Goal: Task Accomplishment & Management: Use online tool/utility

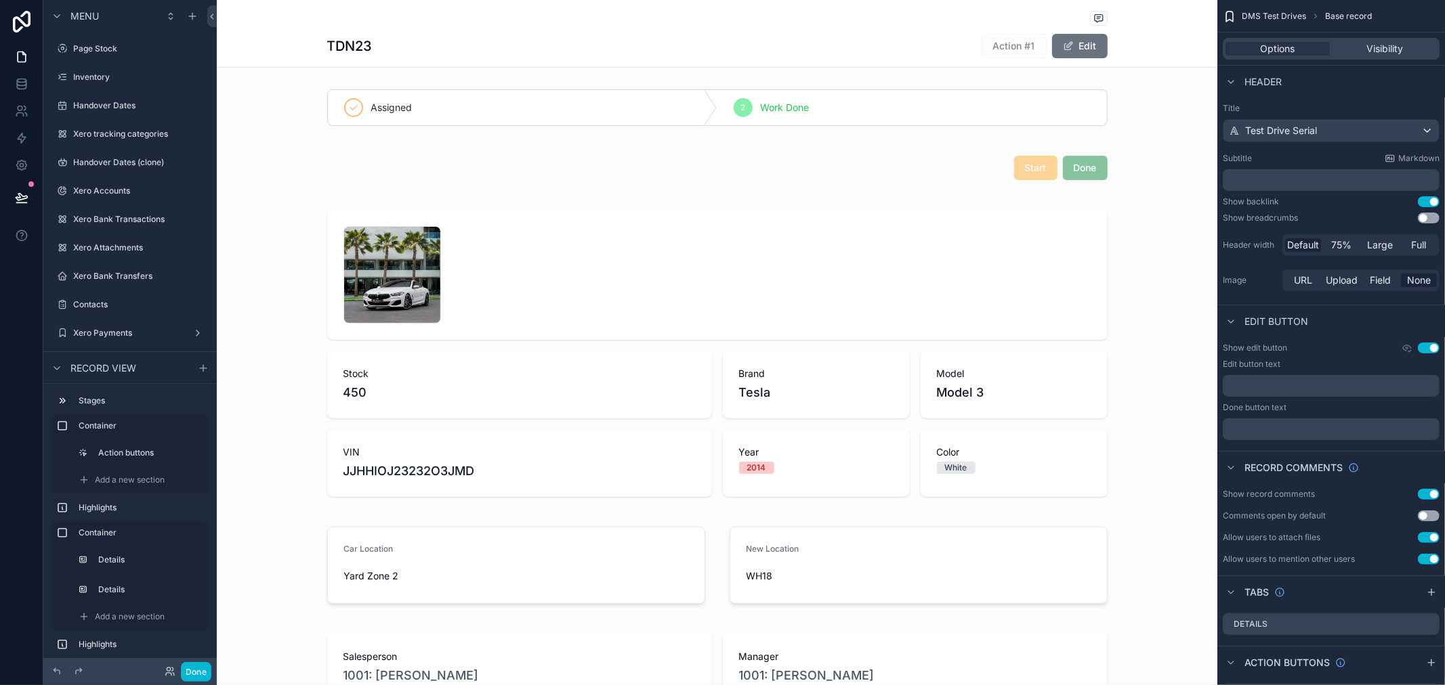
scroll to position [150, 0]
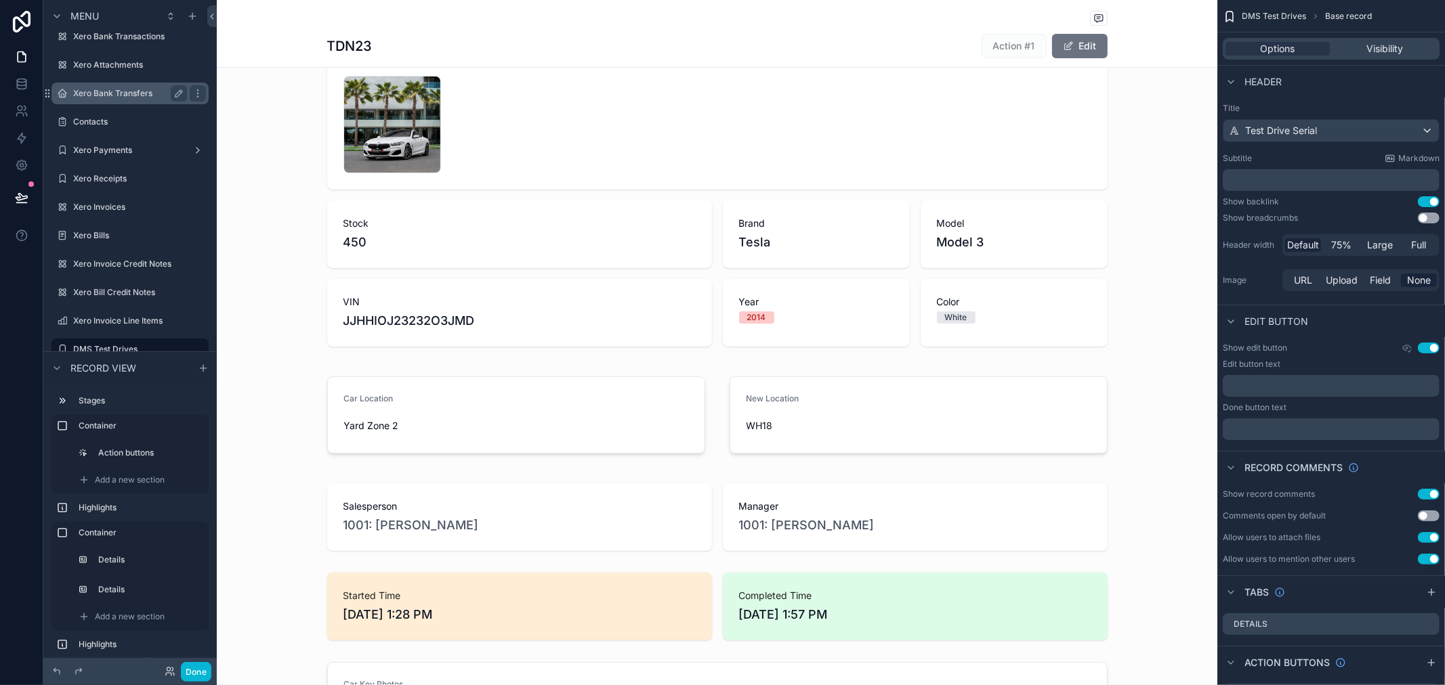
click at [116, 100] on div "Xero Bank Transfers" at bounding box center [130, 93] width 114 height 16
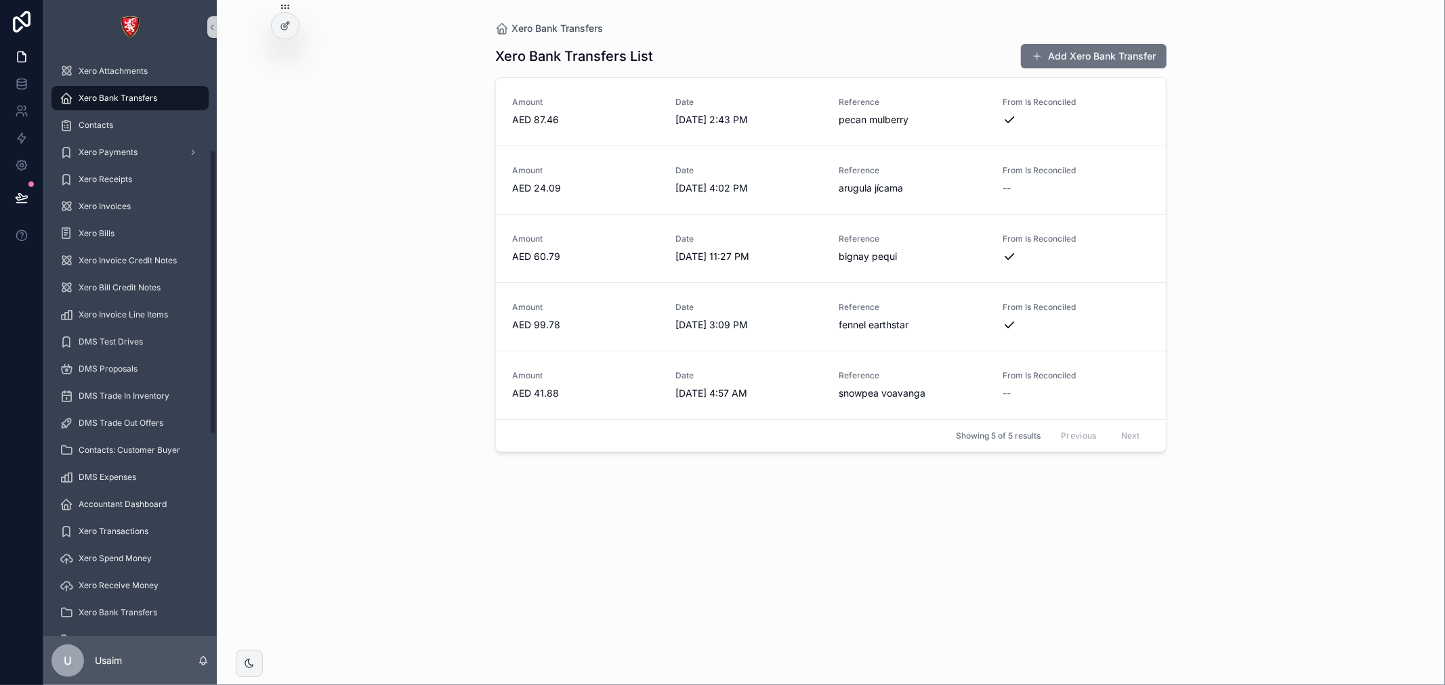
scroll to position [79, 0]
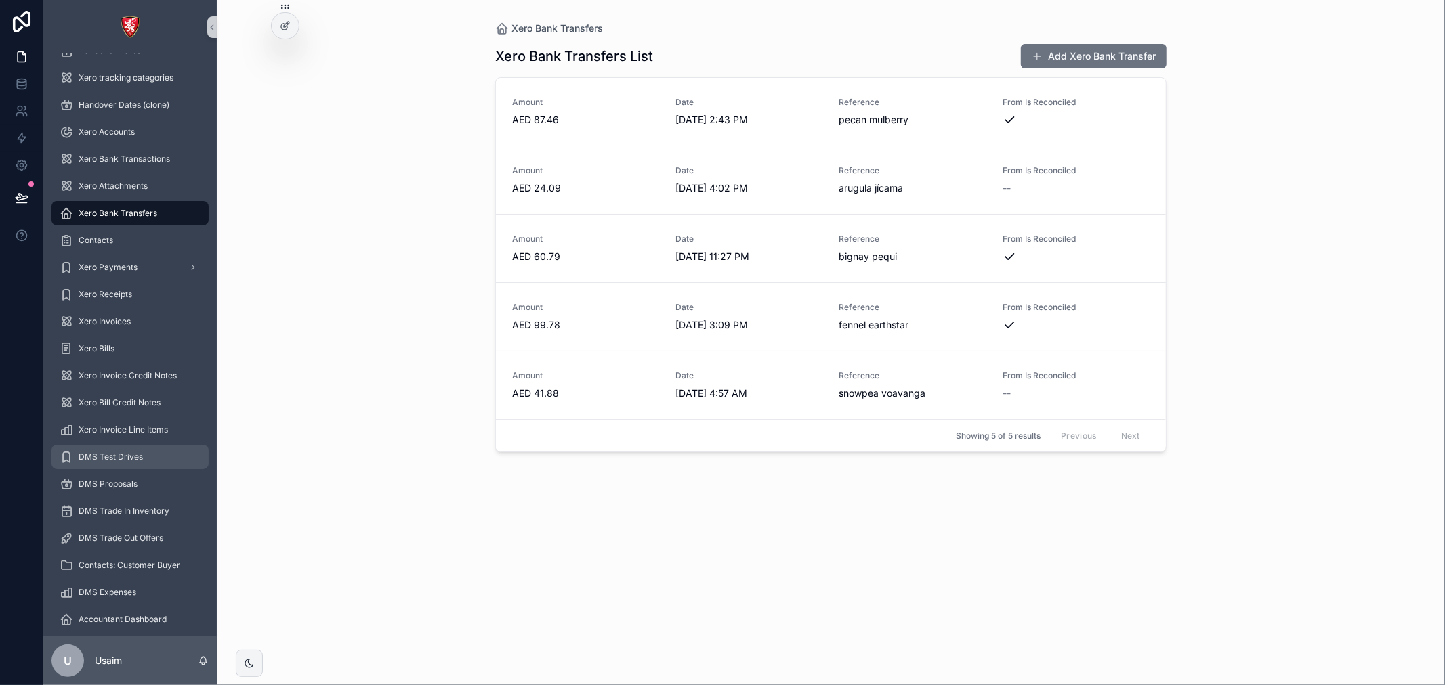
click at [137, 455] on span "DMS Test Drives" at bounding box center [111, 457] width 64 height 11
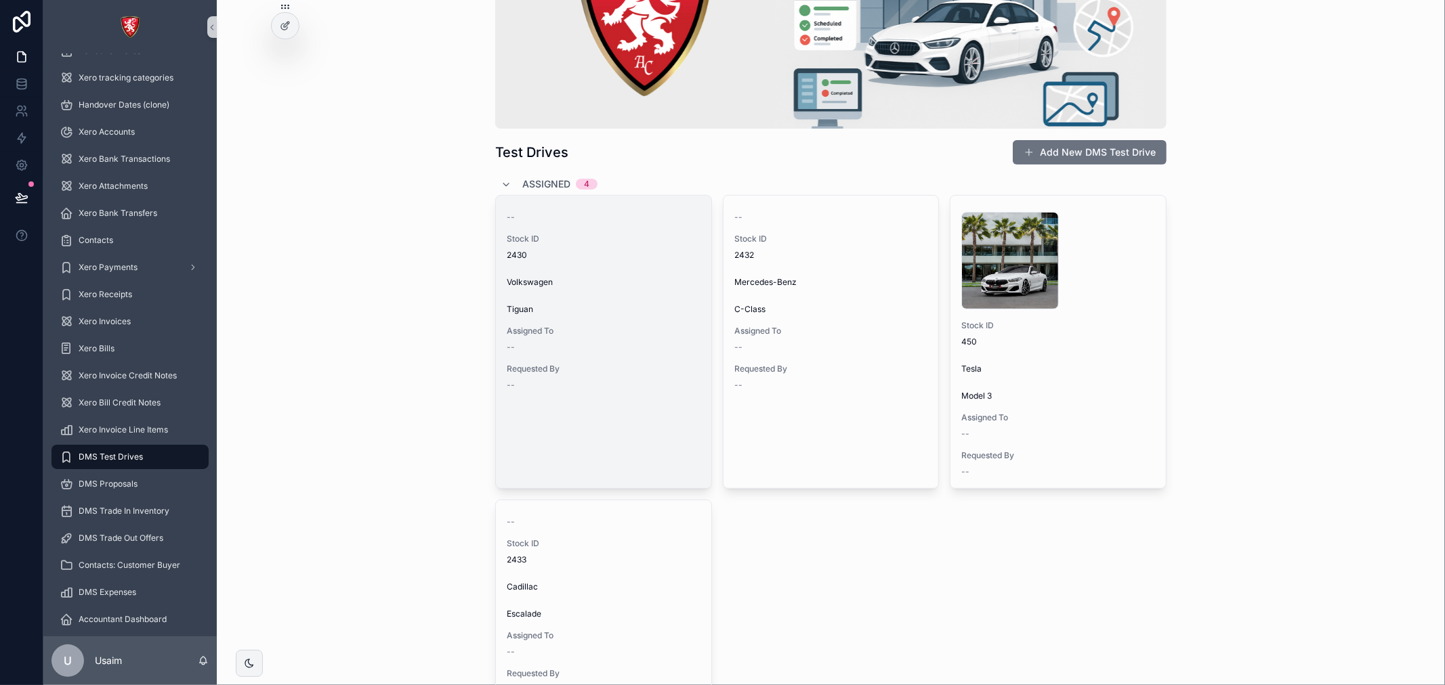
scroll to position [150, 0]
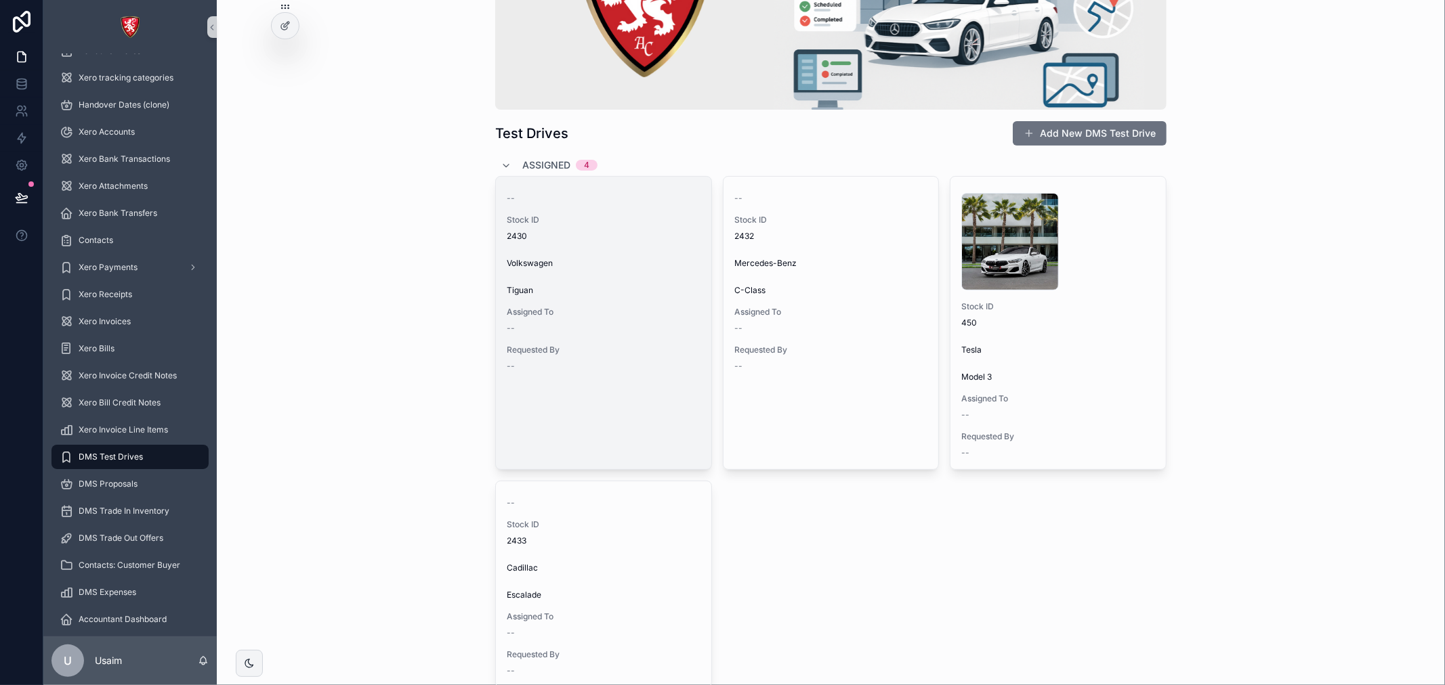
click at [585, 341] on div "-- Stock ID 2430 Volkswagen Tiguan Assigned To -- Requested By --" at bounding box center [603, 280] width 215 height 206
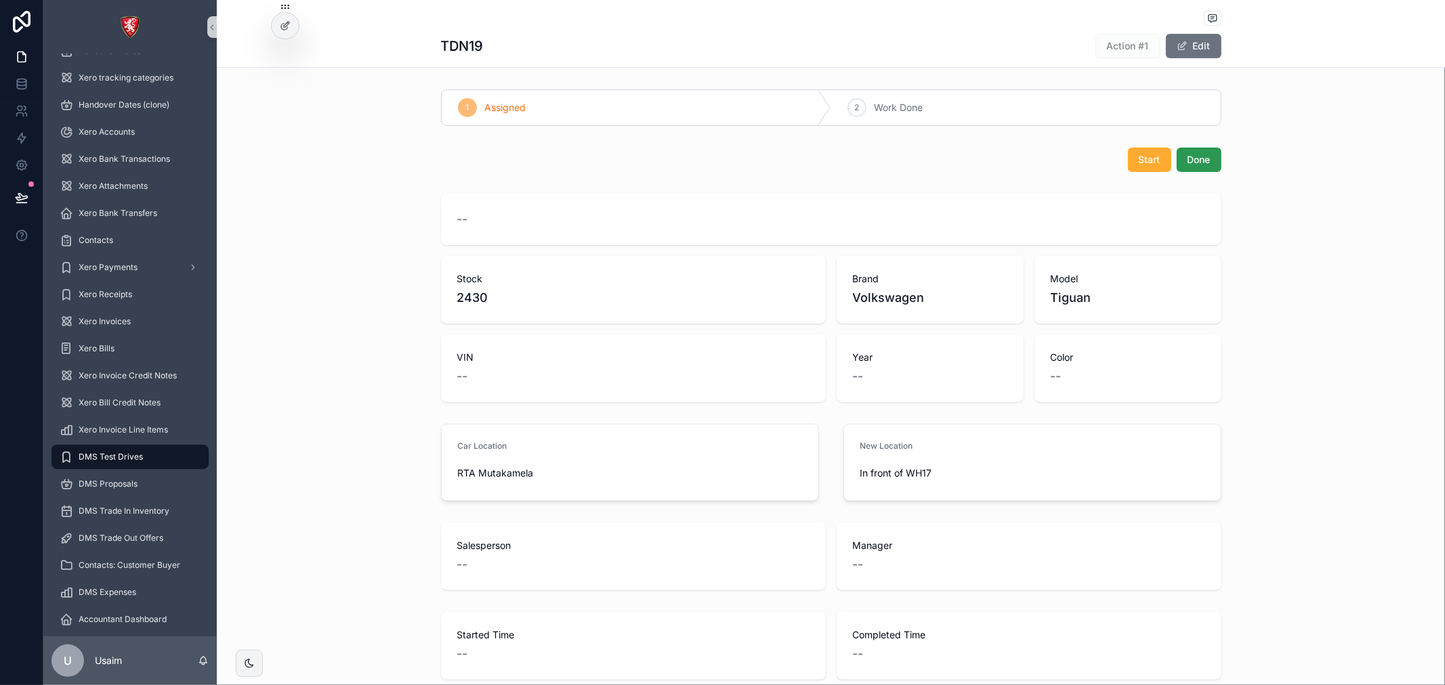
click at [1195, 167] on button "Done" at bounding box center [1199, 160] width 45 height 24
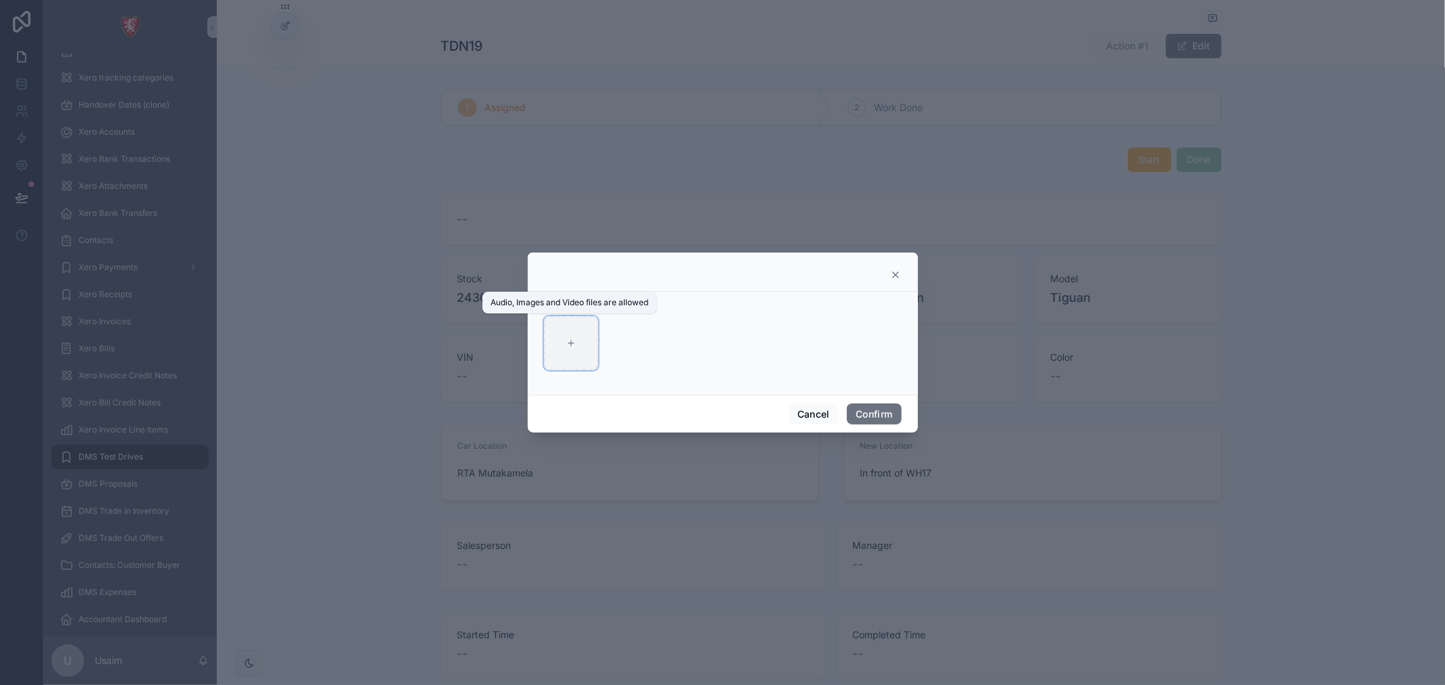
click at [566, 343] on icon at bounding box center [570, 343] width 9 height 9
type input "**********"
click at [871, 415] on button "Confirm" at bounding box center [874, 415] width 54 height 22
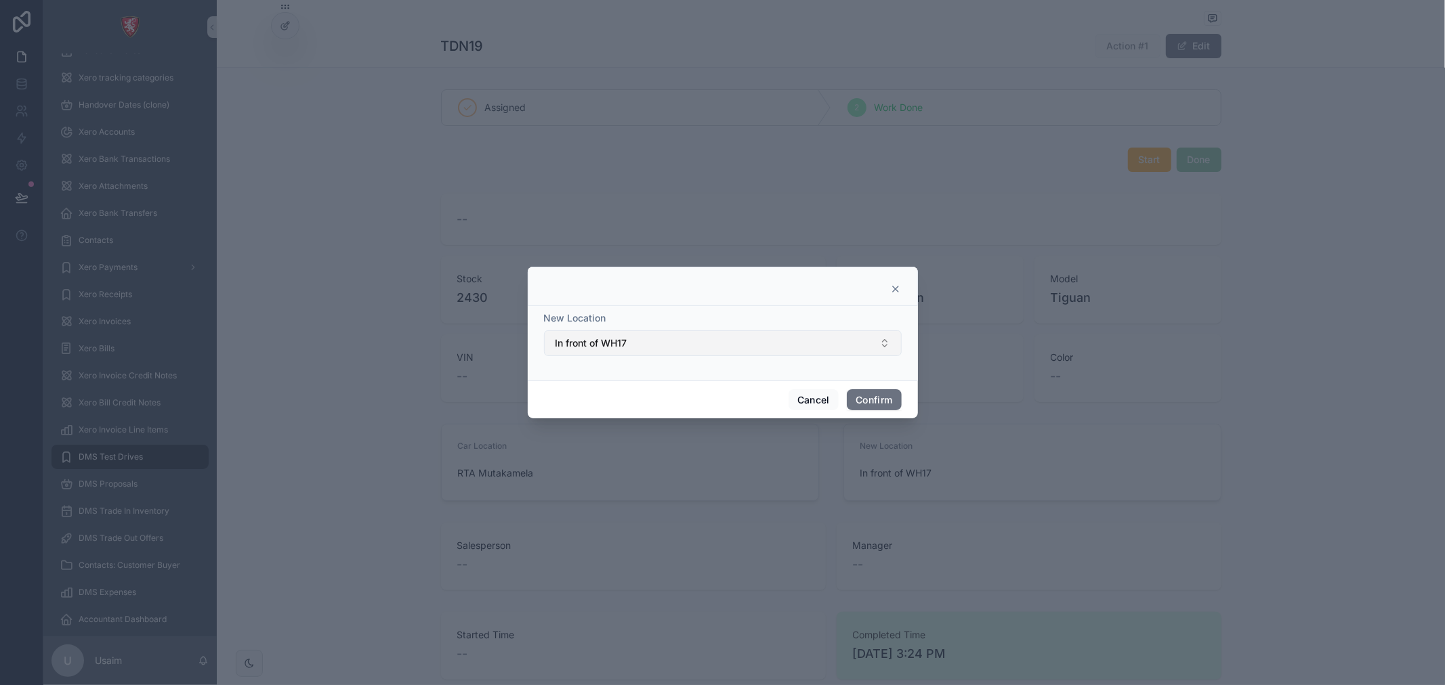
click at [797, 340] on button "In front of WH17" at bounding box center [723, 344] width 358 height 26
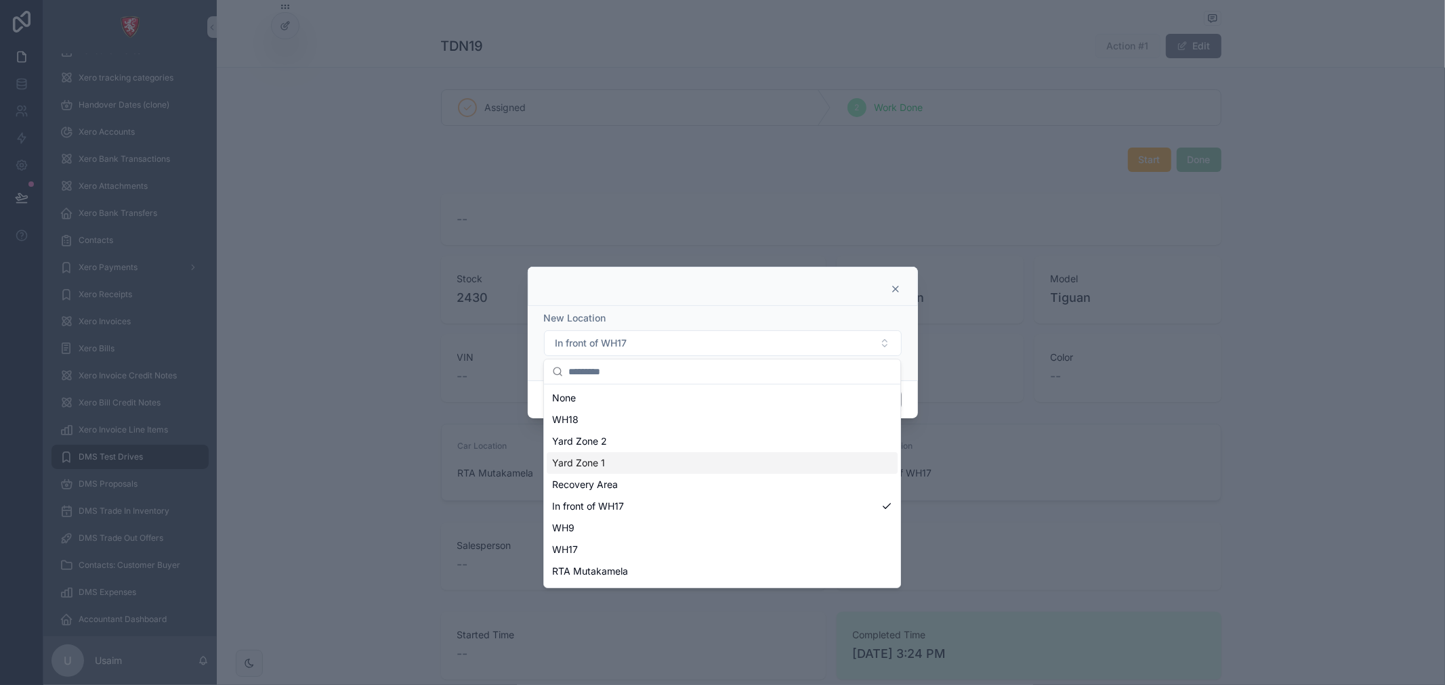
click at [618, 457] on div "Yard Zone 1" at bounding box center [722, 463] width 351 height 22
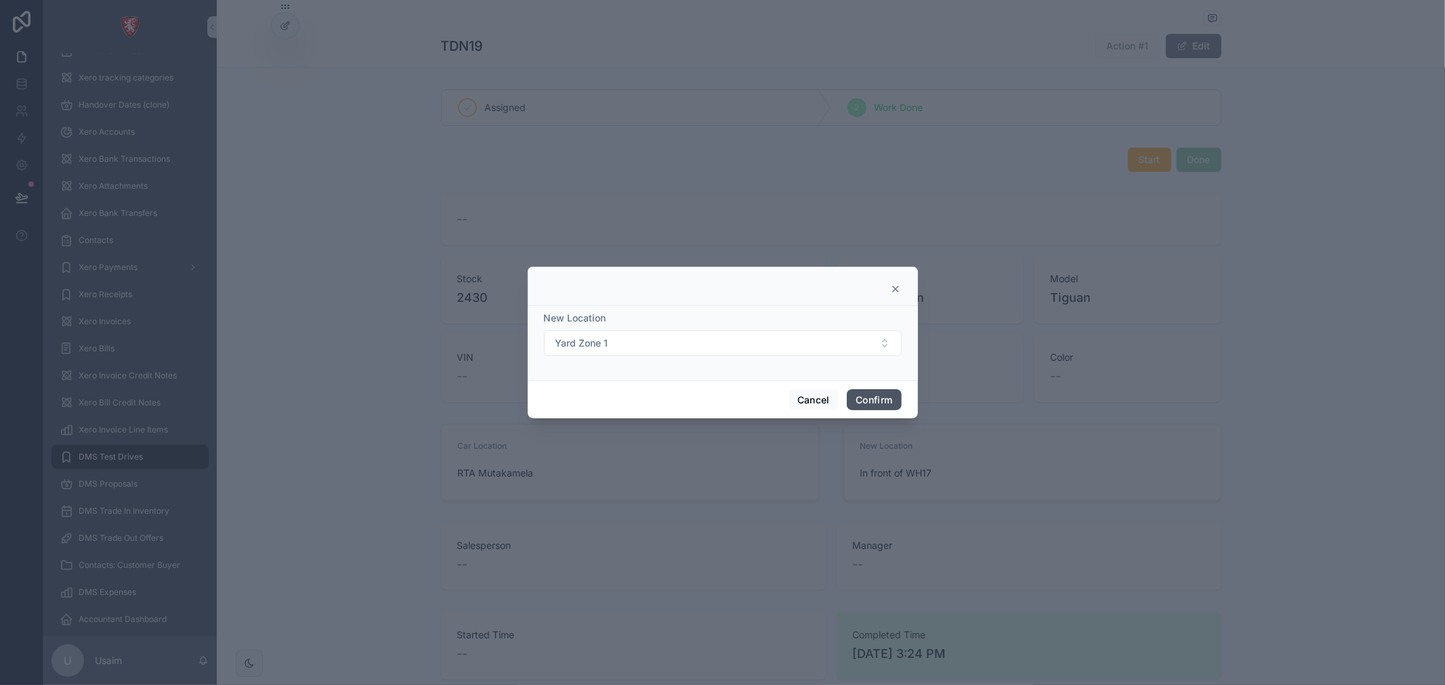
click at [885, 401] on button "Confirm" at bounding box center [874, 400] width 54 height 22
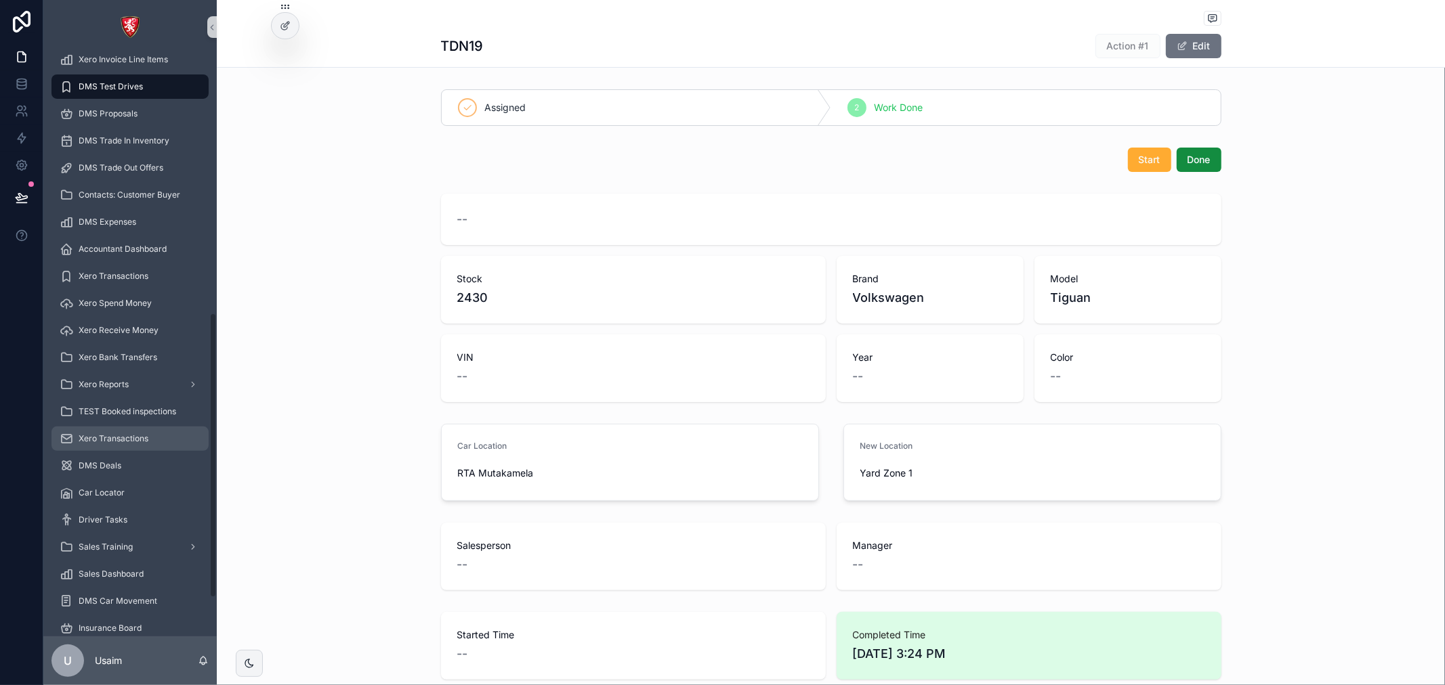
scroll to position [531, 0]
click at [133, 415] on div "Car Locator" at bounding box center [130, 412] width 141 height 22
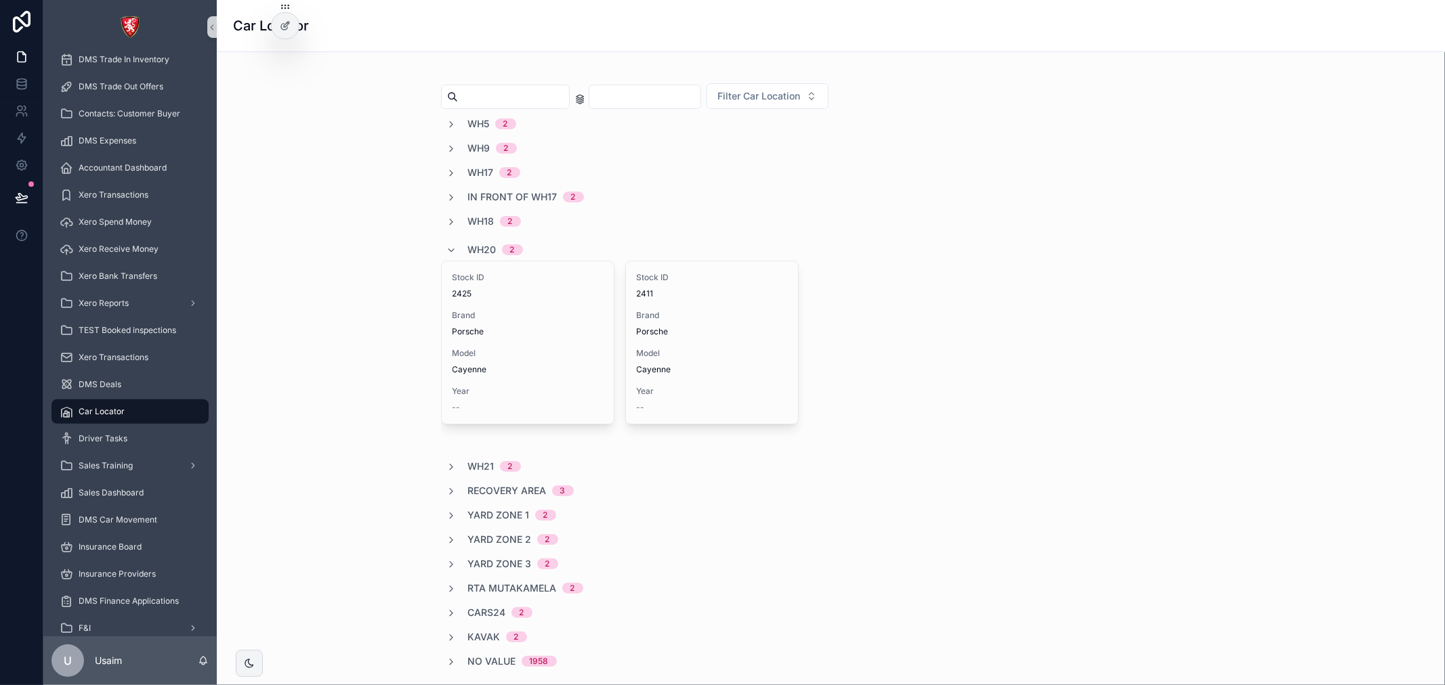
click at [661, 199] on div "In front of WH17 2" at bounding box center [831, 197] width 780 height 14
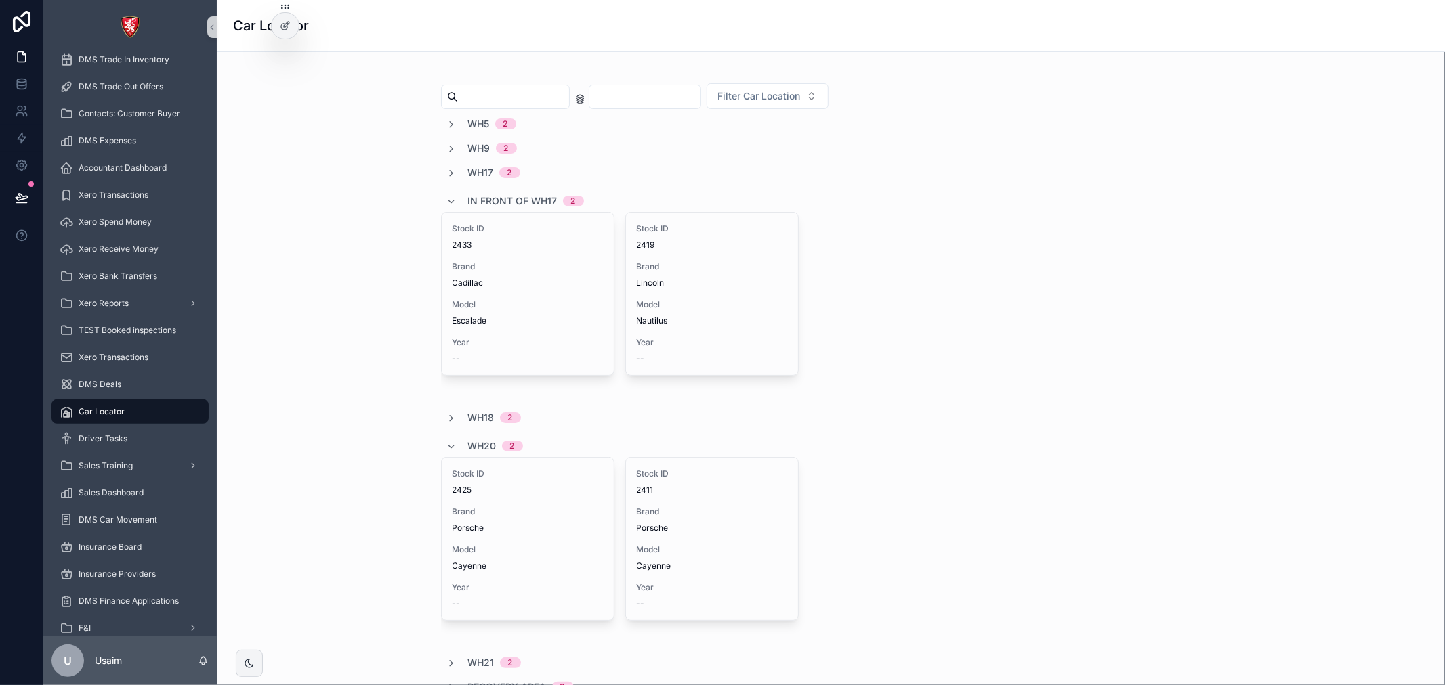
click at [666, 180] on div "WH5 2 WH9 2 WH17 2 In front of WH17 2 Stock ID 2433 Brand Cadillac Model Escala…" at bounding box center [831, 491] width 780 height 748
click at [461, 170] on div "WH17 2" at bounding box center [483, 173] width 74 height 14
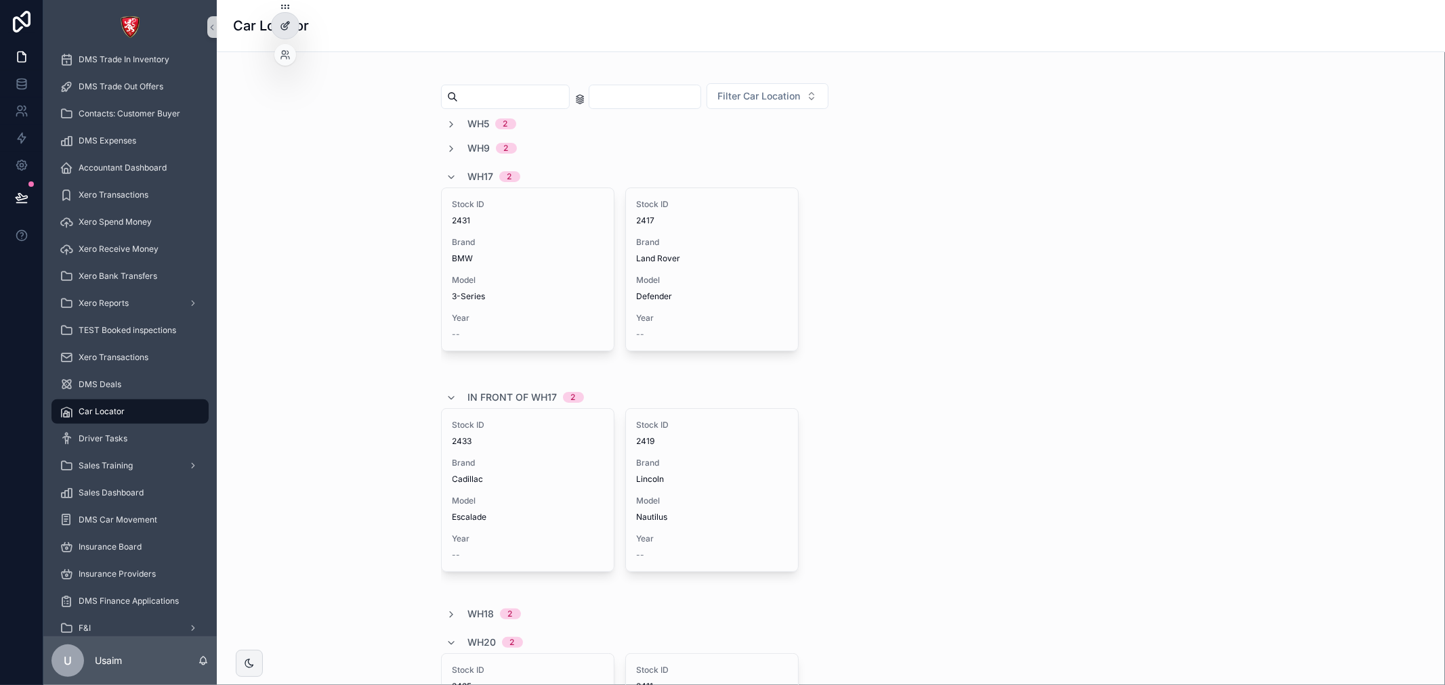
click at [278, 24] on div at bounding box center [285, 26] width 27 height 26
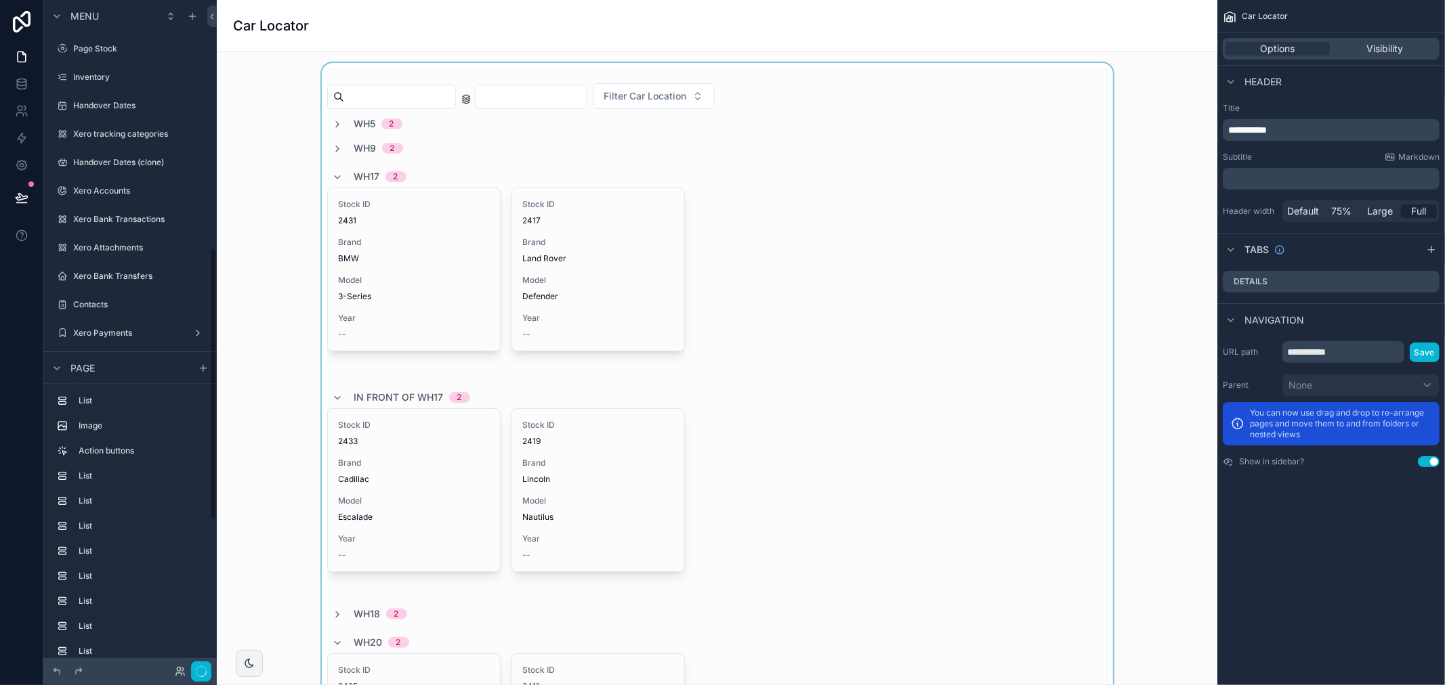
scroll to position [608, 0]
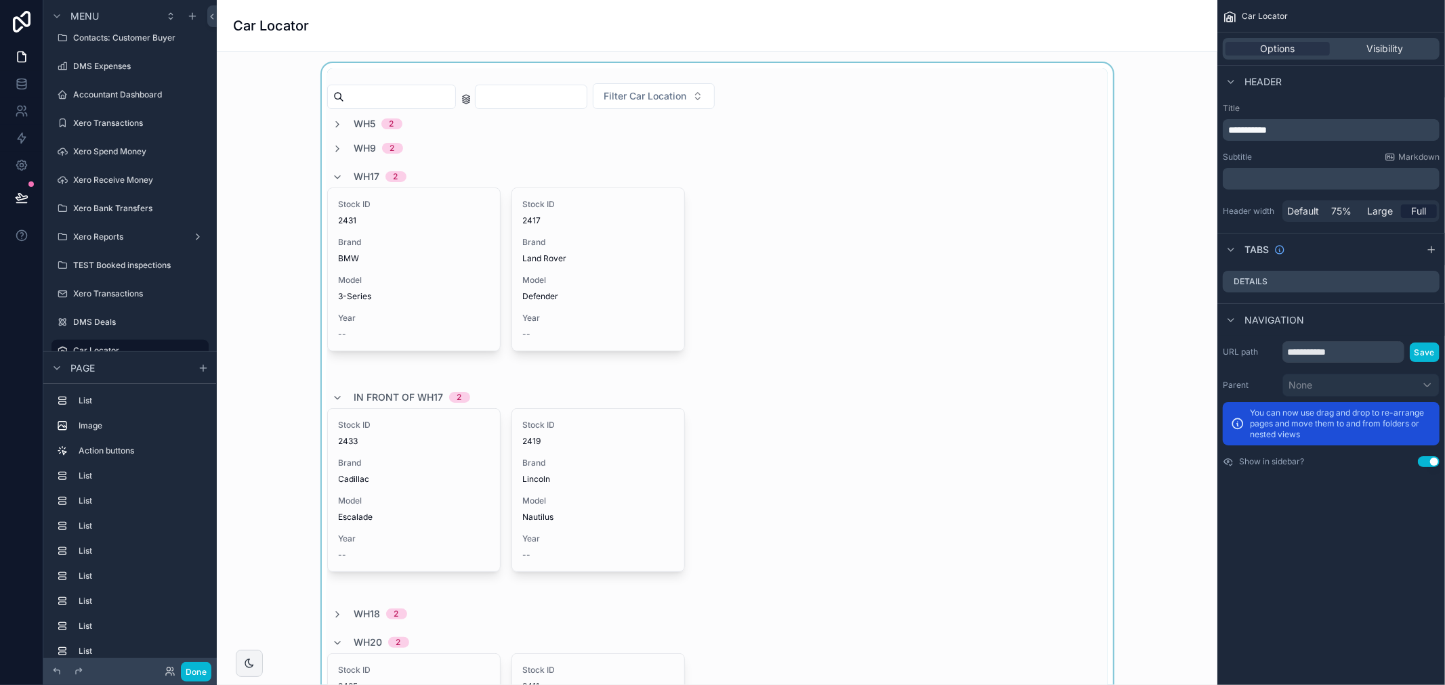
click at [618, 141] on div "scrollable content" at bounding box center [717, 565] width 979 height 1004
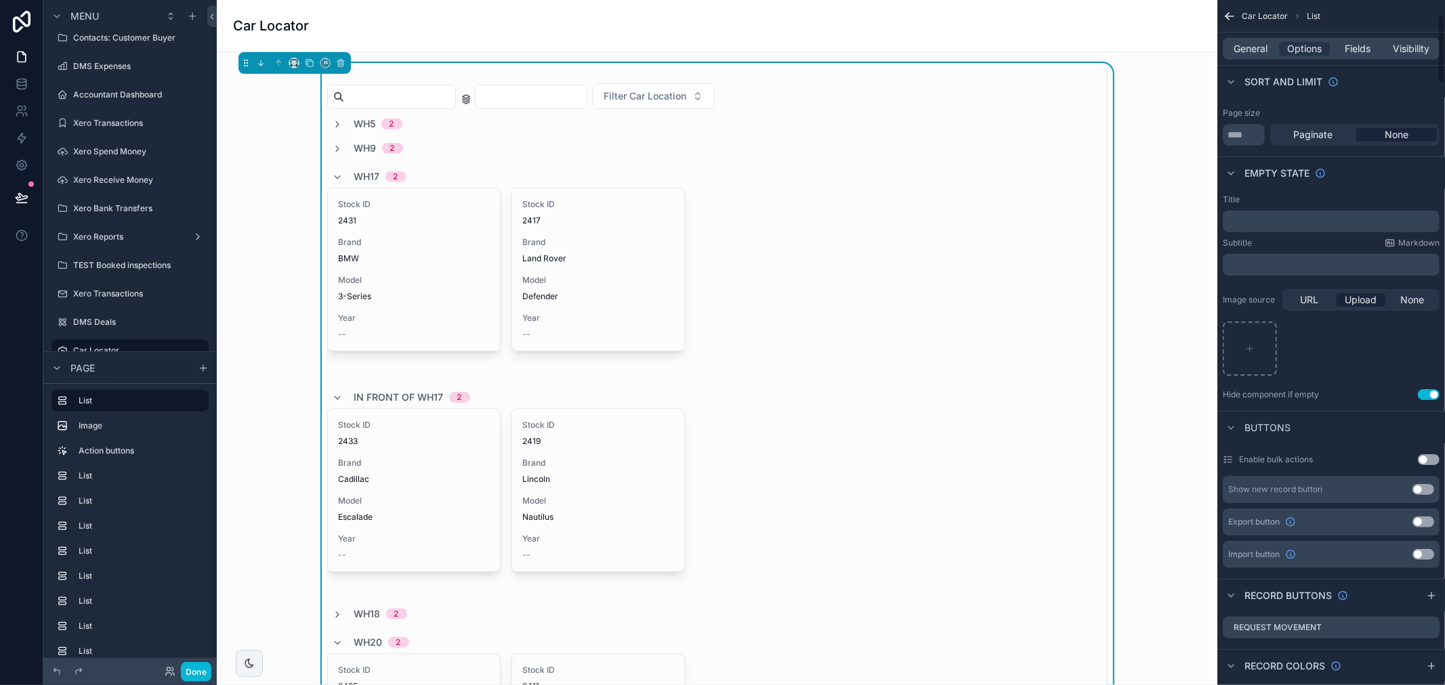
scroll to position [226, 0]
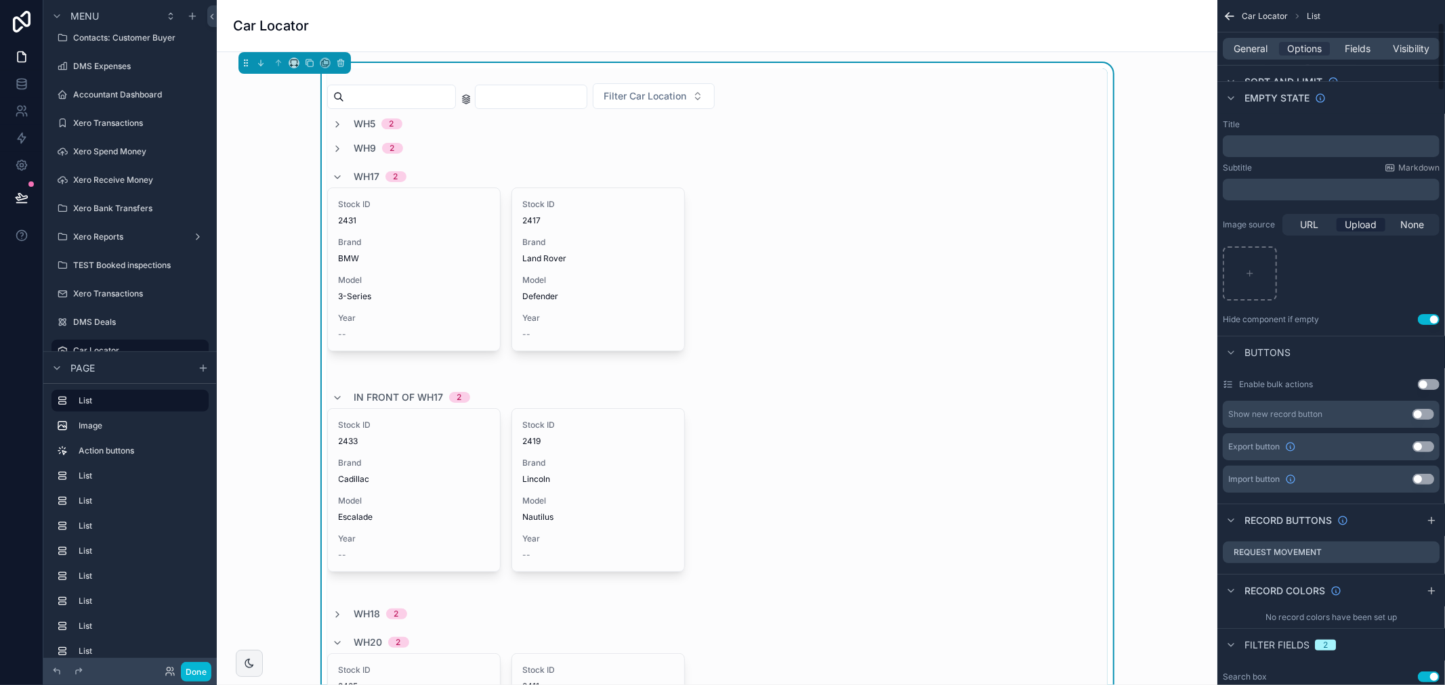
click at [1416, 415] on button "Use setting" at bounding box center [1423, 414] width 22 height 11
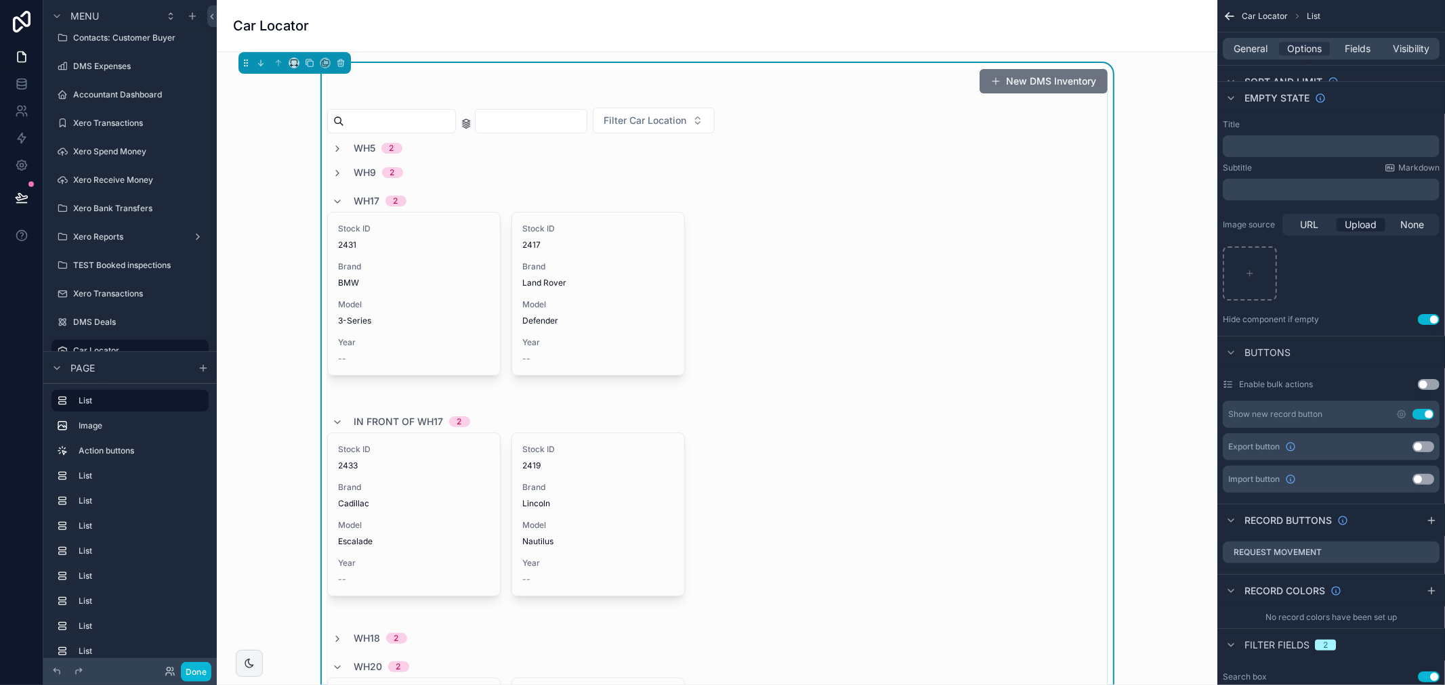
click at [1420, 448] on button "Use setting" at bounding box center [1423, 447] width 22 height 11
click at [1424, 448] on button "Use setting" at bounding box center [1423, 447] width 22 height 11
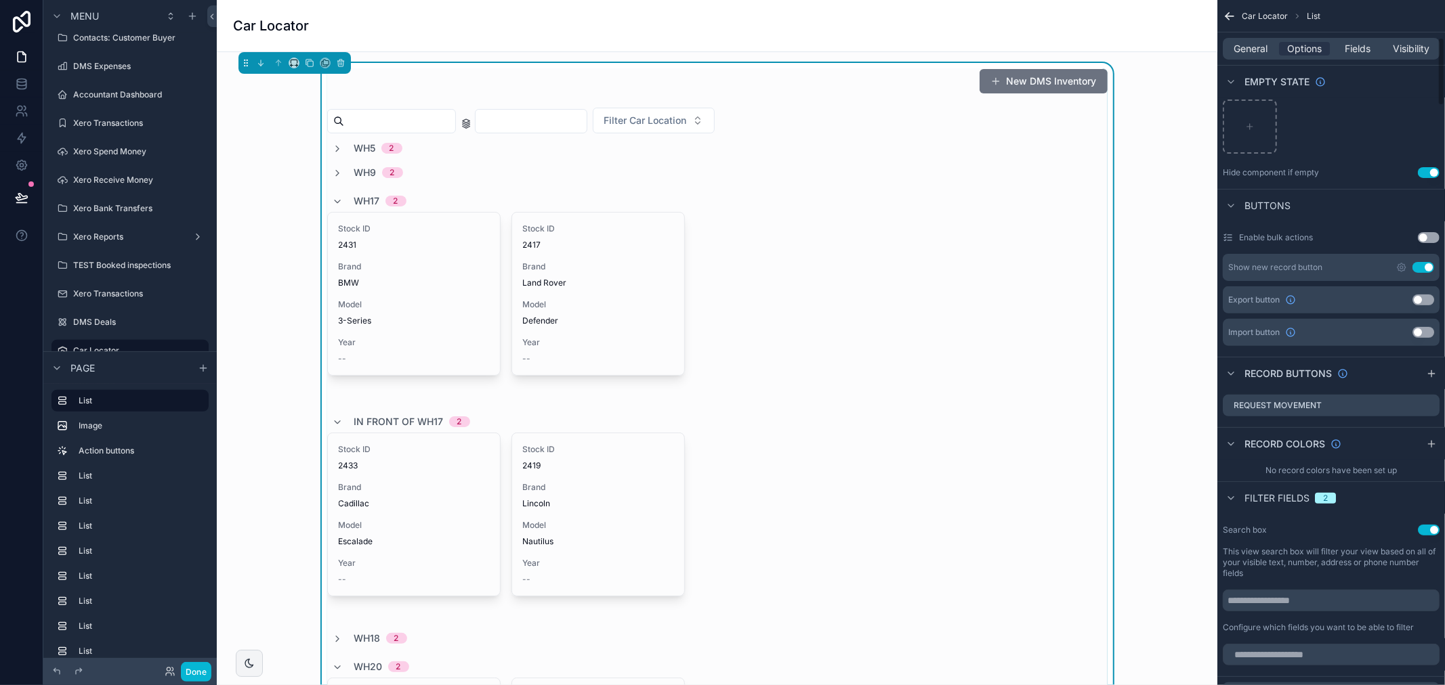
scroll to position [376, 0]
click at [1428, 374] on icon "scrollable content" at bounding box center [1431, 370] width 11 height 11
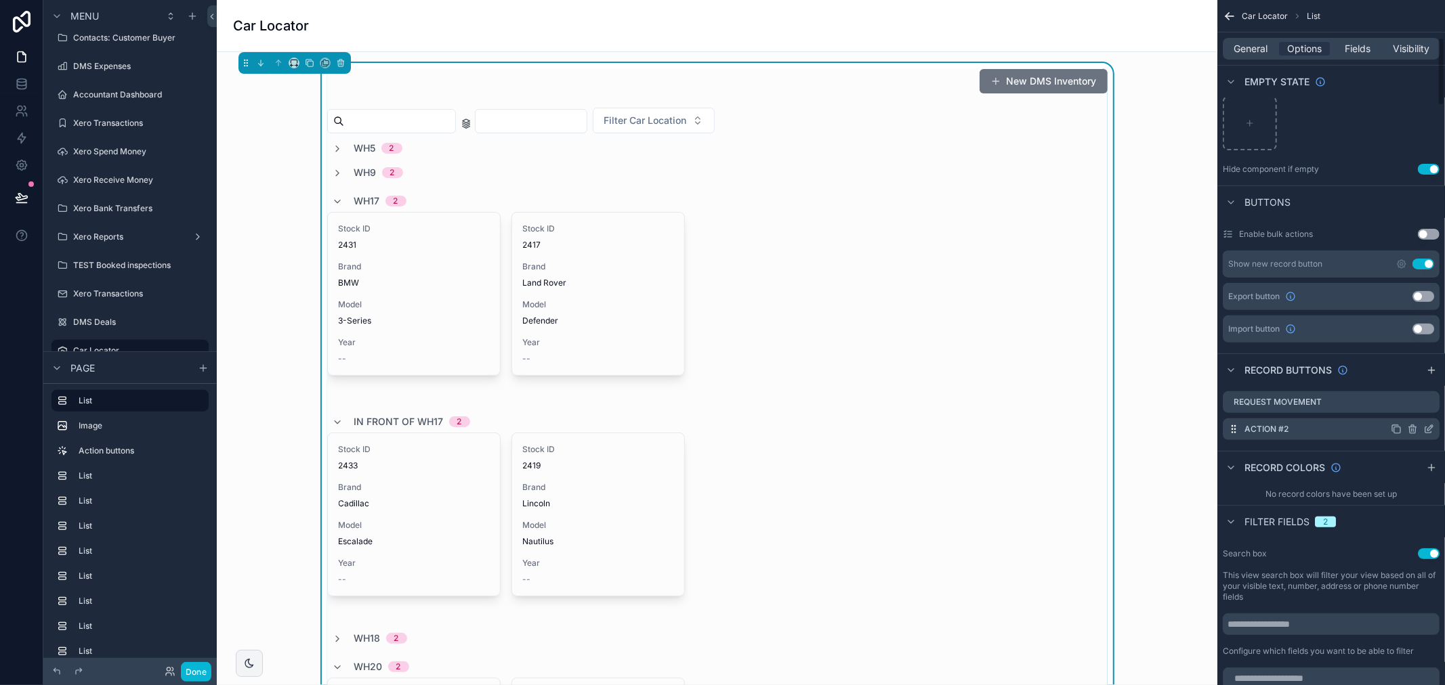
click at [1414, 424] on icon "scrollable content" at bounding box center [1412, 429] width 11 height 11
click at [1421, 444] on div "Request Movement Action #2" at bounding box center [1331, 416] width 228 height 60
click at [1412, 432] on icon "scrollable content" at bounding box center [1412, 430] width 6 height 6
click at [1409, 409] on icon at bounding box center [1406, 408] width 6 height 6
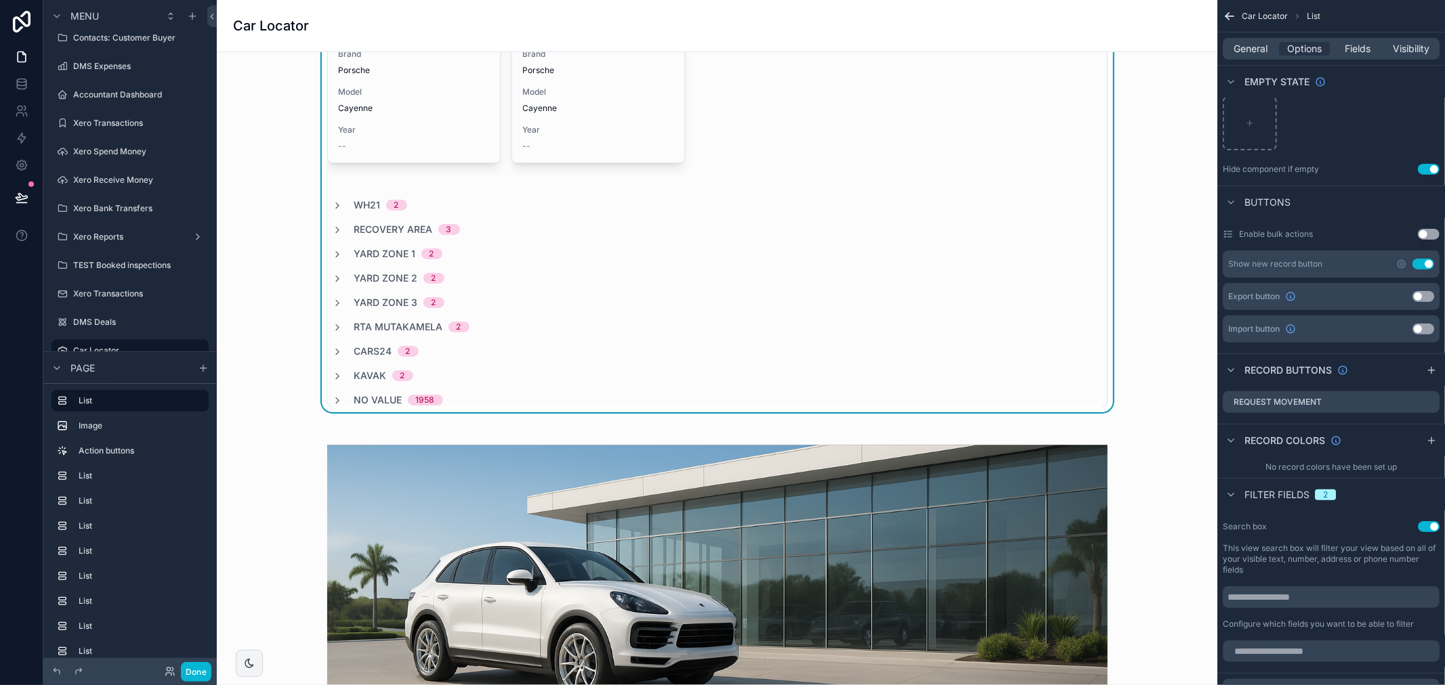
scroll to position [677, 0]
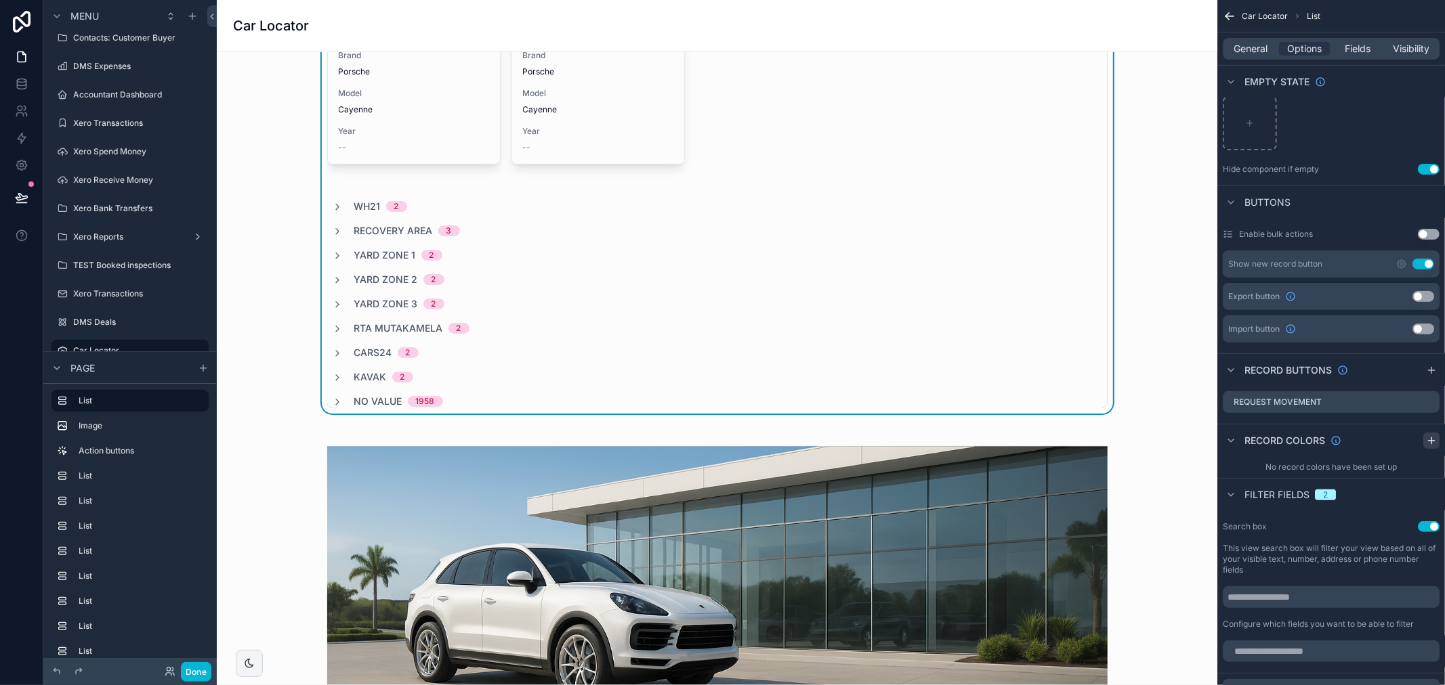
click at [1434, 443] on icon "scrollable content" at bounding box center [1431, 441] width 11 height 11
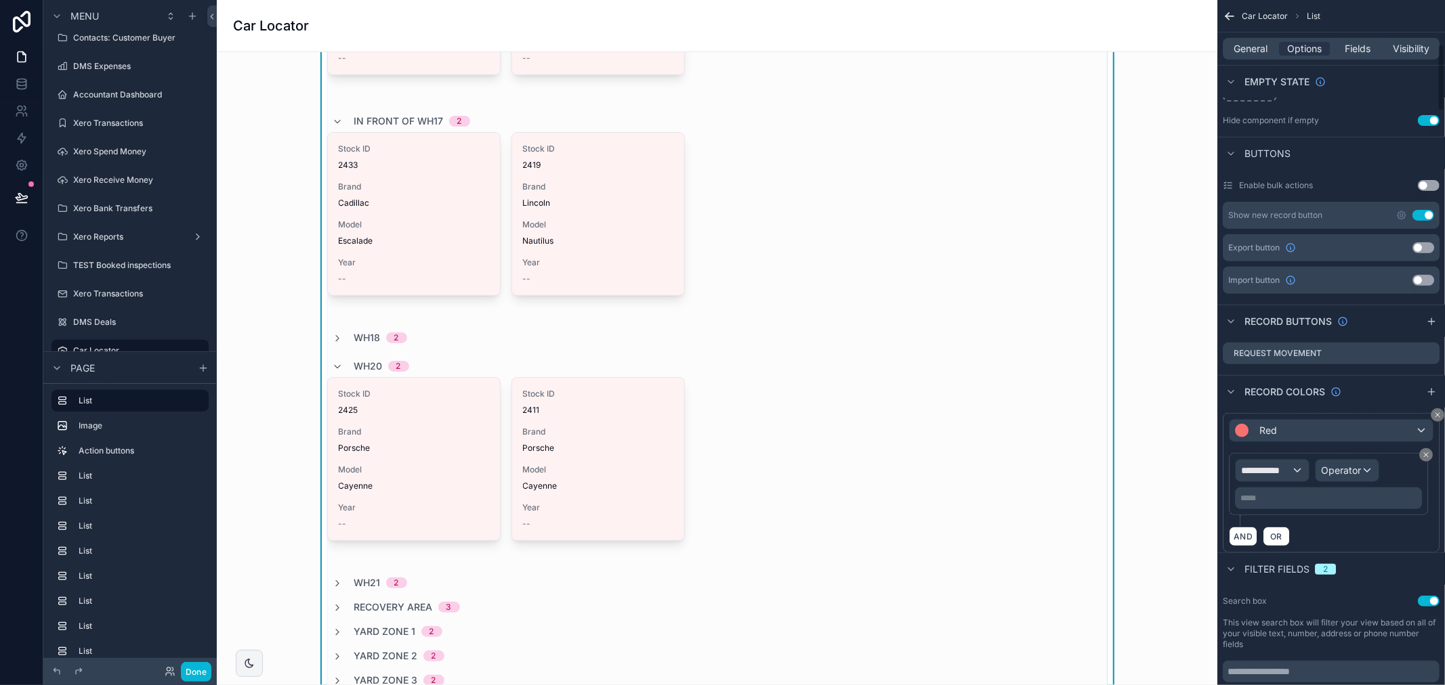
scroll to position [451, 0]
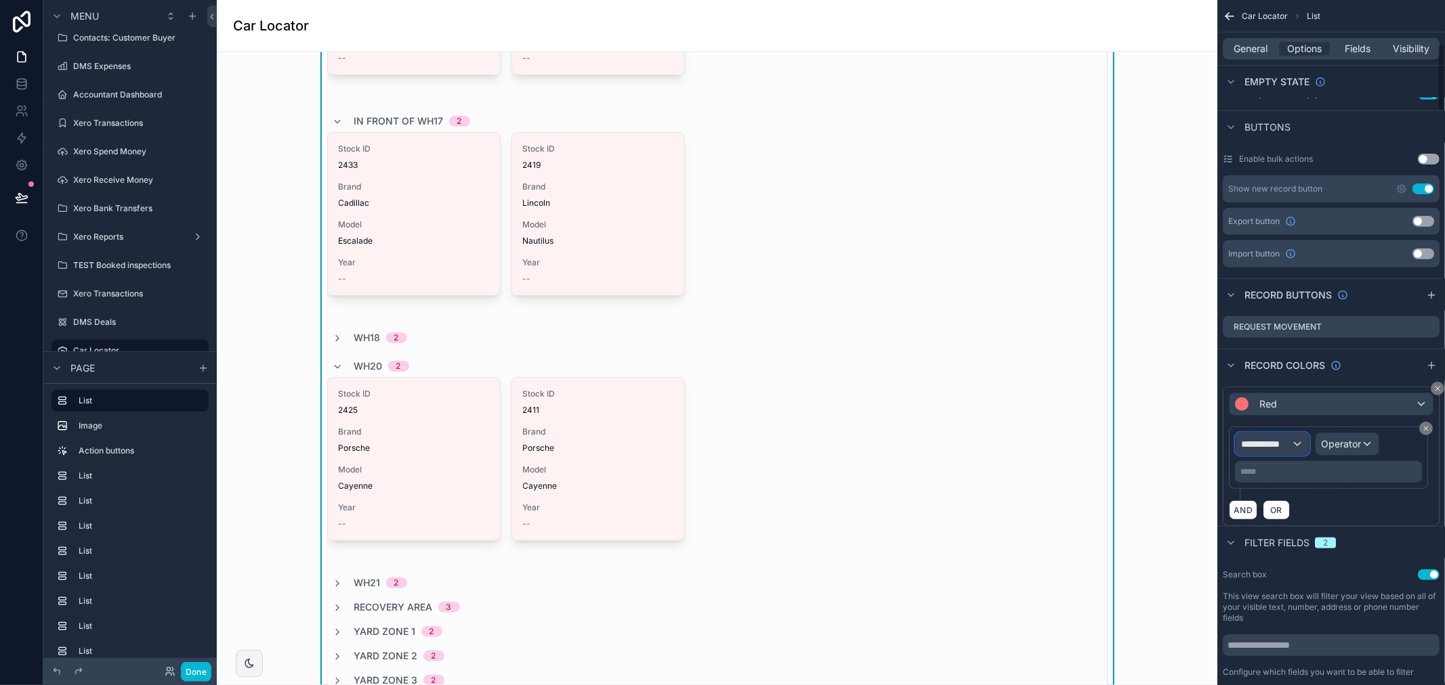
click at [1298, 443] on div "**********" at bounding box center [1271, 444] width 73 height 22
click at [1336, 523] on div "Row values Row values" at bounding box center [1296, 524] width 100 height 33
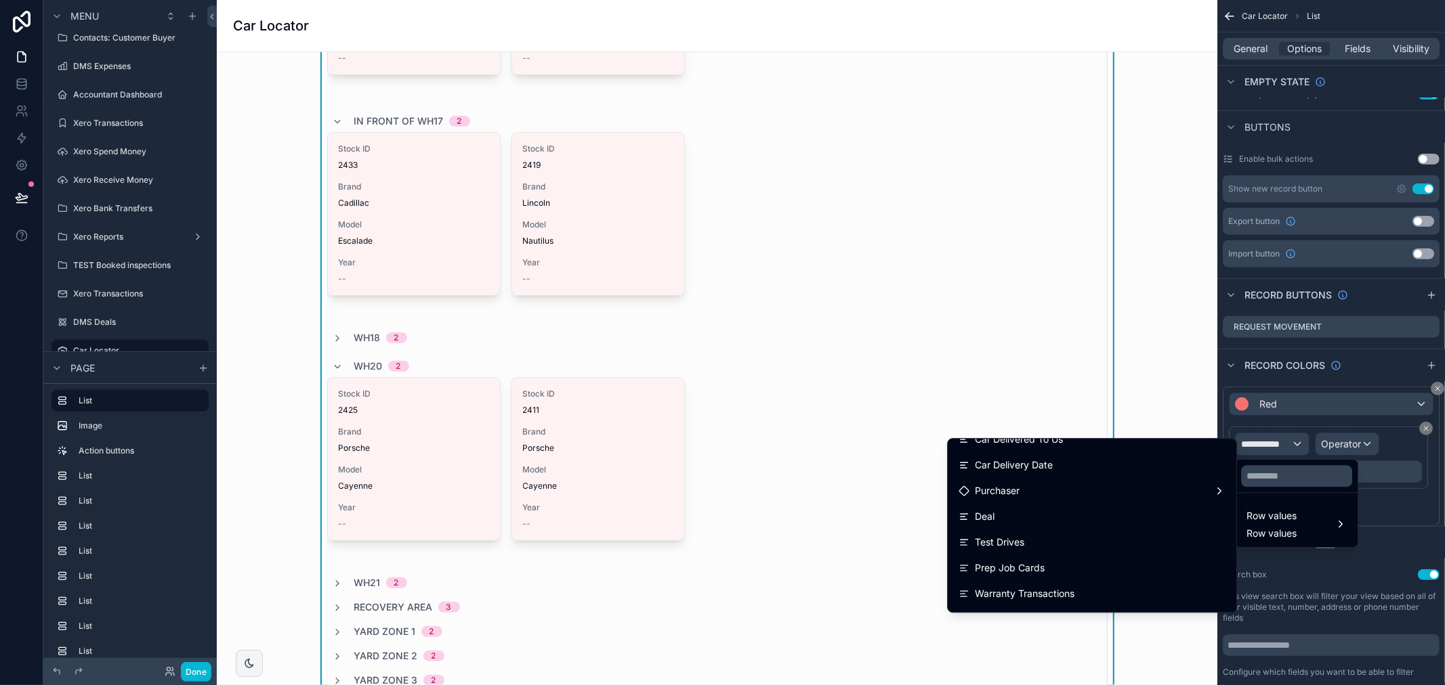
scroll to position [1128, 0]
click at [1260, 49] on div "scrollable content" at bounding box center [722, 342] width 1445 height 685
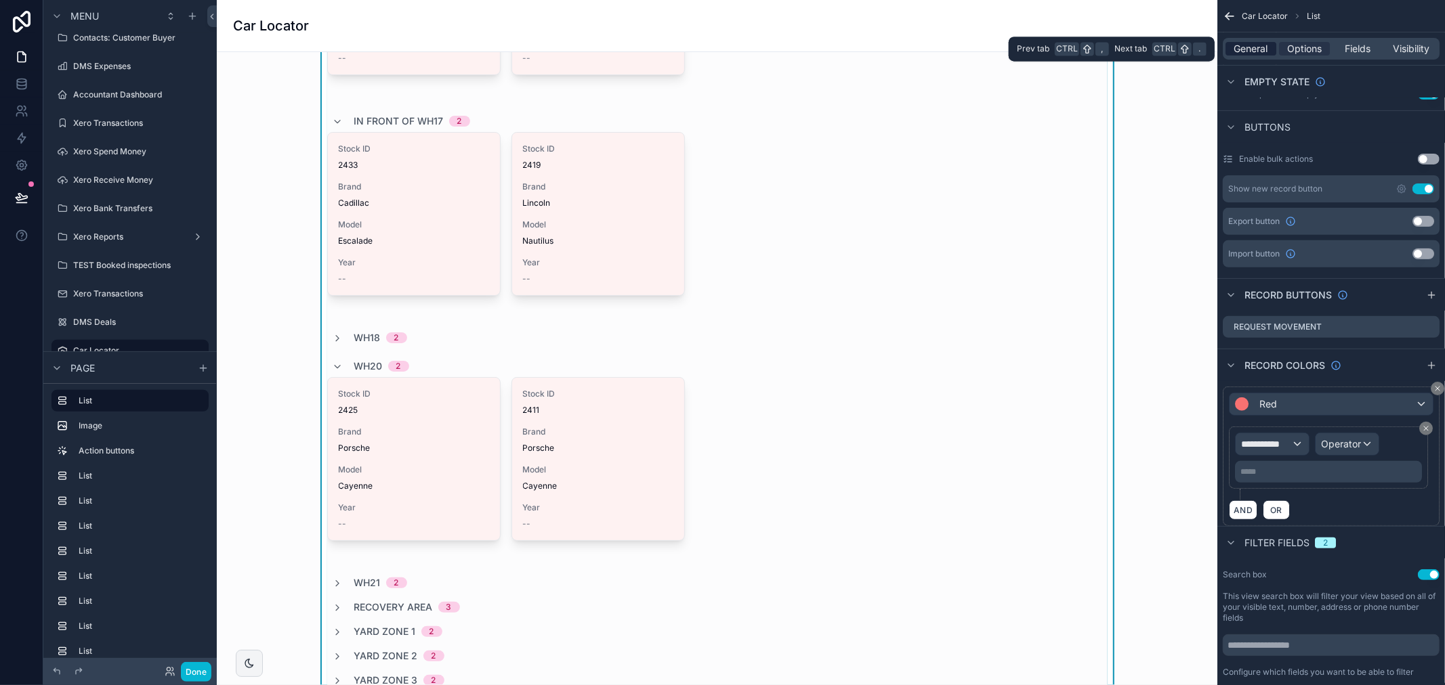
click at [1242, 51] on span "General" at bounding box center [1251, 49] width 34 height 14
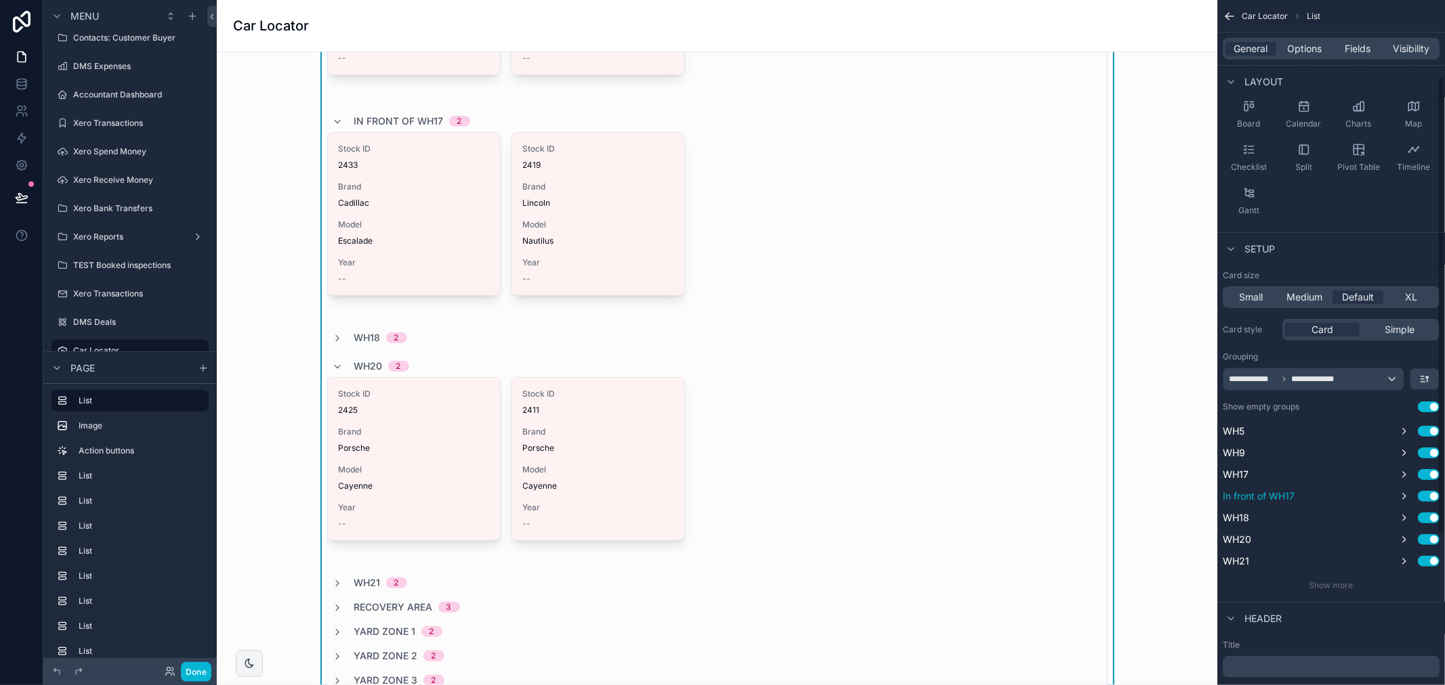
scroll to position [114, 0]
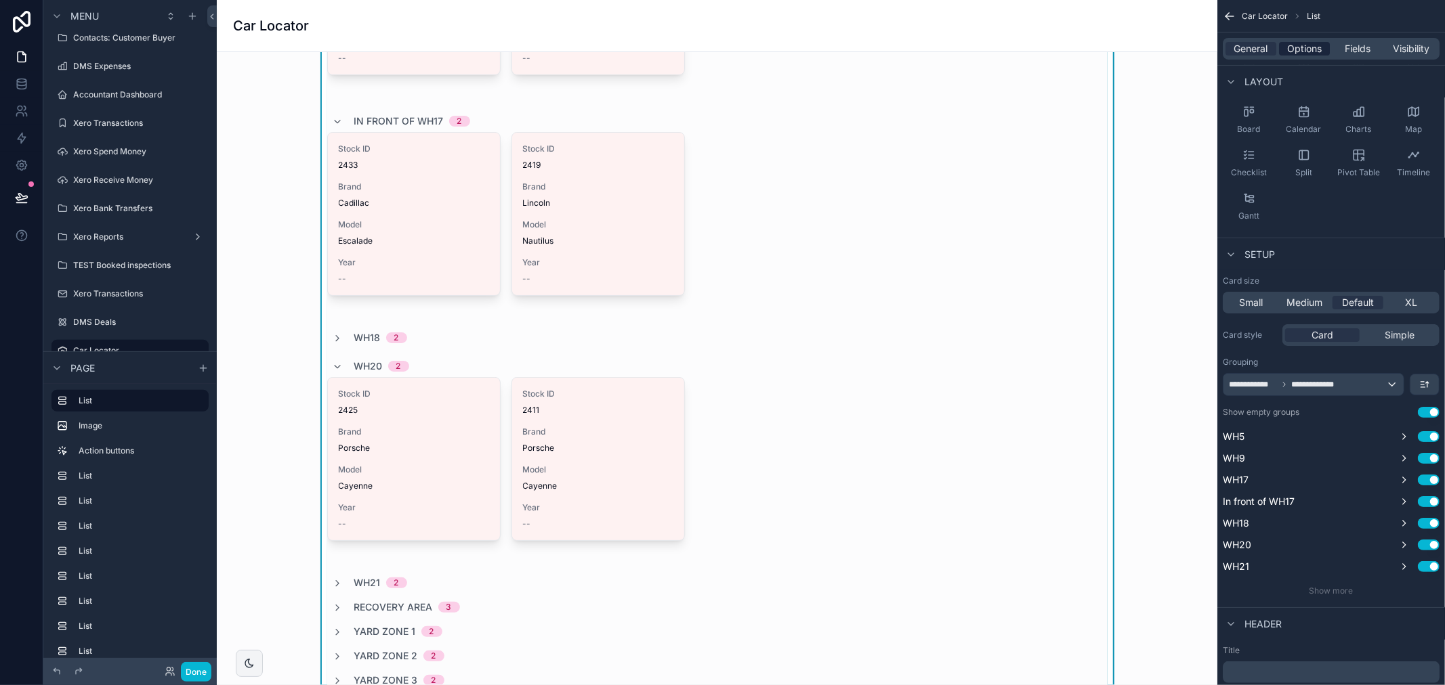
click at [1306, 44] on span "Options" at bounding box center [1304, 49] width 35 height 14
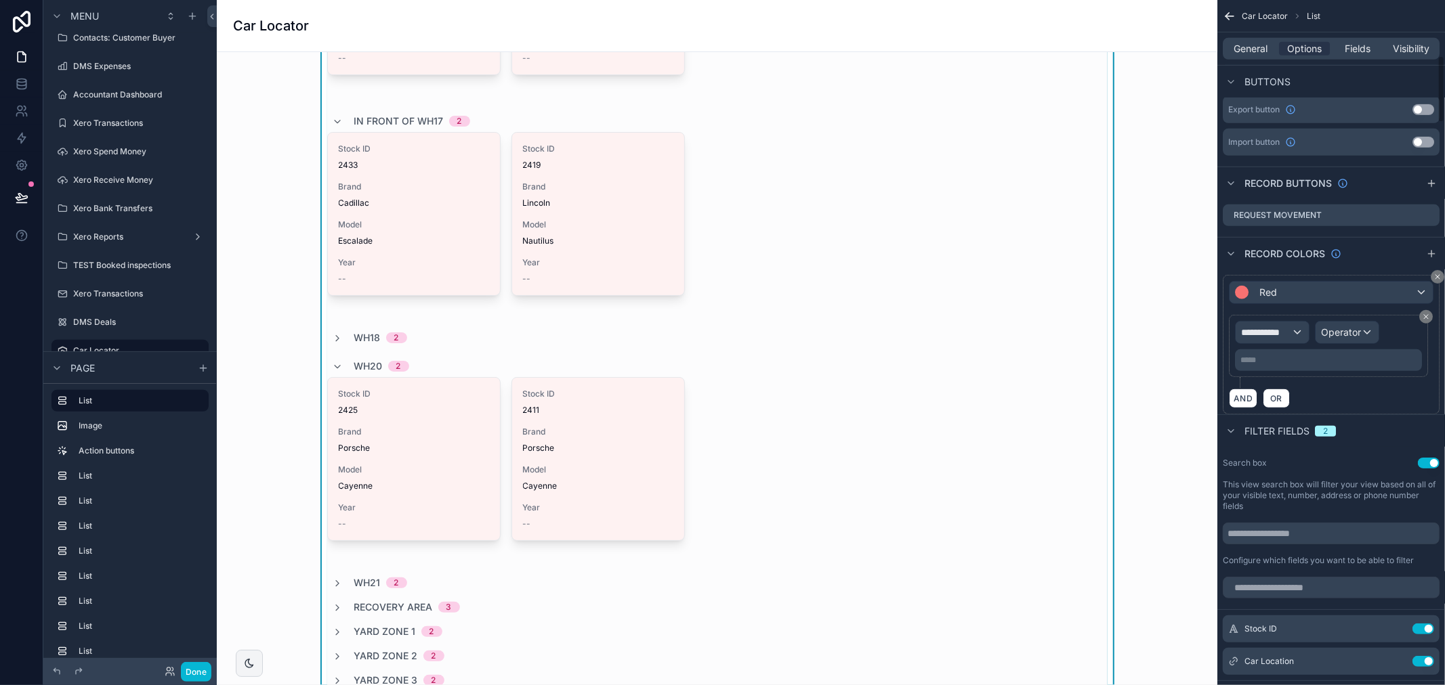
scroll to position [566, 0]
click at [1287, 331] on span "**********" at bounding box center [1266, 330] width 50 height 14
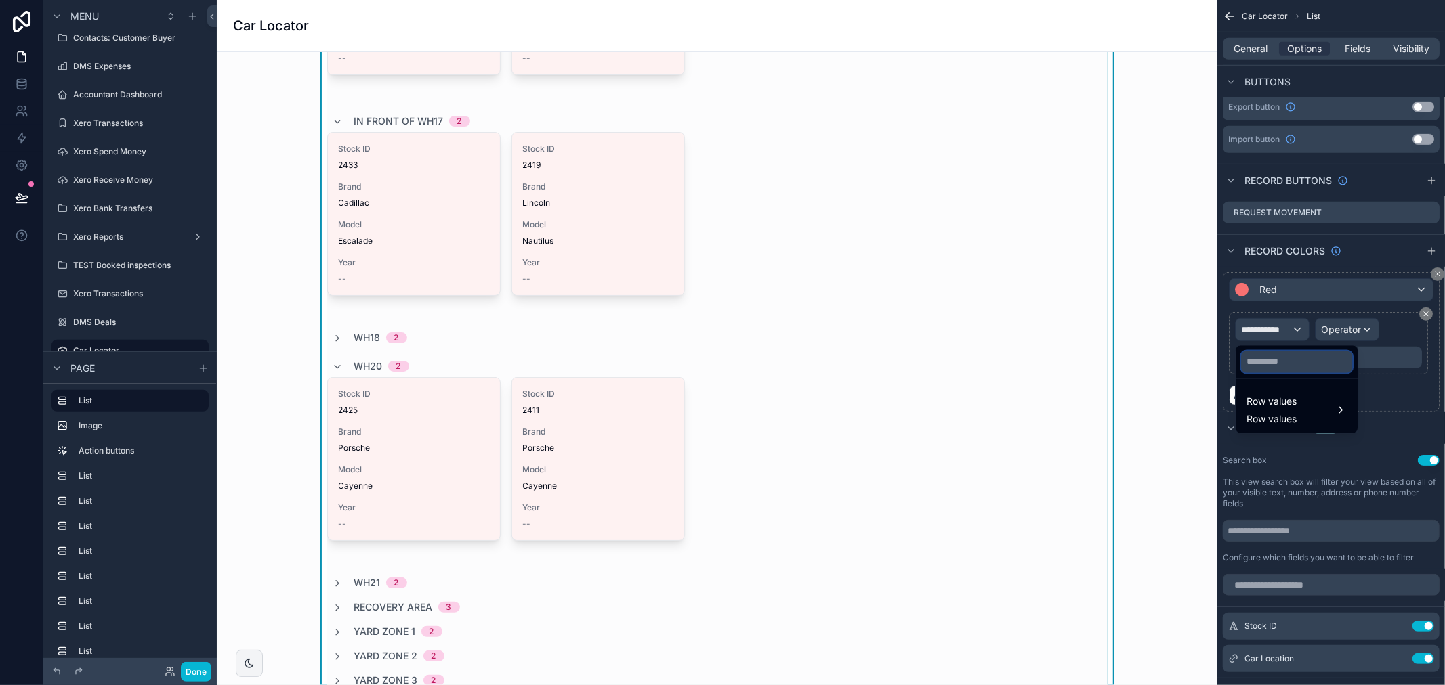
click at [1282, 370] on input "text" at bounding box center [1296, 363] width 111 height 22
type input "*"
click at [1347, 363] on icon "button" at bounding box center [1340, 362] width 12 height 12
click at [1317, 404] on div "Row values Row values" at bounding box center [1296, 410] width 100 height 33
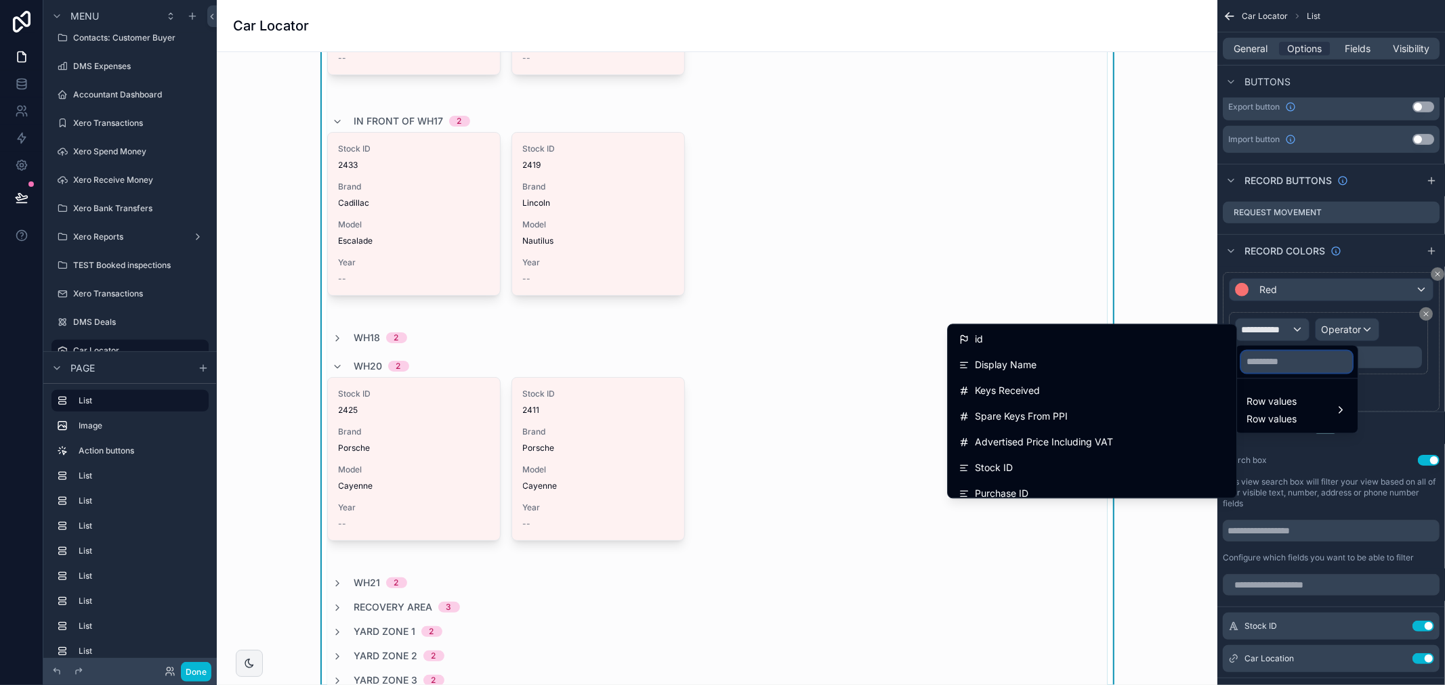
click at [1275, 362] on input "text" at bounding box center [1296, 363] width 111 height 22
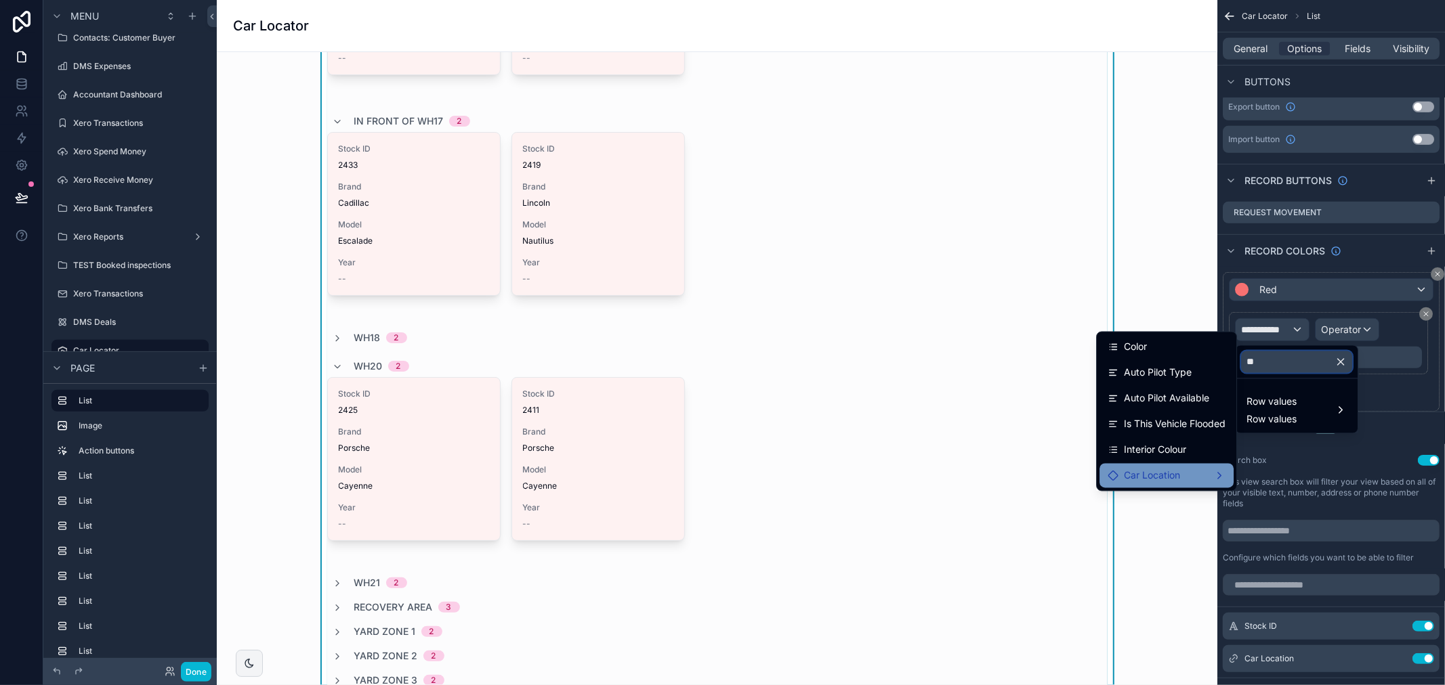
type input "**"
click at [1206, 470] on div "Car Location" at bounding box center [1166, 476] width 118 height 16
click at [1277, 475] on span "Location Name" at bounding box center [1296, 477] width 67 height 16
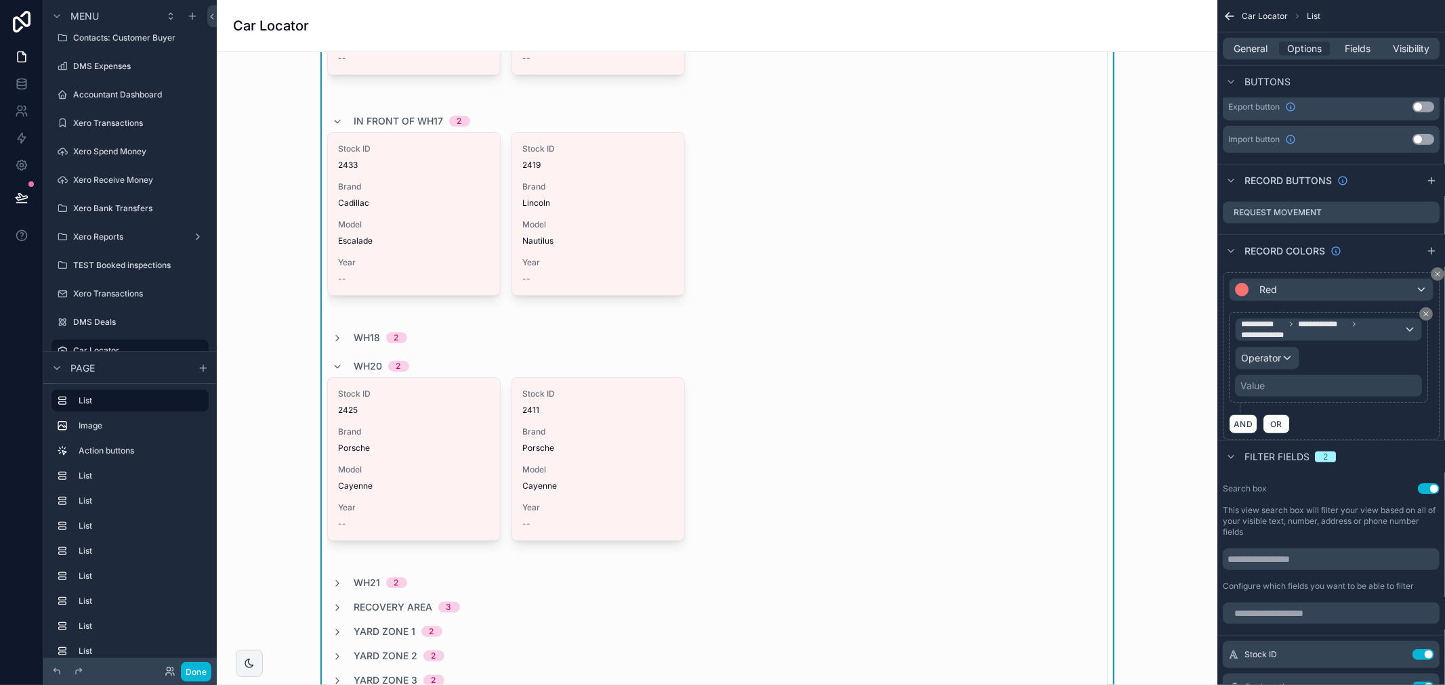
click at [1297, 384] on div "Value" at bounding box center [1328, 386] width 187 height 22
click at [1301, 393] on div "Value" at bounding box center [1328, 386] width 187 height 22
click at [1279, 364] on span "Operator" at bounding box center [1261, 359] width 40 height 14
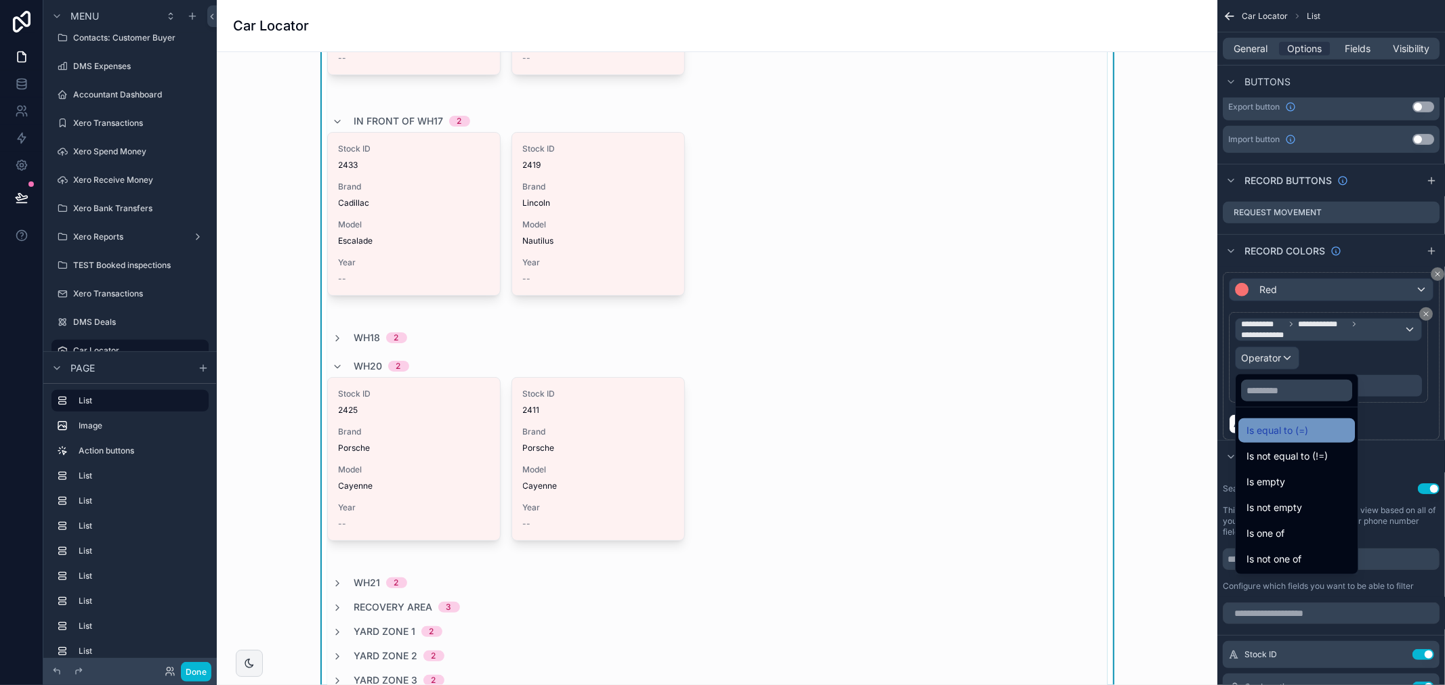
click at [1283, 433] on span "Is equal to (=)" at bounding box center [1277, 431] width 62 height 16
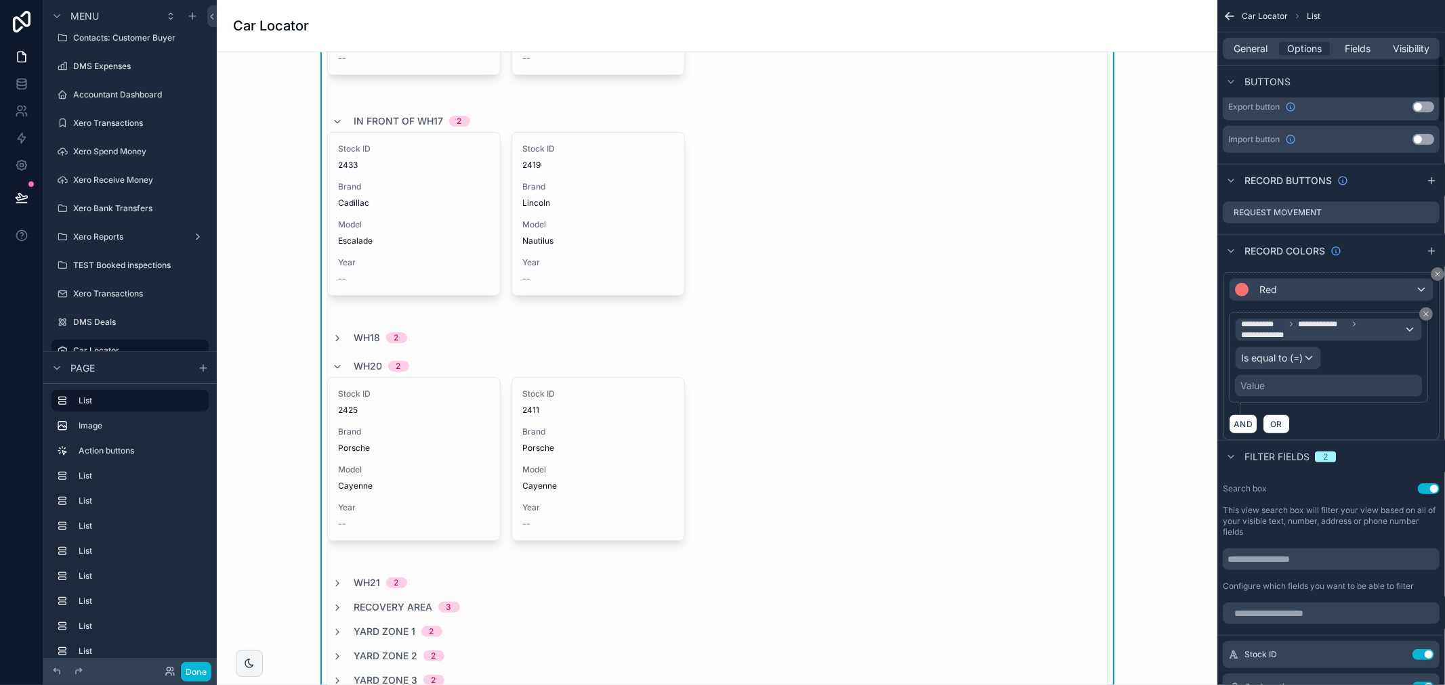
click at [1283, 389] on div "Value" at bounding box center [1328, 386] width 187 height 22
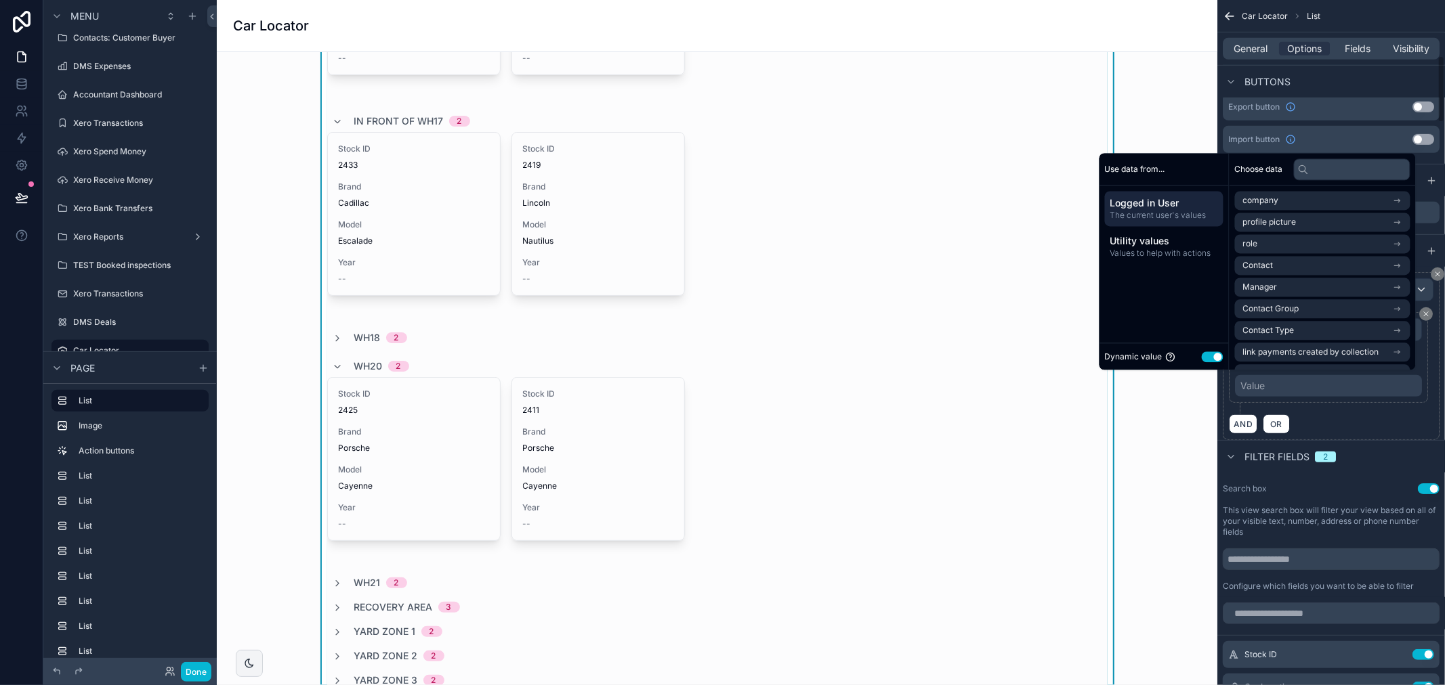
click at [1284, 387] on div "Value" at bounding box center [1328, 386] width 187 height 22
click at [1202, 358] on button "Use setting" at bounding box center [1213, 357] width 22 height 11
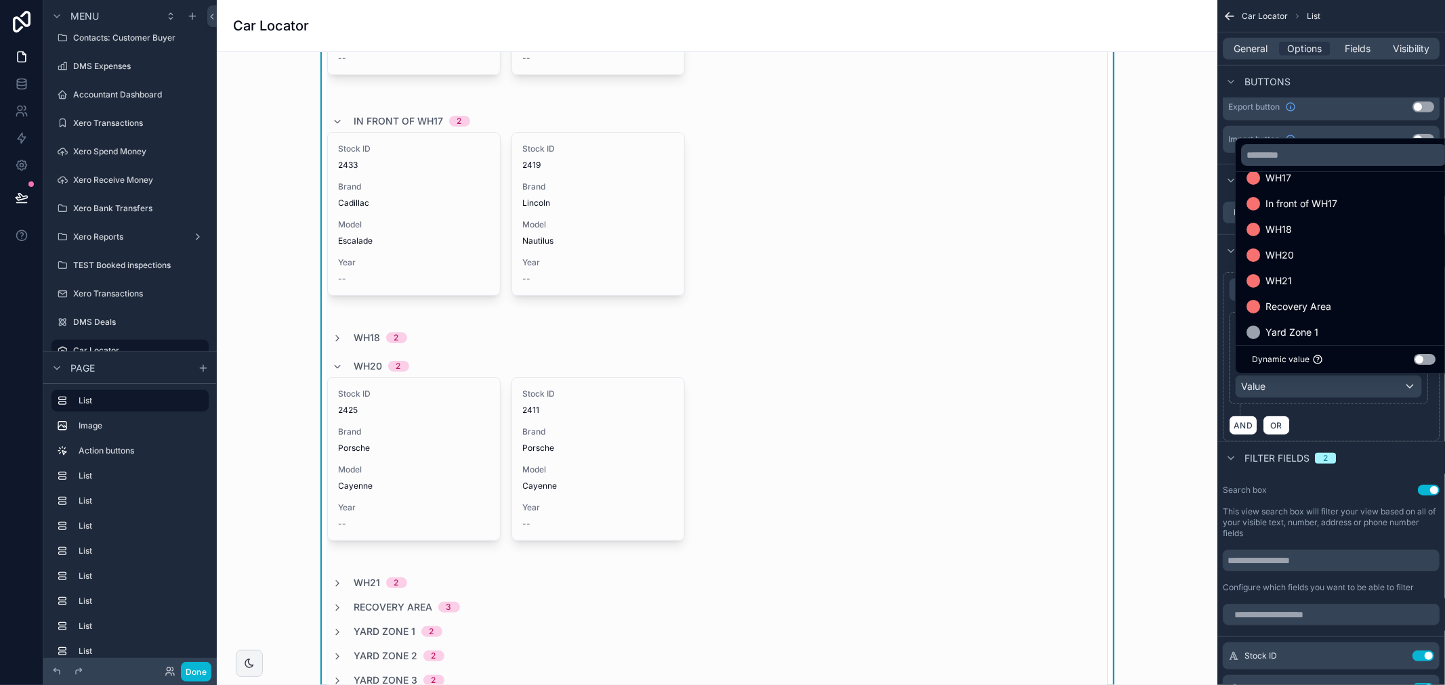
scroll to position [0, 0]
click at [1321, 390] on div "scrollable content" at bounding box center [722, 342] width 1445 height 685
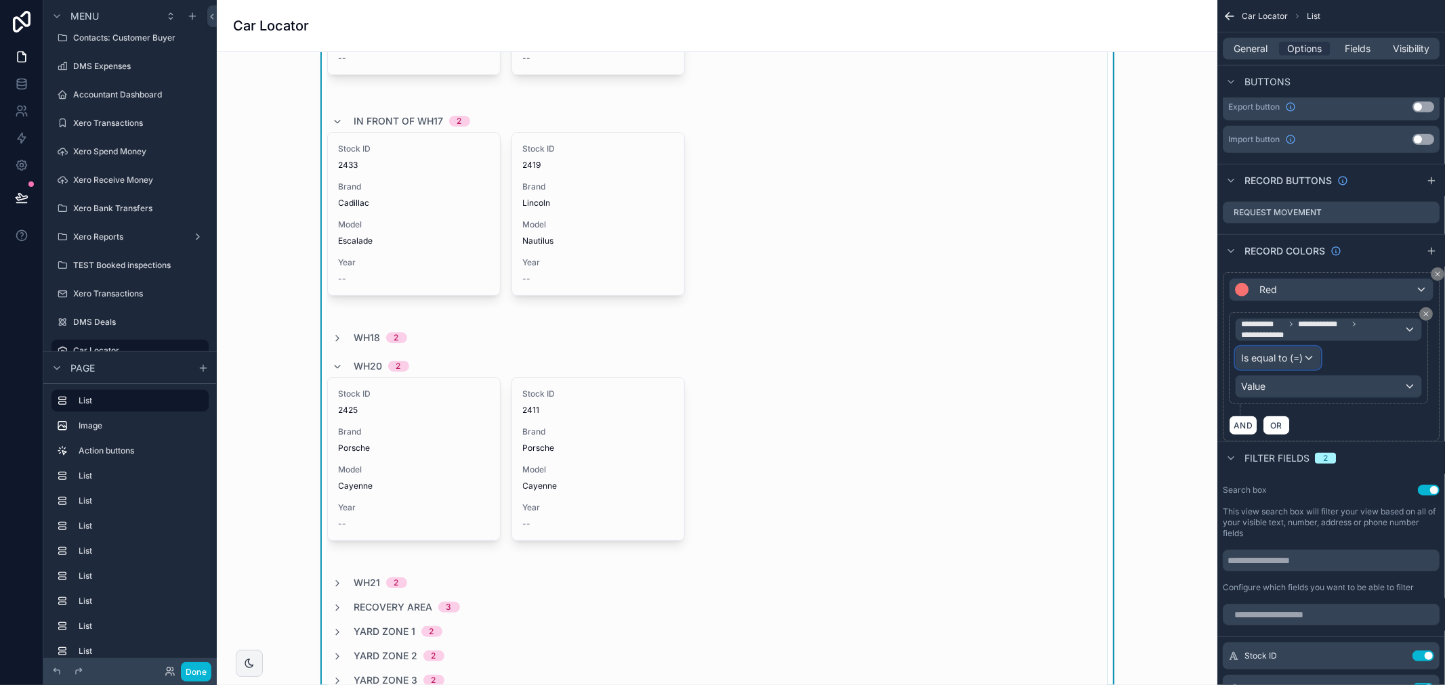
click at [1295, 357] on span "Is equal to (=)" at bounding box center [1272, 359] width 62 height 14
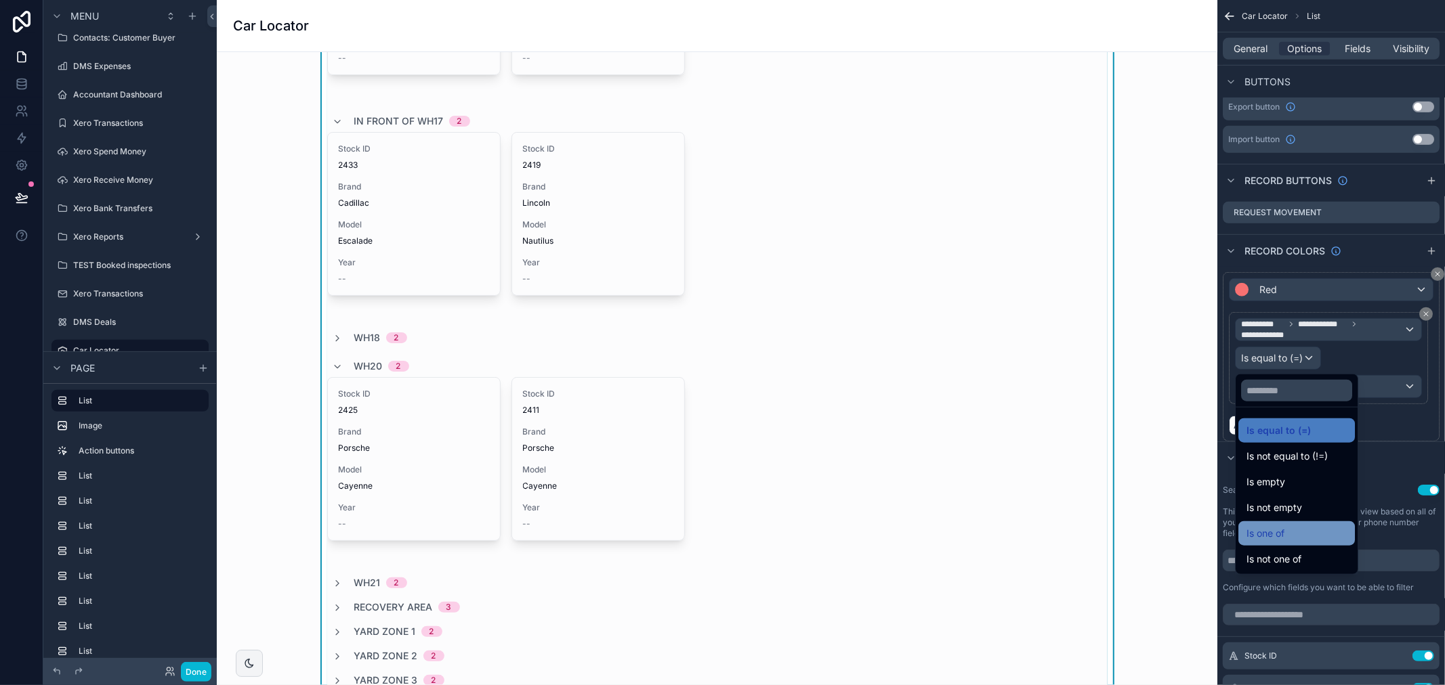
click at [1303, 528] on div "Is one of" at bounding box center [1296, 534] width 100 height 16
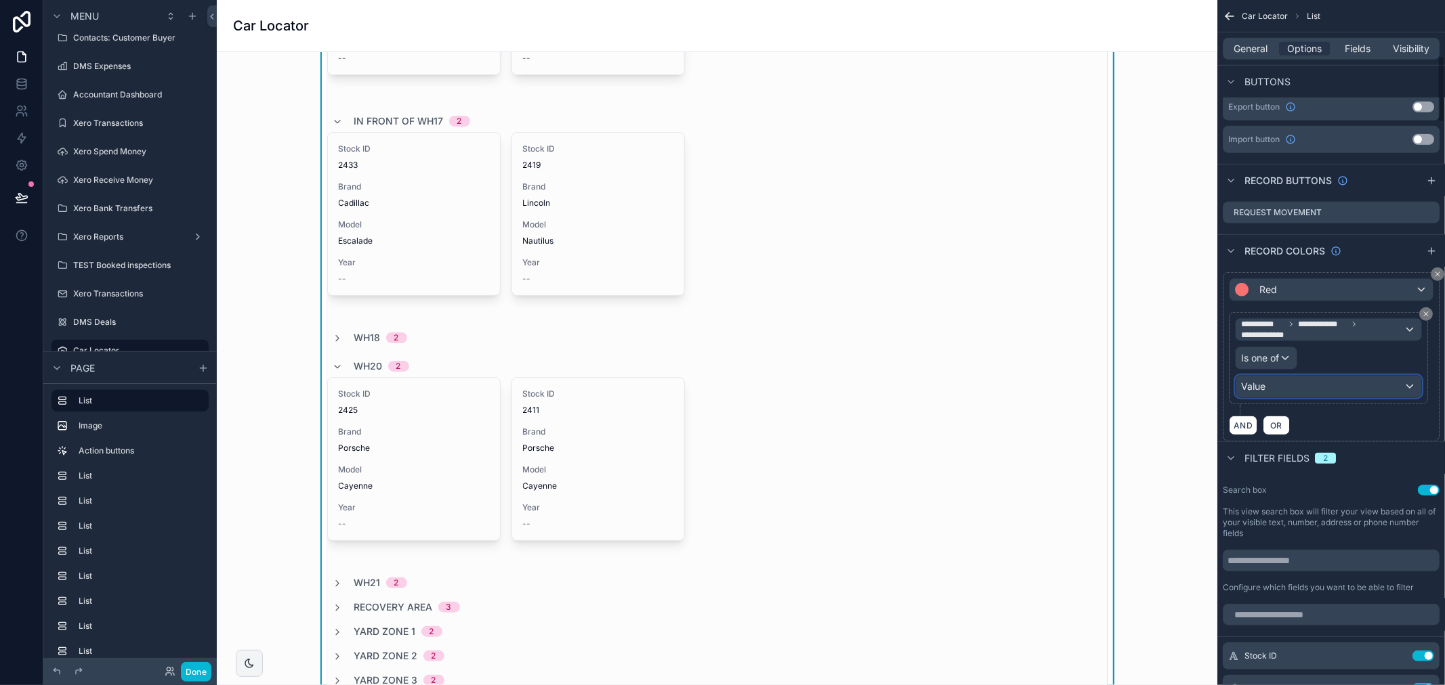
click at [1298, 385] on div "Value" at bounding box center [1328, 387] width 186 height 22
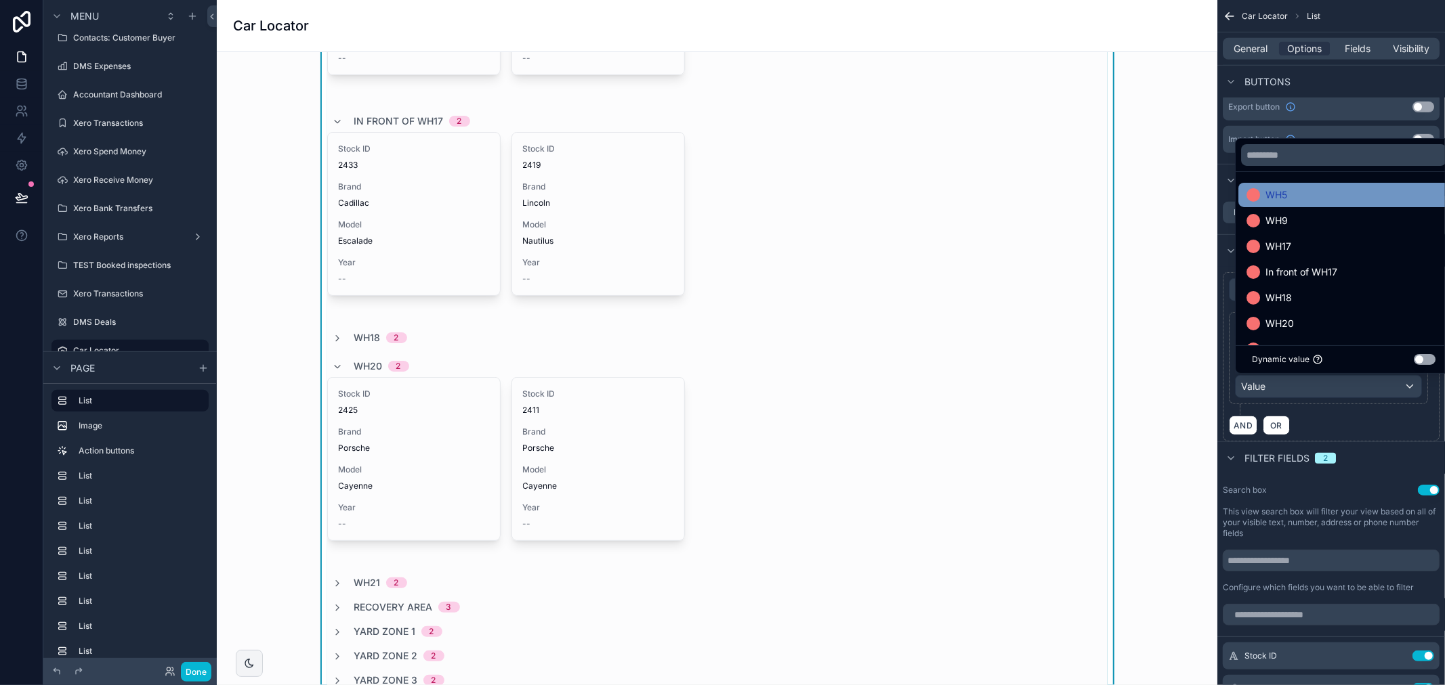
click at [1290, 204] on div "WH5" at bounding box center [1343, 195] width 211 height 24
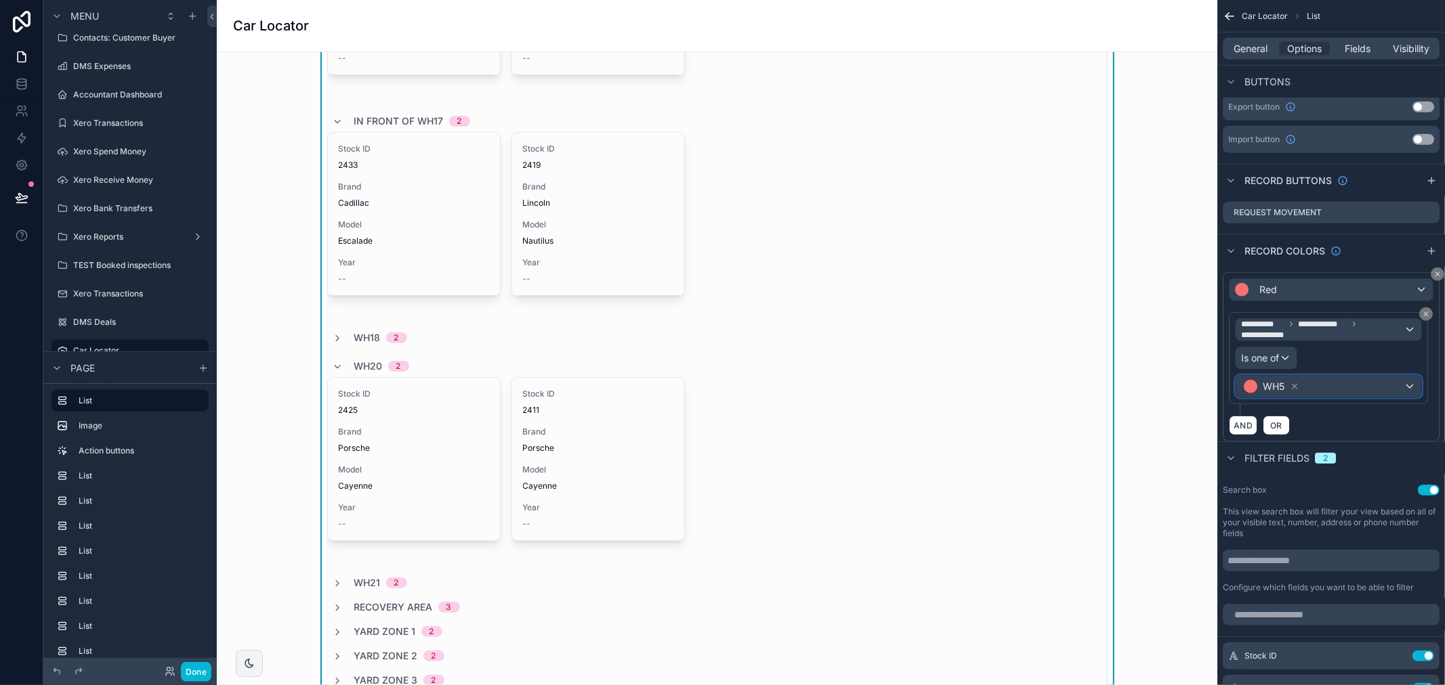
click at [1318, 388] on div "WH5" at bounding box center [1328, 387] width 186 height 22
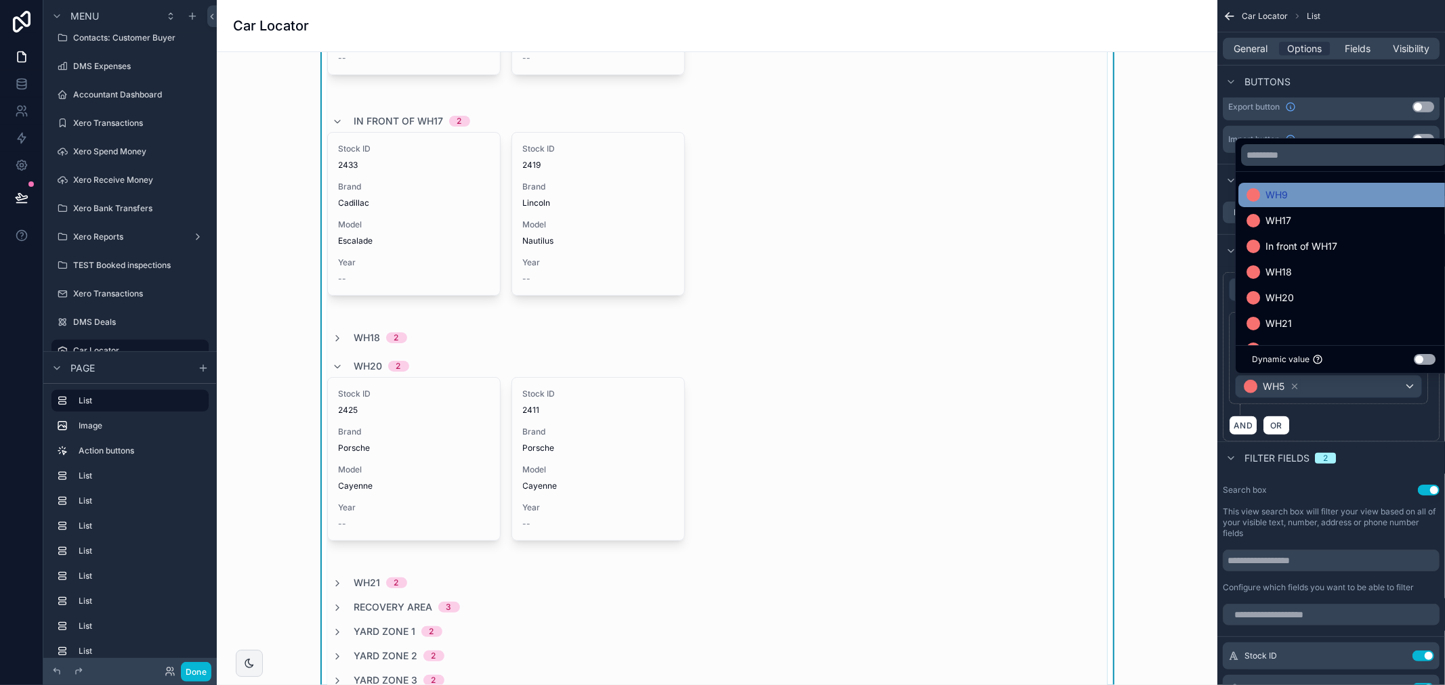
click at [1336, 193] on div "WH9" at bounding box center [1343, 195] width 194 height 16
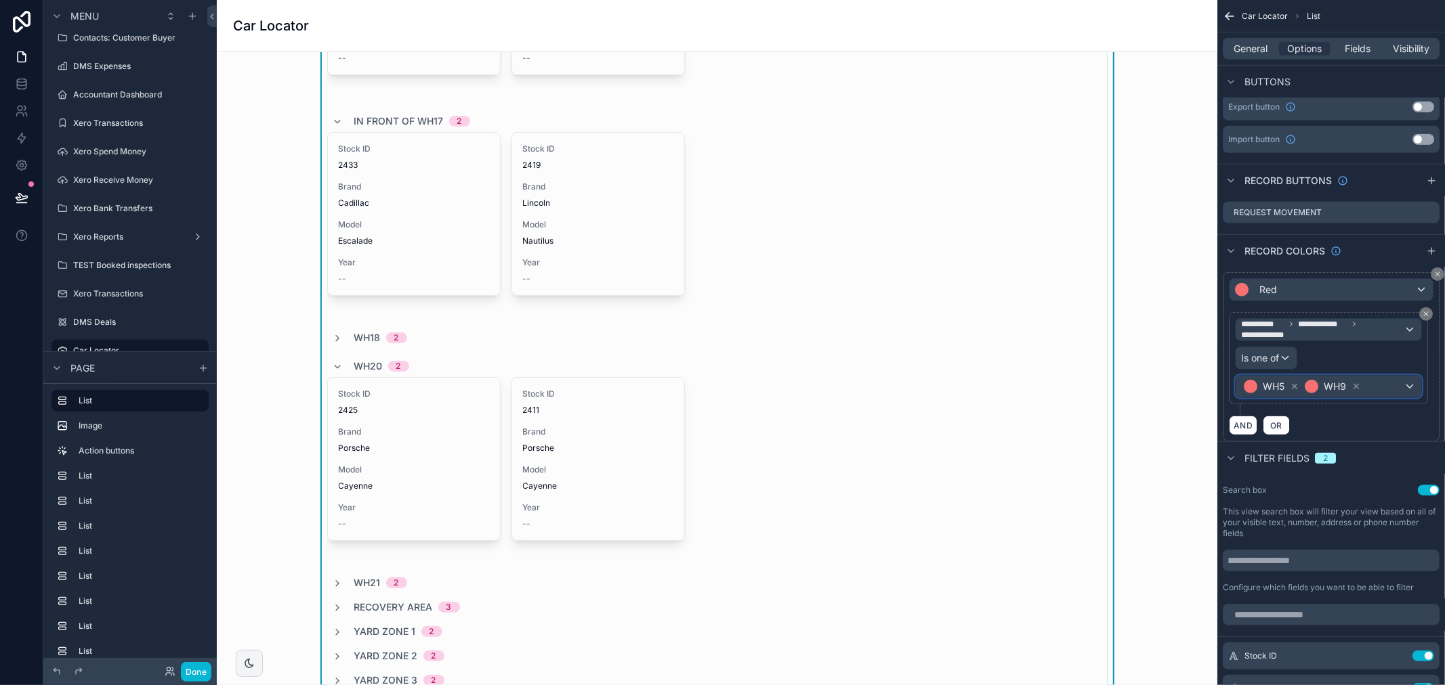
click at [1393, 391] on div "WH5 WH9" at bounding box center [1328, 387] width 186 height 22
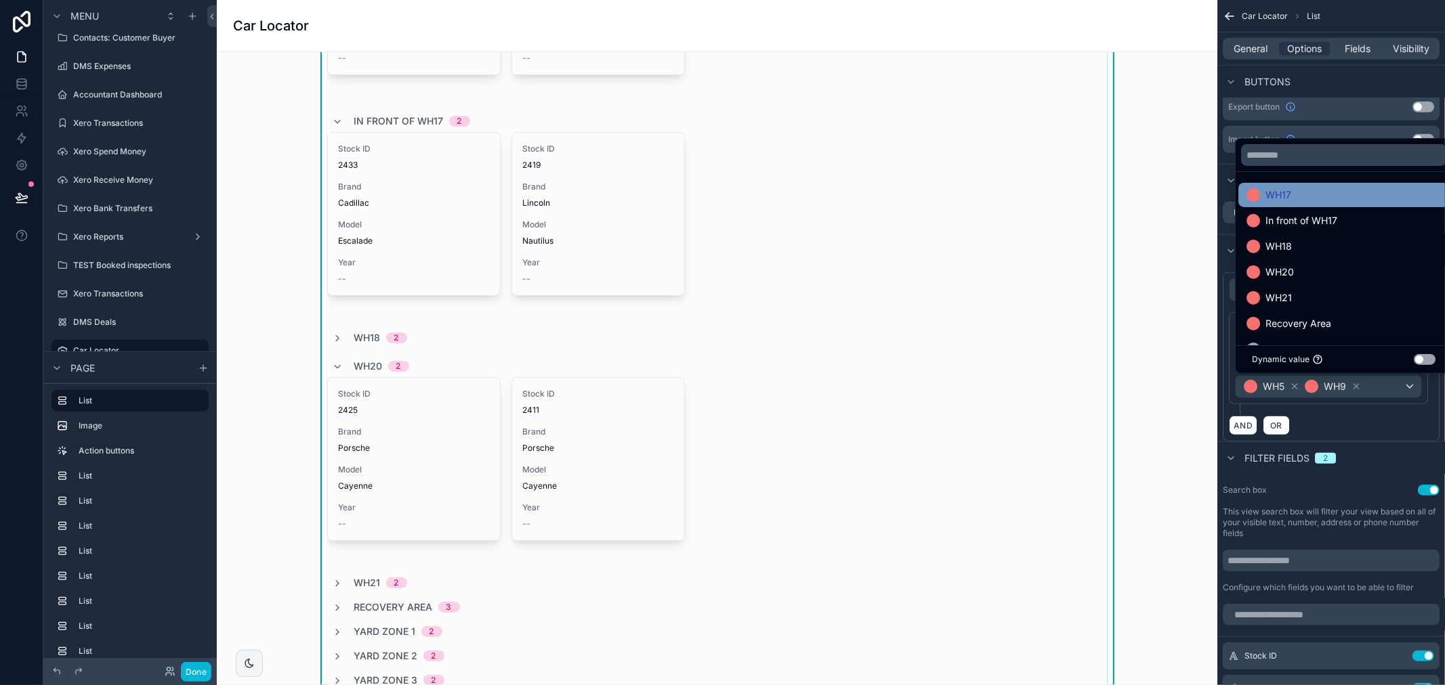
click at [1288, 205] on div "WH17" at bounding box center [1343, 195] width 211 height 24
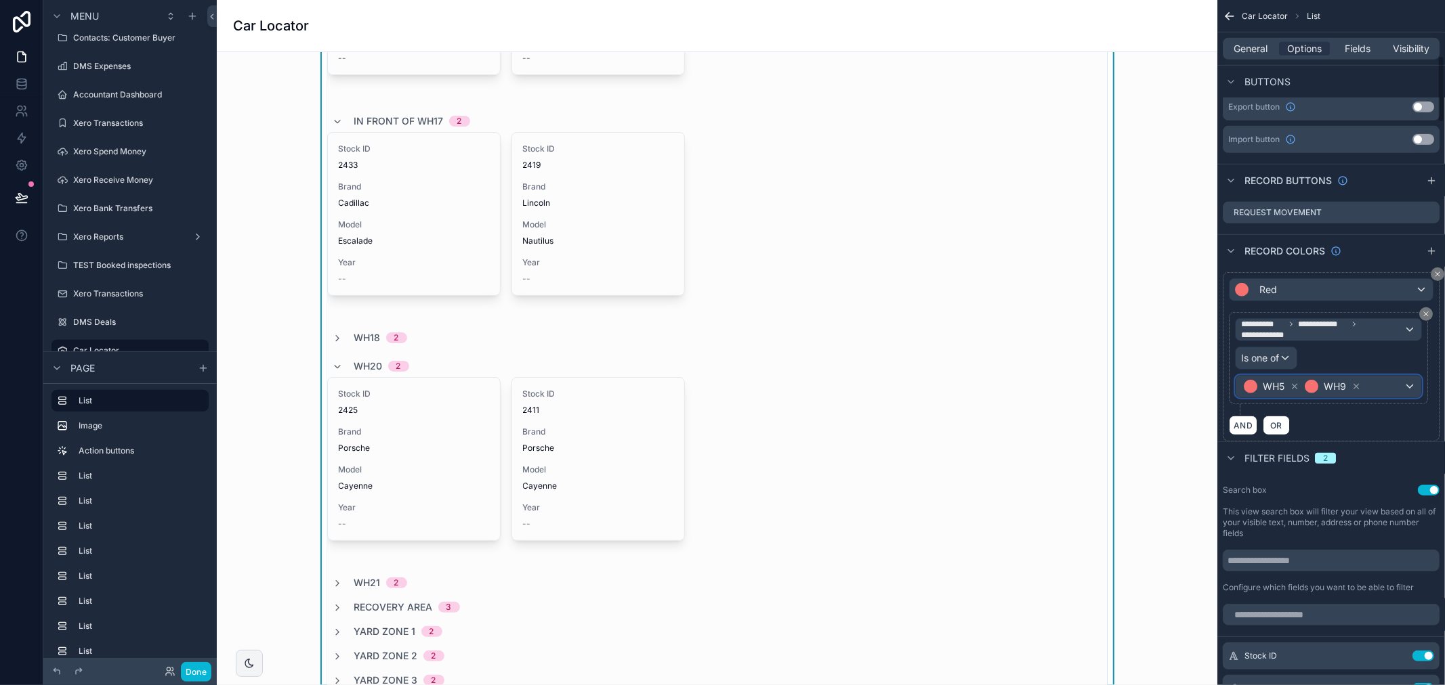
click at [1363, 387] on span "WH5 WH9" at bounding box center [1302, 386] width 123 height 19
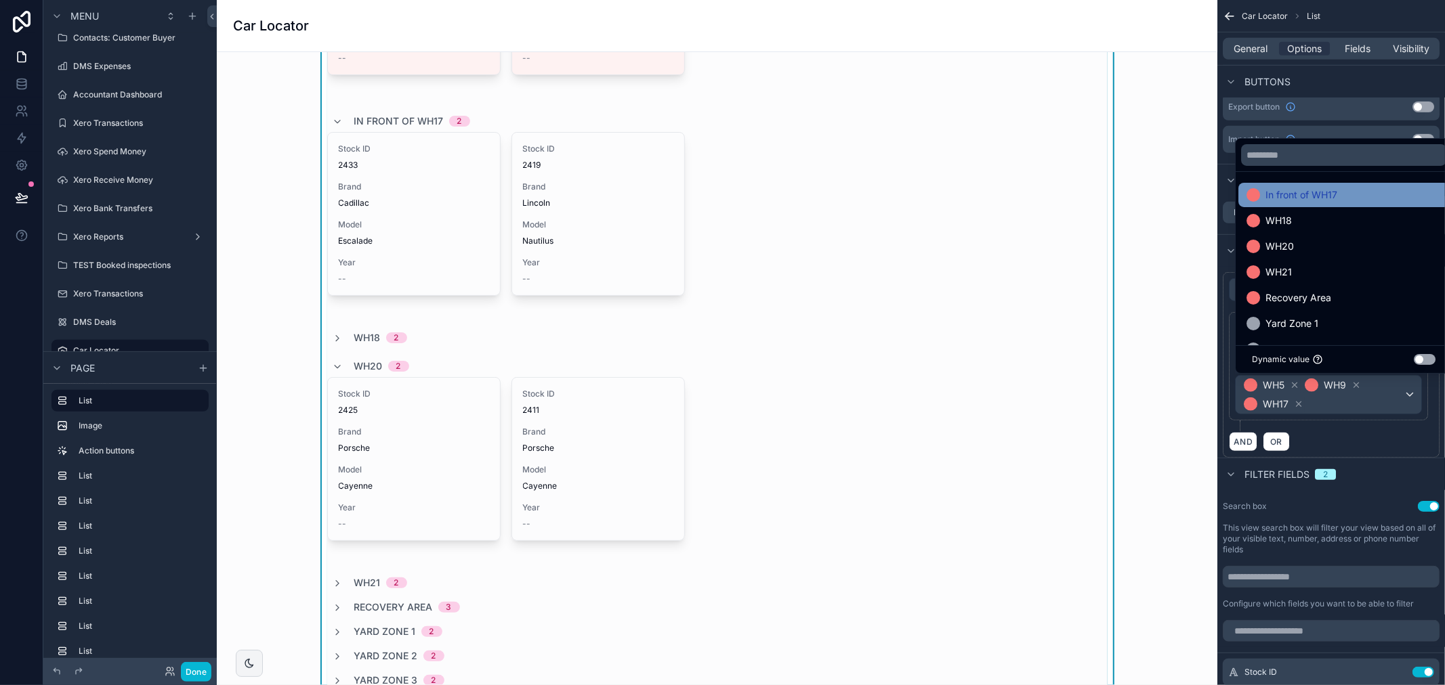
click at [1313, 192] on span "In front of WH17" at bounding box center [1301, 195] width 72 height 16
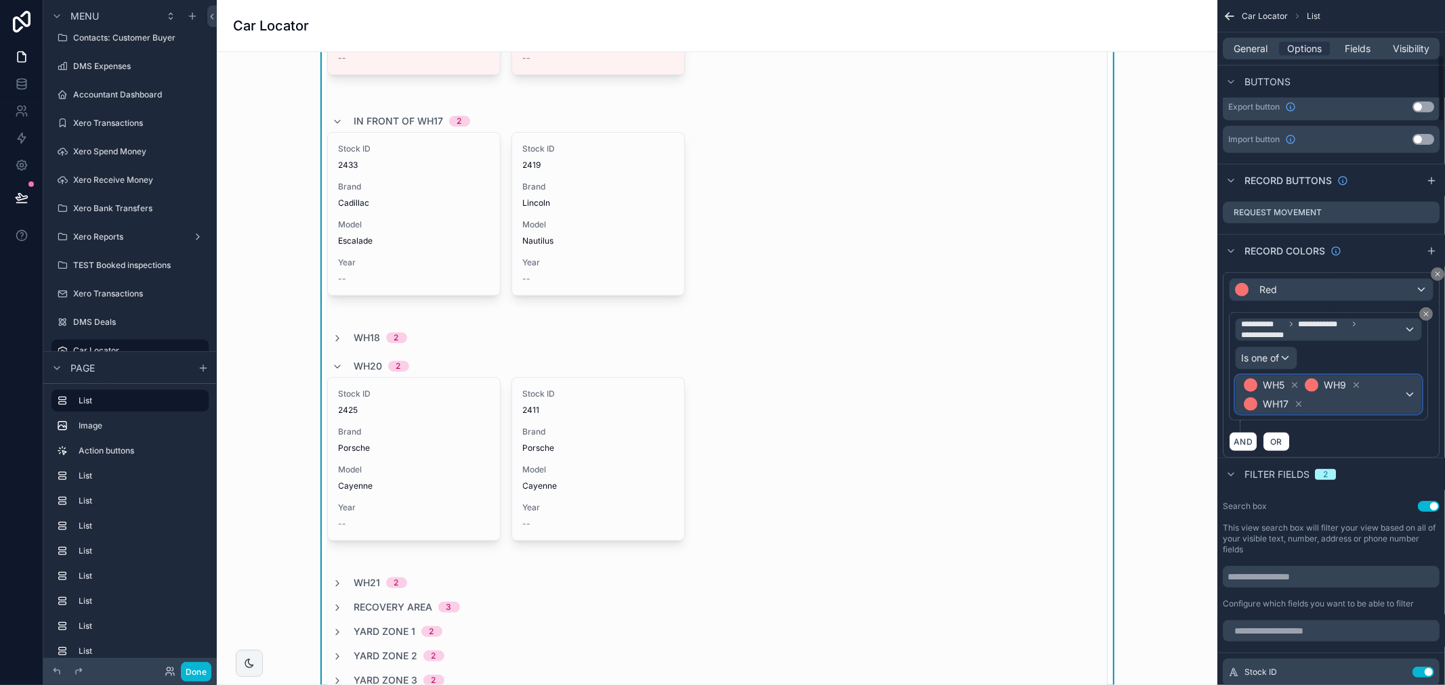
click at [1402, 389] on span "WH5 WH9 WH17" at bounding box center [1322, 395] width 163 height 38
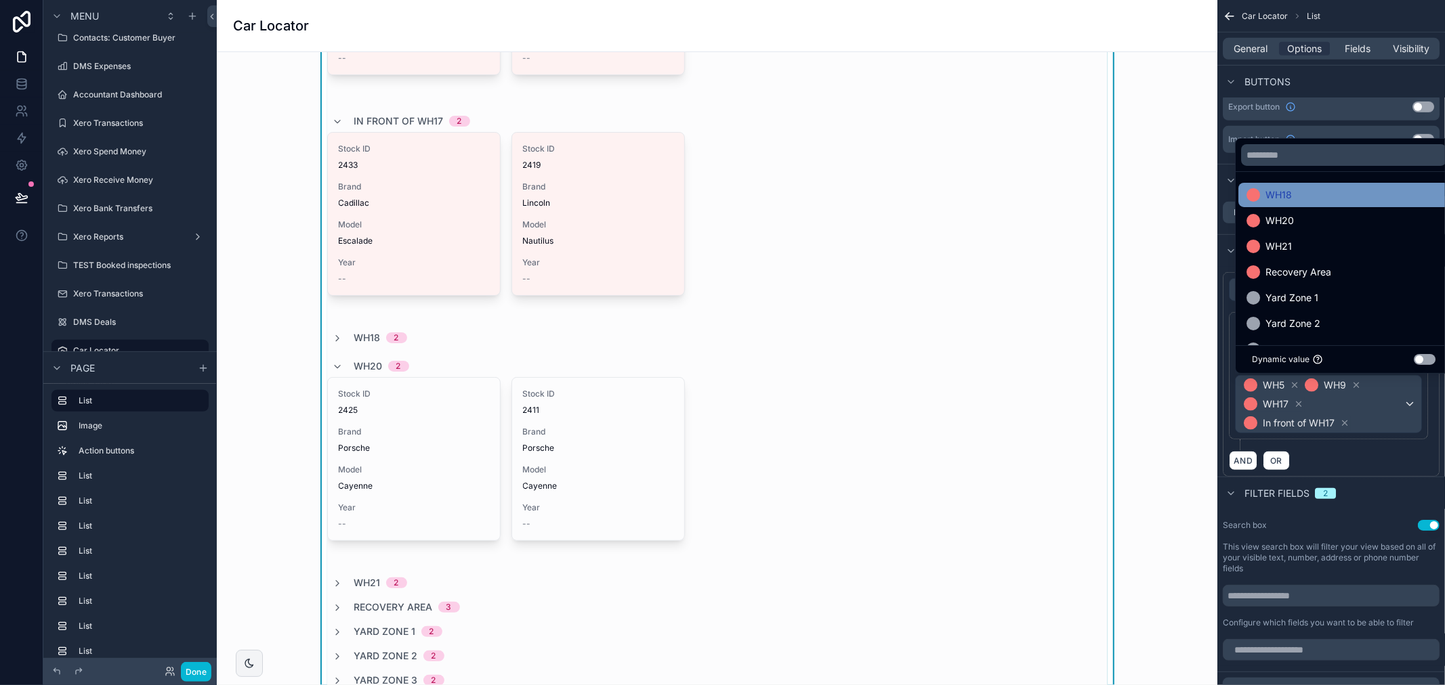
click at [1309, 200] on div "WH18" at bounding box center [1343, 195] width 194 height 16
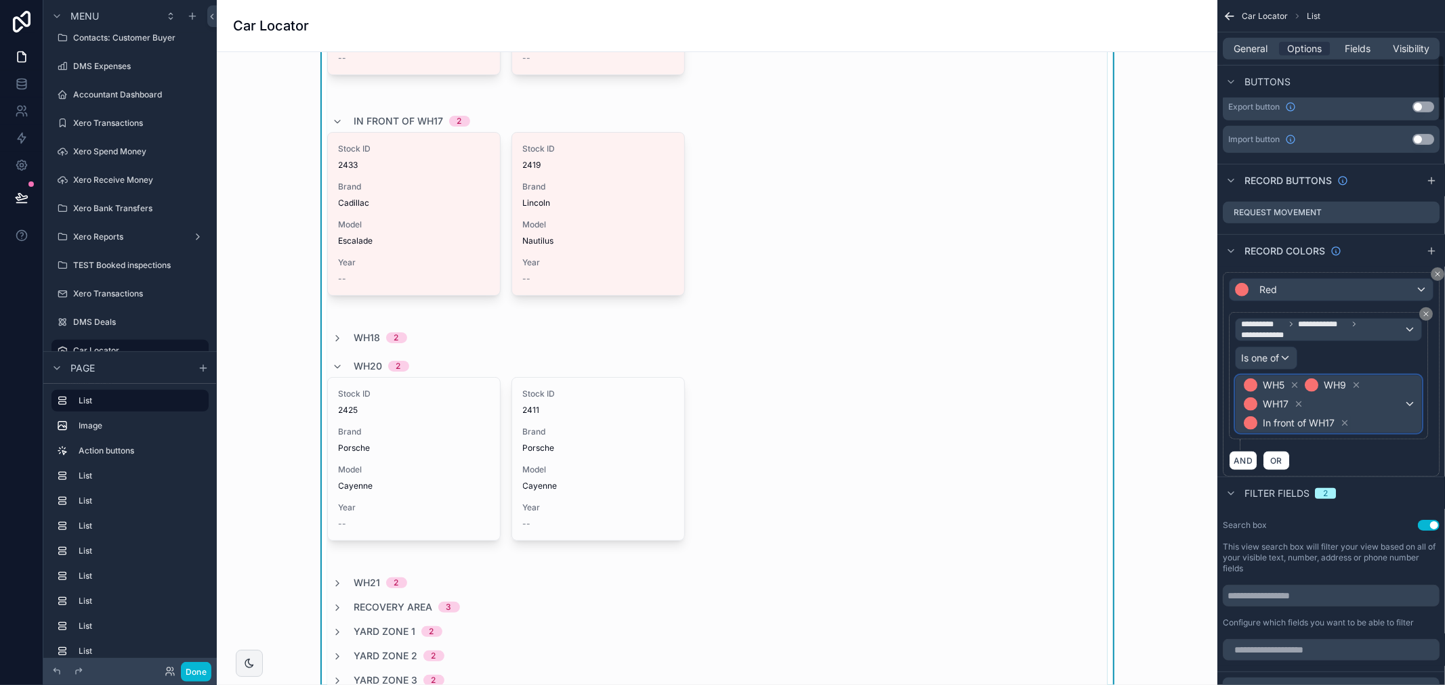
click at [1403, 408] on div "WH5 WH9 WH17 In front of WH17" at bounding box center [1328, 404] width 186 height 57
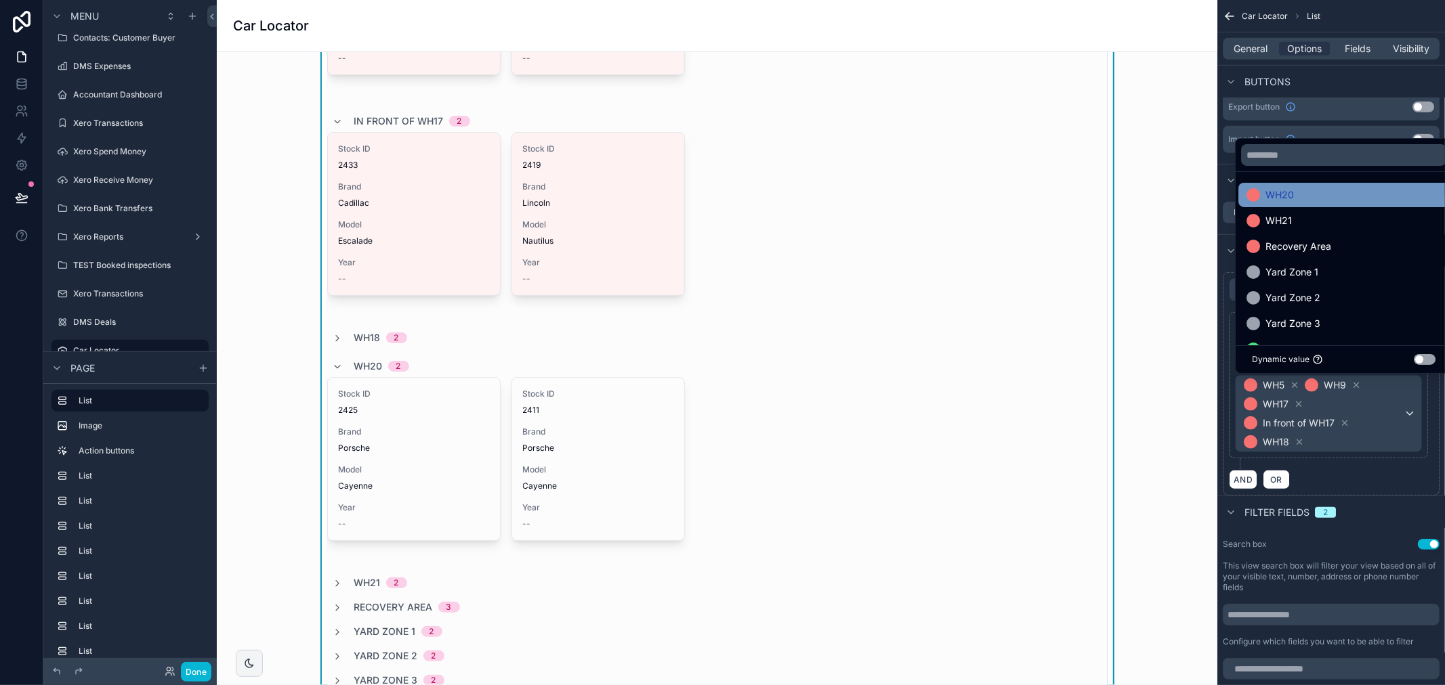
click at [1281, 193] on span "WH20" at bounding box center [1279, 195] width 28 height 16
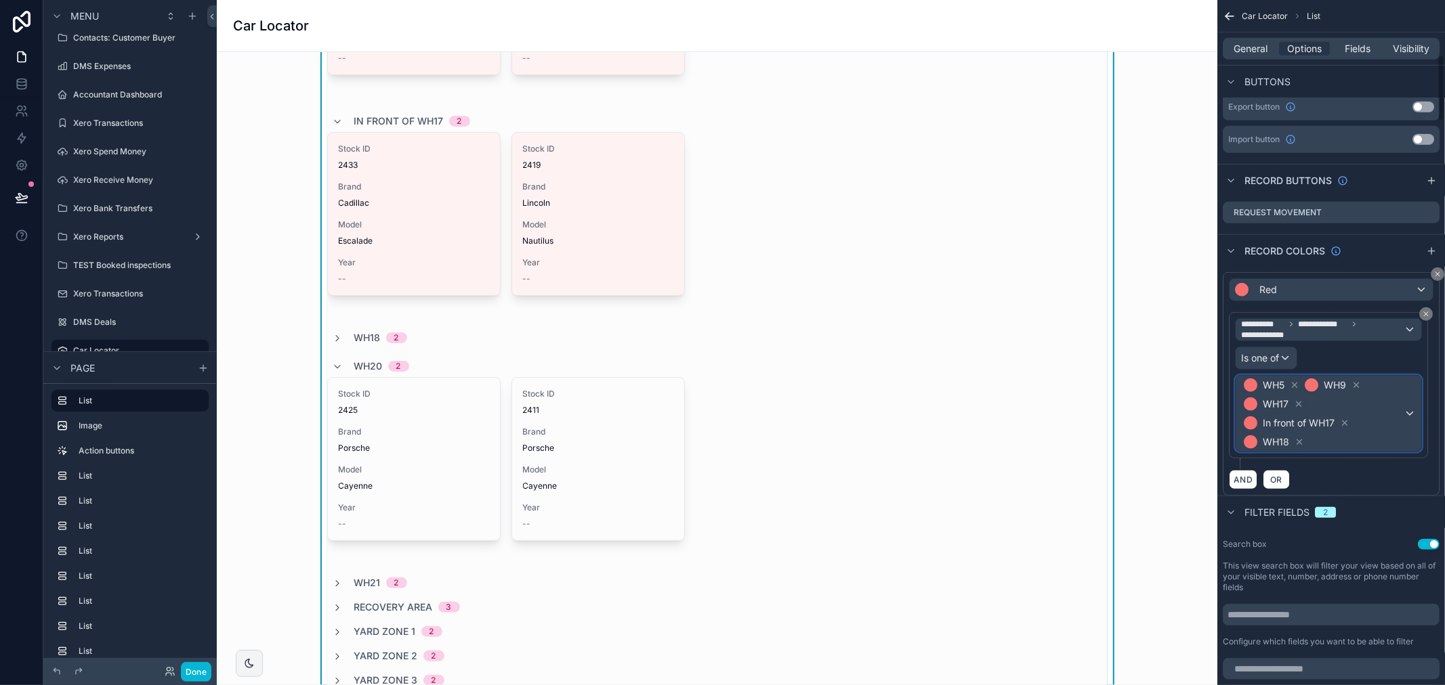
click at [1404, 418] on div "WH5 WH9 WH17 In front of WH17 WH18" at bounding box center [1328, 414] width 186 height 76
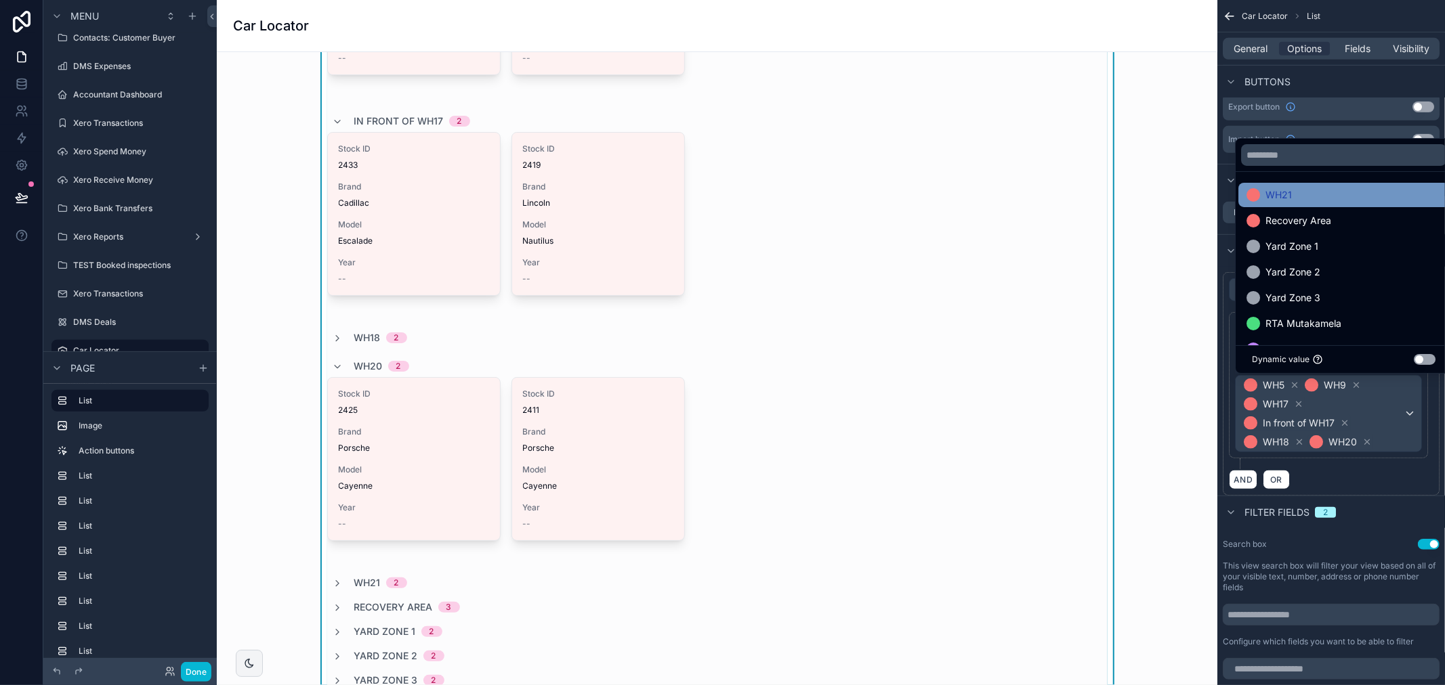
click at [1297, 196] on div "WH21" at bounding box center [1343, 195] width 194 height 16
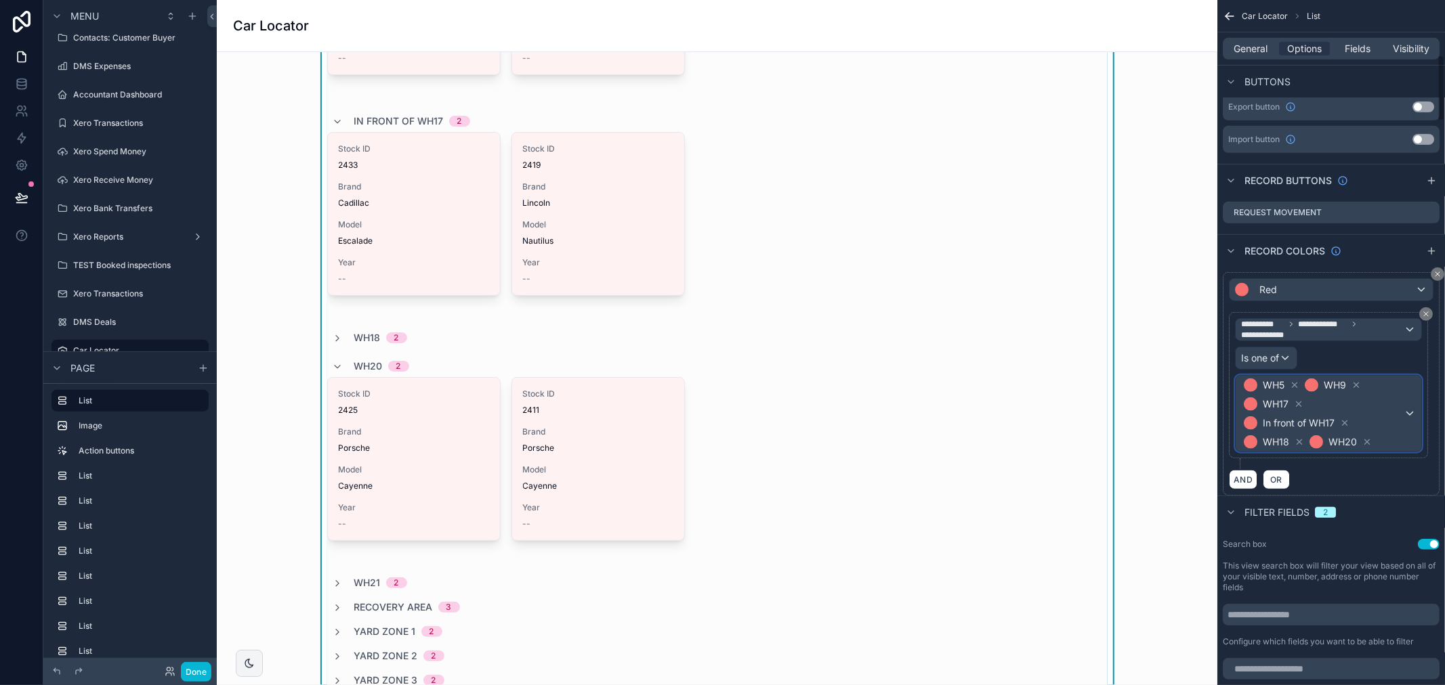
click at [1396, 415] on span "WH5 WH9 WH17 In front of WH17 WH18 WH20" at bounding box center [1322, 414] width 163 height 76
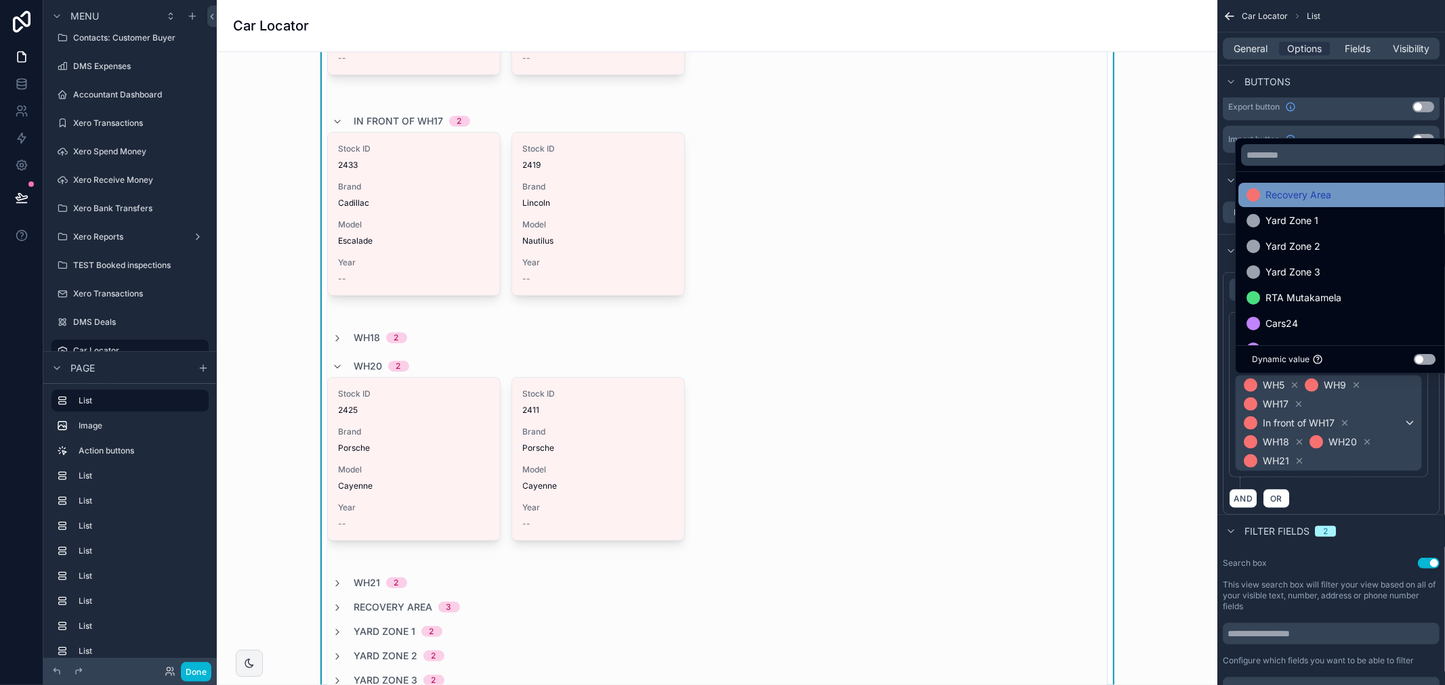
click at [1284, 190] on span "Recovery Area" at bounding box center [1298, 195] width 66 height 16
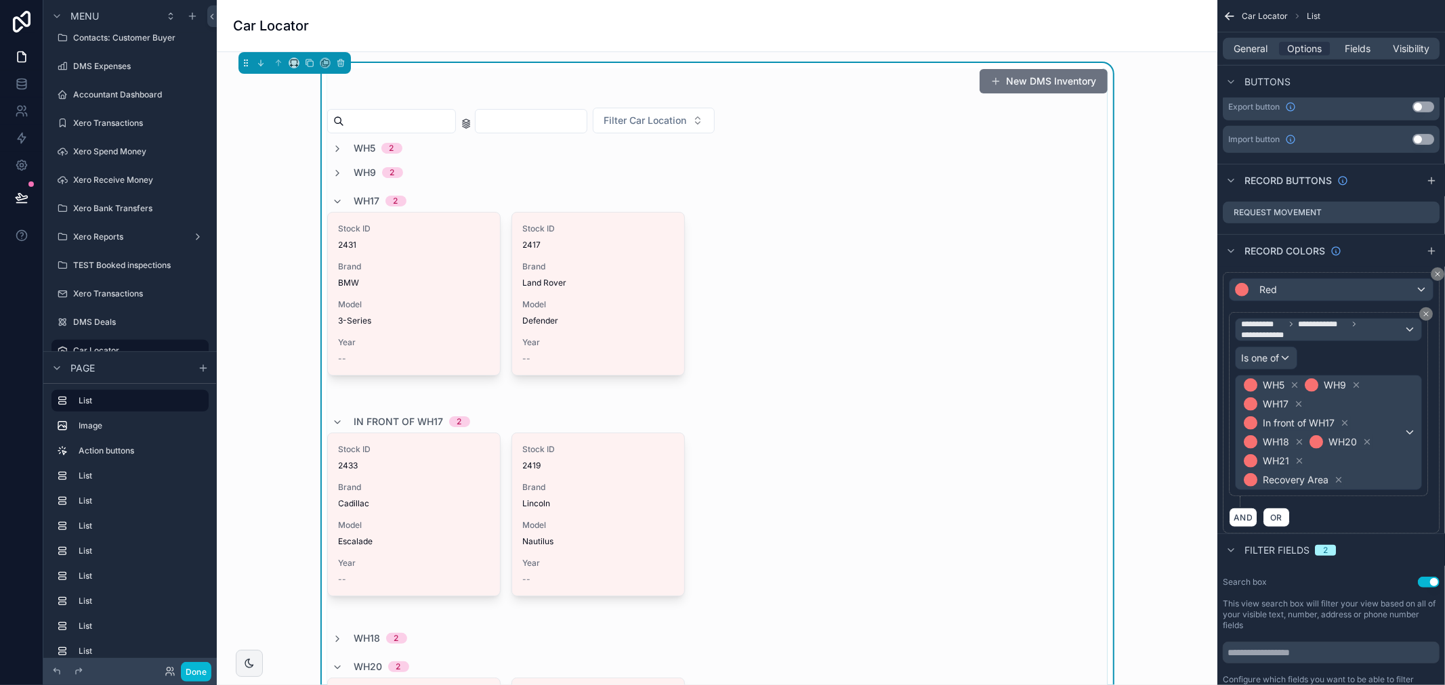
click at [334, 154] on div "WH5 2" at bounding box center [368, 149] width 70 height 14
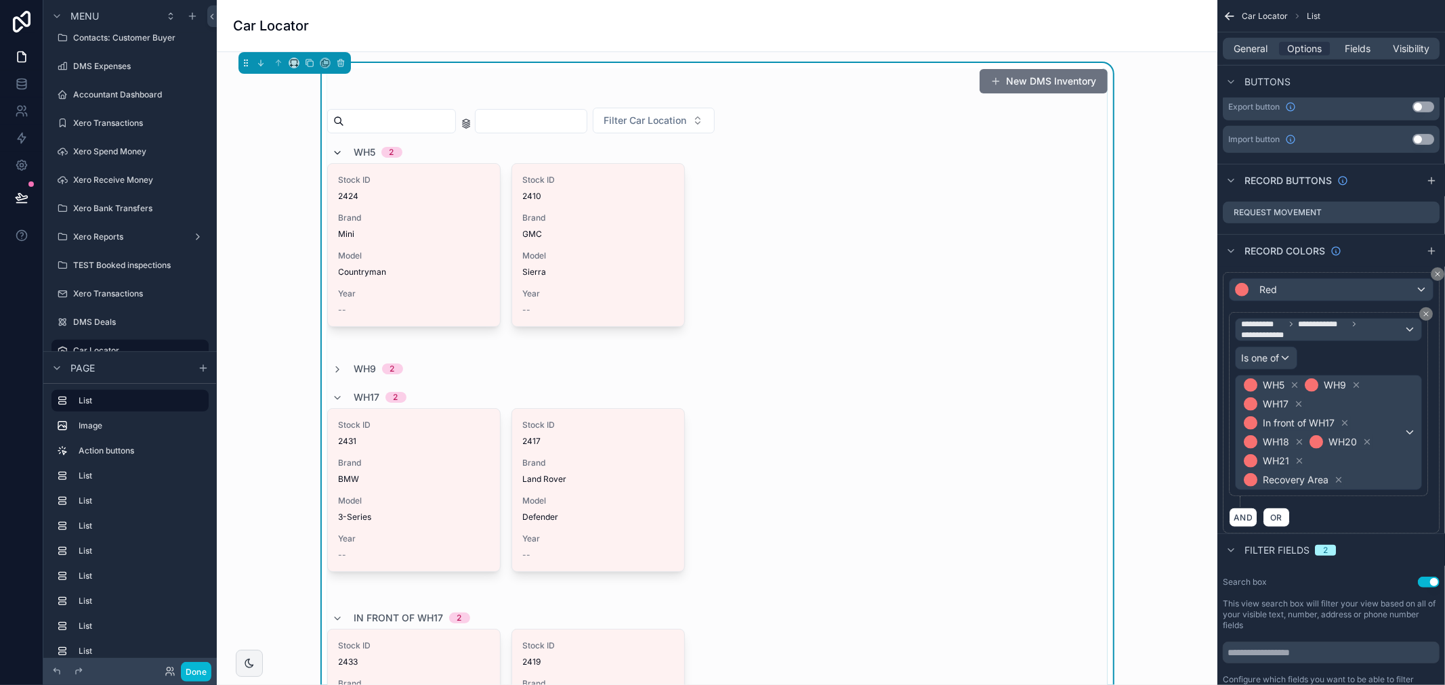
click at [333, 152] on icon "scrollable content" at bounding box center [338, 153] width 11 height 11
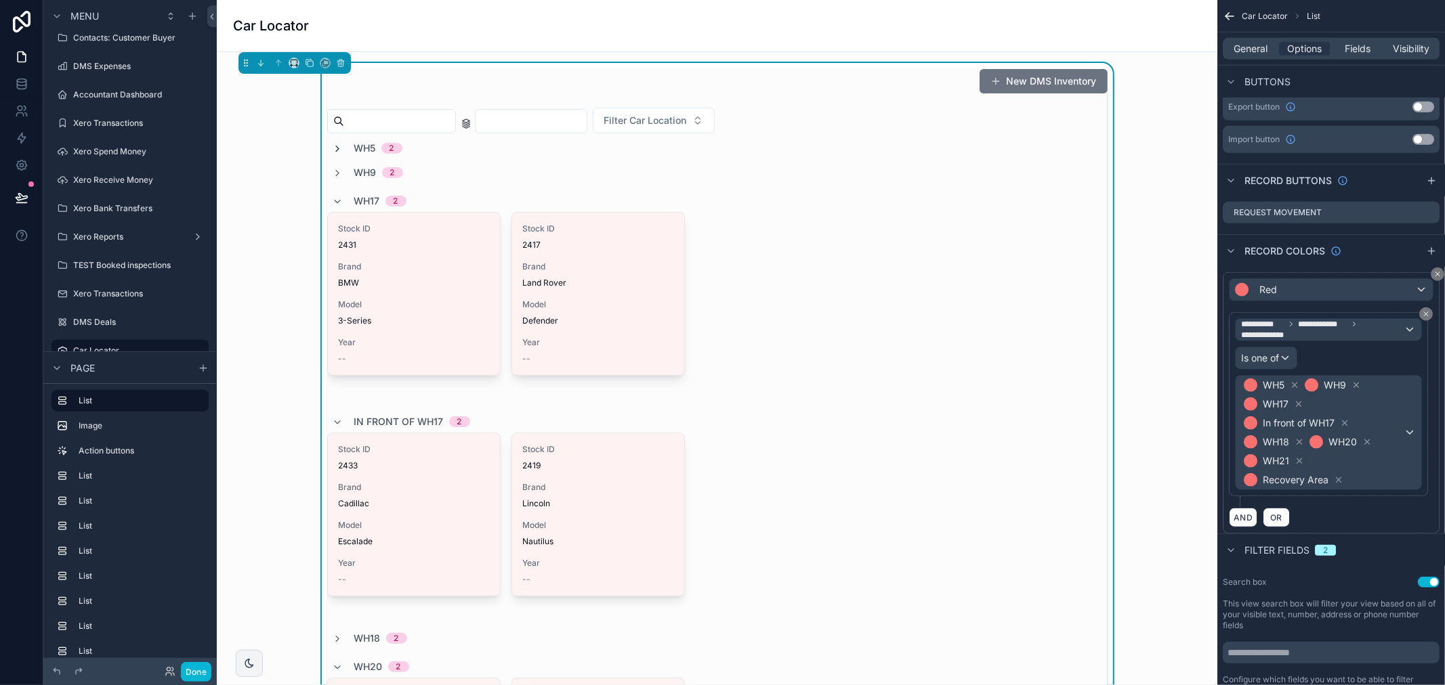
click at [333, 152] on icon "scrollable content" at bounding box center [338, 149] width 11 height 11
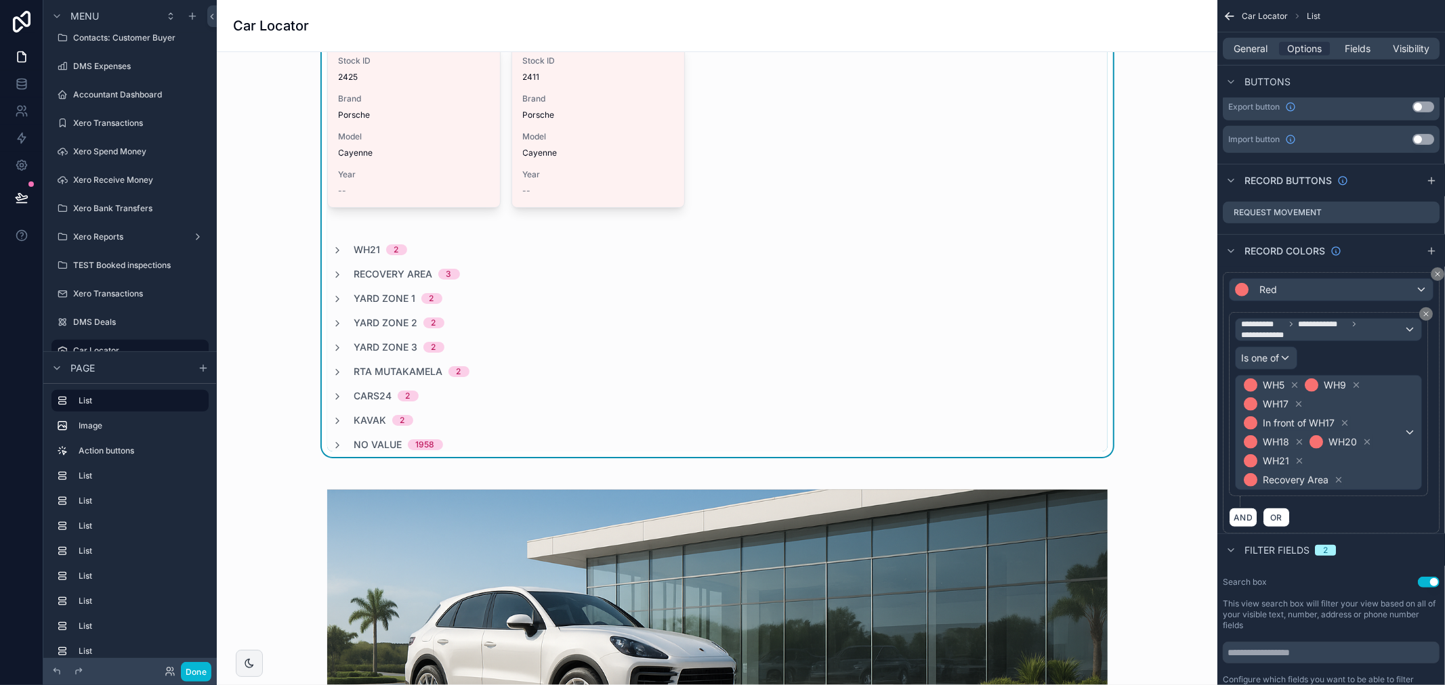
scroll to position [828, 0]
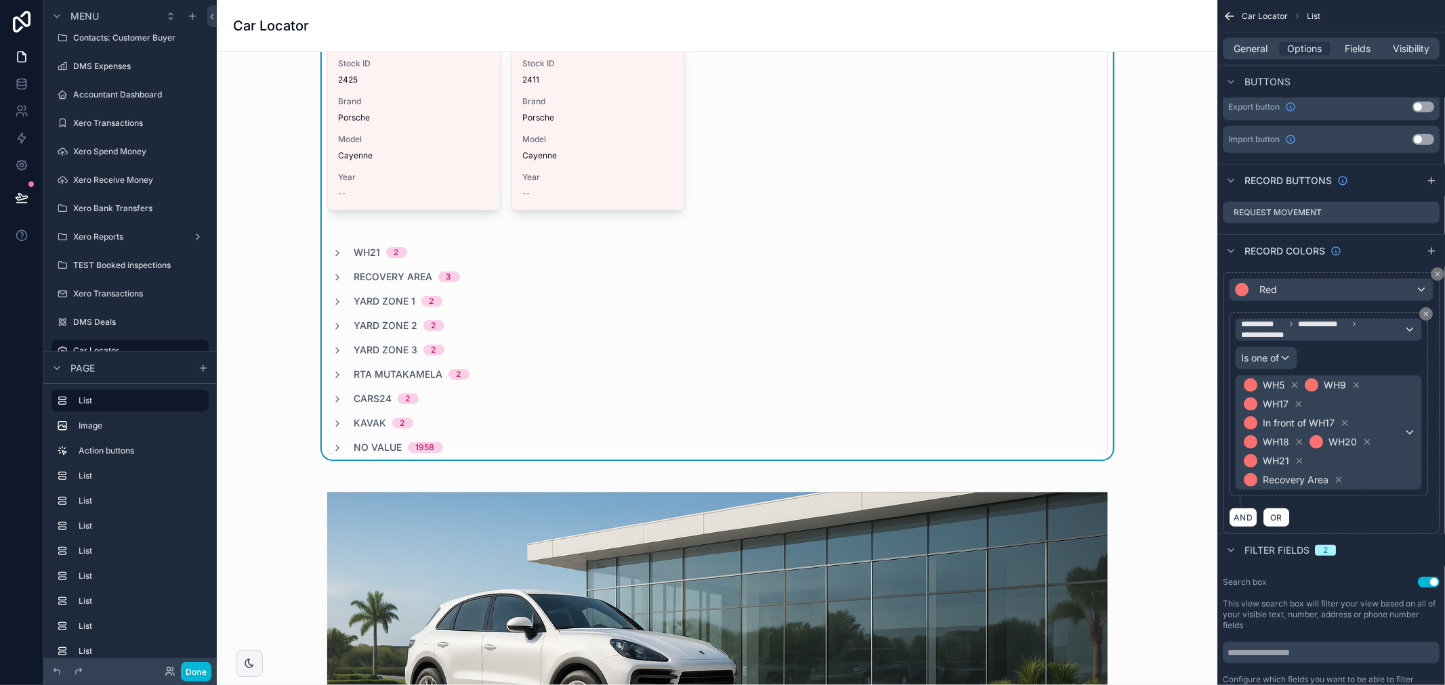
click at [1357, 354] on div "**********" at bounding box center [1328, 404] width 187 height 172
click at [1244, 522] on button "AND" at bounding box center [1243, 518] width 28 height 20
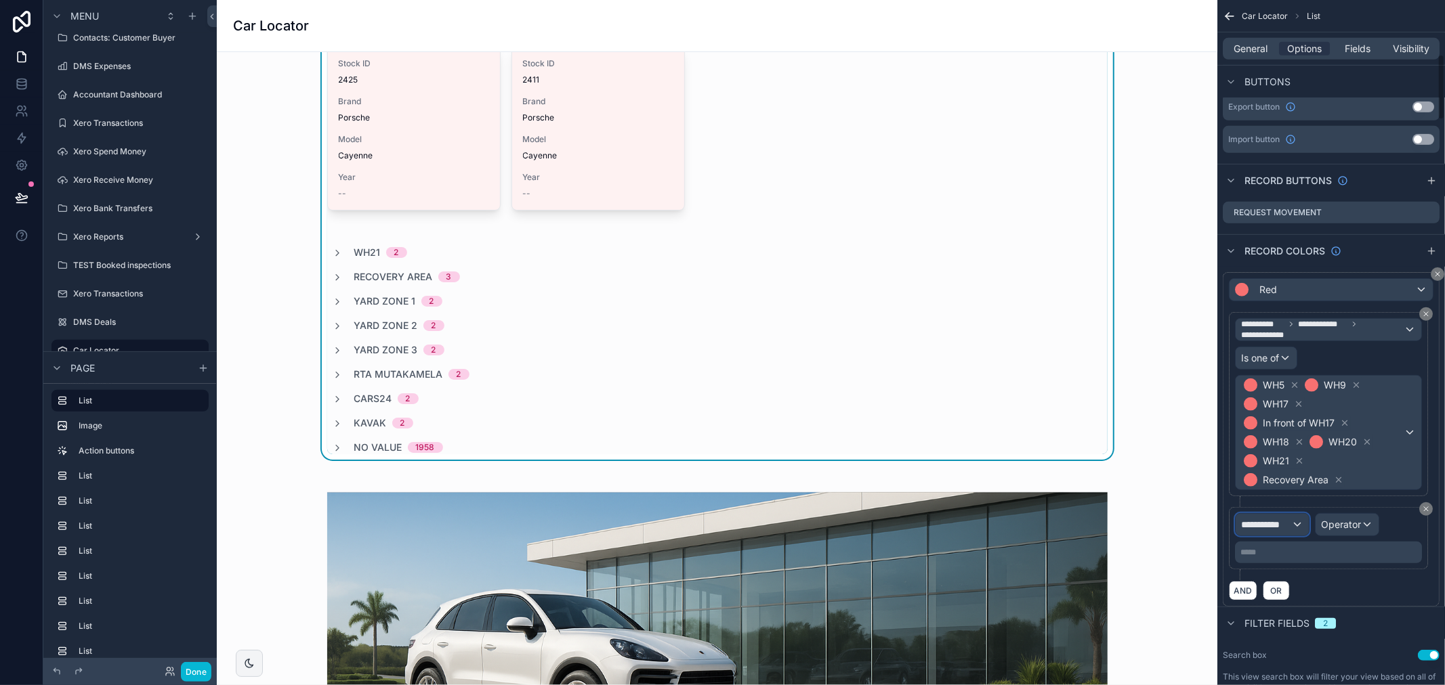
click at [1284, 529] on span "**********" at bounding box center [1266, 525] width 50 height 14
click at [1311, 610] on div "Row values Row values" at bounding box center [1296, 605] width 100 height 33
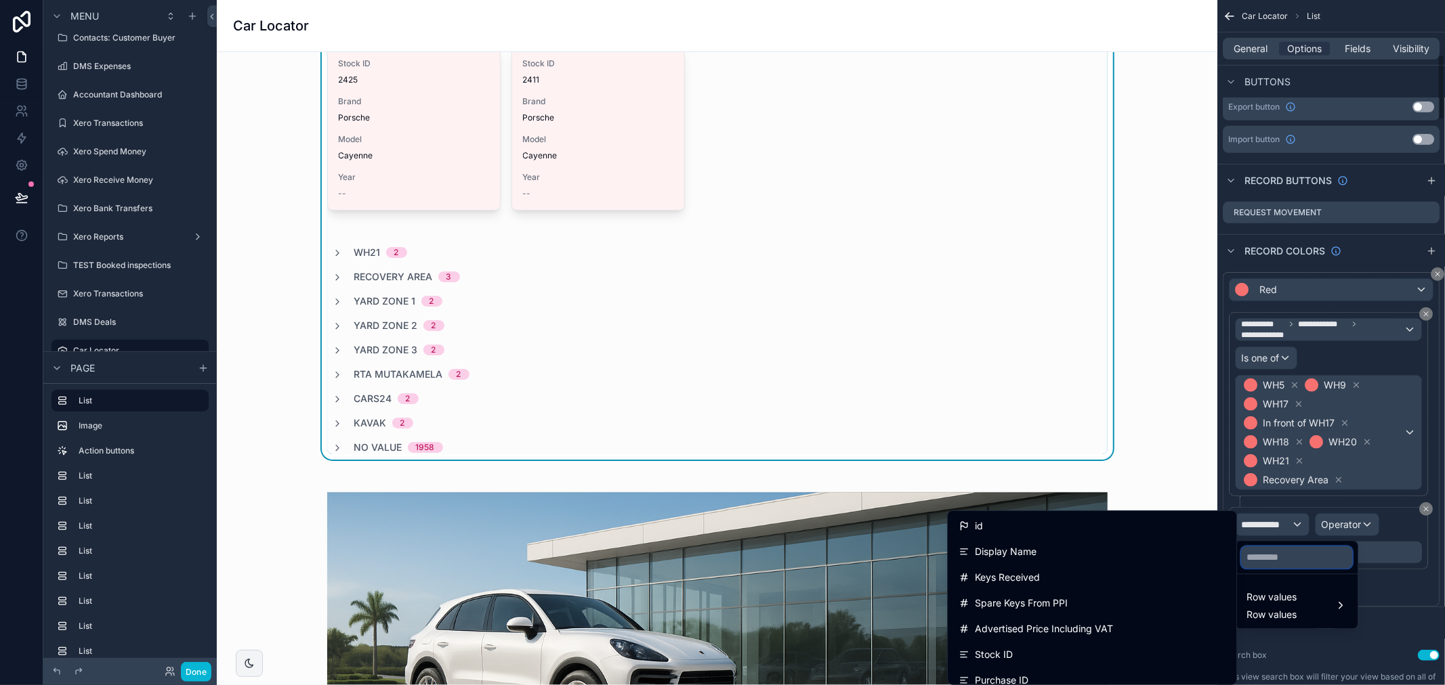
click at [1282, 557] on input "text" at bounding box center [1296, 558] width 111 height 22
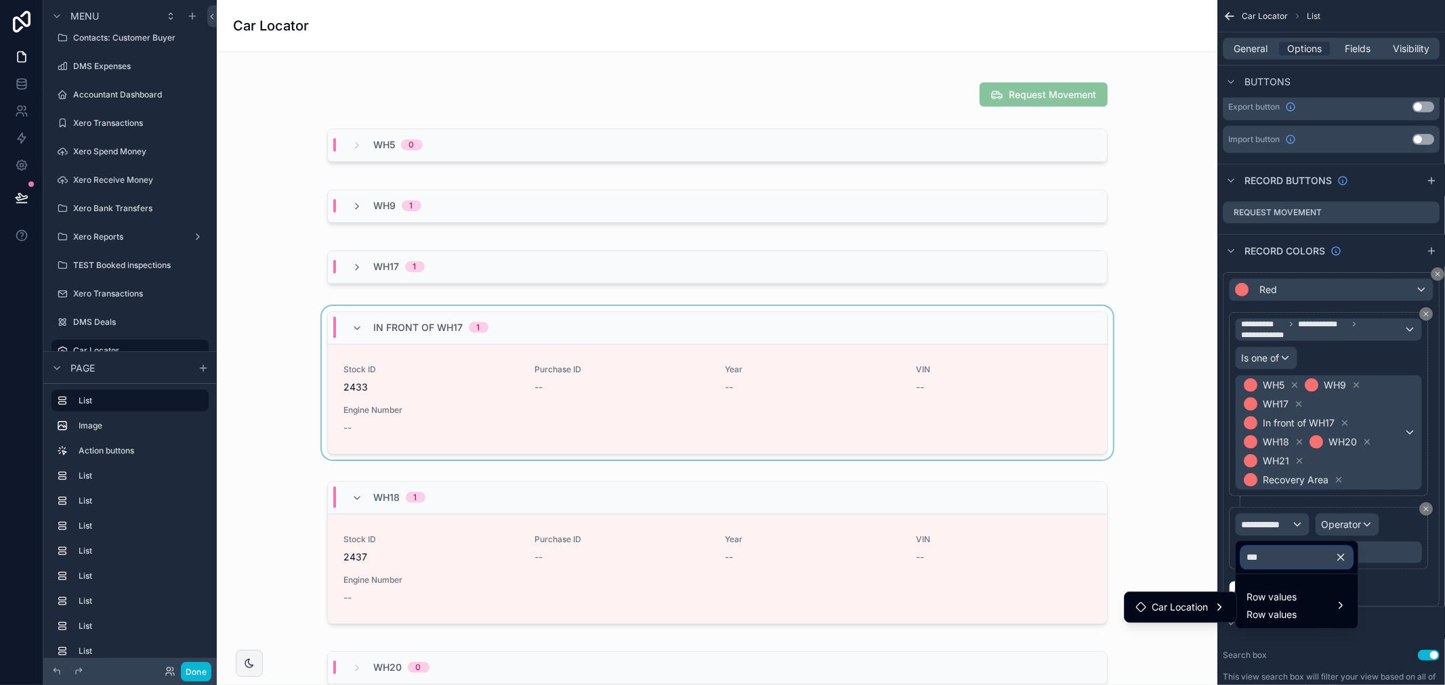
scroll to position [1505, 0]
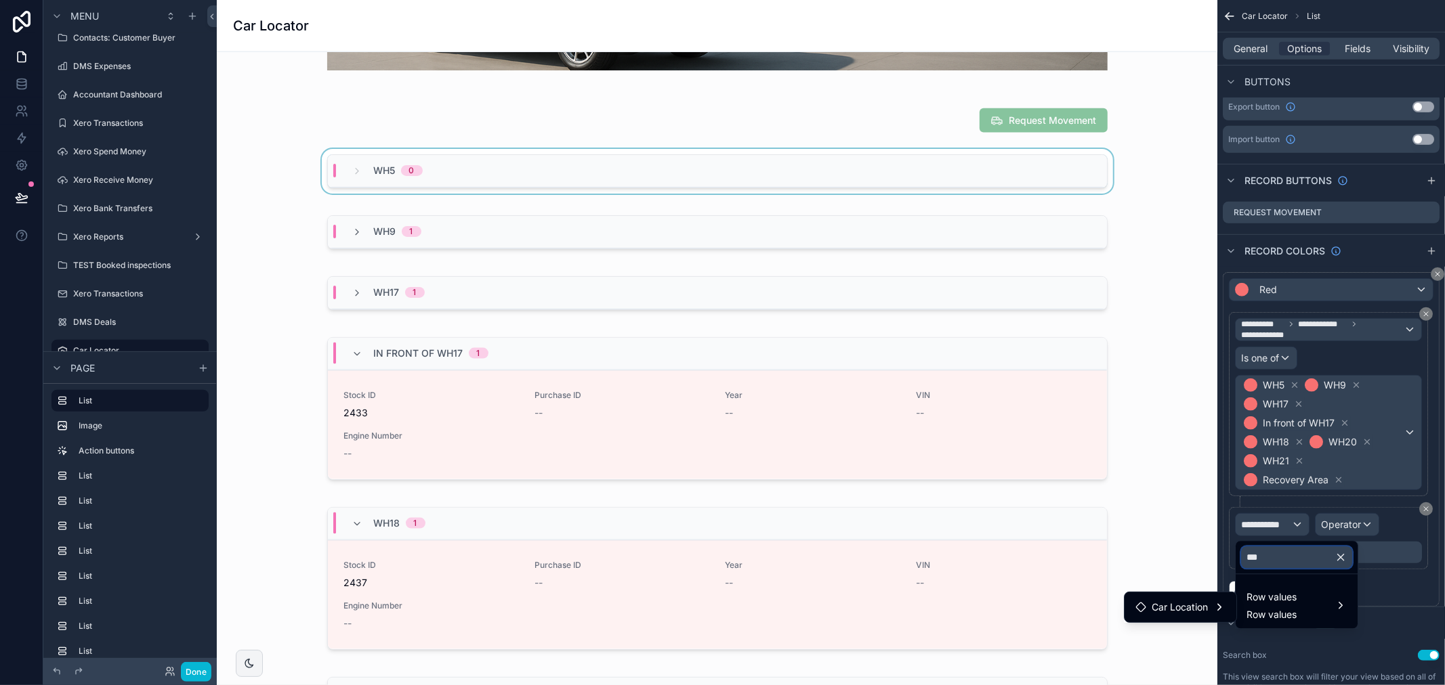
type input "***"
click at [742, 176] on div "WH5 0" at bounding box center [717, 171] width 779 height 33
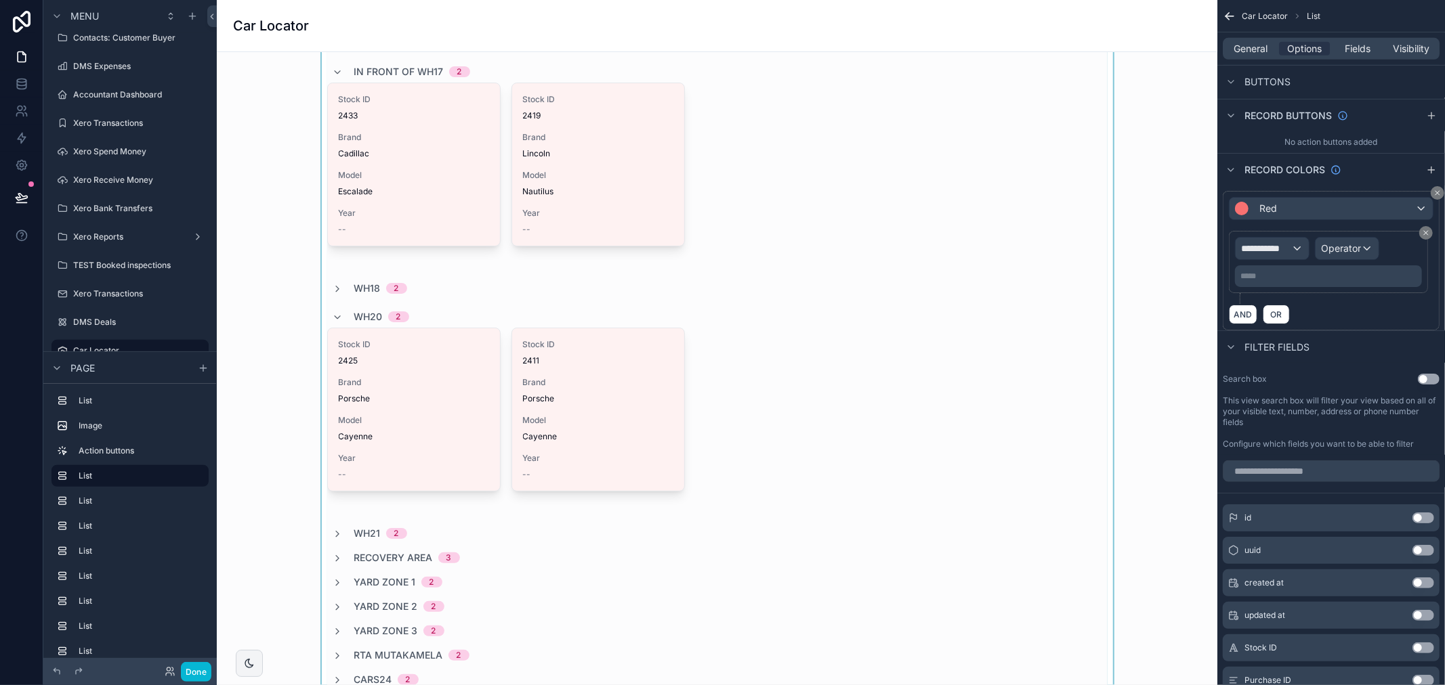
scroll to position [526, 0]
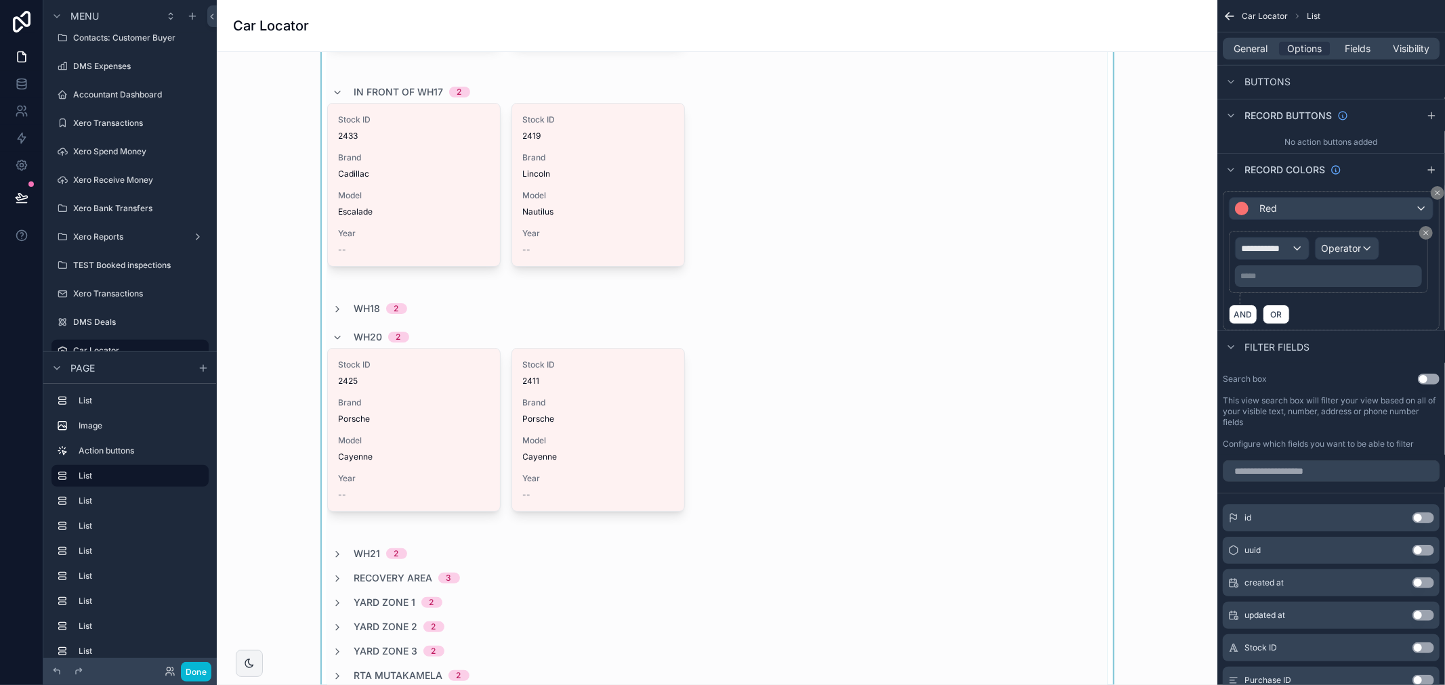
click at [910, 282] on div "scrollable content" at bounding box center [717, 149] width 979 height 1225
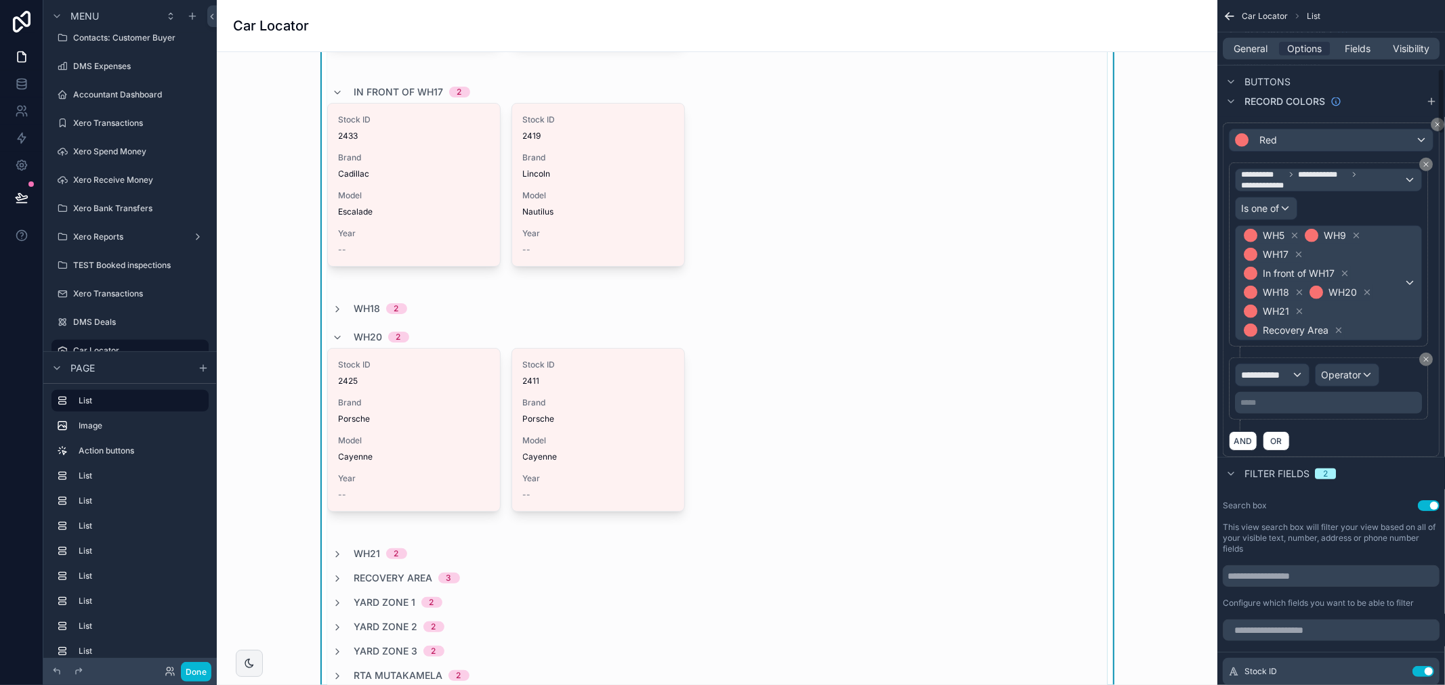
scroll to position [716, 0]
click at [1269, 373] on span "**********" at bounding box center [1266, 375] width 50 height 14
click at [1261, 414] on input "text" at bounding box center [1296, 407] width 111 height 22
type input "**"
click at [1311, 444] on div "Row values Row values" at bounding box center [1296, 455] width 100 height 33
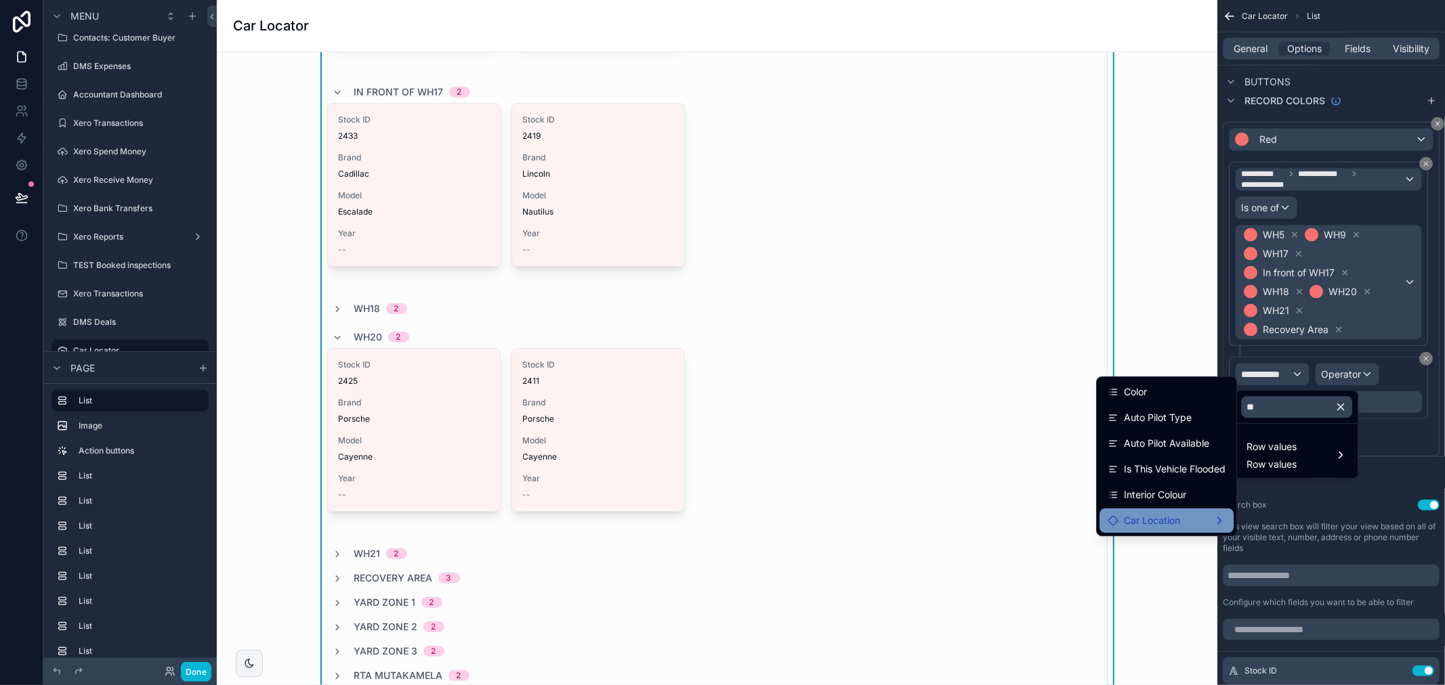
click at [1188, 520] on div "Car Location" at bounding box center [1166, 521] width 118 height 16
click at [1258, 522] on div "Location Name" at bounding box center [1287, 522] width 83 height 16
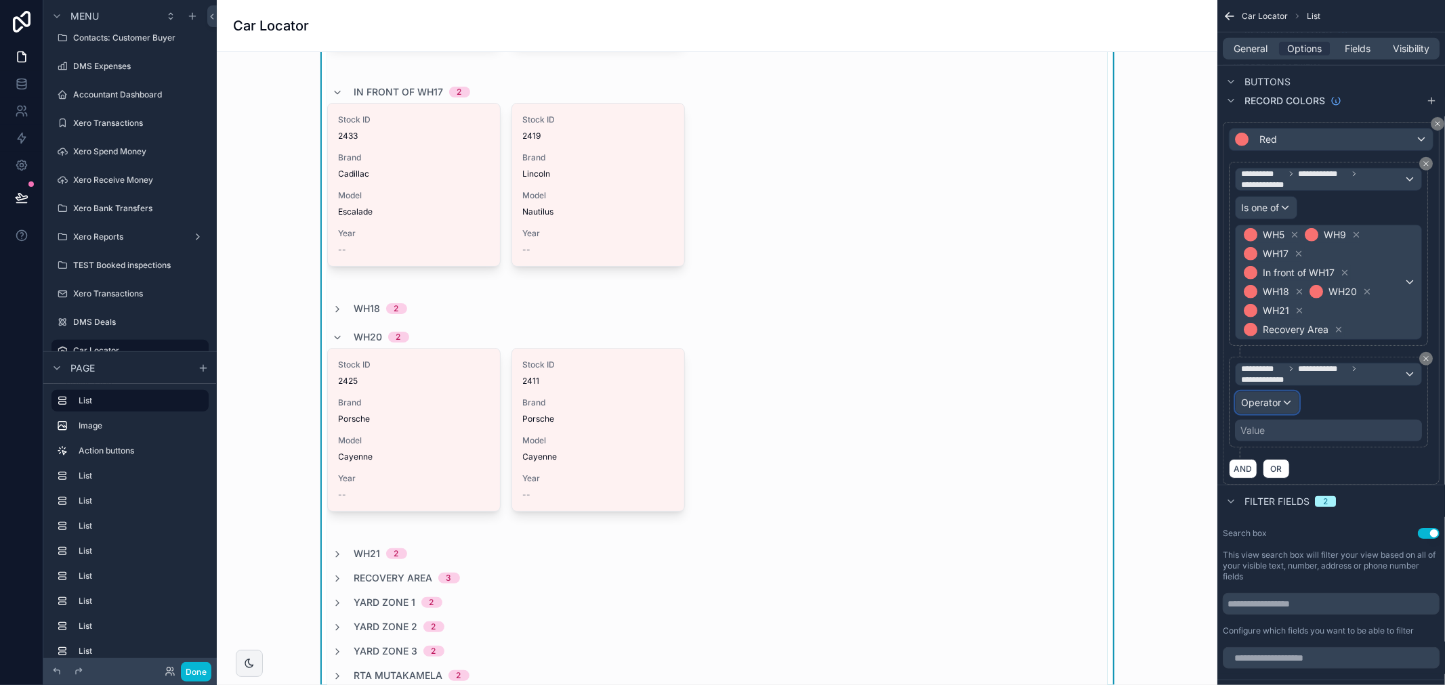
click at [1275, 405] on span "Operator" at bounding box center [1261, 403] width 40 height 12
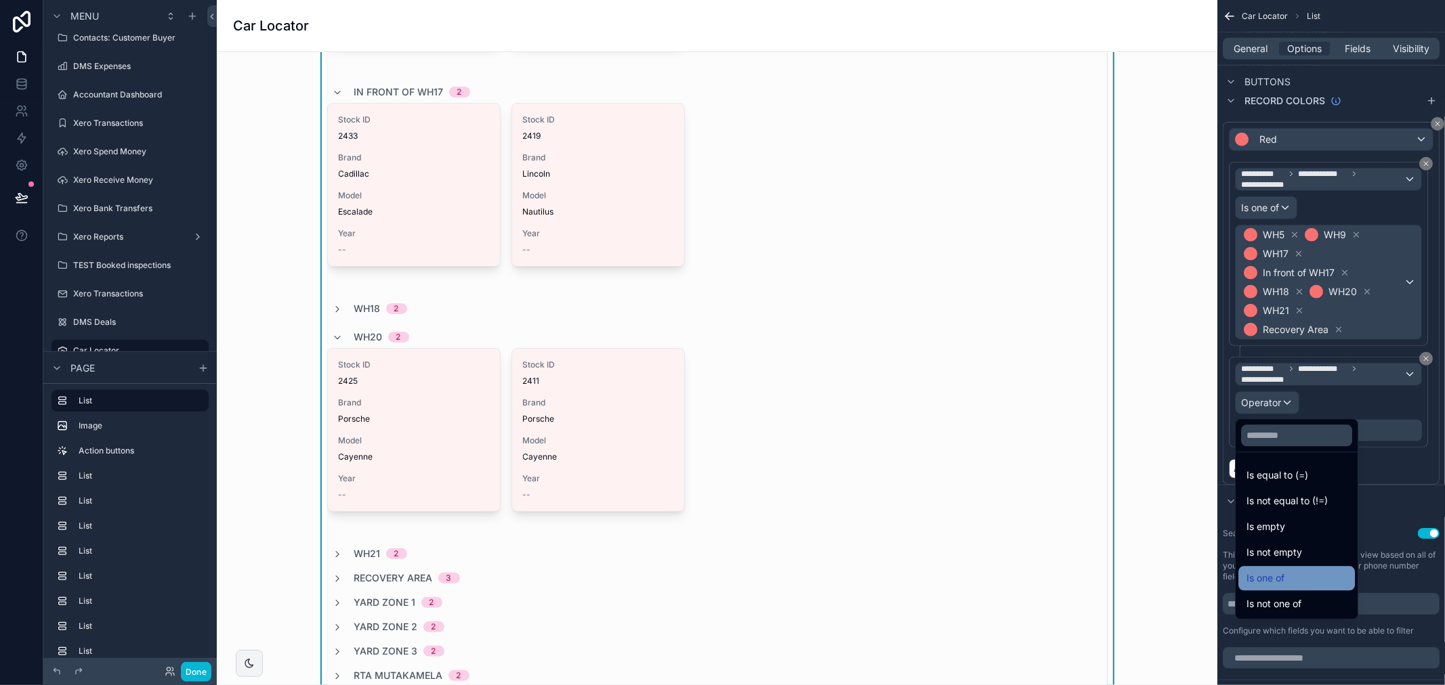
click at [1284, 582] on span "Is one of" at bounding box center [1265, 578] width 38 height 16
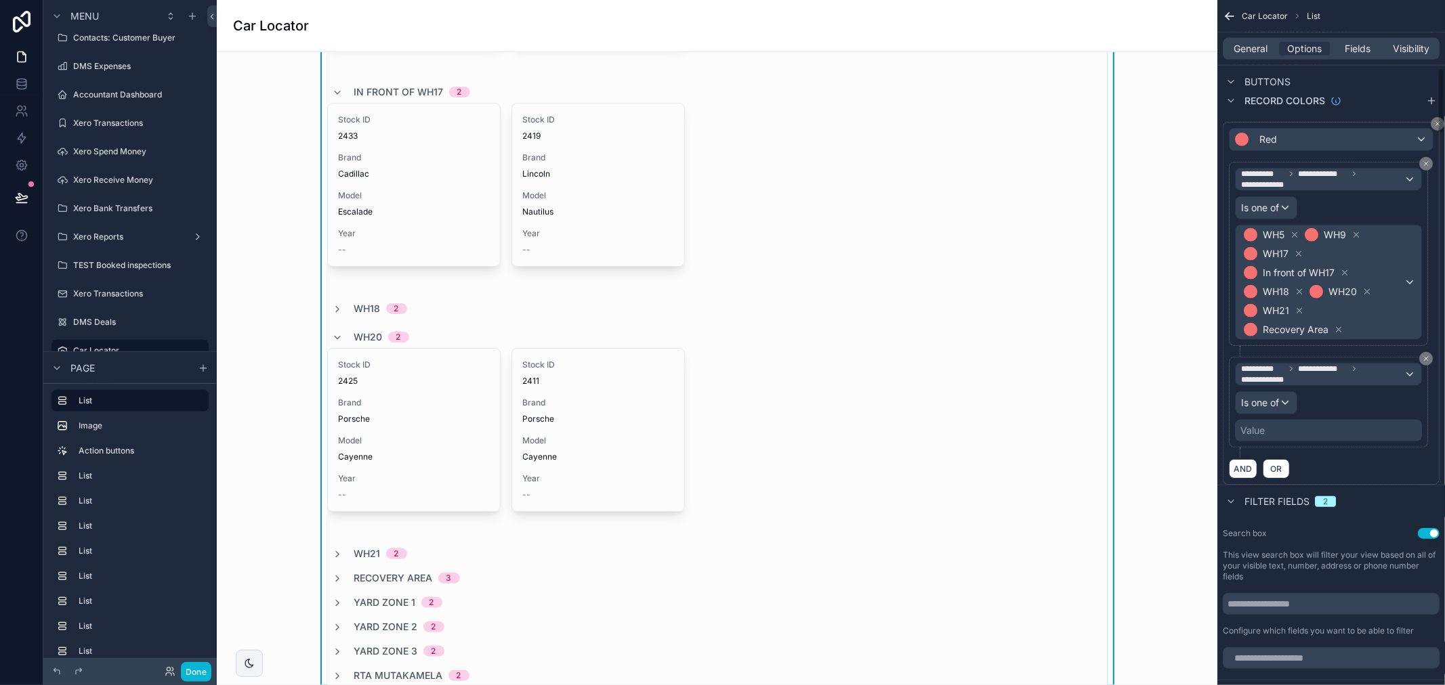
click at [1315, 429] on div "Value" at bounding box center [1328, 431] width 187 height 22
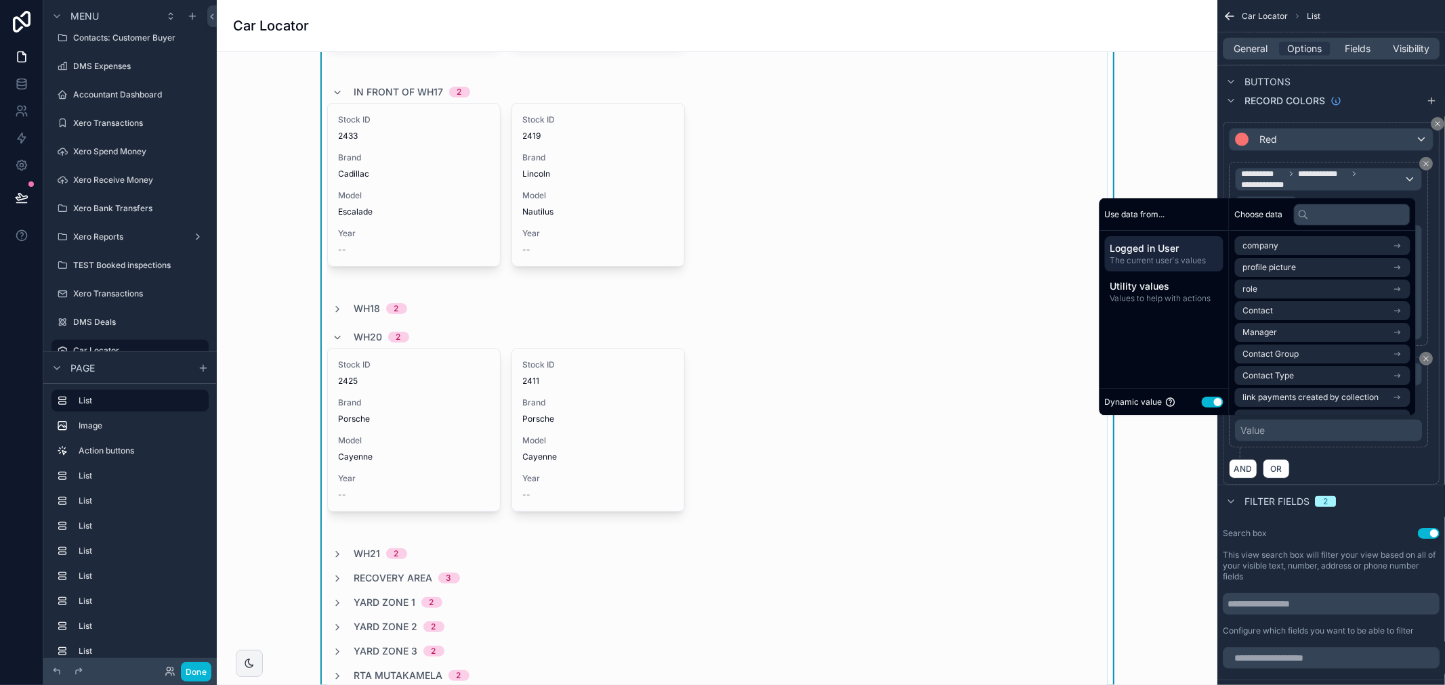
click at [1207, 406] on button "Use setting" at bounding box center [1213, 402] width 22 height 11
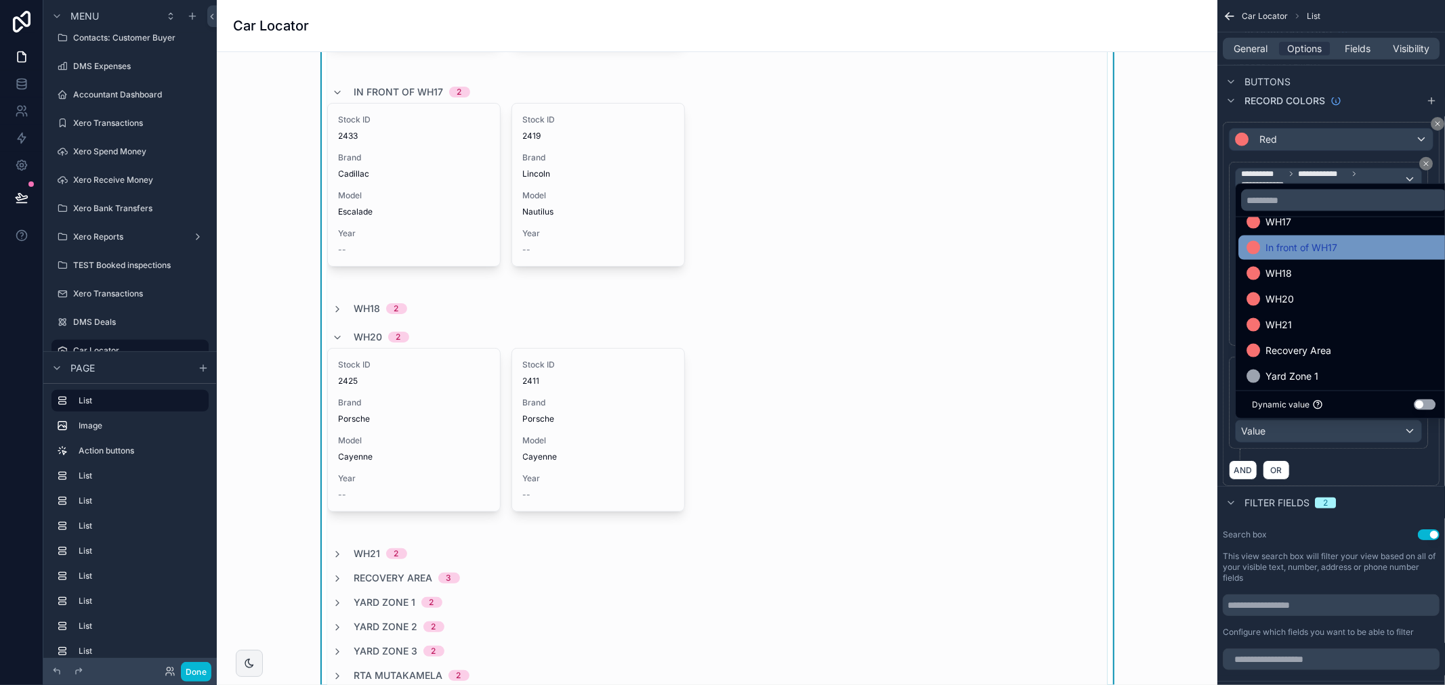
scroll to position [207, 0]
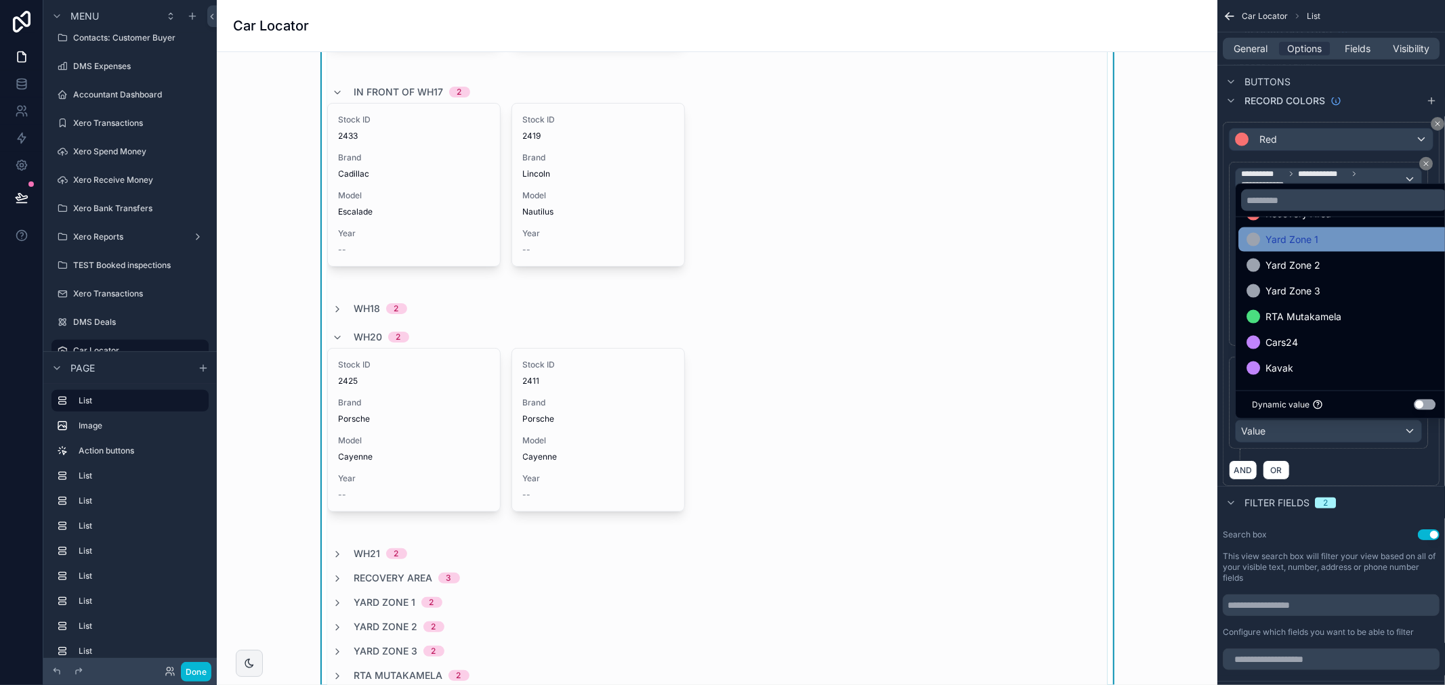
click at [1323, 239] on div "Yard Zone 1" at bounding box center [1343, 240] width 194 height 16
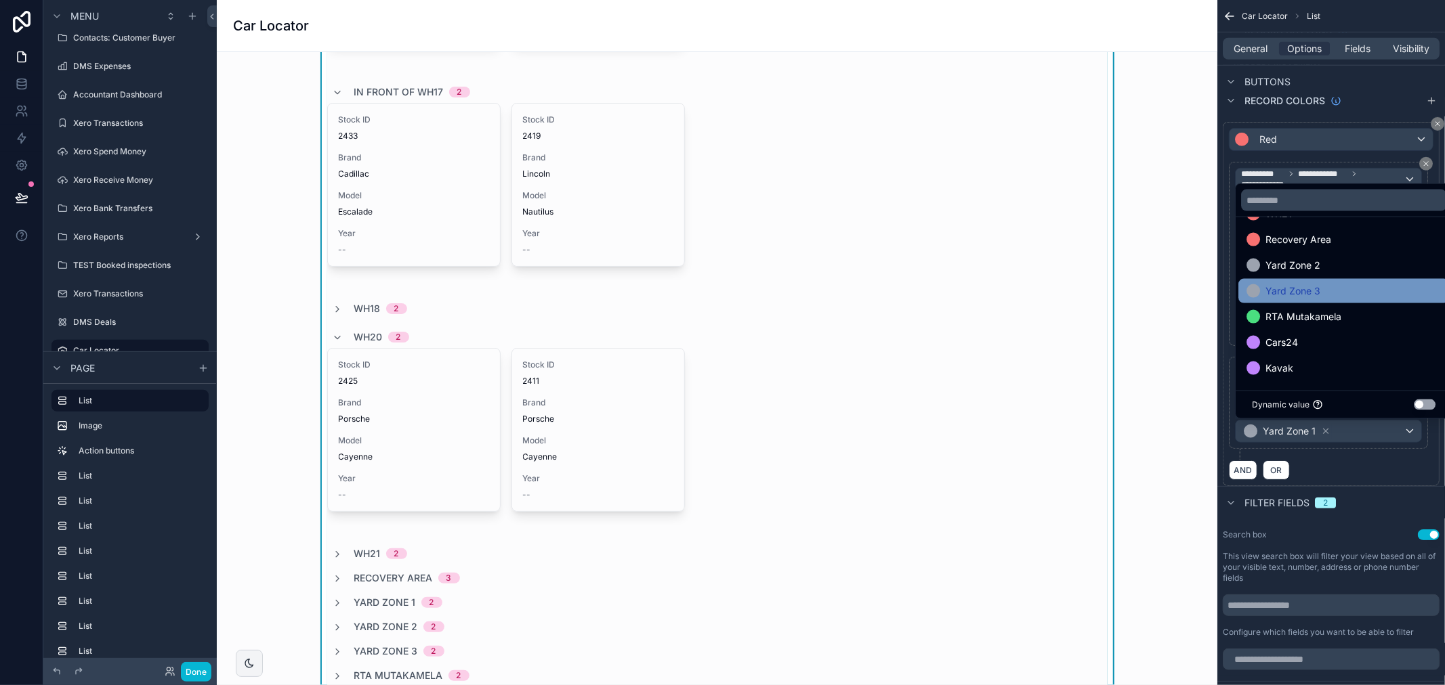
click at [1294, 283] on span "Yard Zone 3" at bounding box center [1292, 291] width 55 height 16
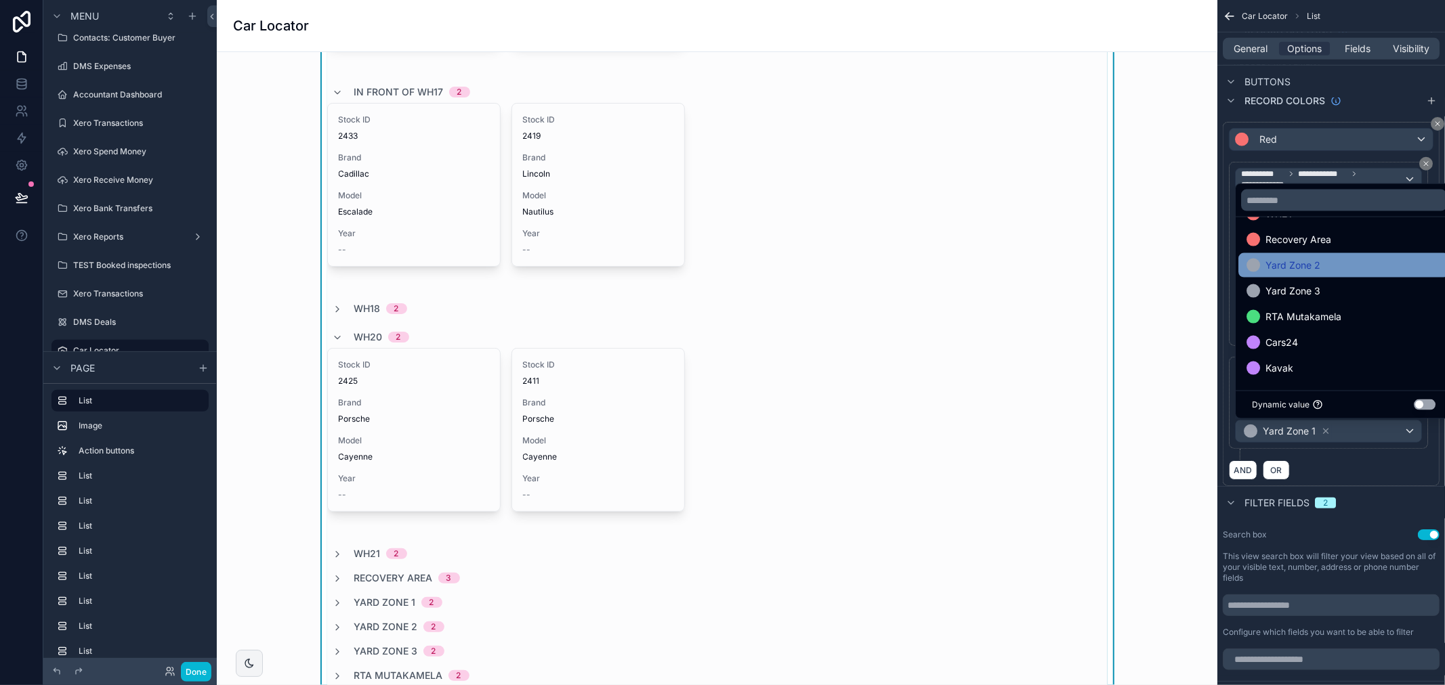
scroll to position [156, 0]
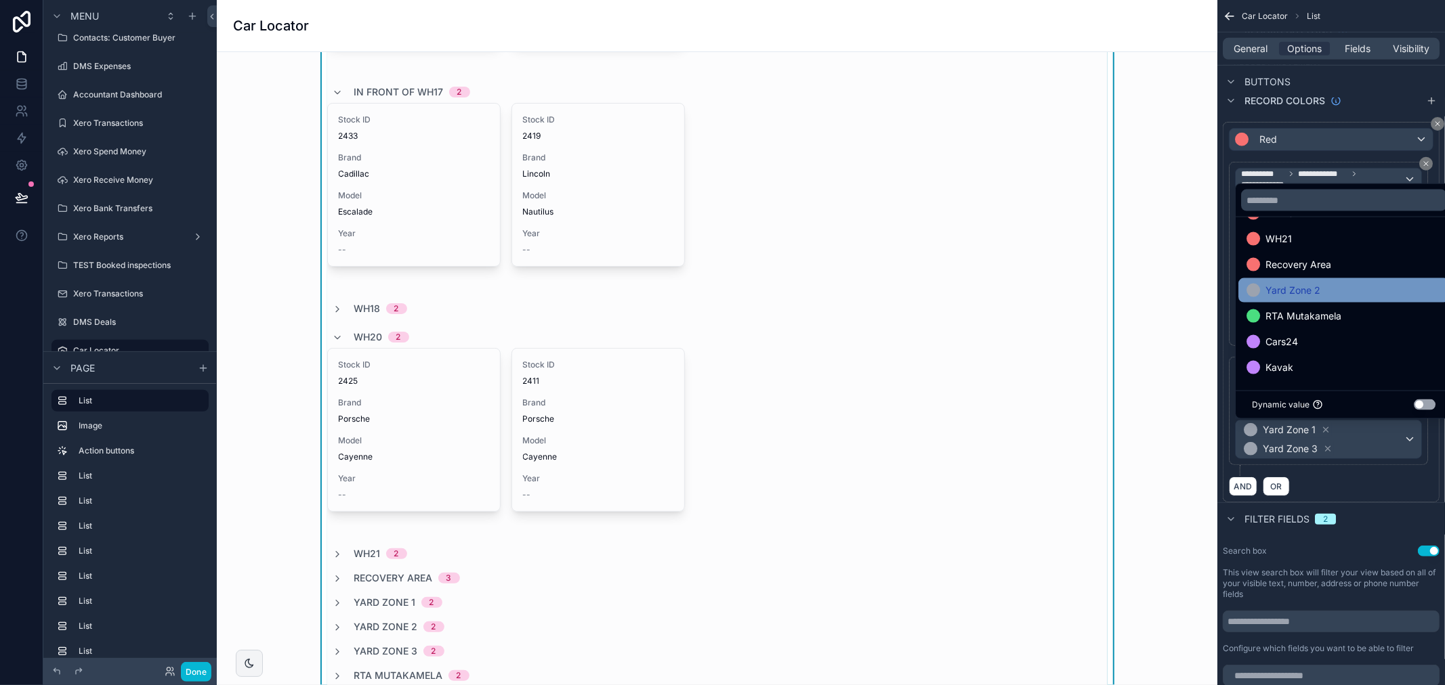
click at [1302, 289] on span "Yard Zone 2" at bounding box center [1292, 290] width 55 height 16
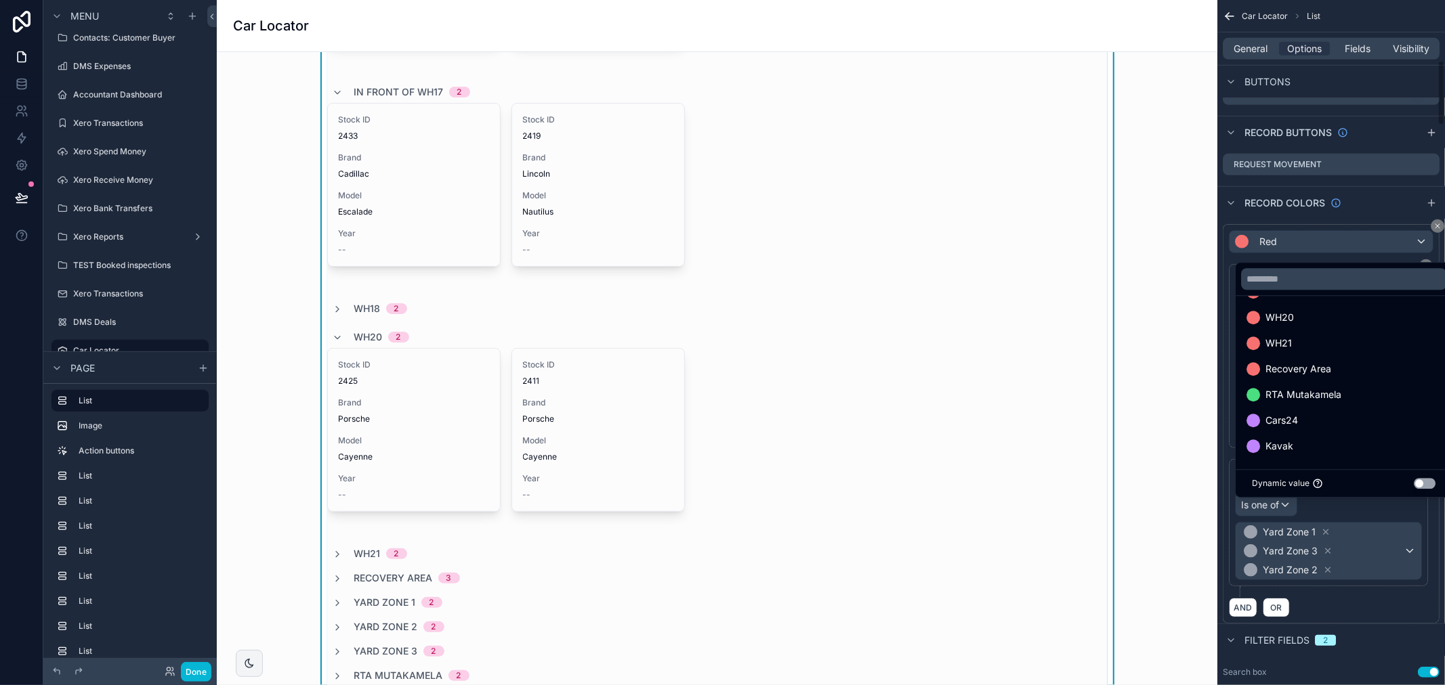
scroll to position [641, 0]
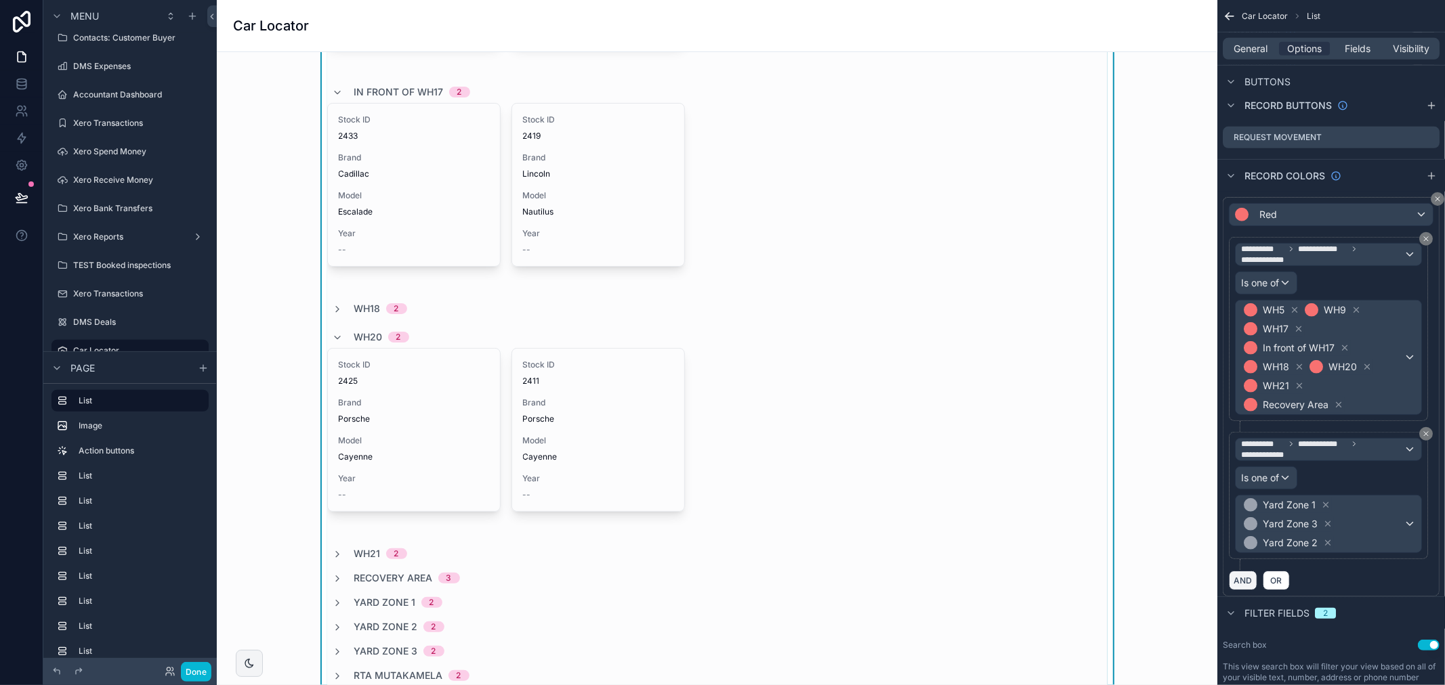
click at [1248, 581] on button "AND" at bounding box center [1243, 581] width 28 height 20
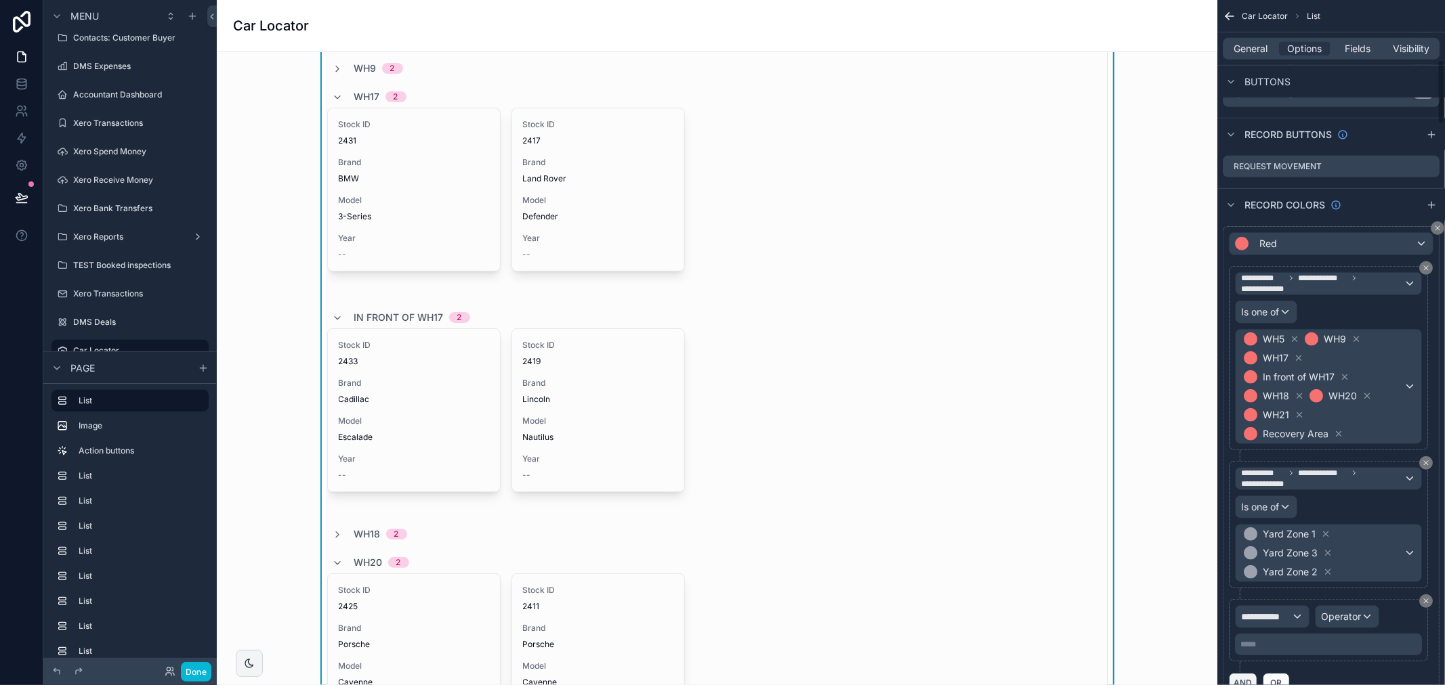
scroll to position [566, 0]
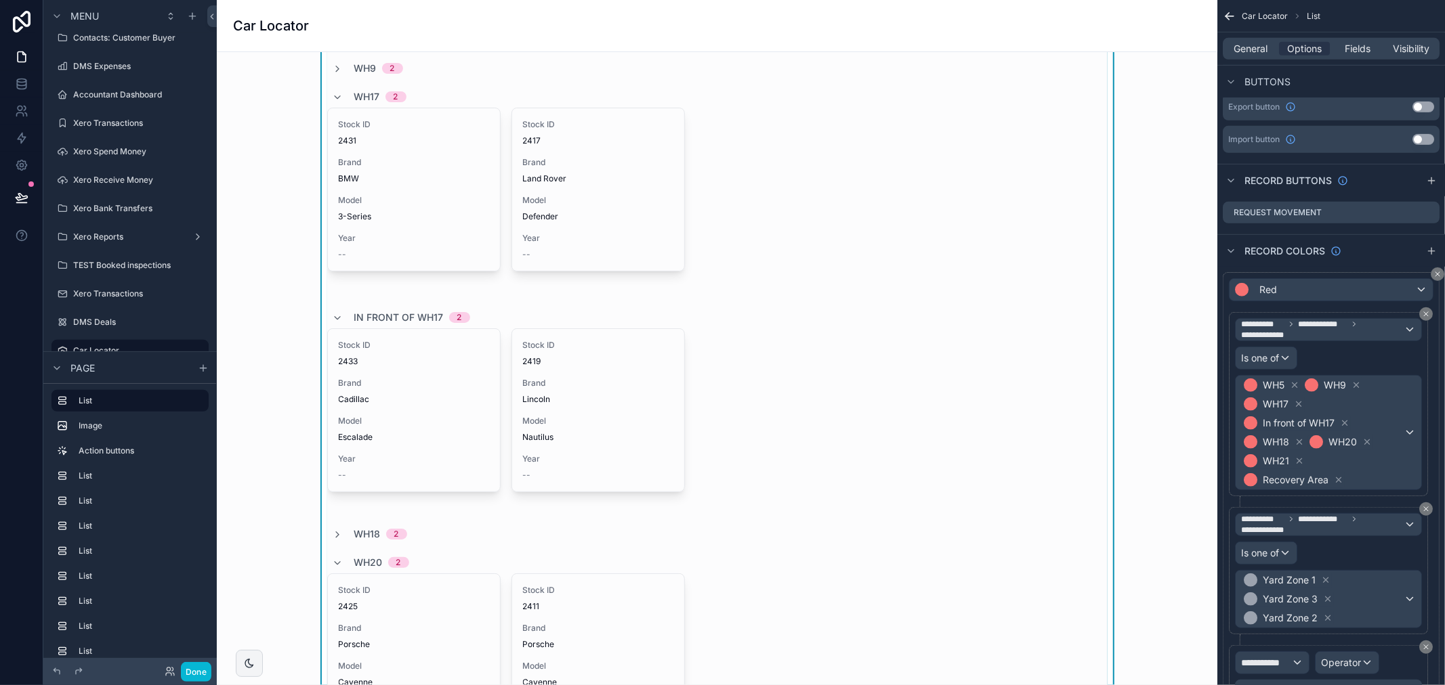
click at [1311, 505] on div "**********" at bounding box center [1331, 409] width 205 height 195
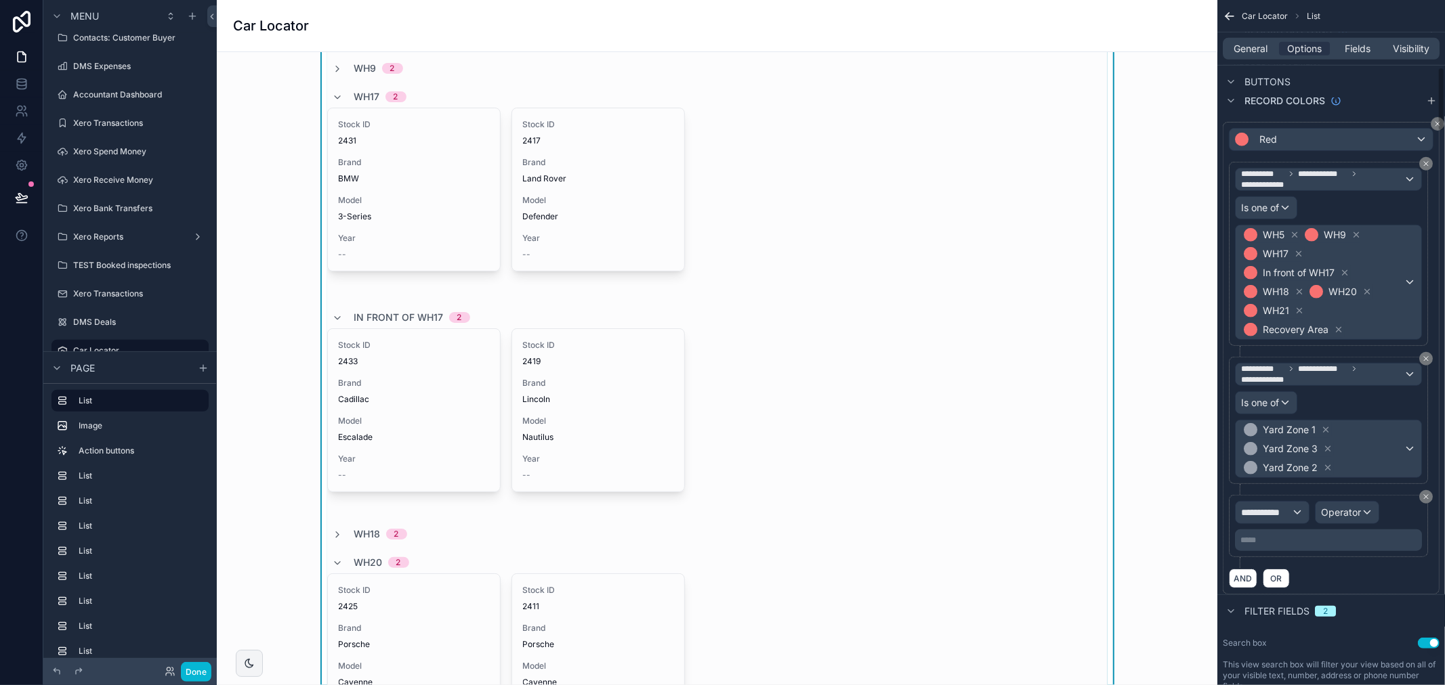
scroll to position [791, 0]
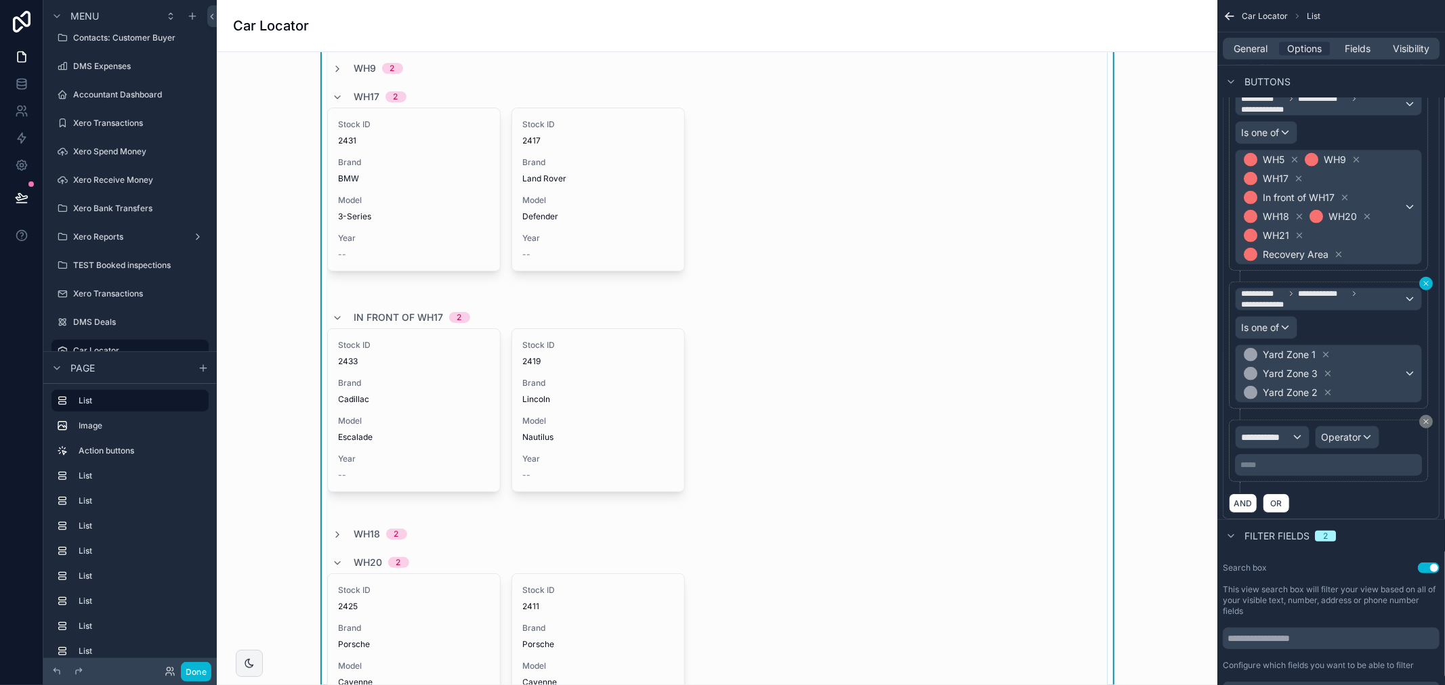
click at [1424, 287] on icon "scrollable content" at bounding box center [1426, 284] width 8 height 8
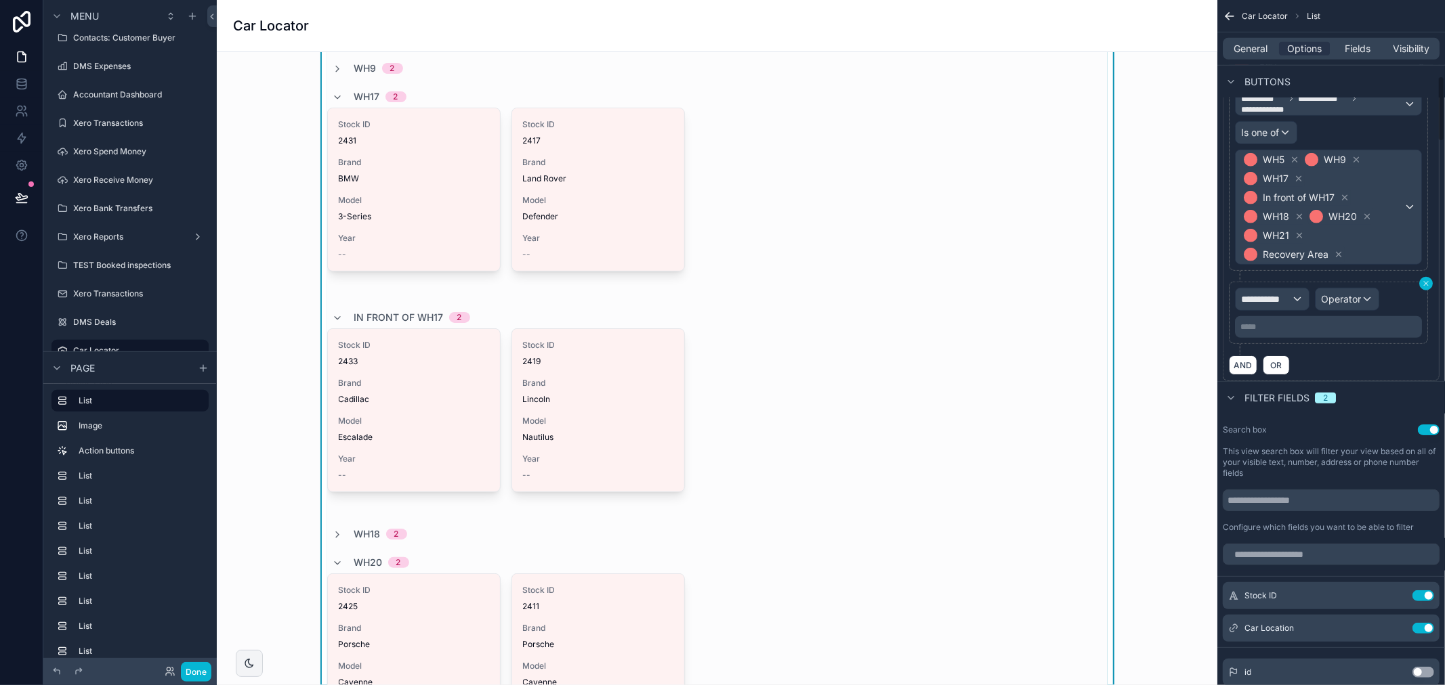
click at [1426, 288] on button "scrollable content" at bounding box center [1426, 284] width 14 height 14
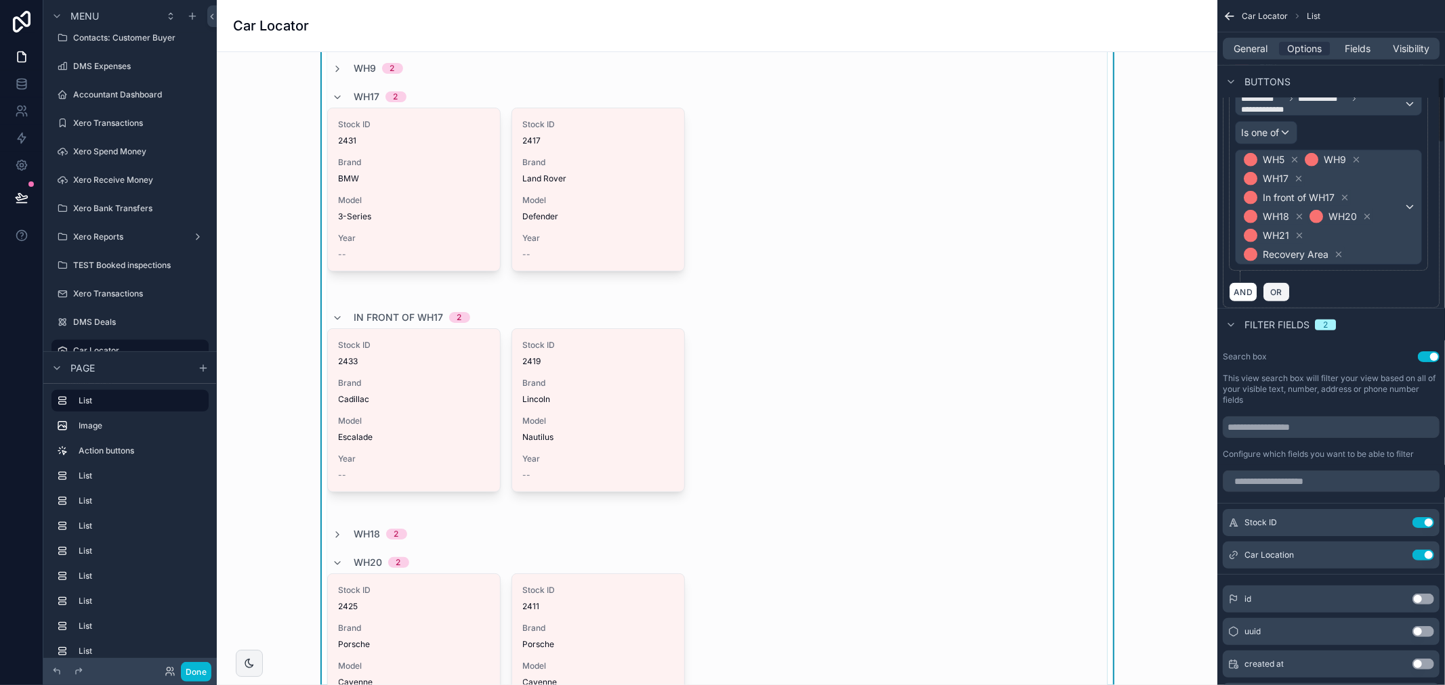
click at [1277, 293] on span "OR" at bounding box center [1276, 292] width 18 height 10
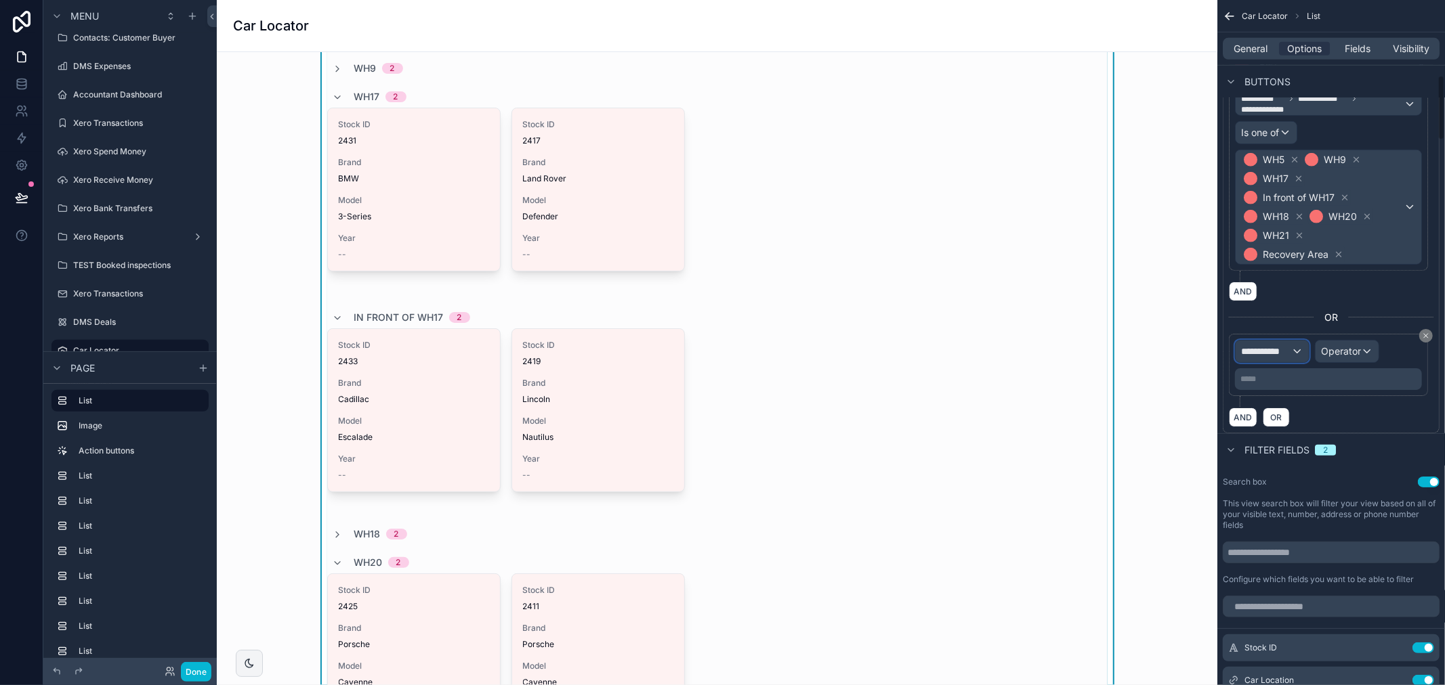
click at [1284, 347] on span "**********" at bounding box center [1266, 352] width 50 height 14
click at [1299, 386] on input "text" at bounding box center [1296, 385] width 111 height 22
type input "**"
click at [1305, 421] on div "Row values Row values" at bounding box center [1296, 433] width 100 height 33
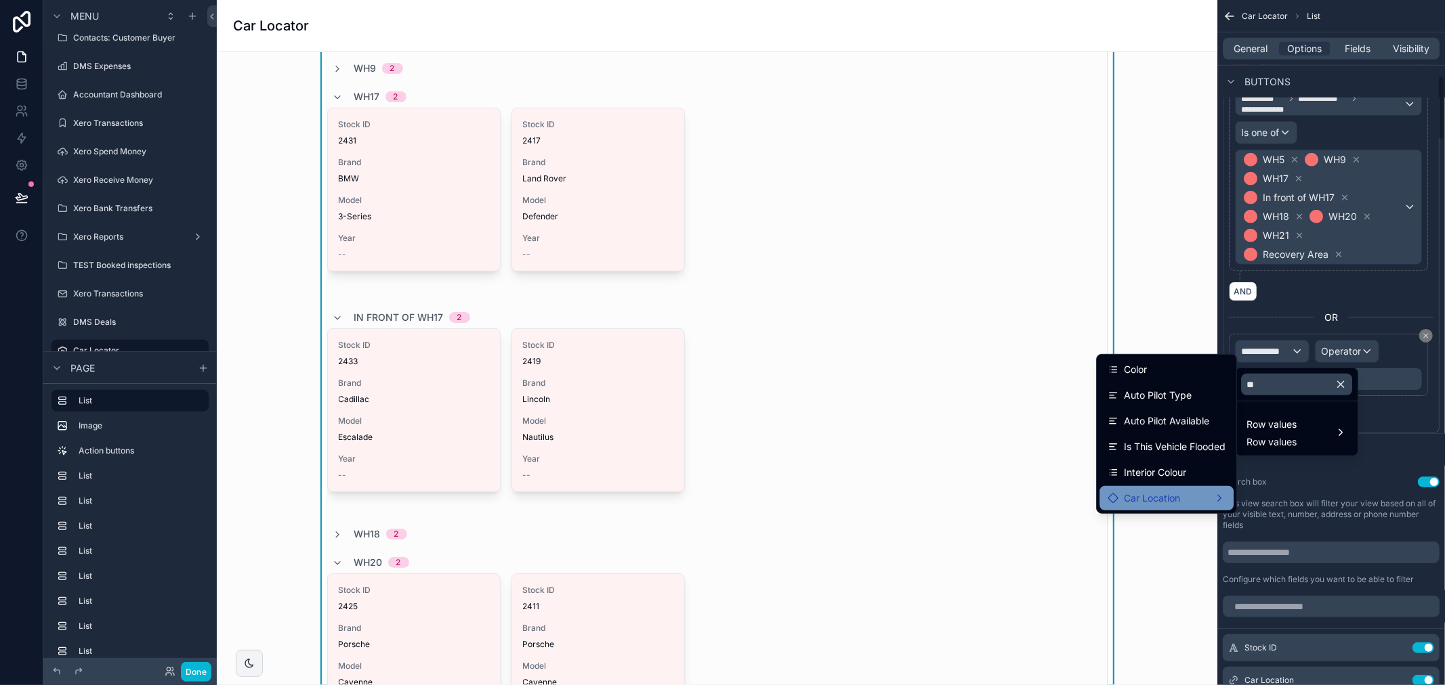
click at [1210, 504] on div "Car Location" at bounding box center [1166, 498] width 118 height 16
click at [1291, 498] on span "Location Name" at bounding box center [1296, 500] width 67 height 16
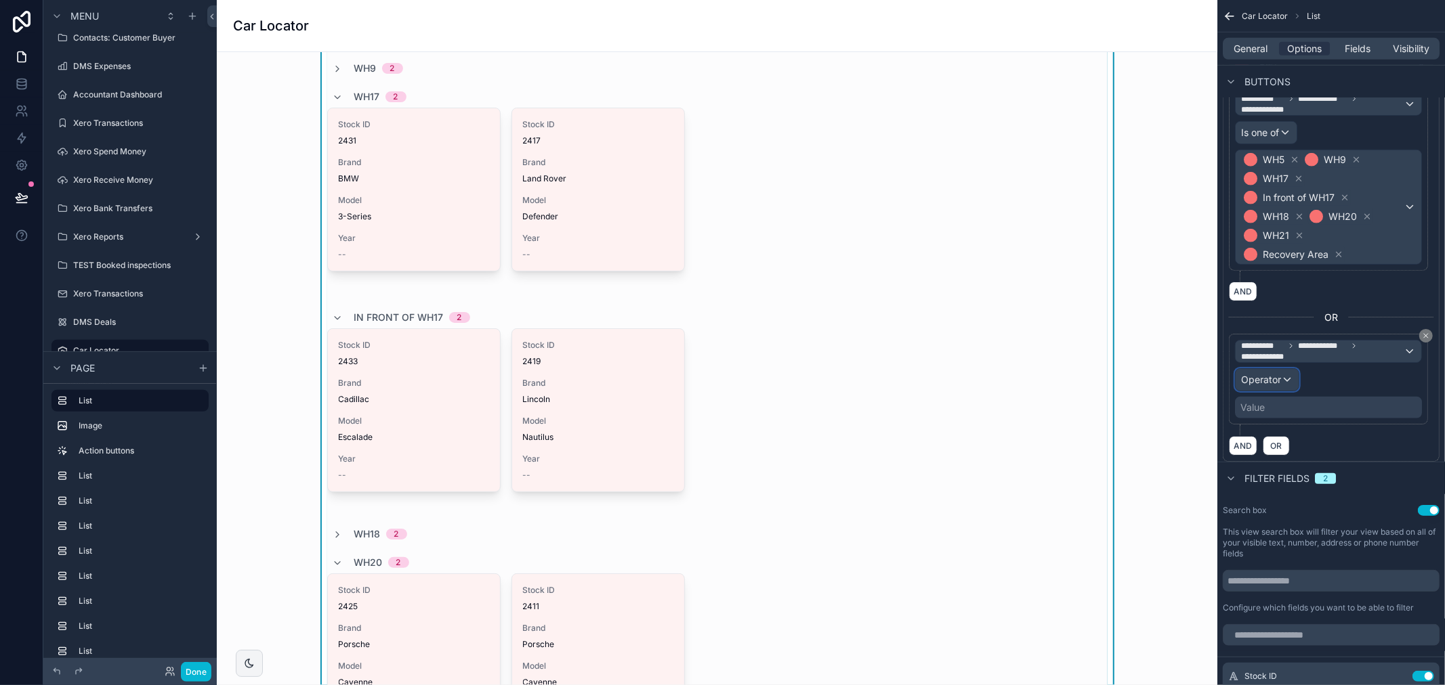
click at [1264, 383] on span "Operator" at bounding box center [1261, 380] width 40 height 12
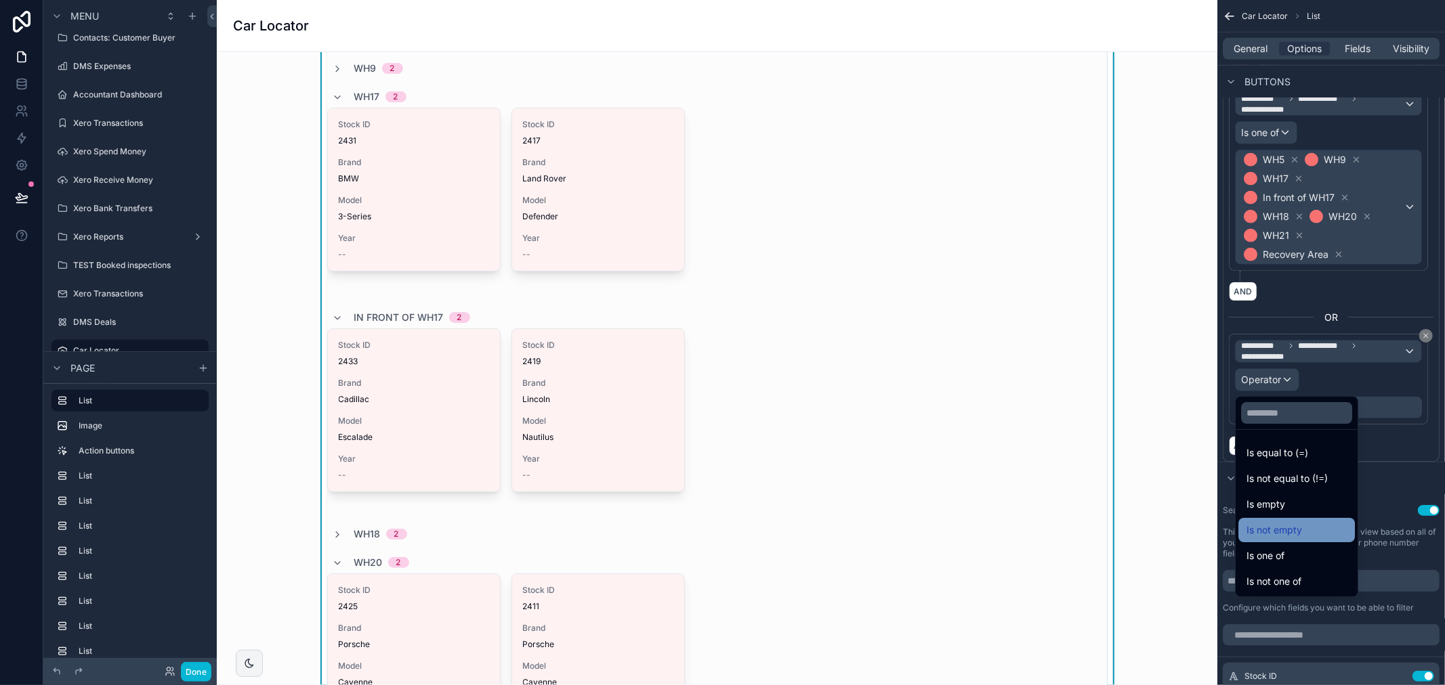
click at [1292, 542] on div "Is not empty" at bounding box center [1296, 530] width 116 height 24
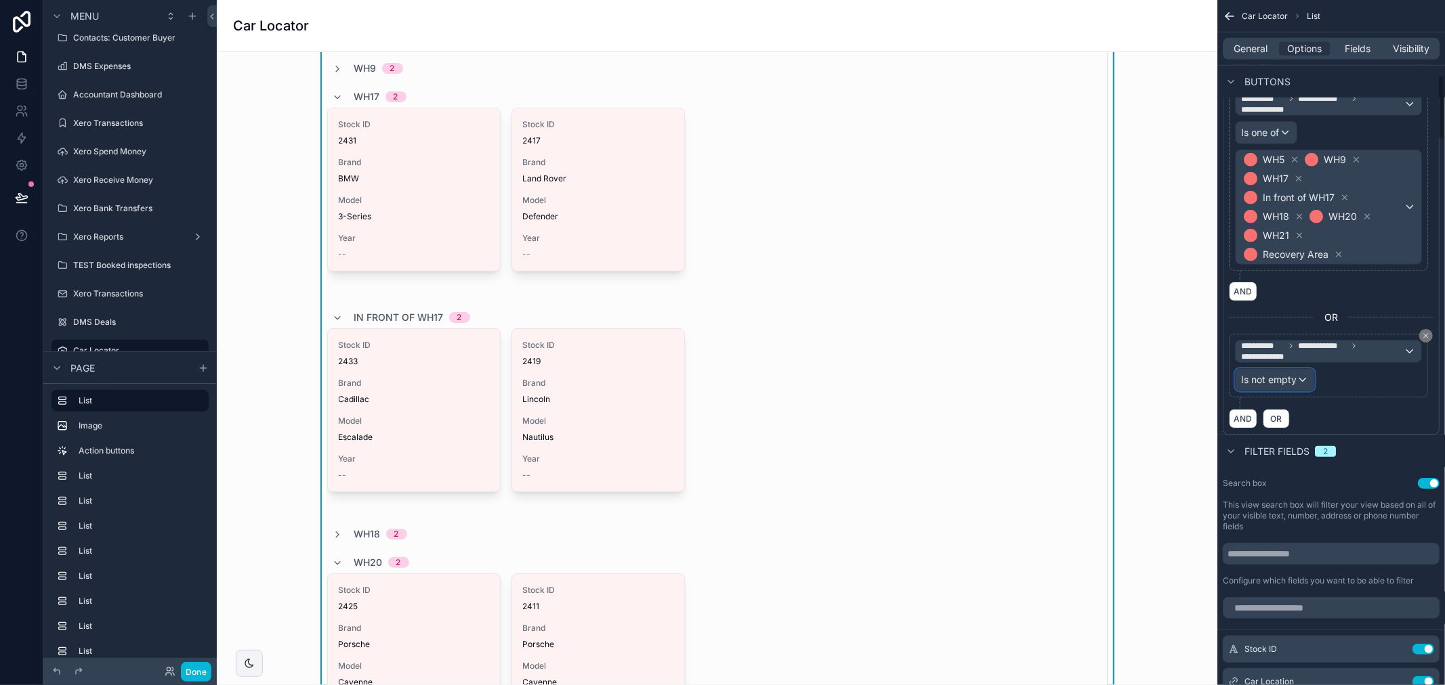
click at [1279, 379] on span "Is not empty" at bounding box center [1269, 380] width 56 height 14
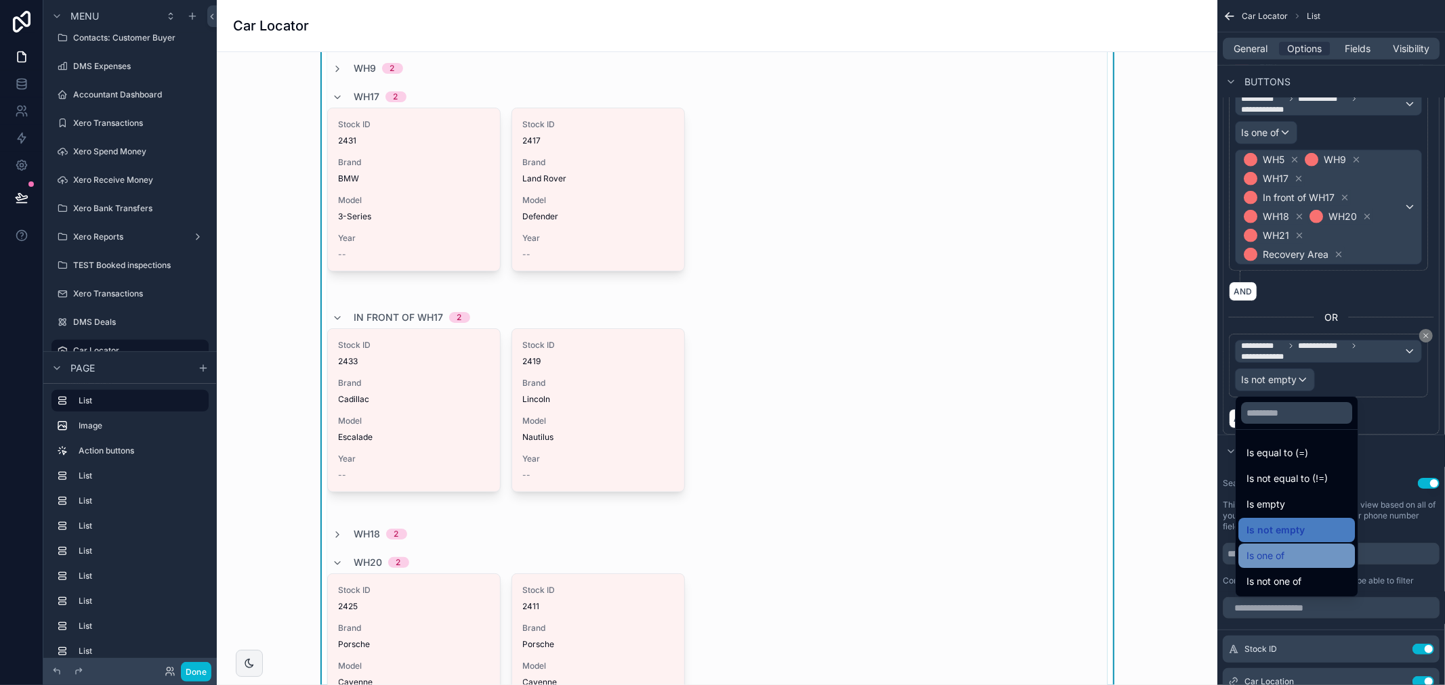
click at [1304, 557] on div "Is one of" at bounding box center [1296, 556] width 100 height 16
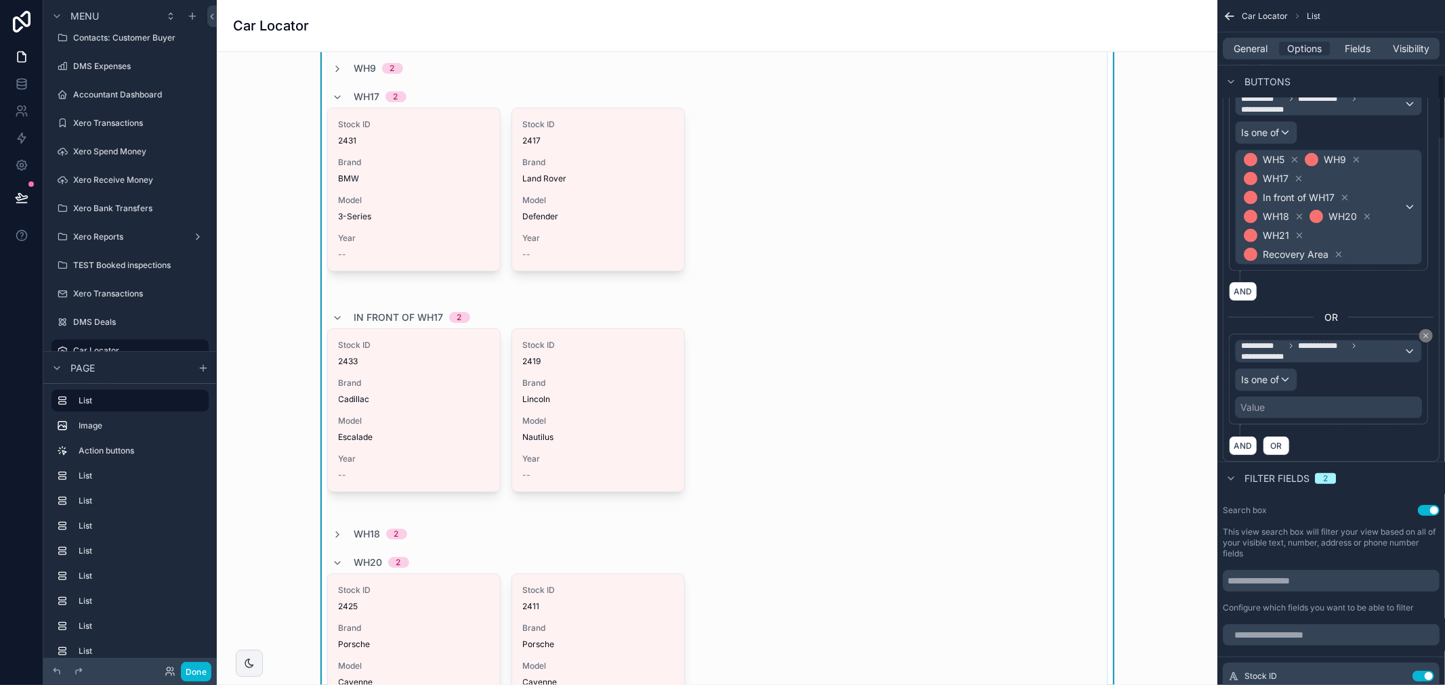
click at [1281, 404] on div "Value" at bounding box center [1328, 408] width 187 height 22
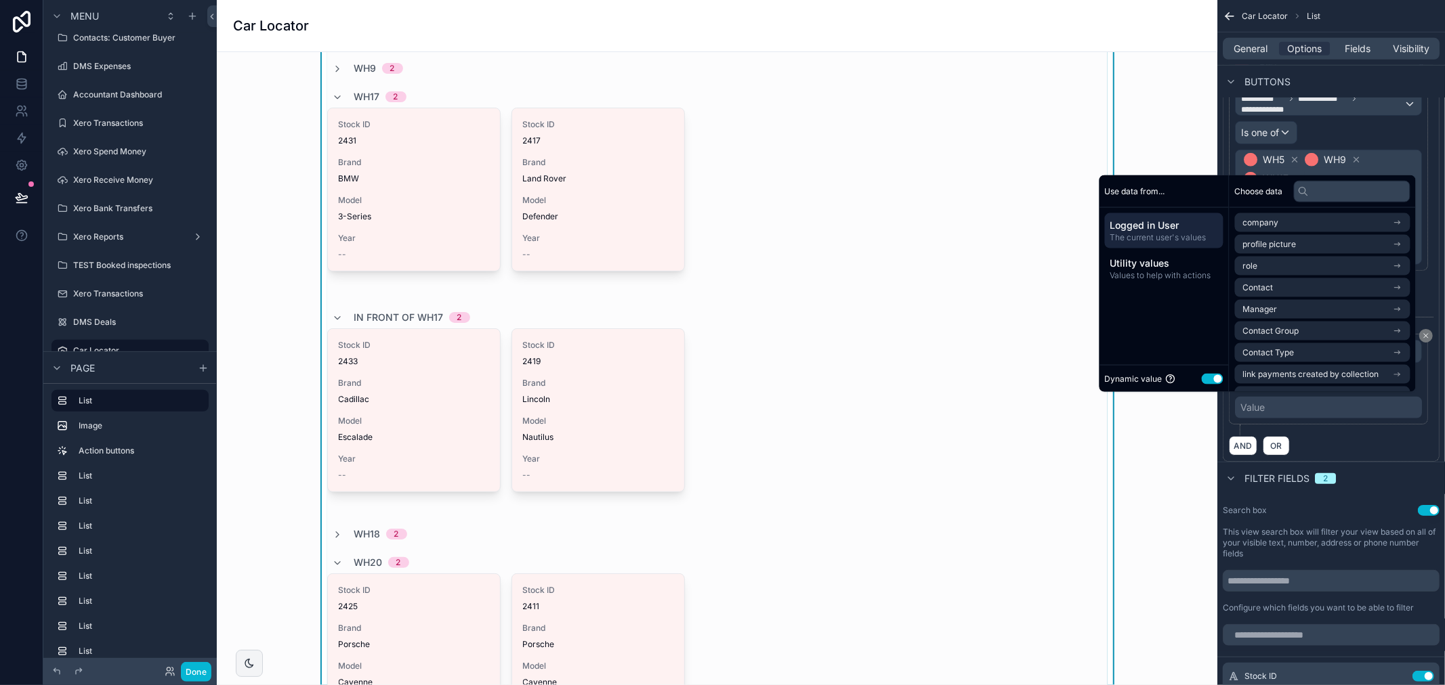
click at [1211, 377] on button "Use setting" at bounding box center [1213, 378] width 22 height 11
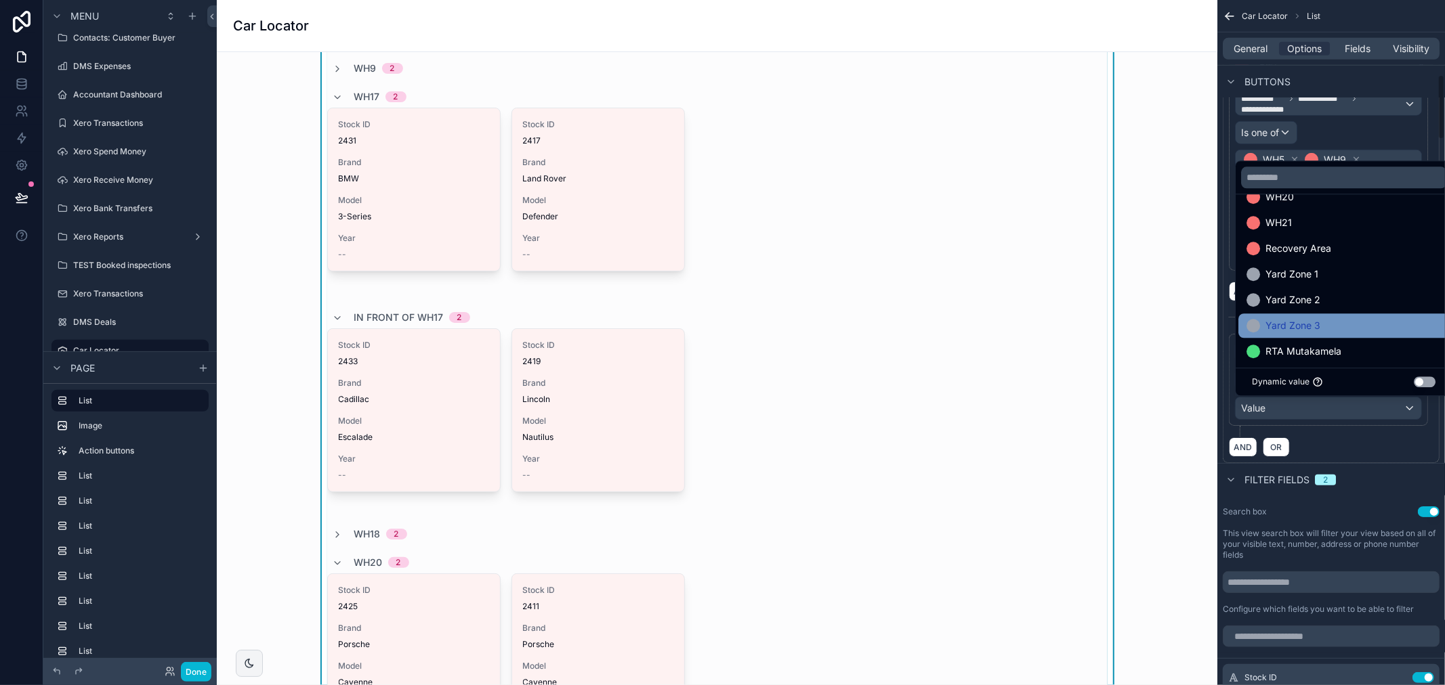
scroll to position [150, 0]
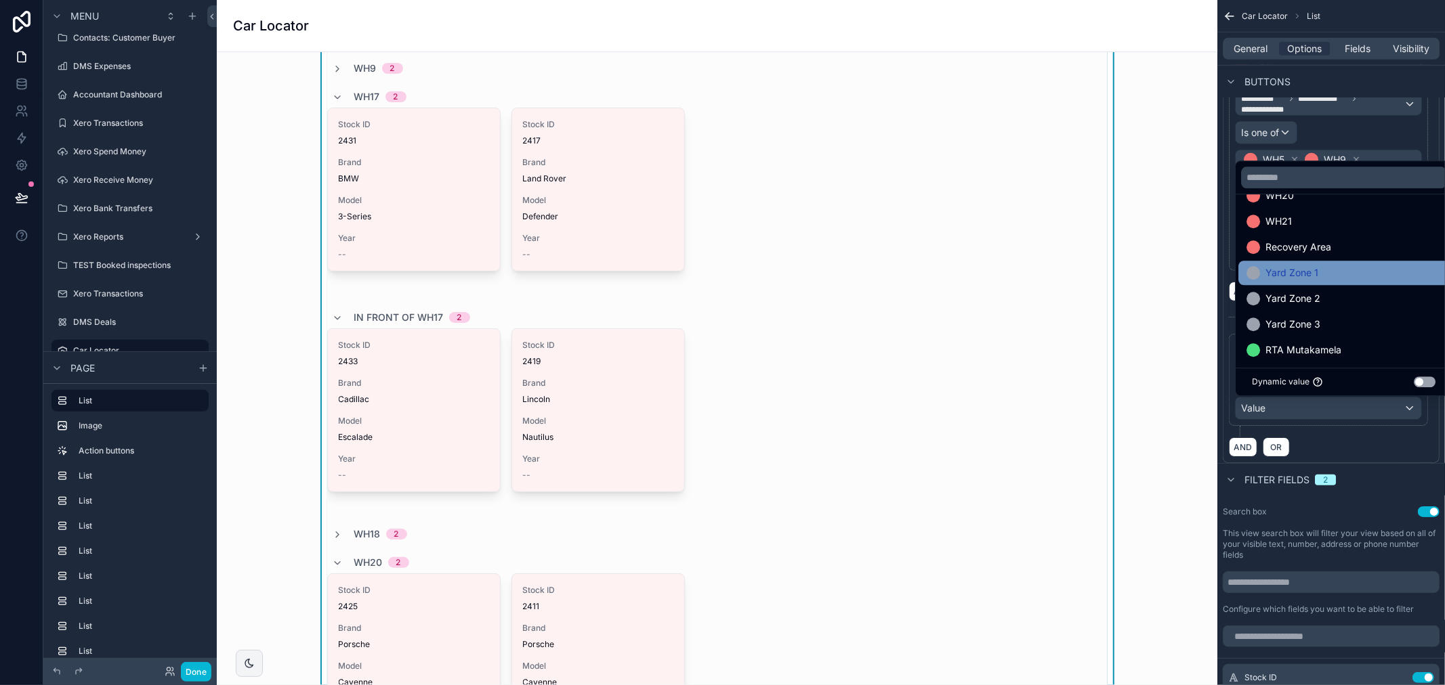
click at [1306, 274] on span "Yard Zone 1" at bounding box center [1291, 273] width 53 height 16
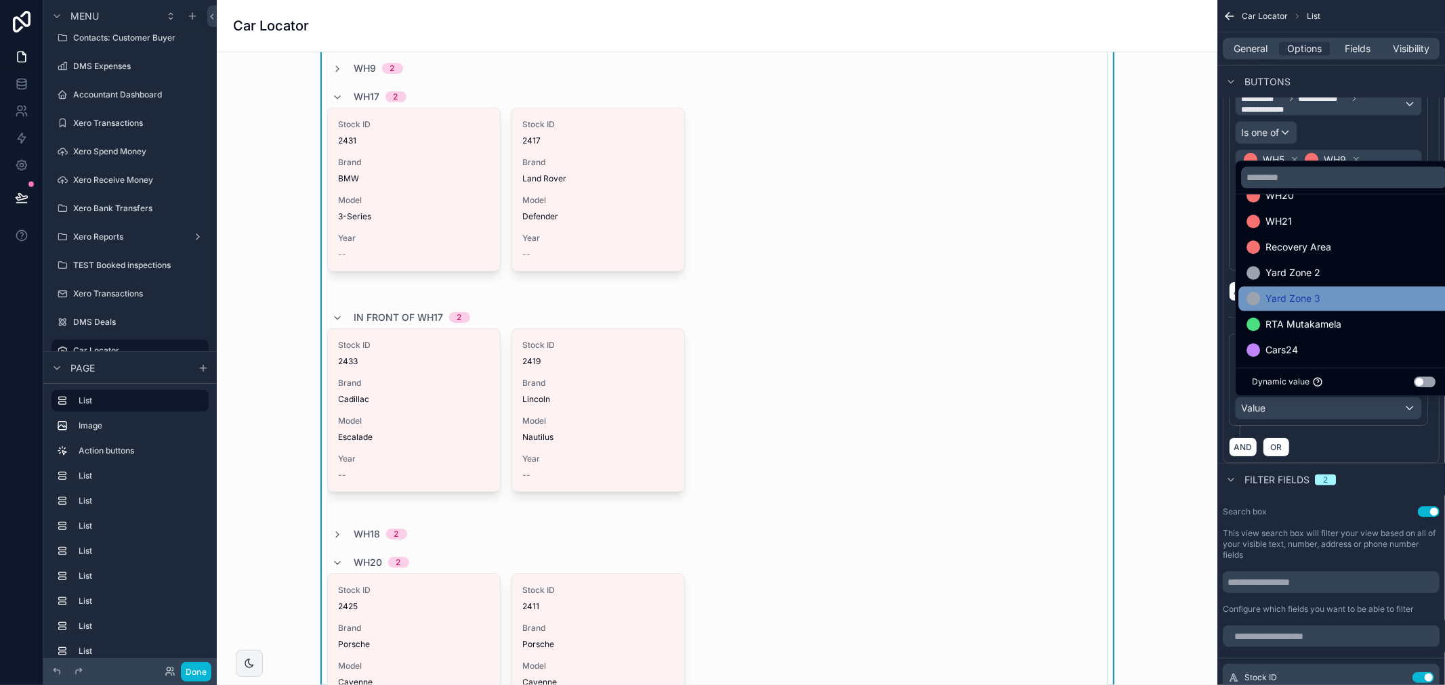
click at [1307, 291] on span "Yard Zone 3" at bounding box center [1292, 299] width 55 height 16
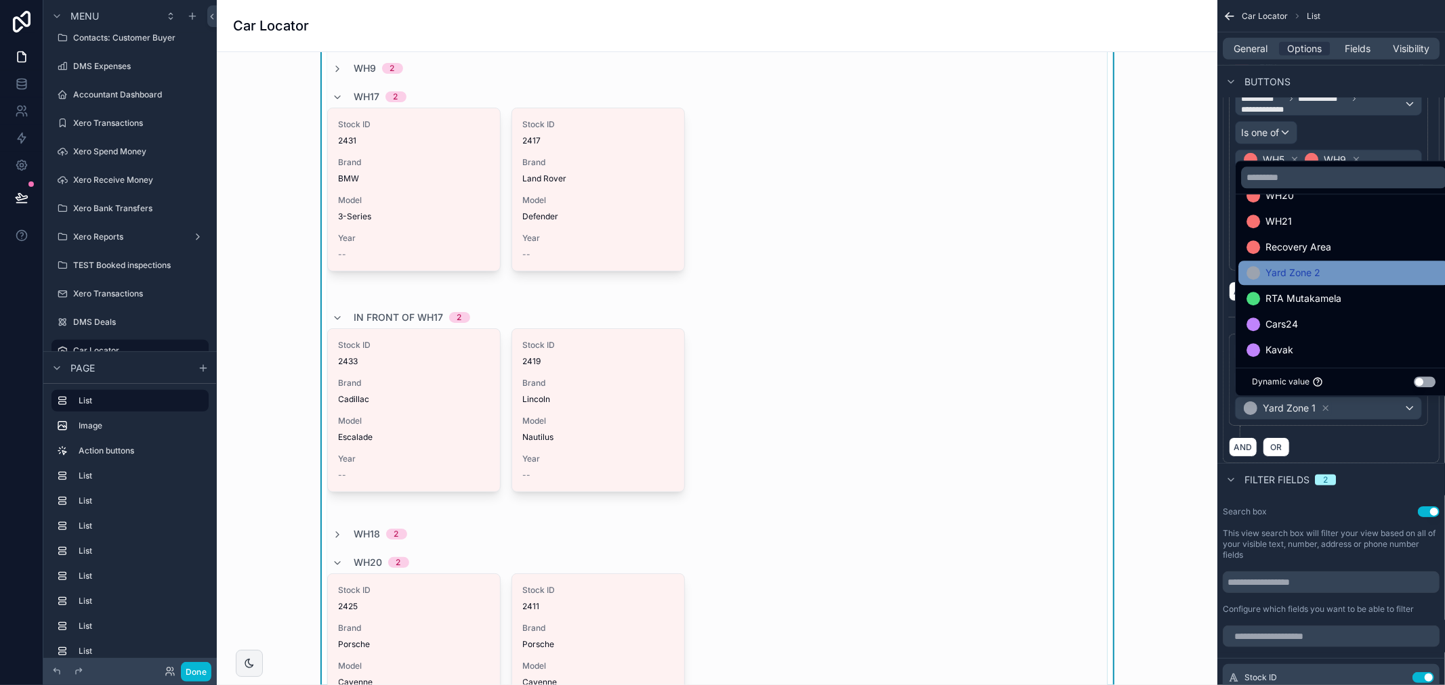
click at [1306, 276] on span "Yard Zone 2" at bounding box center [1292, 273] width 55 height 16
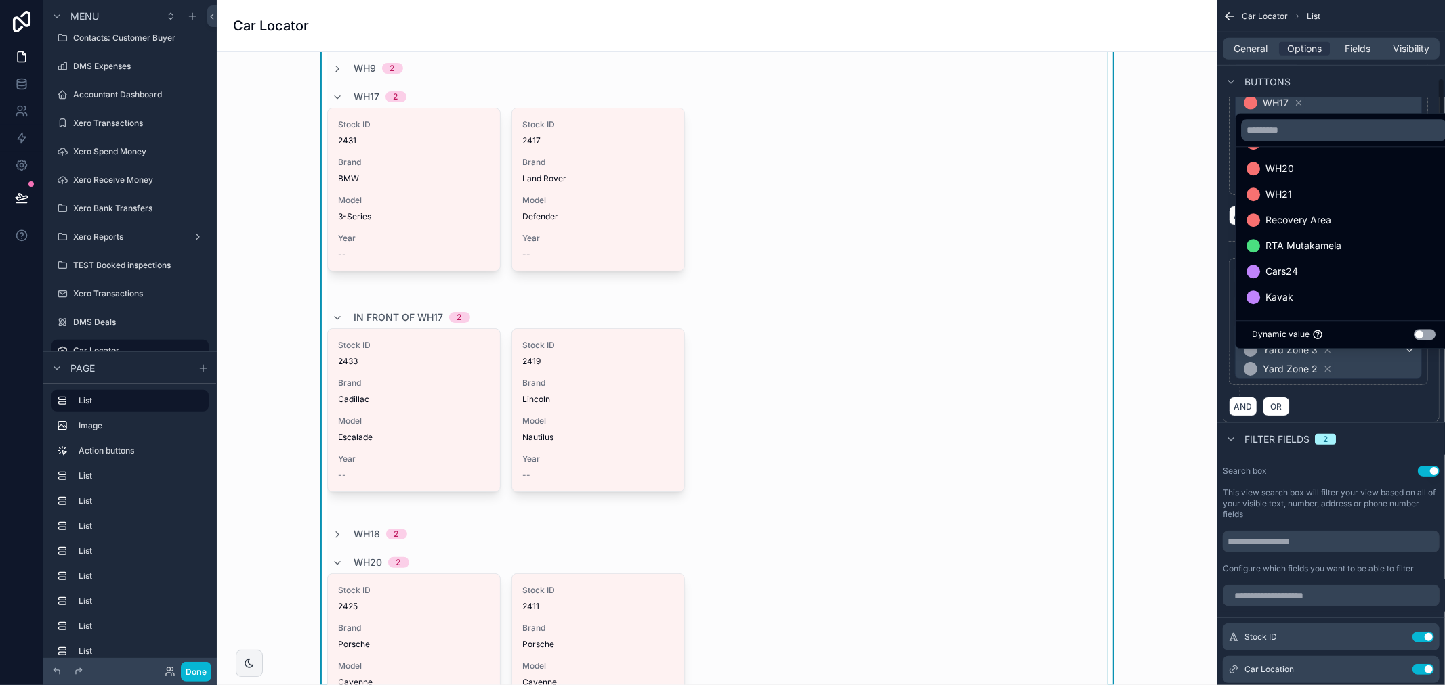
scroll to position [791, 0]
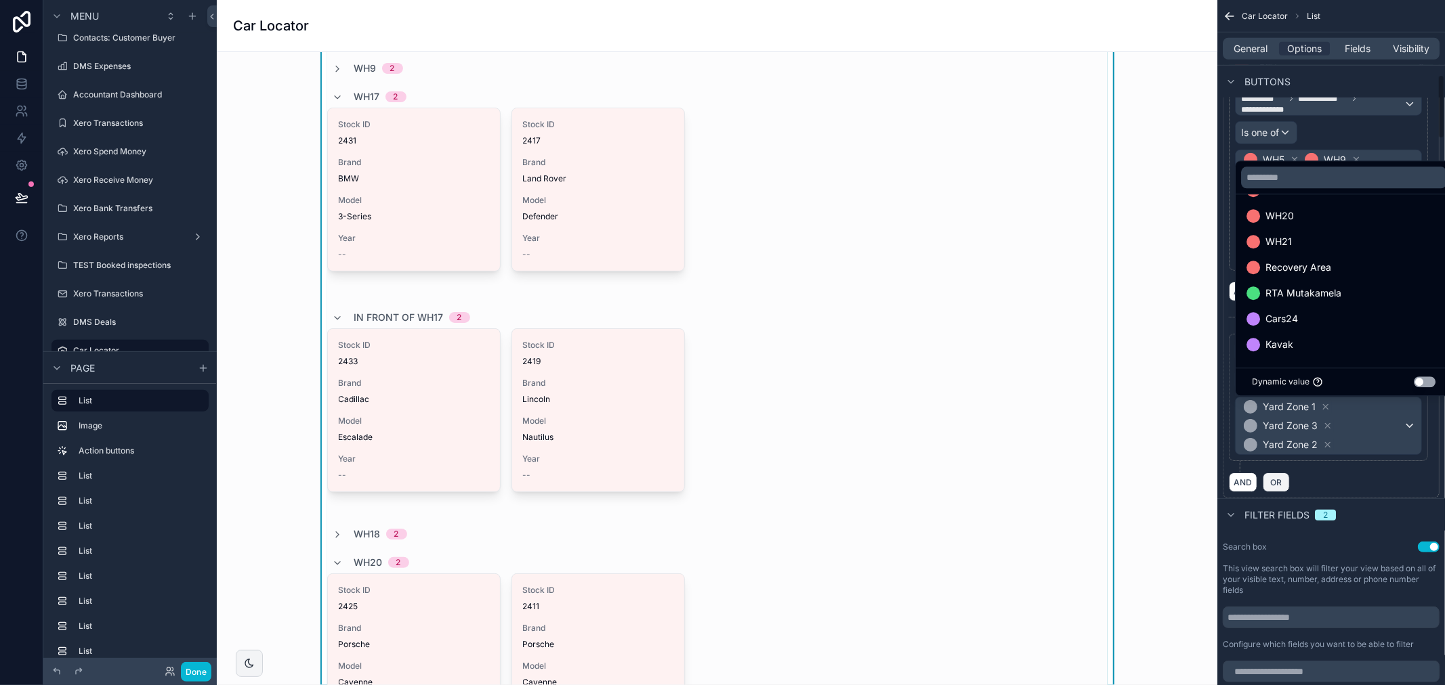
click at [1282, 486] on span "OR" at bounding box center [1276, 483] width 18 height 10
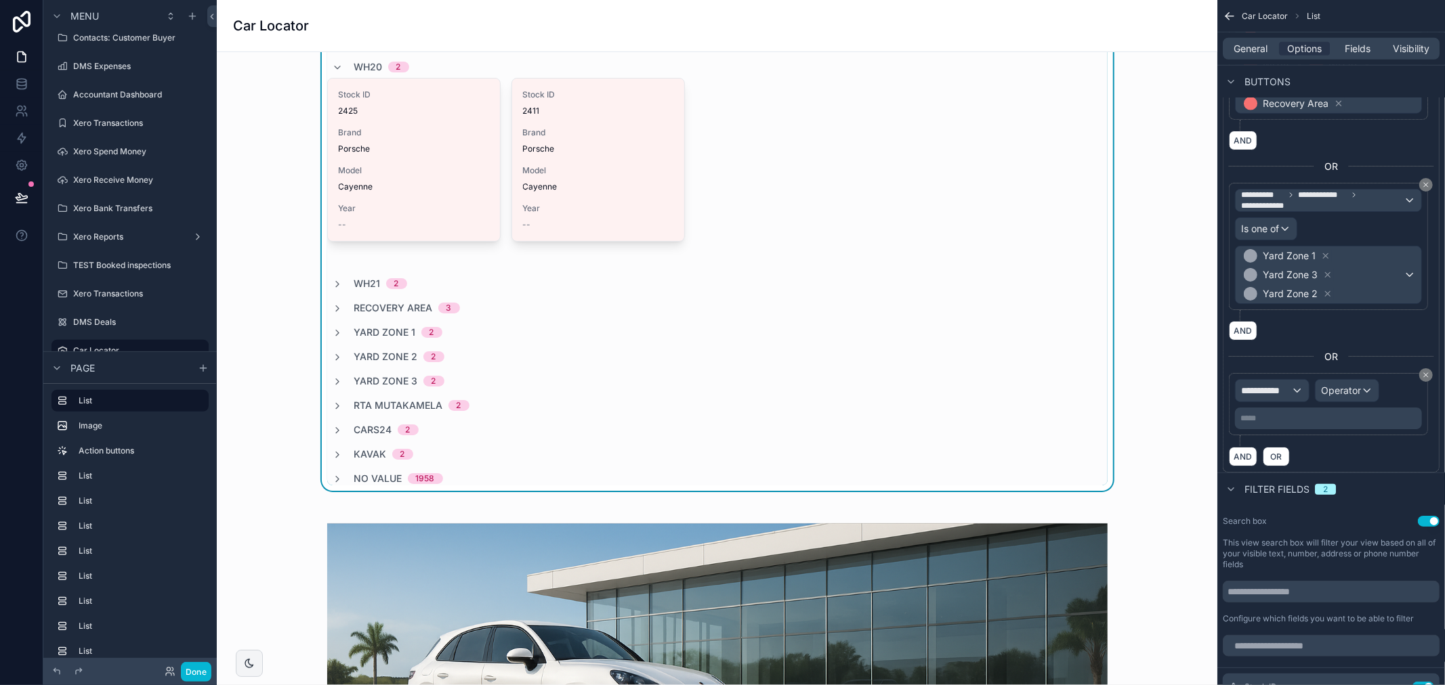
scroll to position [828, 0]
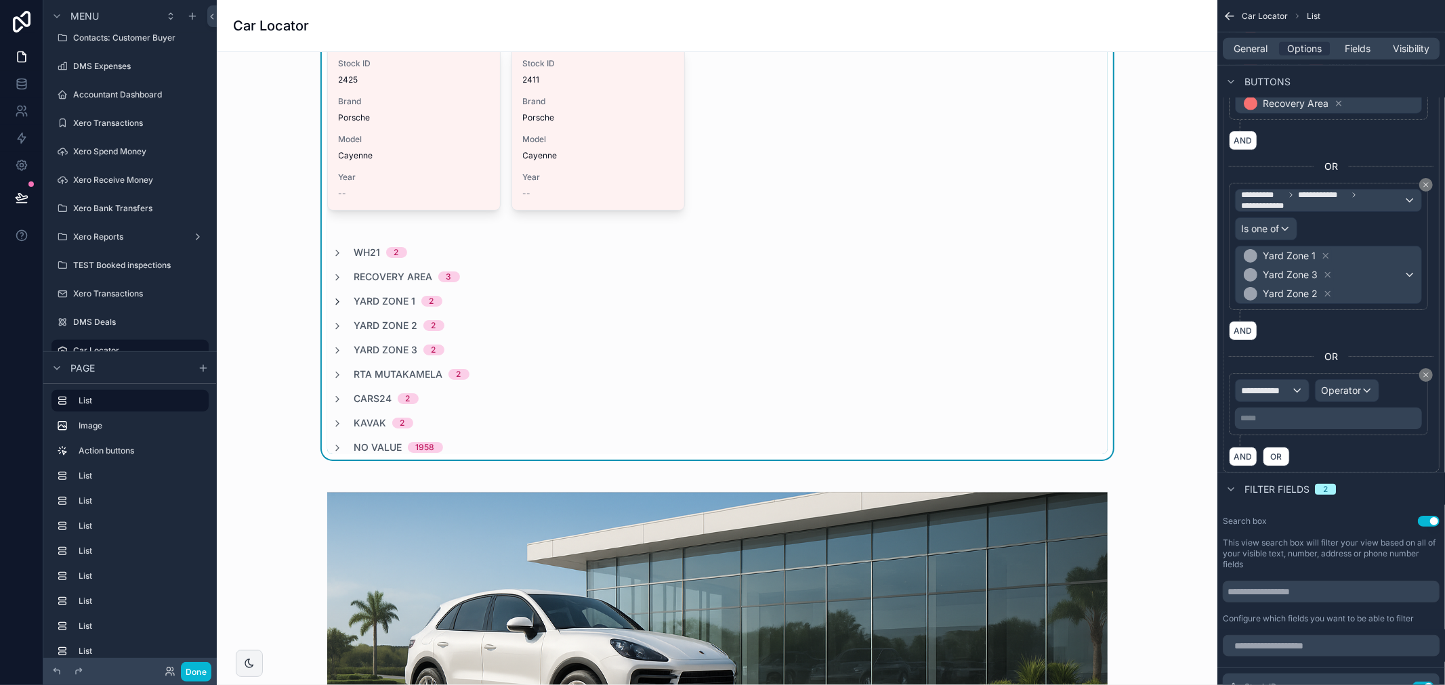
click at [333, 297] on icon "scrollable content" at bounding box center [338, 302] width 11 height 11
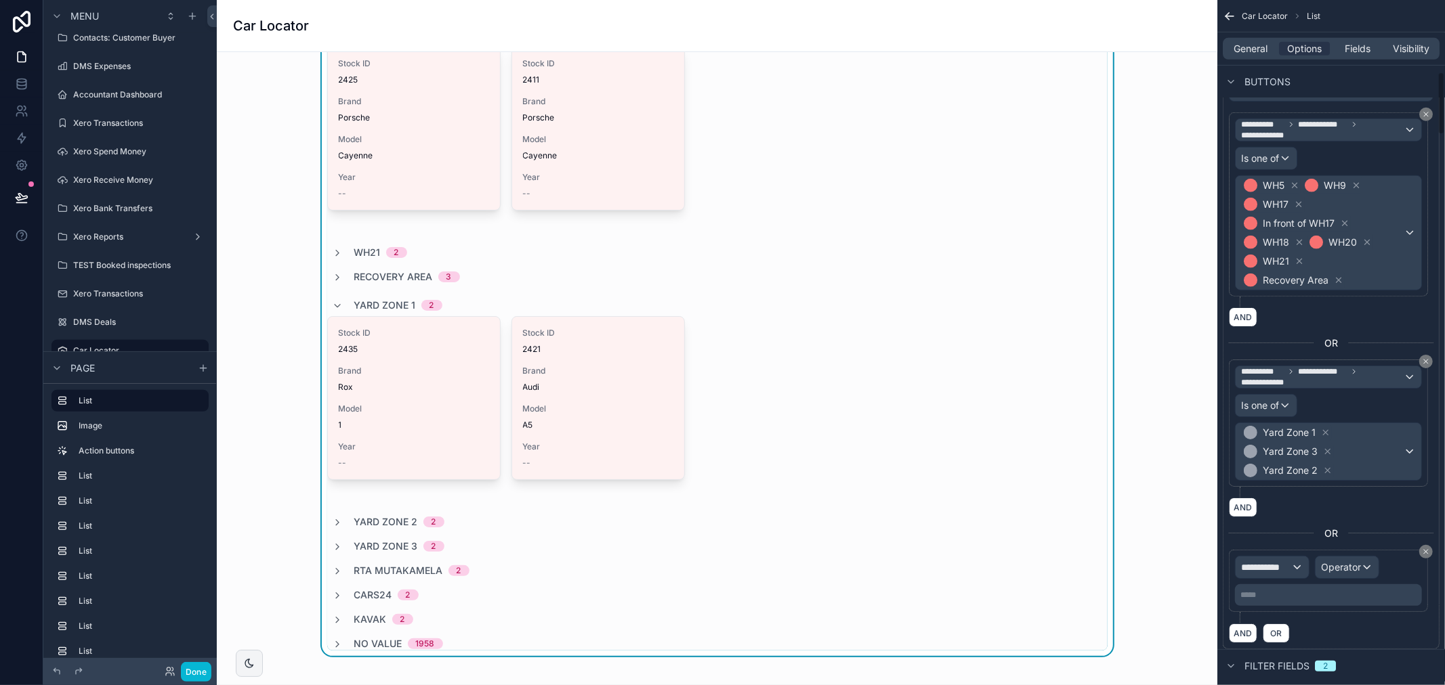
scroll to position [791, 0]
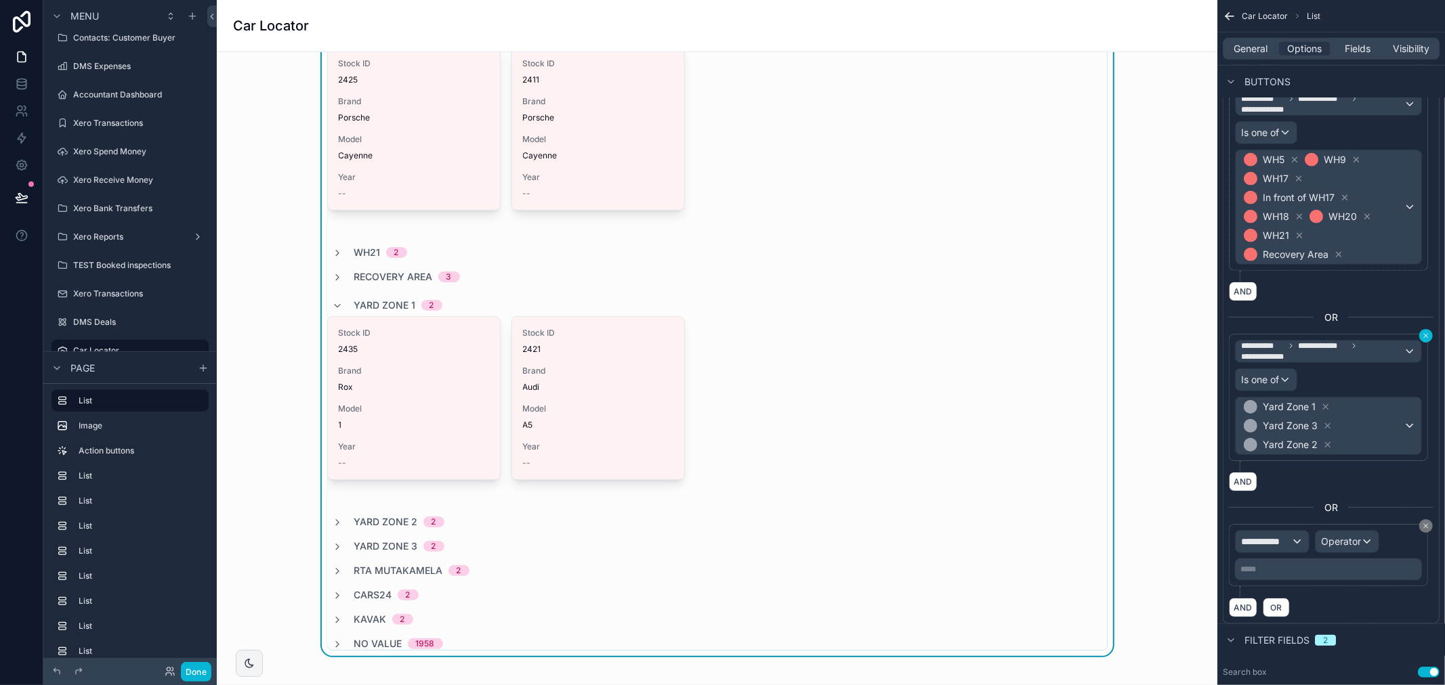
click at [1423, 336] on icon "scrollable content" at bounding box center [1426, 336] width 8 height 8
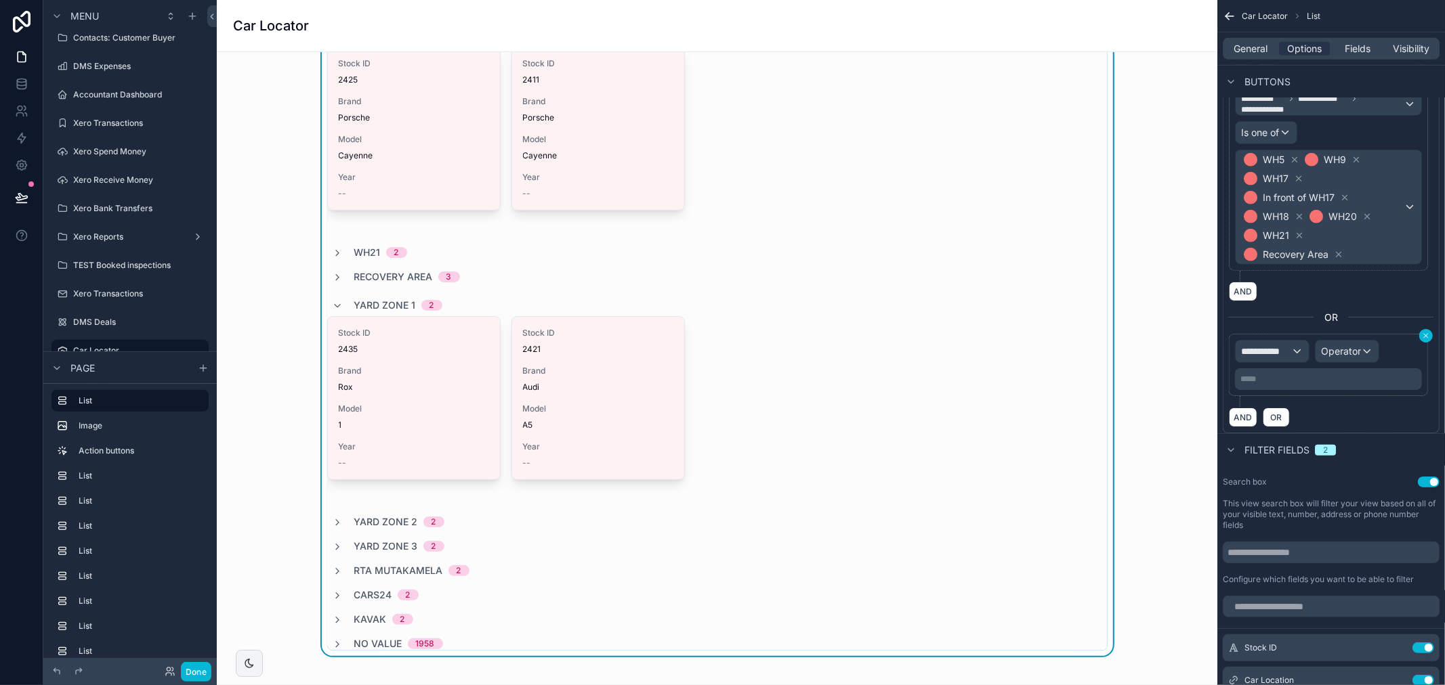
click at [1424, 336] on icon "scrollable content" at bounding box center [1426, 336] width 8 height 8
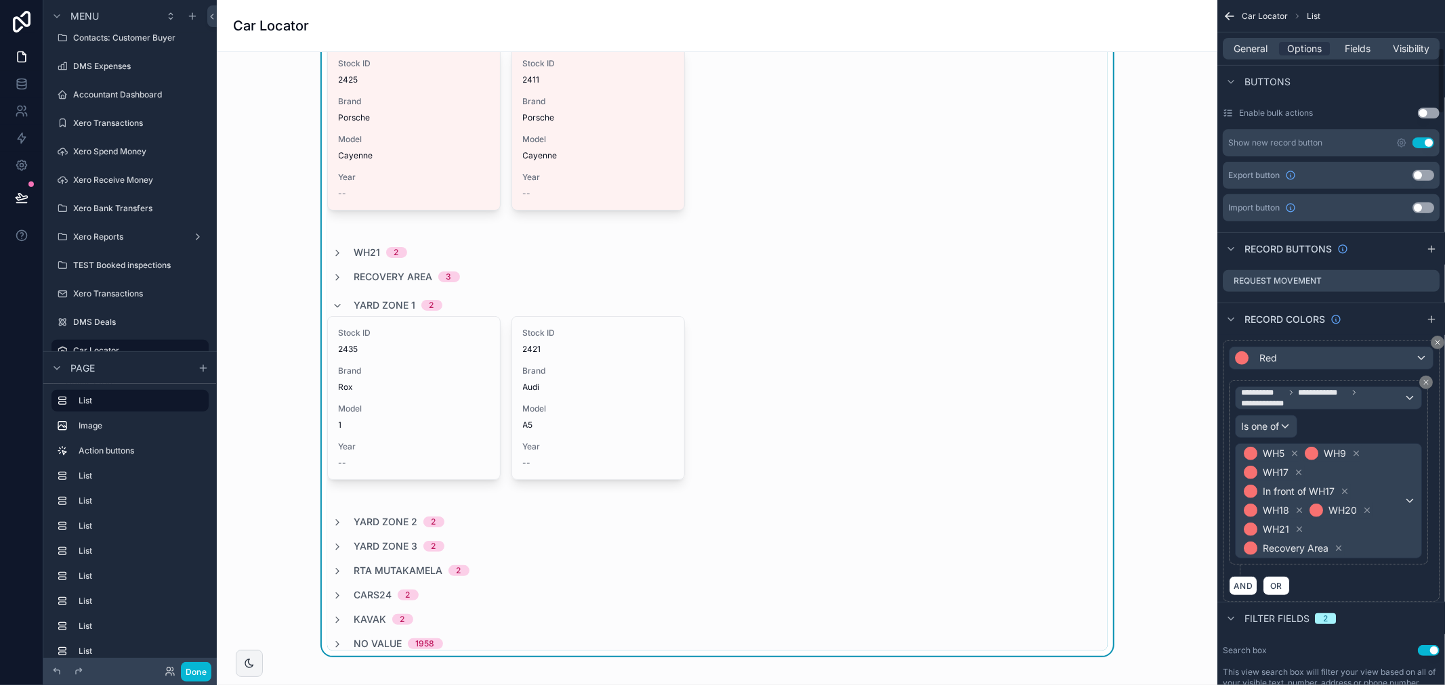
scroll to position [490, 0]
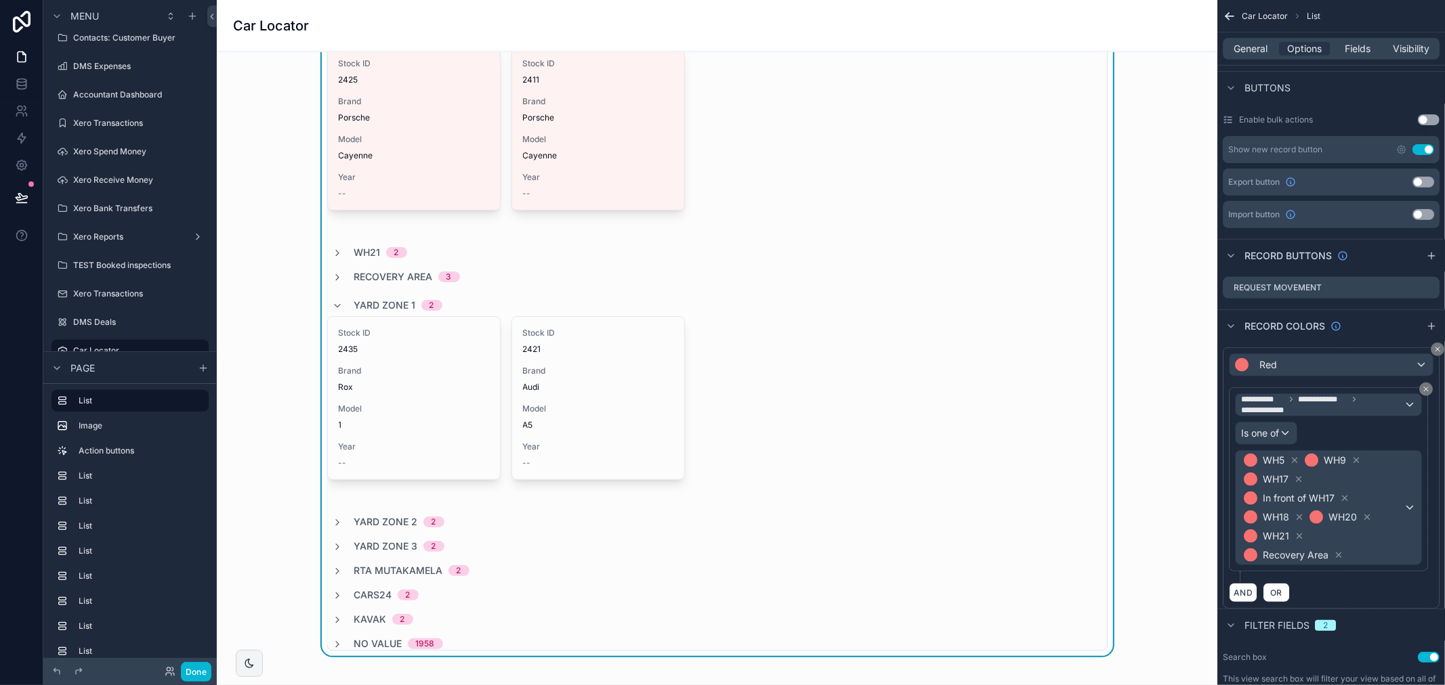
drag, startPoint x: 1425, startPoint y: 322, endPoint x: 1410, endPoint y: 336, distance: 20.1
click at [1426, 323] on icon "scrollable content" at bounding box center [1431, 326] width 11 height 11
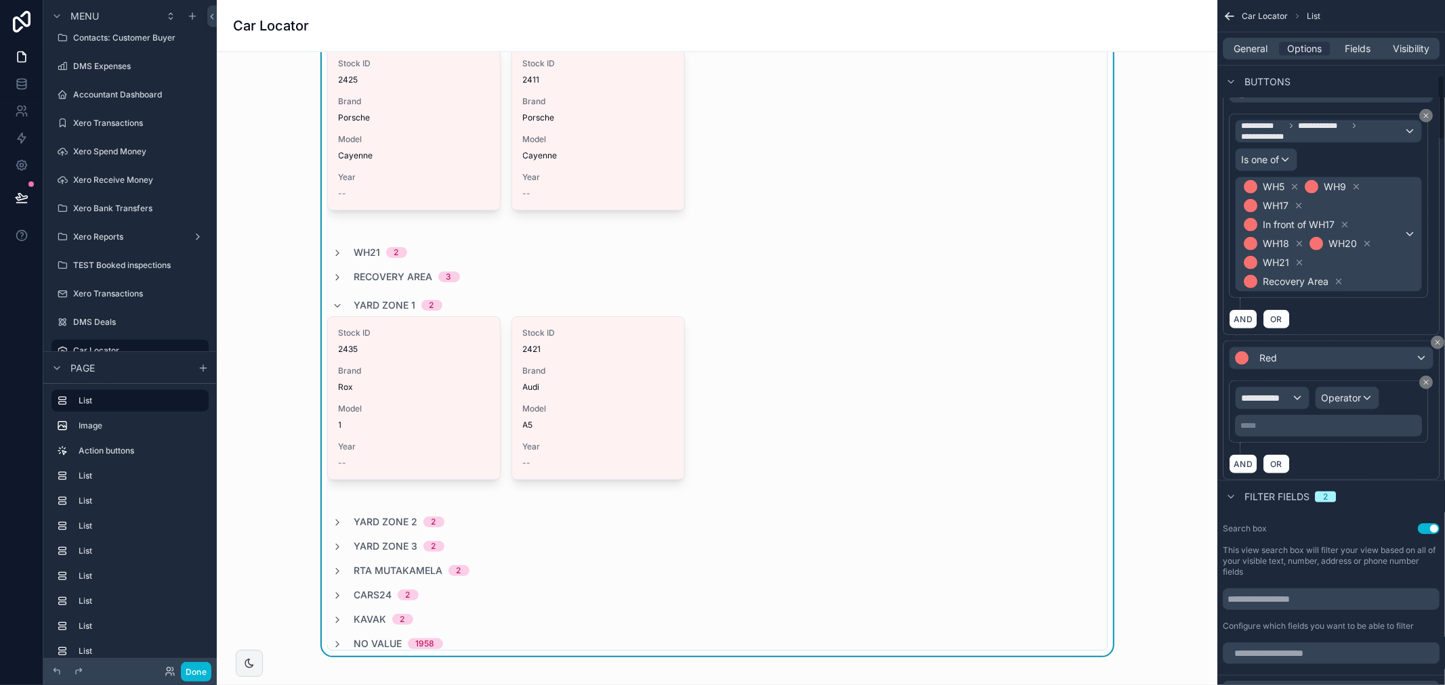
scroll to position [791, 0]
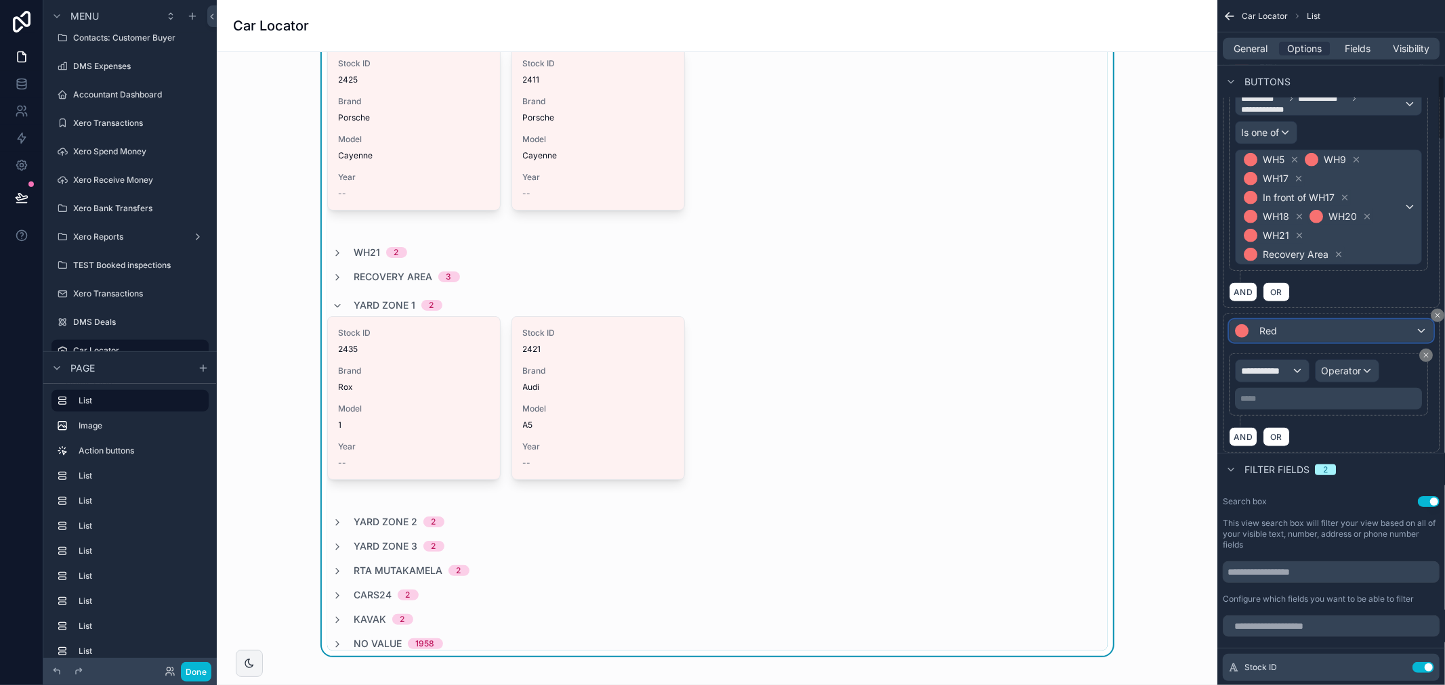
click at [1343, 330] on div "Red" at bounding box center [1330, 331] width 203 height 22
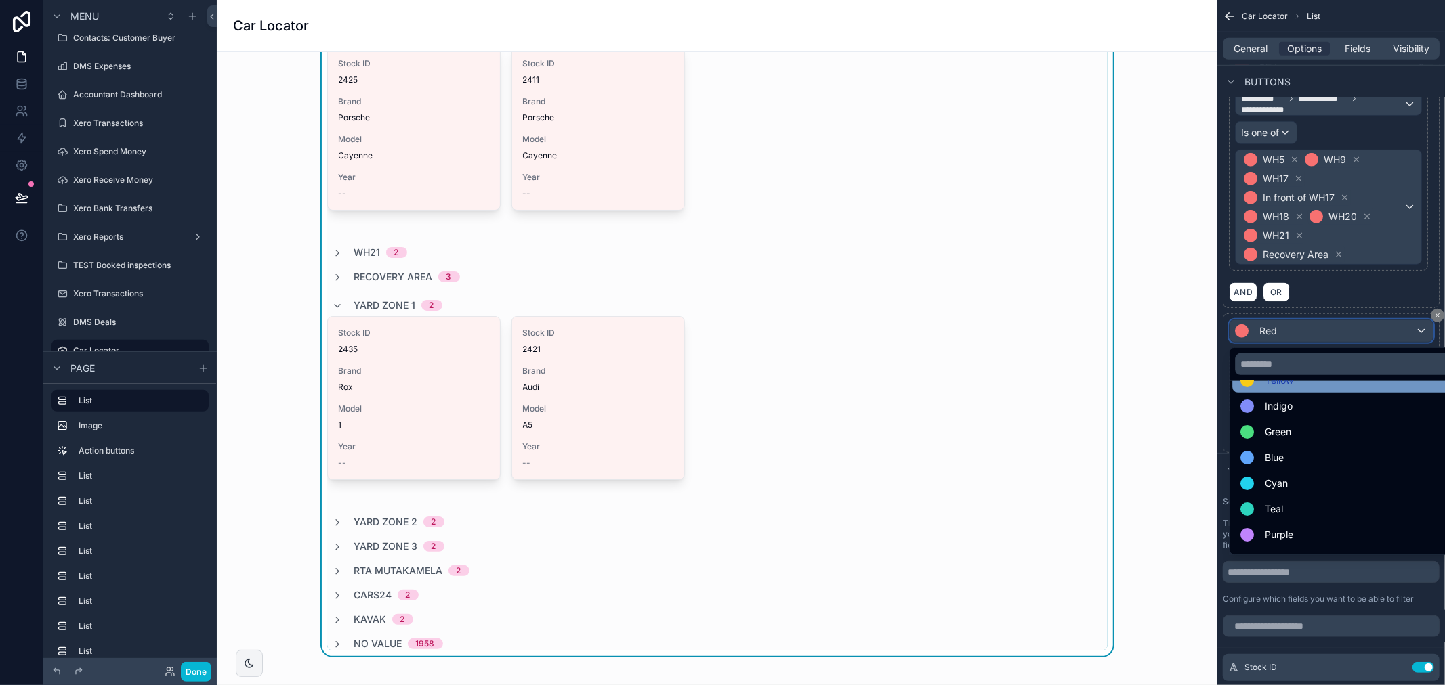
scroll to position [0, 0]
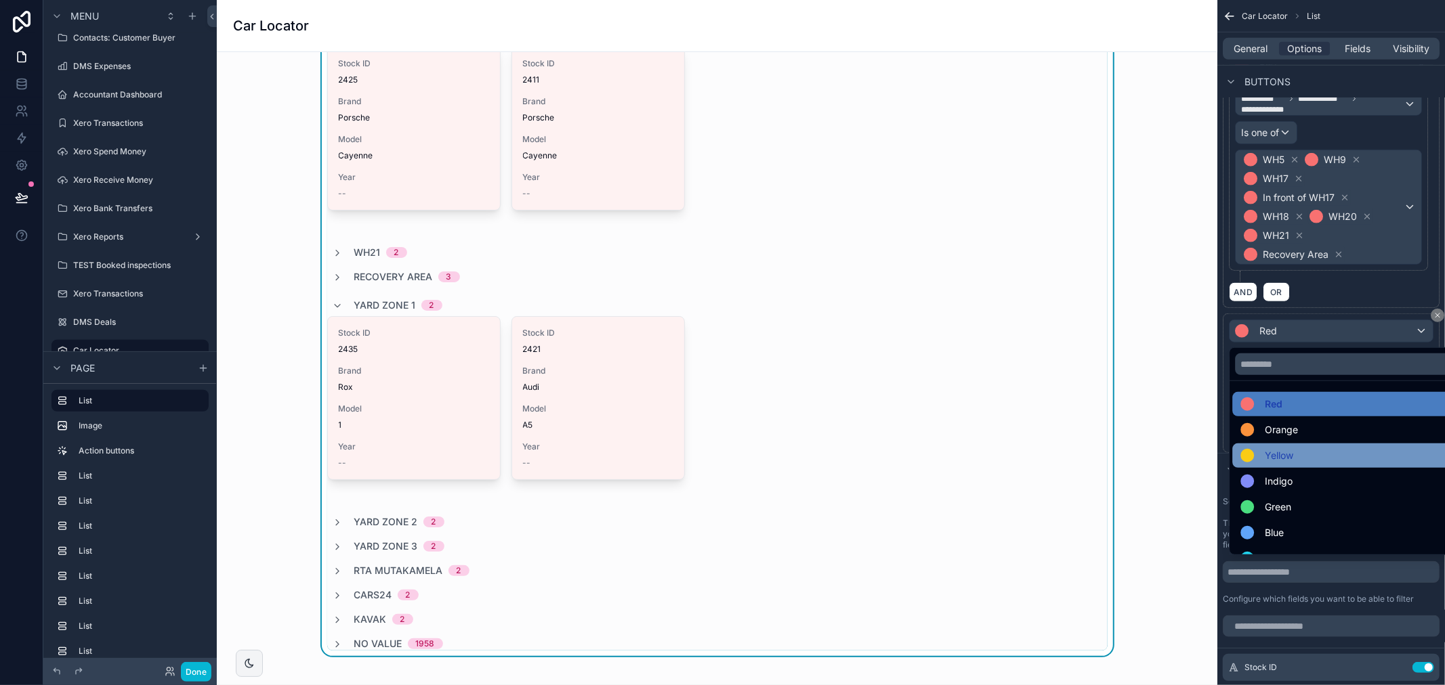
click at [1312, 449] on div "Yellow" at bounding box center [1346, 456] width 213 height 16
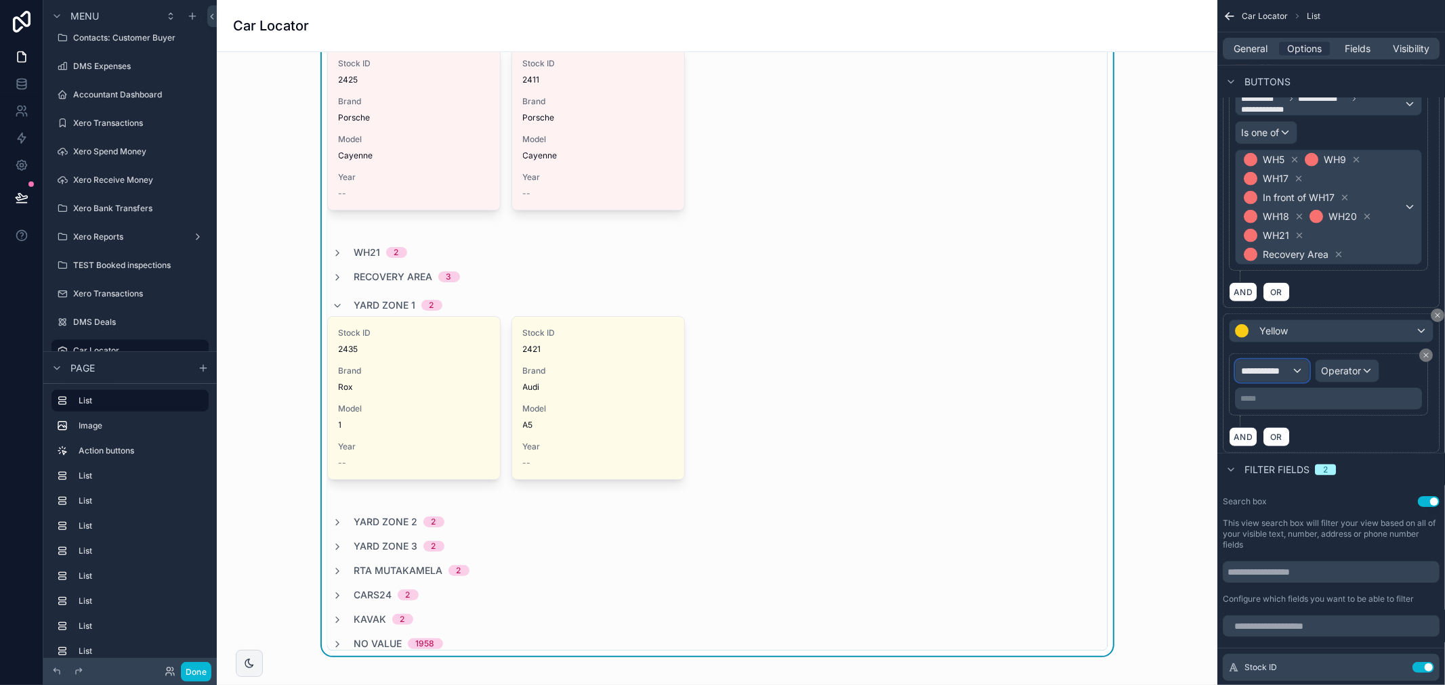
click at [1271, 374] on span "**********" at bounding box center [1266, 371] width 50 height 14
click at [1289, 403] on input "text" at bounding box center [1296, 405] width 111 height 22
type input "**"
click at [1303, 454] on div "Row values Row values" at bounding box center [1296, 452] width 100 height 33
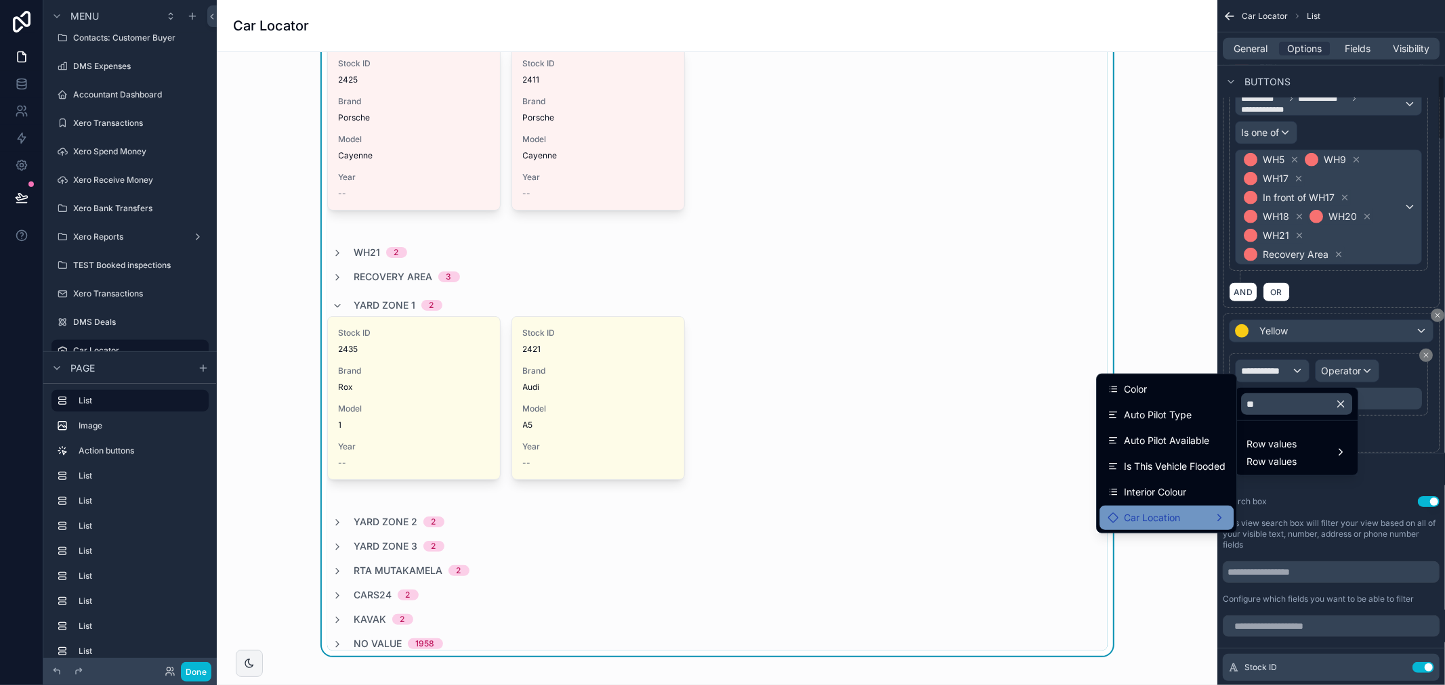
click at [1212, 523] on div "Car Location" at bounding box center [1166, 518] width 118 height 16
click at [1272, 519] on span "Location Name" at bounding box center [1296, 519] width 67 height 16
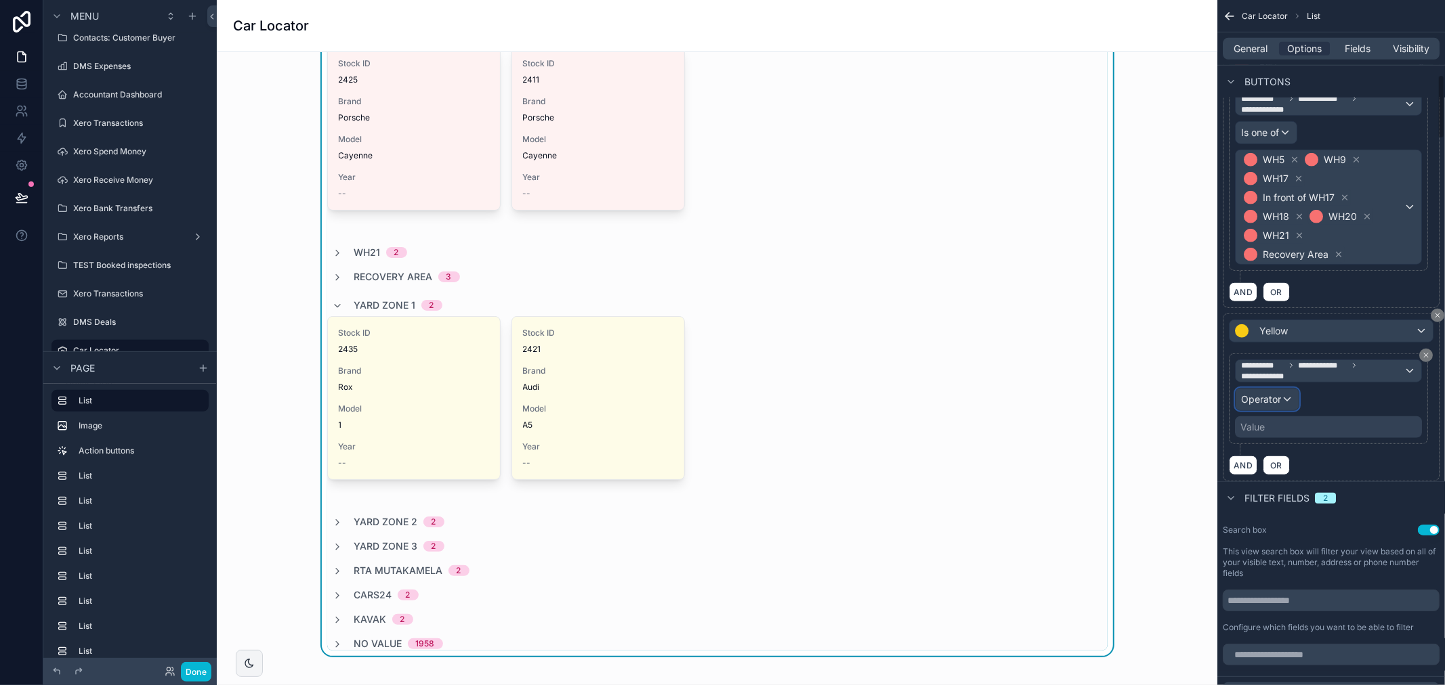
click at [1270, 396] on span "Operator" at bounding box center [1261, 400] width 40 height 12
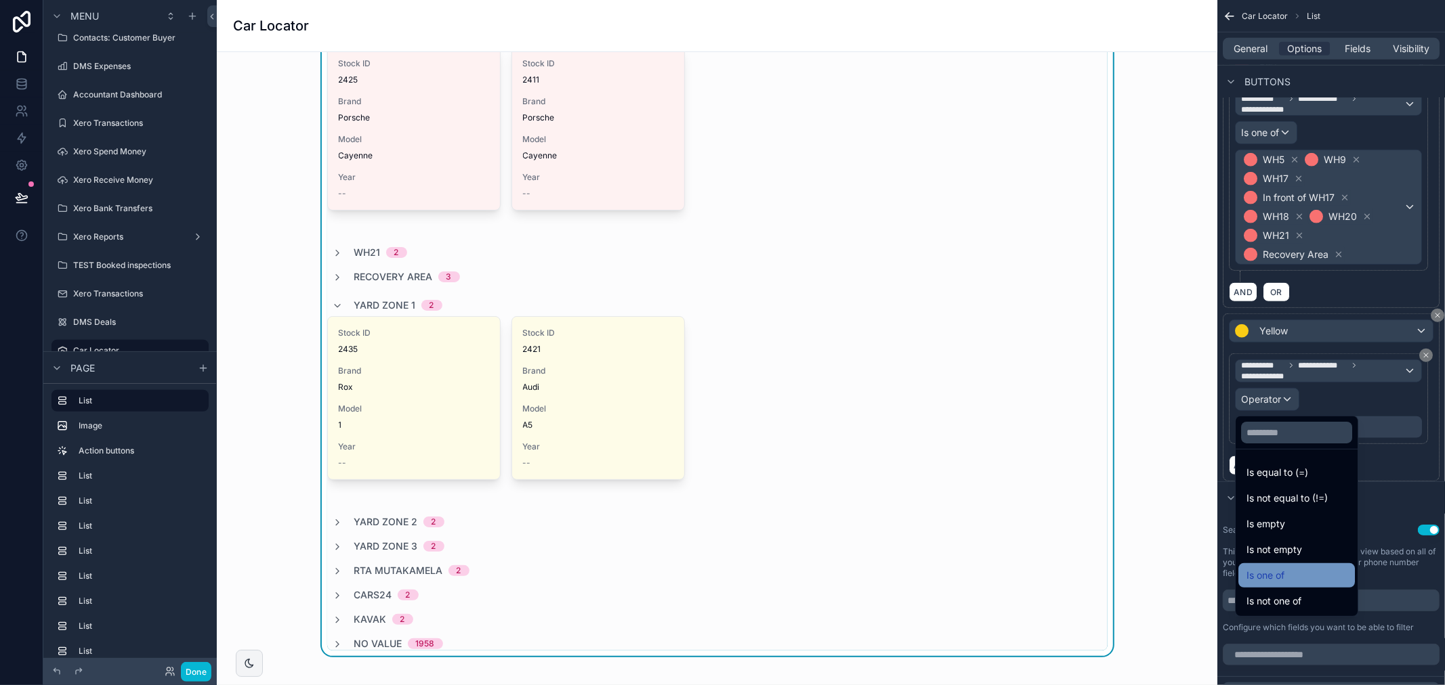
click at [1284, 574] on span "Is one of" at bounding box center [1265, 576] width 38 height 16
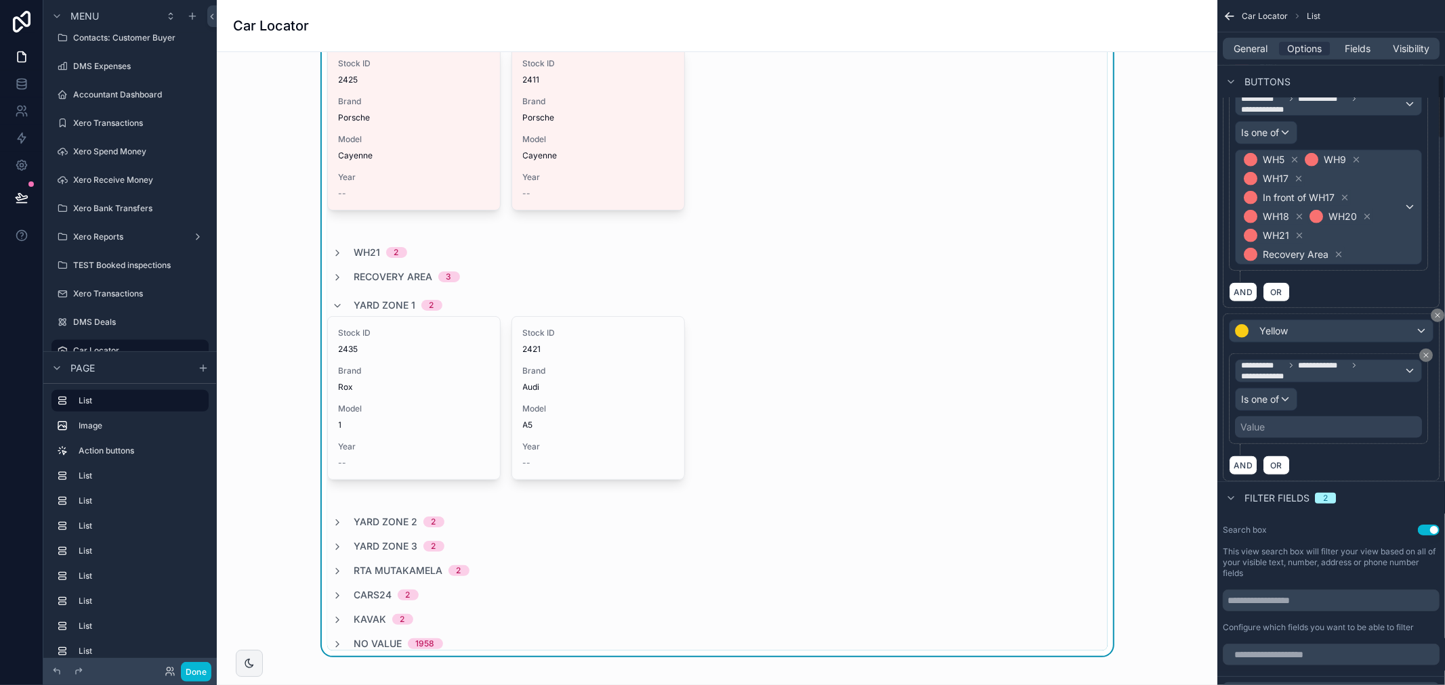
click at [1317, 427] on div "Value" at bounding box center [1328, 428] width 187 height 22
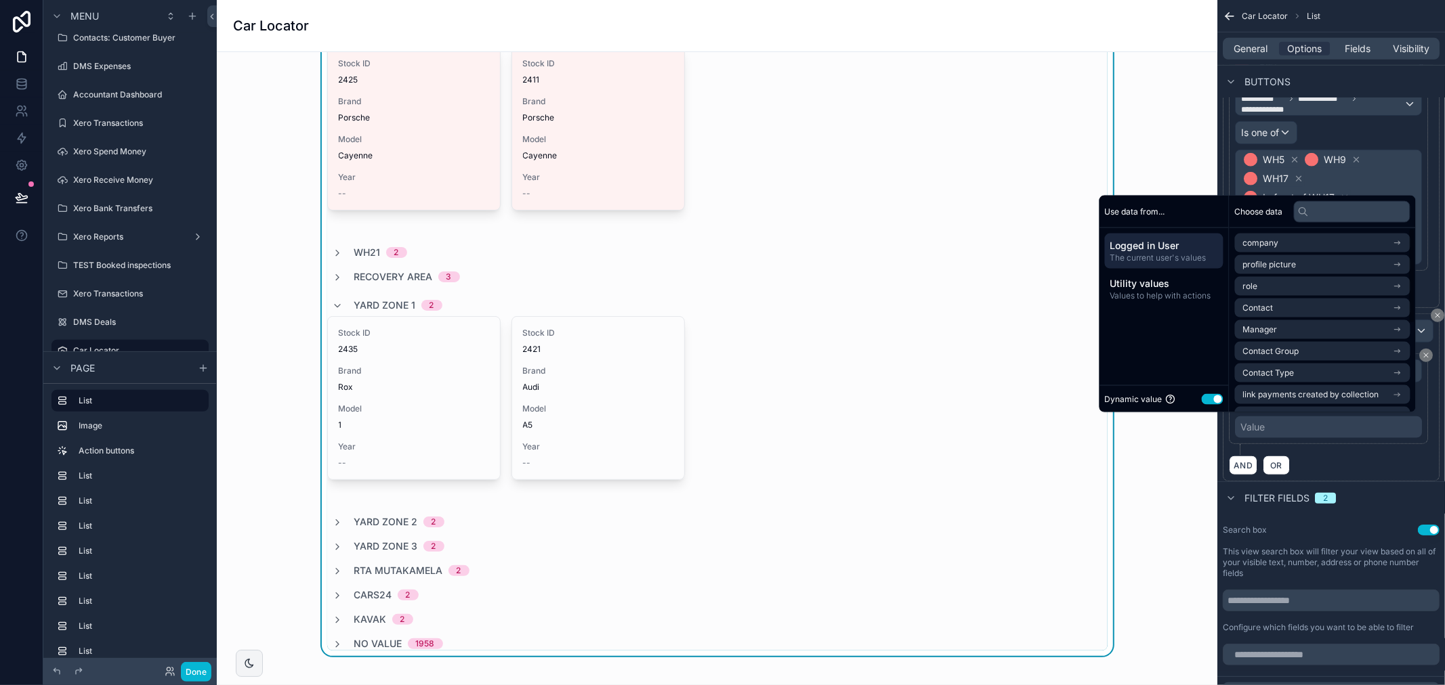
click at [1206, 398] on button "Use setting" at bounding box center [1213, 399] width 22 height 11
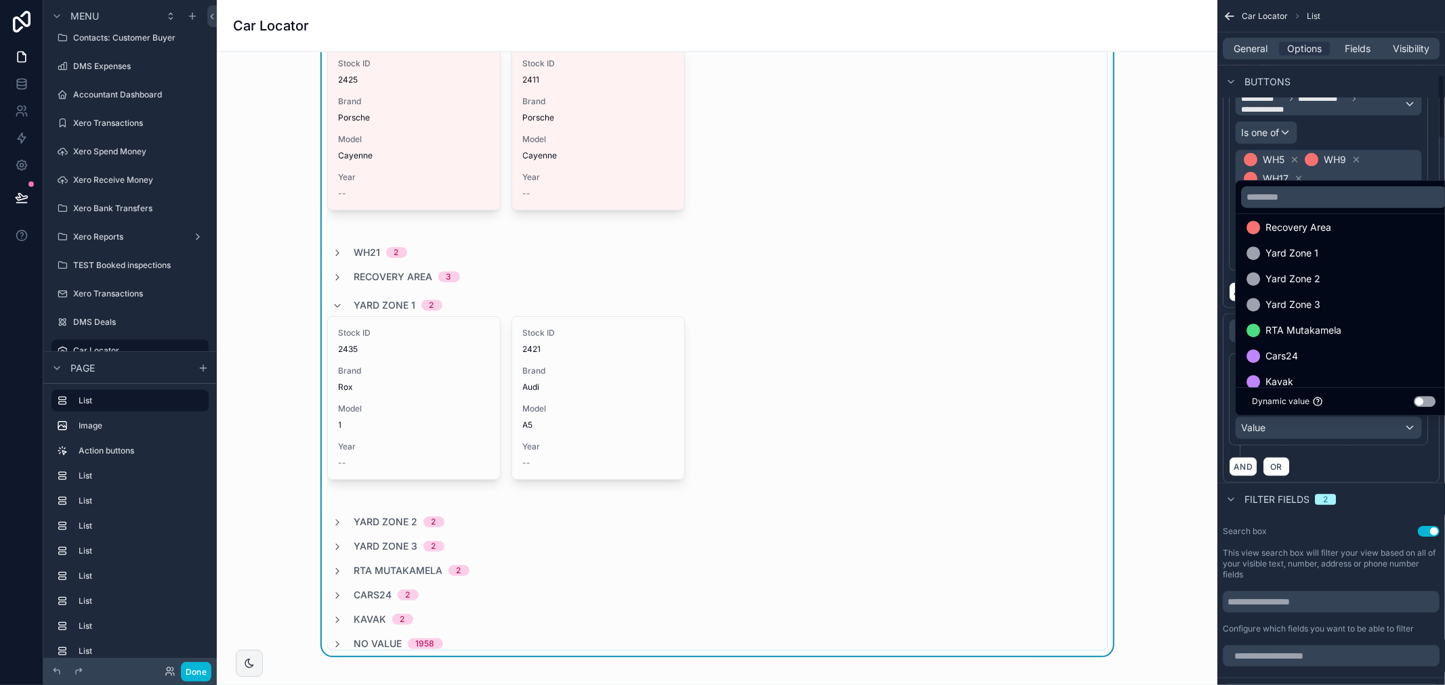
scroll to position [207, 0]
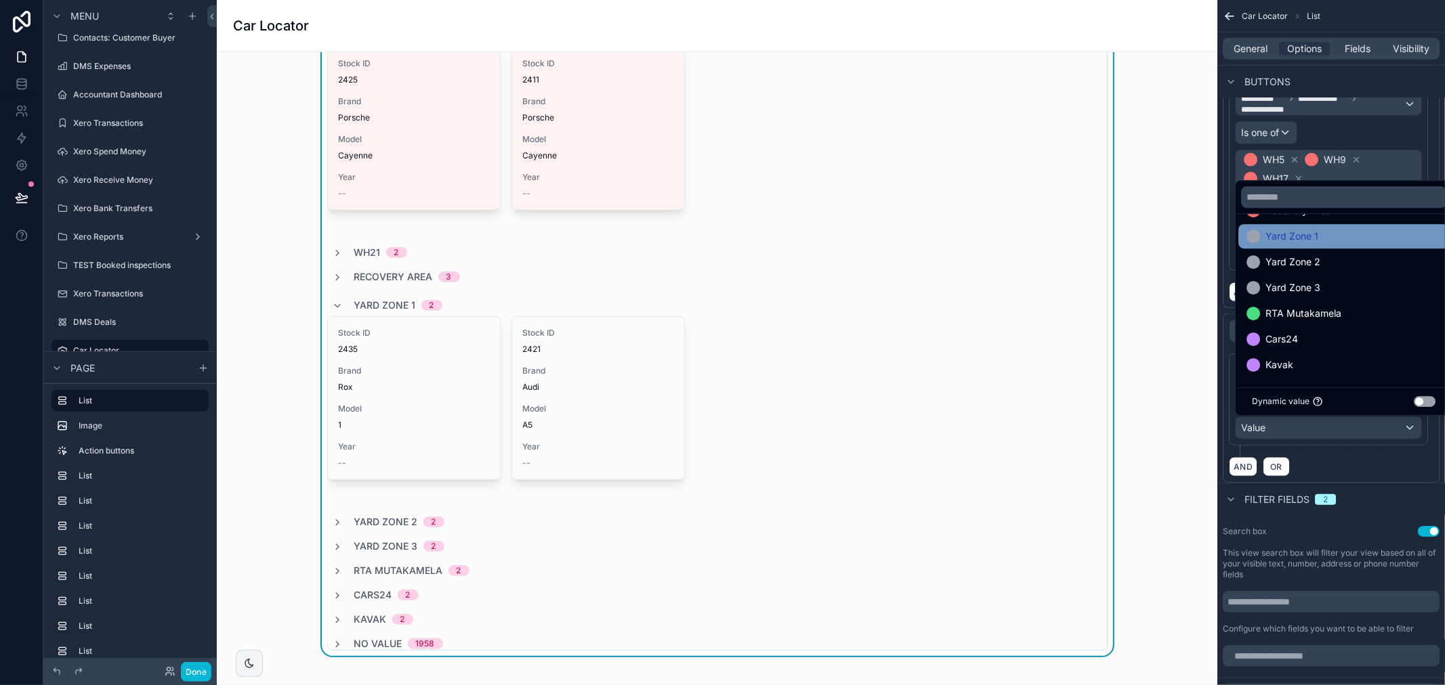
click at [1295, 240] on span "Yard Zone 1" at bounding box center [1291, 236] width 53 height 16
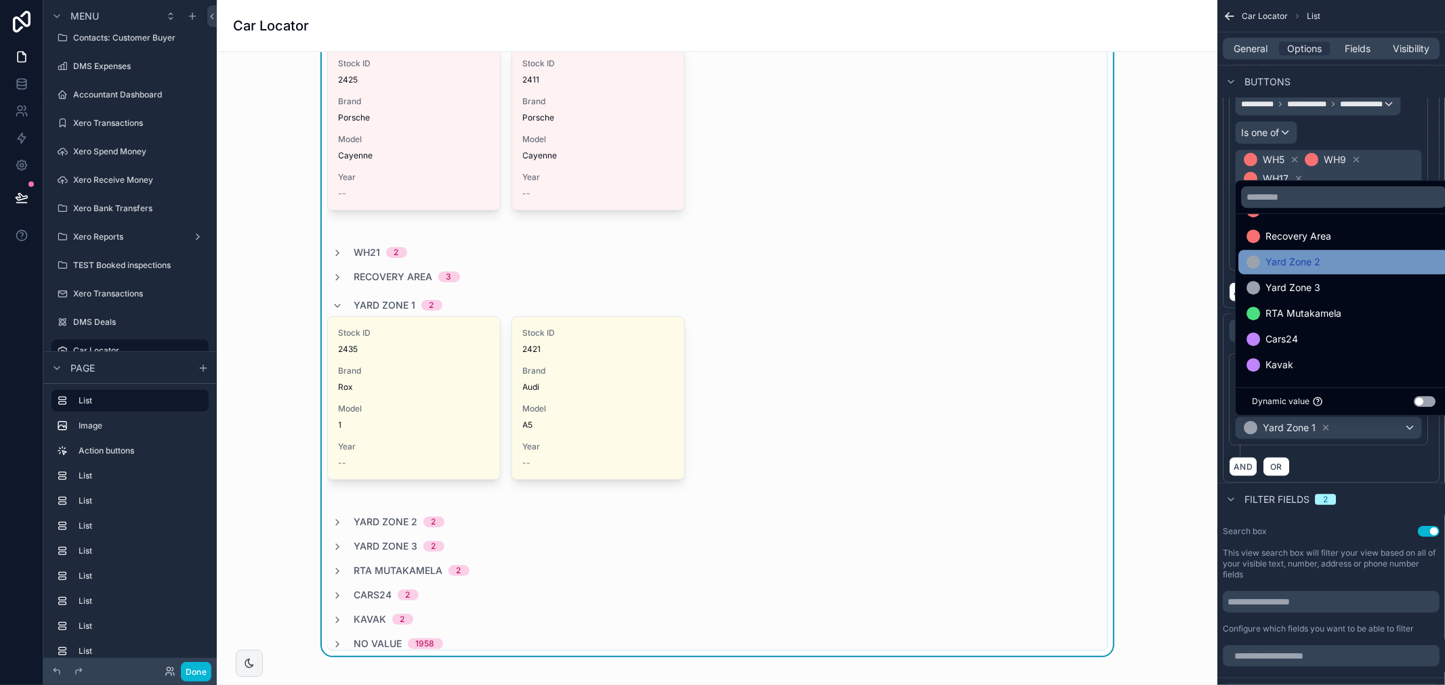
click at [1300, 259] on span "Yard Zone 2" at bounding box center [1292, 262] width 55 height 16
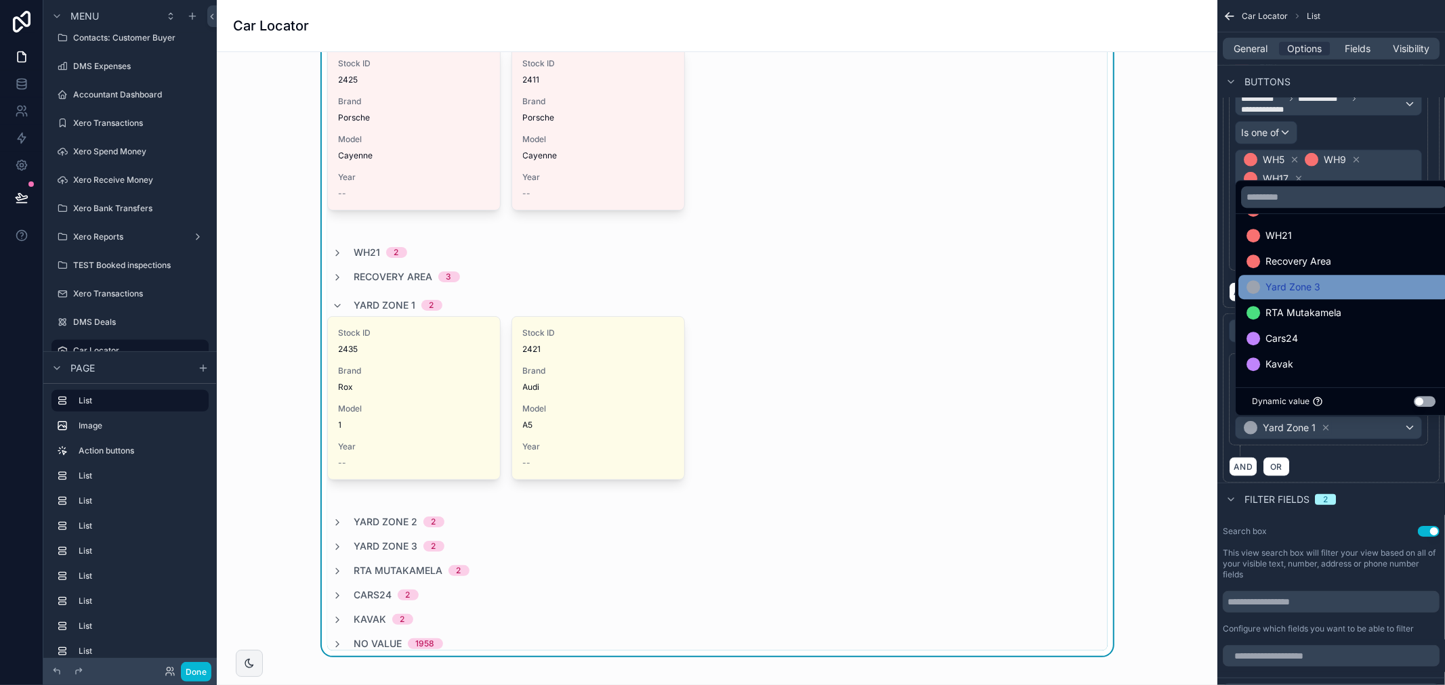
click at [1302, 280] on span "Yard Zone 3" at bounding box center [1292, 287] width 55 height 16
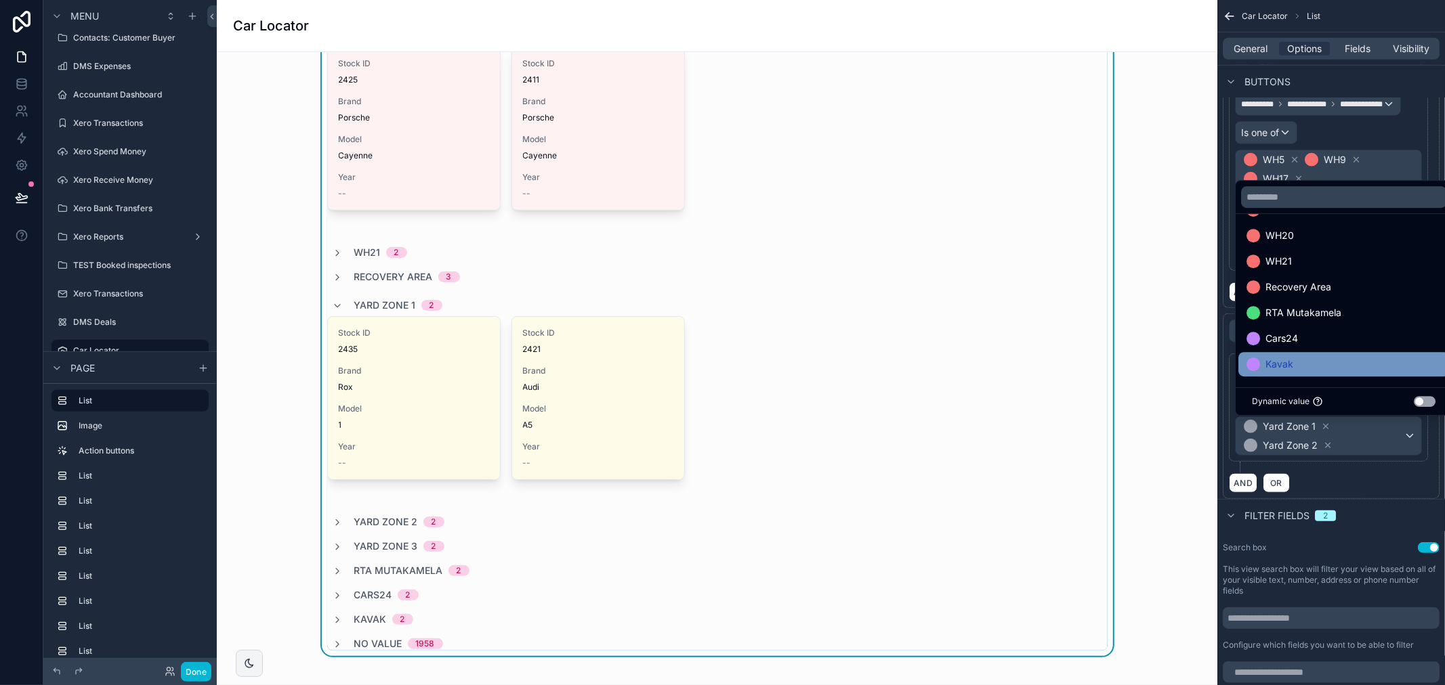
scroll to position [130, 0]
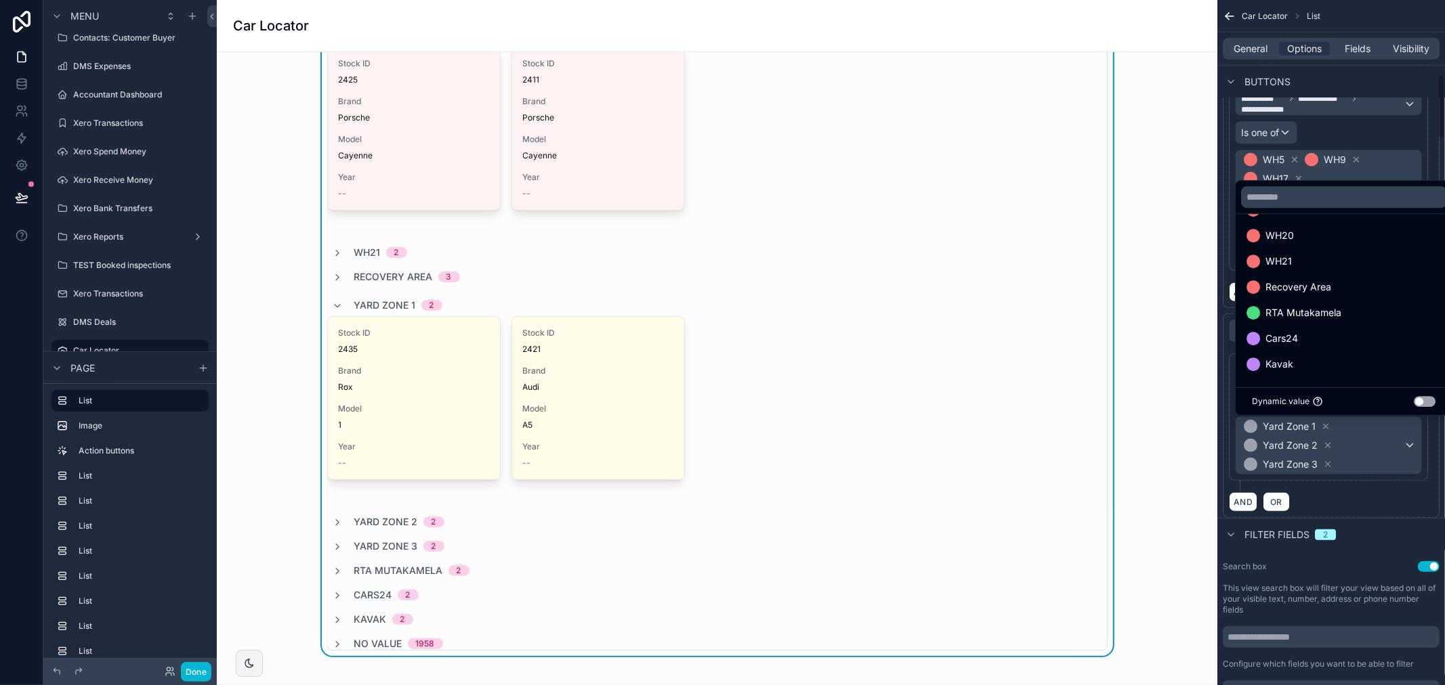
click at [1407, 510] on div "AND OR" at bounding box center [1331, 502] width 205 height 20
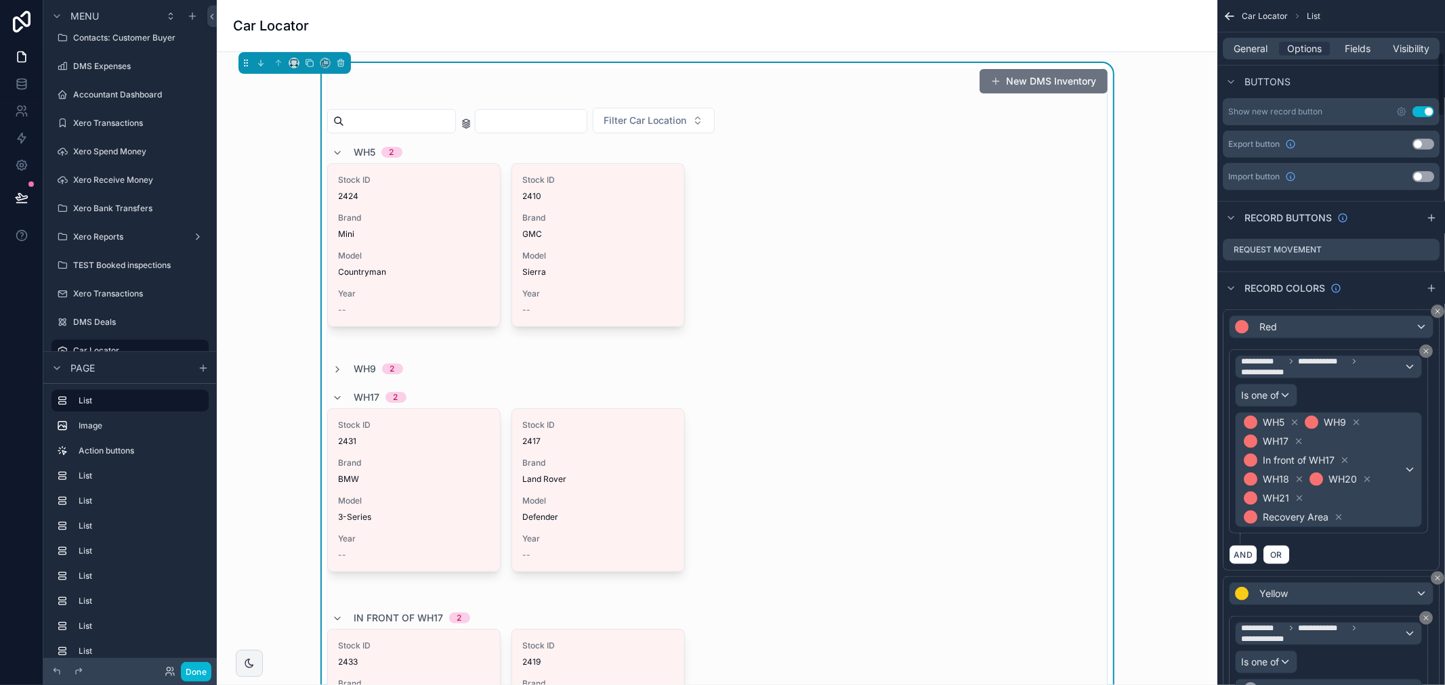
scroll to position [490, 0]
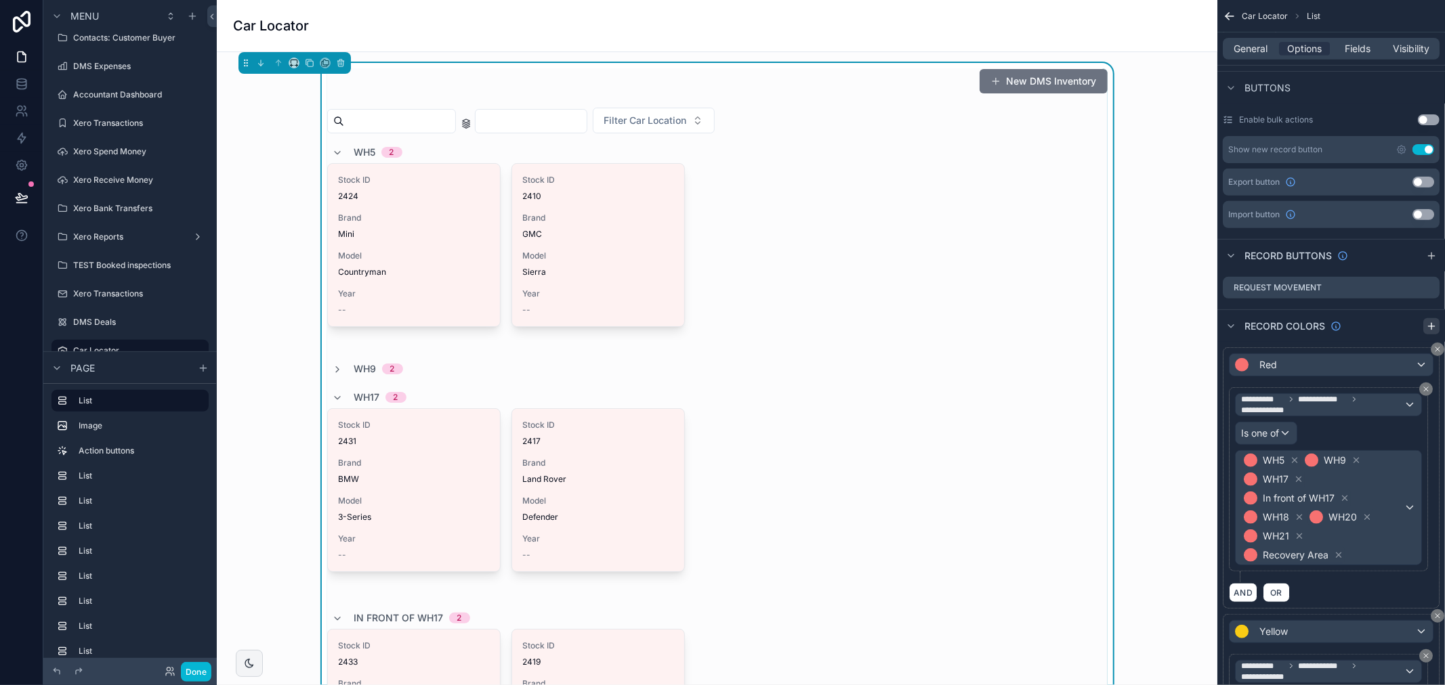
click at [1426, 330] on icon "scrollable content" at bounding box center [1431, 326] width 11 height 11
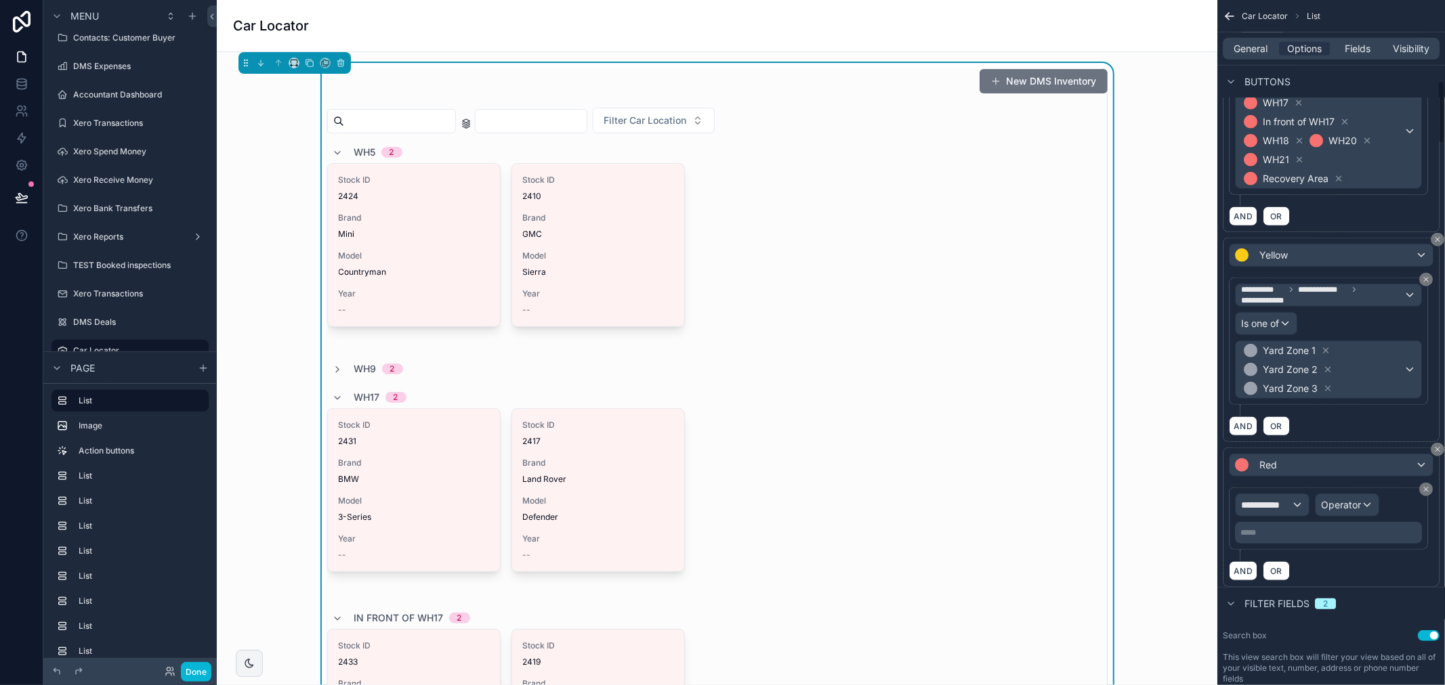
scroll to position [942, 0]
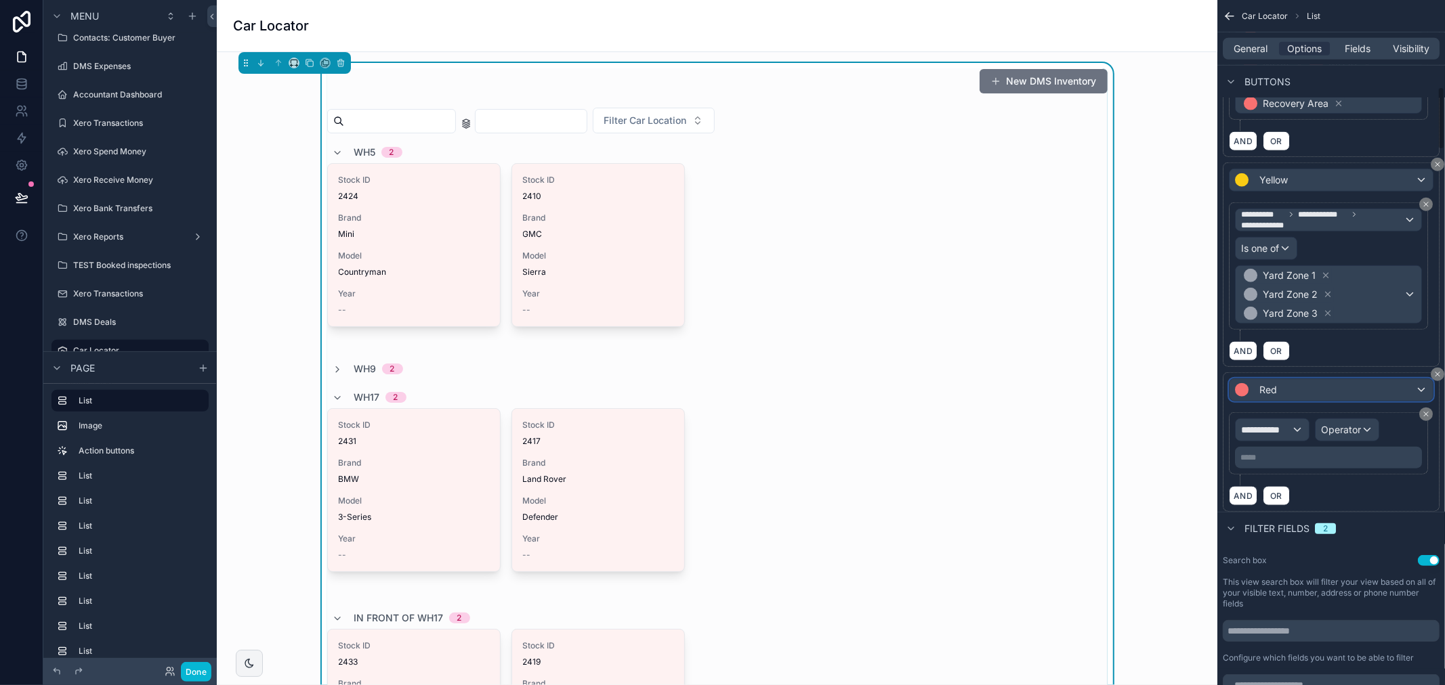
click at [1380, 390] on div "Red" at bounding box center [1330, 390] width 203 height 22
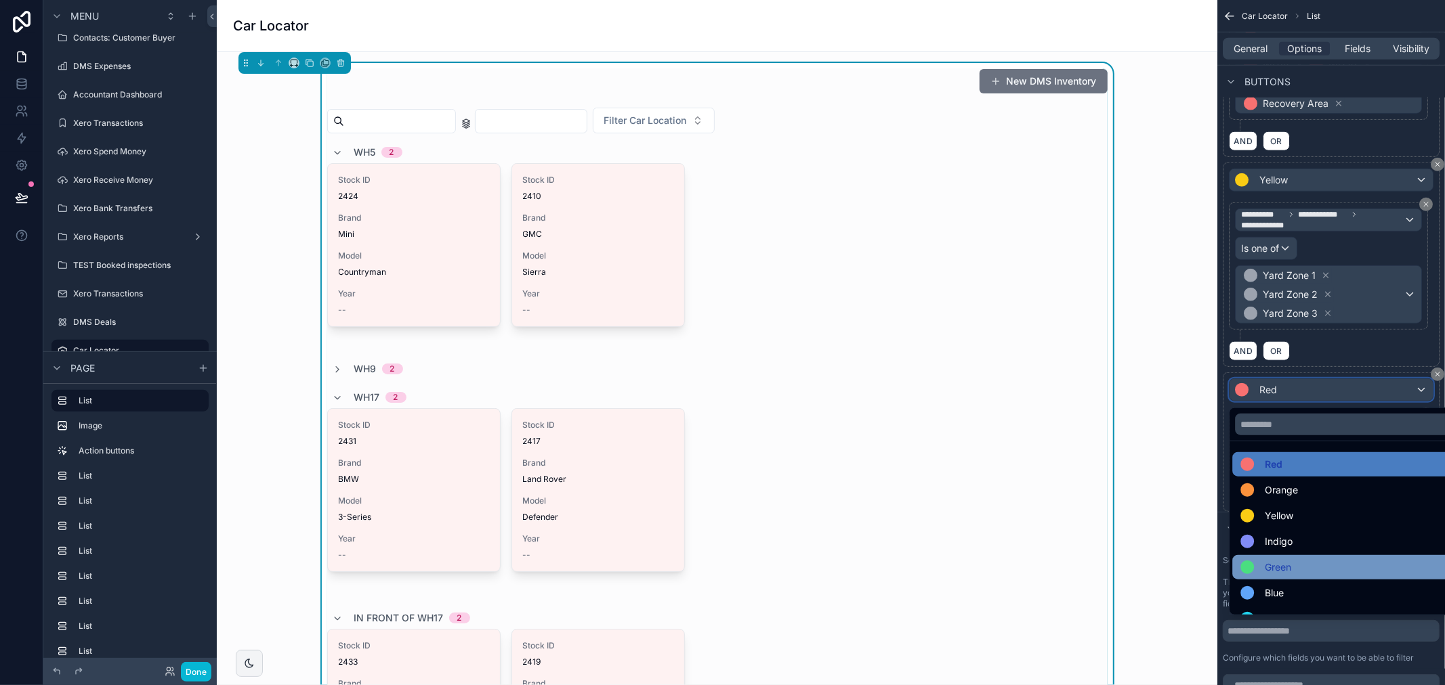
scroll to position [75, 0]
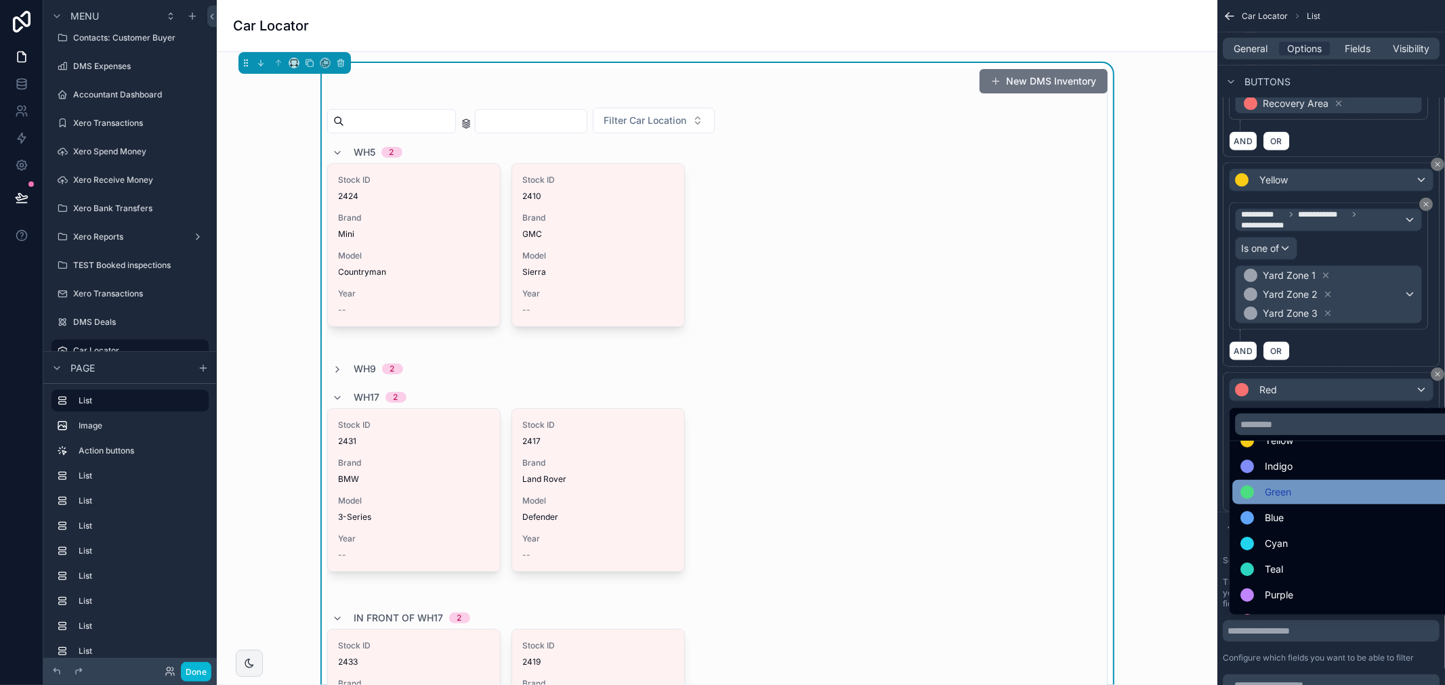
click at [1322, 490] on div "Green" at bounding box center [1346, 492] width 213 height 16
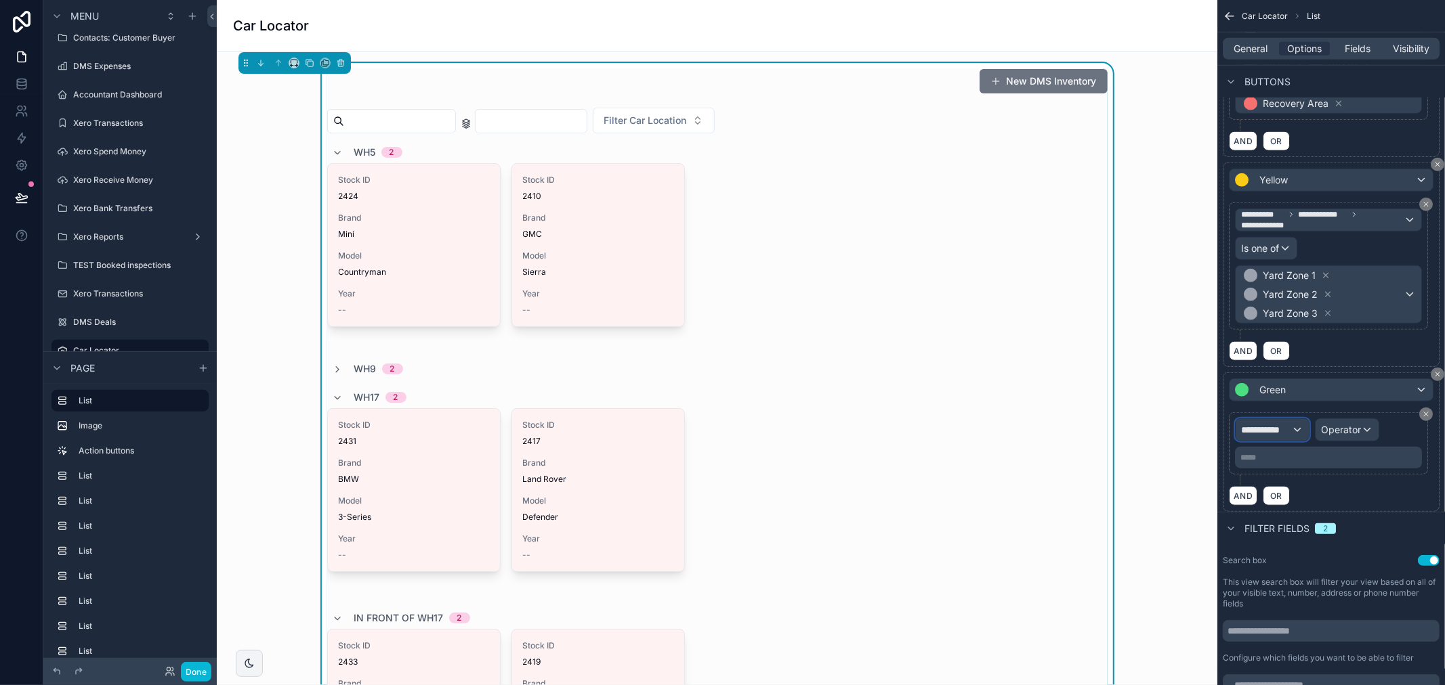
click at [1278, 434] on span "**********" at bounding box center [1266, 430] width 50 height 14
click at [1286, 459] on input "text" at bounding box center [1296, 465] width 111 height 22
type input "**"
click at [1292, 517] on span "Row values" at bounding box center [1271, 522] width 50 height 14
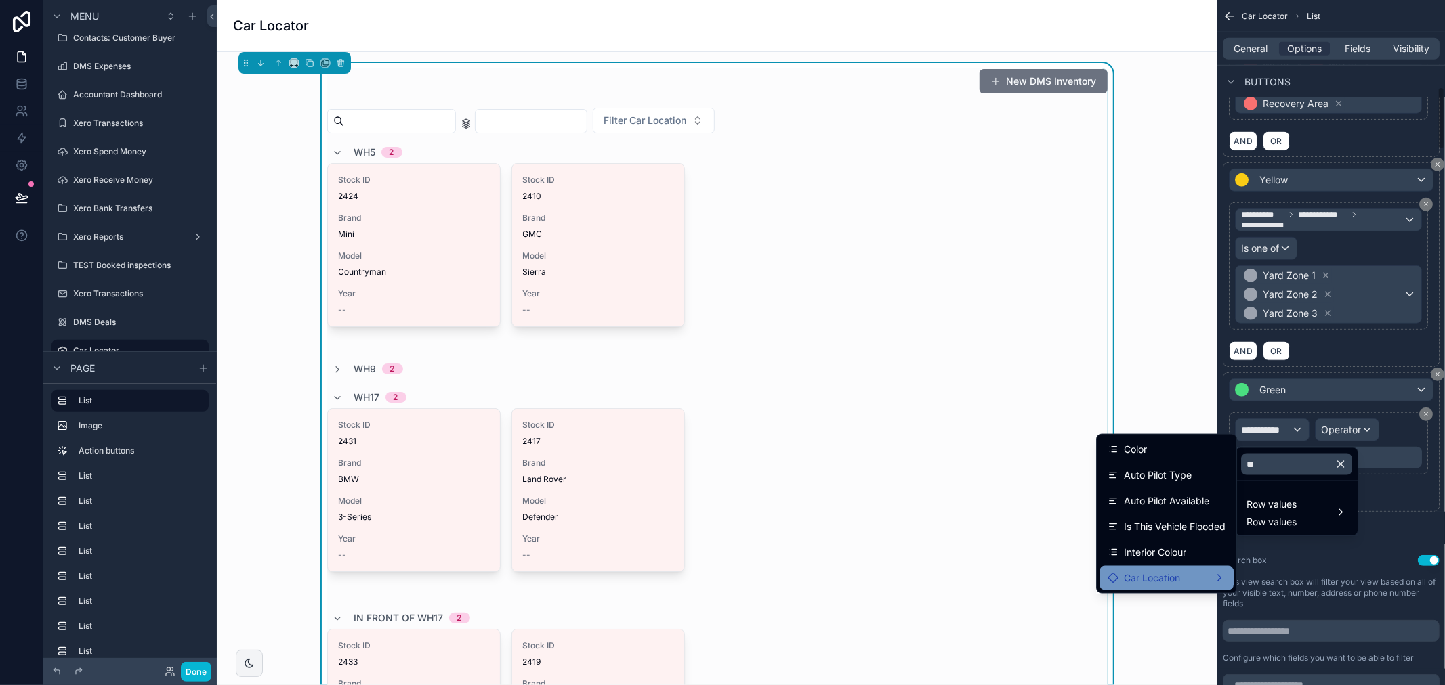
click at [1190, 582] on div "Car Location" at bounding box center [1166, 578] width 118 height 16
click at [1272, 578] on span "Location Name" at bounding box center [1296, 580] width 67 height 16
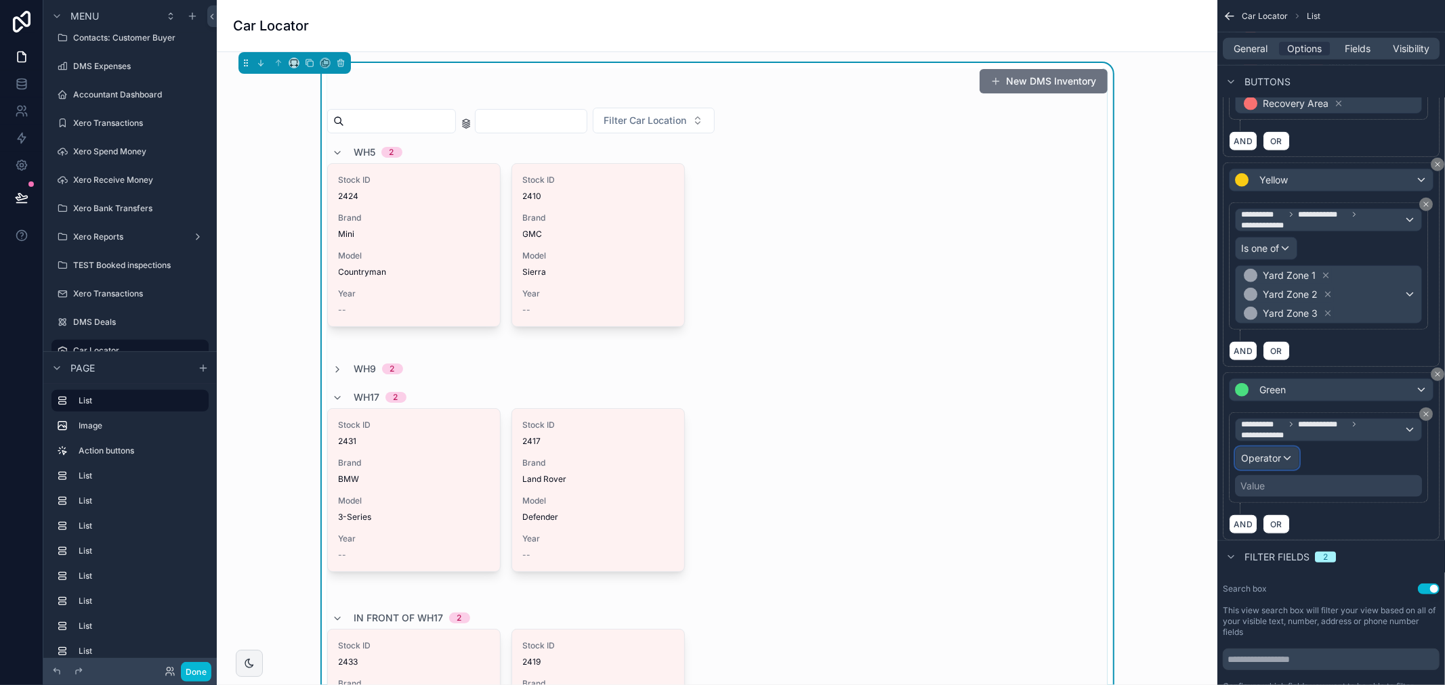
click at [1284, 463] on div "Operator" at bounding box center [1266, 459] width 63 height 22
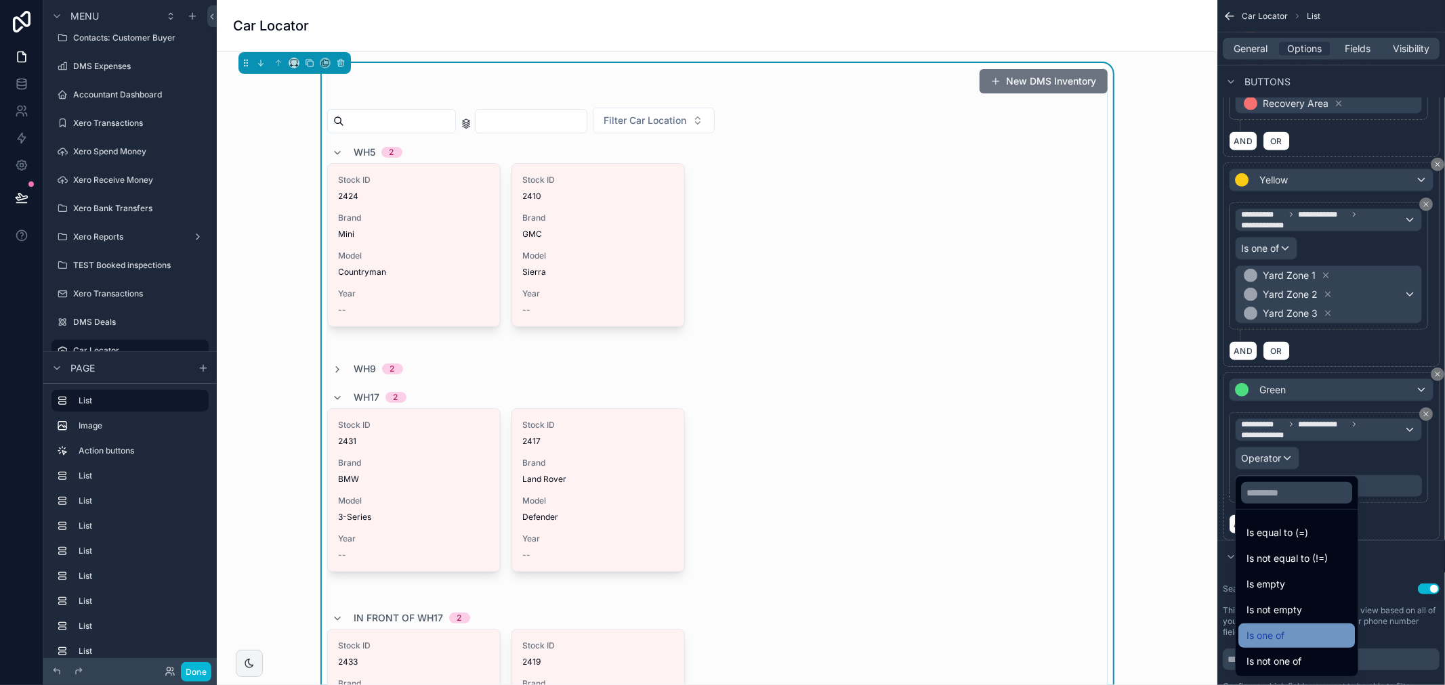
click at [1301, 633] on div "Is one of" at bounding box center [1296, 636] width 100 height 16
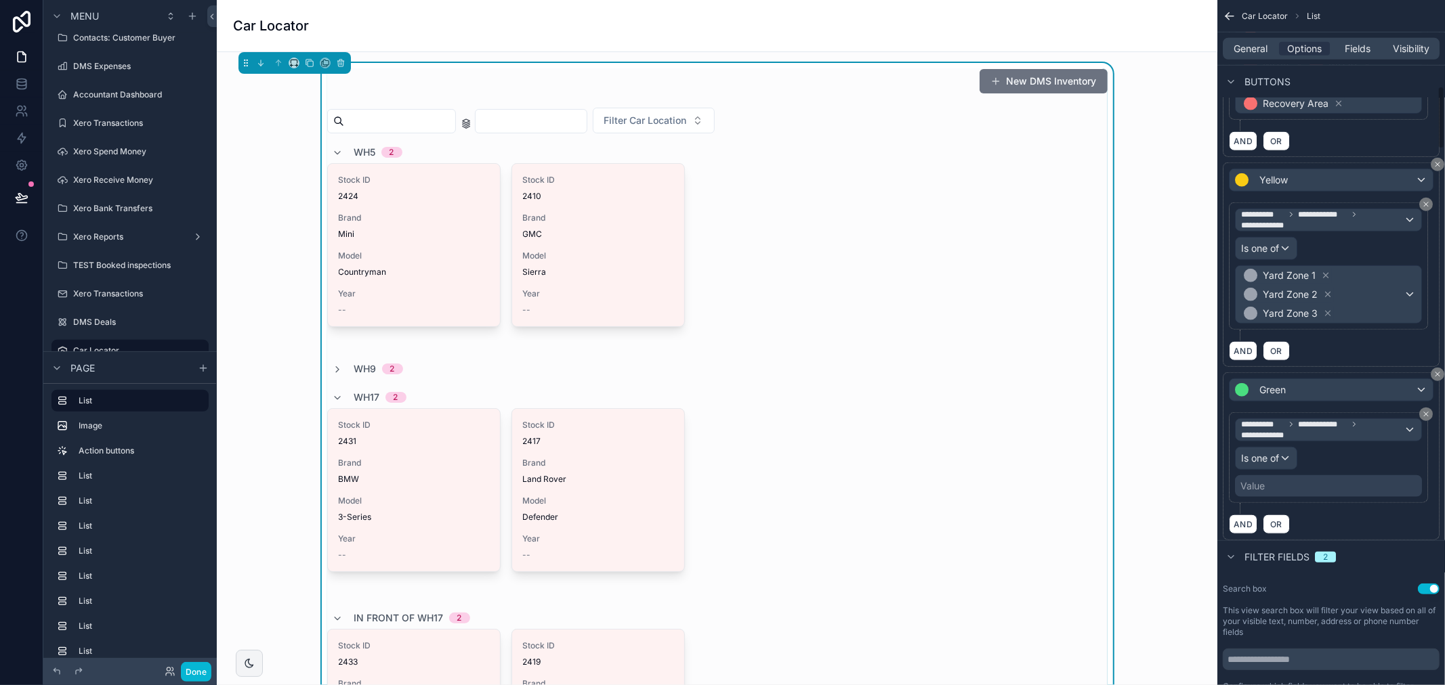
click at [1346, 495] on div "Value" at bounding box center [1328, 486] width 187 height 22
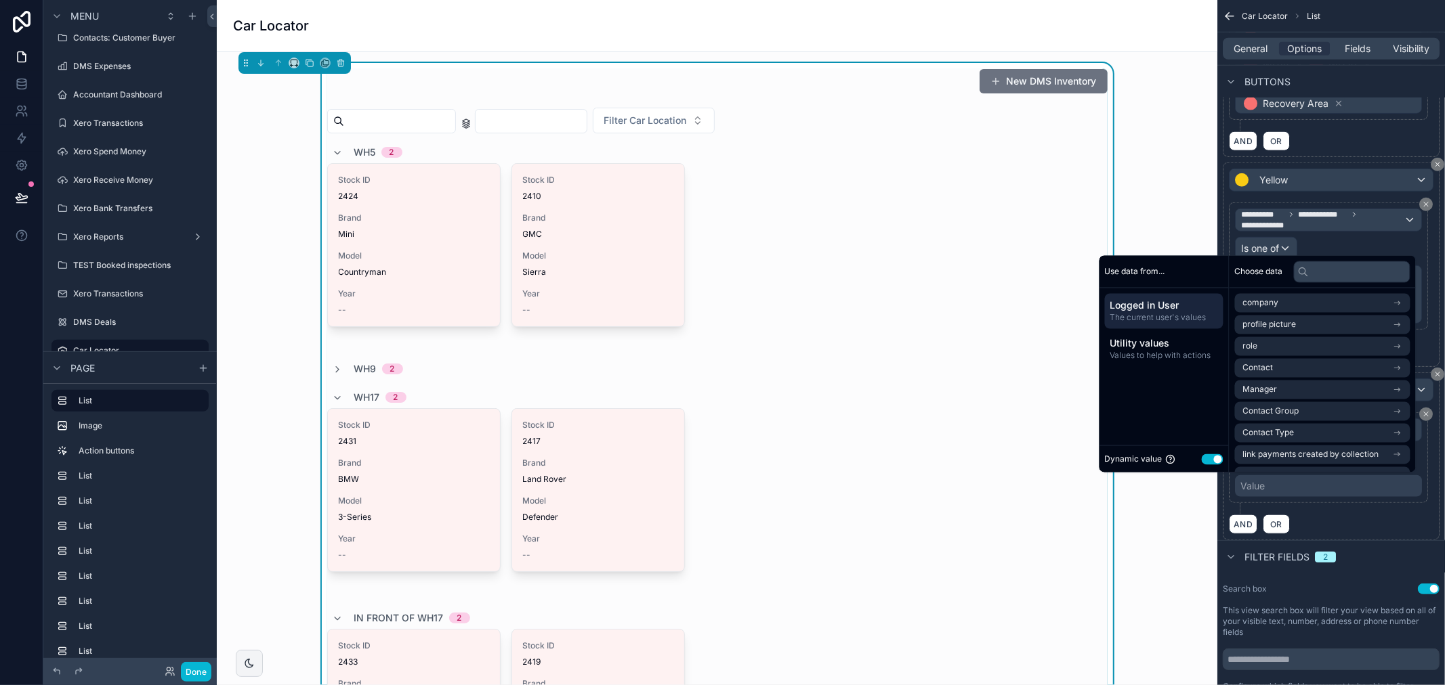
click at [1206, 458] on button "Use setting" at bounding box center [1213, 459] width 22 height 11
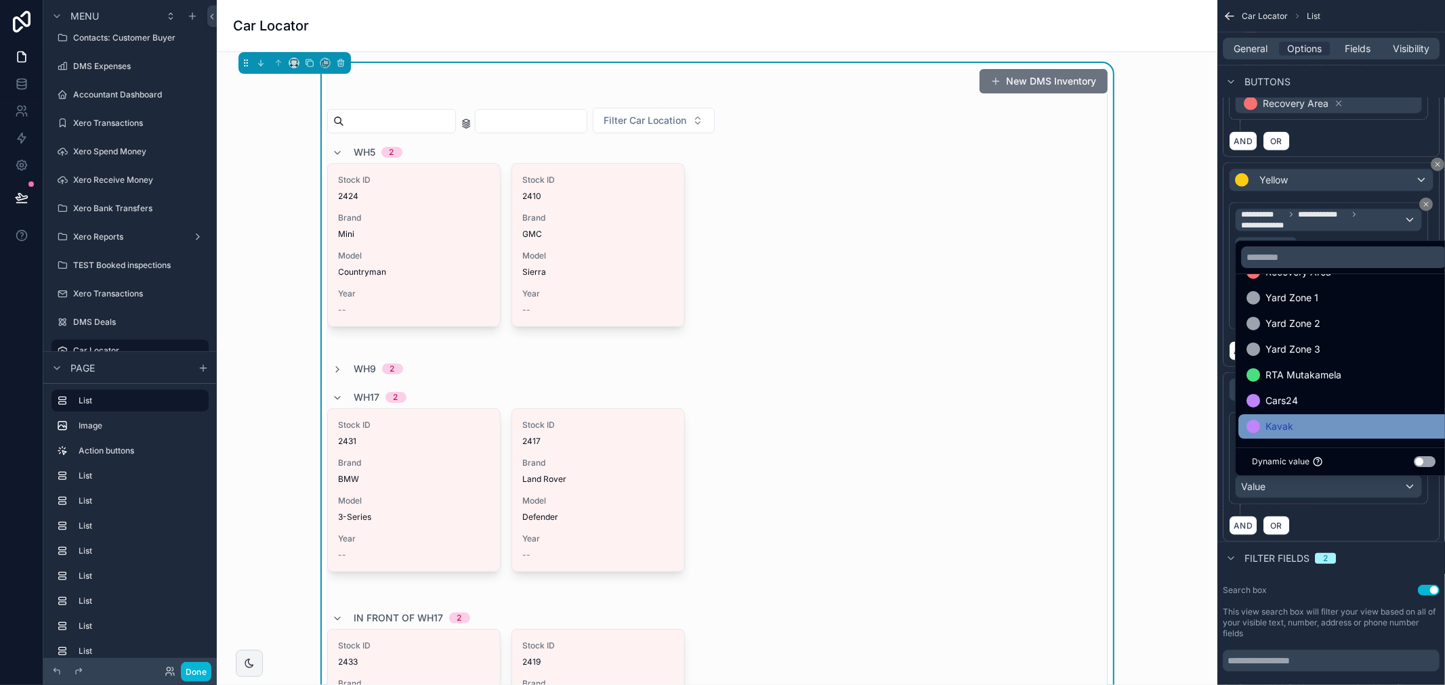
scroll to position [207, 0]
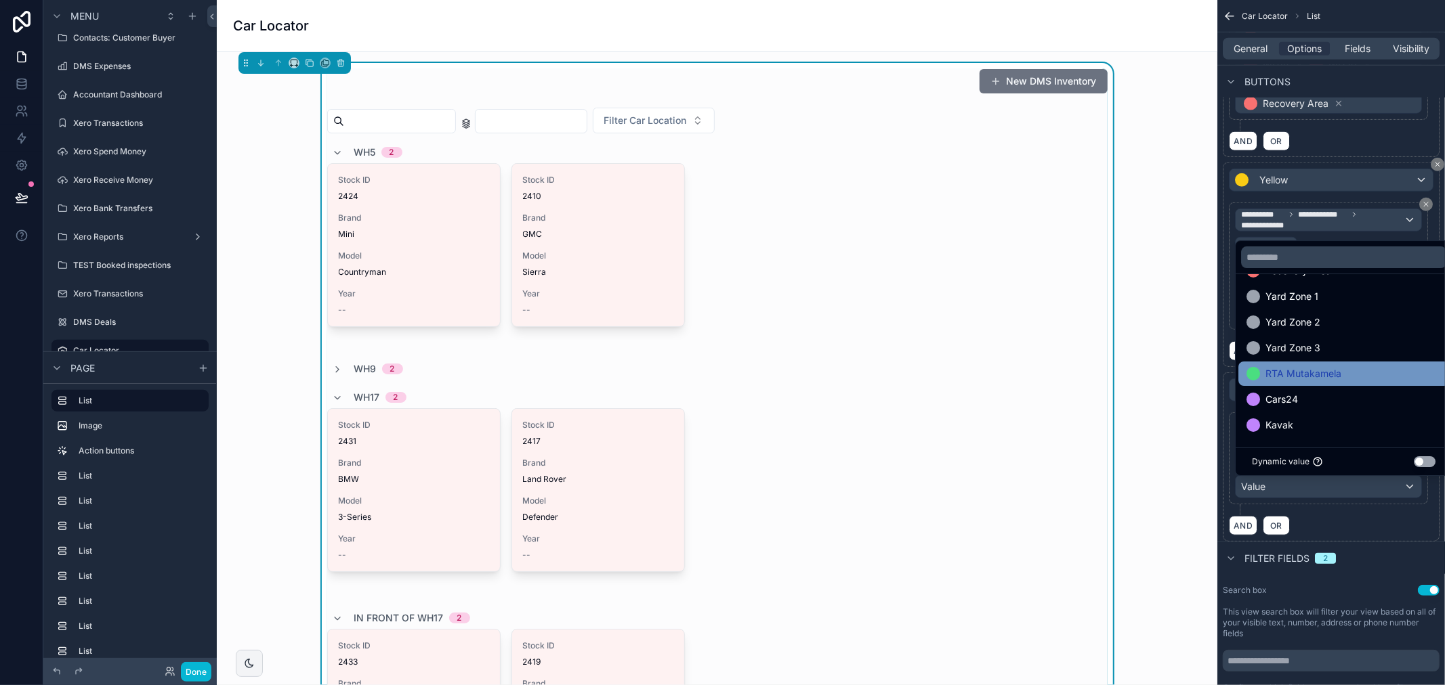
click at [1334, 381] on span "RTA Mutakamela" at bounding box center [1303, 374] width 76 height 16
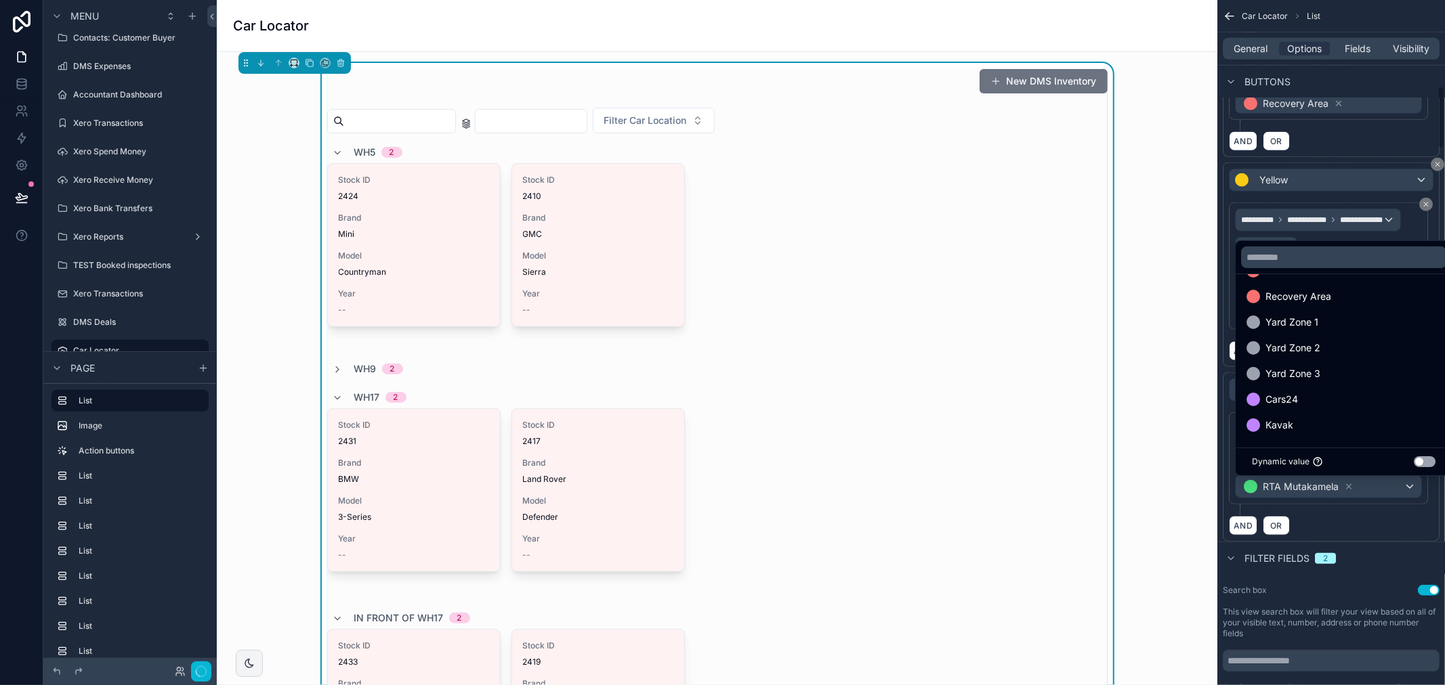
click at [1405, 534] on div "AND OR" at bounding box center [1331, 525] width 205 height 20
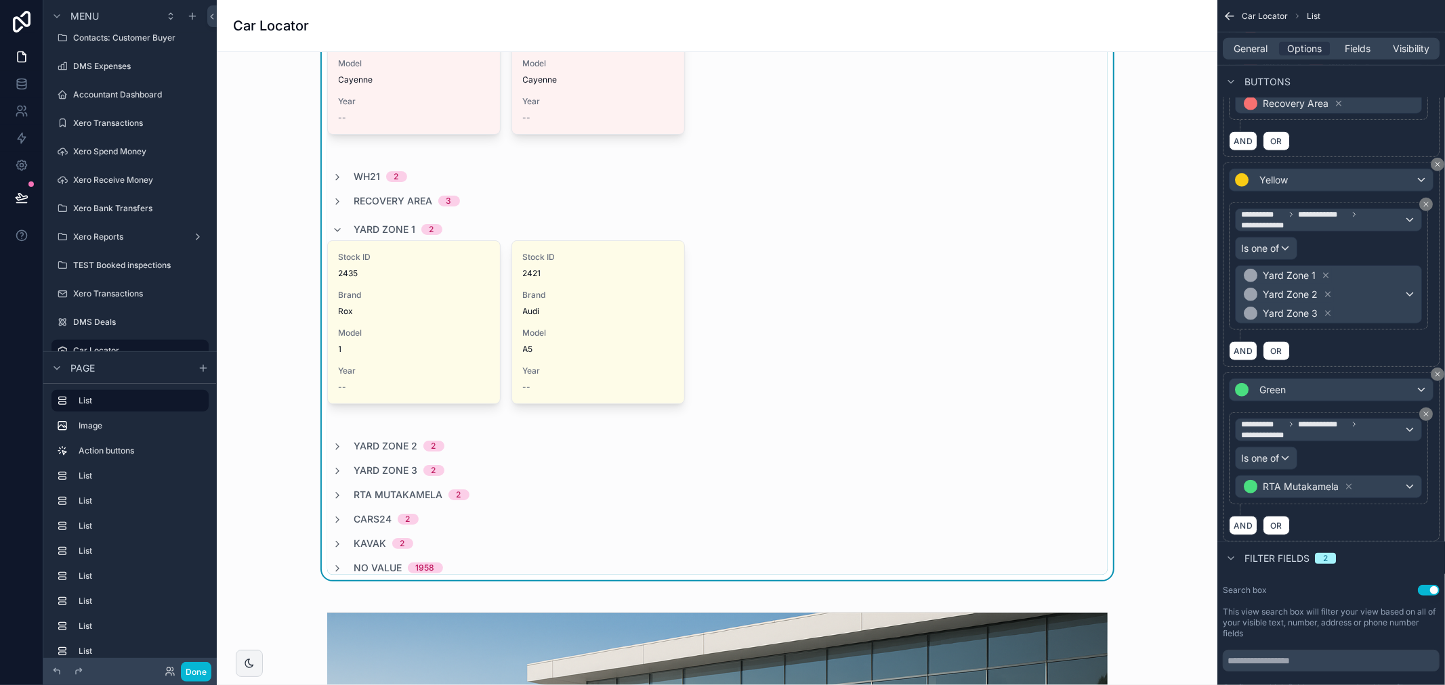
scroll to position [1053, 0]
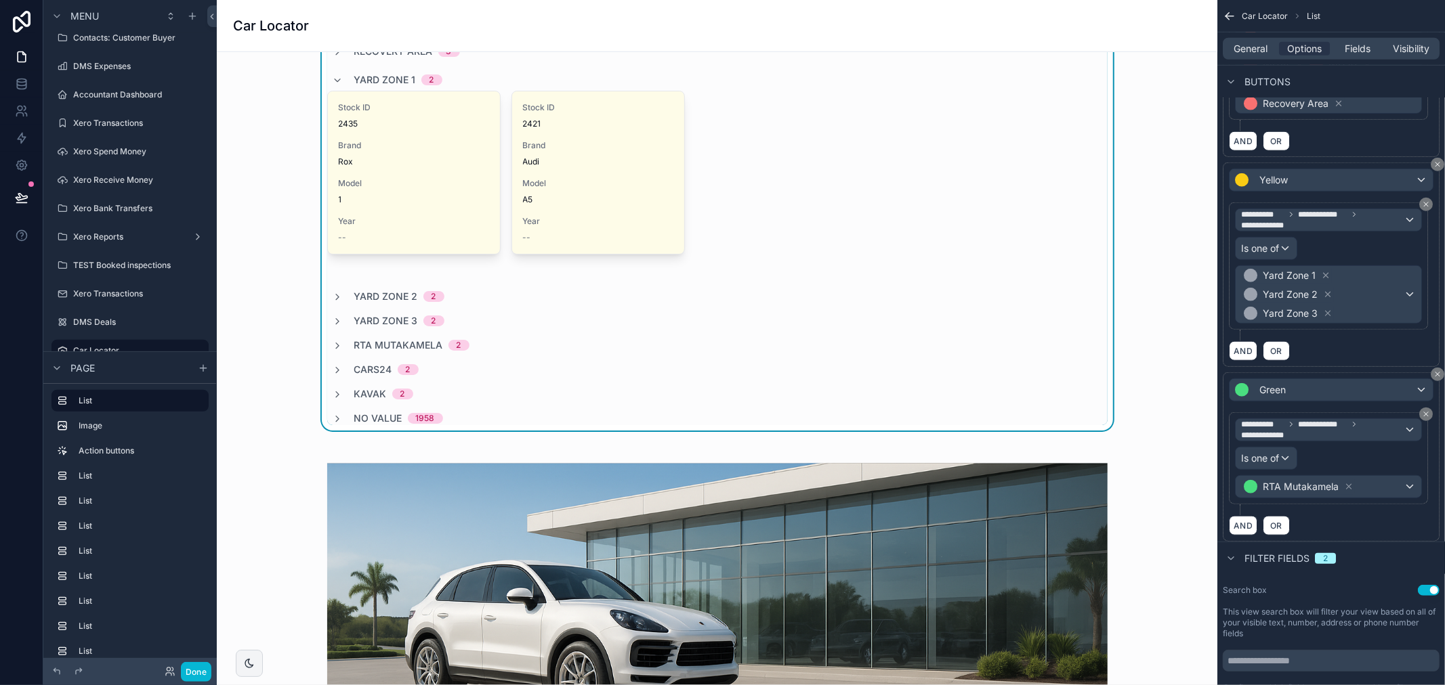
click at [333, 347] on icon "scrollable content" at bounding box center [338, 346] width 11 height 11
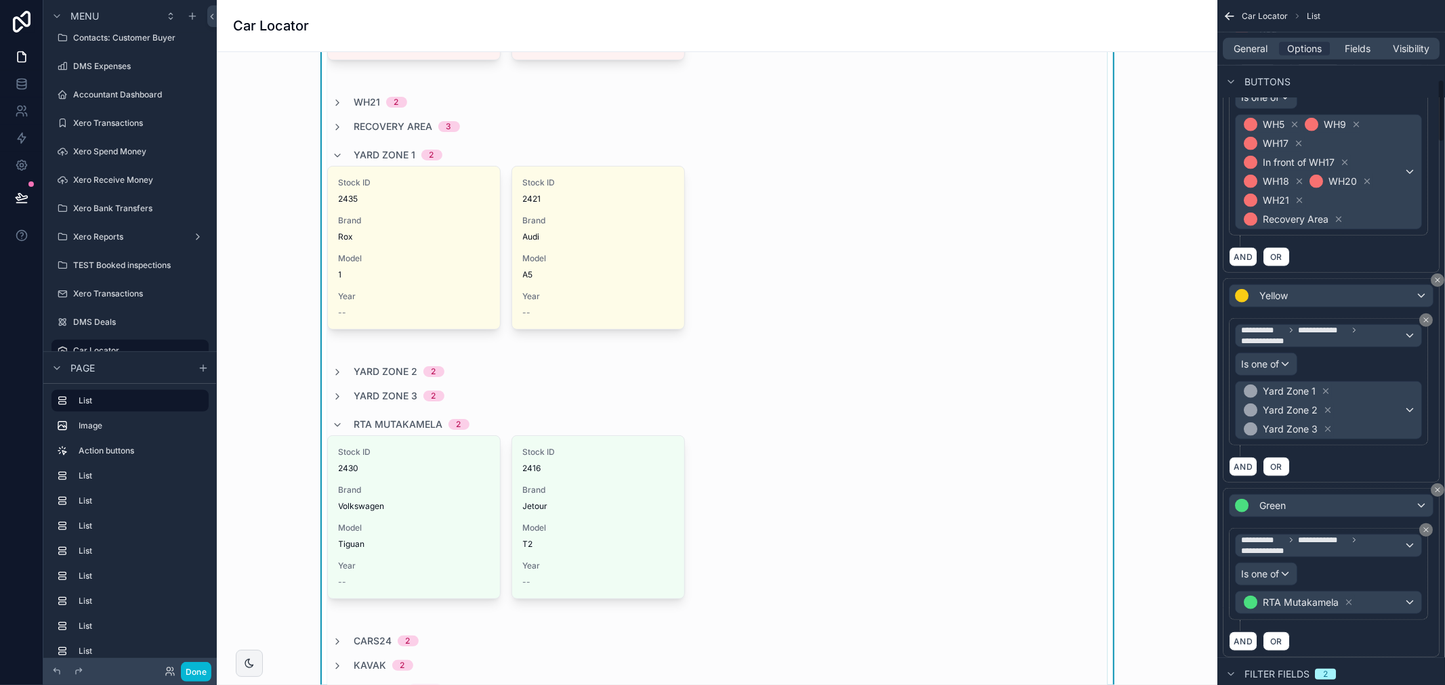
scroll to position [791, 0]
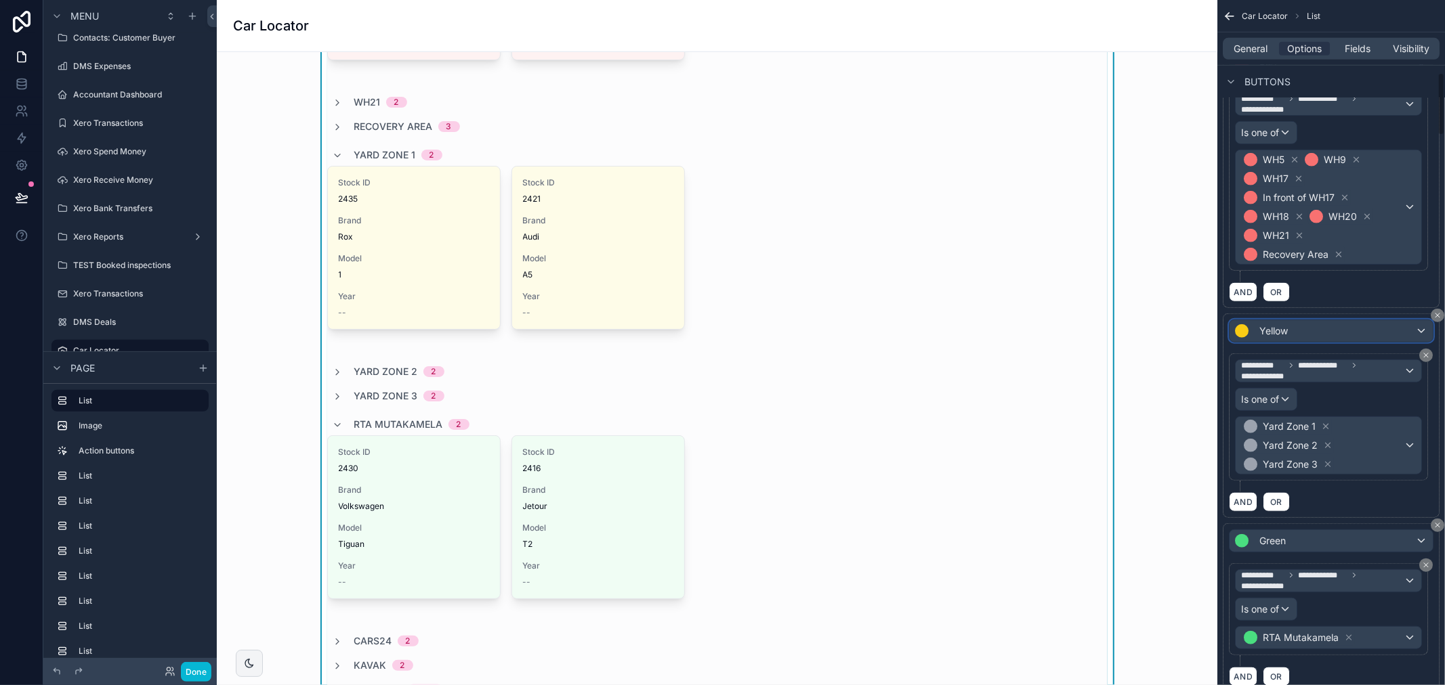
click at [1339, 337] on div "Yellow" at bounding box center [1330, 331] width 203 height 22
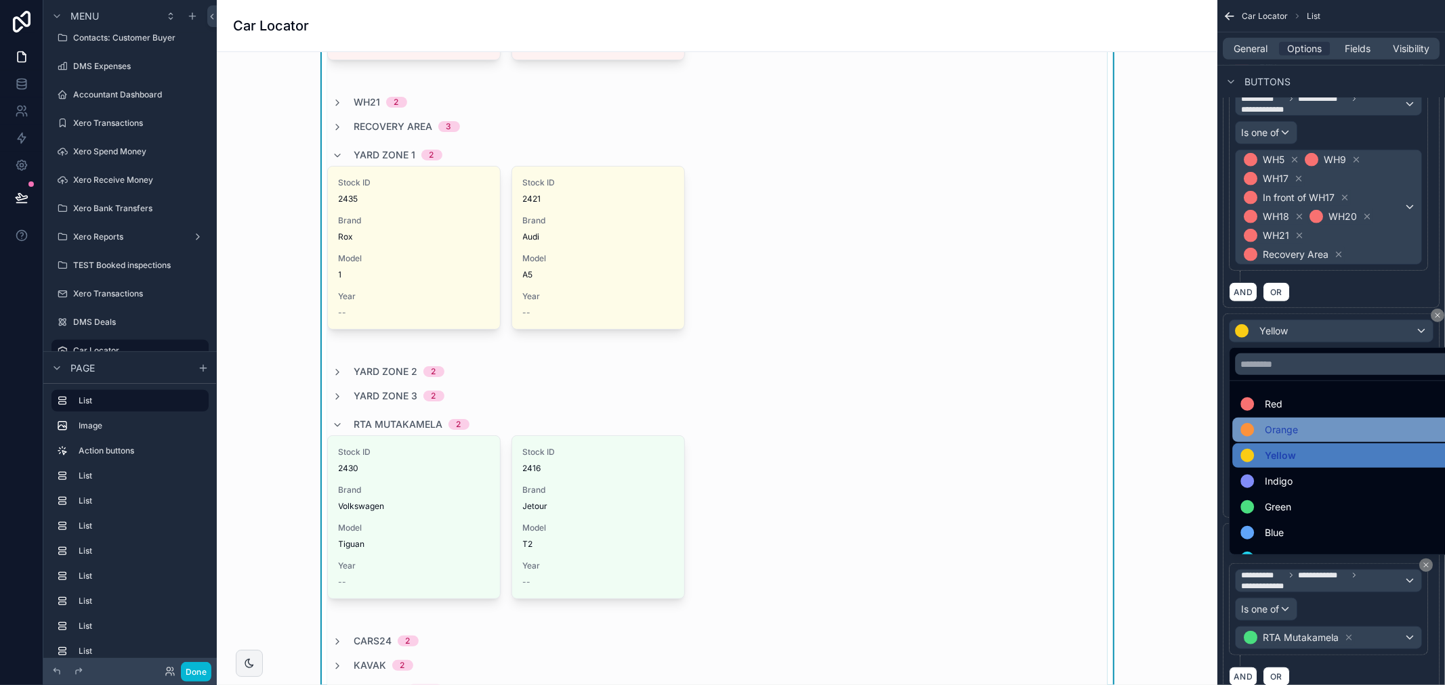
click at [1281, 430] on span "Orange" at bounding box center [1281, 430] width 33 height 16
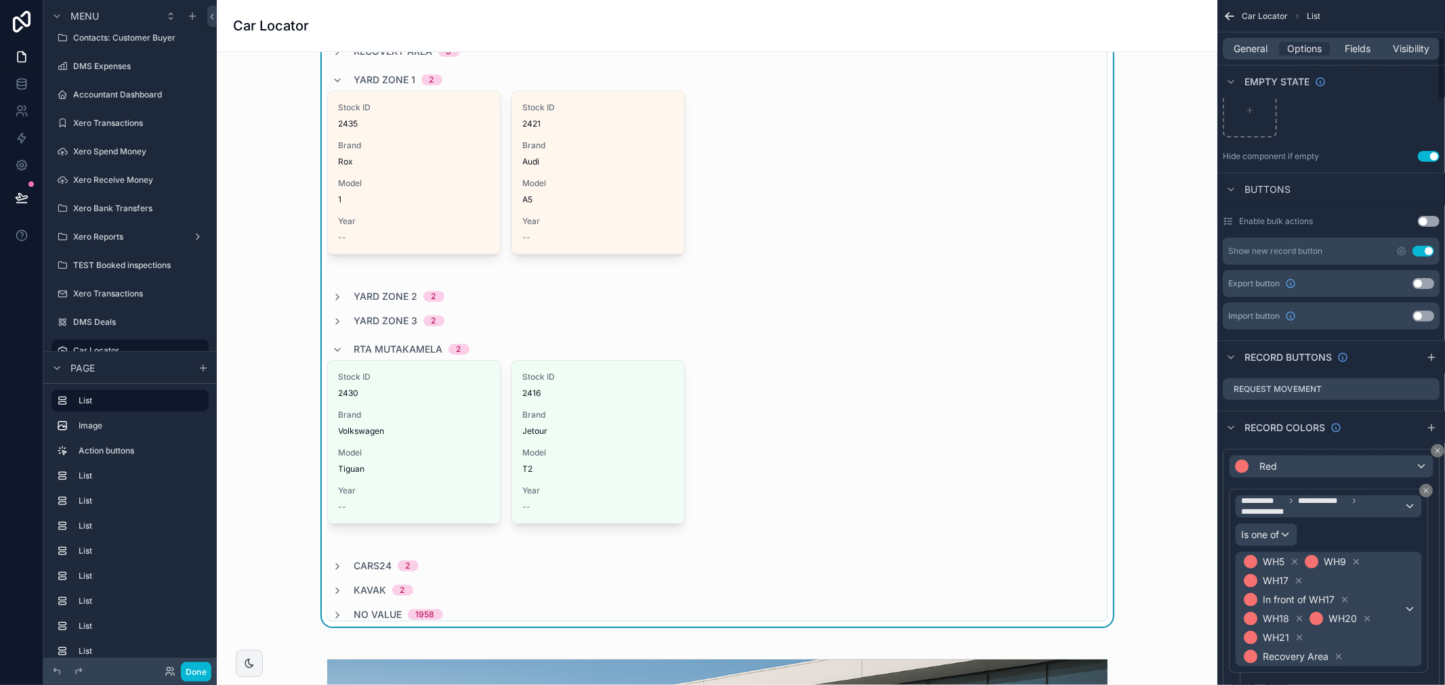
scroll to position [415, 0]
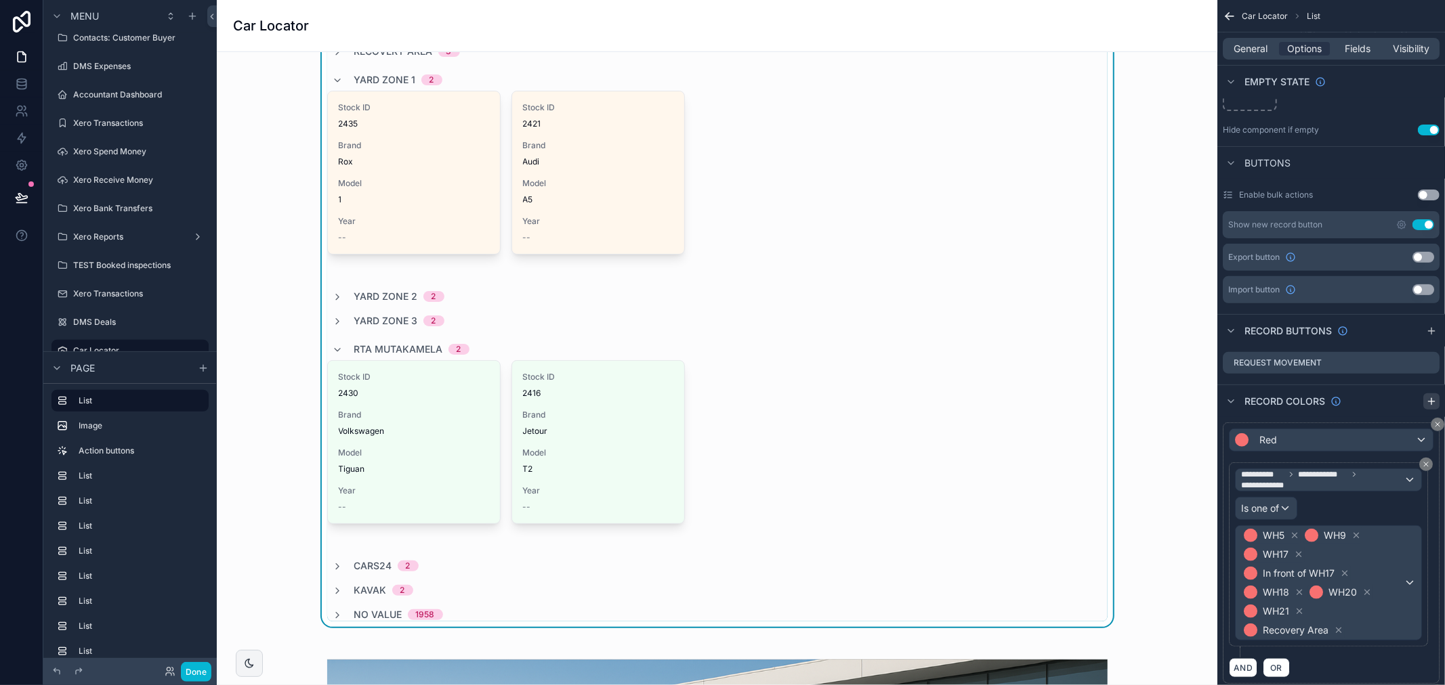
click at [1432, 406] on icon "scrollable content" at bounding box center [1431, 401] width 11 height 11
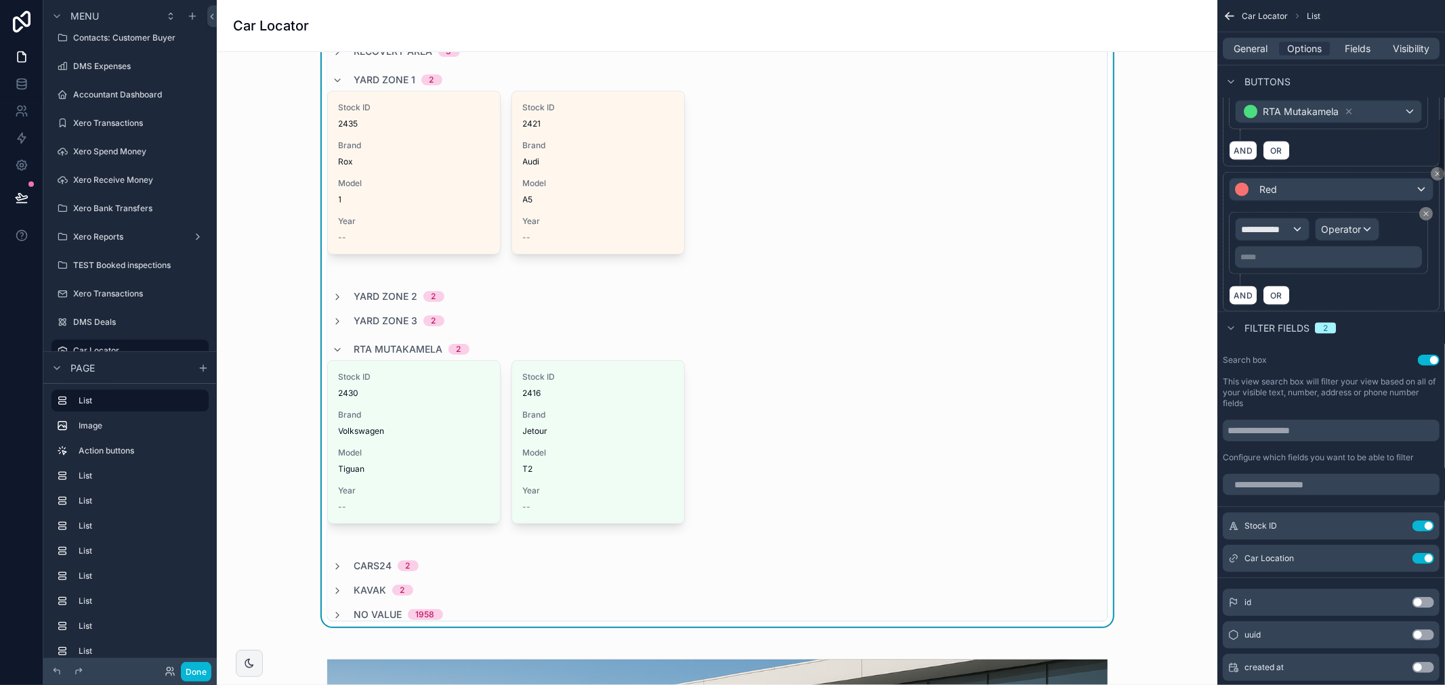
scroll to position [1318, 0]
click at [1284, 194] on div "Red" at bounding box center [1330, 189] width 203 height 22
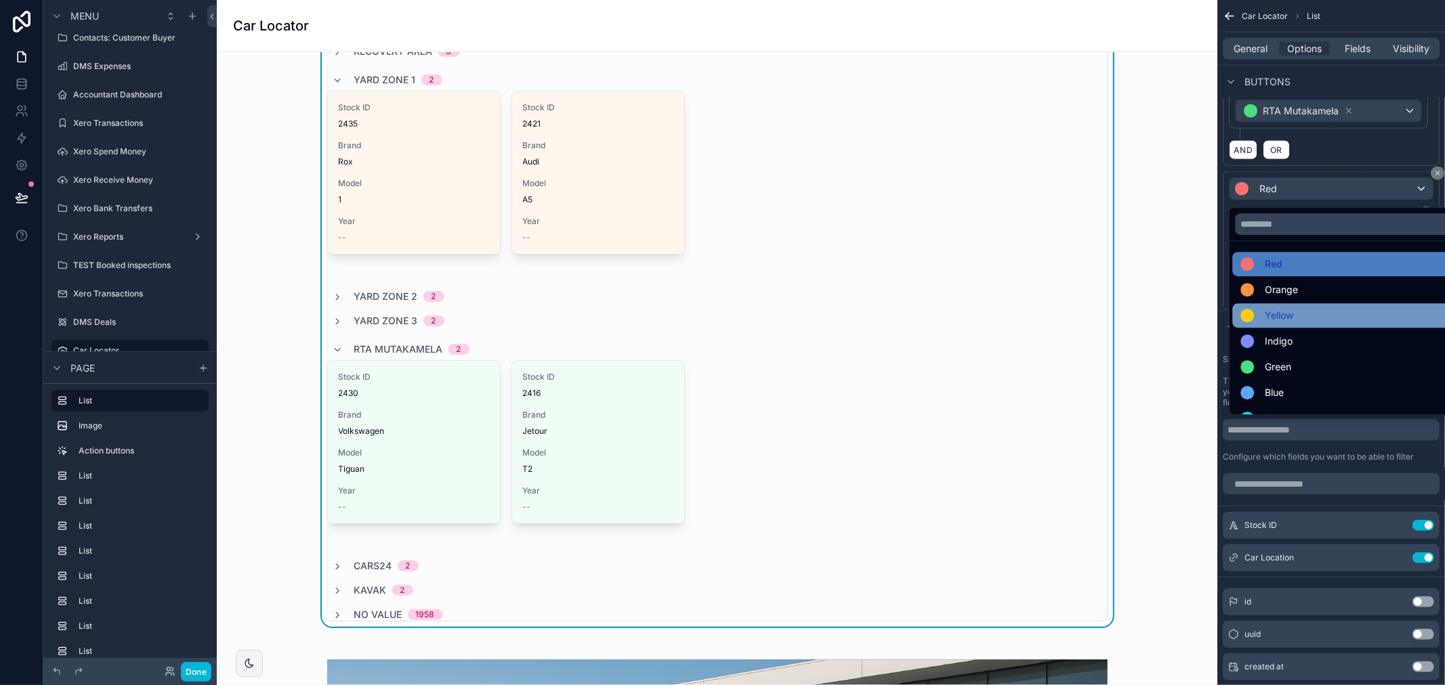
click at [1296, 314] on div "Yellow" at bounding box center [1346, 316] width 213 height 16
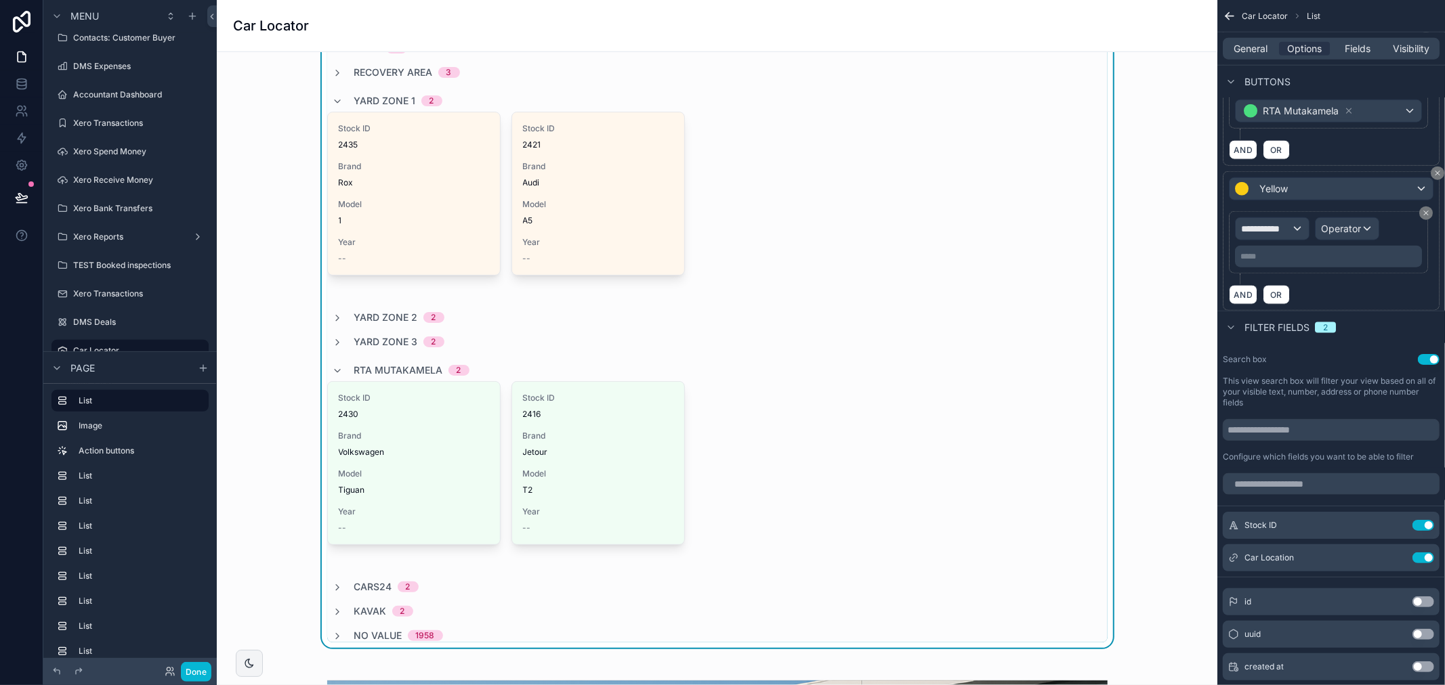
scroll to position [1053, 0]
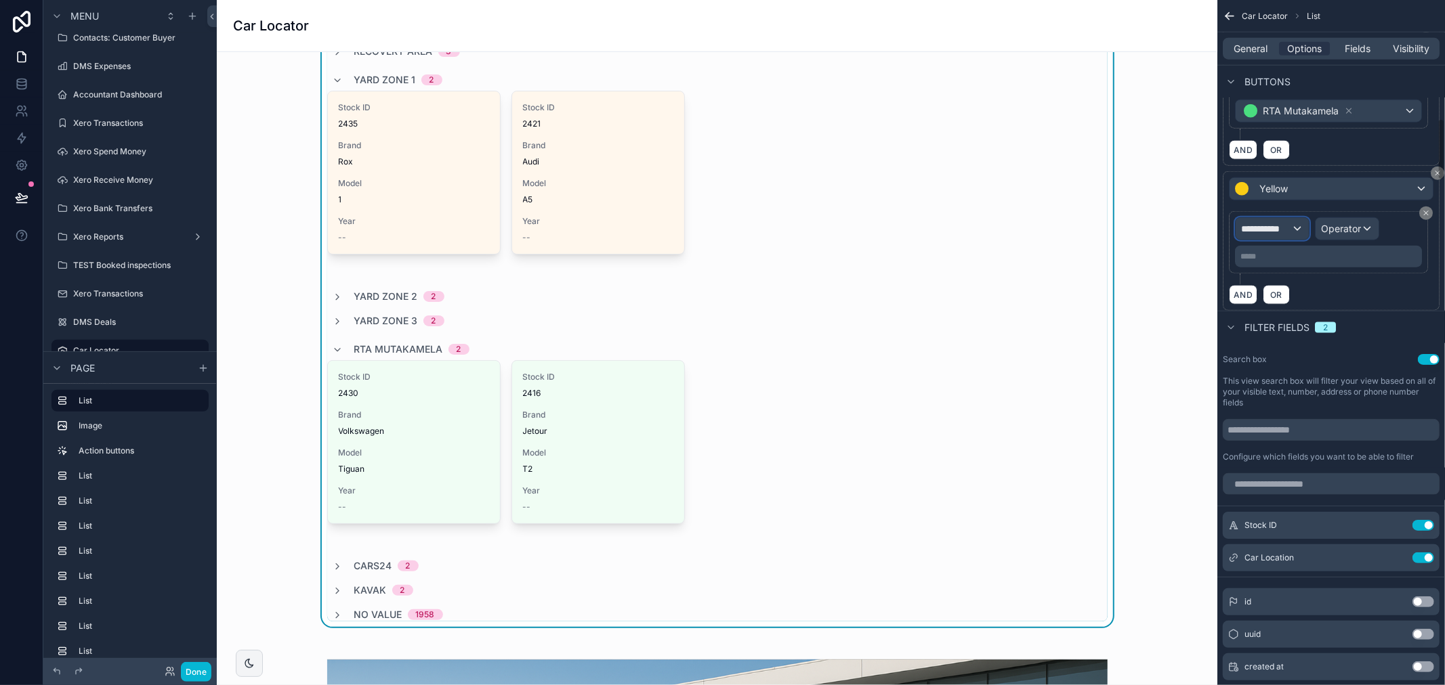
click at [1275, 239] on div "**********" at bounding box center [1271, 229] width 73 height 22
click at [1285, 263] on input "text" at bounding box center [1296, 264] width 111 height 22
type input "**"
click at [1284, 319] on span "Row values" at bounding box center [1271, 322] width 50 height 14
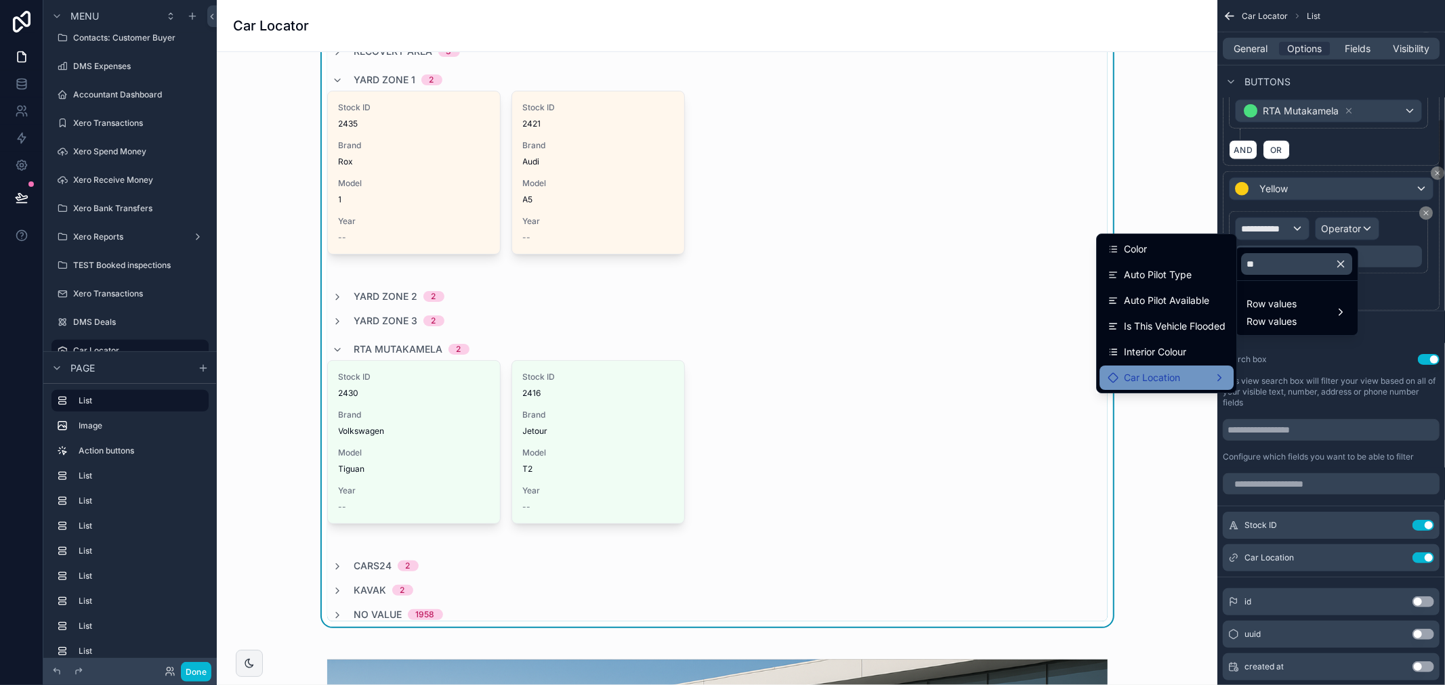
click at [1192, 382] on div "Car Location" at bounding box center [1166, 378] width 118 height 16
click at [1283, 374] on span "Location Name" at bounding box center [1296, 379] width 67 height 16
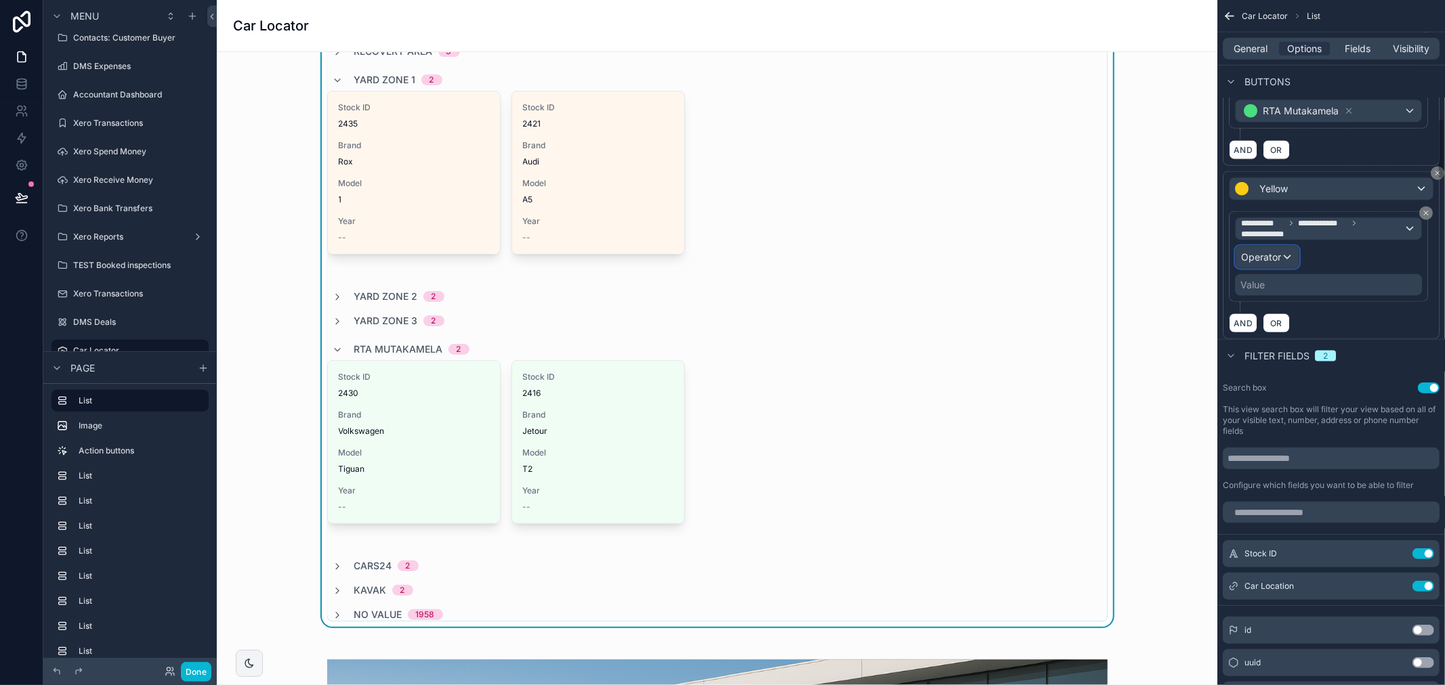
click at [1276, 259] on span "Operator" at bounding box center [1261, 257] width 40 height 12
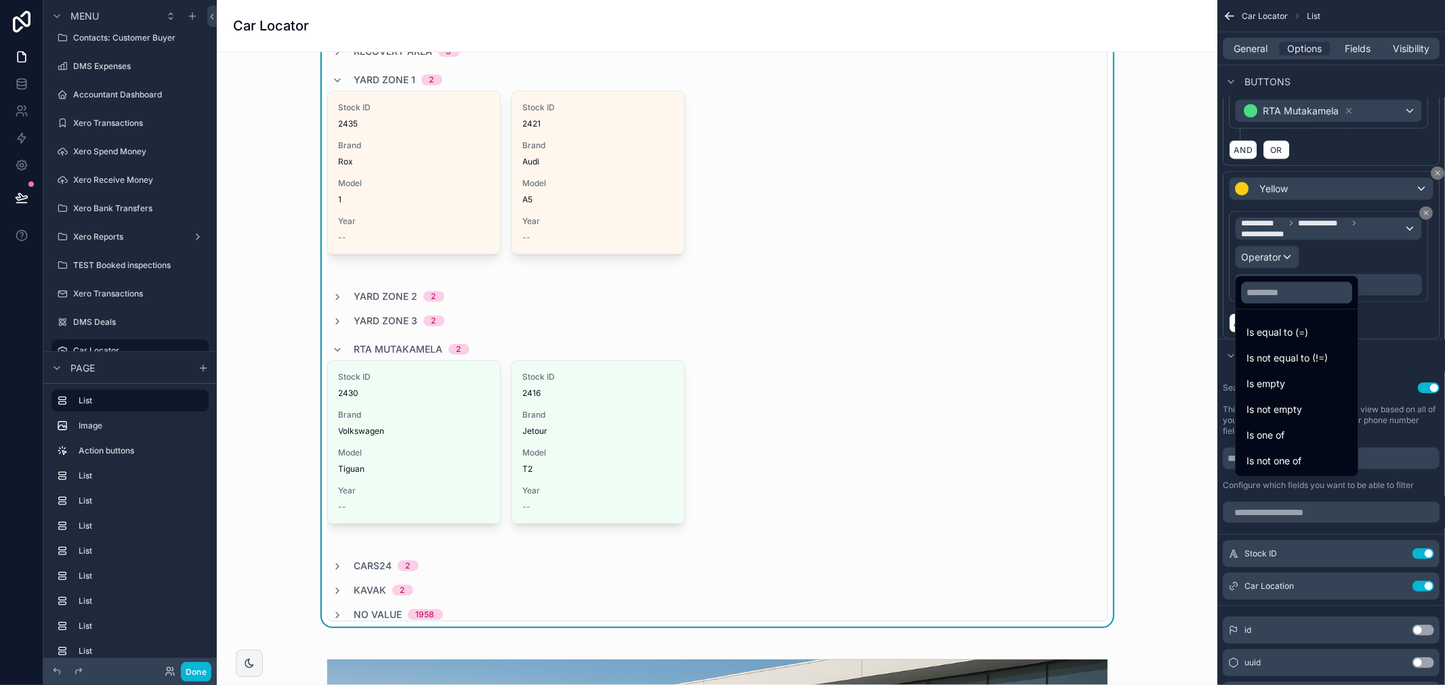
click at [1281, 430] on span "Is one of" at bounding box center [1265, 435] width 38 height 16
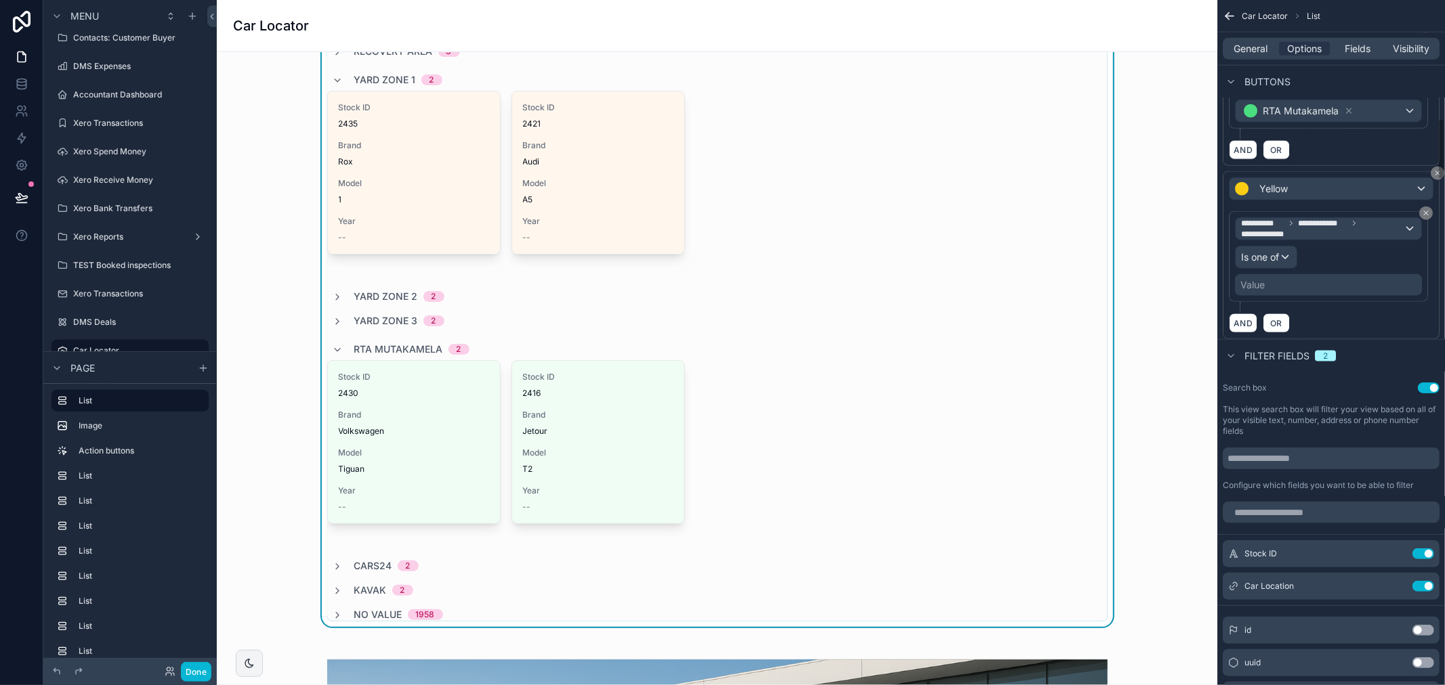
click at [1332, 288] on div "Value" at bounding box center [1328, 285] width 187 height 22
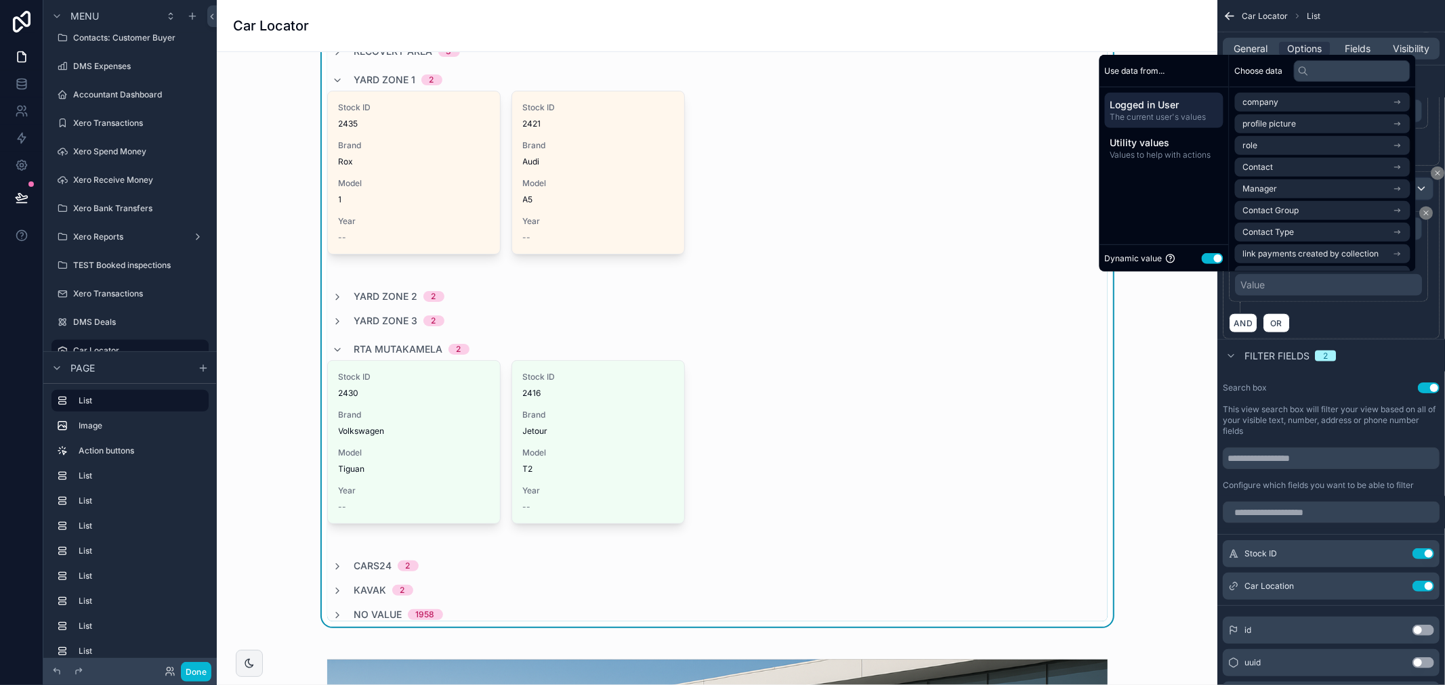
click at [1208, 257] on button "Use setting" at bounding box center [1213, 258] width 22 height 11
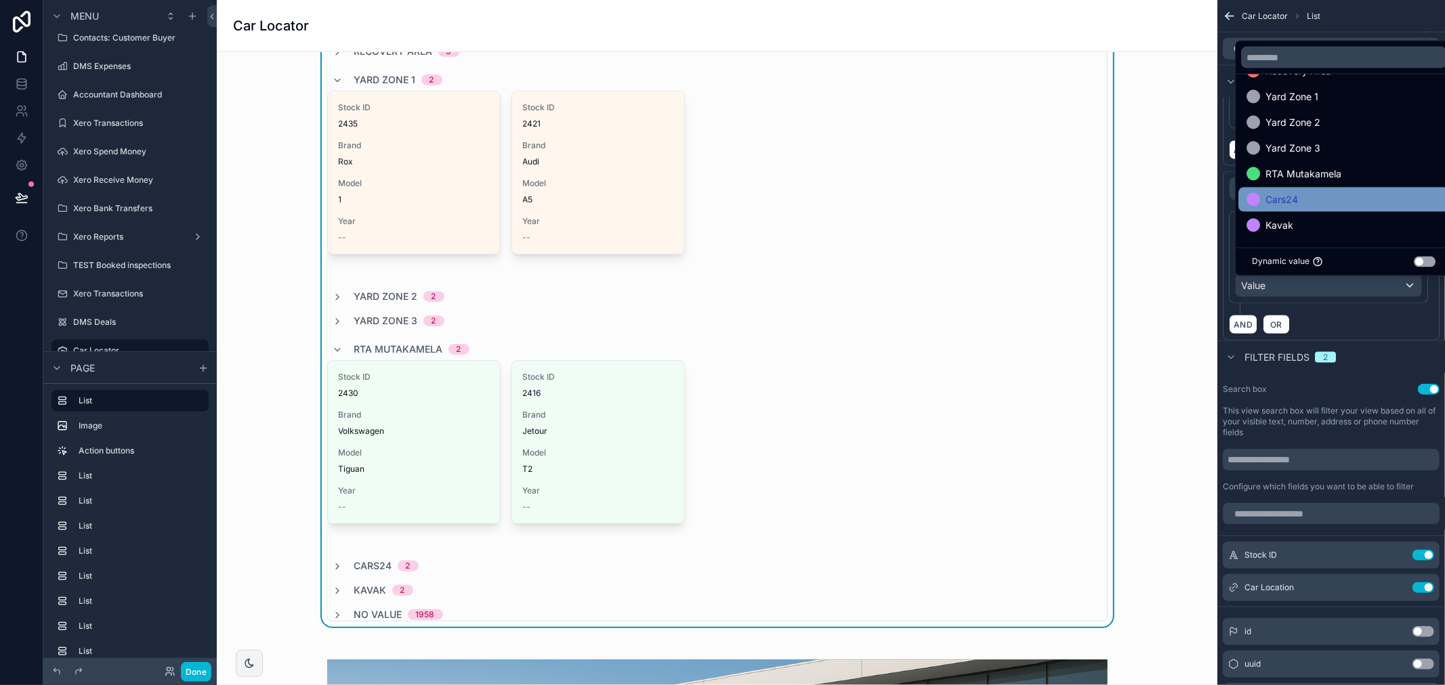
click at [1296, 207] on span "Cars24" at bounding box center [1281, 200] width 33 height 16
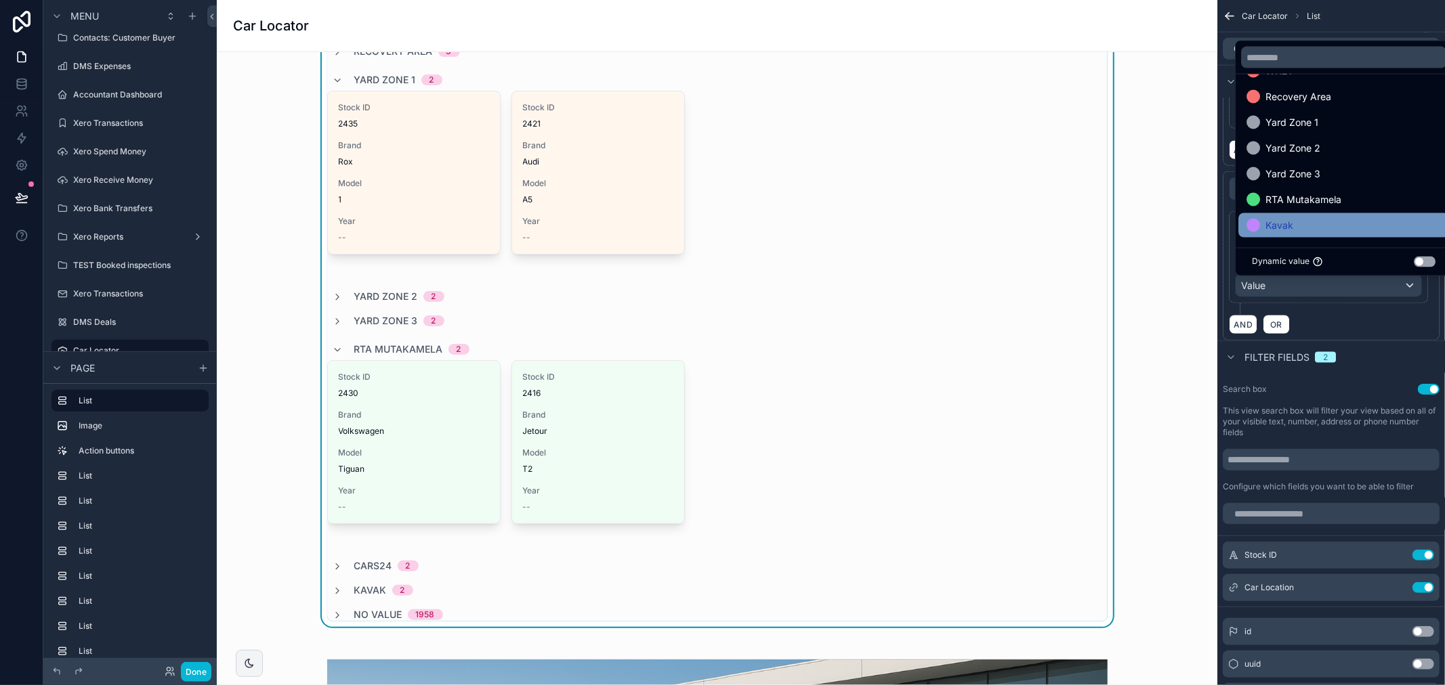
click at [1296, 221] on div "Kavak" at bounding box center [1343, 225] width 194 height 16
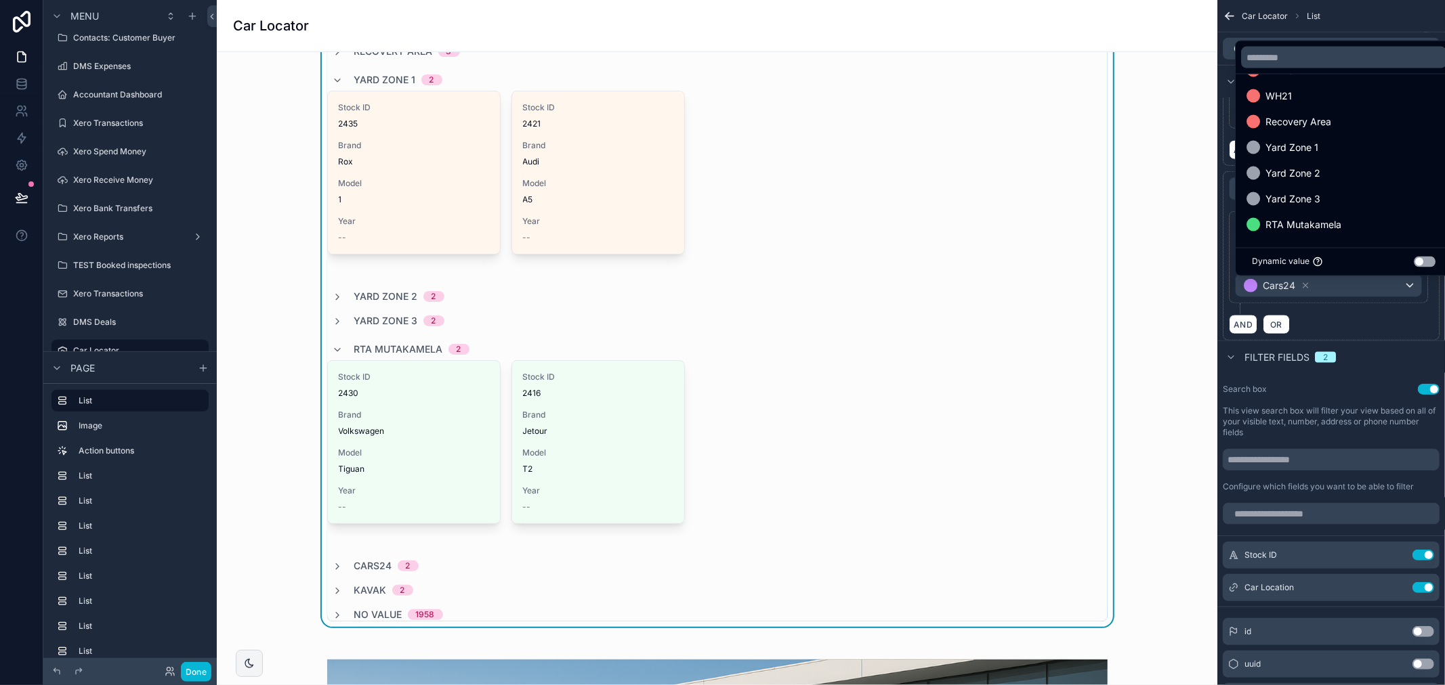
scroll to position [156, 0]
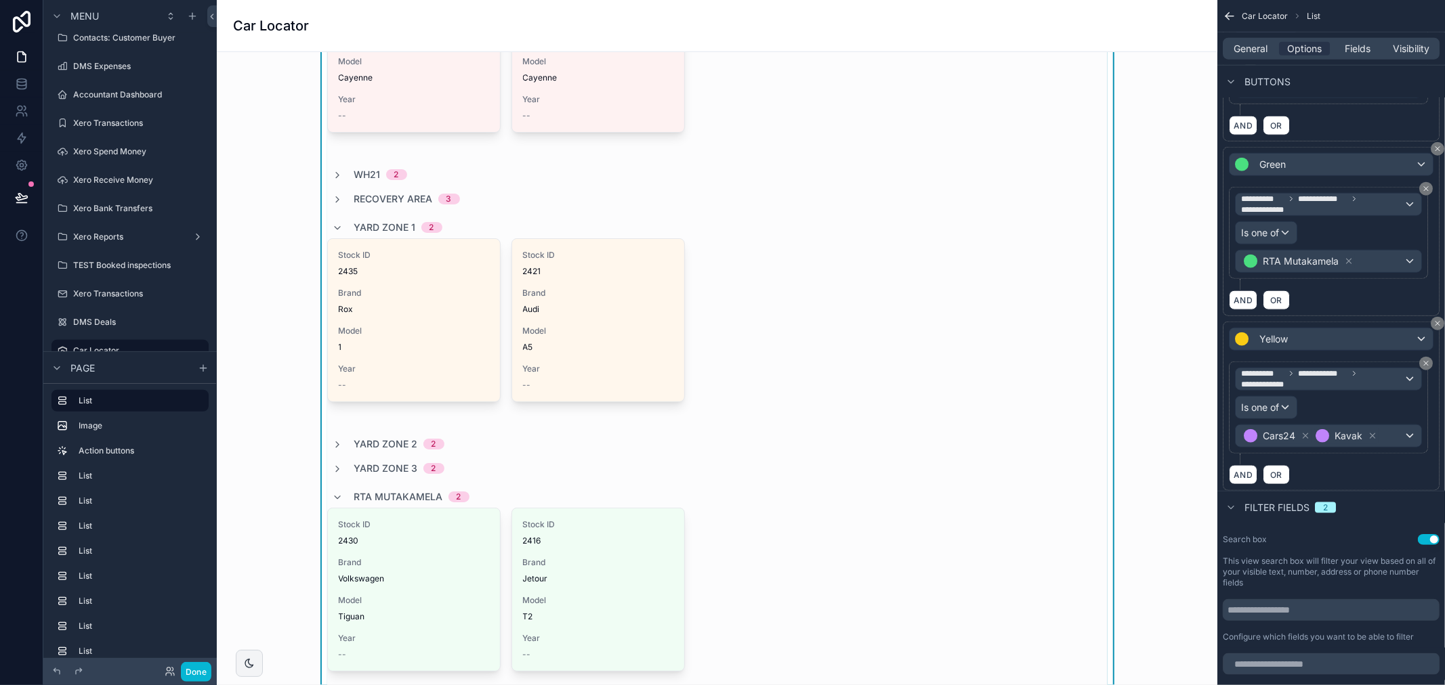
scroll to position [903, 0]
click at [1368, 114] on div "**********" at bounding box center [1331, 46] width 205 height 138
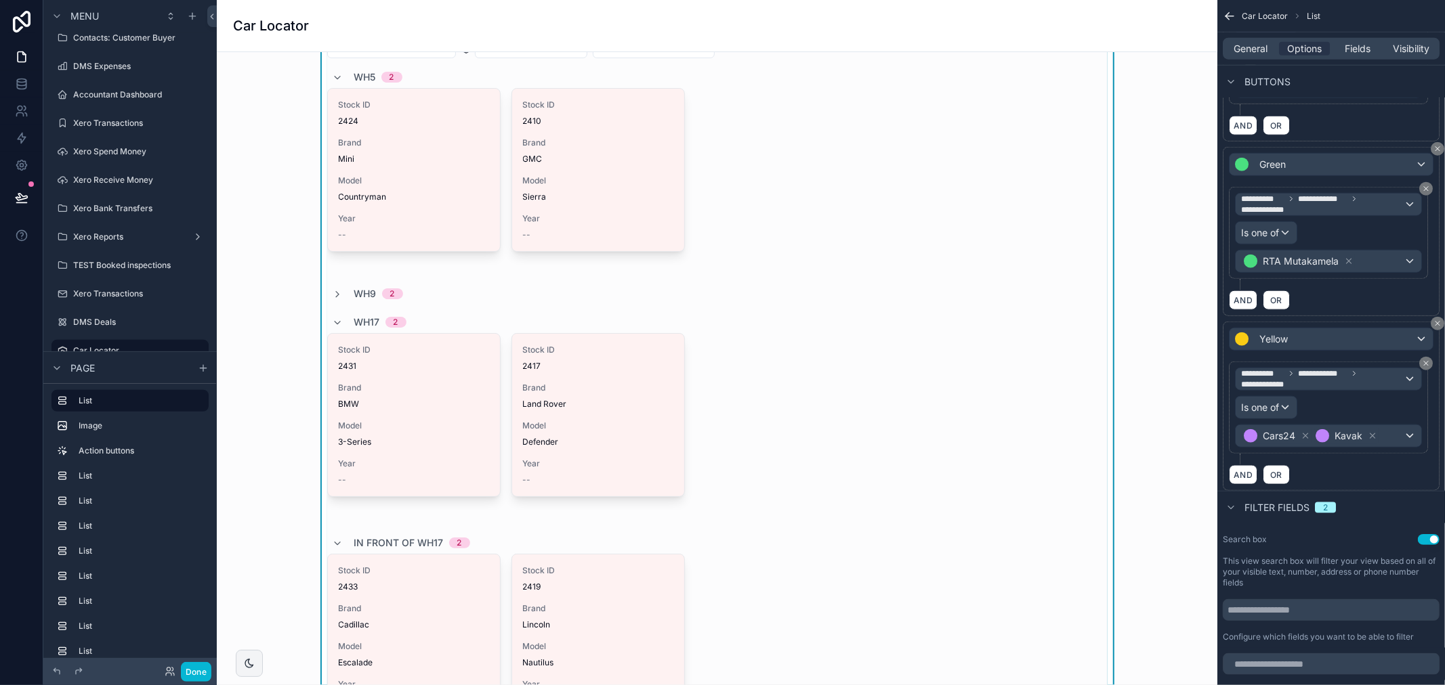
scroll to position [0, 0]
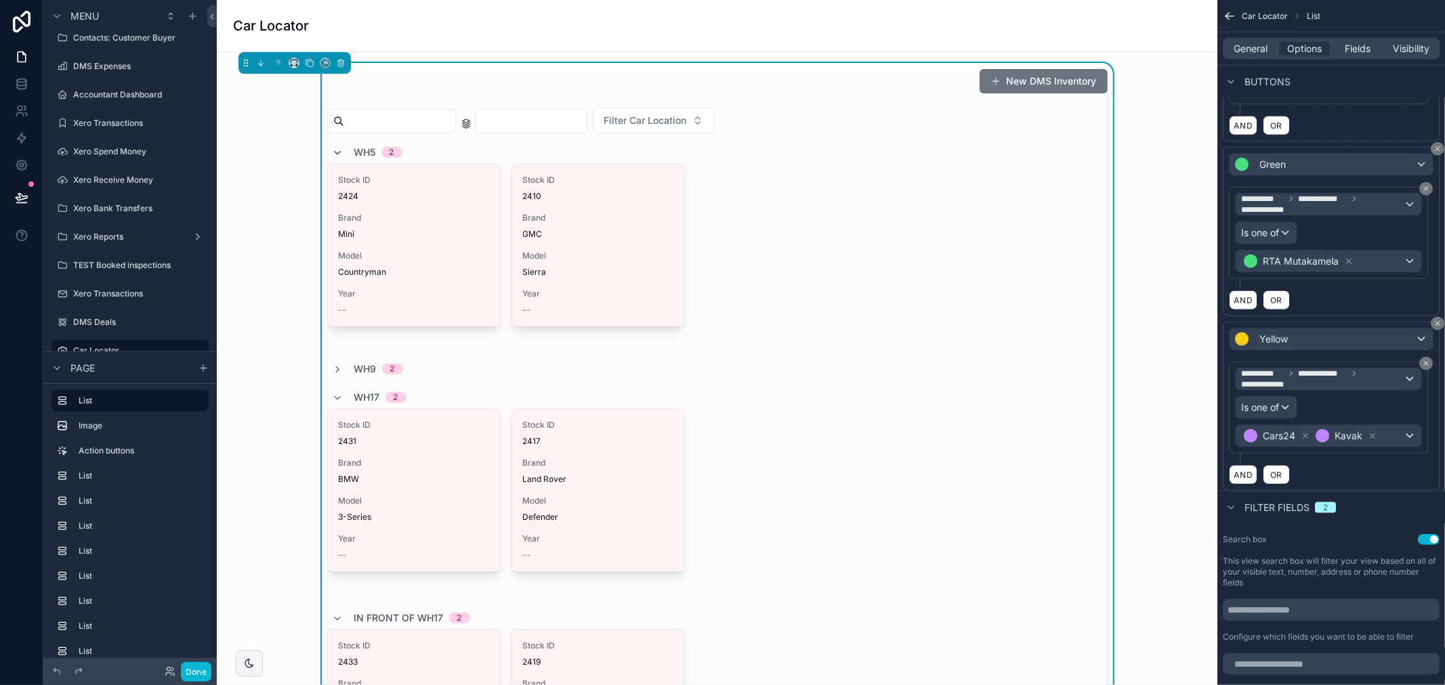
click at [333, 153] on icon "scrollable content" at bounding box center [338, 153] width 11 height 11
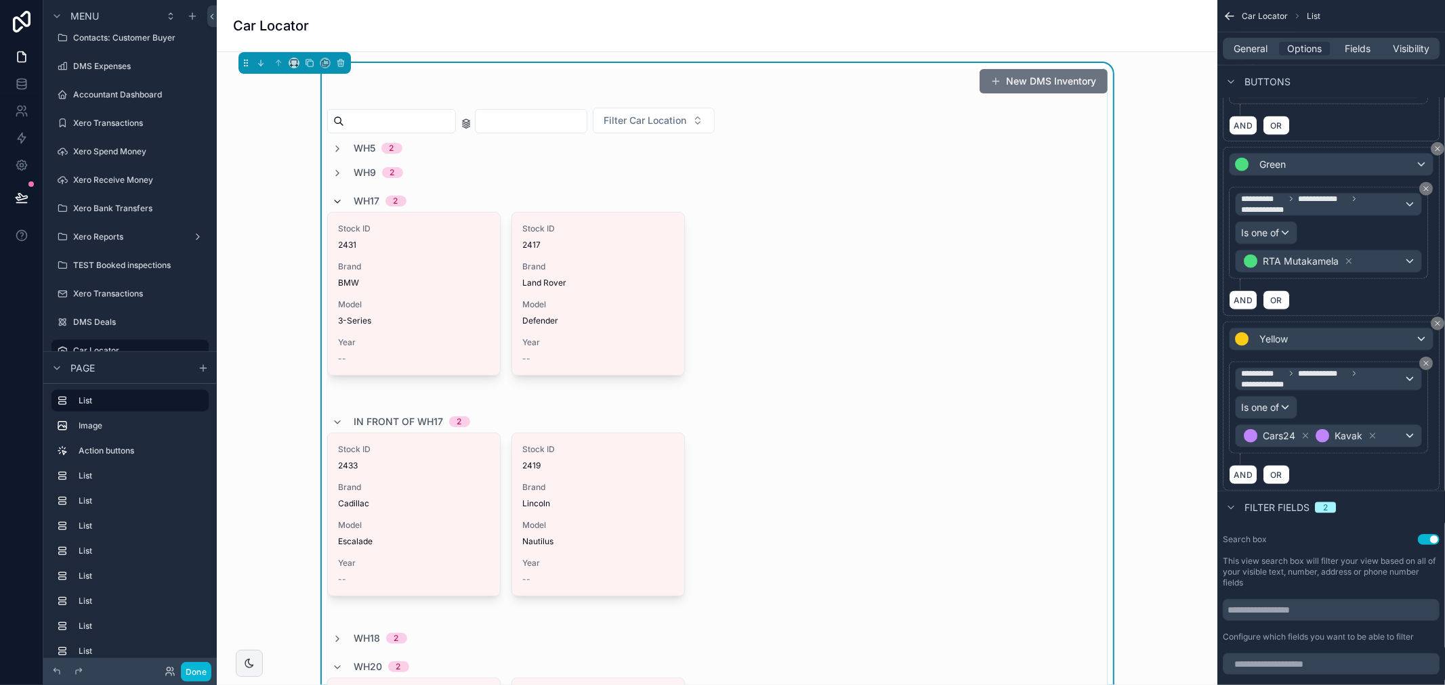
click at [333, 201] on icon "scrollable content" at bounding box center [338, 201] width 11 height 11
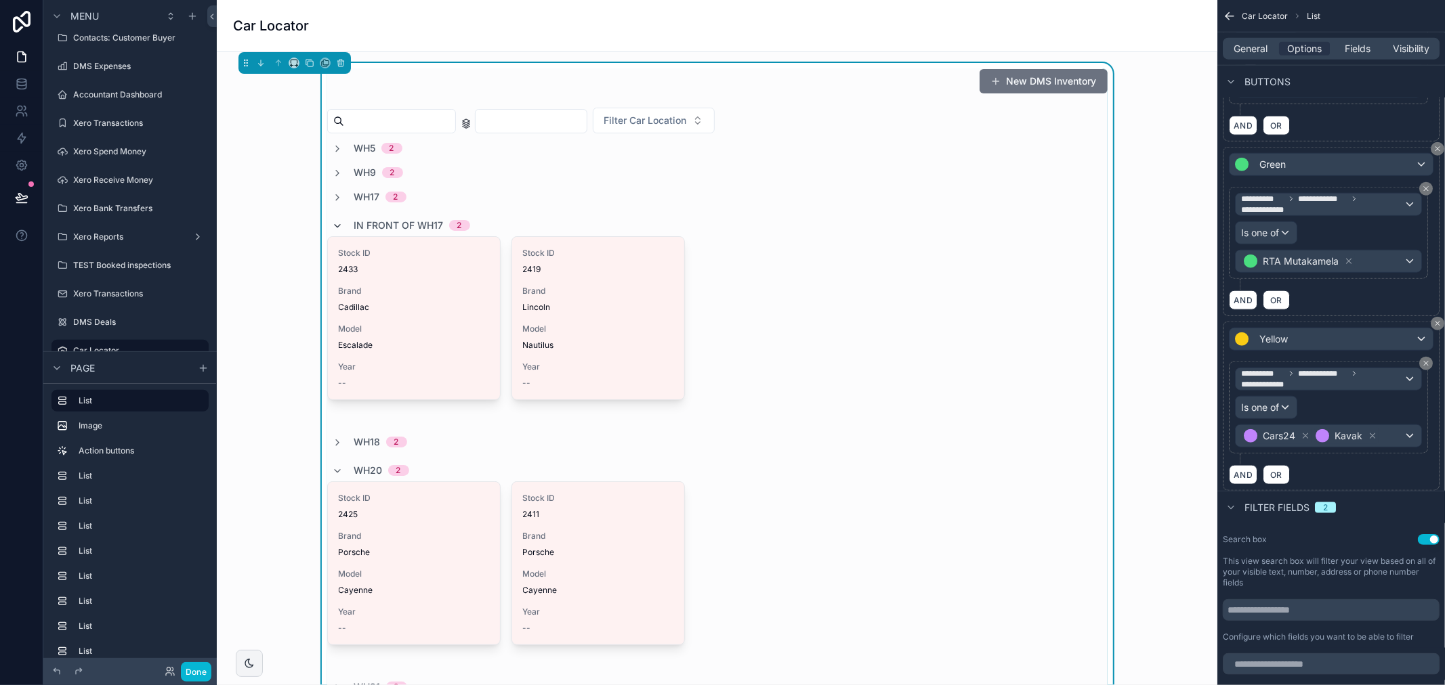
click at [335, 230] on icon "scrollable content" at bounding box center [338, 226] width 11 height 11
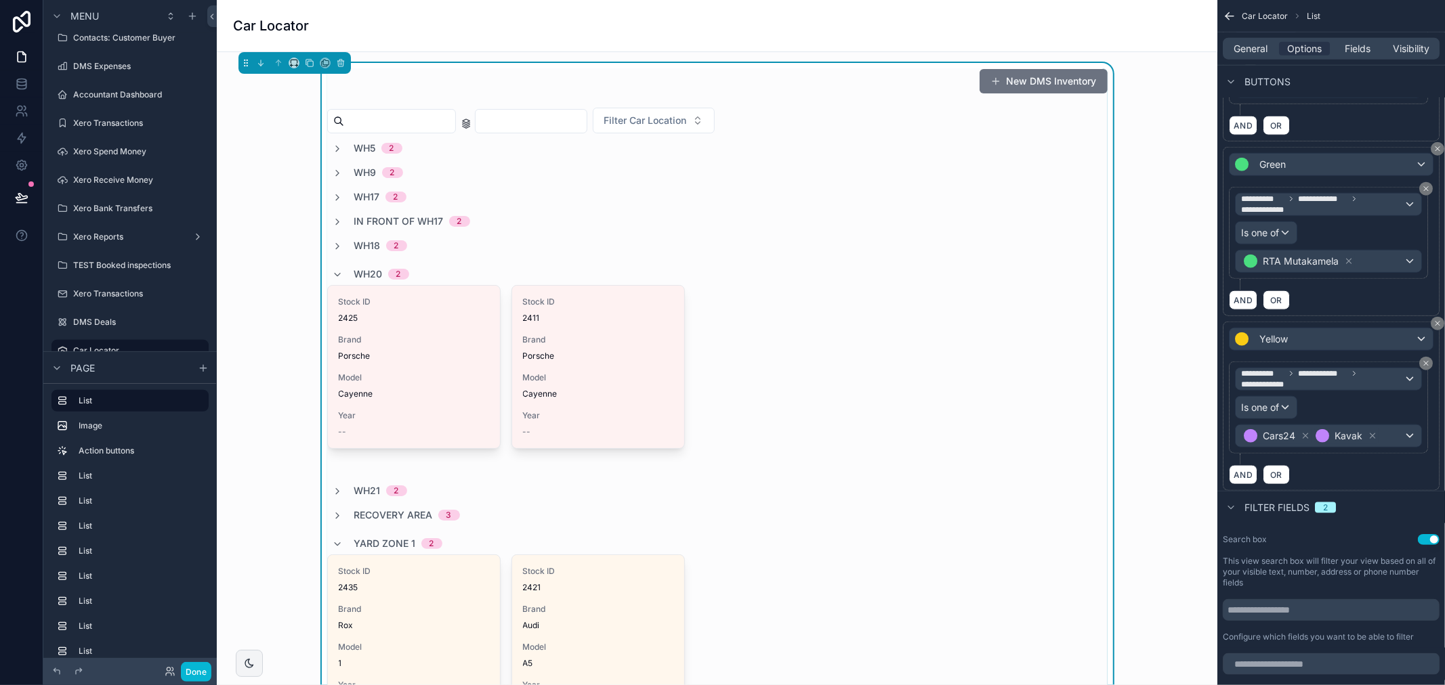
click at [333, 281] on div "WH20 2" at bounding box center [371, 274] width 77 height 22
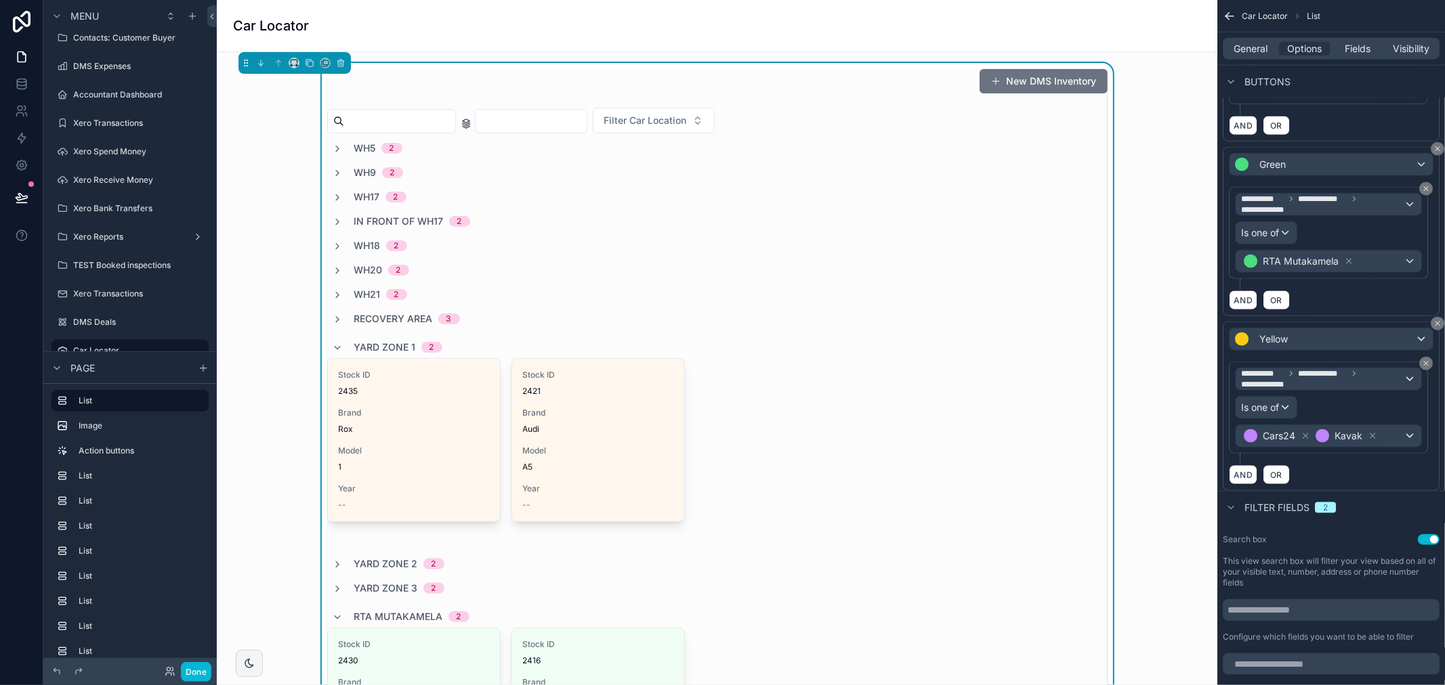
click at [340, 349] on div "Yard Zone 1 2" at bounding box center [388, 348] width 110 height 22
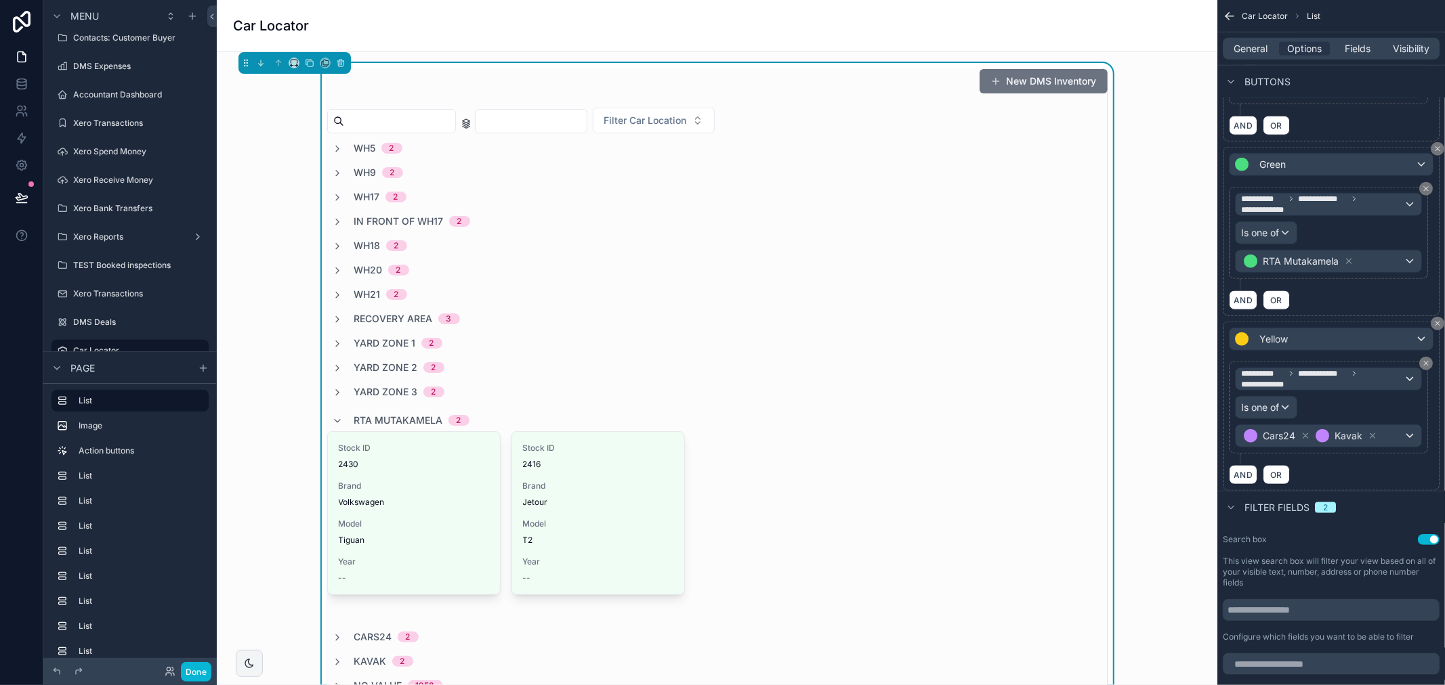
click at [340, 424] on div "RTA Mutakamela 2" at bounding box center [401, 421] width 137 height 22
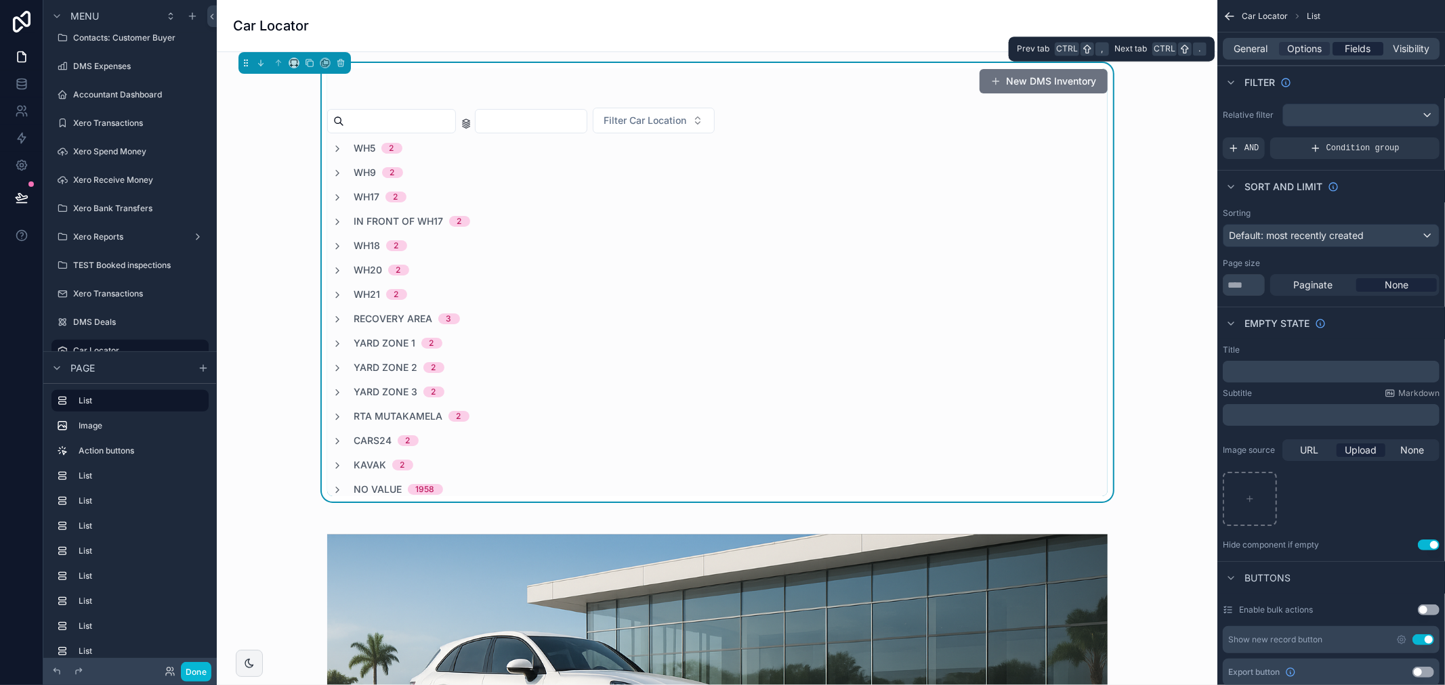
click at [1359, 45] on span "Fields" at bounding box center [1358, 49] width 26 height 14
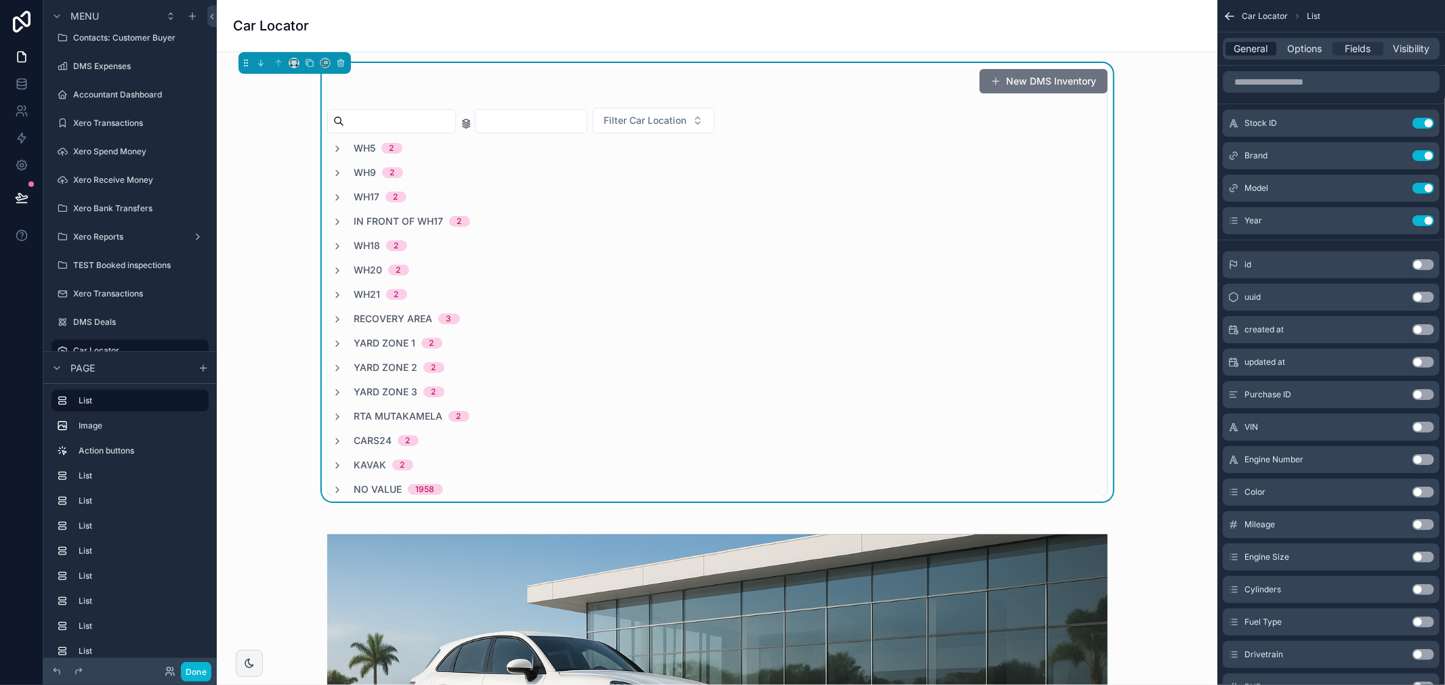
click at [1243, 44] on span "General" at bounding box center [1251, 49] width 34 height 14
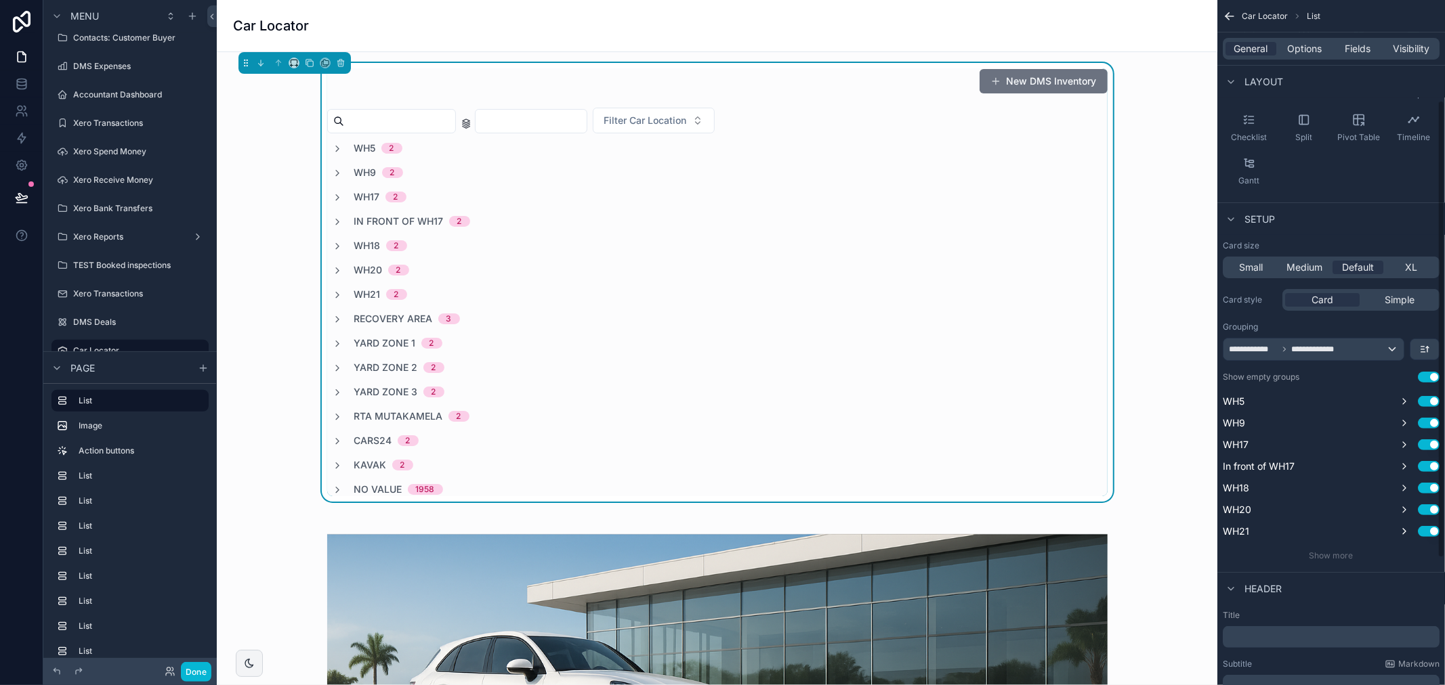
scroll to position [150, 0]
click at [1402, 404] on icon "scrollable content" at bounding box center [1404, 400] width 11 height 11
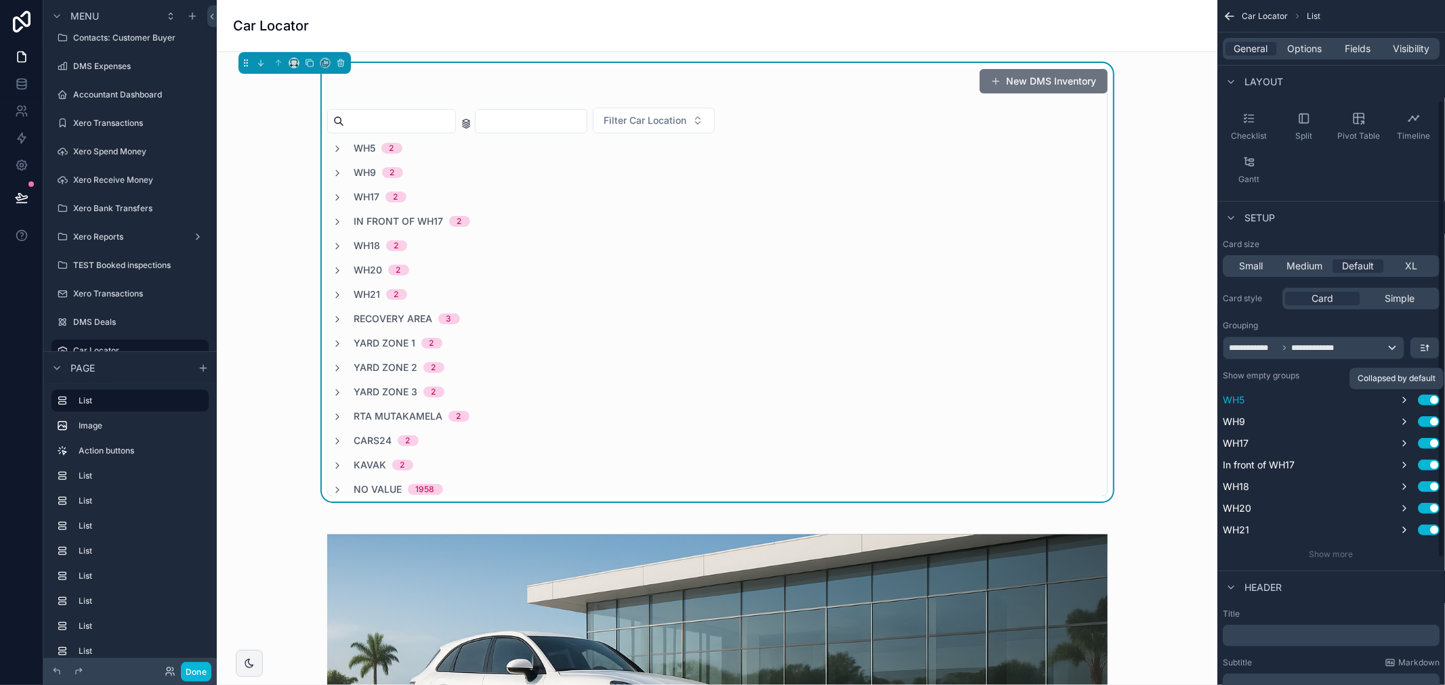
click at [1402, 404] on icon "scrollable content" at bounding box center [1404, 400] width 11 height 11
click at [1404, 422] on icon "scrollable content" at bounding box center [1404, 422] width 11 height 11
click at [1399, 299] on span "Simple" at bounding box center [1399, 299] width 30 height 14
click at [1334, 298] on div "Card" at bounding box center [1322, 299] width 75 height 14
click at [251, 671] on div "scrollable content" at bounding box center [249, 663] width 27 height 27
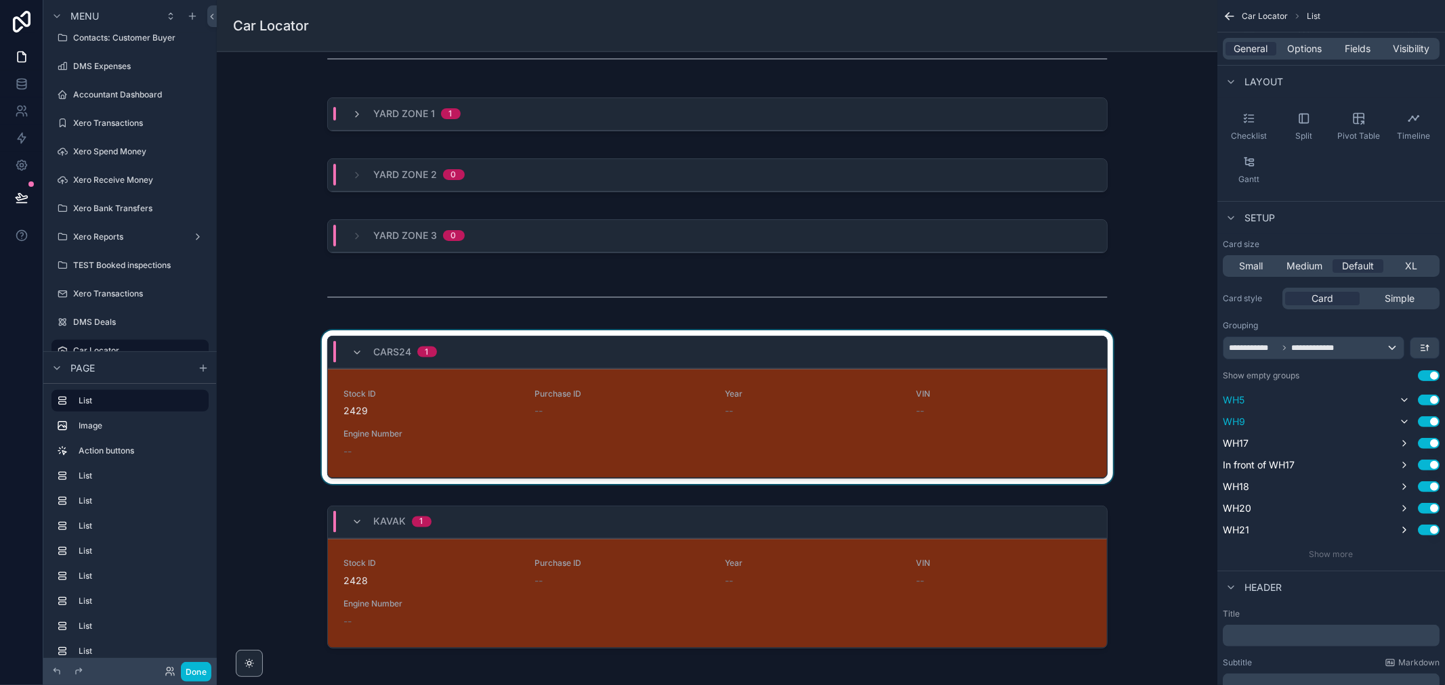
scroll to position [1621, 0]
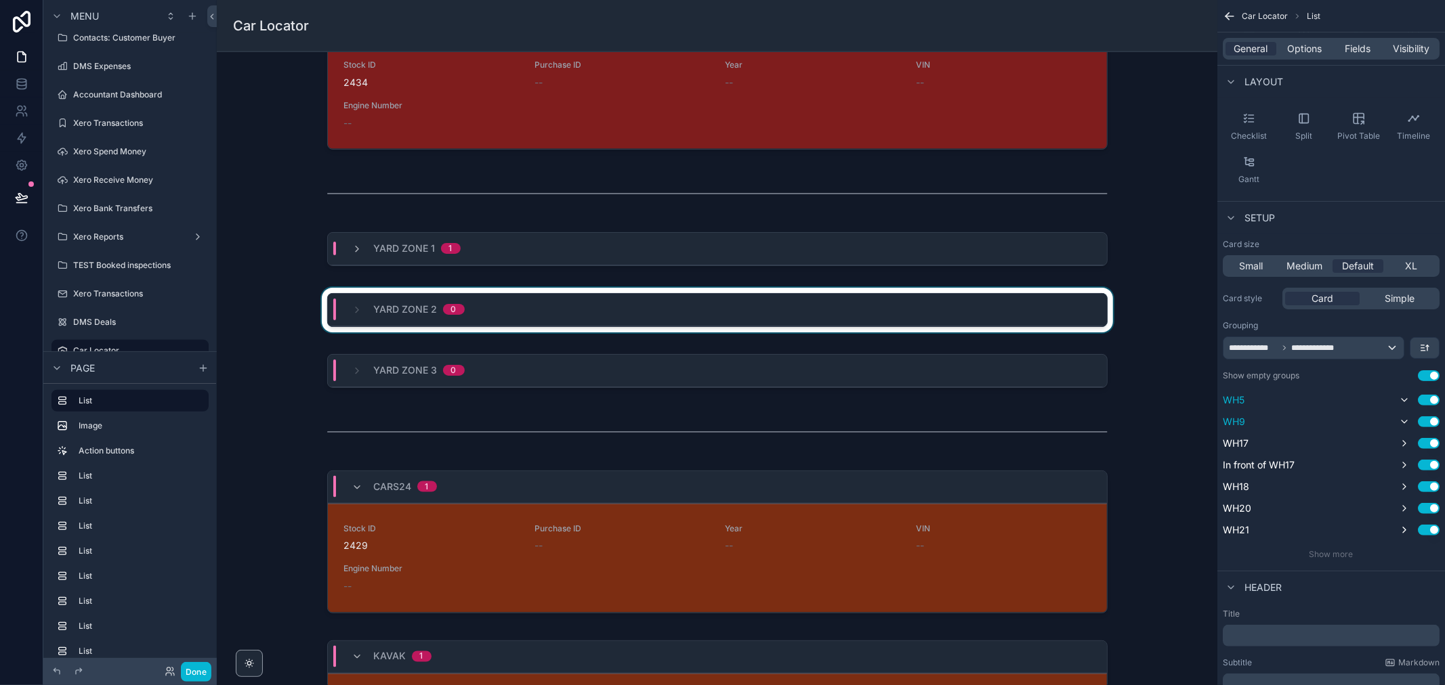
click at [430, 307] on span "Yard Zone 2" at bounding box center [406, 310] width 64 height 14
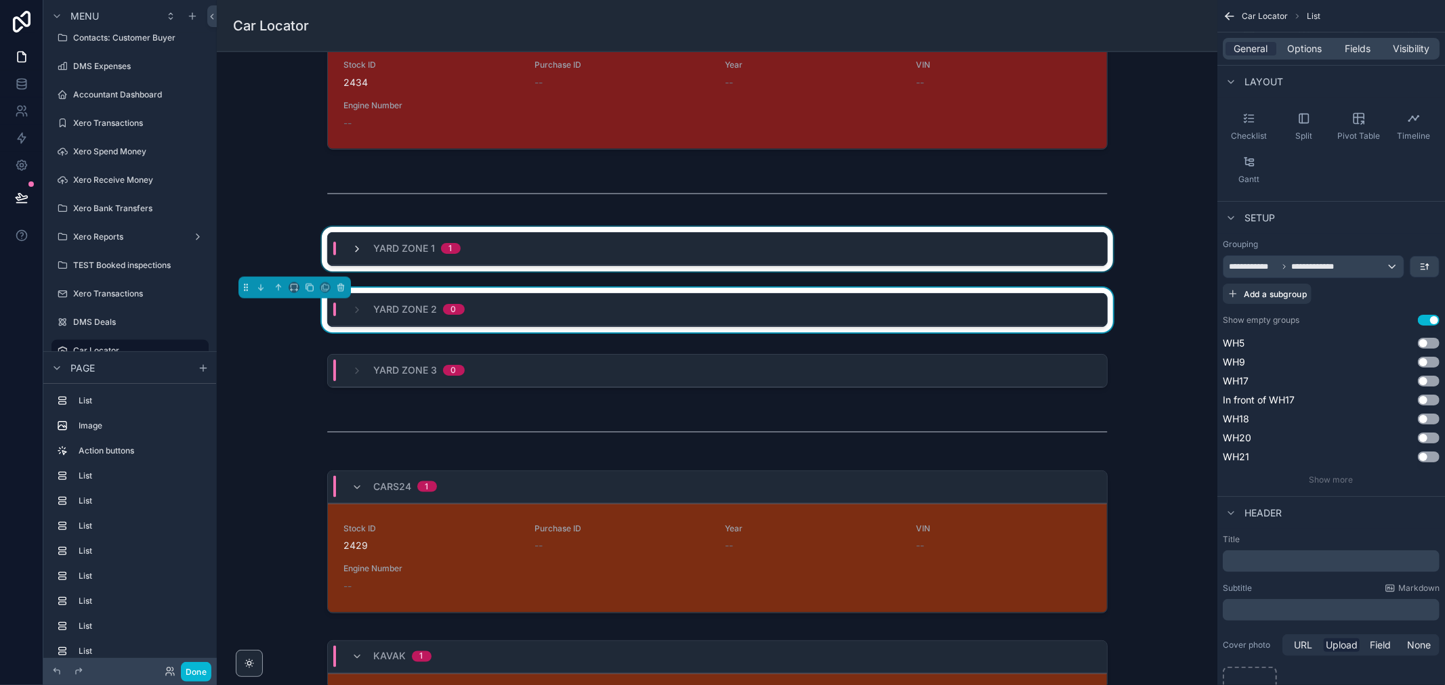
click at [354, 253] on icon "scrollable content" at bounding box center [357, 249] width 11 height 11
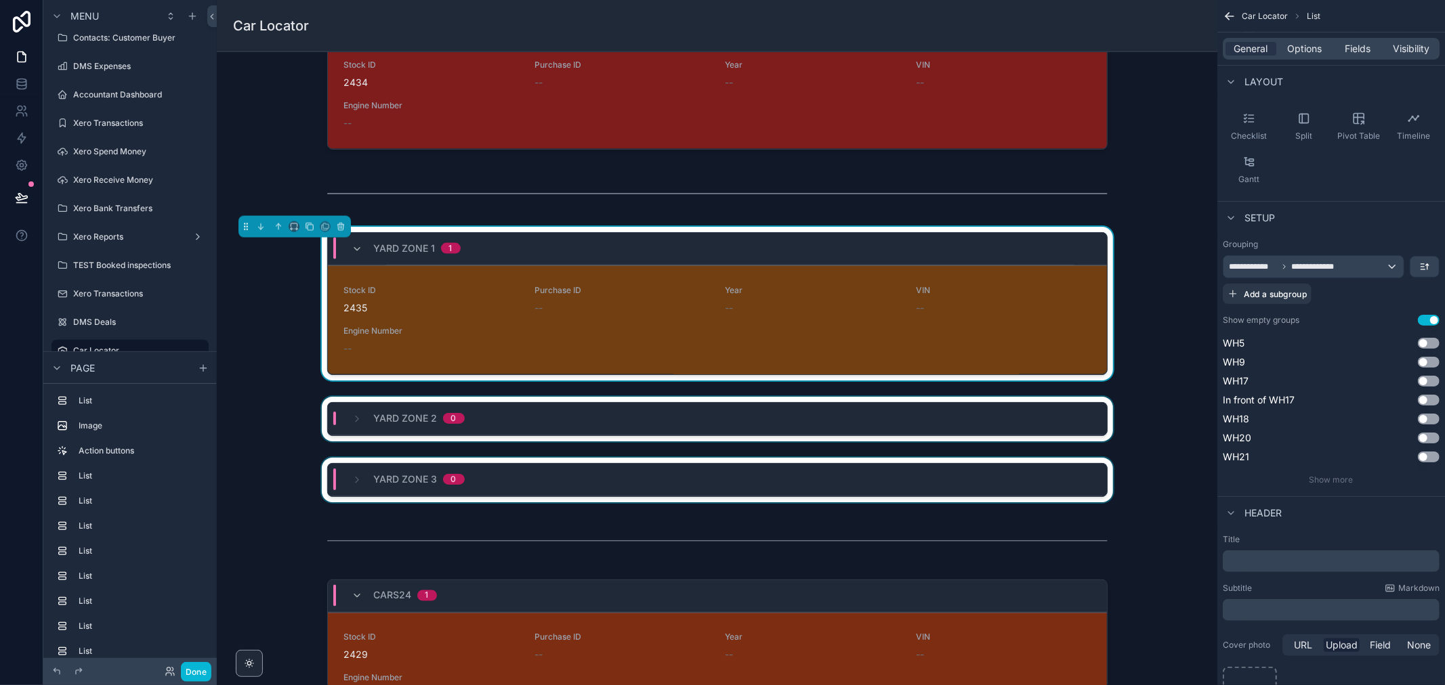
click at [374, 478] on span "Yard Zone 3" at bounding box center [406, 480] width 64 height 14
click at [361, 478] on div "Yard Zone 3 0" at bounding box center [408, 480] width 112 height 14
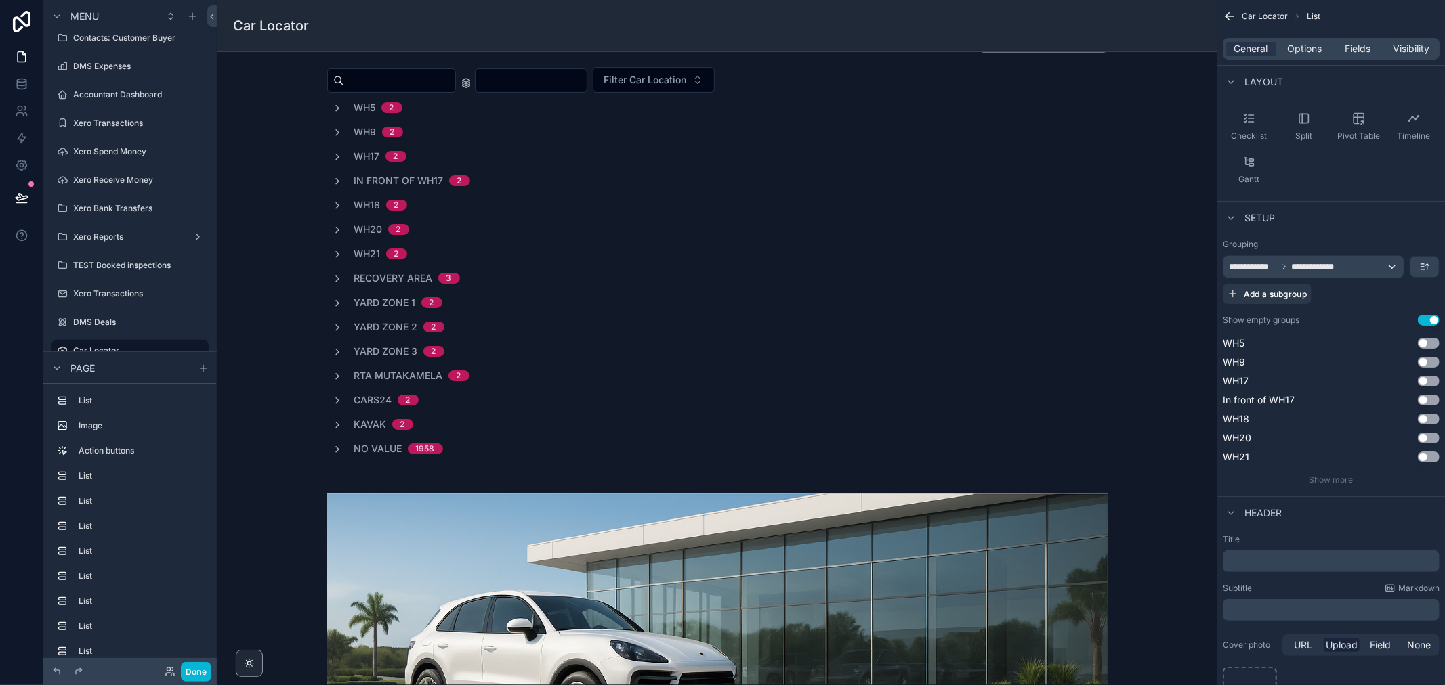
scroll to position [0, 0]
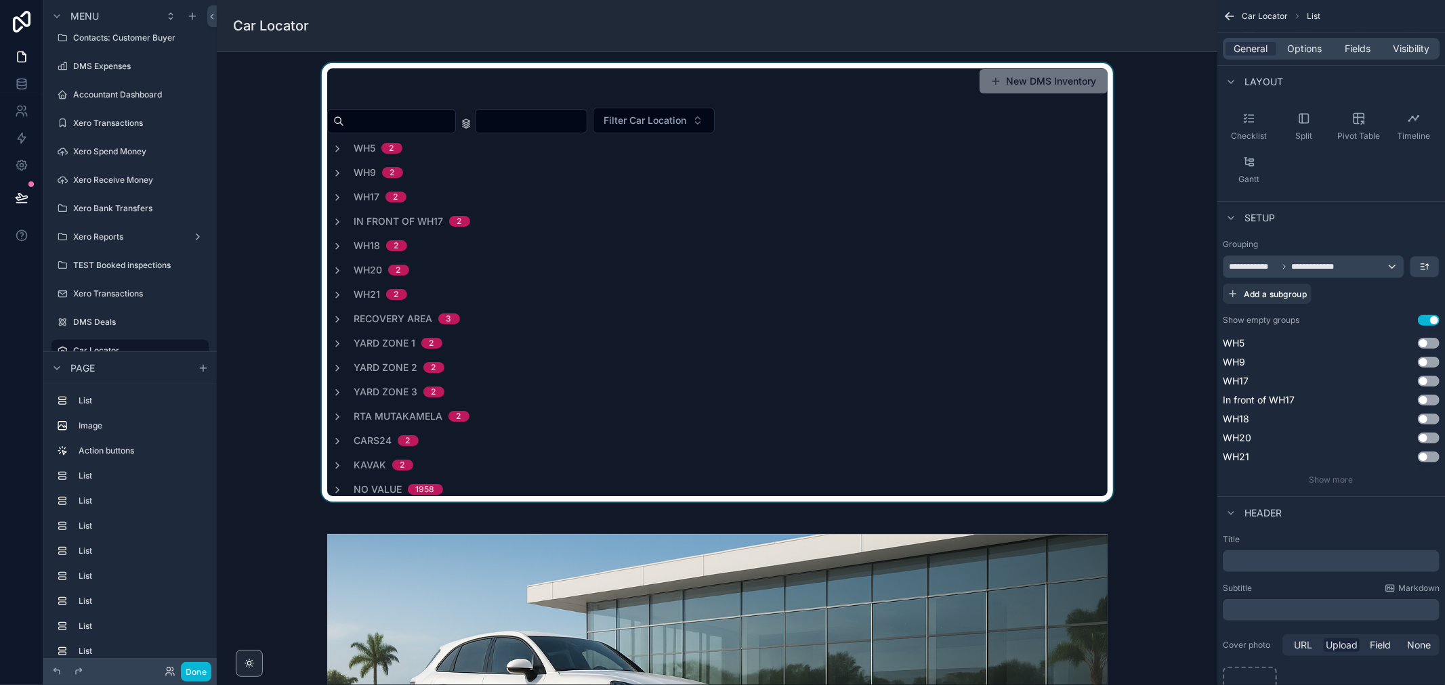
click at [333, 274] on div "scrollable content" at bounding box center [717, 282] width 979 height 439
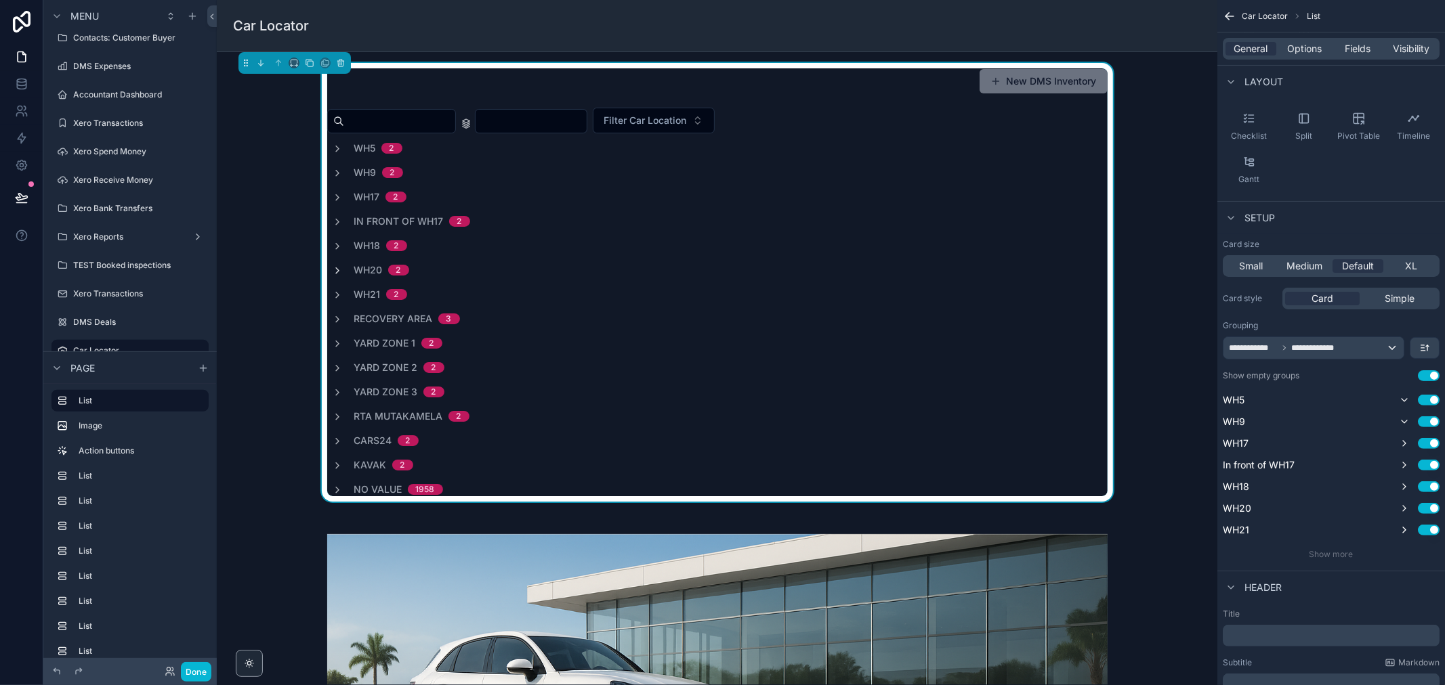
click at [335, 274] on icon "scrollable content" at bounding box center [338, 271] width 11 height 11
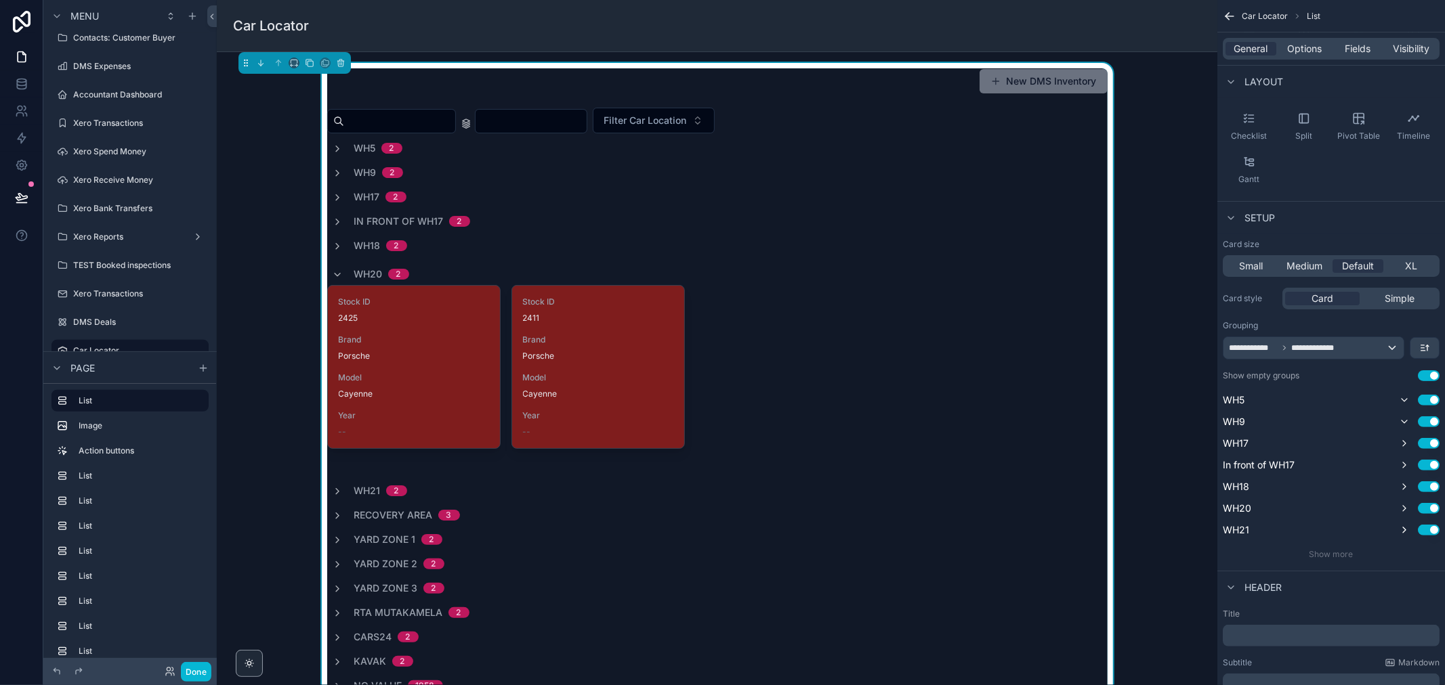
scroll to position [226, 0]
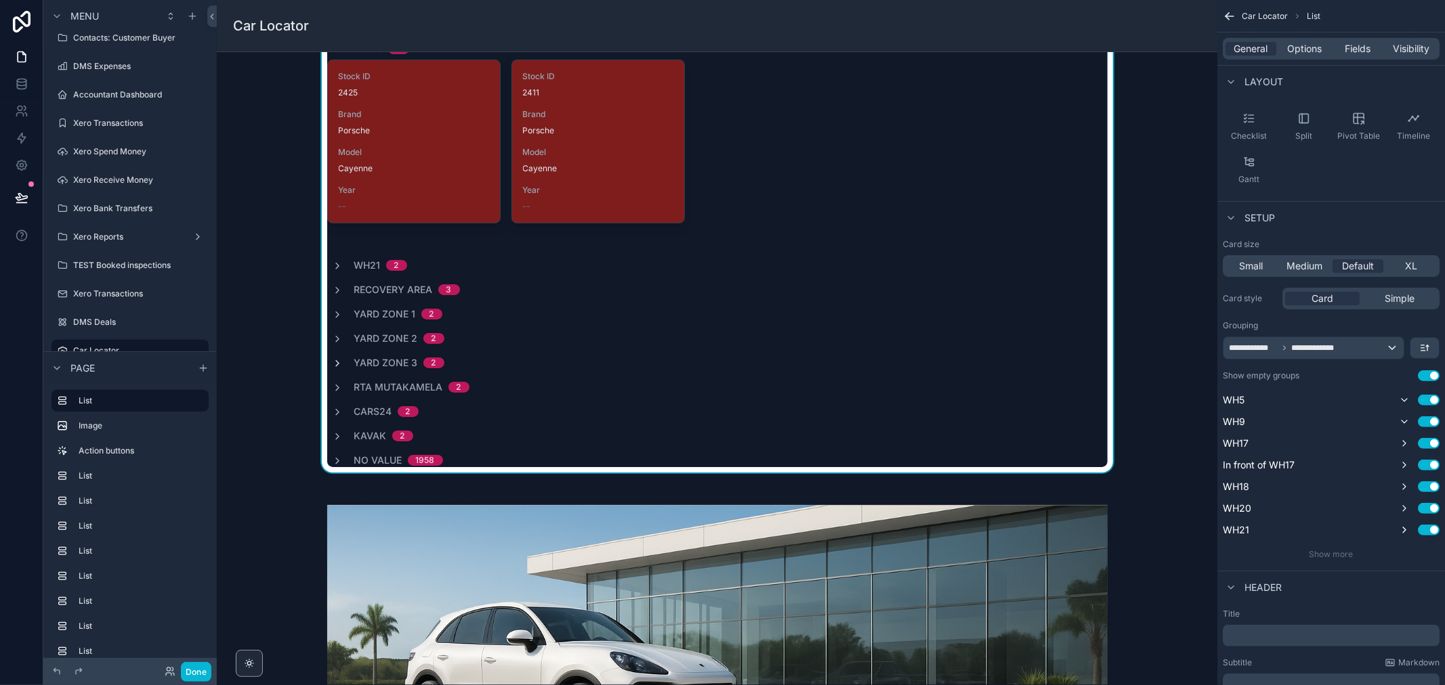
click at [333, 363] on icon "scrollable content" at bounding box center [338, 363] width 11 height 11
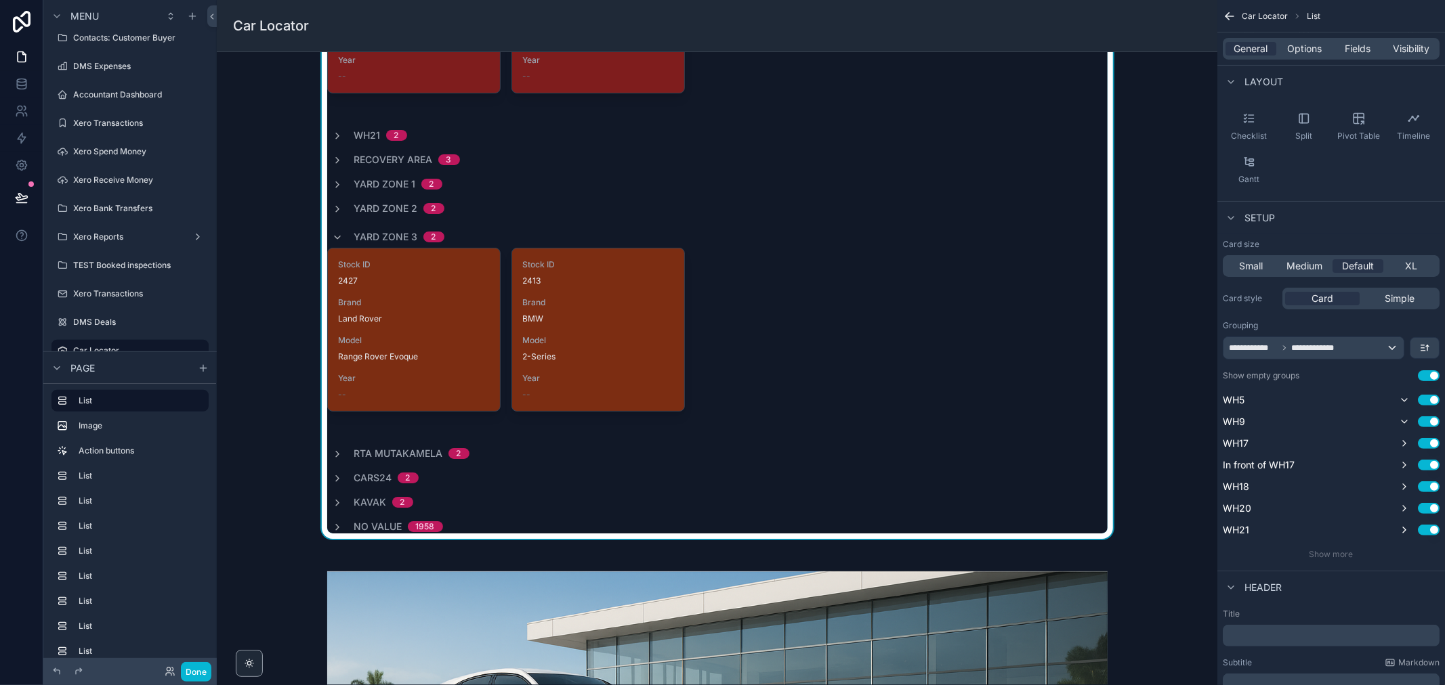
scroll to position [376, 0]
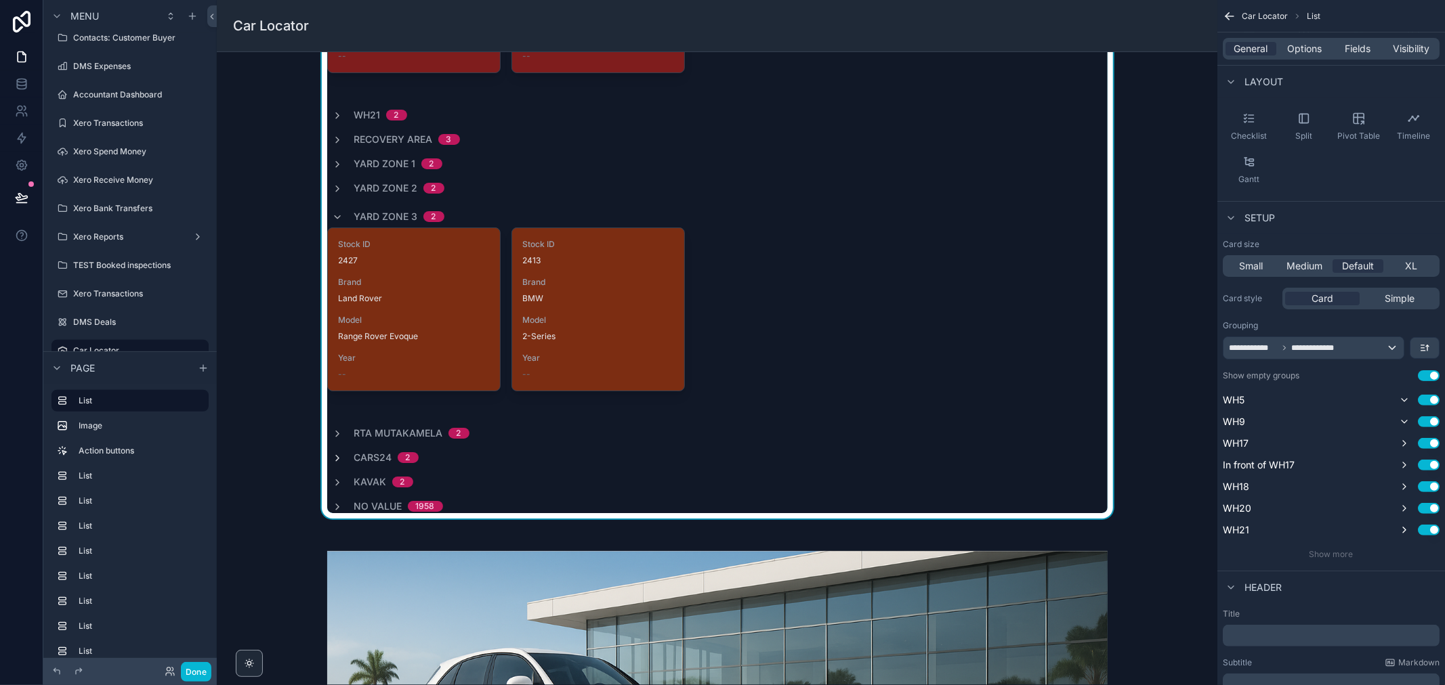
click at [333, 458] on icon "scrollable content" at bounding box center [338, 458] width 11 height 11
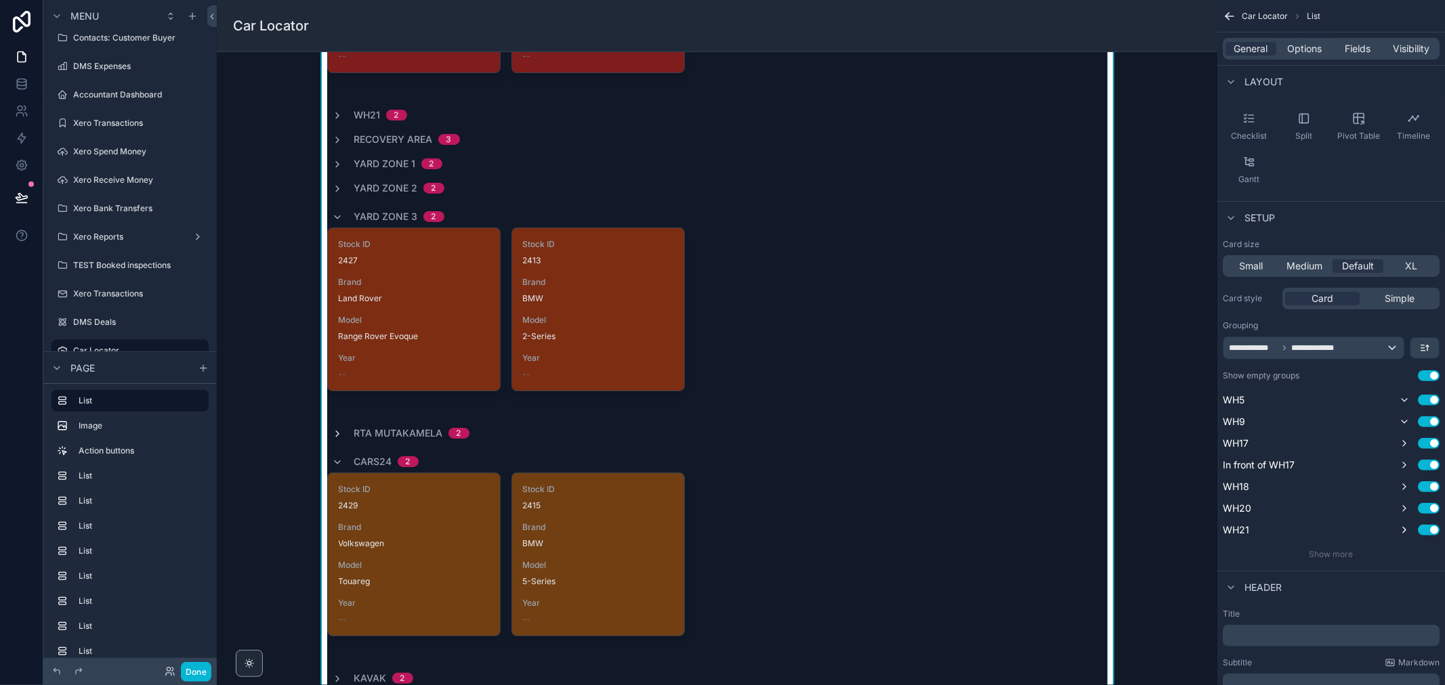
click at [334, 431] on icon "scrollable content" at bounding box center [338, 434] width 11 height 11
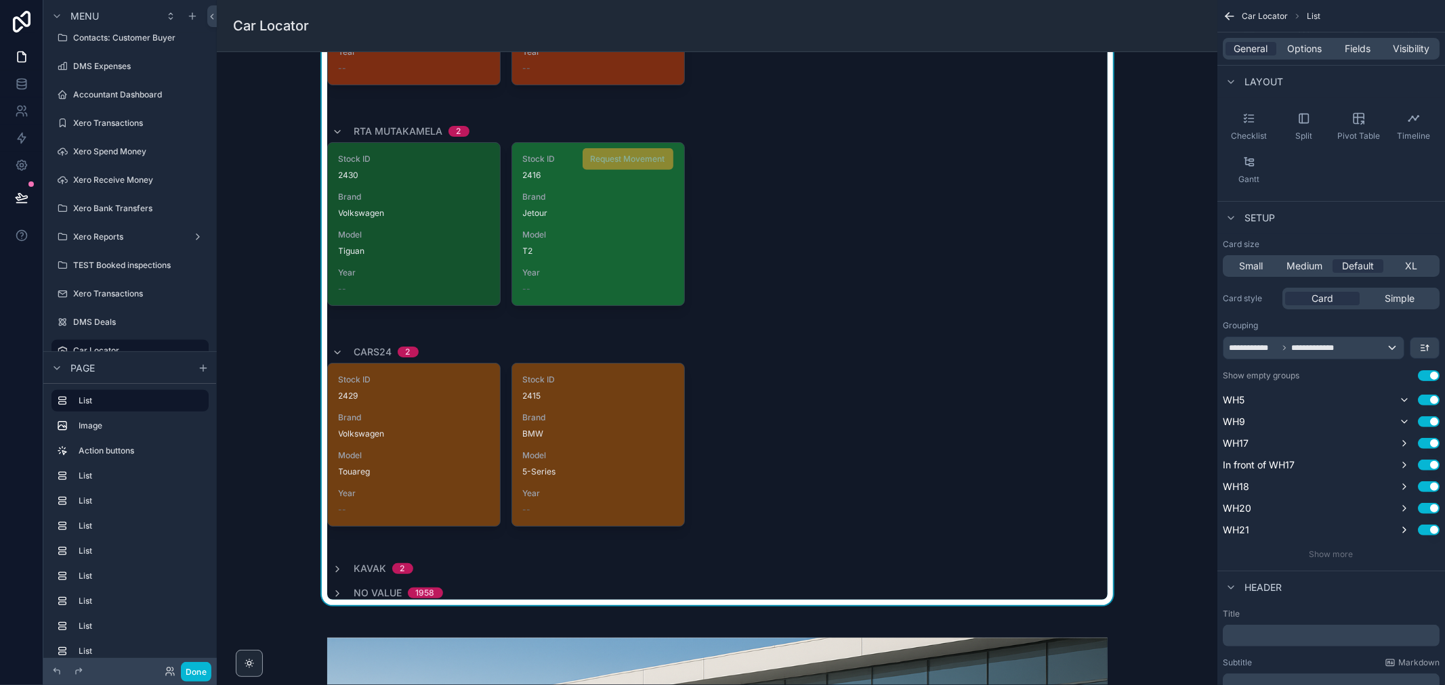
scroll to position [752, 0]
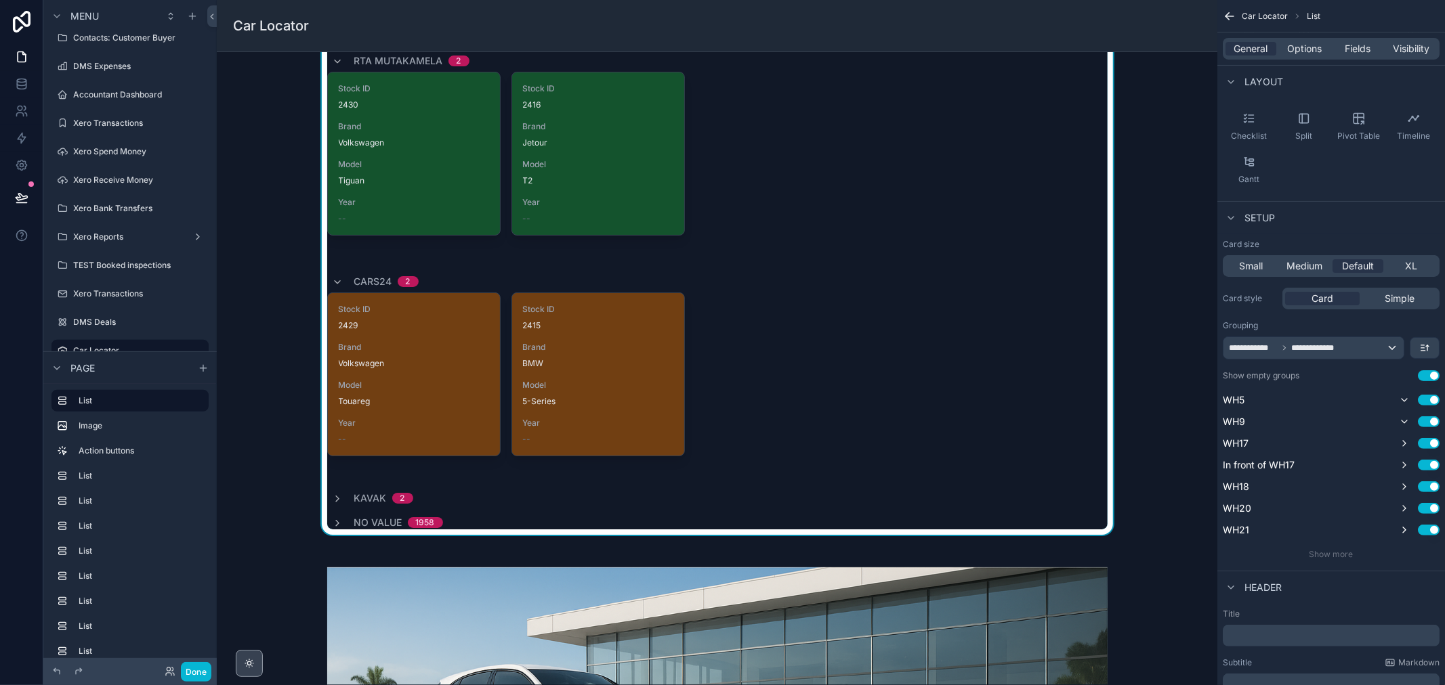
click at [255, 660] on div "scrollable content" at bounding box center [249, 664] width 12 height 12
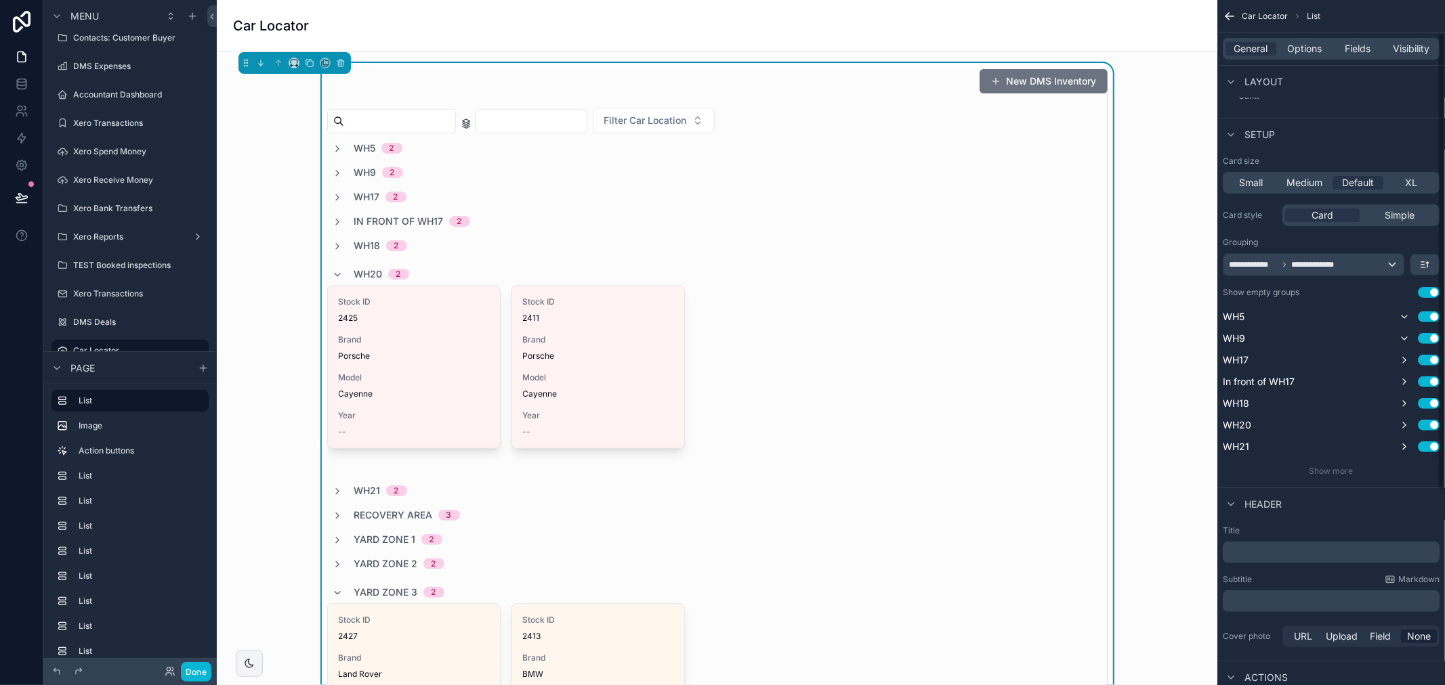
scroll to position [0, 0]
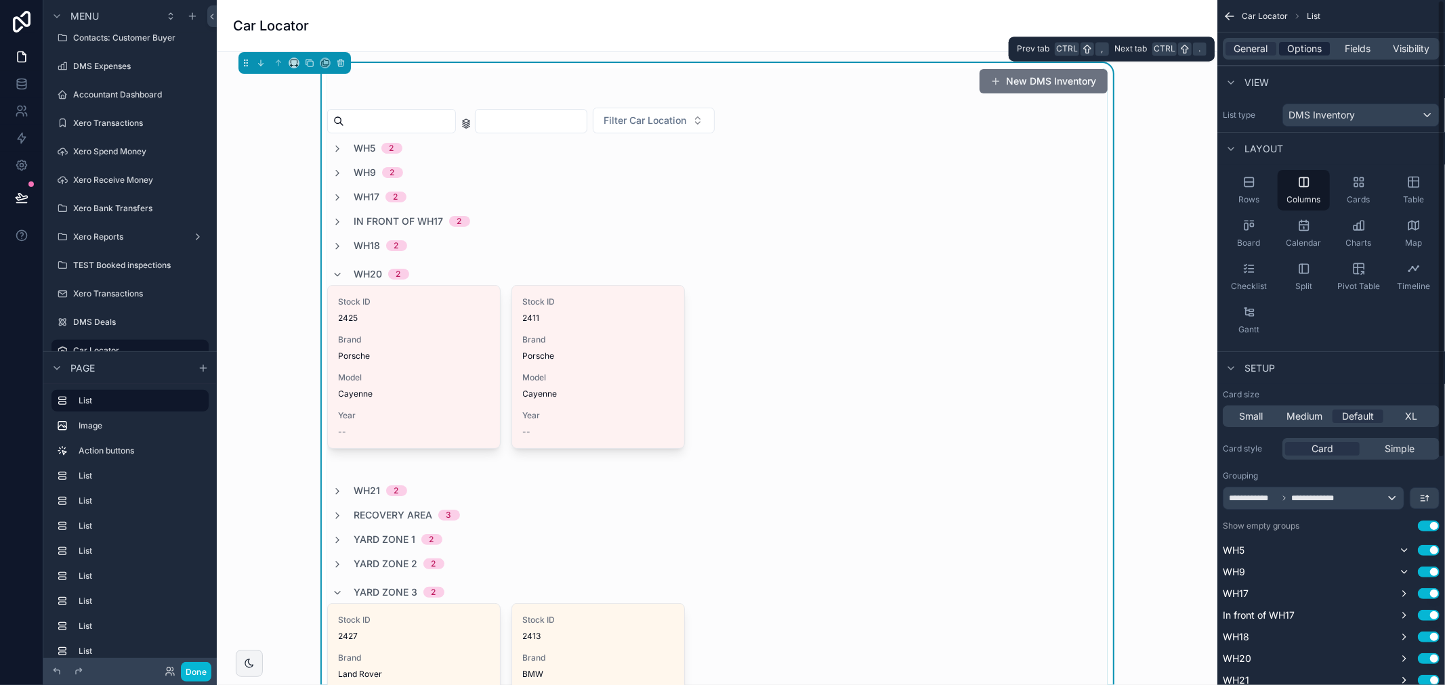
click at [1307, 46] on span "Options" at bounding box center [1304, 49] width 35 height 14
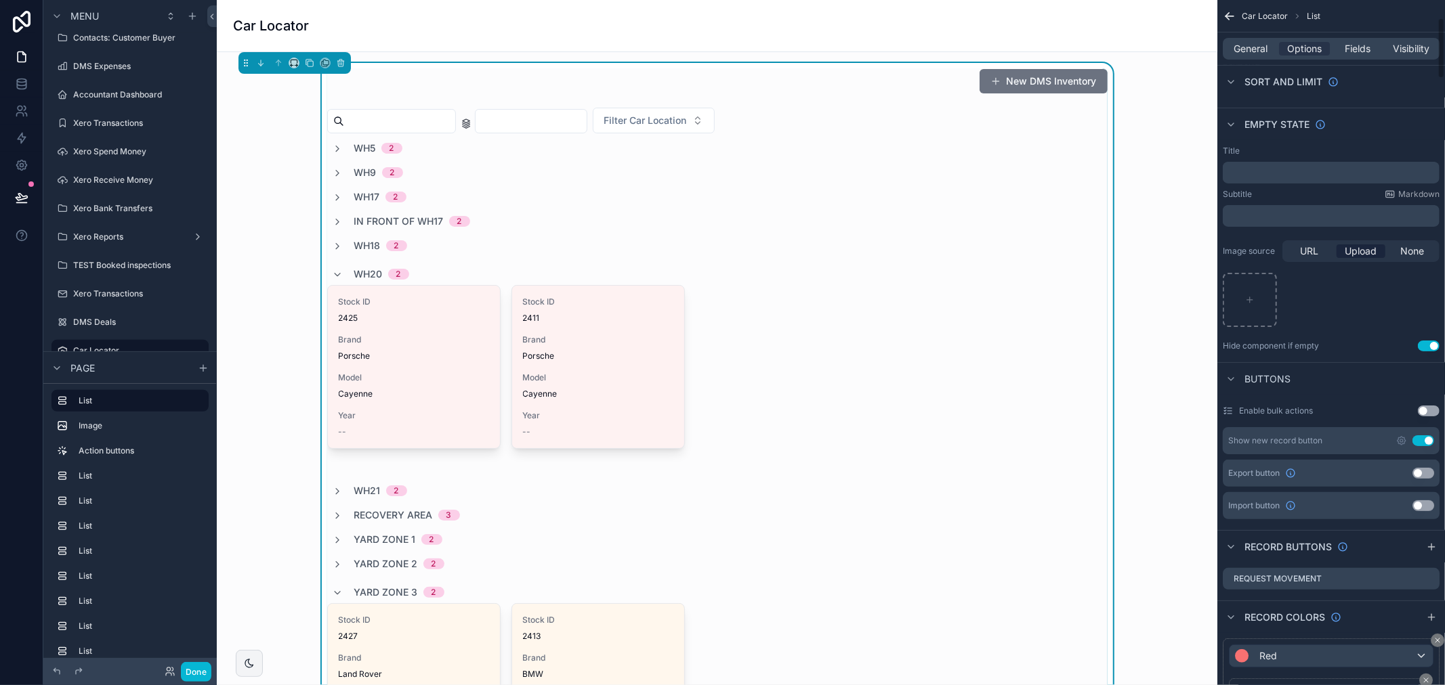
scroll to position [301, 0]
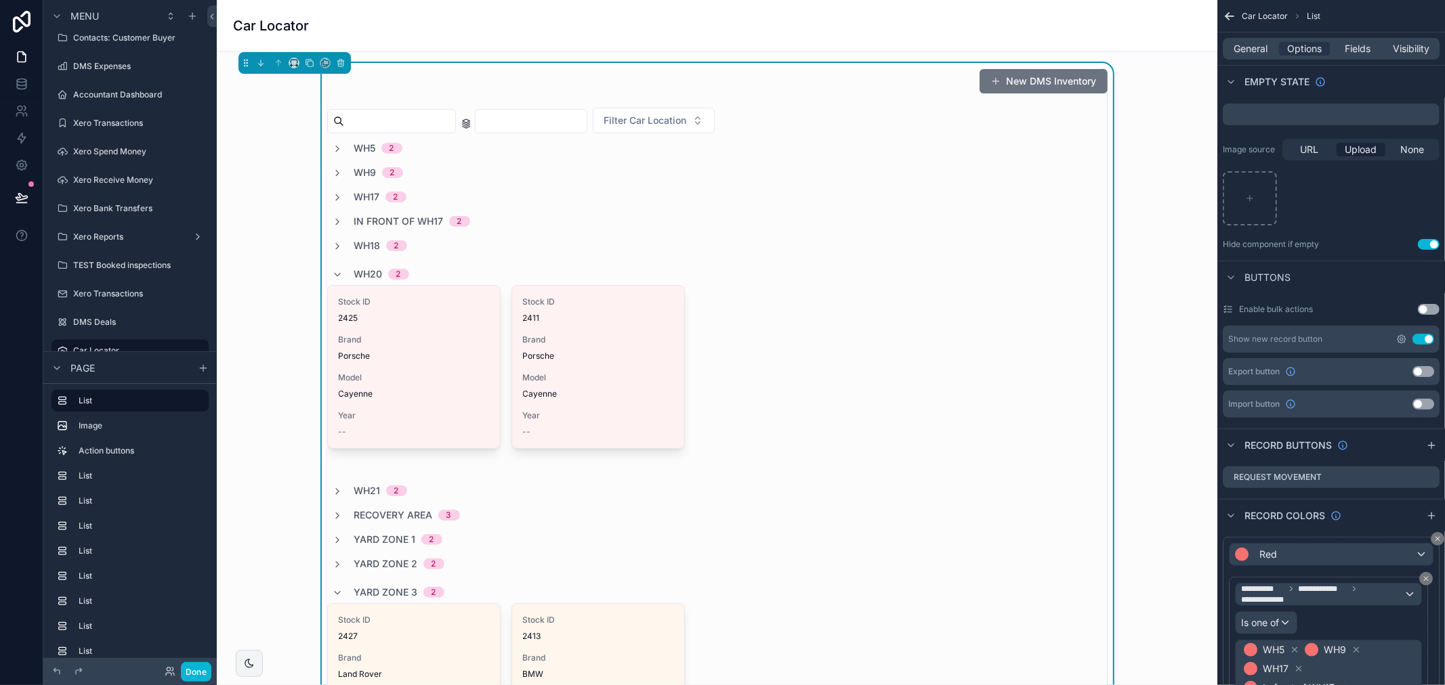
click at [1398, 339] on icon "scrollable content" at bounding box center [1401, 339] width 8 height 8
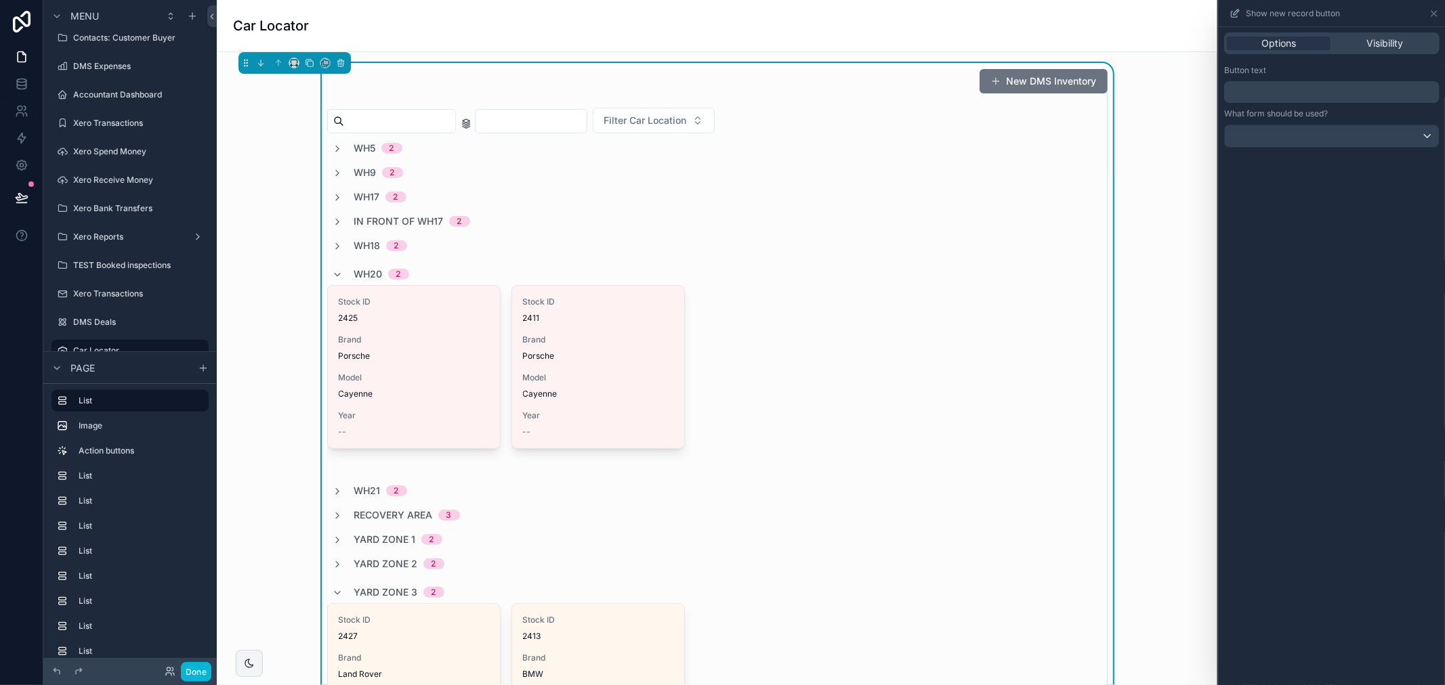
click at [1285, 92] on p "﻿" at bounding box center [1332, 92] width 207 height 16
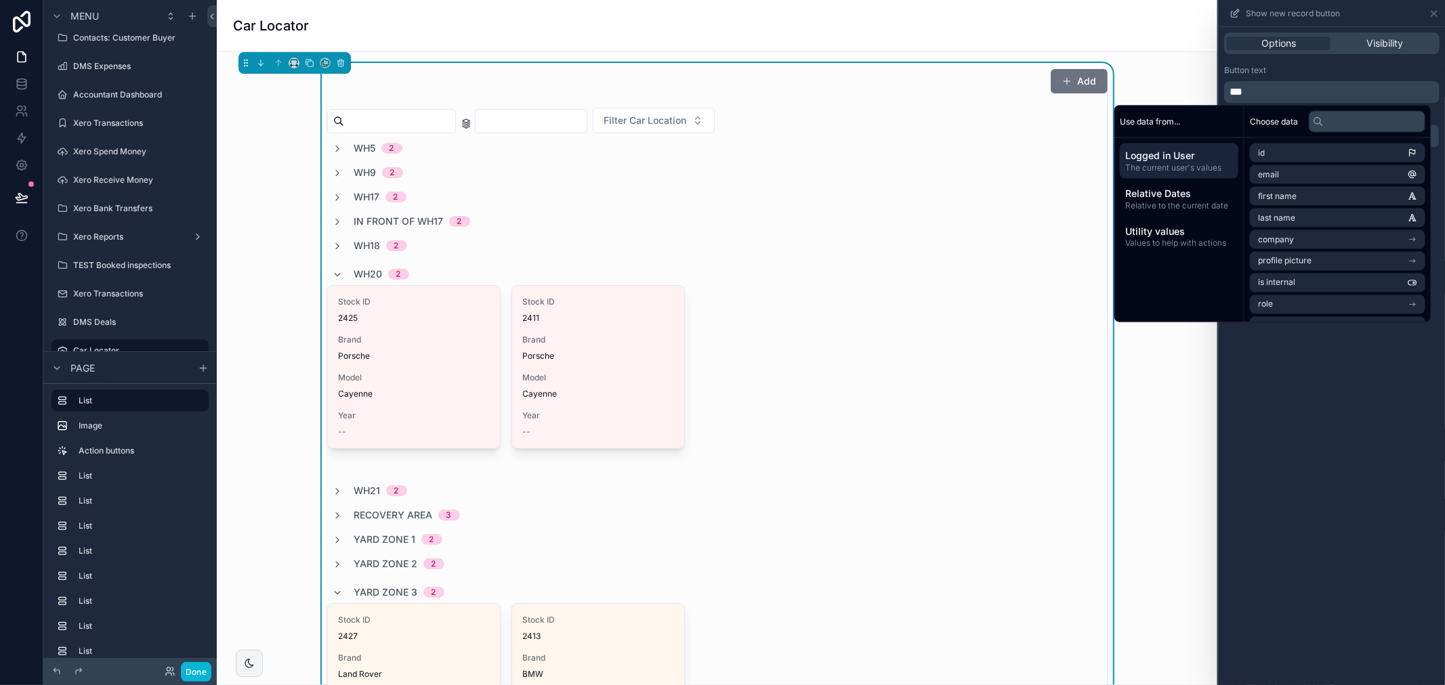
click at [1338, 68] on div "Button text" at bounding box center [1331, 70] width 215 height 11
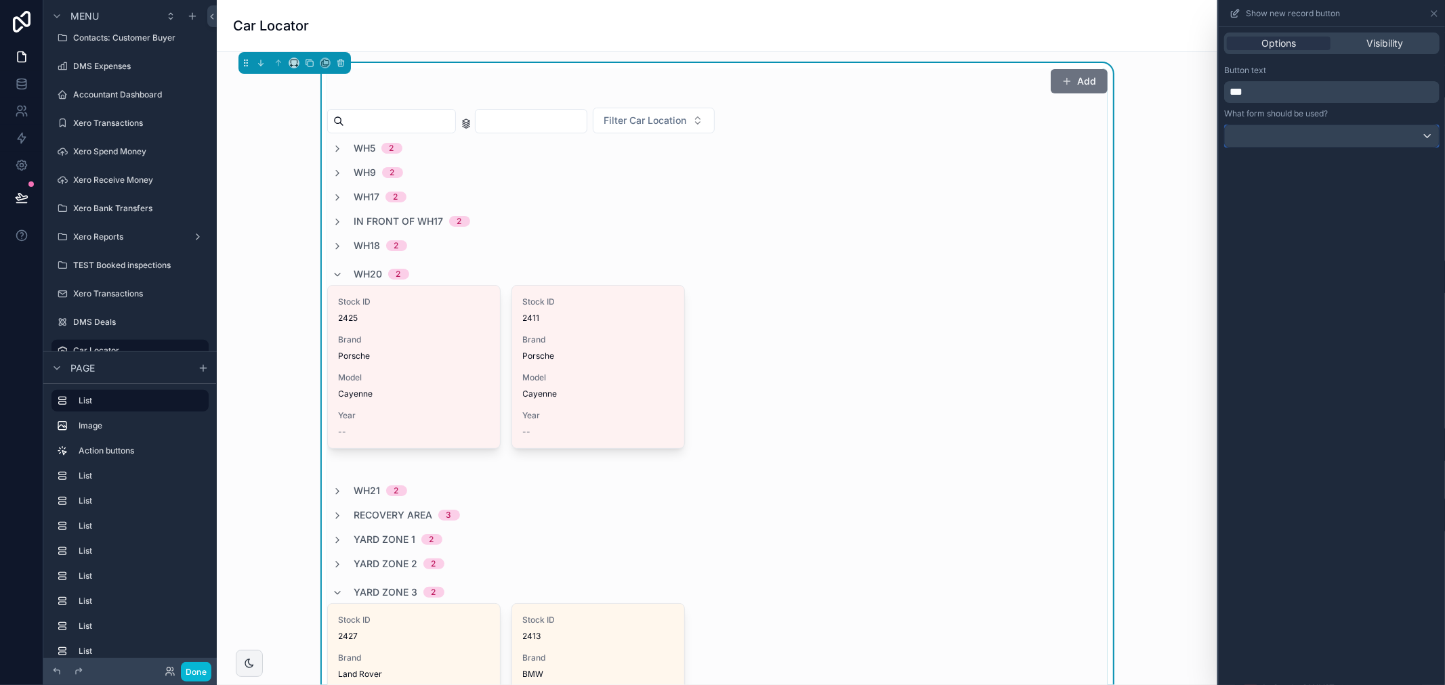
click at [1328, 133] on div at bounding box center [1332, 136] width 214 height 22
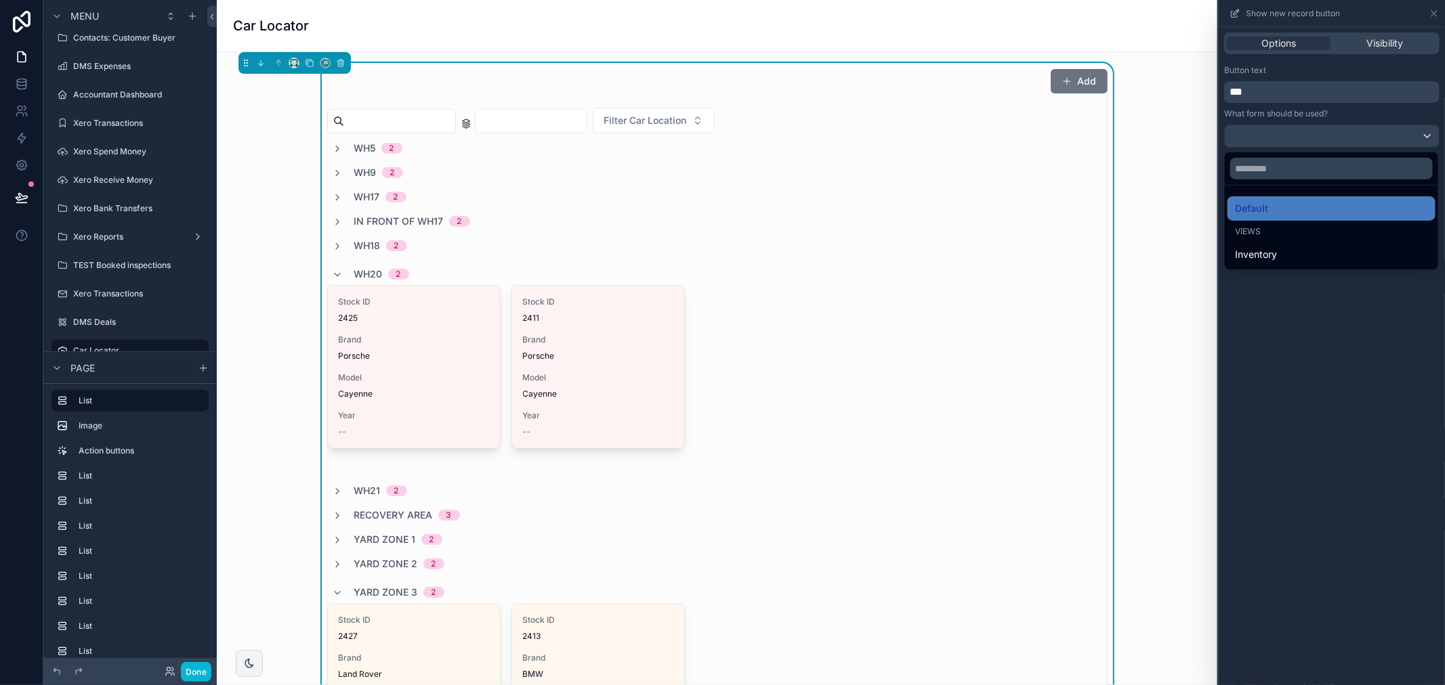
click at [1357, 115] on div at bounding box center [1331, 342] width 226 height 685
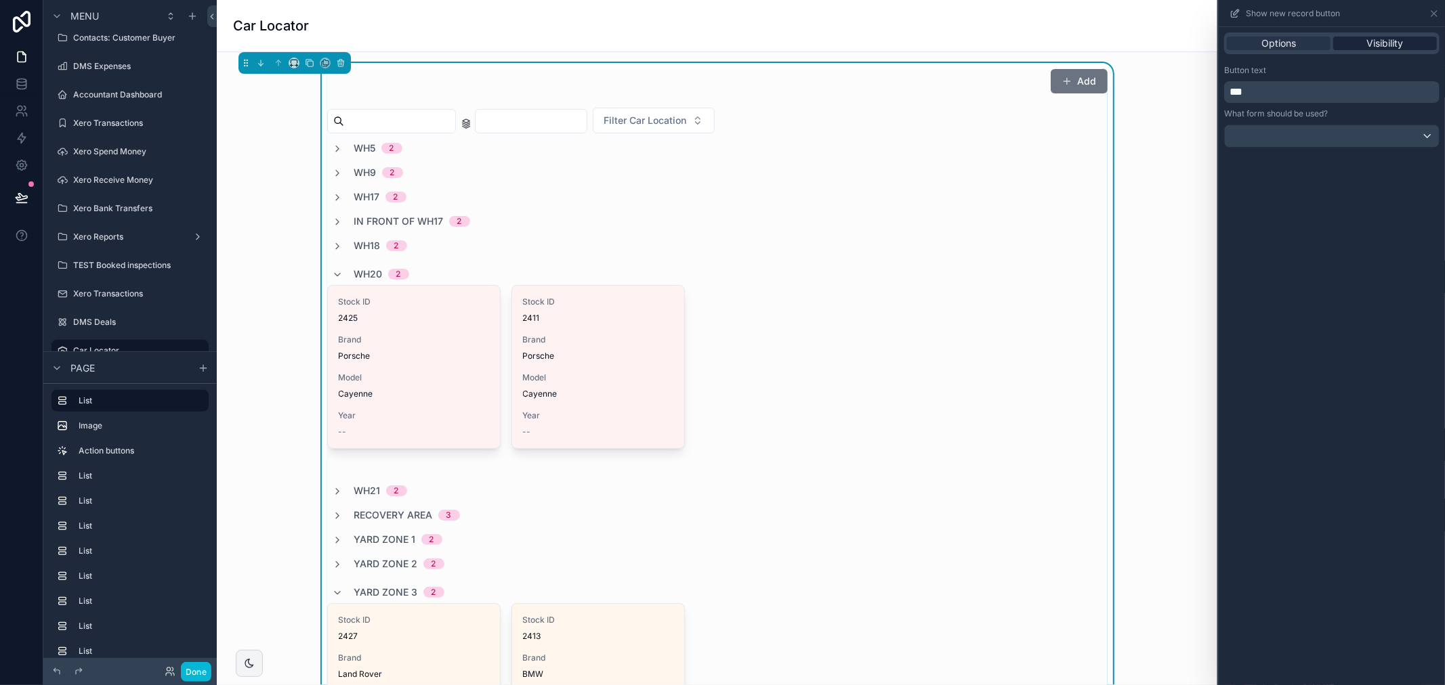
click at [1376, 49] on span "Visibility" at bounding box center [1385, 44] width 37 height 14
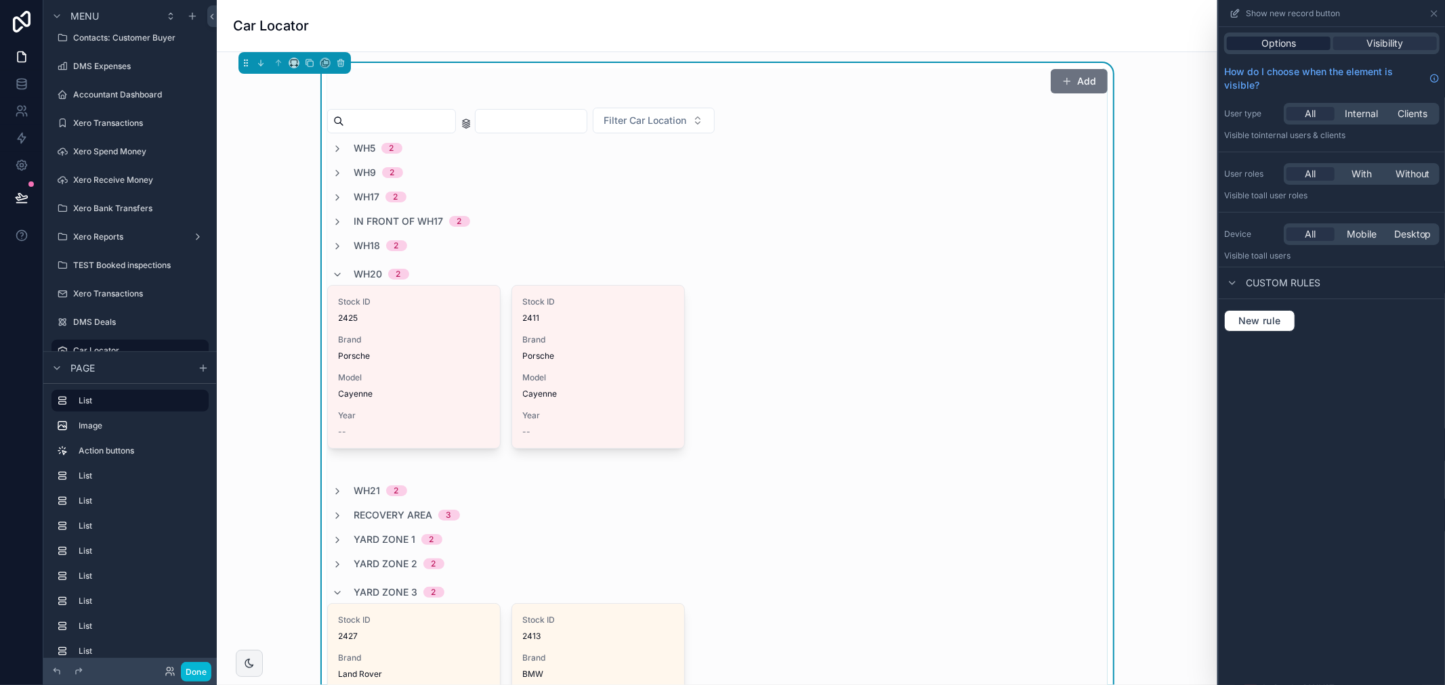
click at [1272, 43] on span "Options" at bounding box center [1278, 44] width 35 height 14
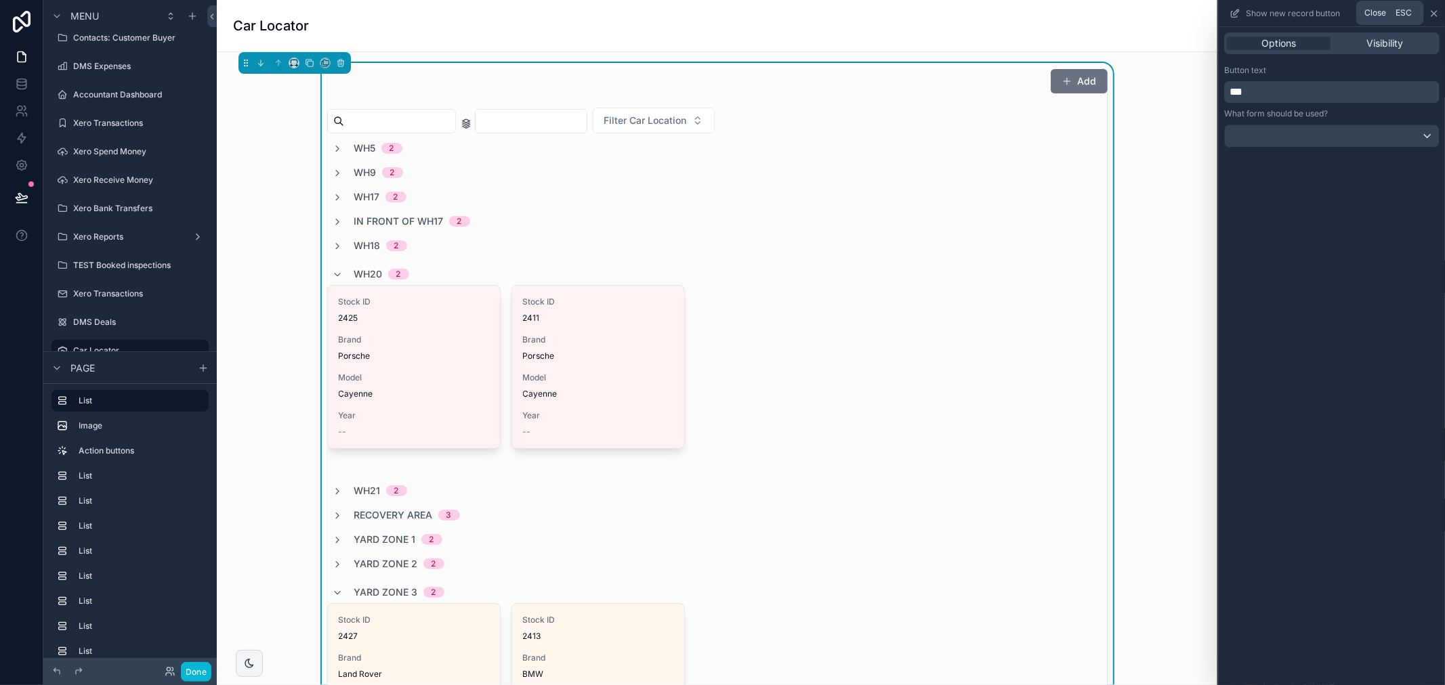
click at [1432, 15] on icon at bounding box center [1433, 13] width 5 height 5
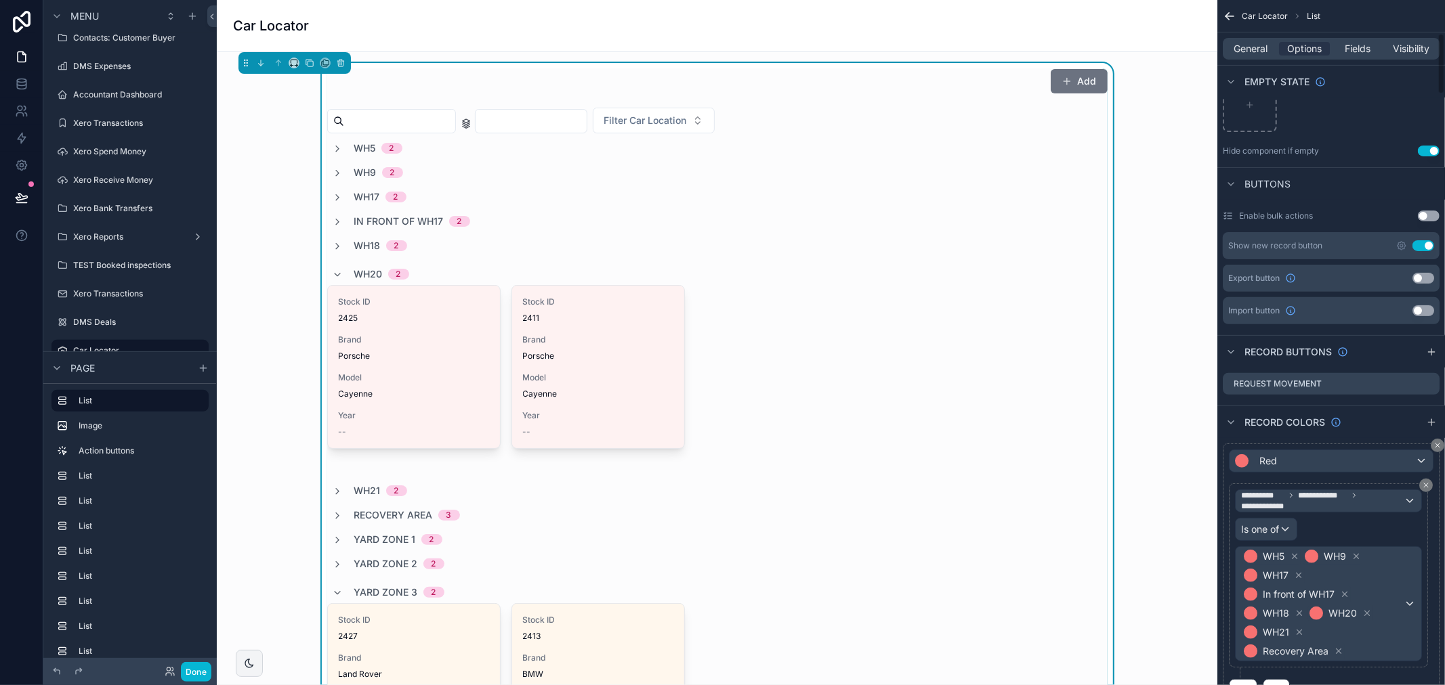
scroll to position [376, 0]
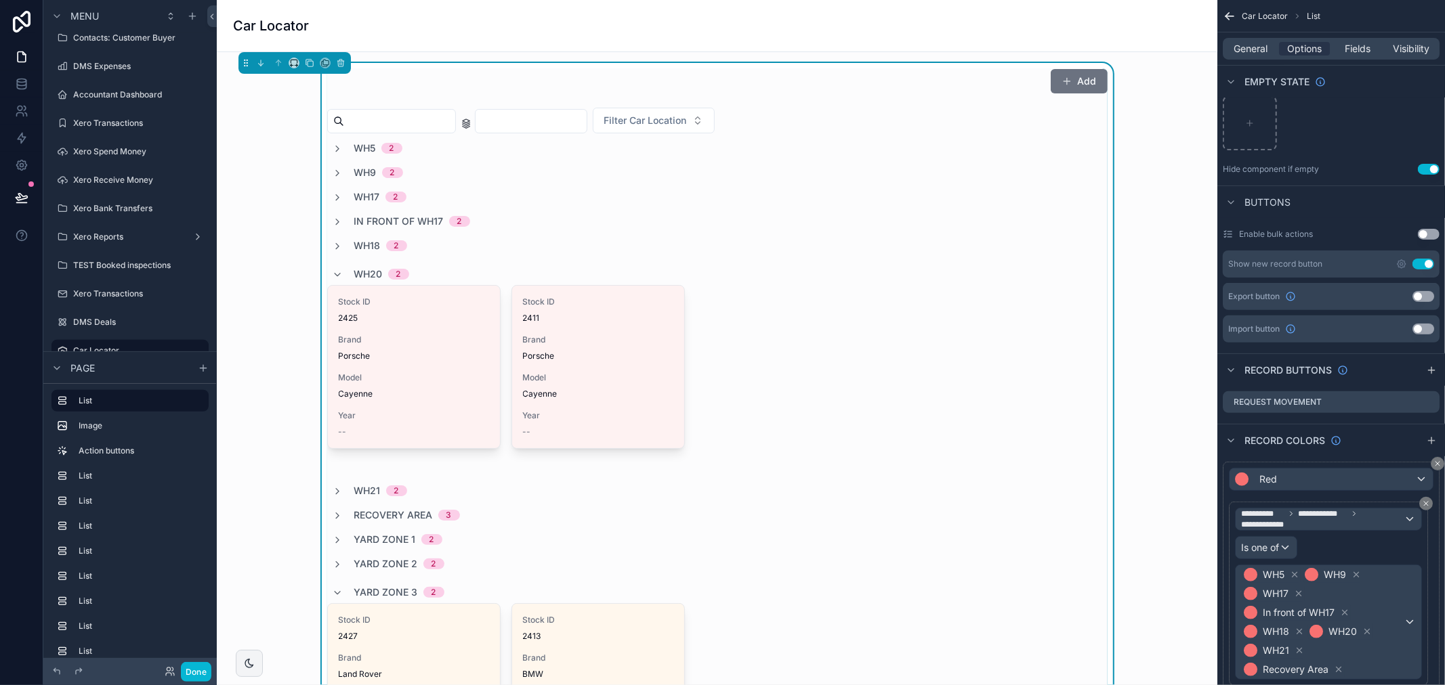
drag, startPoint x: 1427, startPoint y: 370, endPoint x: 1420, endPoint y: 369, distance: 6.9
click at [1427, 370] on icon "scrollable content" at bounding box center [1431, 370] width 11 height 11
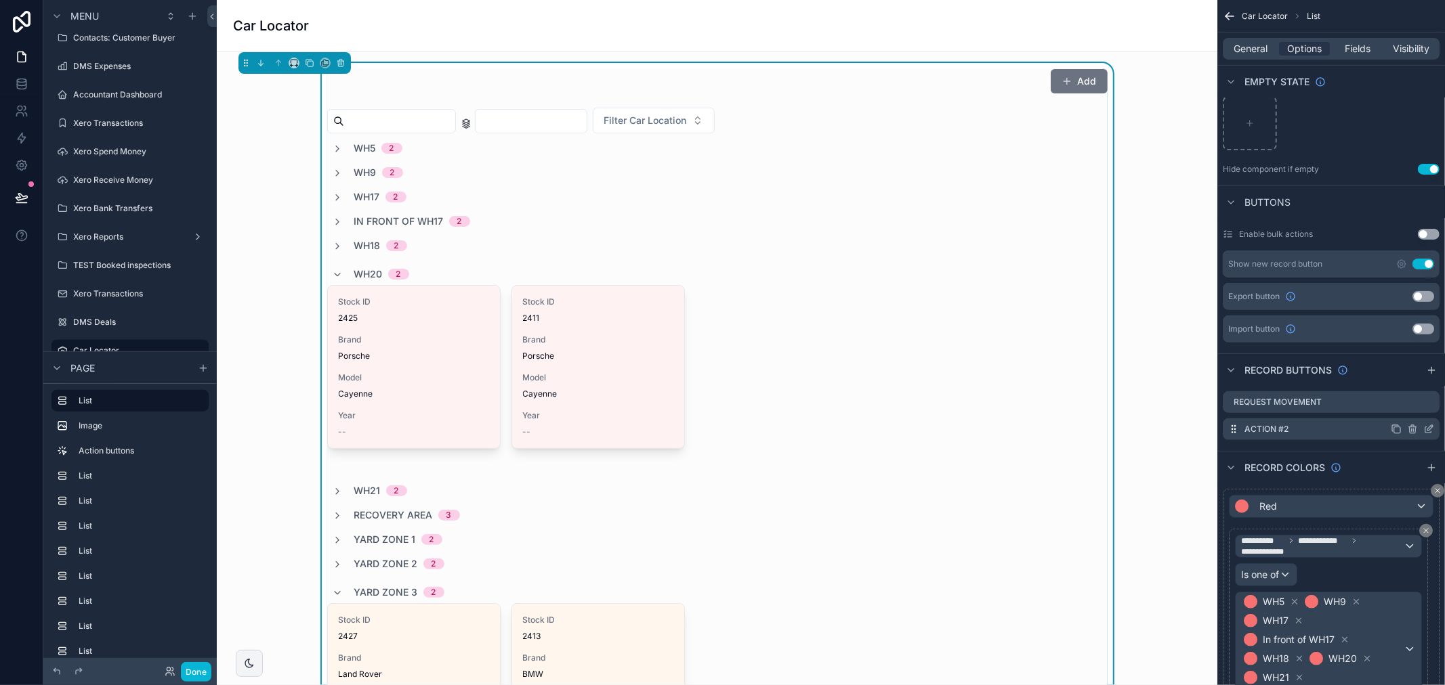
click at [1410, 430] on icon "scrollable content" at bounding box center [1412, 429] width 11 height 11
click at [1405, 407] on icon at bounding box center [1406, 407] width 11 height 11
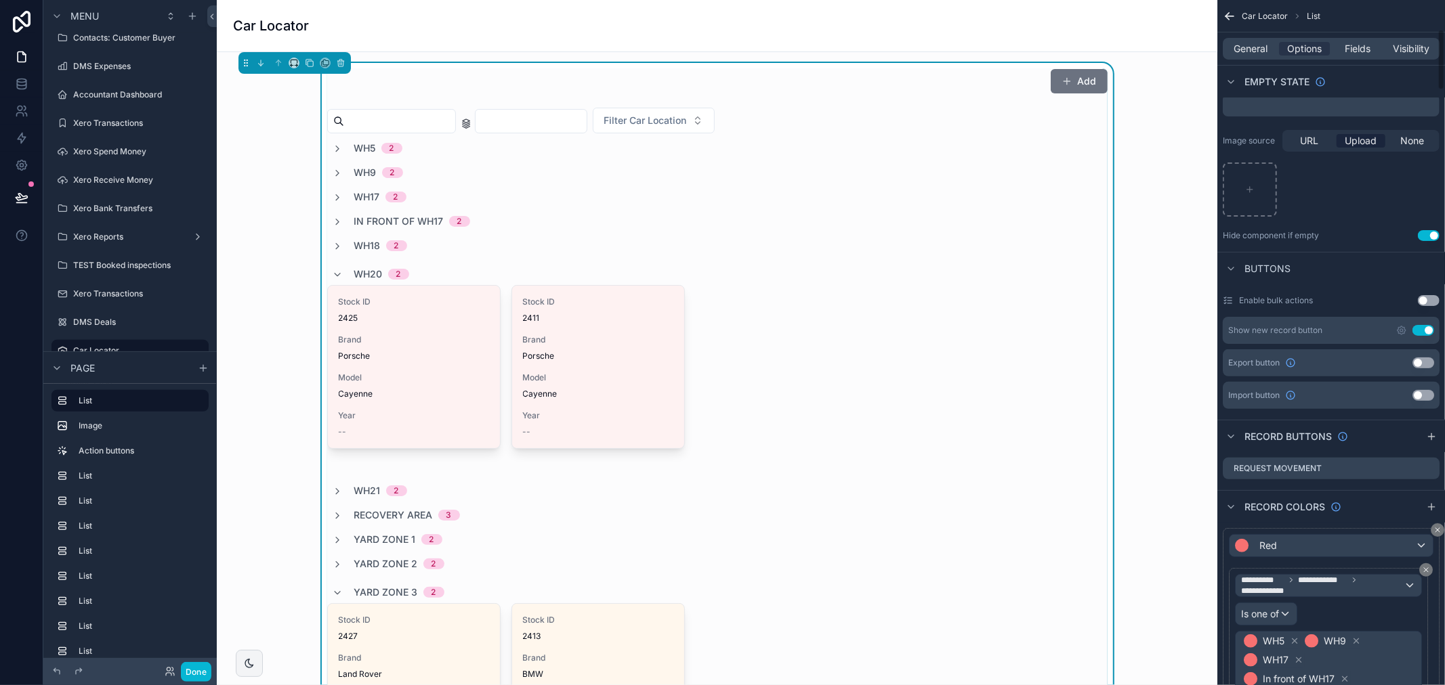
scroll to position [226, 0]
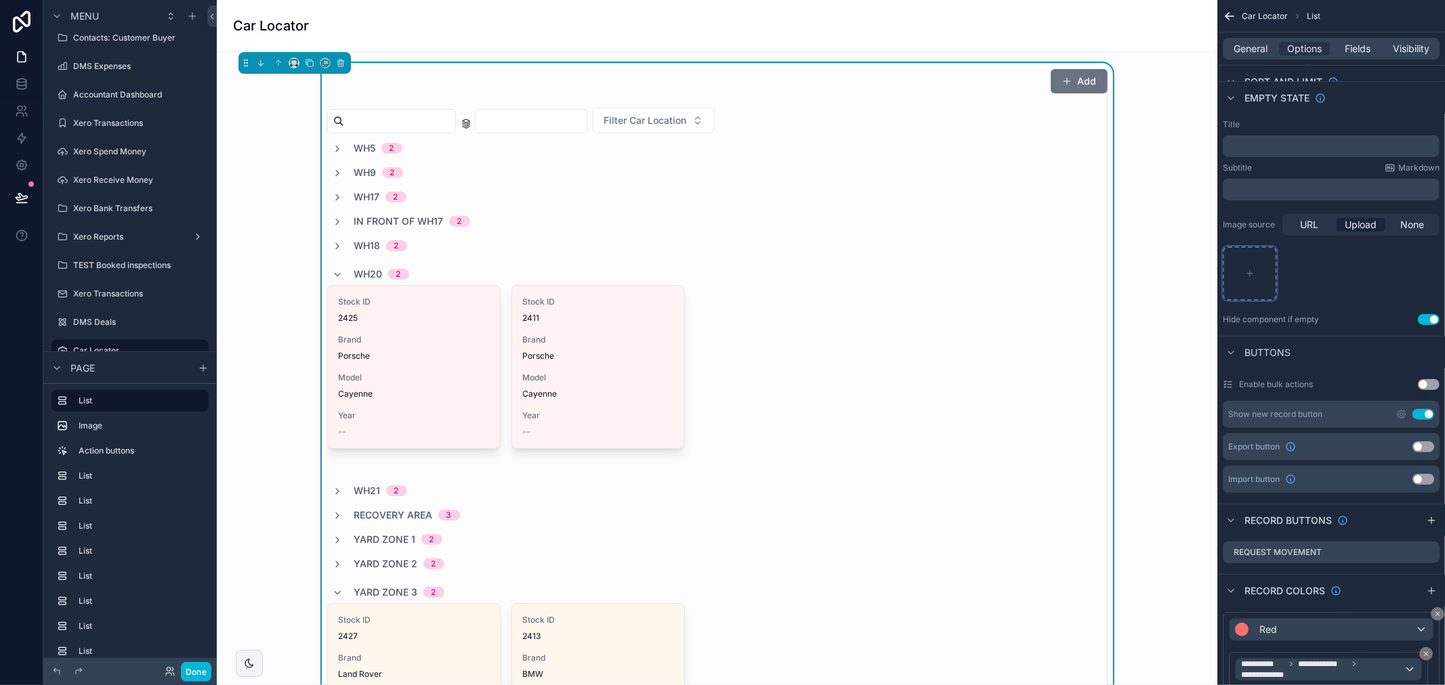
click at [1248, 272] on icon "scrollable content" at bounding box center [1249, 273] width 9 height 9
type input "**********"
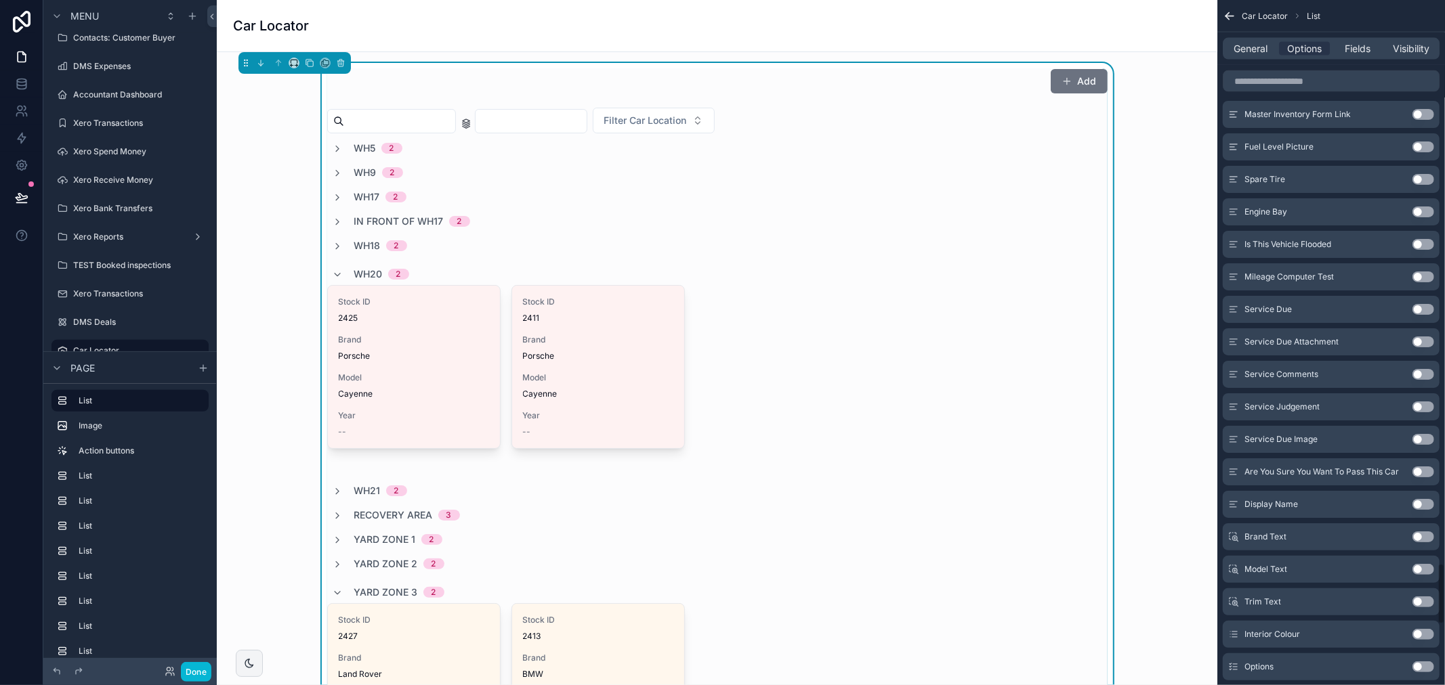
scroll to position [6265, 0]
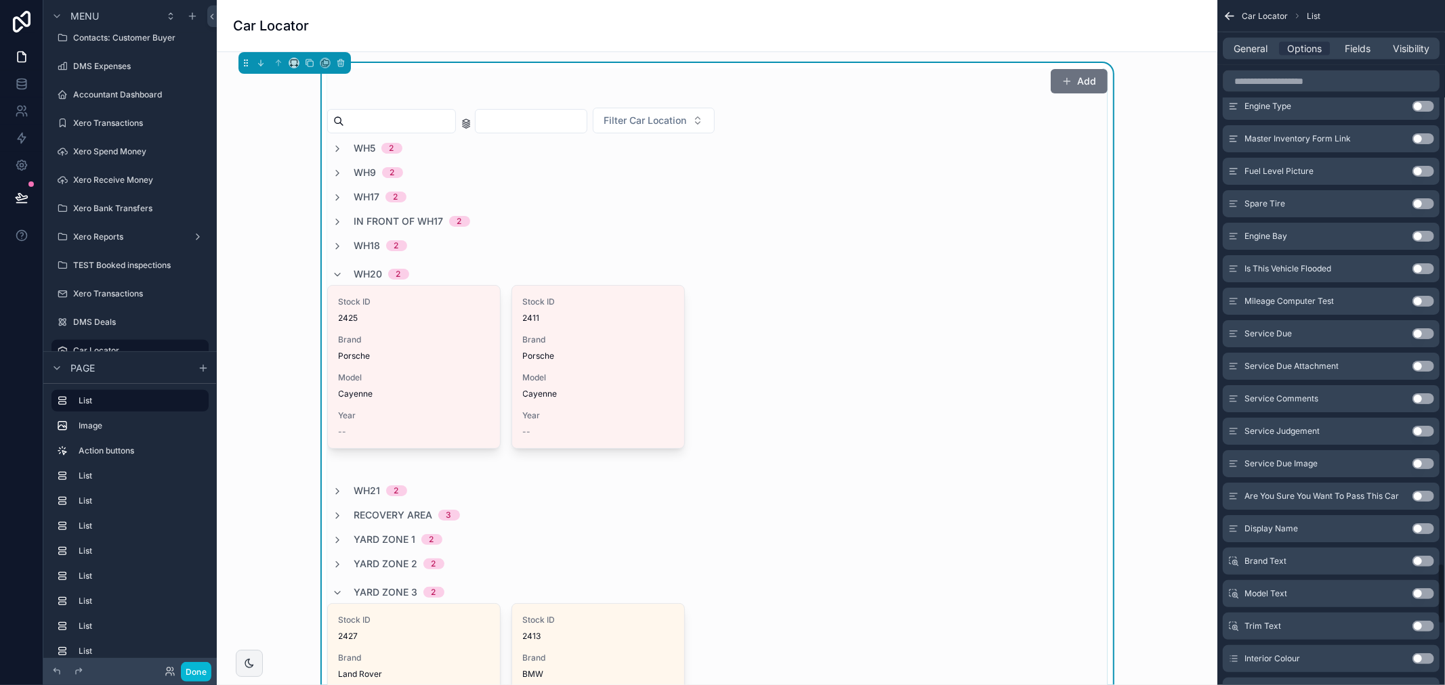
click at [1256, 58] on div "General Options Fields Visibility" at bounding box center [1331, 49] width 217 height 22
click at [1255, 51] on span "General" at bounding box center [1251, 49] width 34 height 14
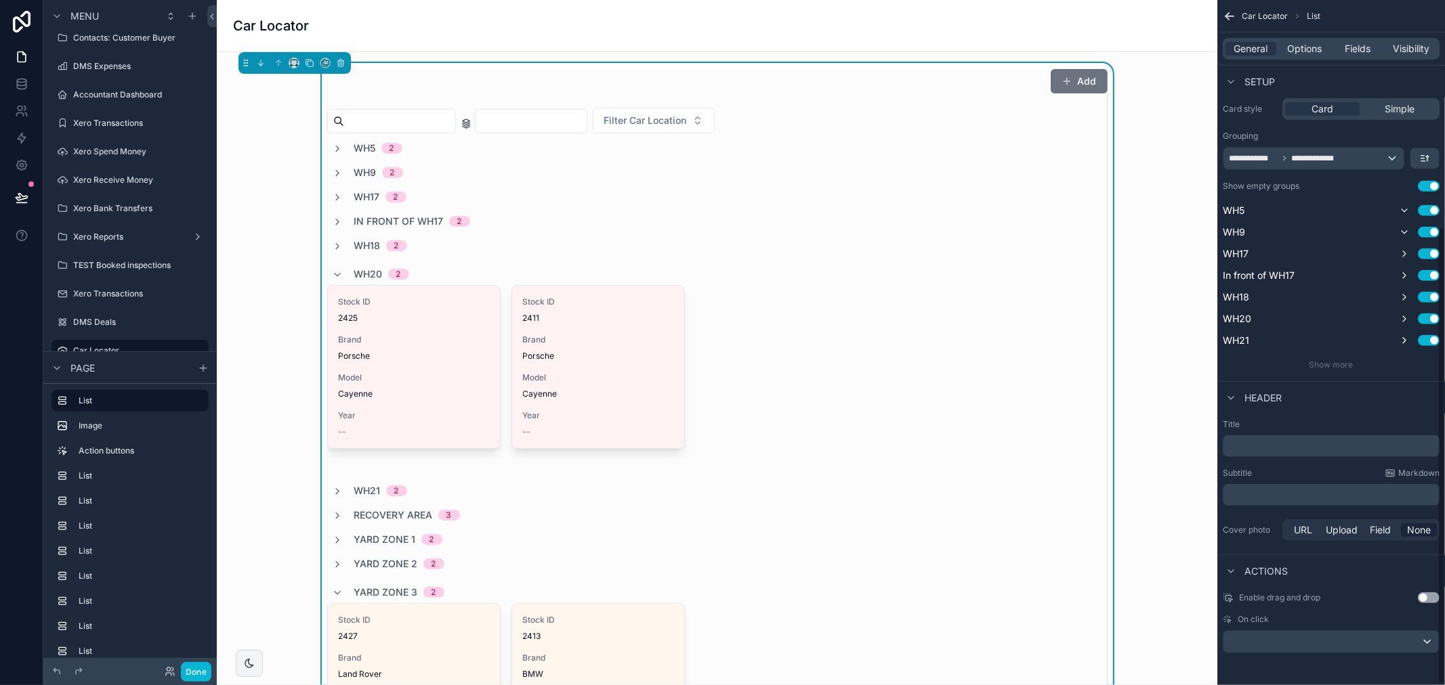
scroll to position [0, 0]
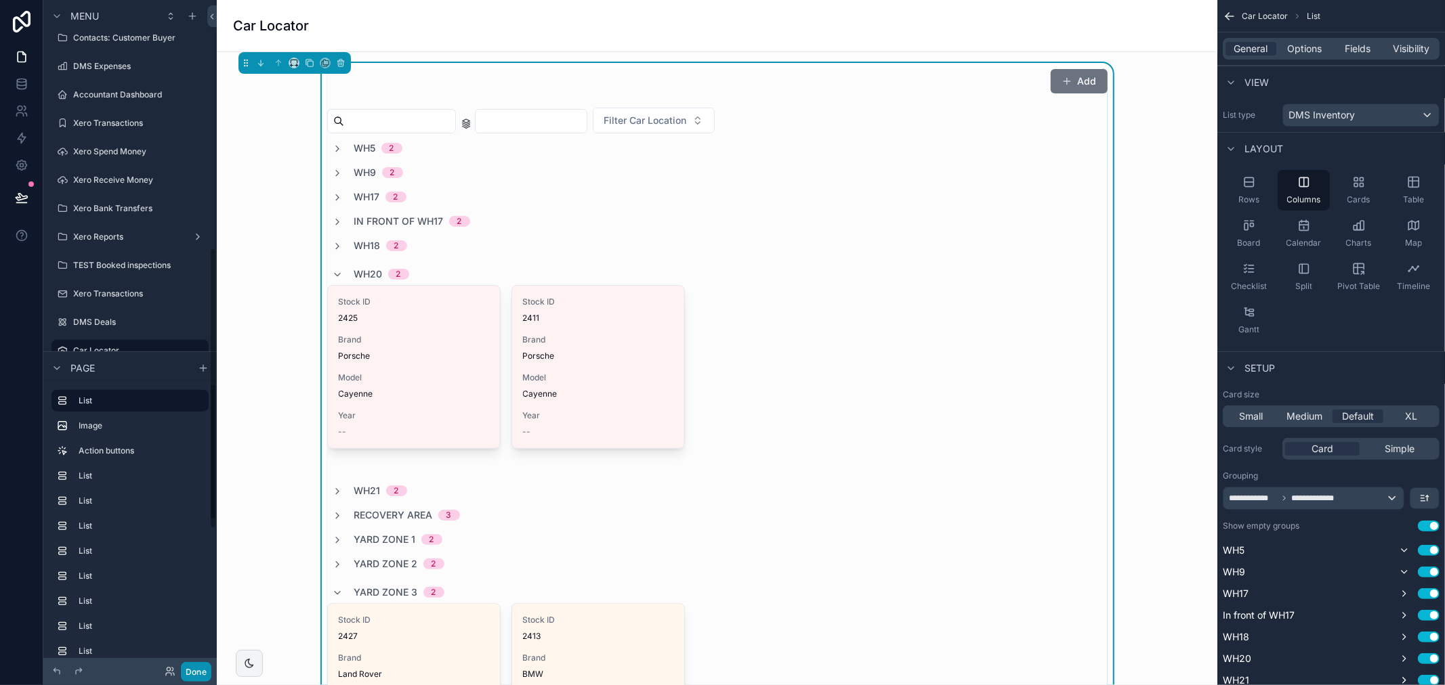
click at [196, 673] on button "Done" at bounding box center [196, 672] width 30 height 20
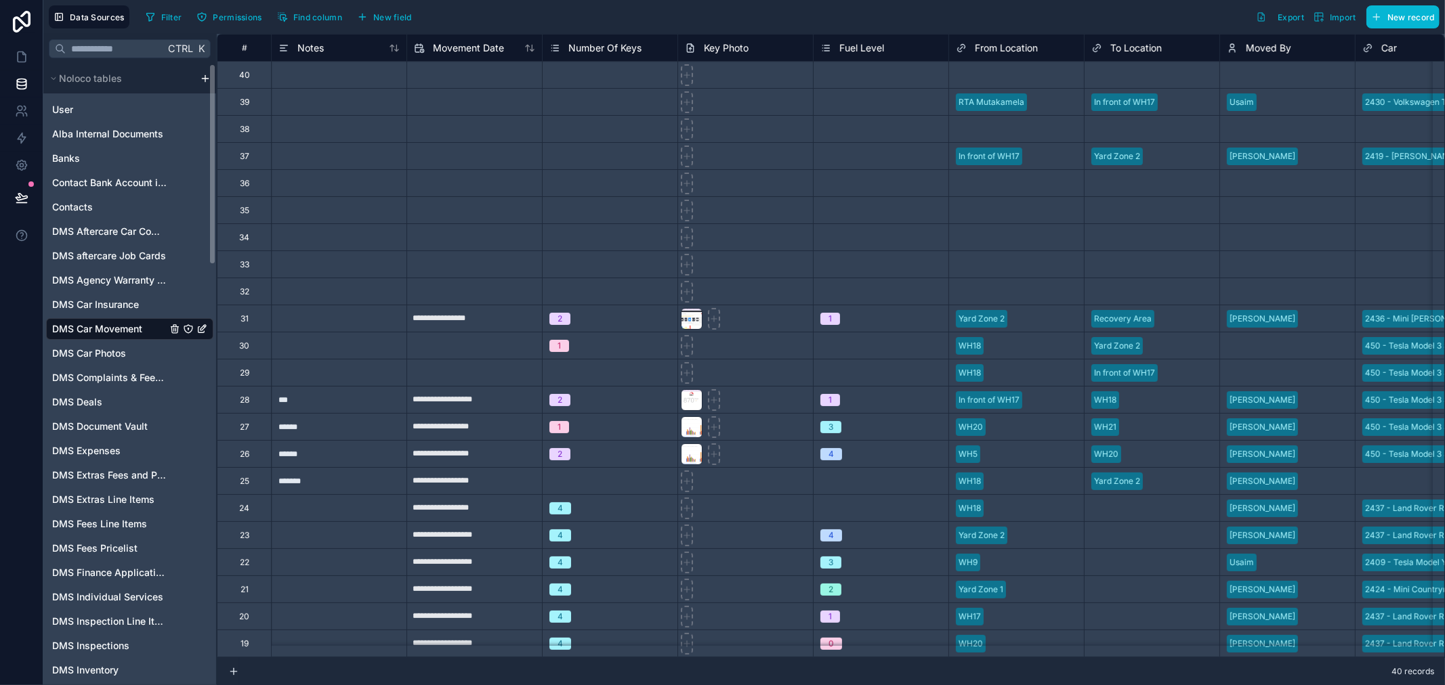
click at [247, 211] on div "35" at bounding box center [244, 210] width 9 height 11
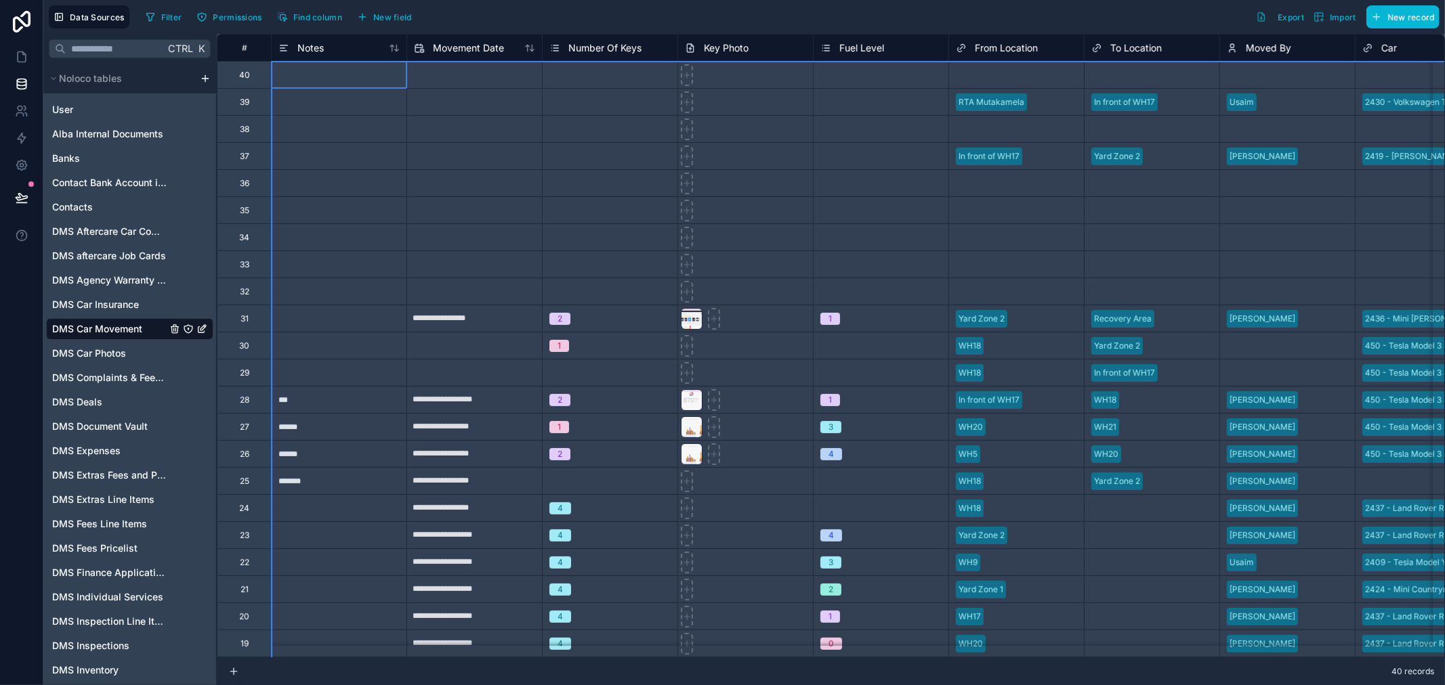
click at [252, 43] on div "#" at bounding box center [244, 48] width 33 height 10
click at [249, 44] on div "#" at bounding box center [244, 48] width 33 height 10
click at [257, 288] on div "32" at bounding box center [244, 291] width 54 height 27
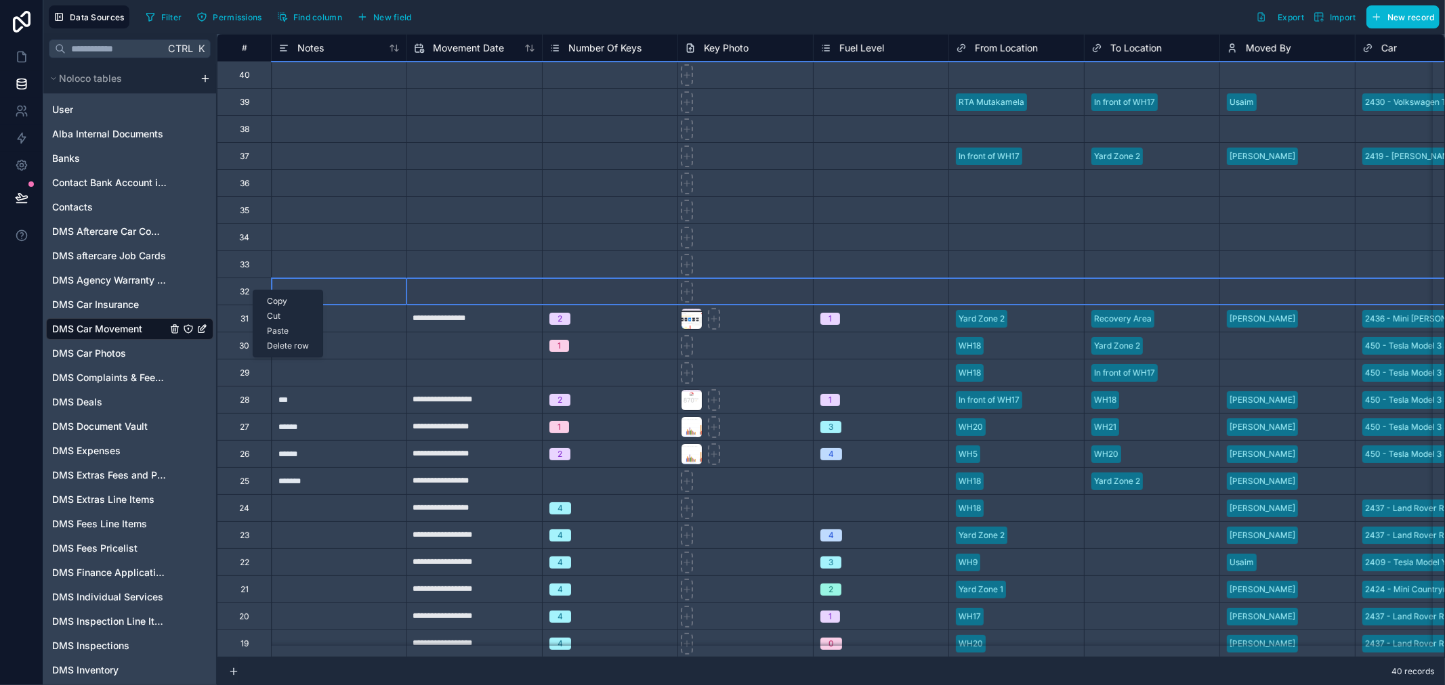
click at [253, 290] on div "Copy Cut Paste Delete row" at bounding box center [288, 324] width 70 height 68
click at [269, 344] on div "Delete row" at bounding box center [287, 346] width 69 height 15
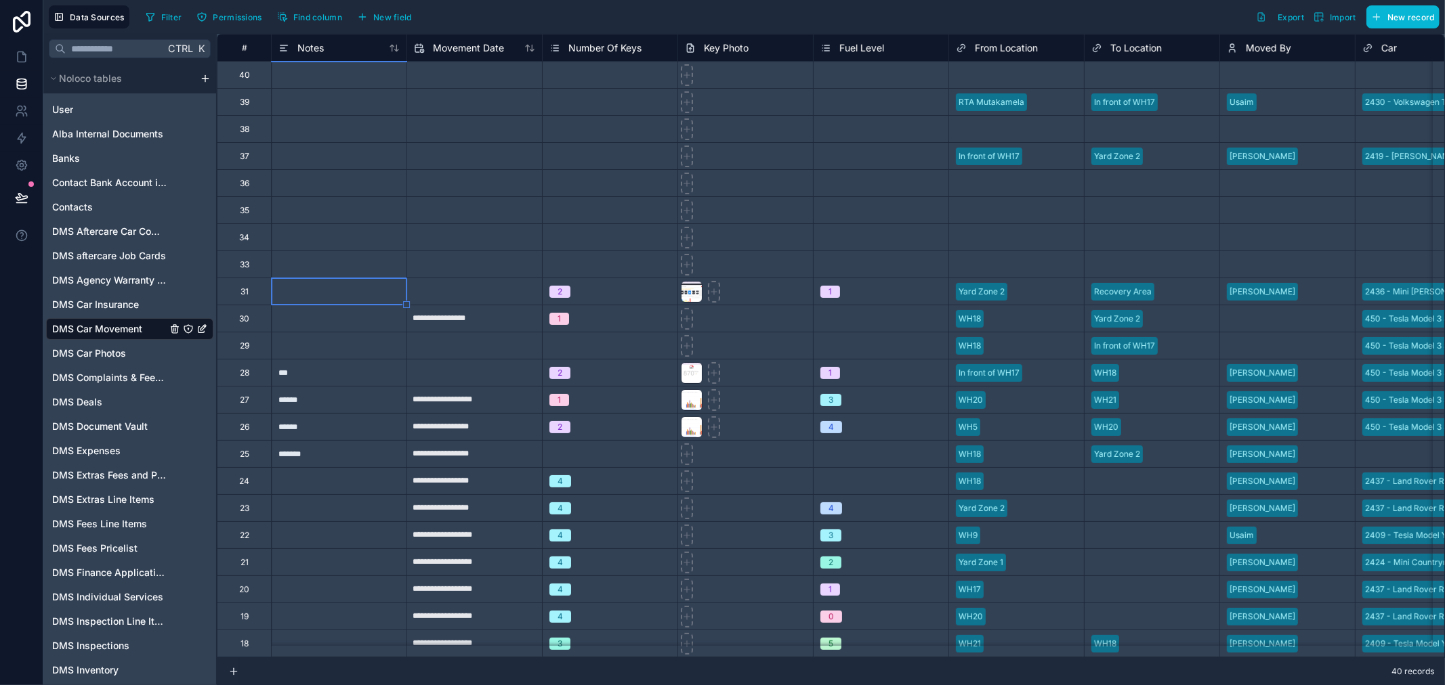
type input "**********"
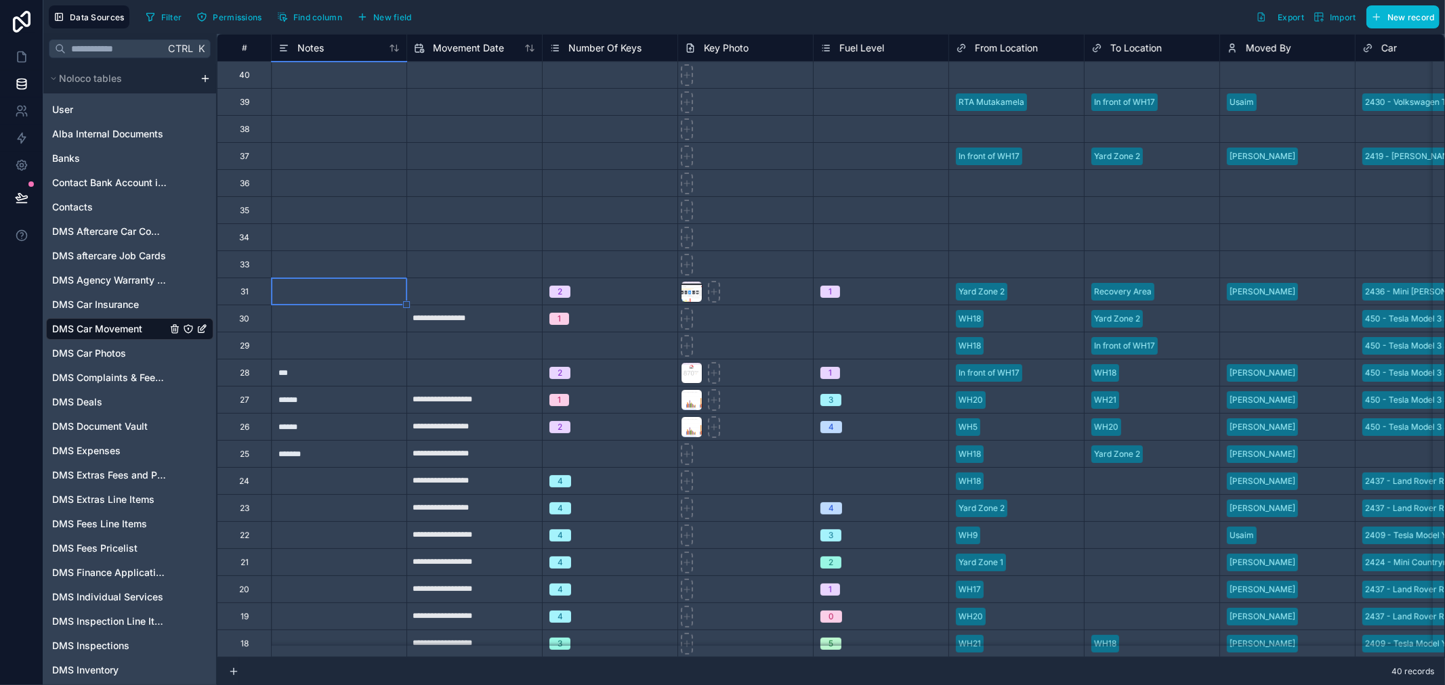
type input "**********"
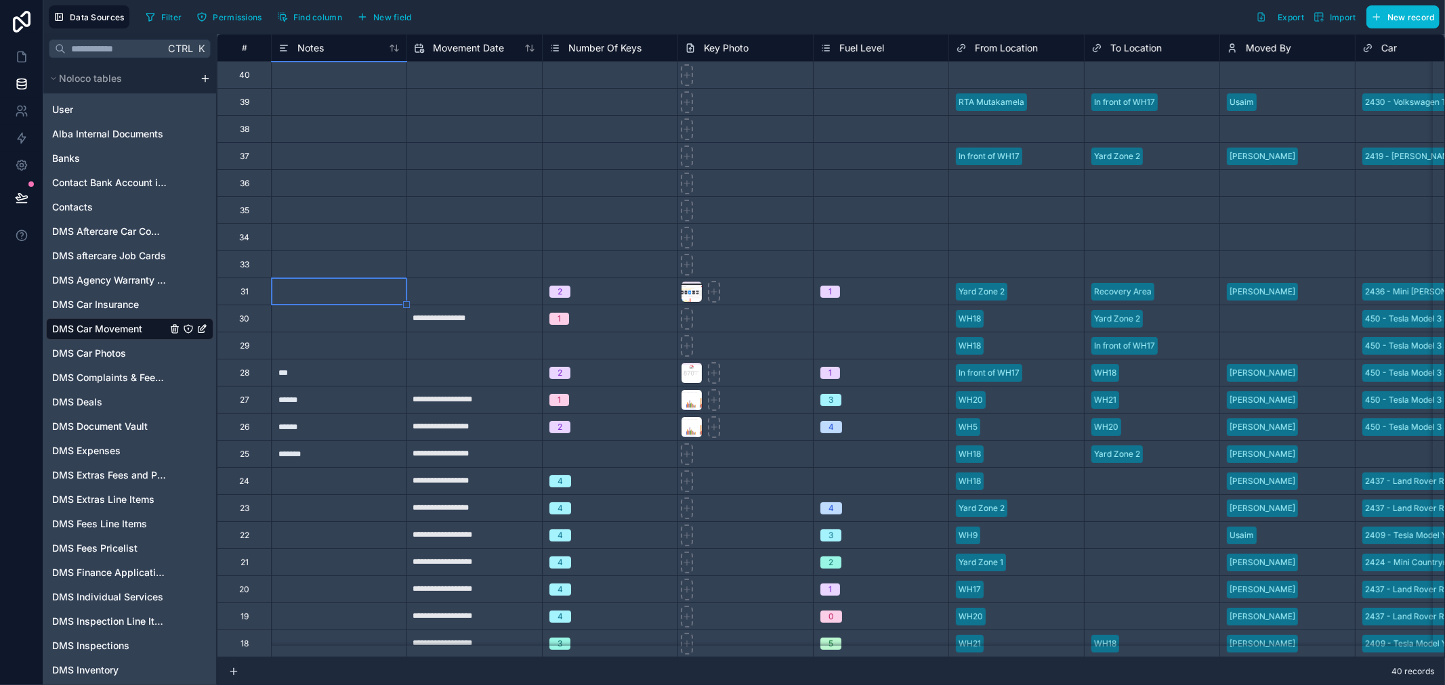
type input "**********"
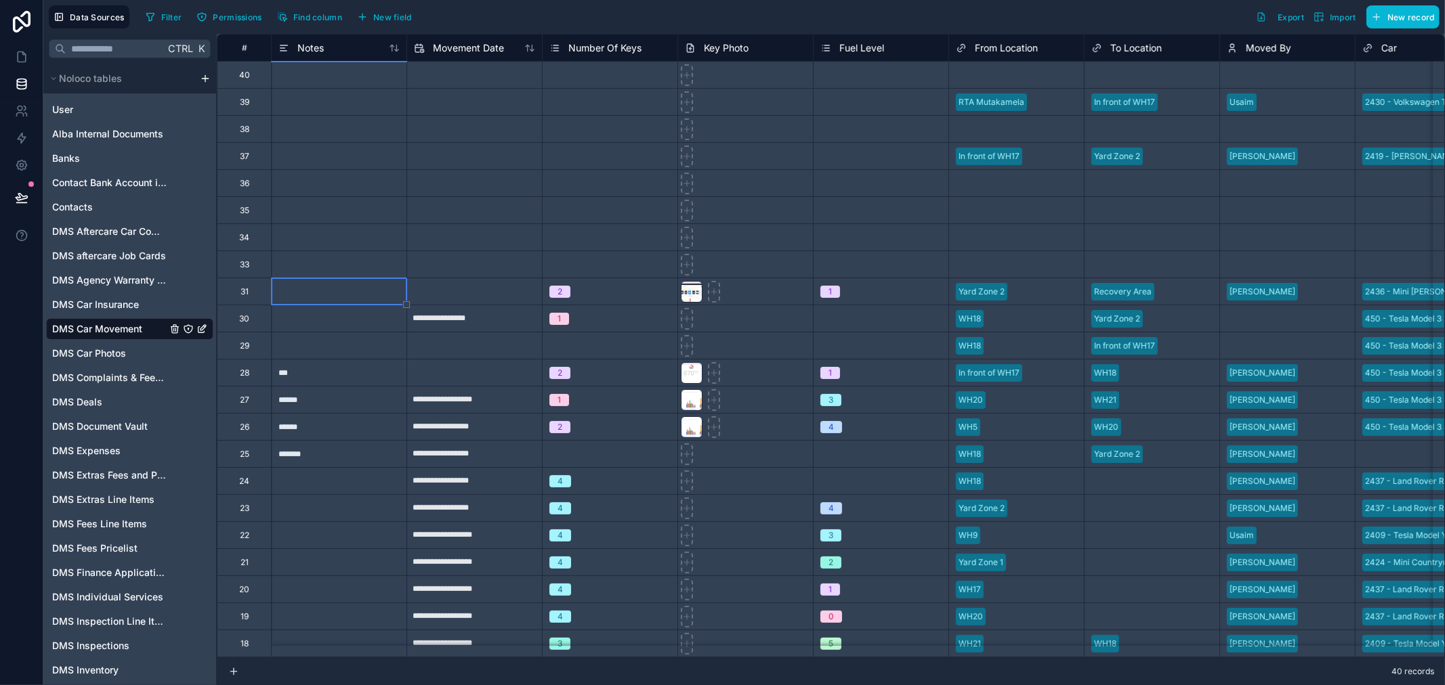
type input "**********"
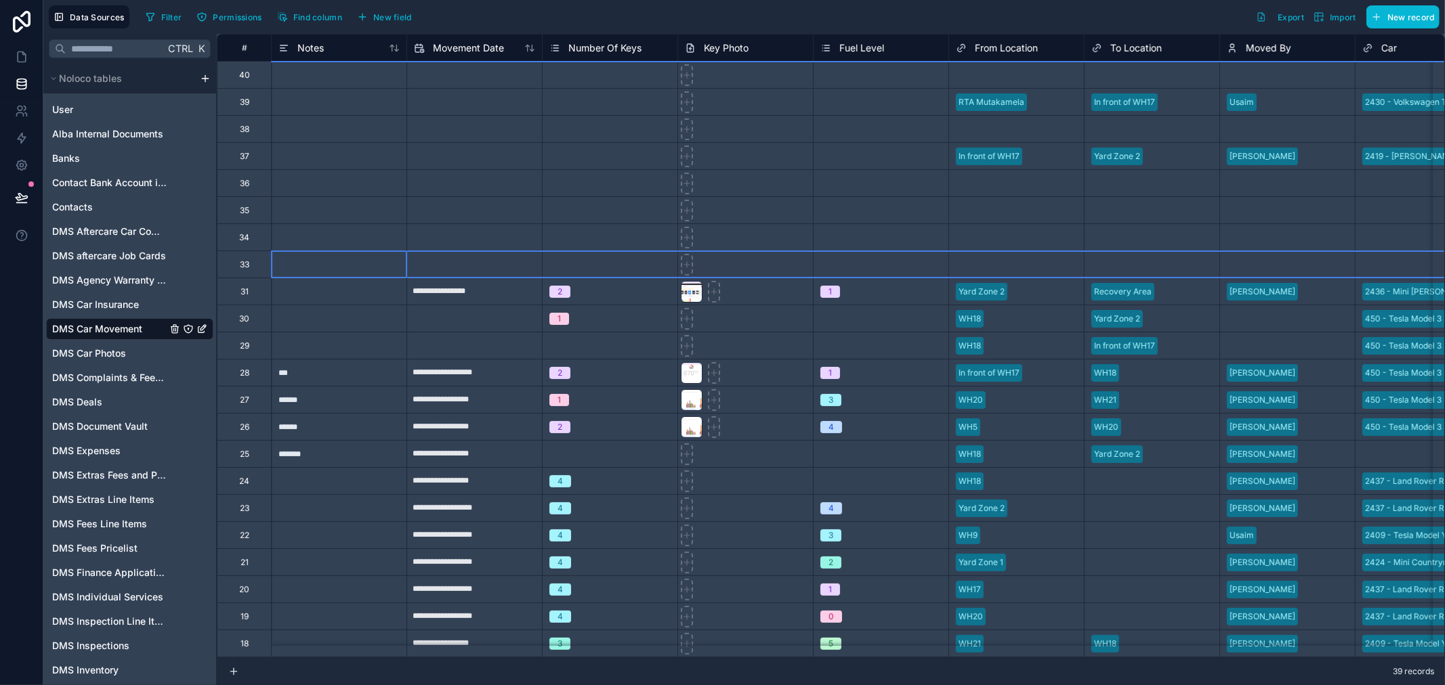
drag, startPoint x: 249, startPoint y: 260, endPoint x: 242, endPoint y: 261, distance: 6.8
click at [242, 261] on div "33" at bounding box center [244, 264] width 9 height 11
drag, startPoint x: 242, startPoint y: 261, endPoint x: 247, endPoint y: 249, distance: 13.1
click at [247, 249] on div "34" at bounding box center [244, 237] width 54 height 27
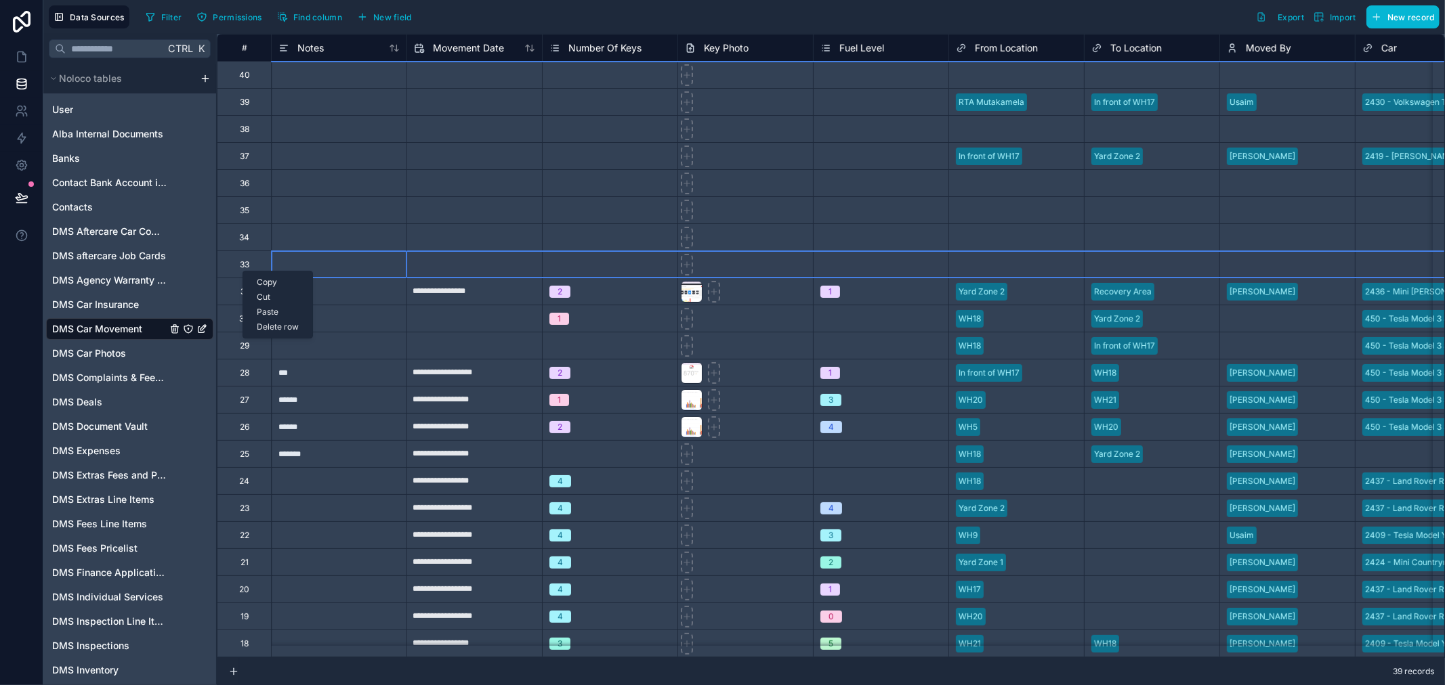
click at [245, 268] on div "33" at bounding box center [244, 264] width 9 height 11
click at [245, 263] on div "33" at bounding box center [244, 264] width 9 height 11
drag, startPoint x: 242, startPoint y: 262, endPoint x: 295, endPoint y: 246, distance: 55.3
click at [295, 246] on div at bounding box center [338, 237] width 135 height 27
click at [262, 261] on div "33" at bounding box center [244, 264] width 54 height 27
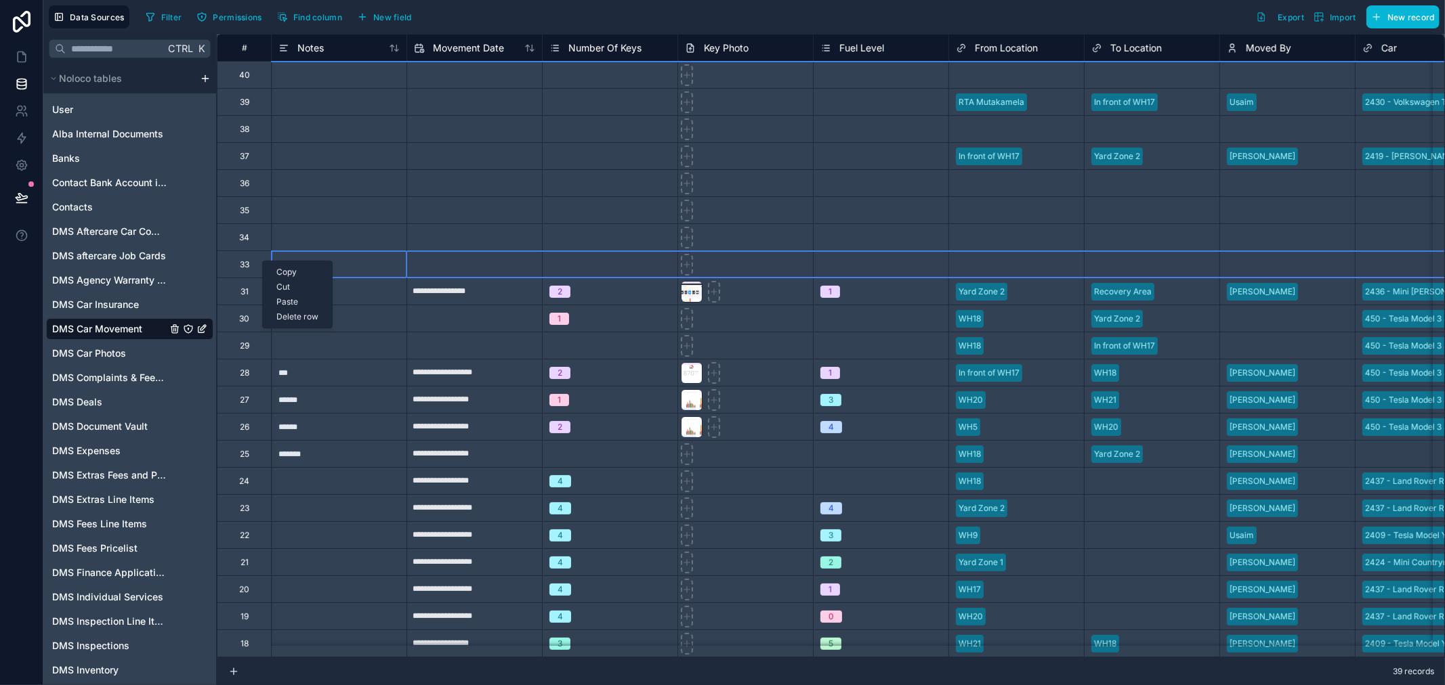
click at [265, 261] on div "Copy Cut Paste Delete row" at bounding box center [297, 295] width 70 height 68
click at [297, 314] on div "Delete row" at bounding box center [297, 317] width 69 height 15
type input "**********"
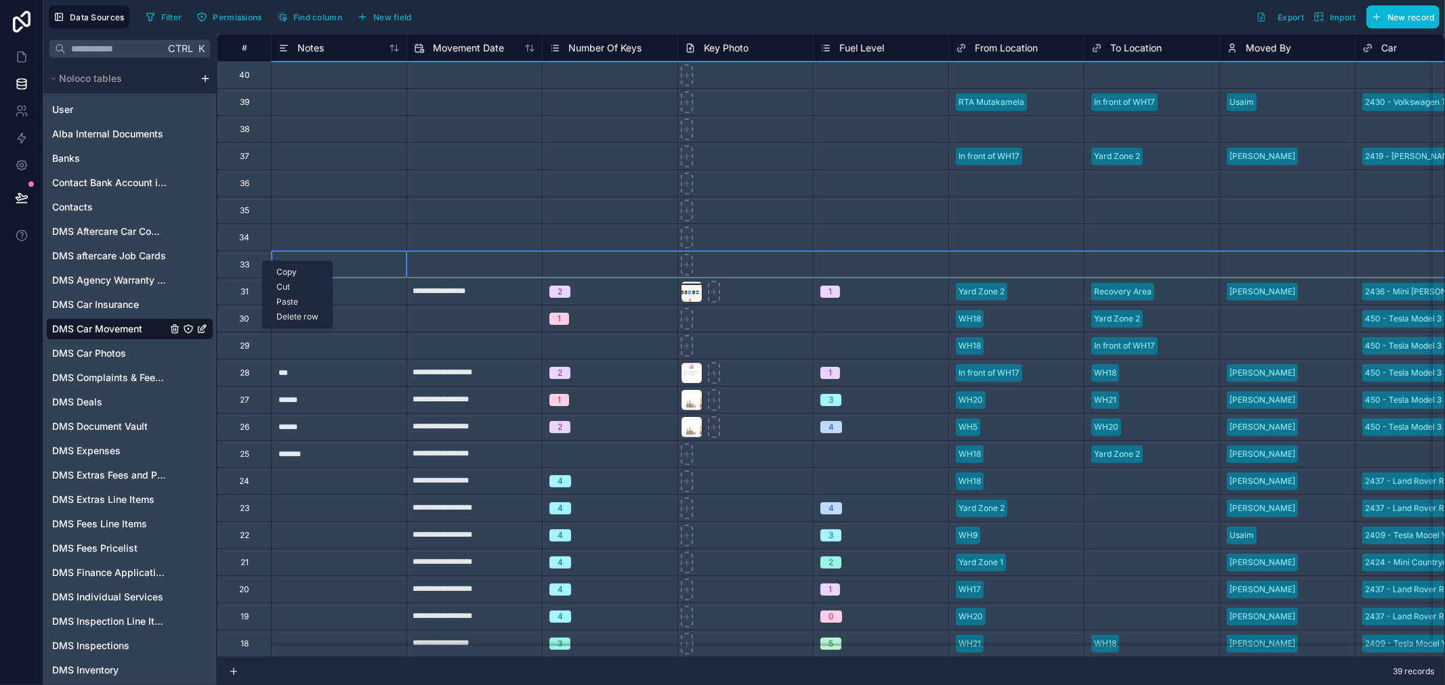
type input "**********"
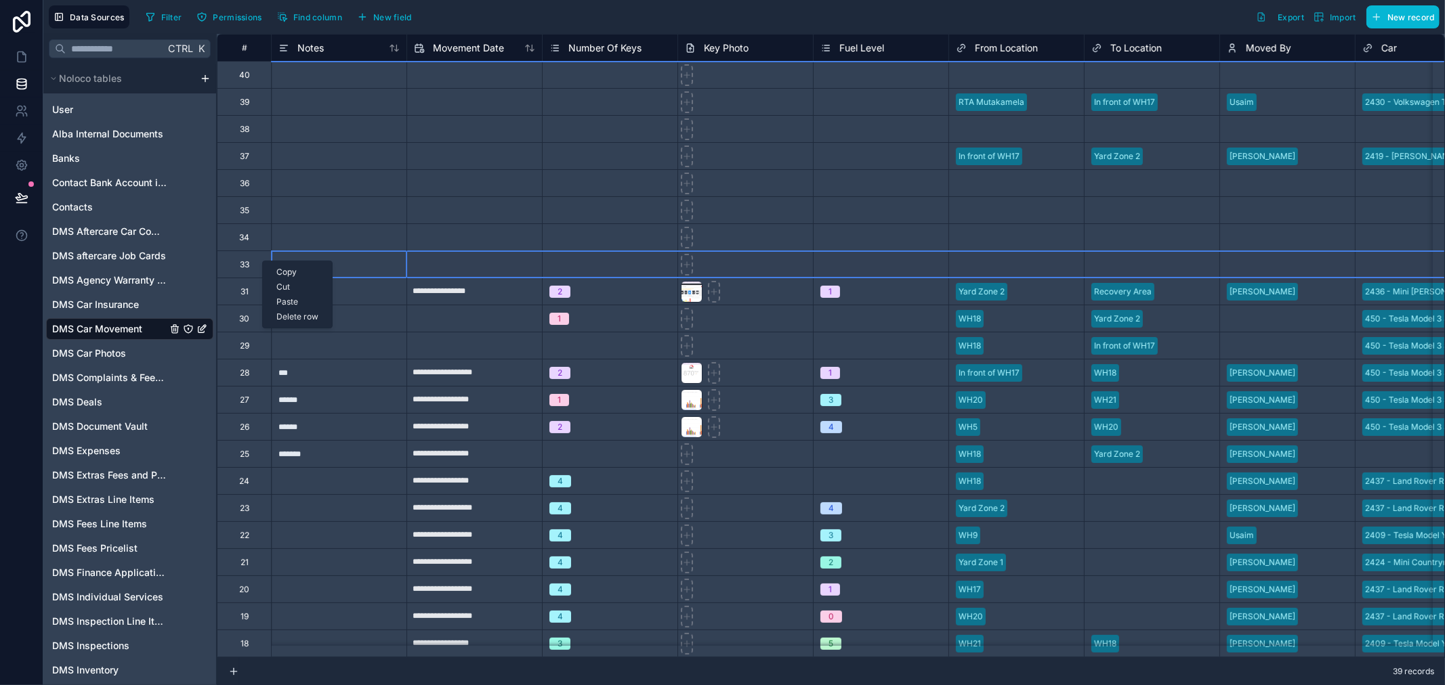
type input "**********"
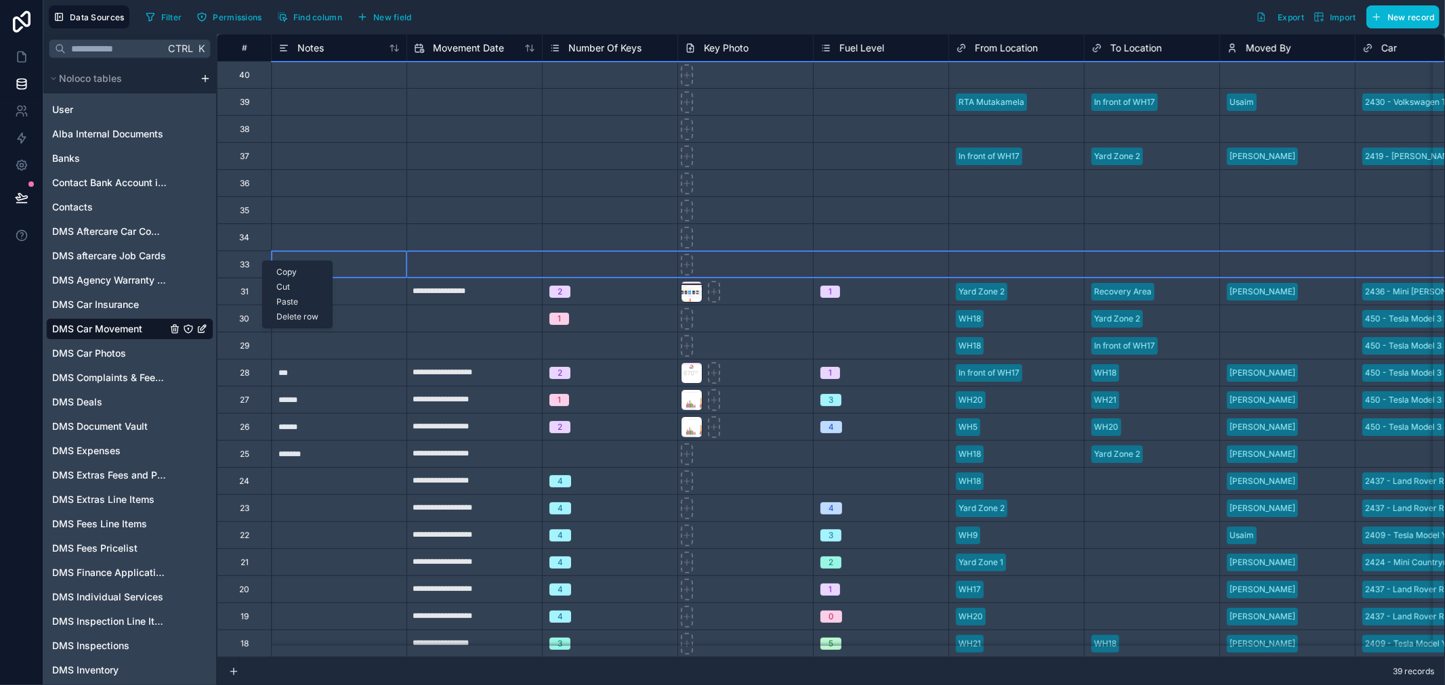
type input "**********"
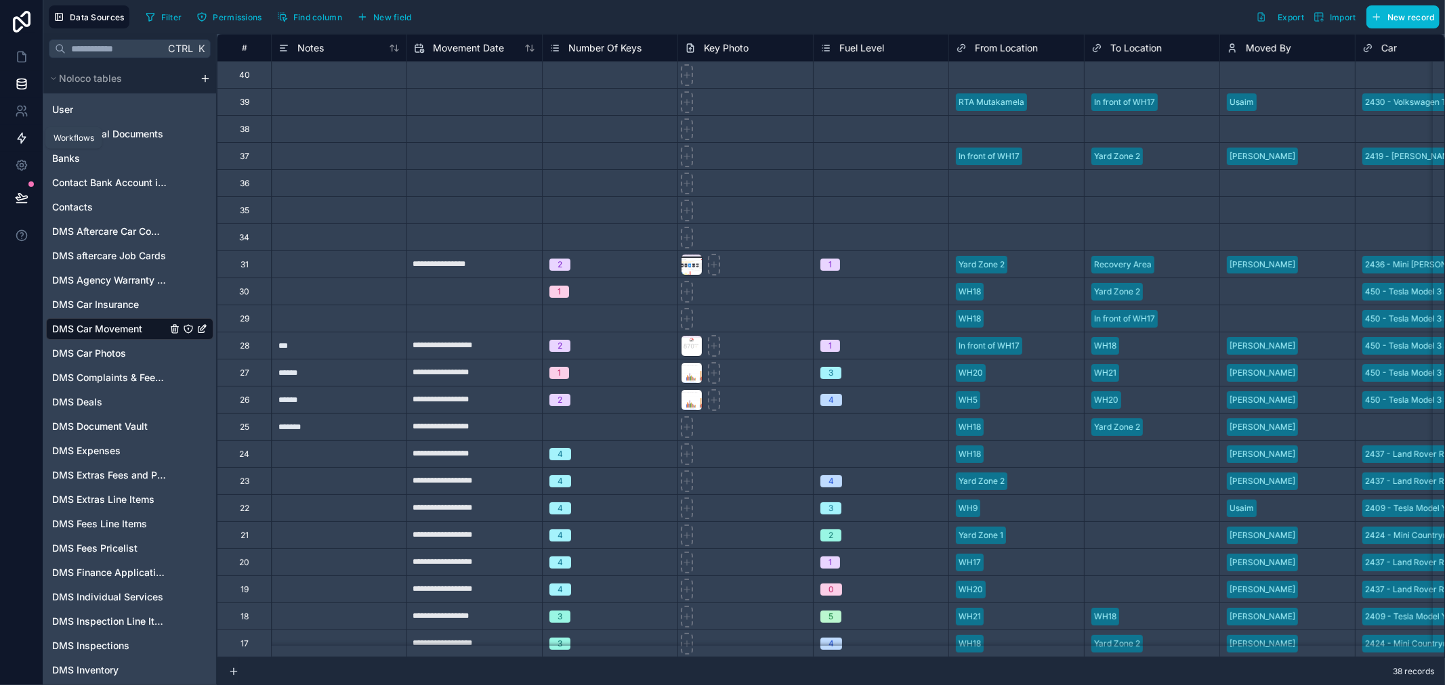
click at [21, 138] on icon at bounding box center [22, 138] width 14 height 14
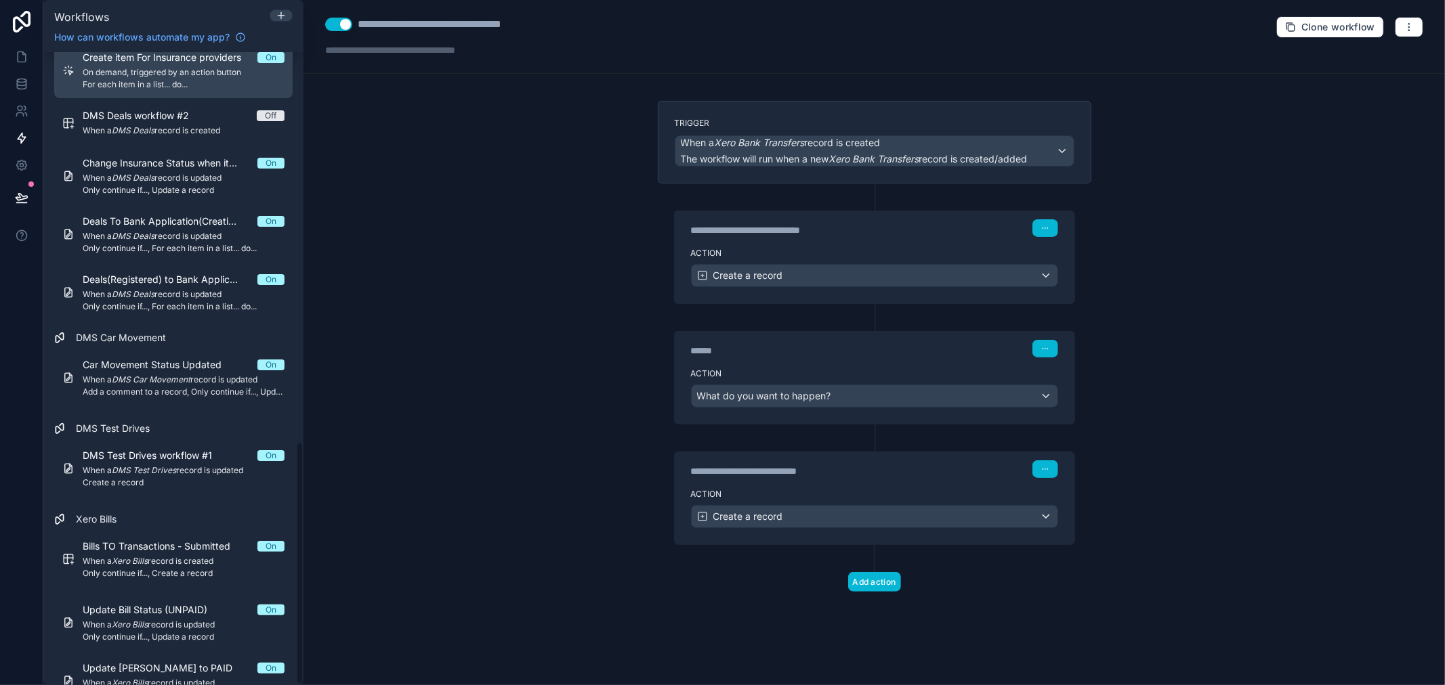
scroll to position [1017, 0]
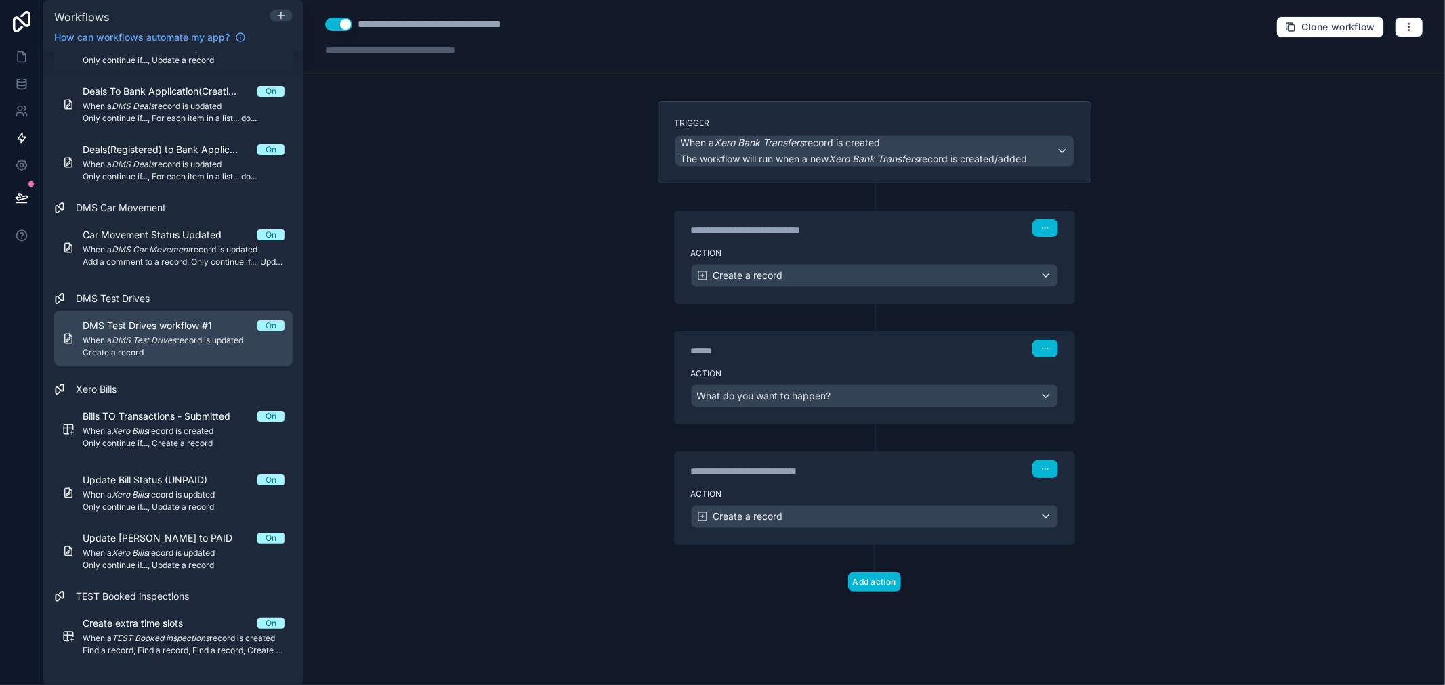
click at [149, 329] on span "DMS Test Drives workflow #1" at bounding box center [156, 326] width 146 height 14
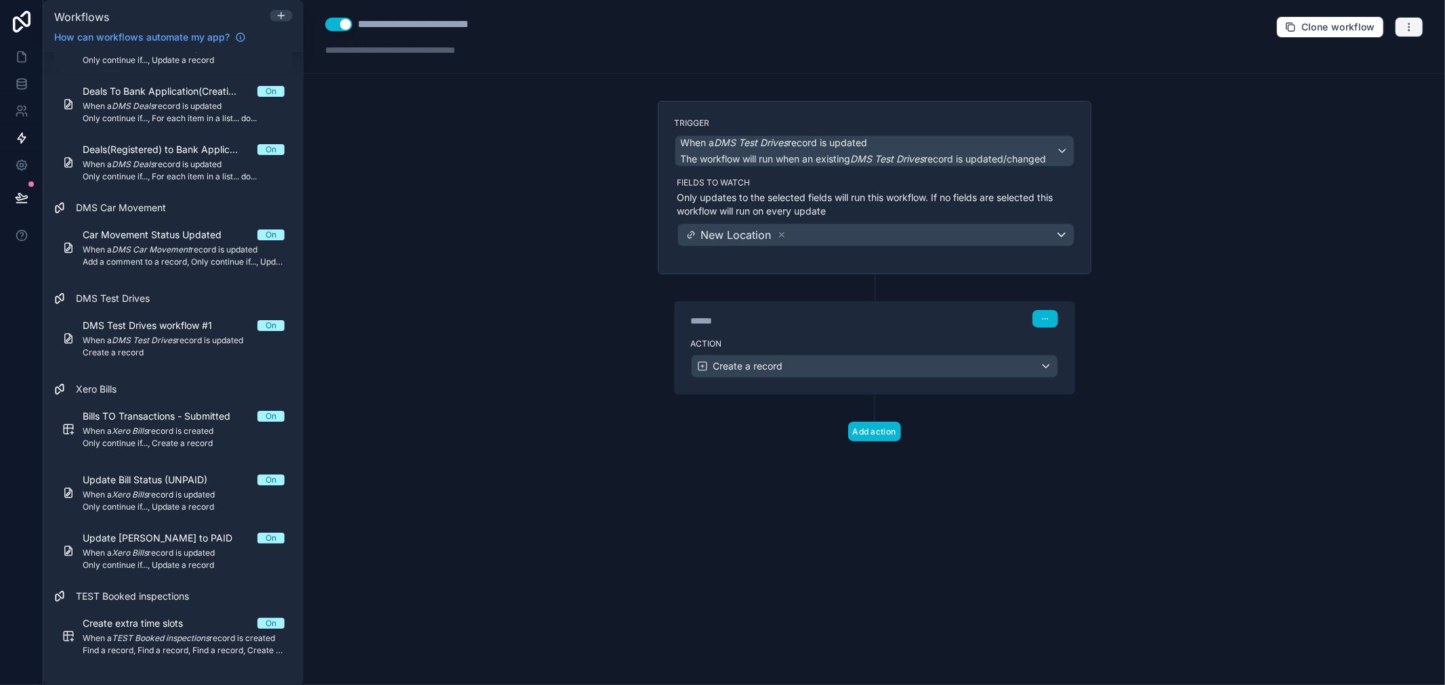
click at [1419, 17] on button "button" at bounding box center [1409, 27] width 28 height 20
click at [1375, 109] on button "Delete workflow" at bounding box center [1363, 102] width 98 height 22
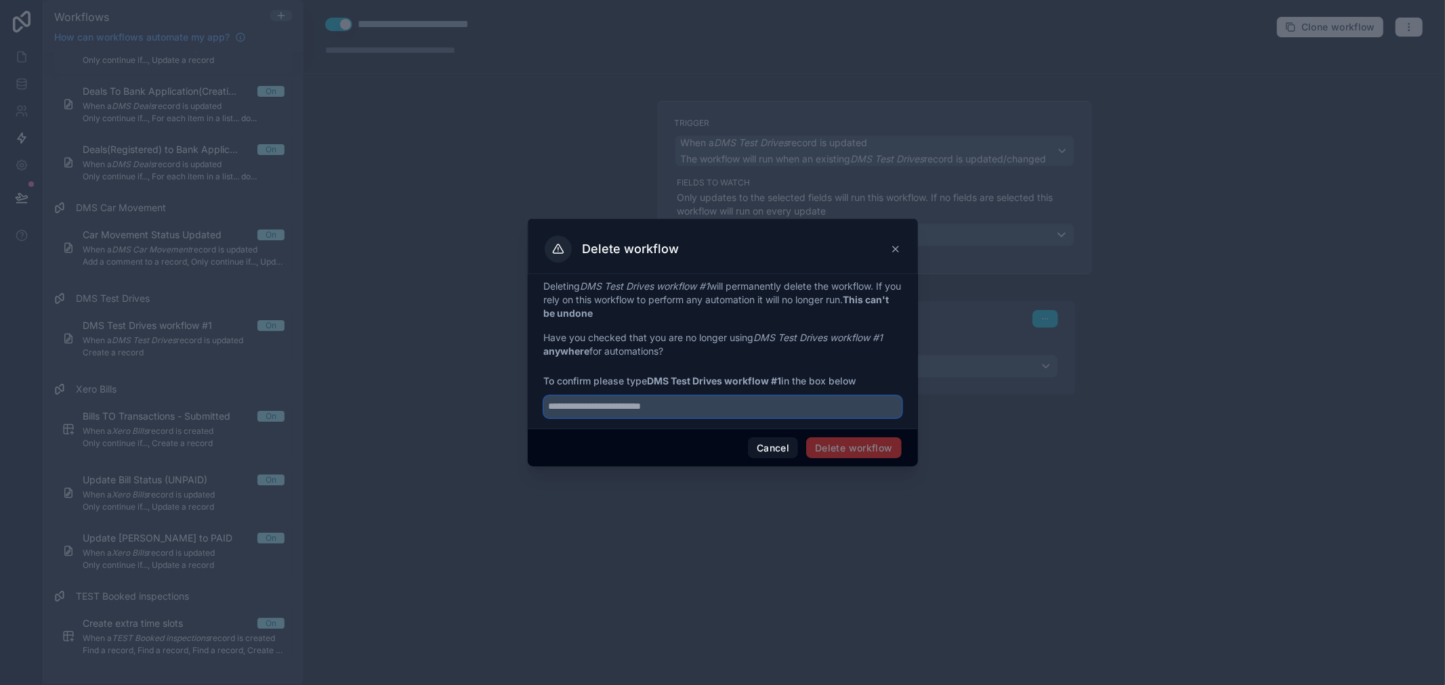
click at [769, 404] on input "text" at bounding box center [723, 407] width 358 height 22
drag, startPoint x: 784, startPoint y: 381, endPoint x: 649, endPoint y: 384, distance: 135.5
click at [649, 384] on span "To confirm please type DMS Test Drives workflow #1 in the box below" at bounding box center [723, 382] width 358 height 14
copy strong "DMS Test Drives workflow #1"
click at [784, 397] on input "text" at bounding box center [723, 407] width 358 height 22
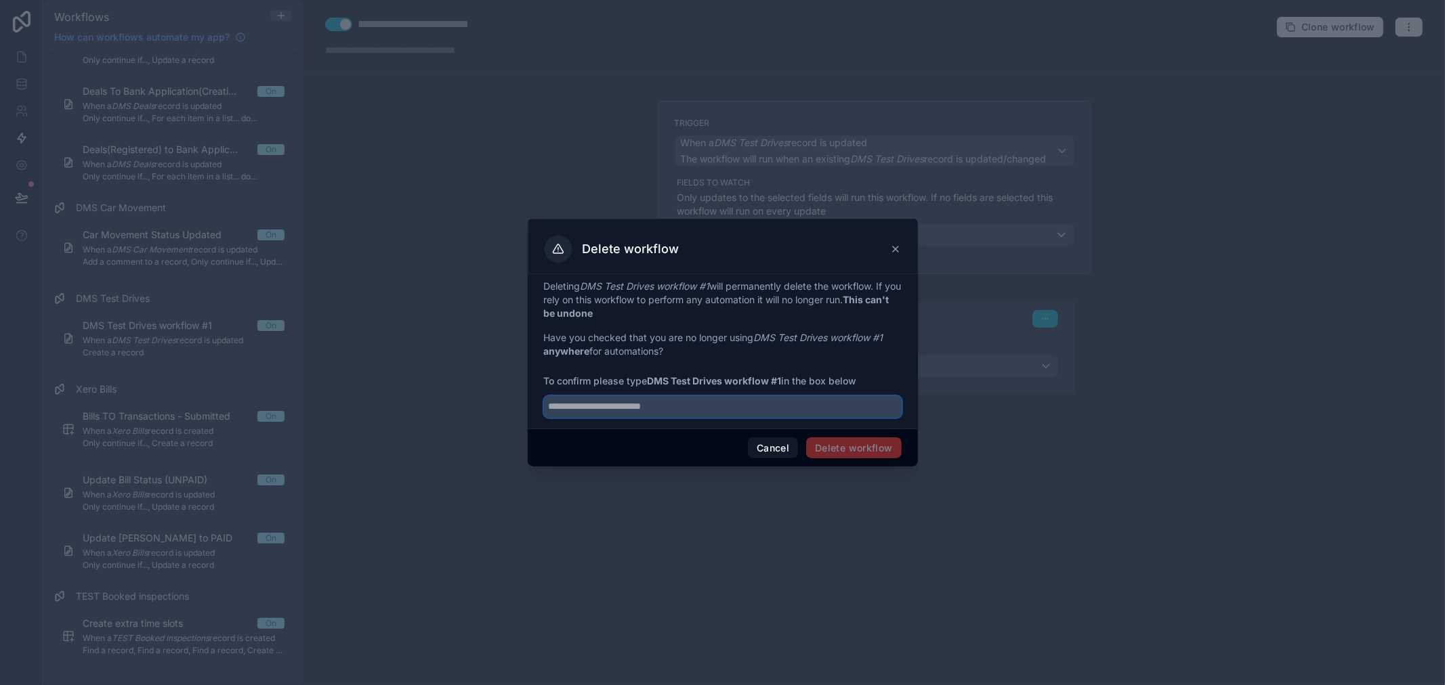
click at [784, 402] on input "text" at bounding box center [723, 407] width 358 height 22
paste input "**********"
type input "**********"
click at [848, 456] on button "Delete workflow" at bounding box center [853, 449] width 95 height 22
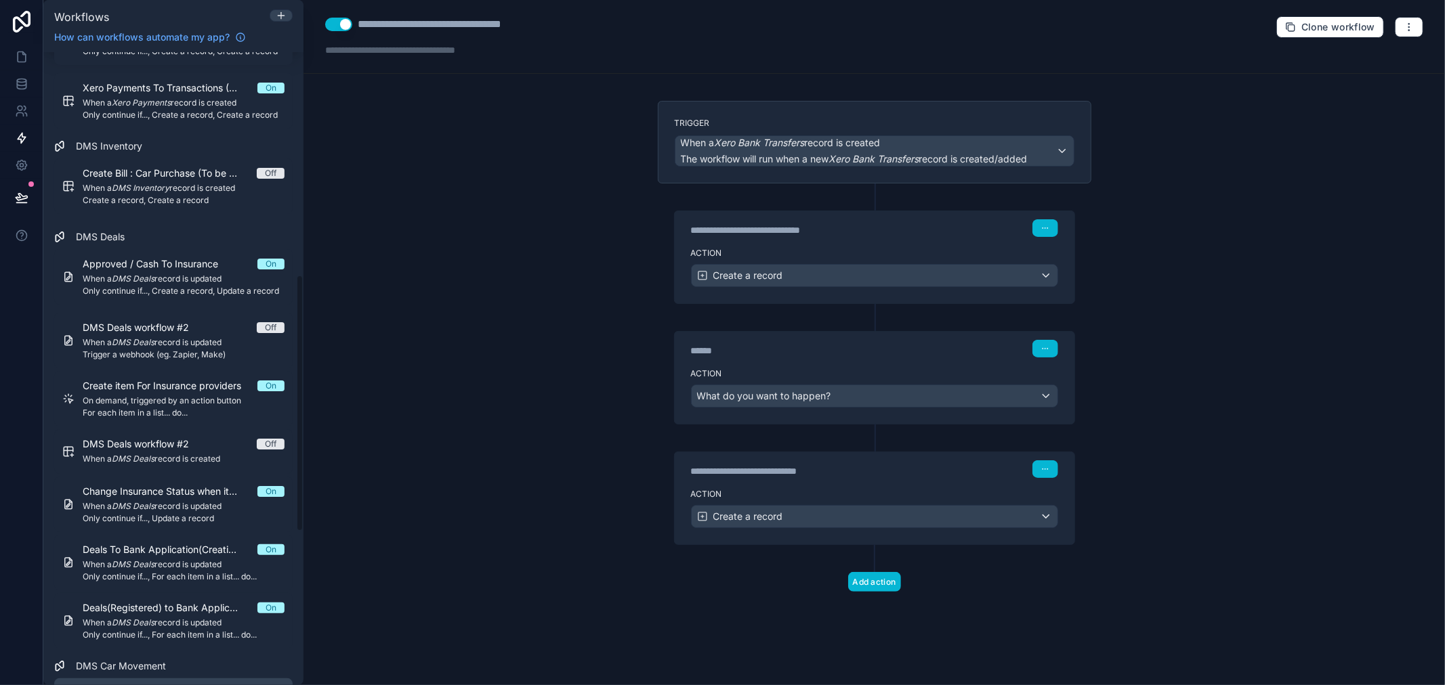
scroll to position [550, 0]
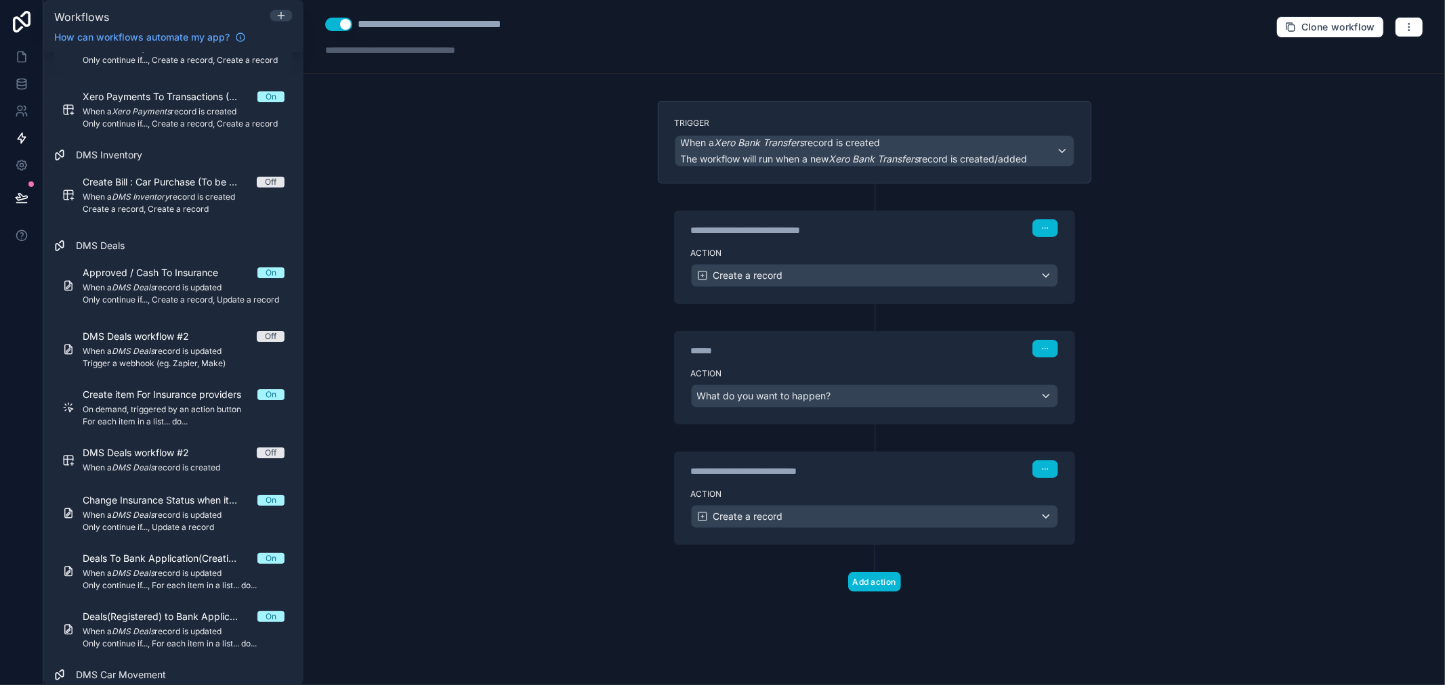
click at [499, 407] on div "**********" at bounding box center [873, 342] width 1141 height 685
click at [20, 86] on icon at bounding box center [22, 84] width 14 height 14
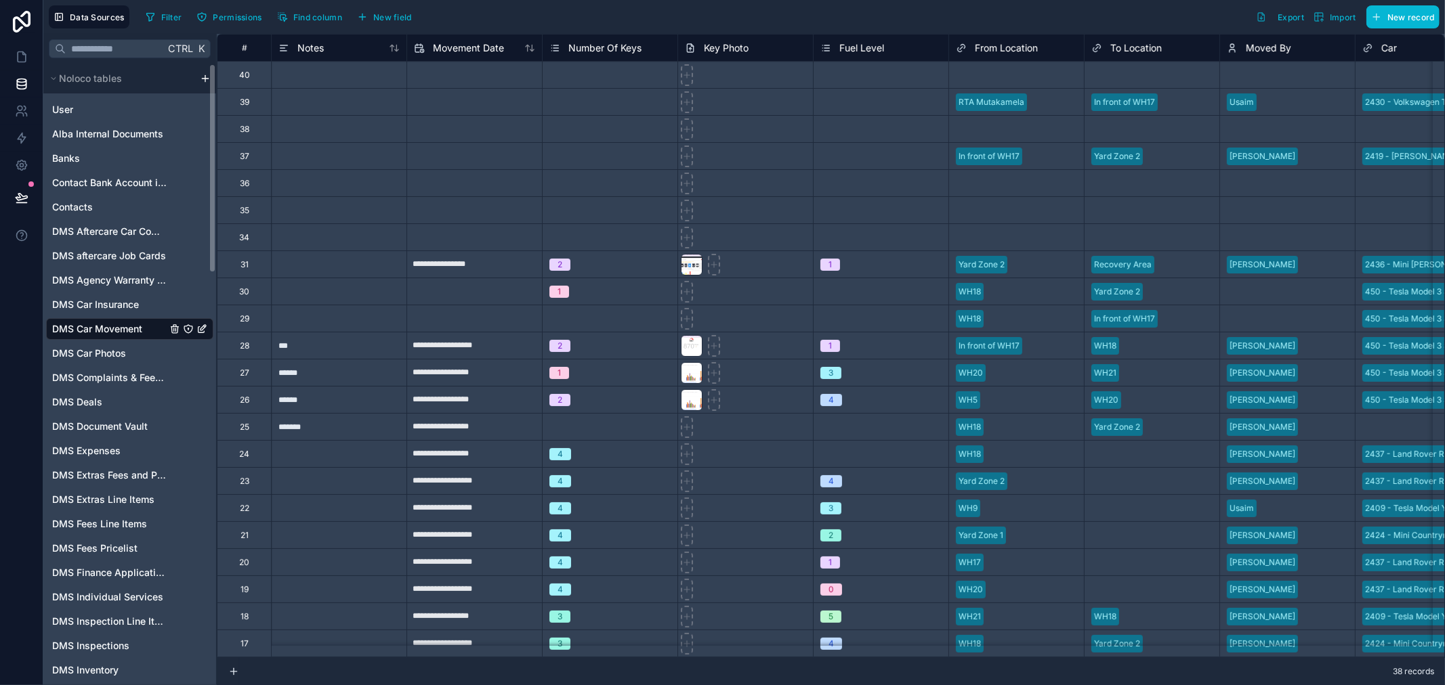
click at [251, 75] on div "40" at bounding box center [244, 74] width 54 height 27
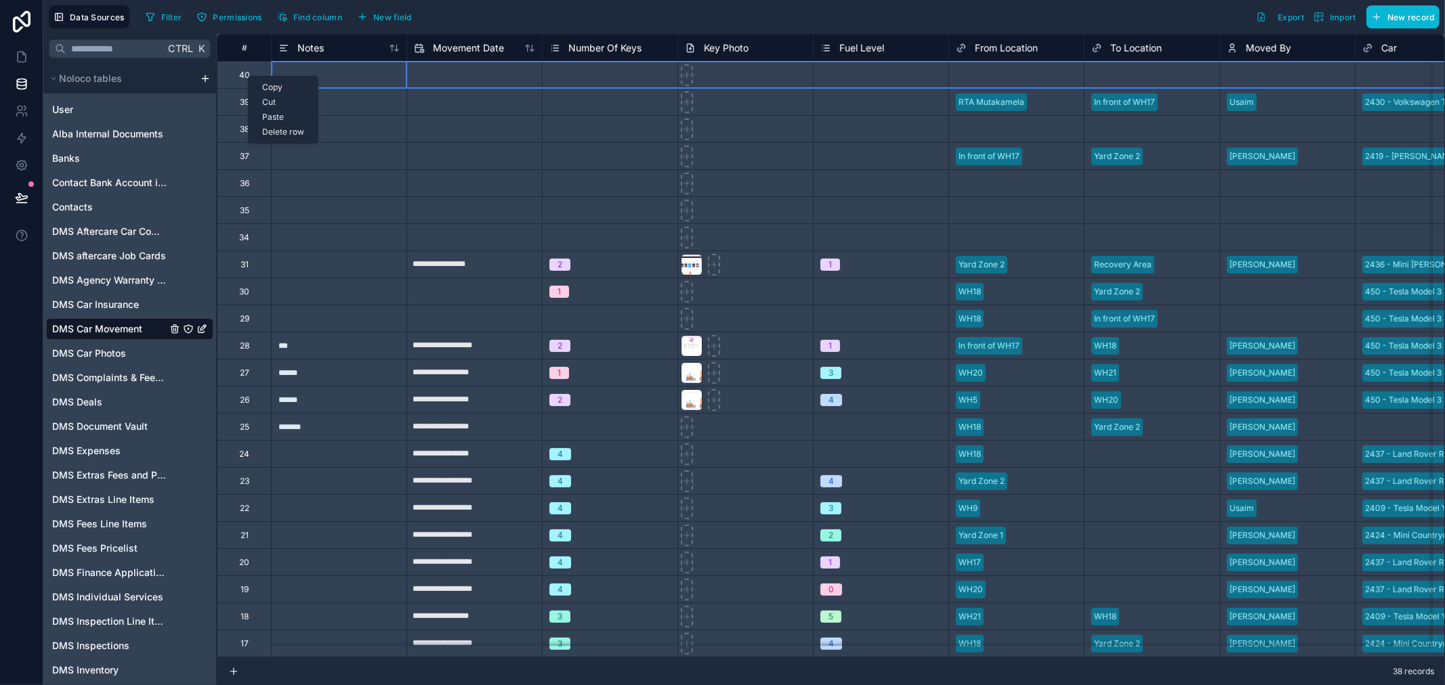
click at [276, 131] on div "Delete row" at bounding box center [283, 132] width 69 height 15
type input "**********"
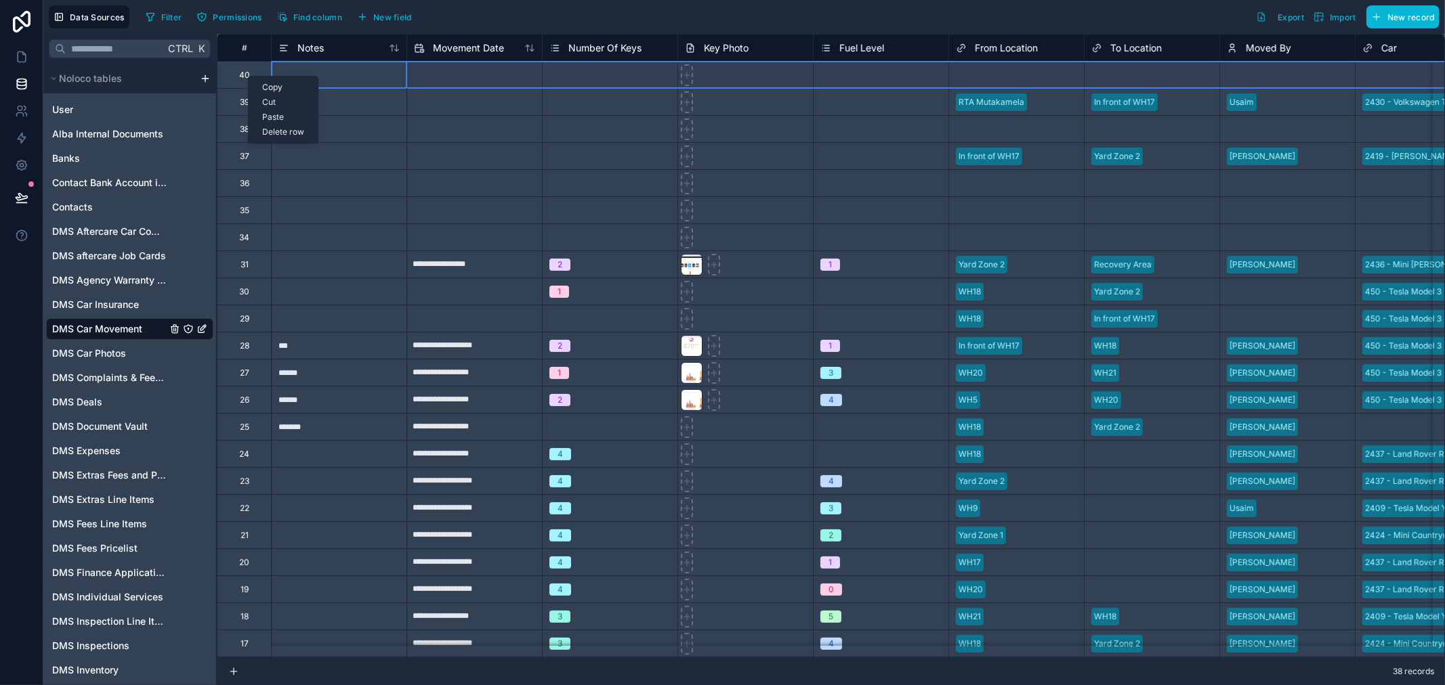
type input "**********"
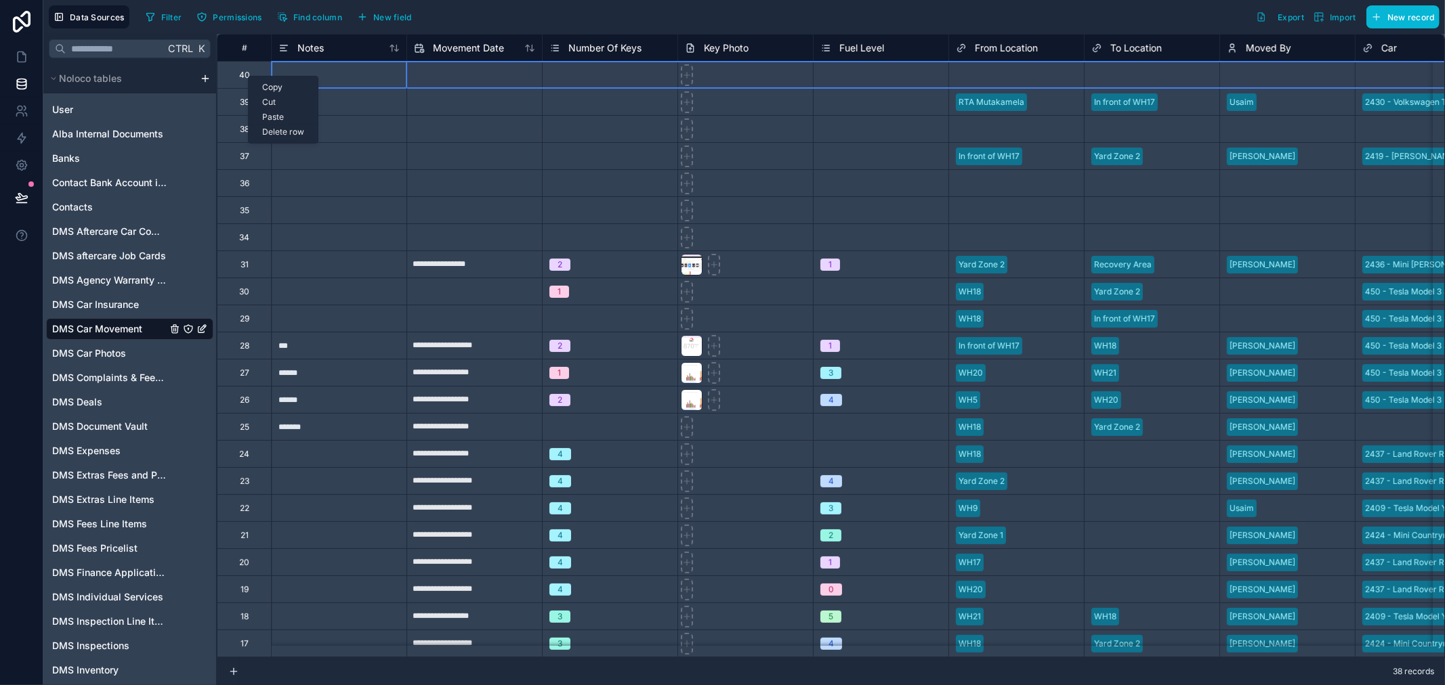
type input "**********"
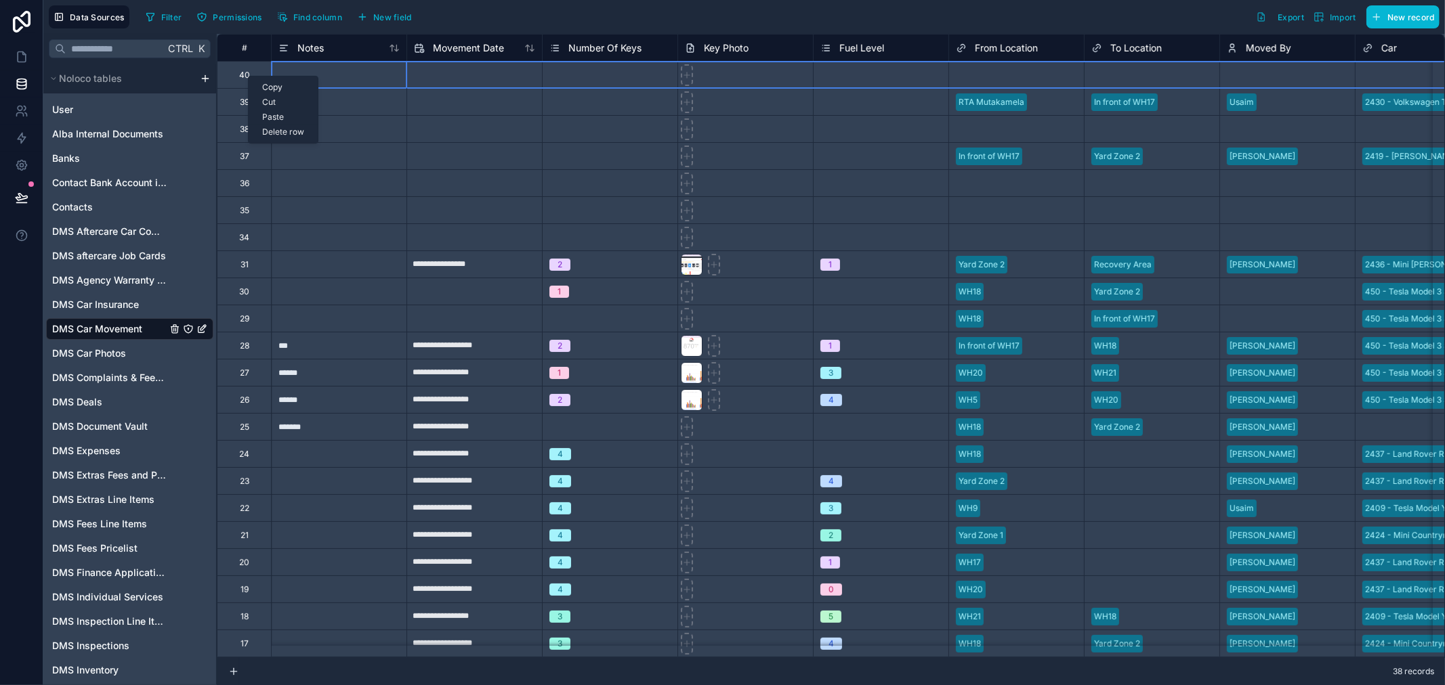
type input "**********"
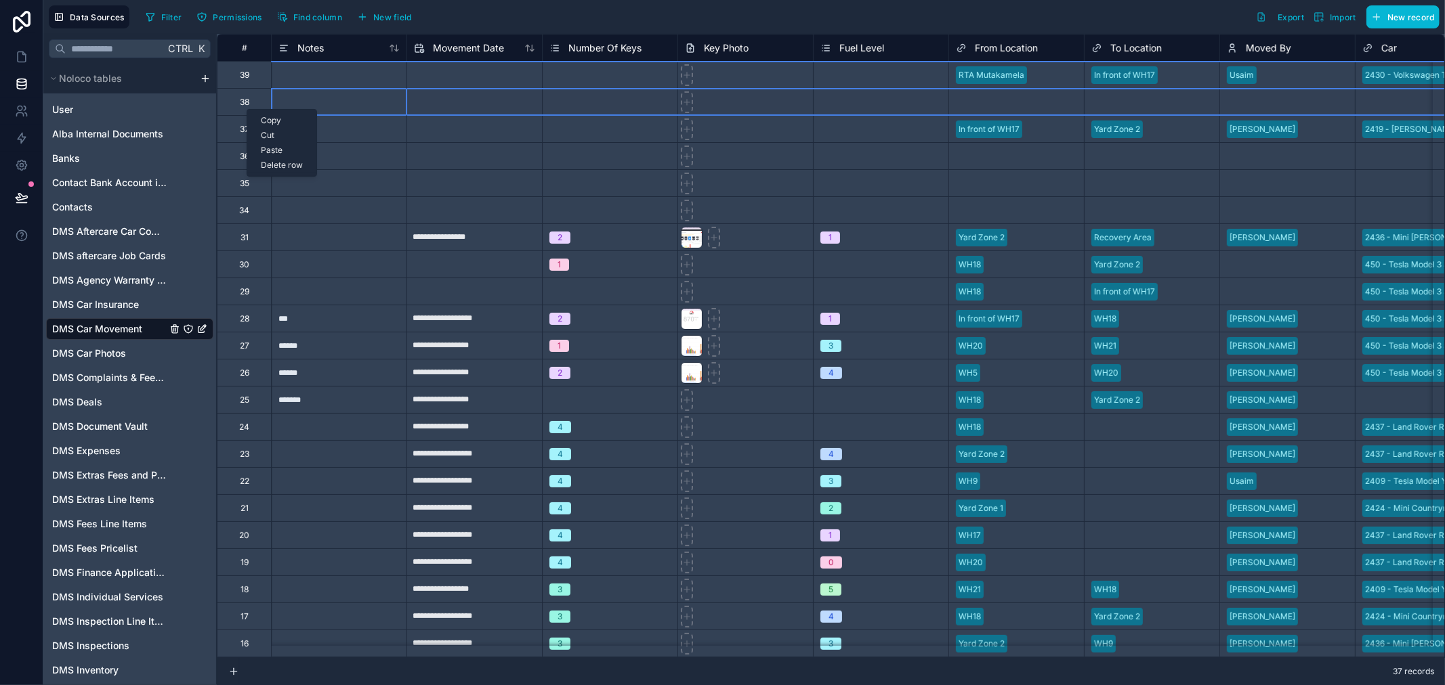
click at [280, 165] on div "Delete row" at bounding box center [281, 165] width 69 height 15
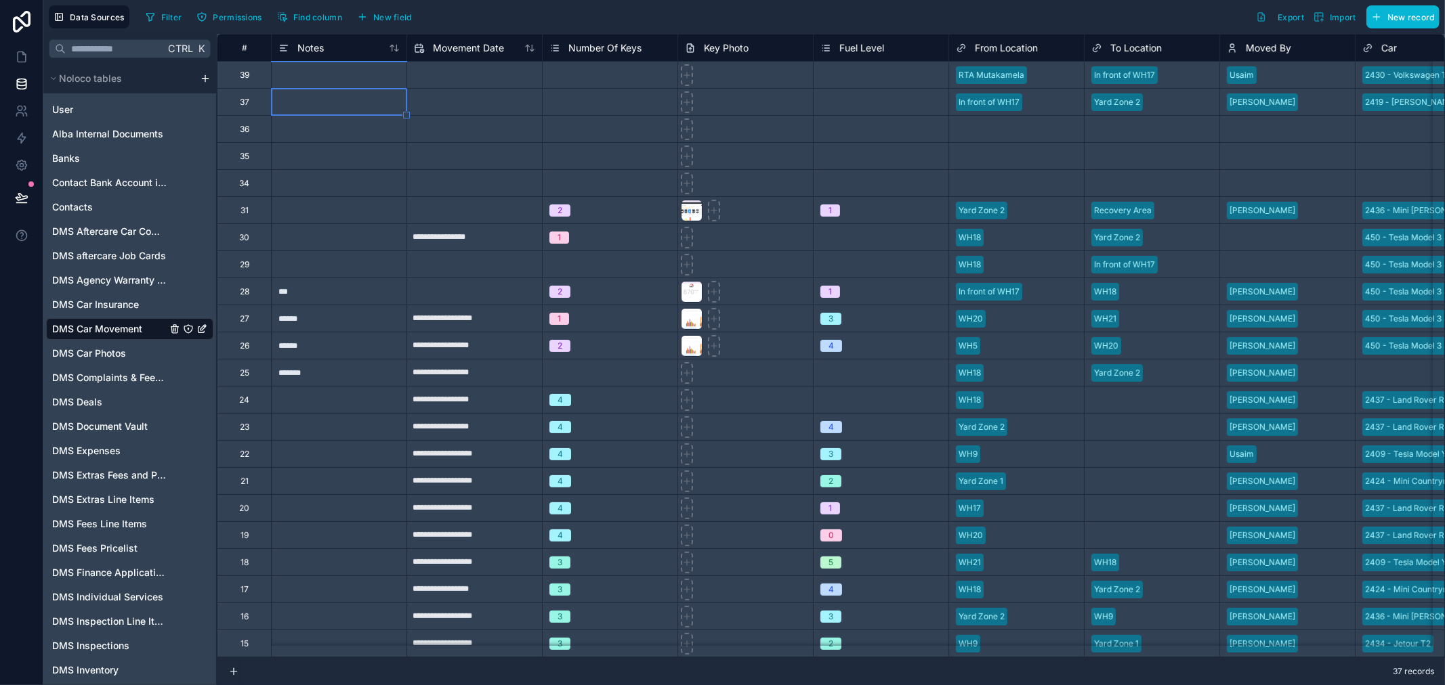
type input "**********"
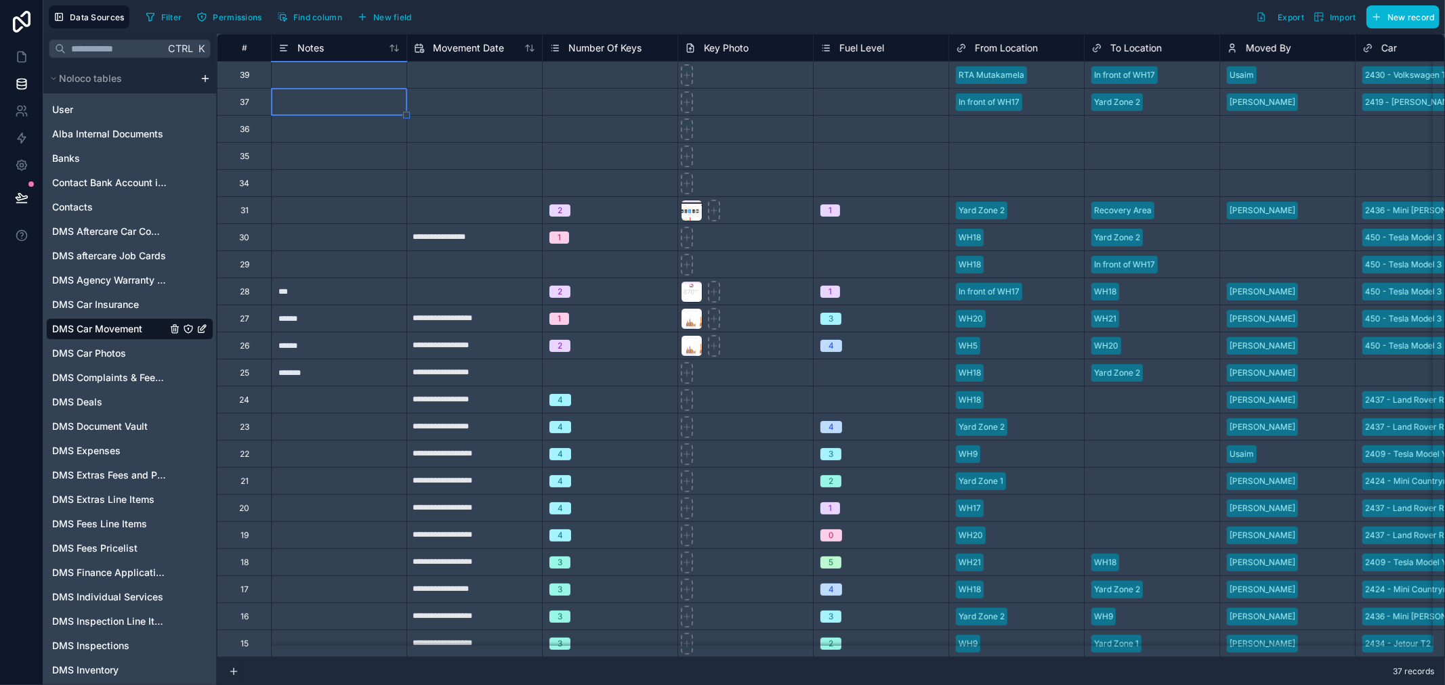
type input "**********"
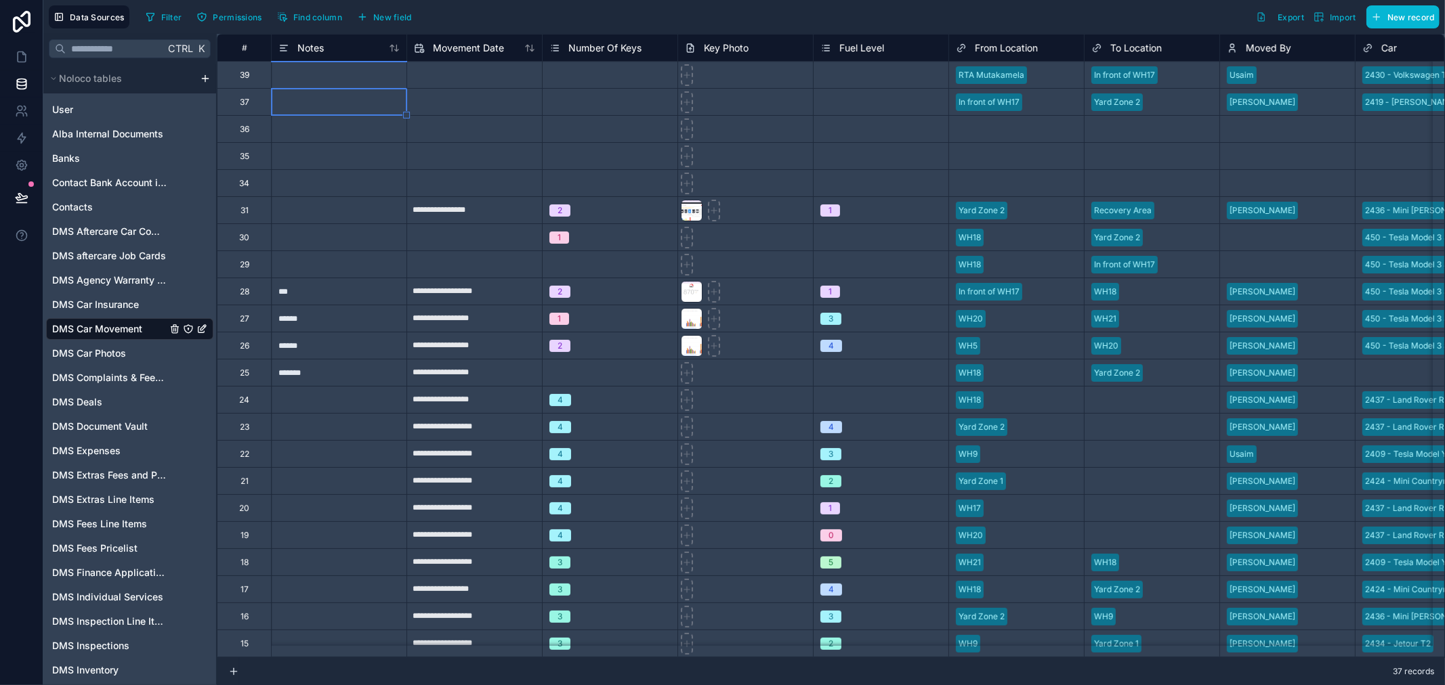
type input "**********"
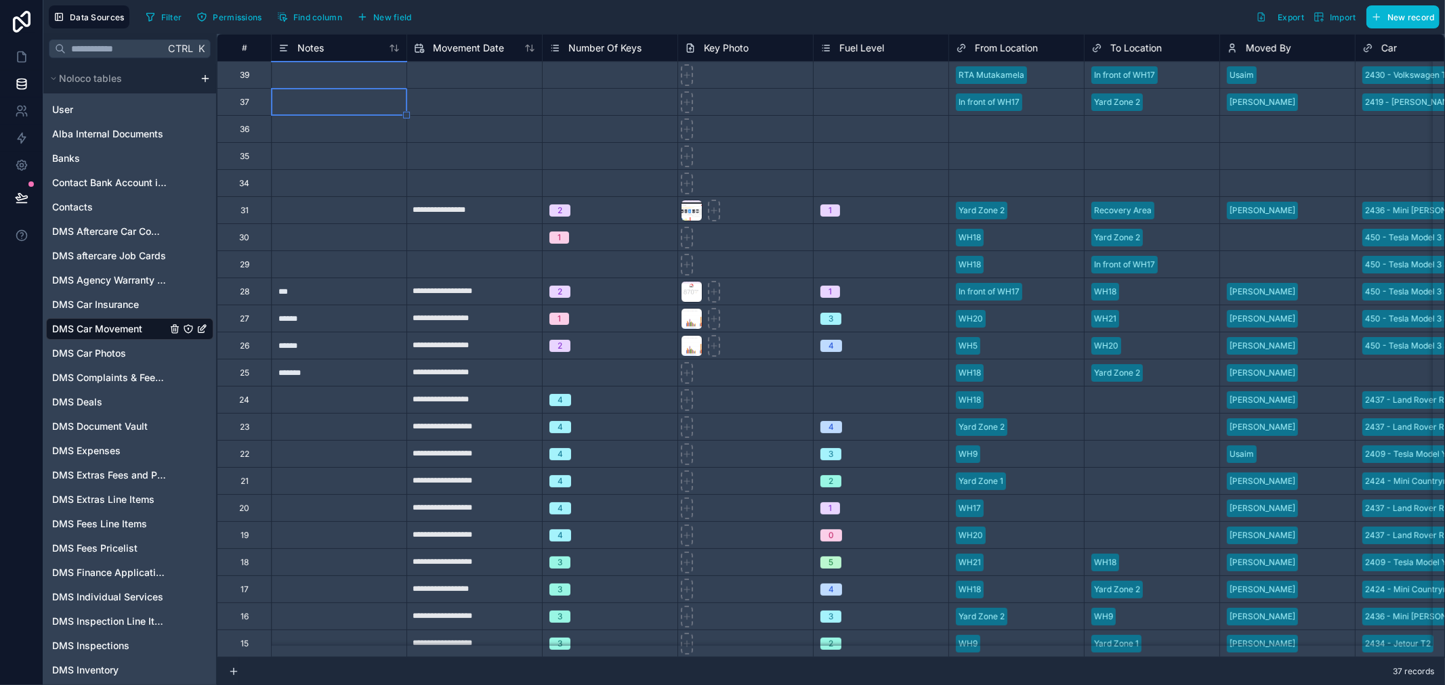
type input "**********"
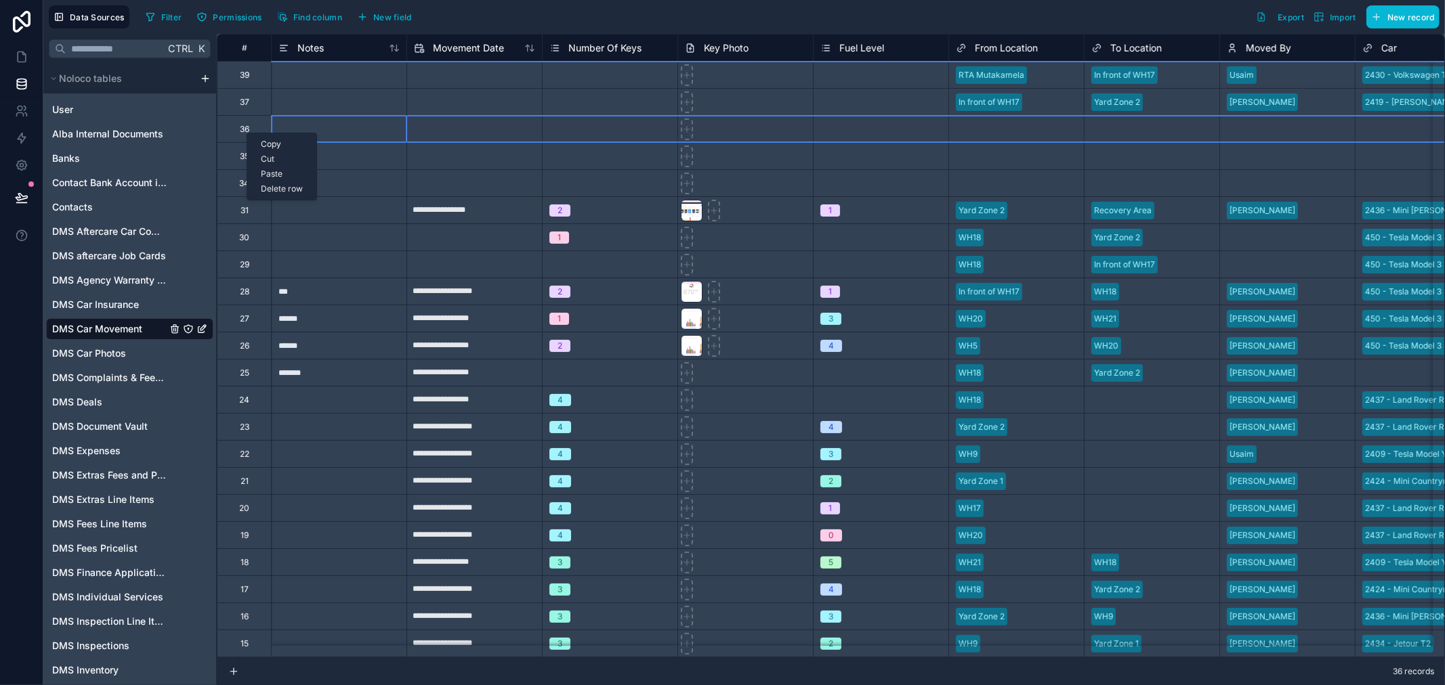
drag, startPoint x: 247, startPoint y: 133, endPoint x: 240, endPoint y: 121, distance: 13.6
click at [240, 121] on div "36" at bounding box center [244, 128] width 54 height 27
click at [269, 187] on div "Delete row" at bounding box center [281, 187] width 69 height 15
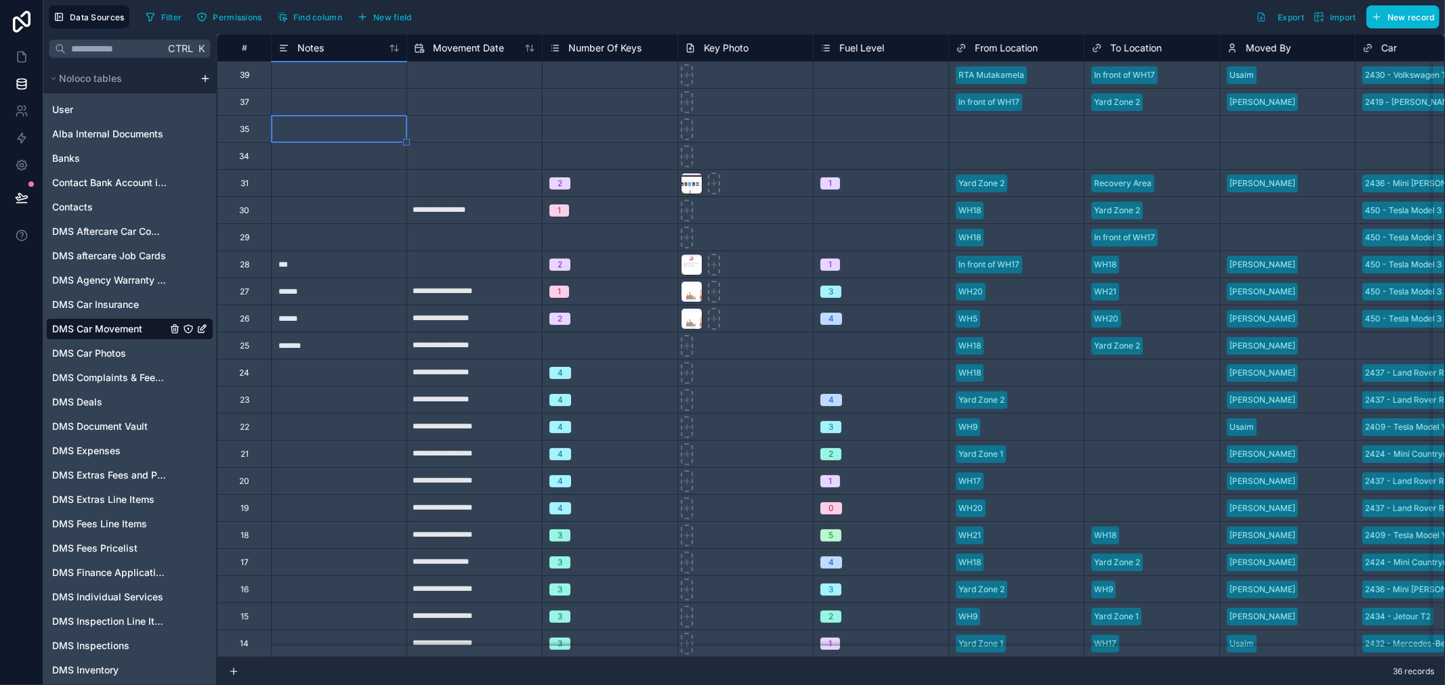
type input "**********"
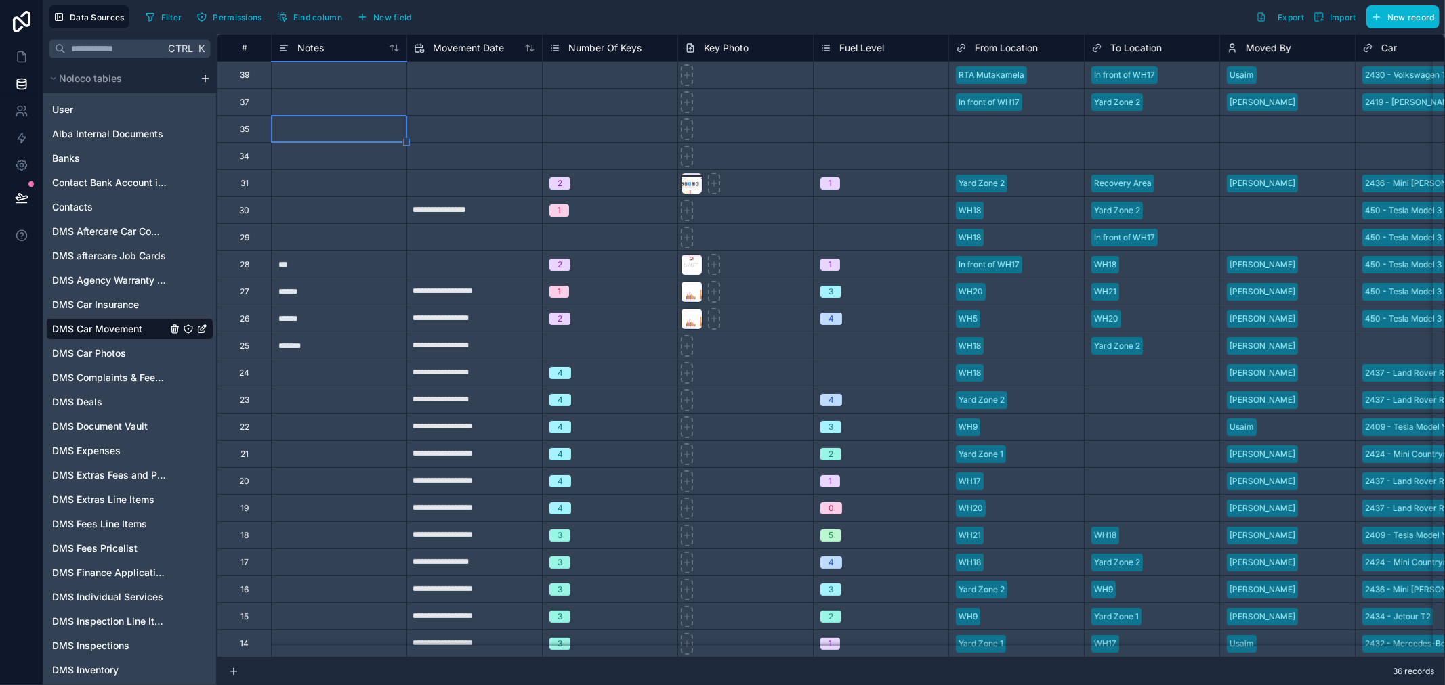
type input "**********"
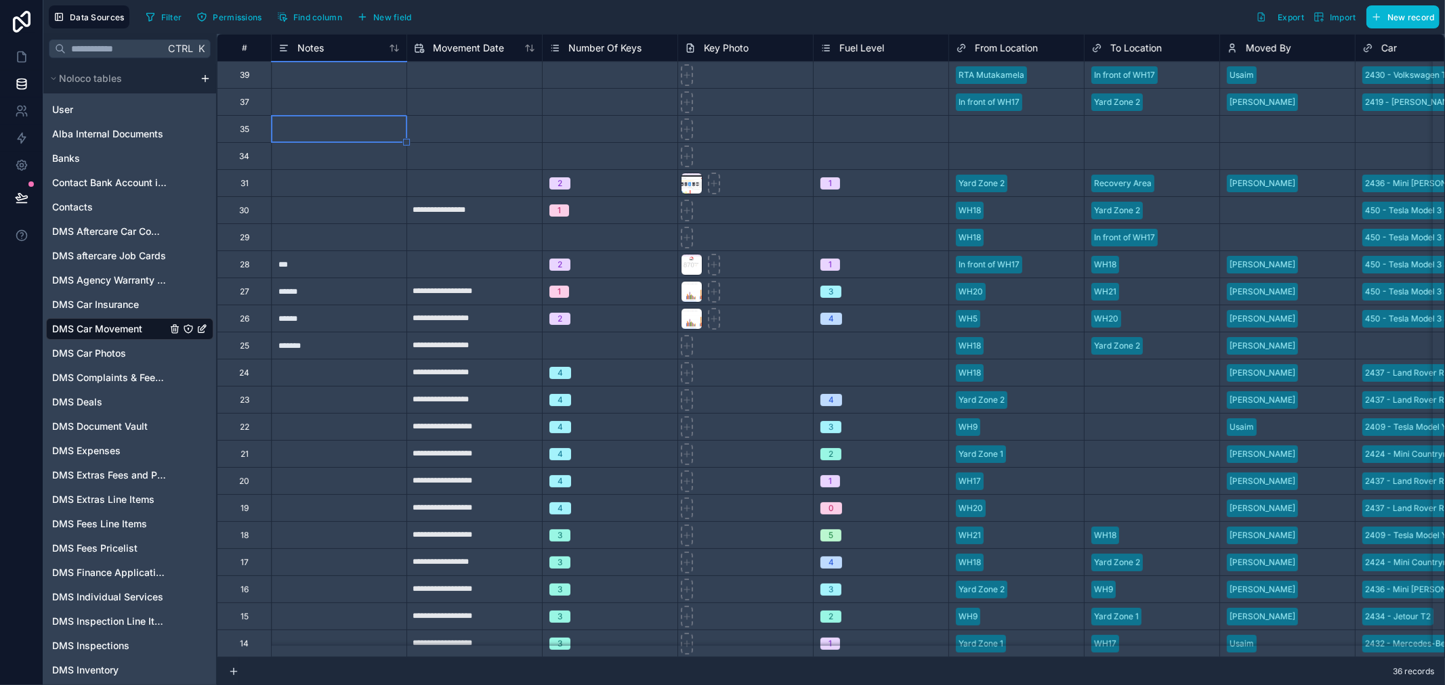
type input "**********"
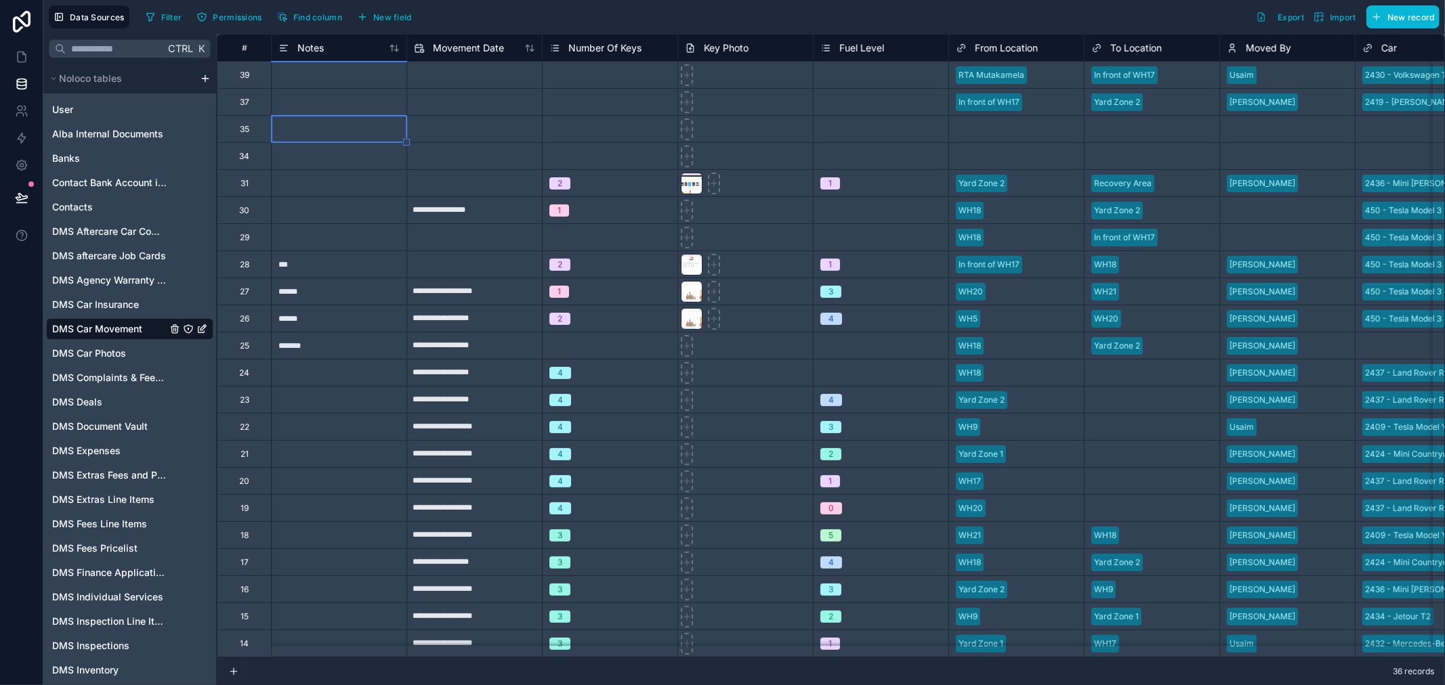
type input "**********"
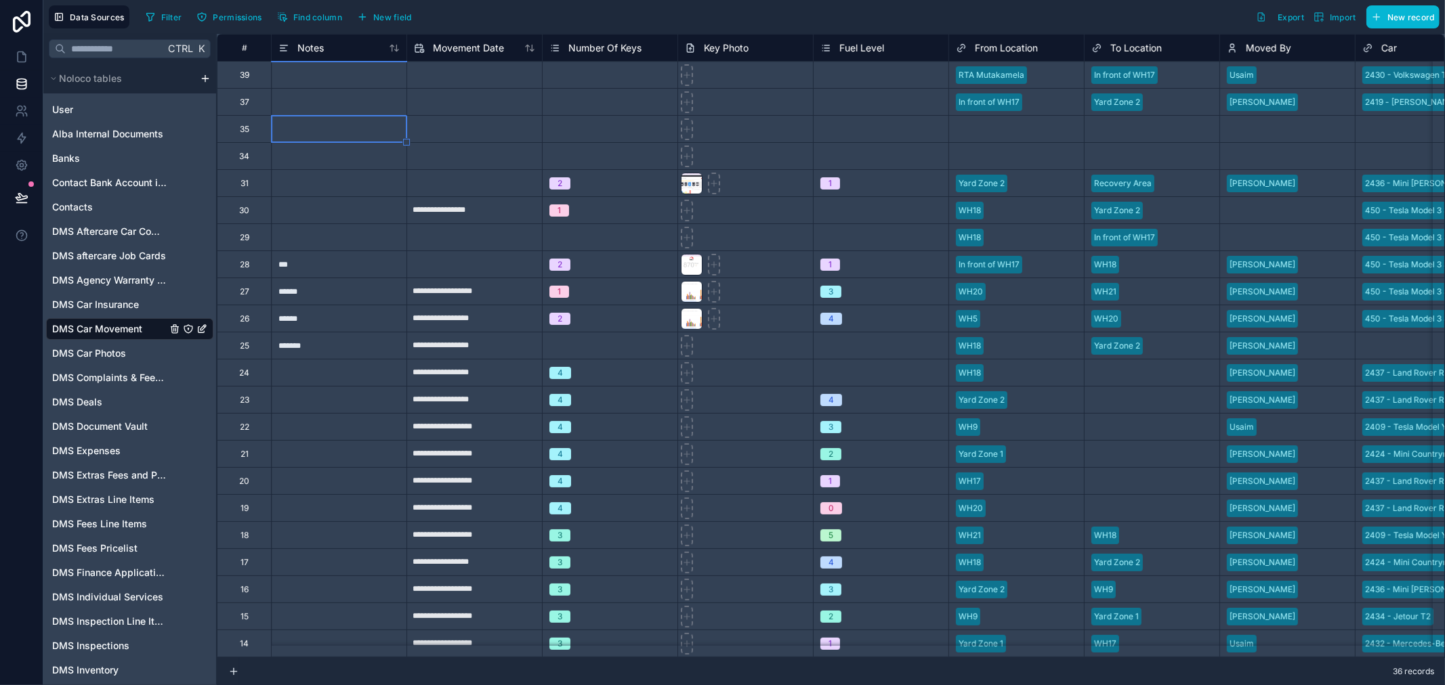
type input "**********"
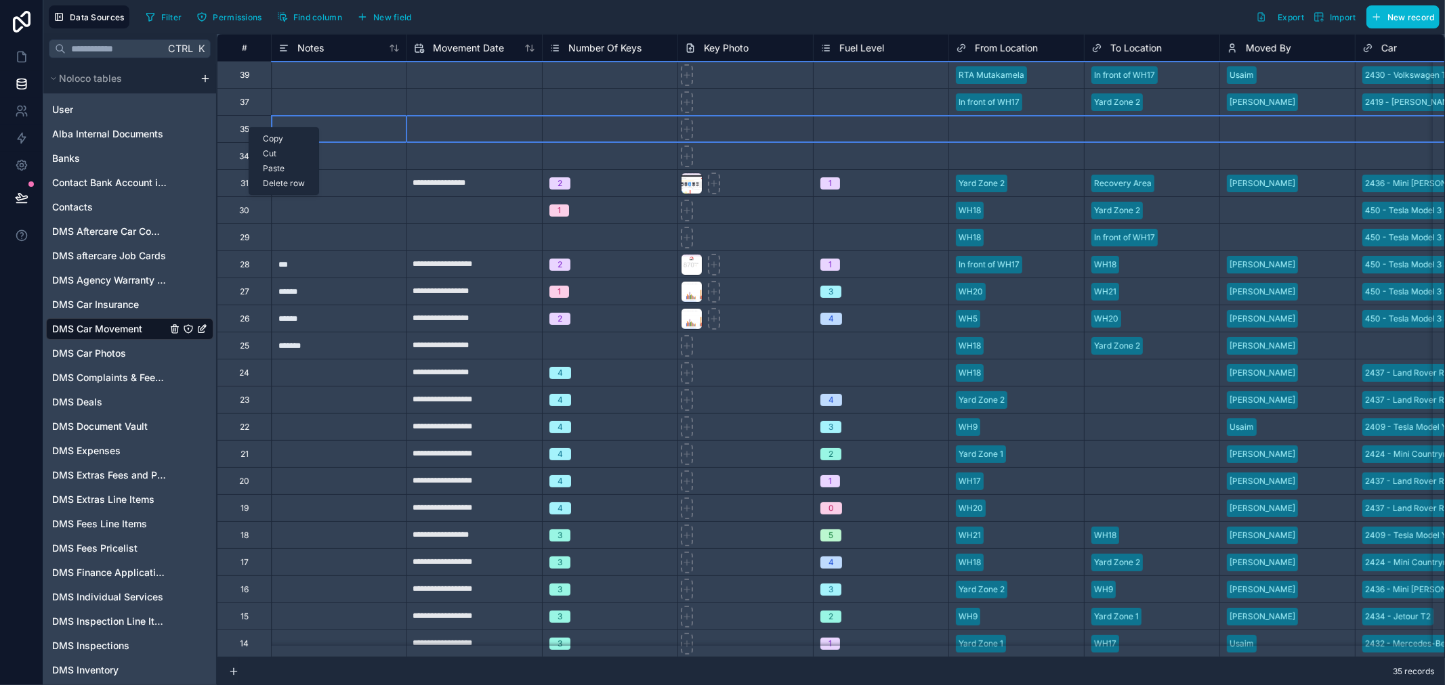
drag, startPoint x: 249, startPoint y: 127, endPoint x: 491, endPoint y: 12, distance: 268.7
click at [492, 12] on div "Filter Permissions Find column New field Export Import New record" at bounding box center [789, 16] width 1299 height 23
click at [279, 185] on div "Delete row" at bounding box center [275, 184] width 69 height 15
type input "**********"
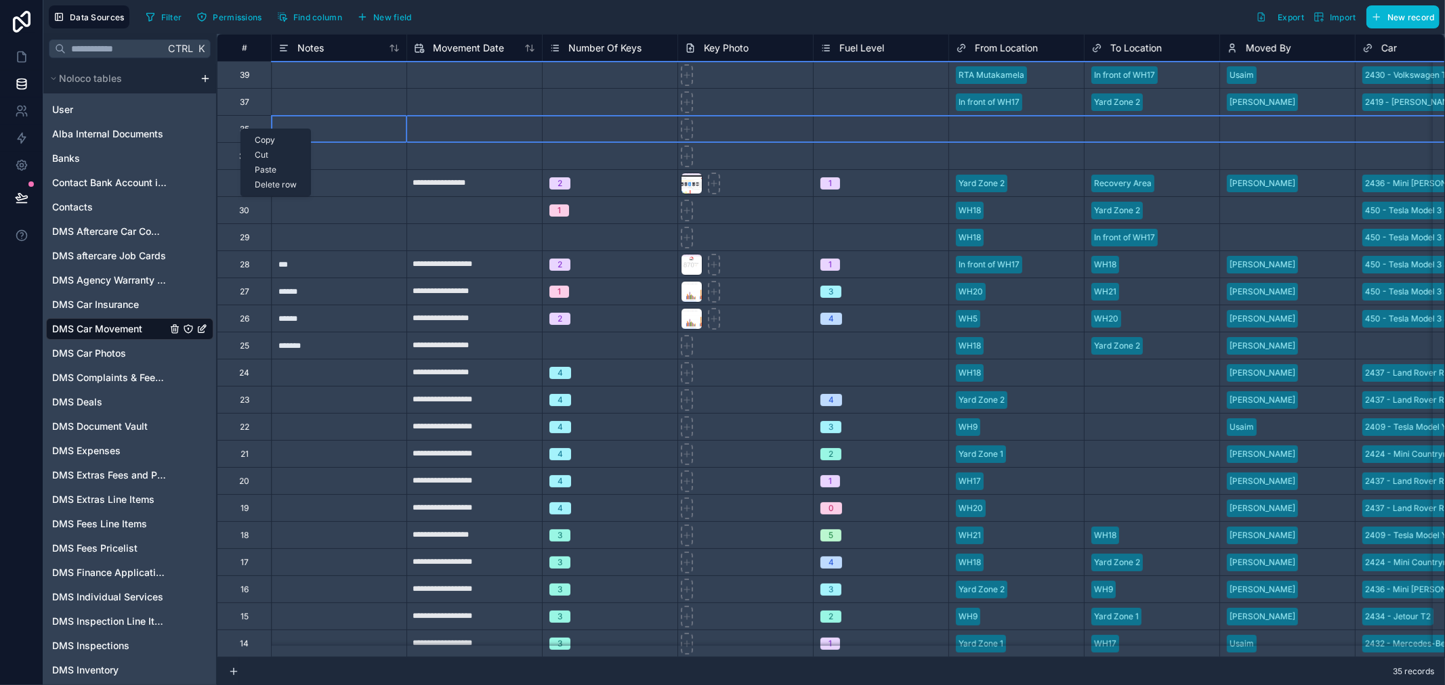
type input "**********"
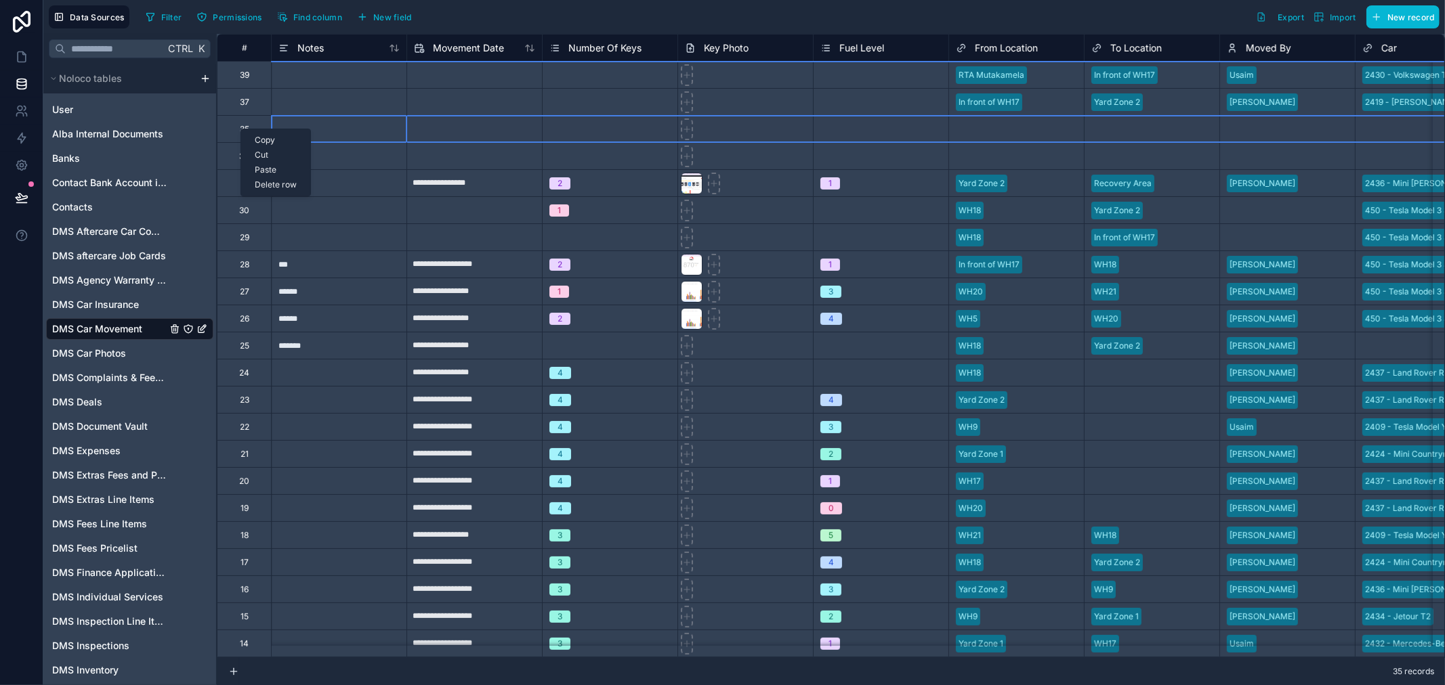
type input "**********"
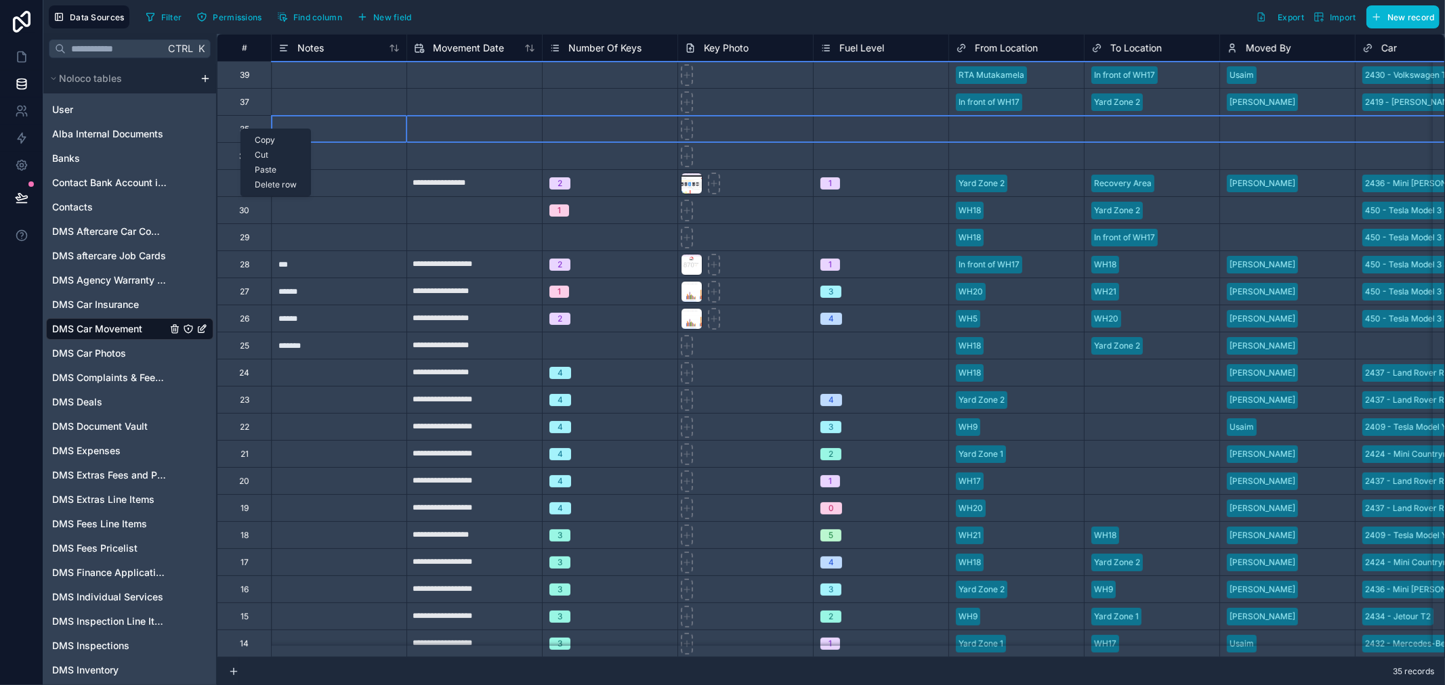
type input "**********"
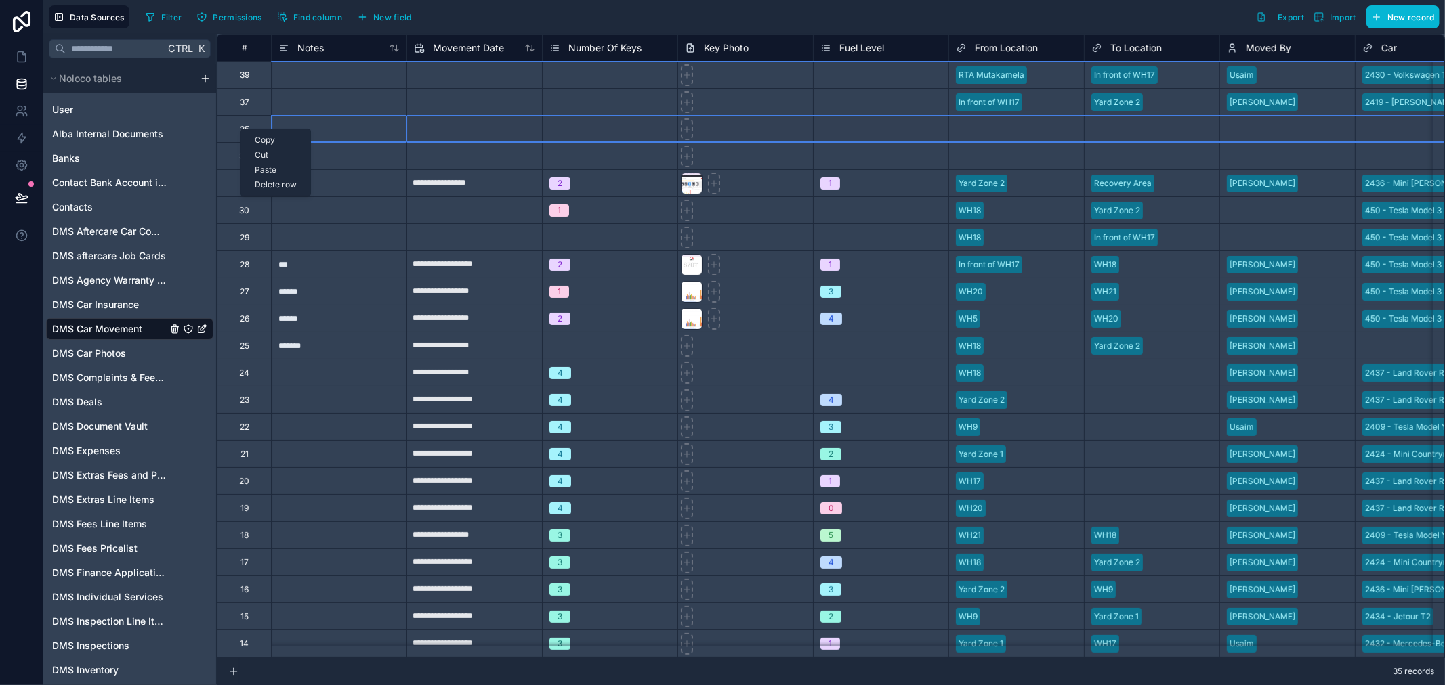
type input "**********"
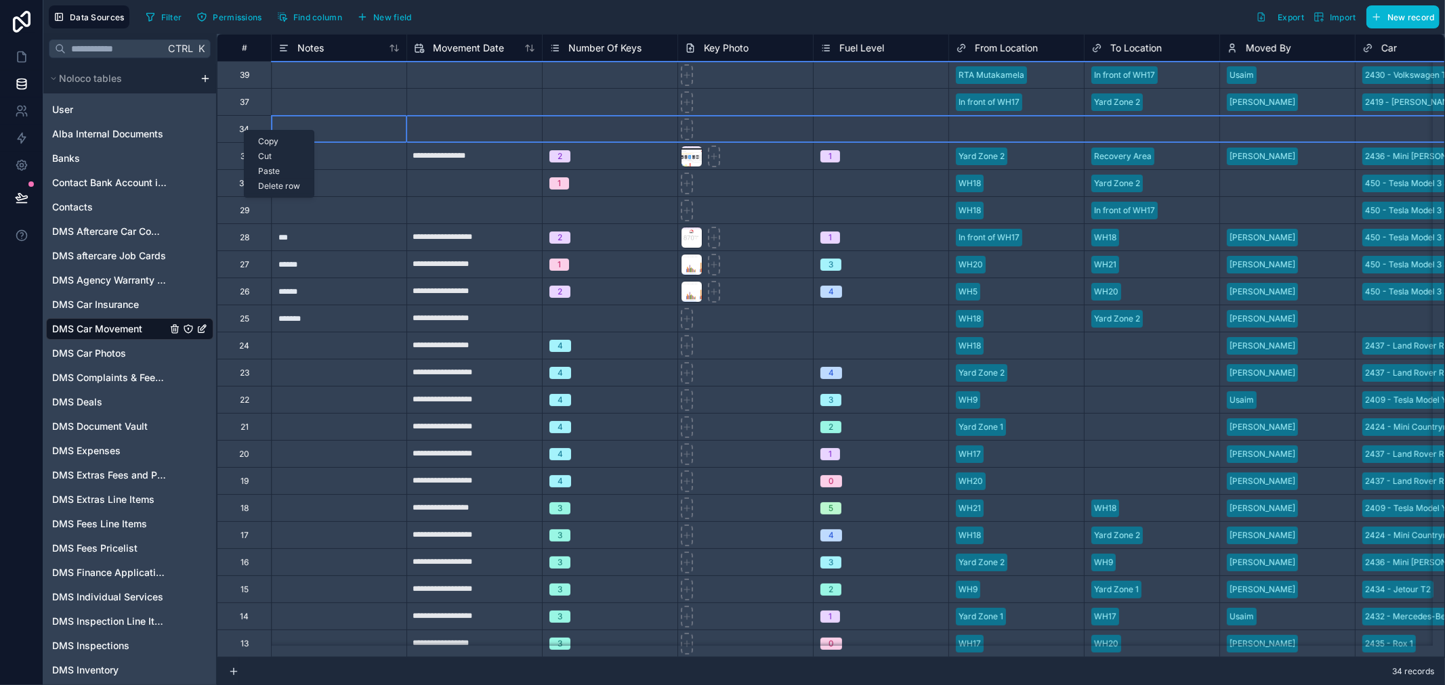
click at [276, 186] on div "Delete row" at bounding box center [279, 186] width 69 height 15
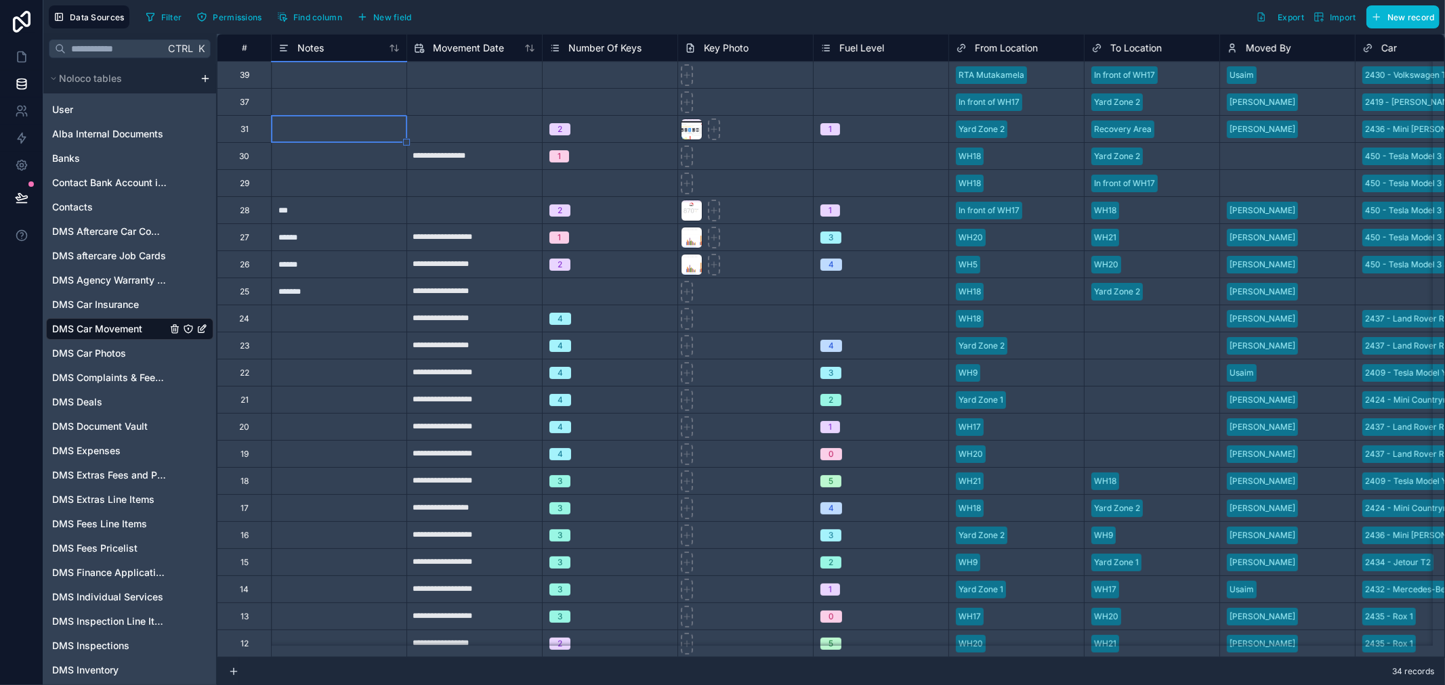
type input "**********"
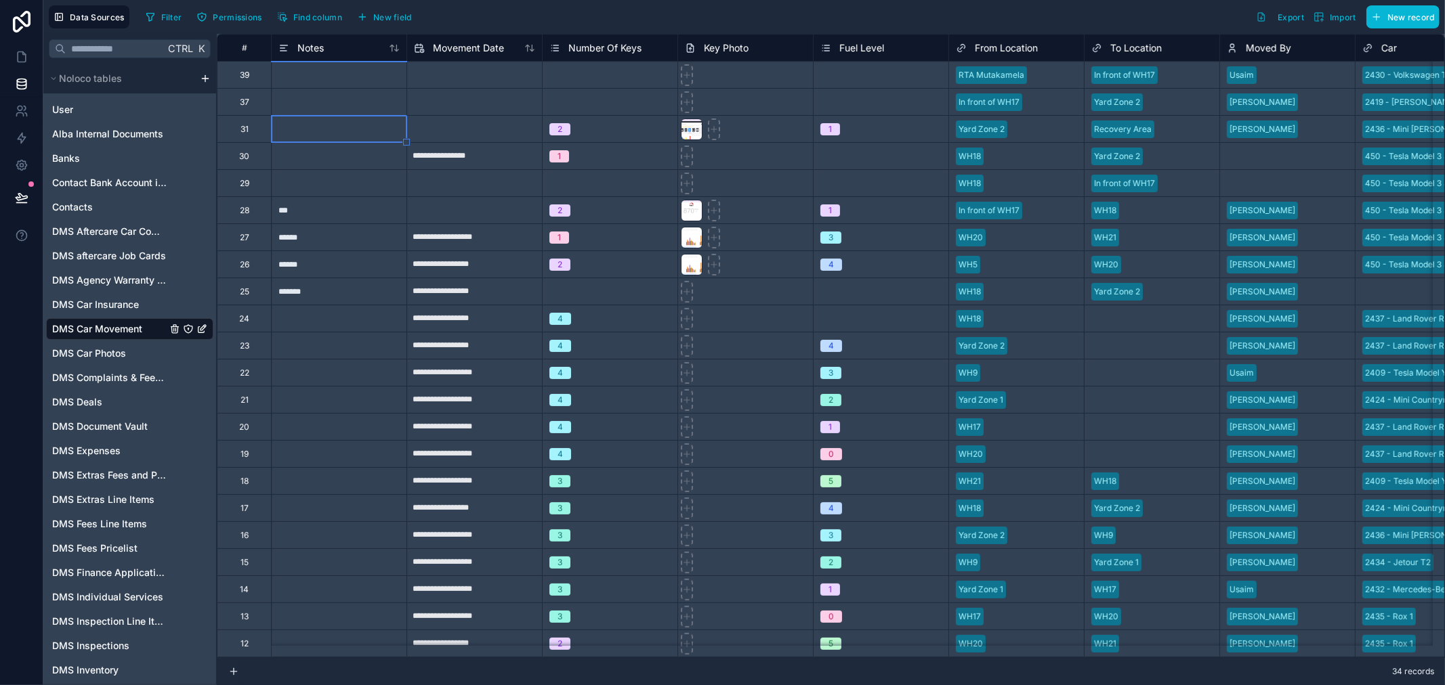
type input "**********"
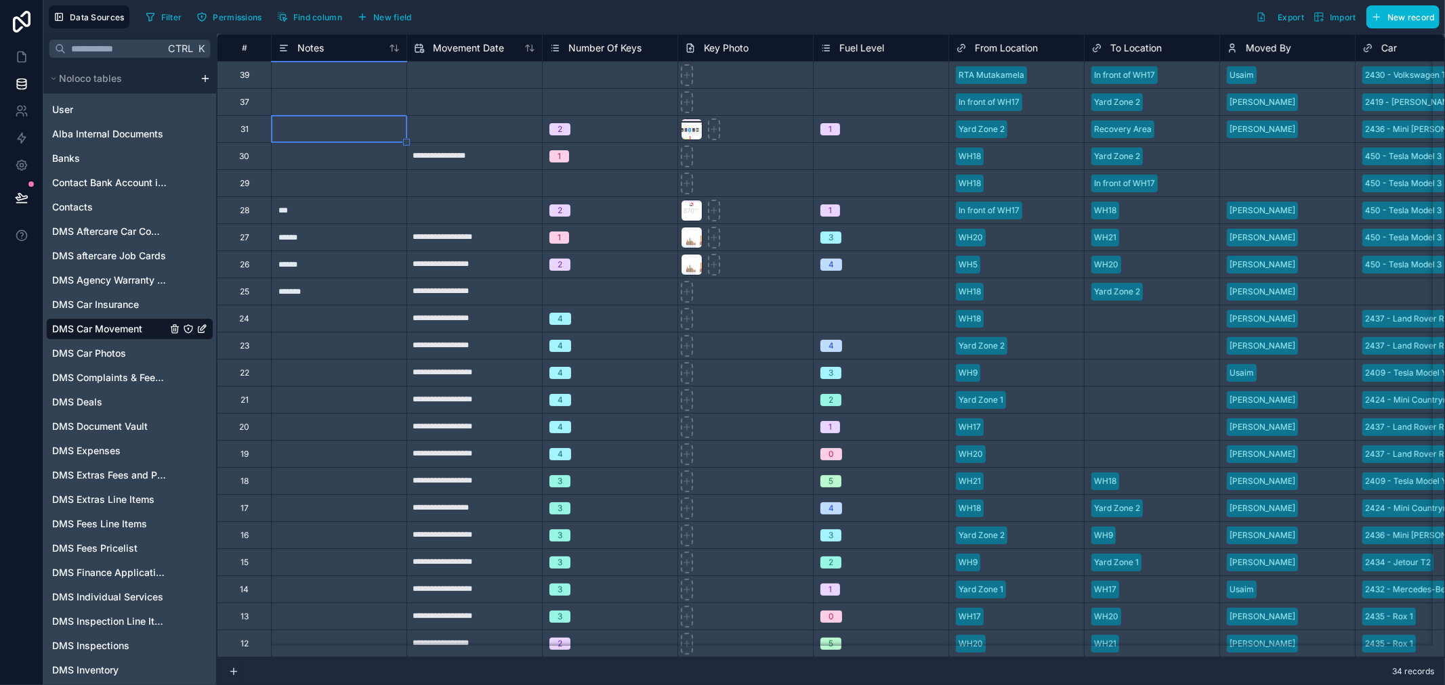
type input "**********"
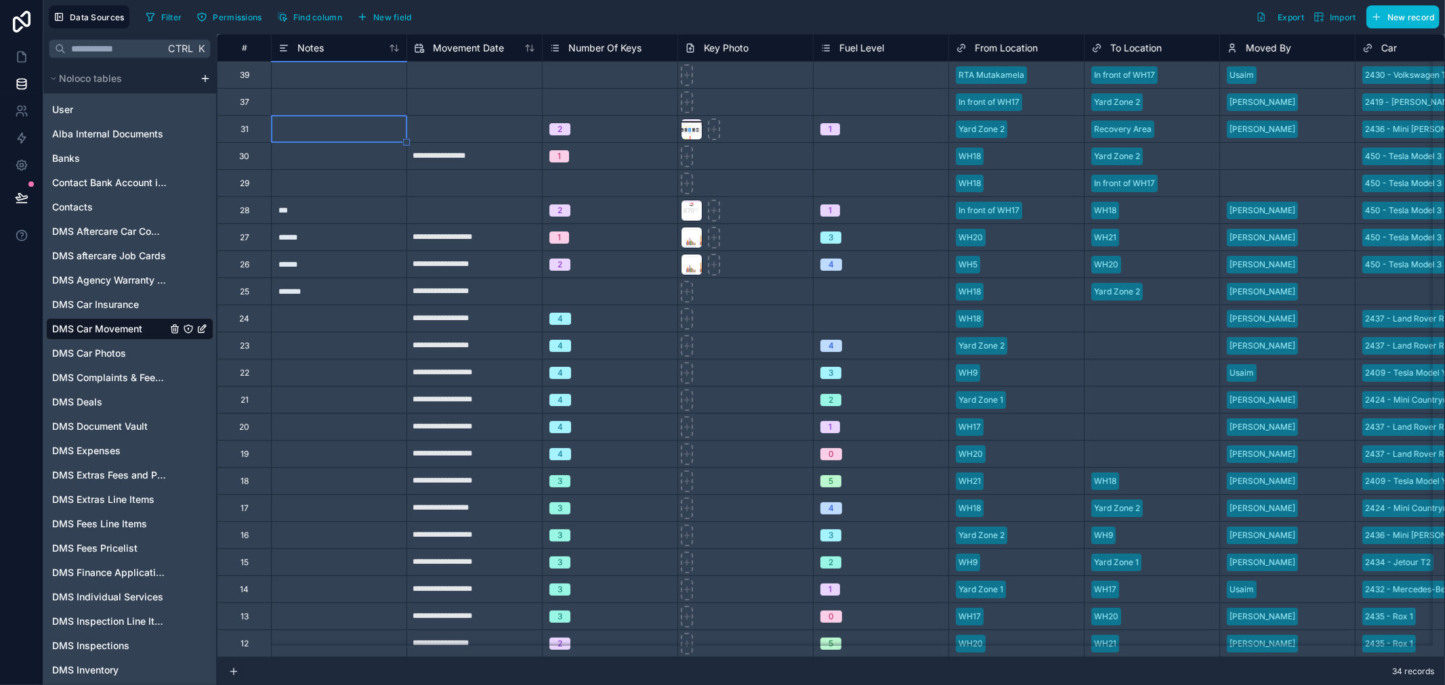
type input "**********"
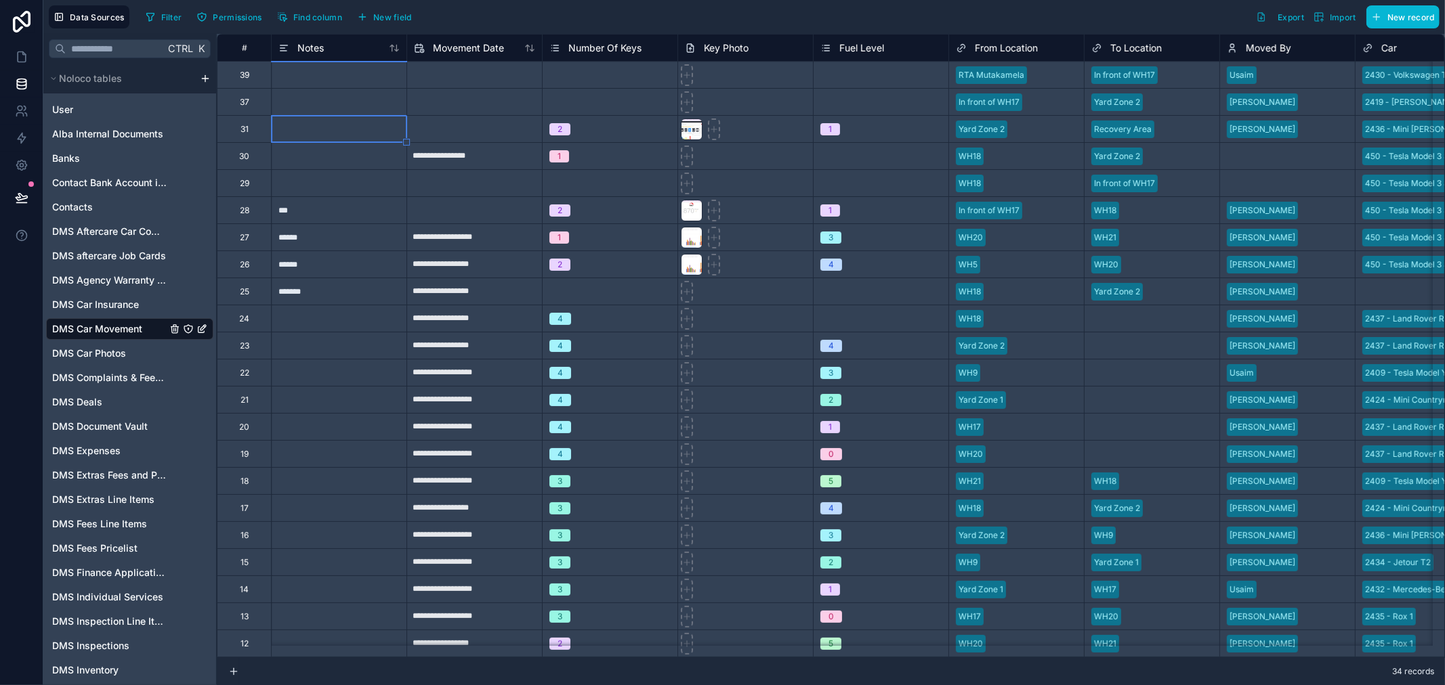
type input "**********"
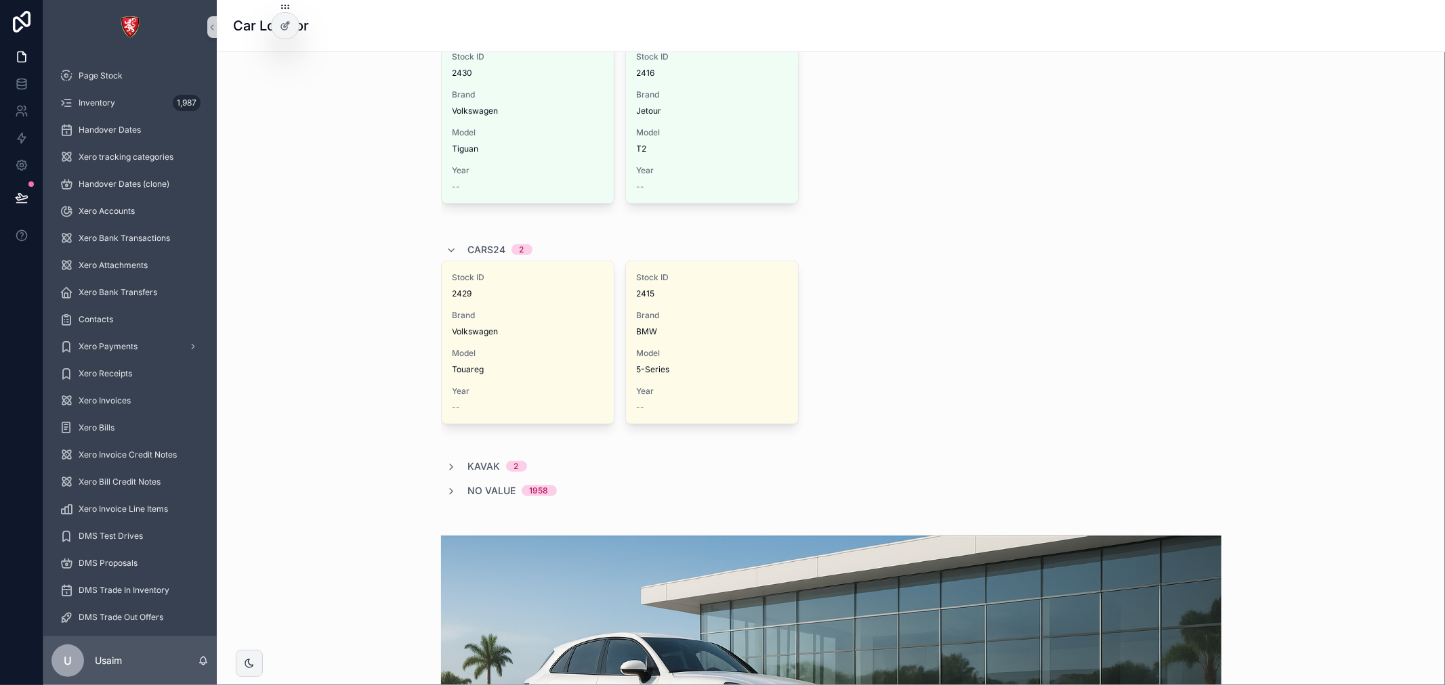
scroll to position [828, 0]
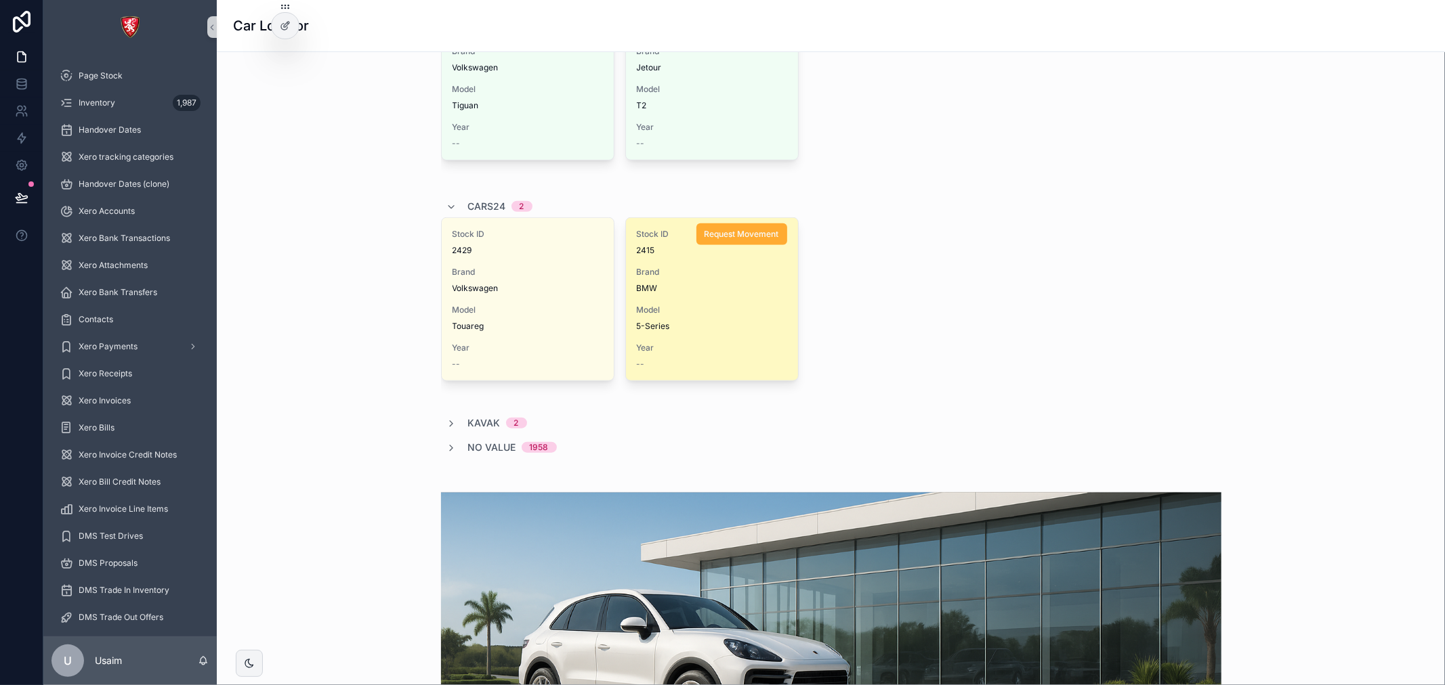
drag, startPoint x: 447, startPoint y: 446, endPoint x: 683, endPoint y: 294, distance: 280.3
click at [447, 446] on icon "scrollable content" at bounding box center [451, 448] width 11 height 11
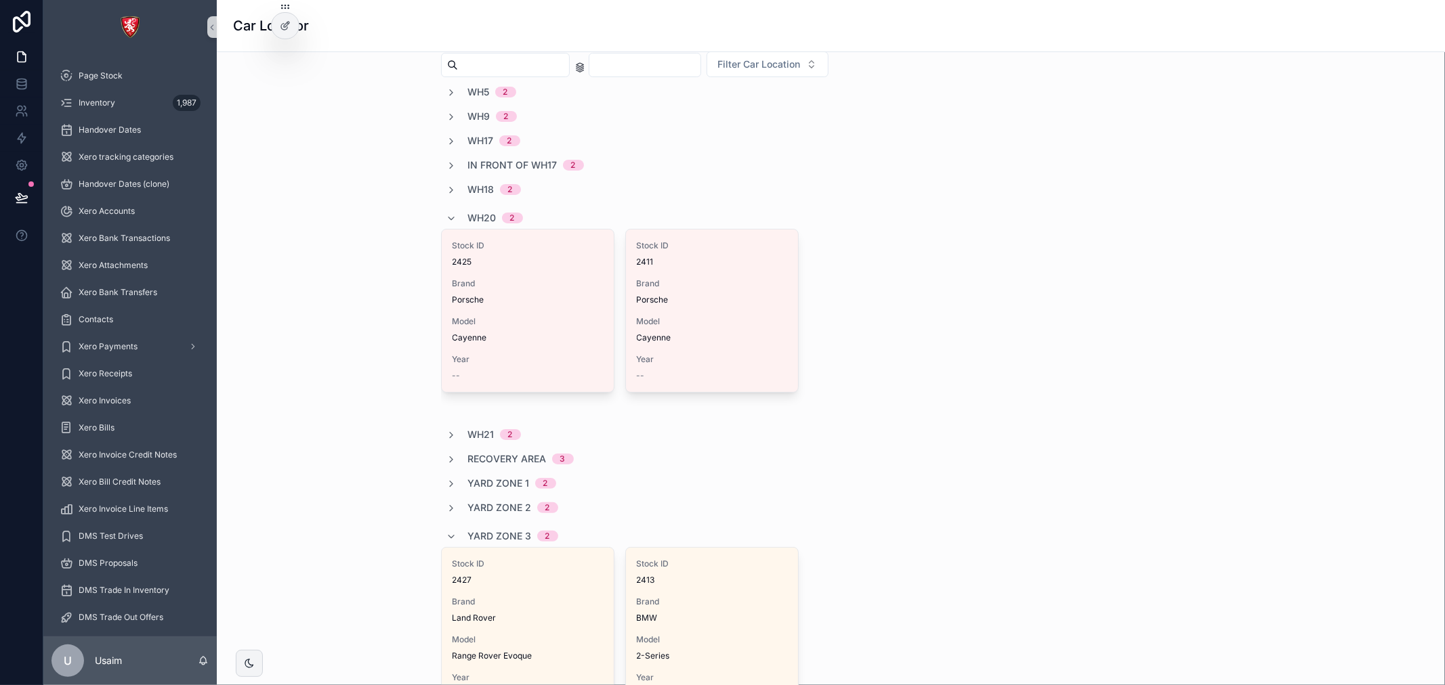
scroll to position [0, 0]
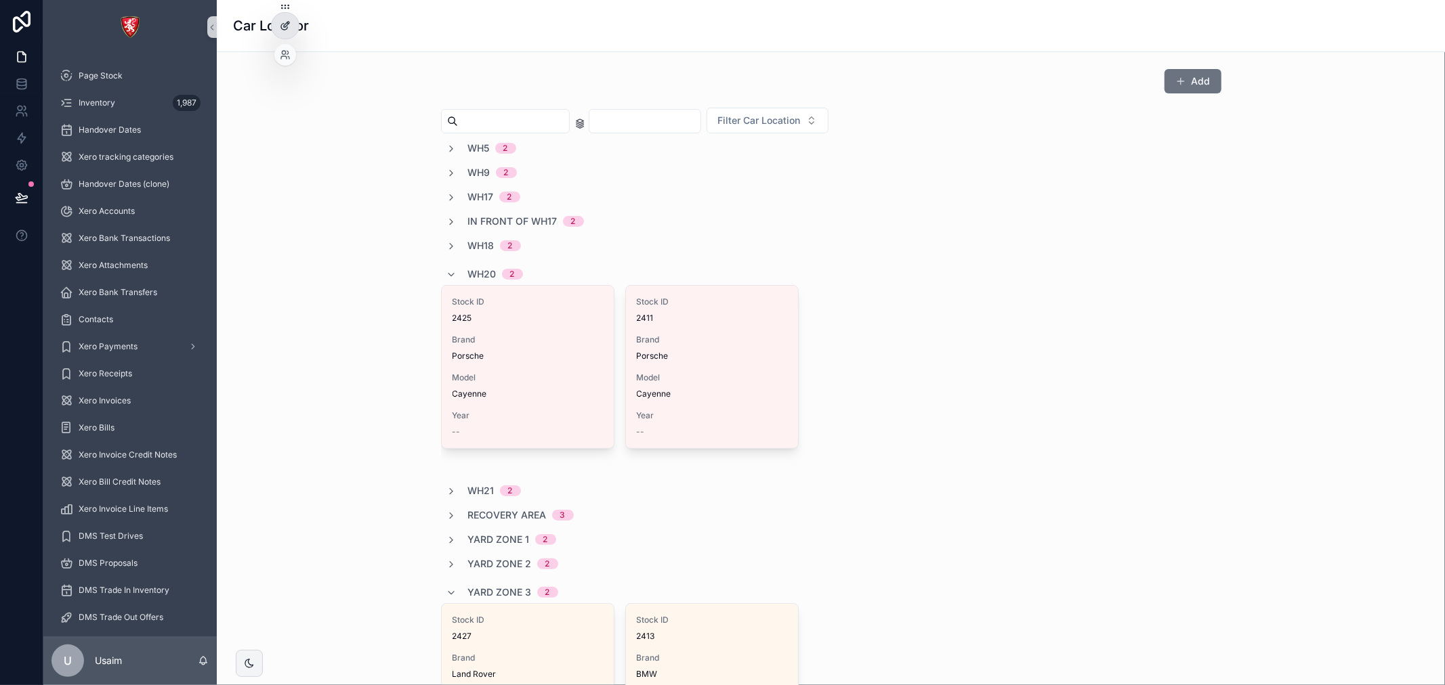
click at [289, 32] on div at bounding box center [285, 26] width 27 height 26
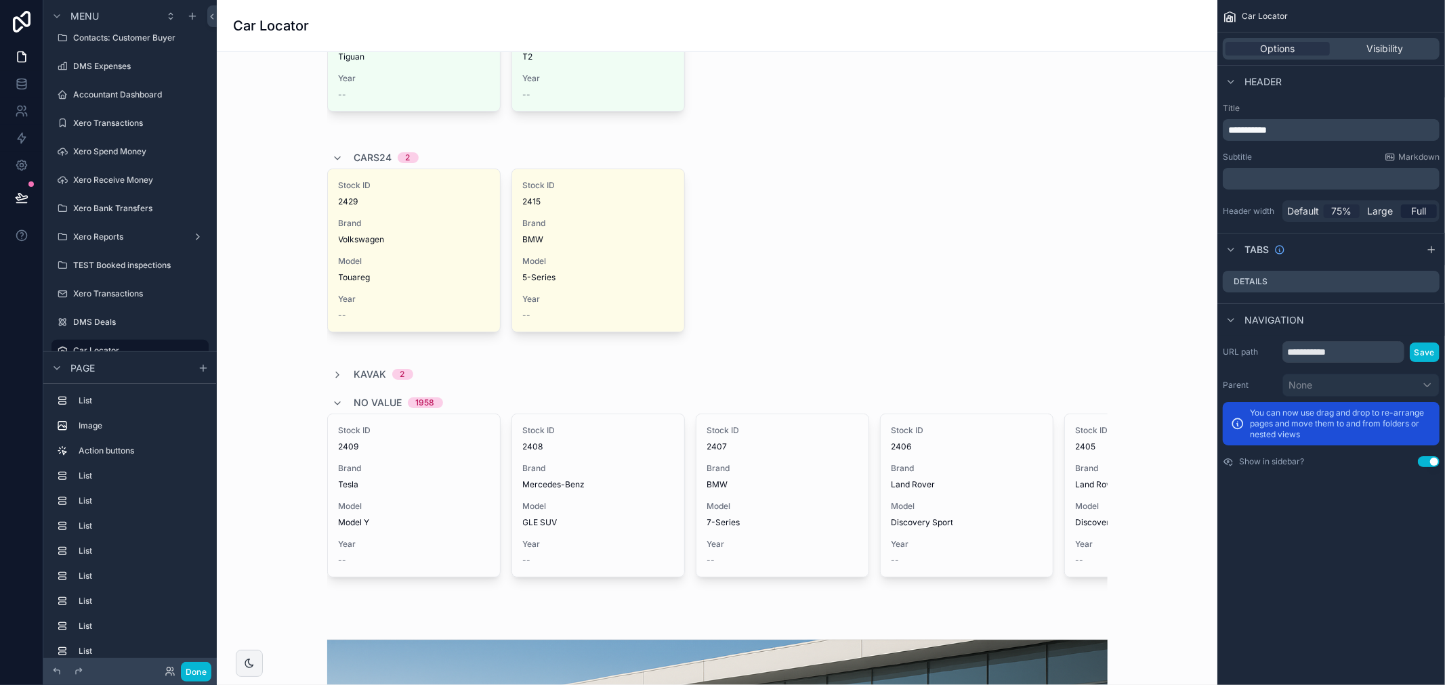
scroll to position [601, 0]
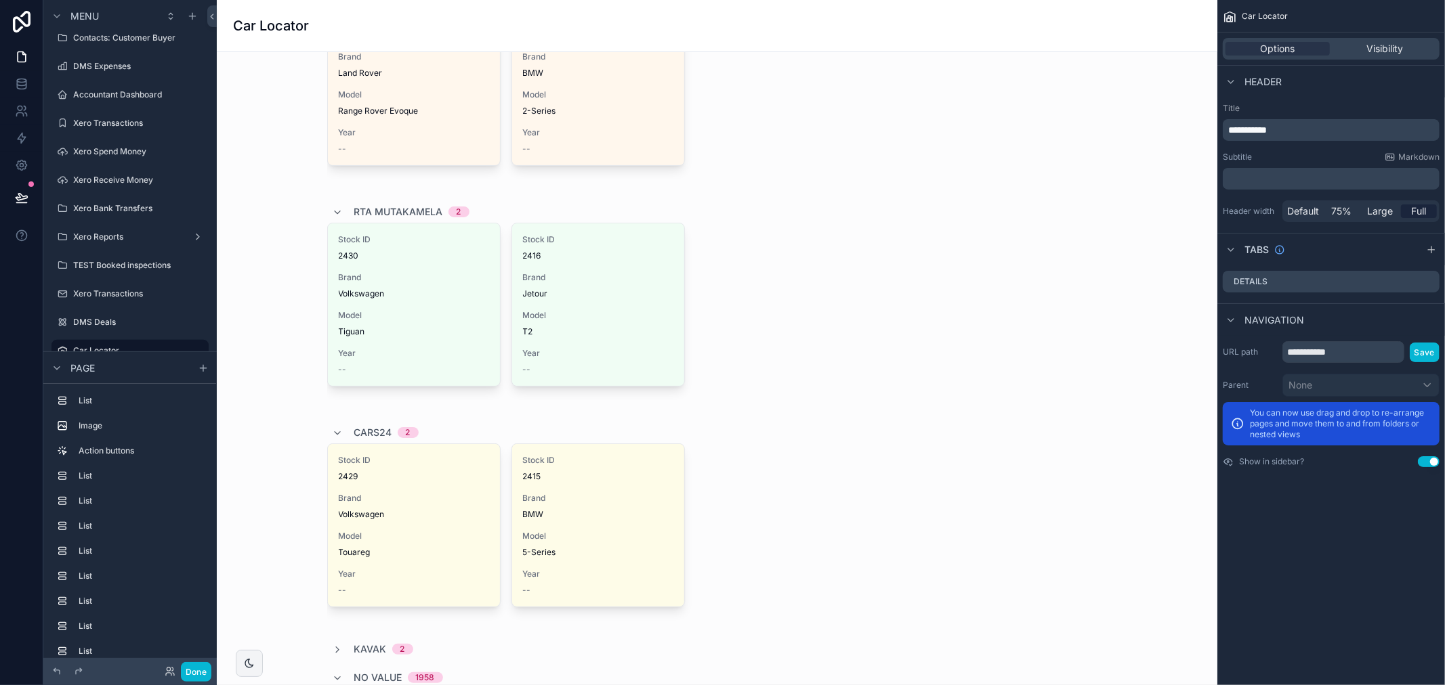
drag, startPoint x: 882, startPoint y: 199, endPoint x: 1256, endPoint y: 16, distance: 416.5
click at [884, 198] on div "scrollable content" at bounding box center [717, 172] width 979 height 1421
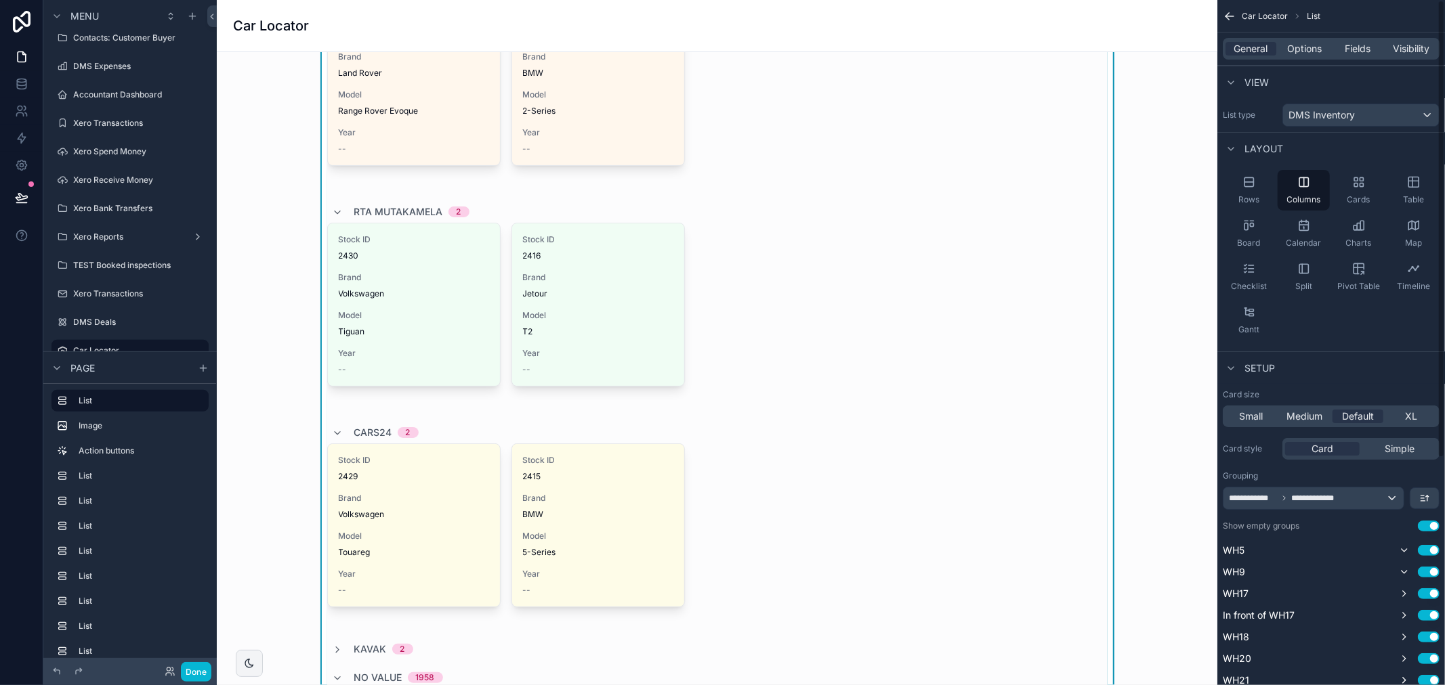
scroll to position [0, 0]
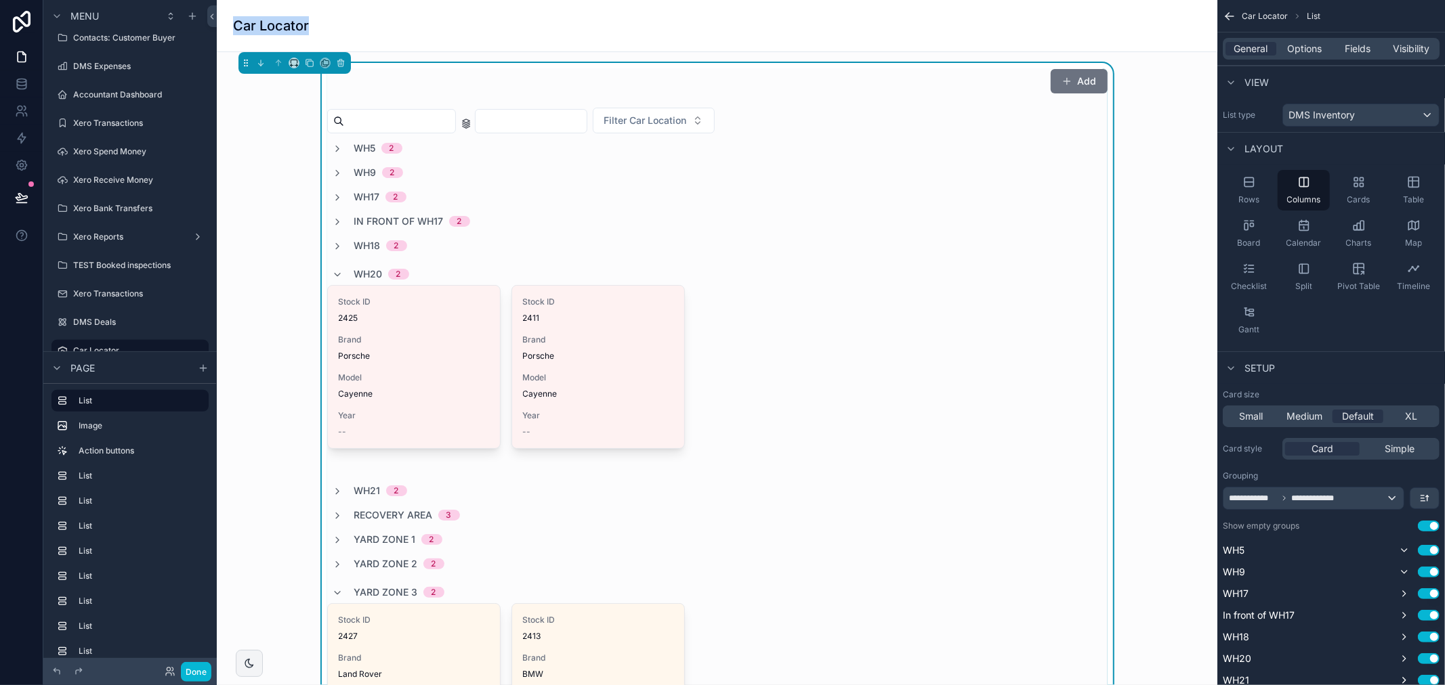
click at [1229, 16] on icon "scrollable content" at bounding box center [1229, 16] width 8 height 0
click at [1268, 11] on span "Car Locator" at bounding box center [1265, 16] width 46 height 11
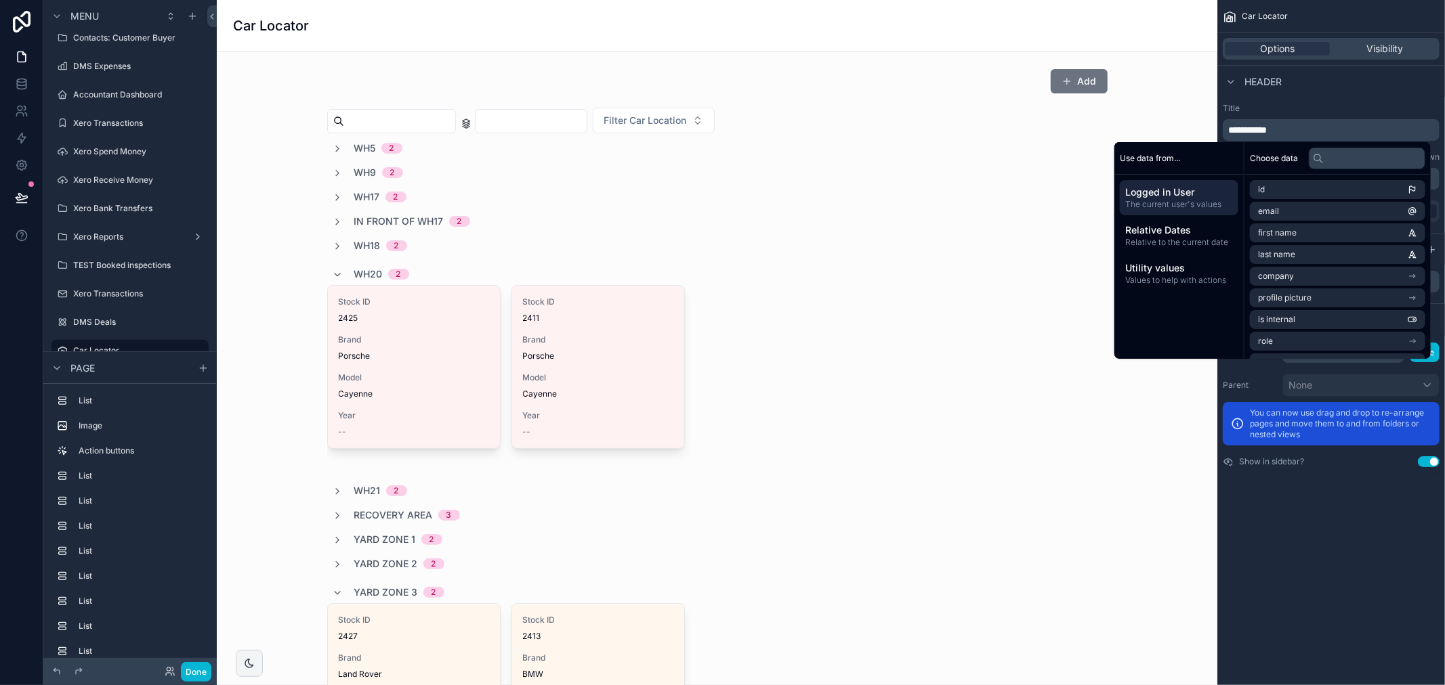
click at [1348, 96] on div "Header" at bounding box center [1331, 81] width 228 height 33
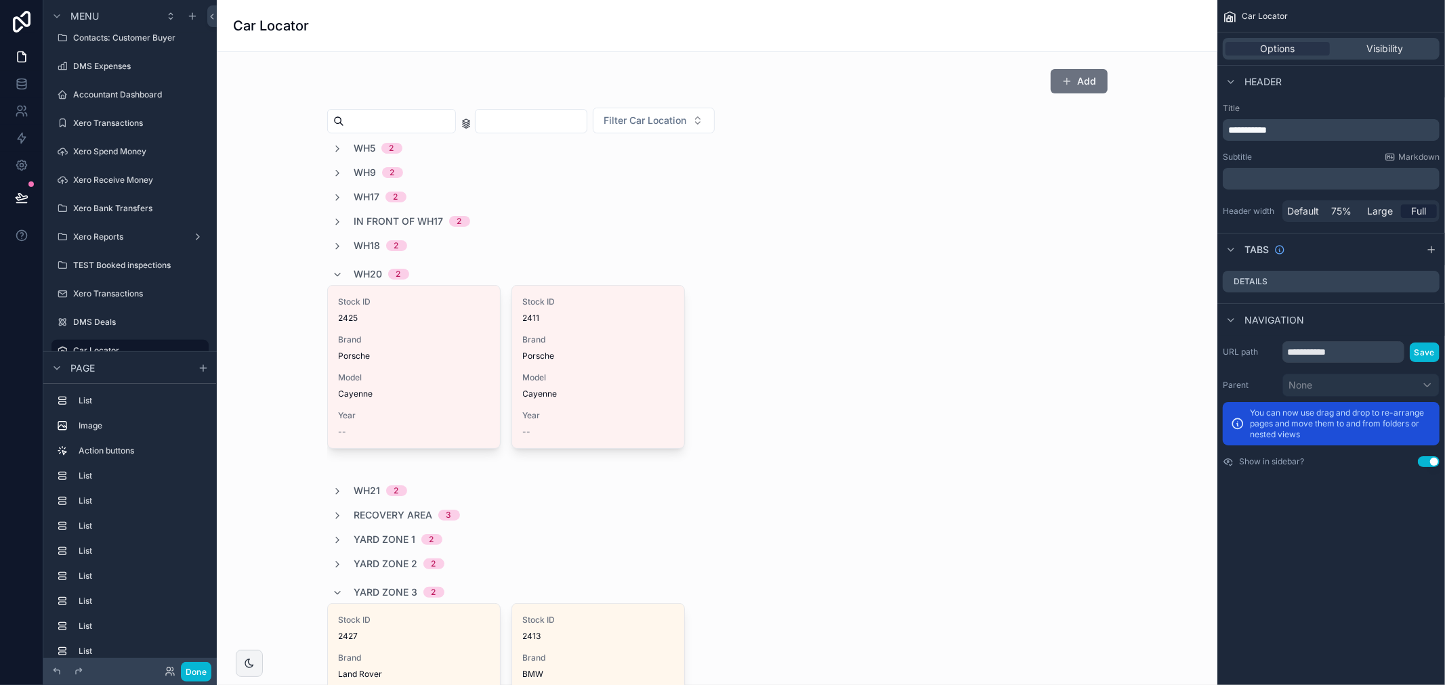
click at [1228, 131] on span "**********" at bounding box center [1247, 129] width 39 height 9
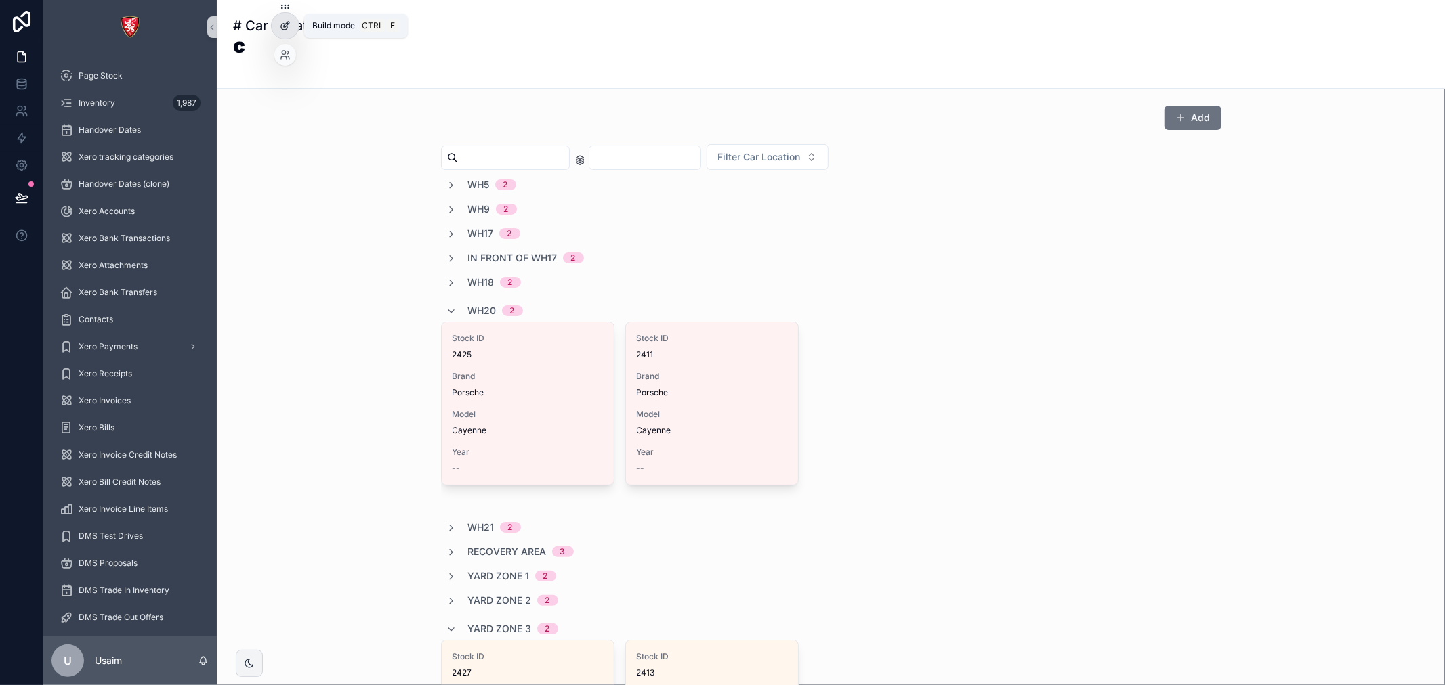
click at [287, 24] on icon at bounding box center [286, 24] width 5 height 5
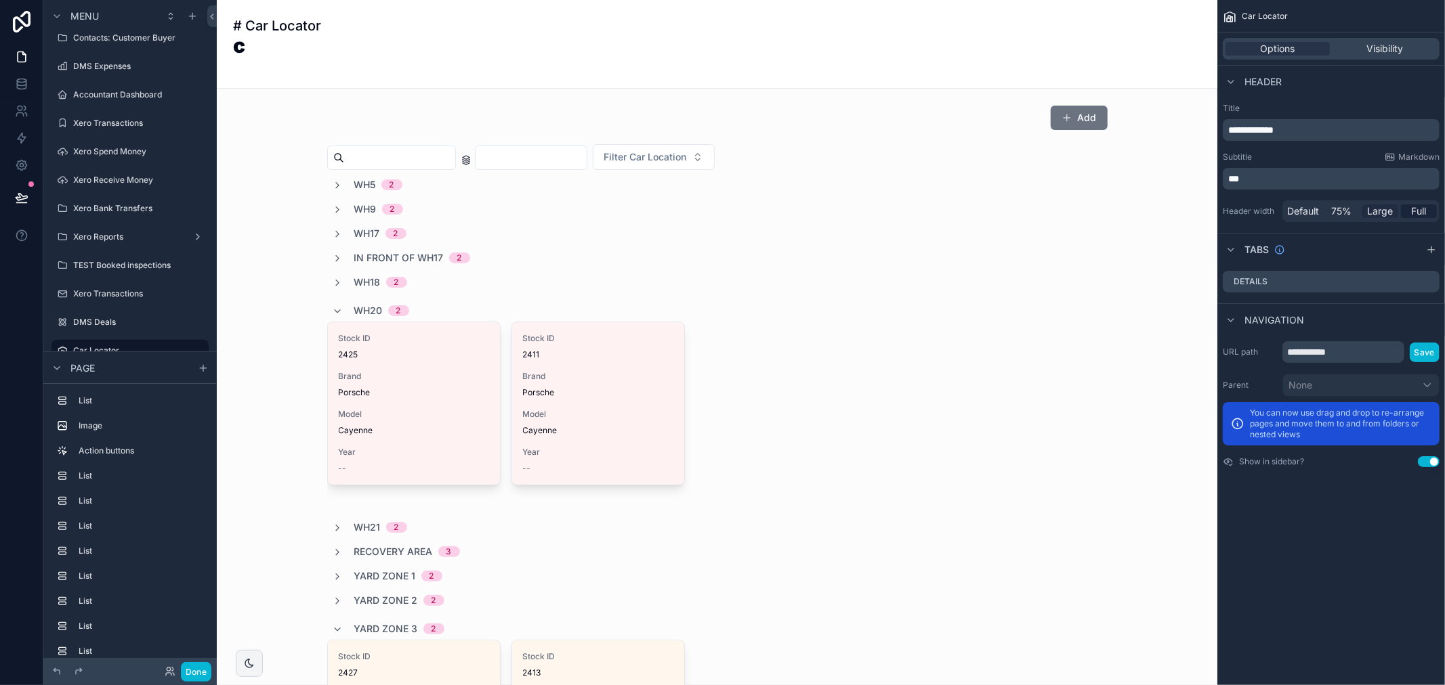
click at [1382, 215] on span "Large" at bounding box center [1381, 212] width 26 height 14
click at [1256, 179] on p "***" at bounding box center [1332, 179] width 209 height 14
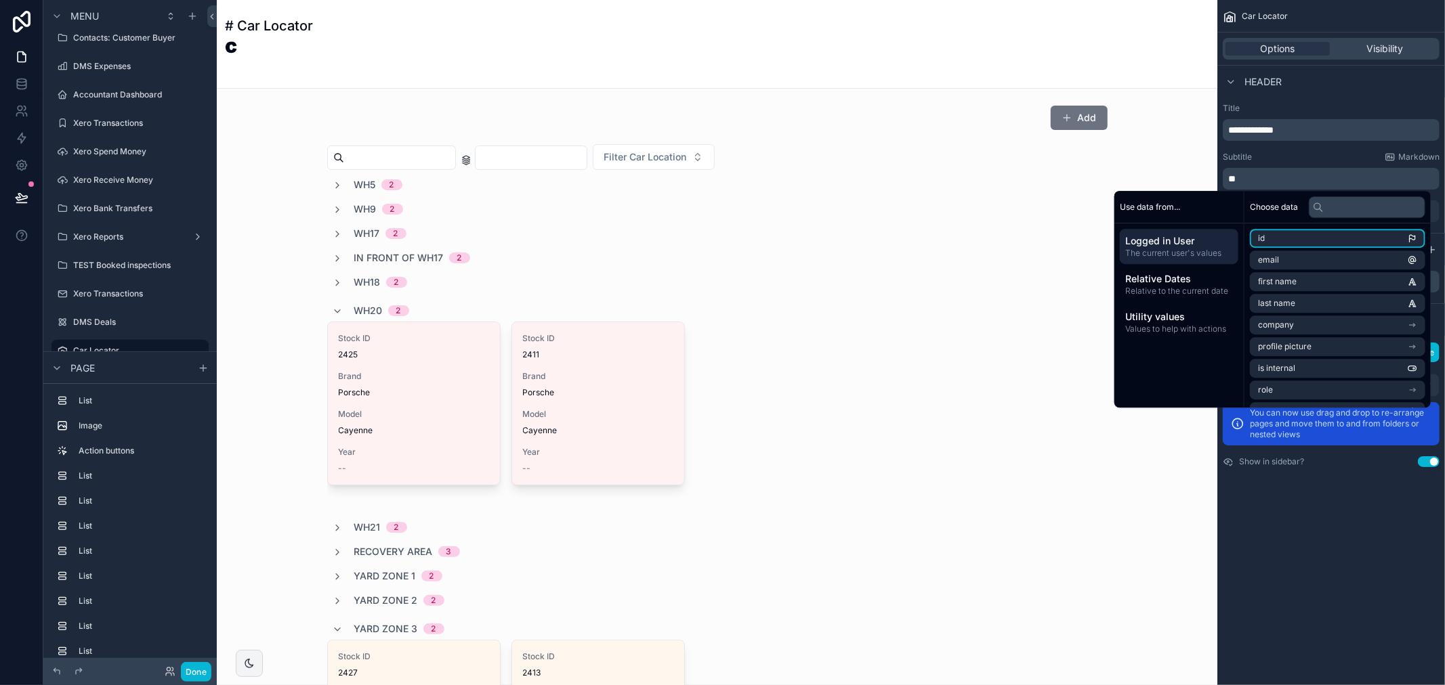
click at [1353, 100] on div "**********" at bounding box center [1331, 163] width 228 height 130
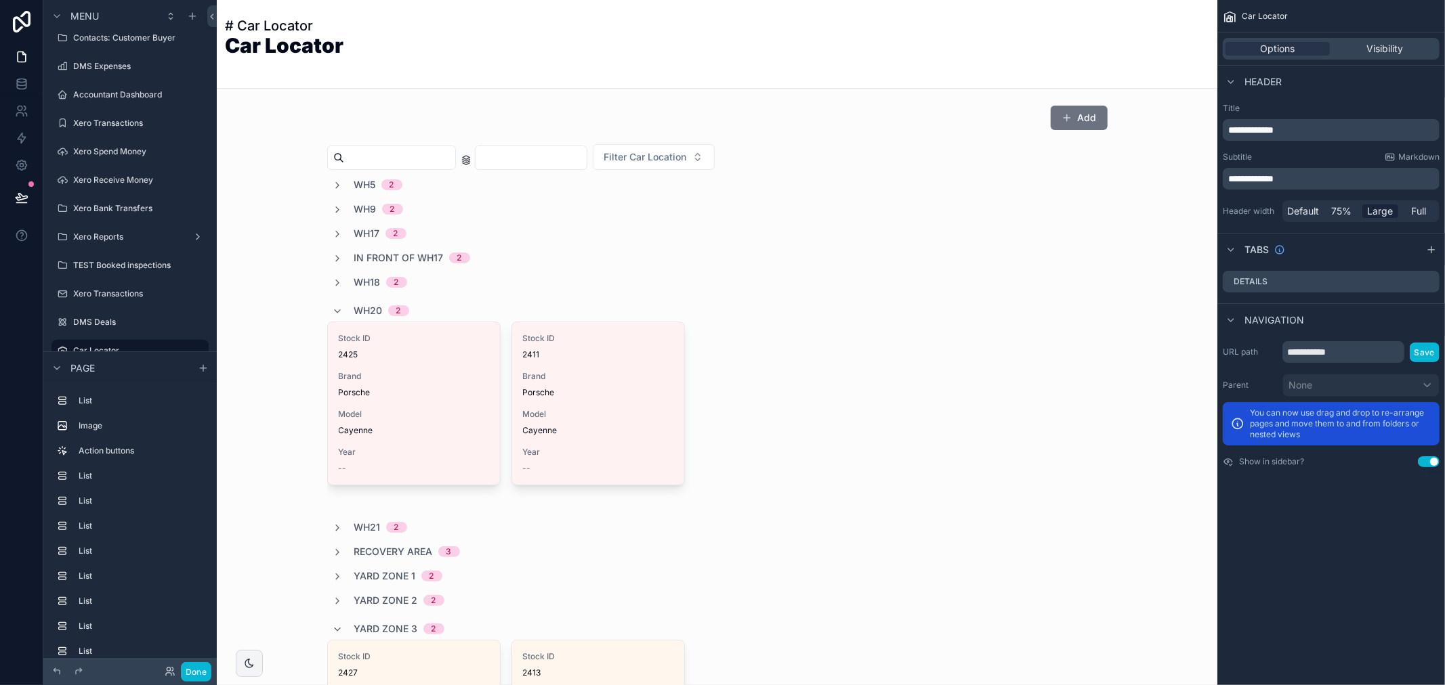
drag, startPoint x: 1414, startPoint y: 157, endPoint x: 1310, endPoint y: 133, distance: 107.1
click at [1310, 133] on p "**********" at bounding box center [1332, 130] width 209 height 14
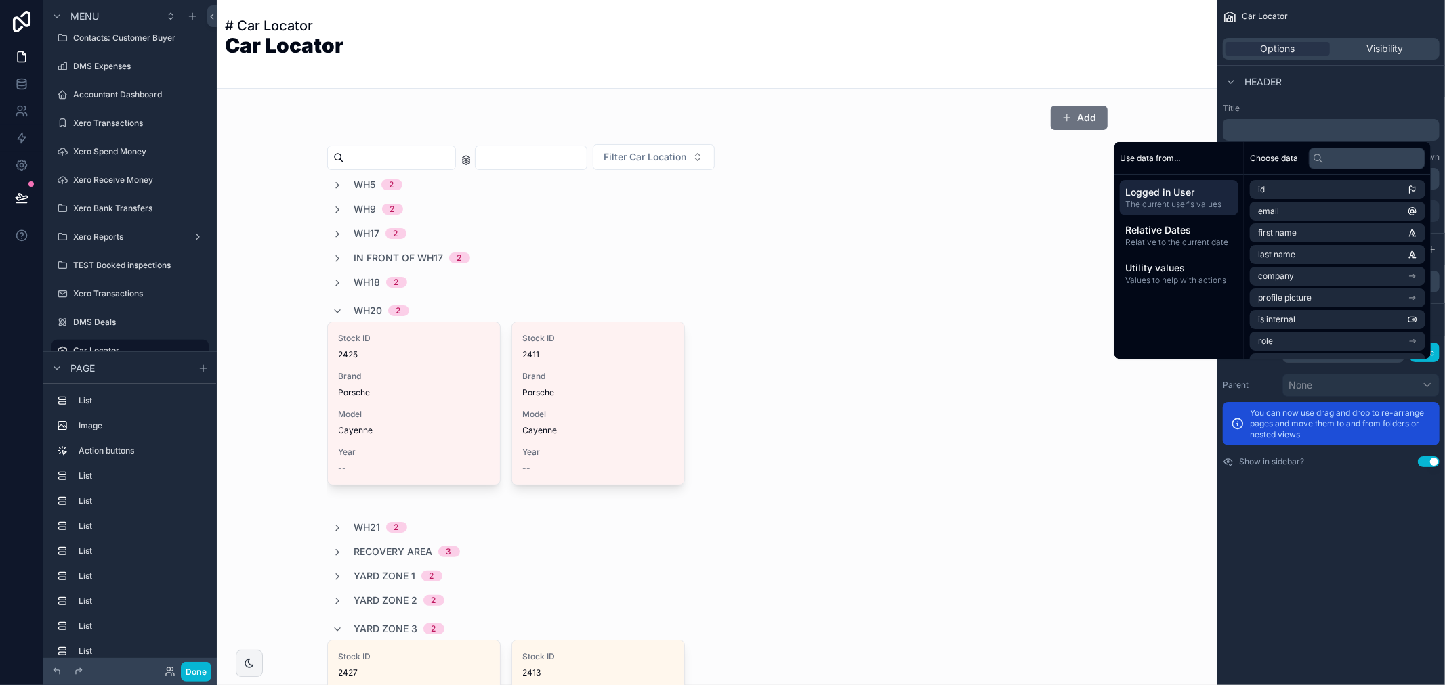
click at [1345, 98] on div "**********" at bounding box center [1331, 163] width 228 height 130
click at [1260, 109] on label "Title" at bounding box center [1331, 108] width 217 height 11
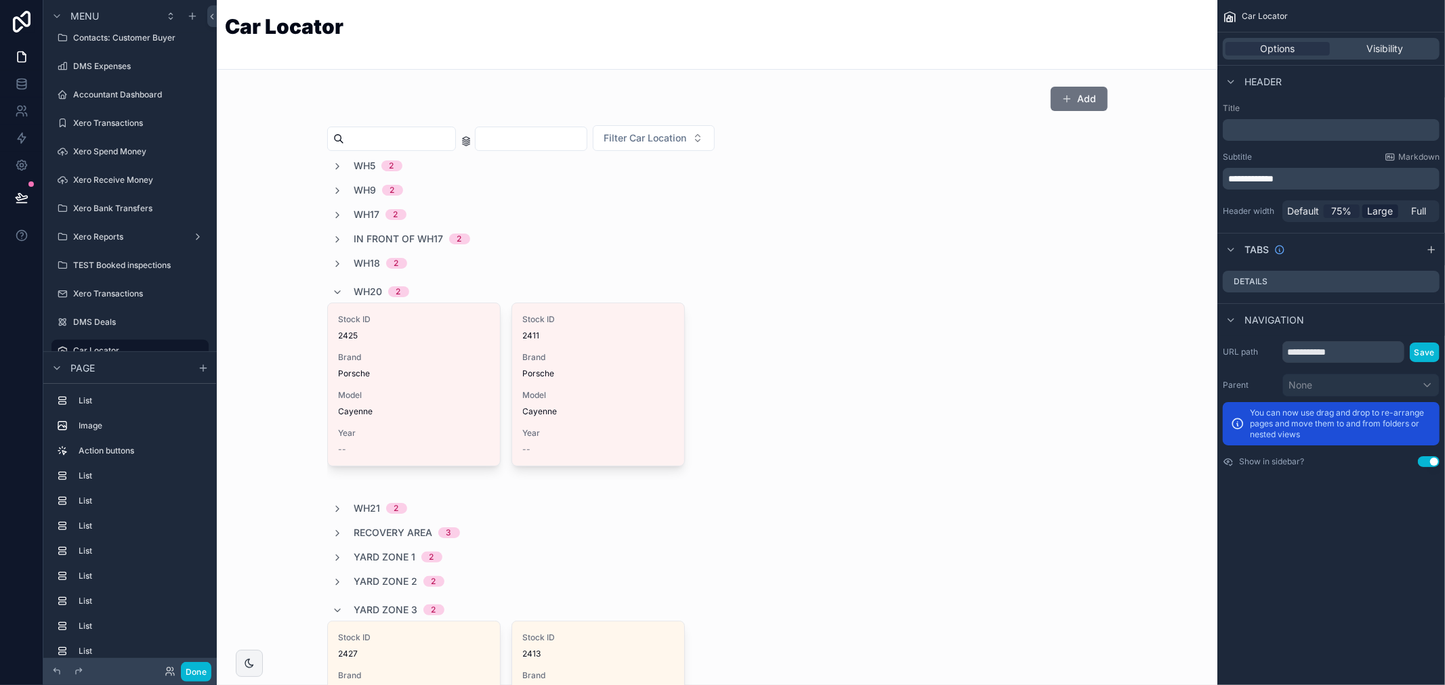
click at [1343, 211] on span "75%" at bounding box center [1342, 212] width 20 height 14
click at [1384, 213] on span "Large" at bounding box center [1381, 212] width 26 height 14
click at [1295, 213] on span "Default" at bounding box center [1303, 212] width 32 height 14
click at [1401, 159] on span "Markdown" at bounding box center [1418, 157] width 41 height 11
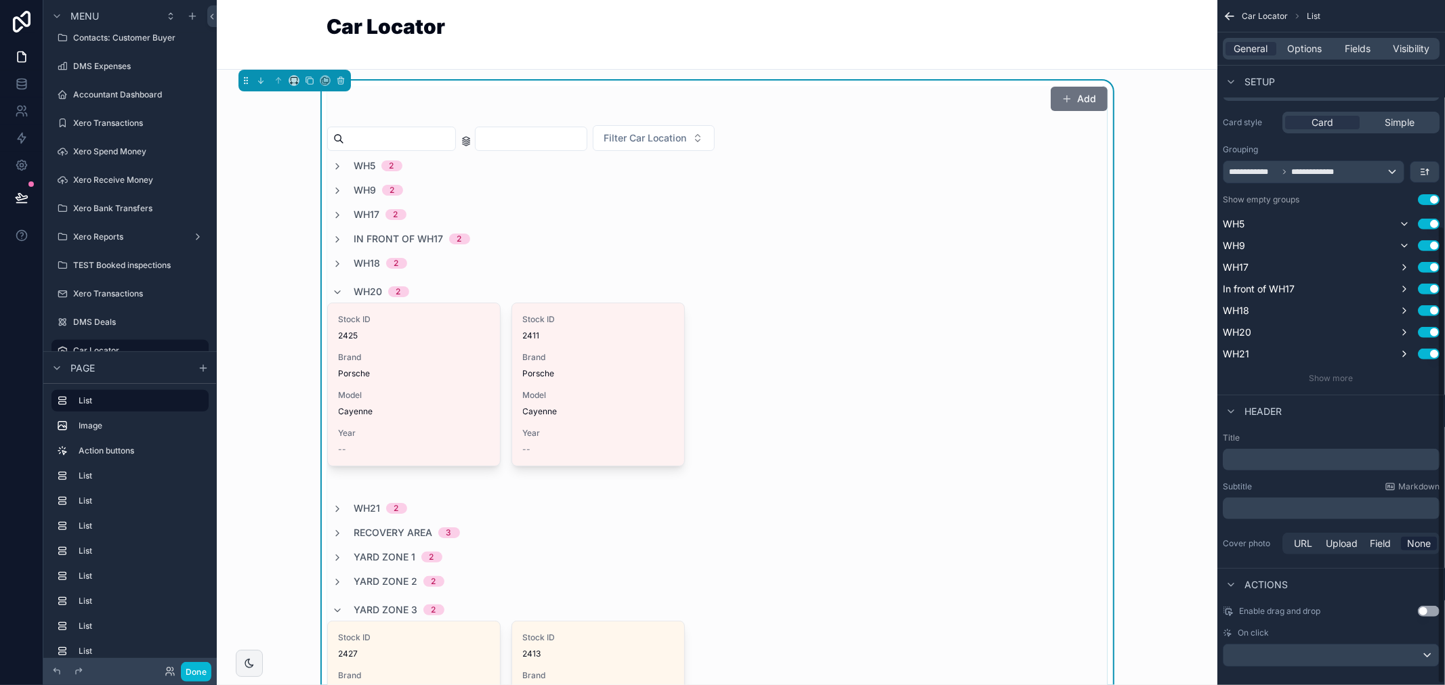
scroll to position [340, 0]
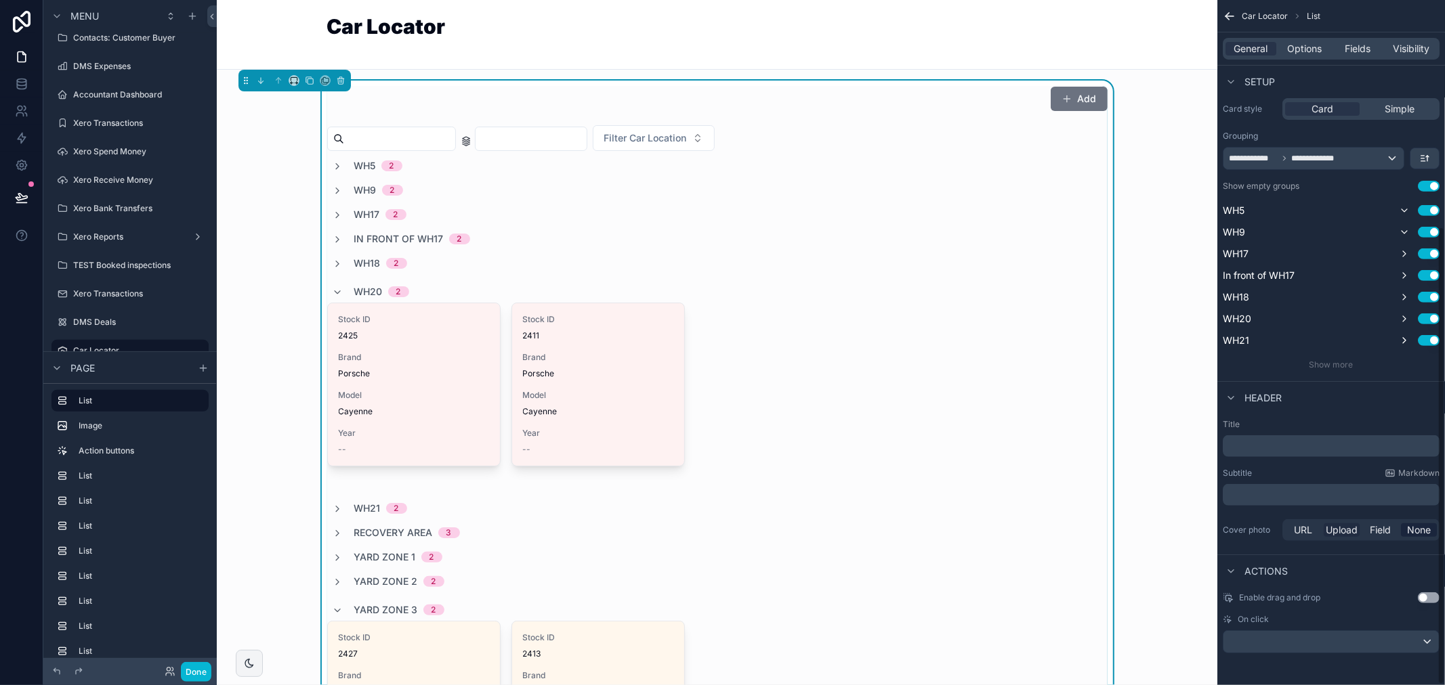
click at [1338, 532] on span "Upload" at bounding box center [1342, 531] width 32 height 14
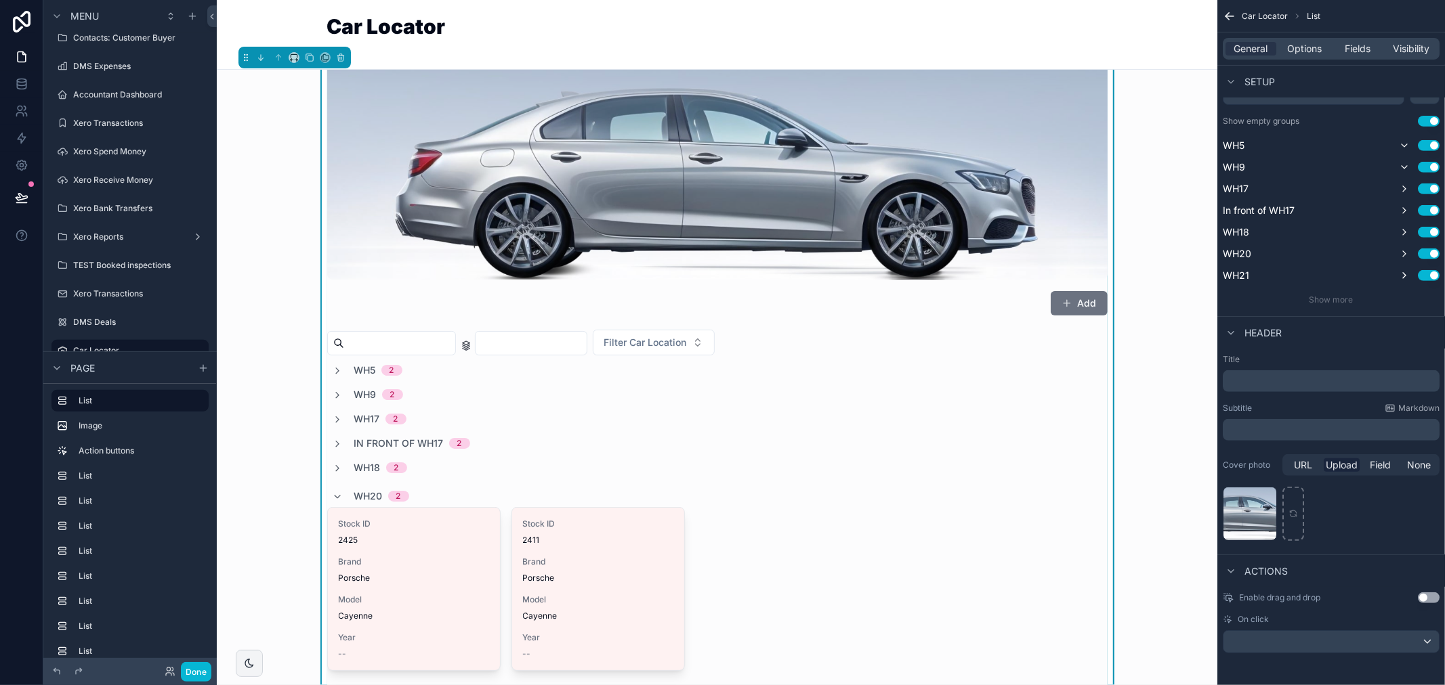
scroll to position [0, 0]
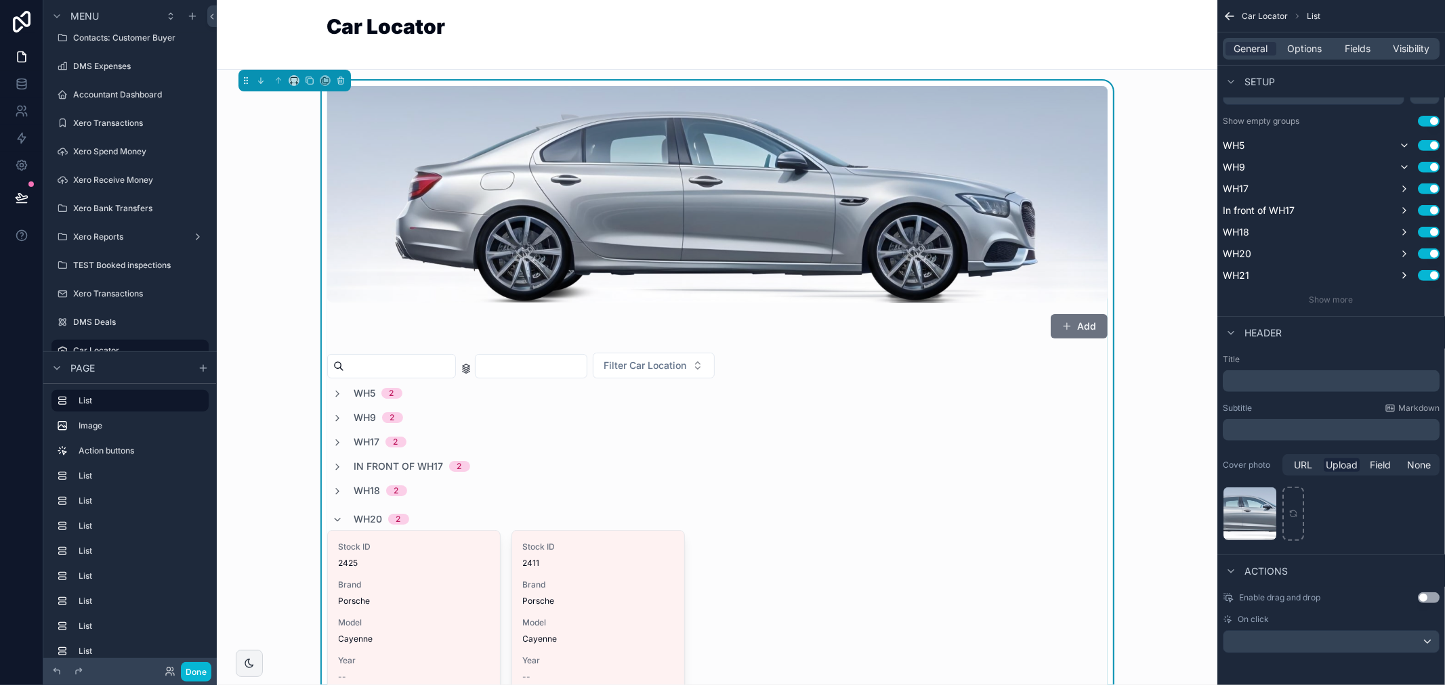
click at [596, 33] on div "Car Locator" at bounding box center [717, 34] width 780 height 37
click at [423, 370] on input "scrollable content" at bounding box center [399, 366] width 111 height 19
click at [431, 368] on input "scrollable content" at bounding box center [399, 366] width 111 height 19
click at [783, 493] on div "WH18 2" at bounding box center [717, 491] width 780 height 14
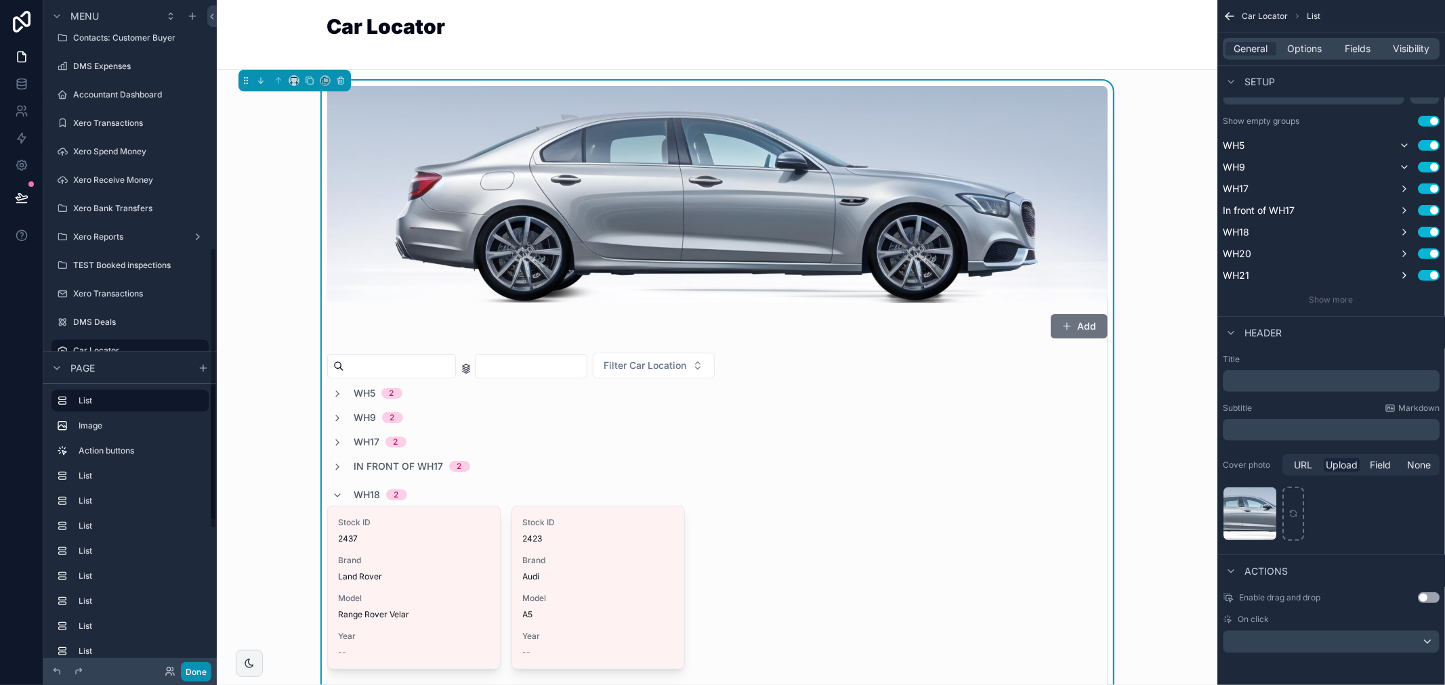
click at [200, 671] on button "Done" at bounding box center [196, 672] width 30 height 20
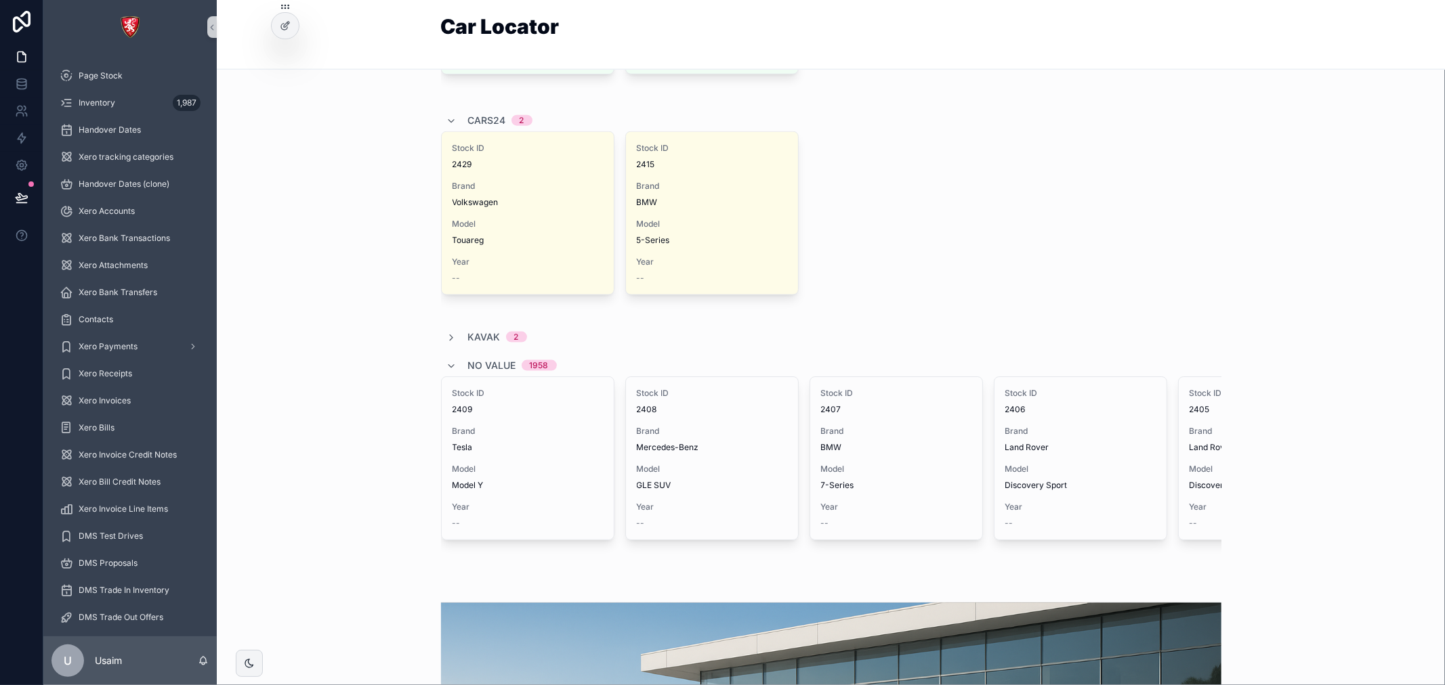
scroll to position [1355, 0]
click at [446, 366] on icon "scrollable content" at bounding box center [451, 367] width 11 height 11
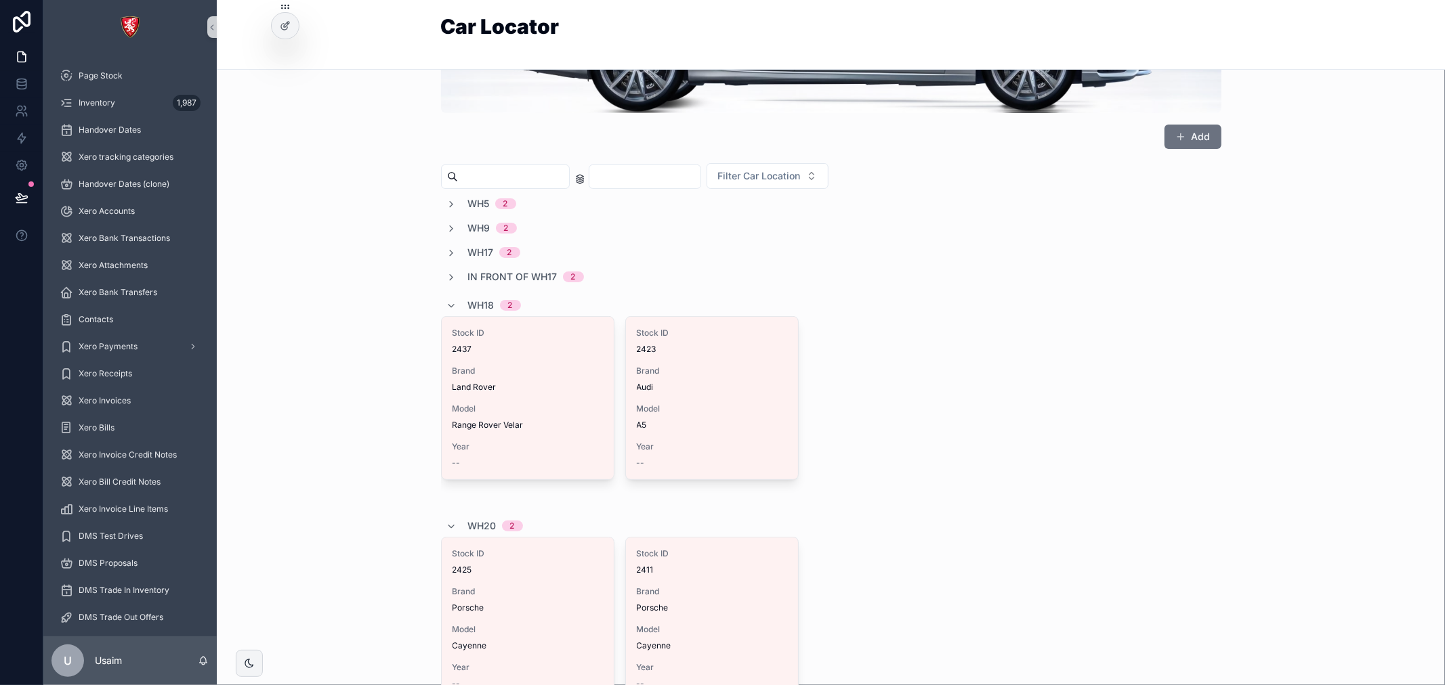
scroll to position [451, 0]
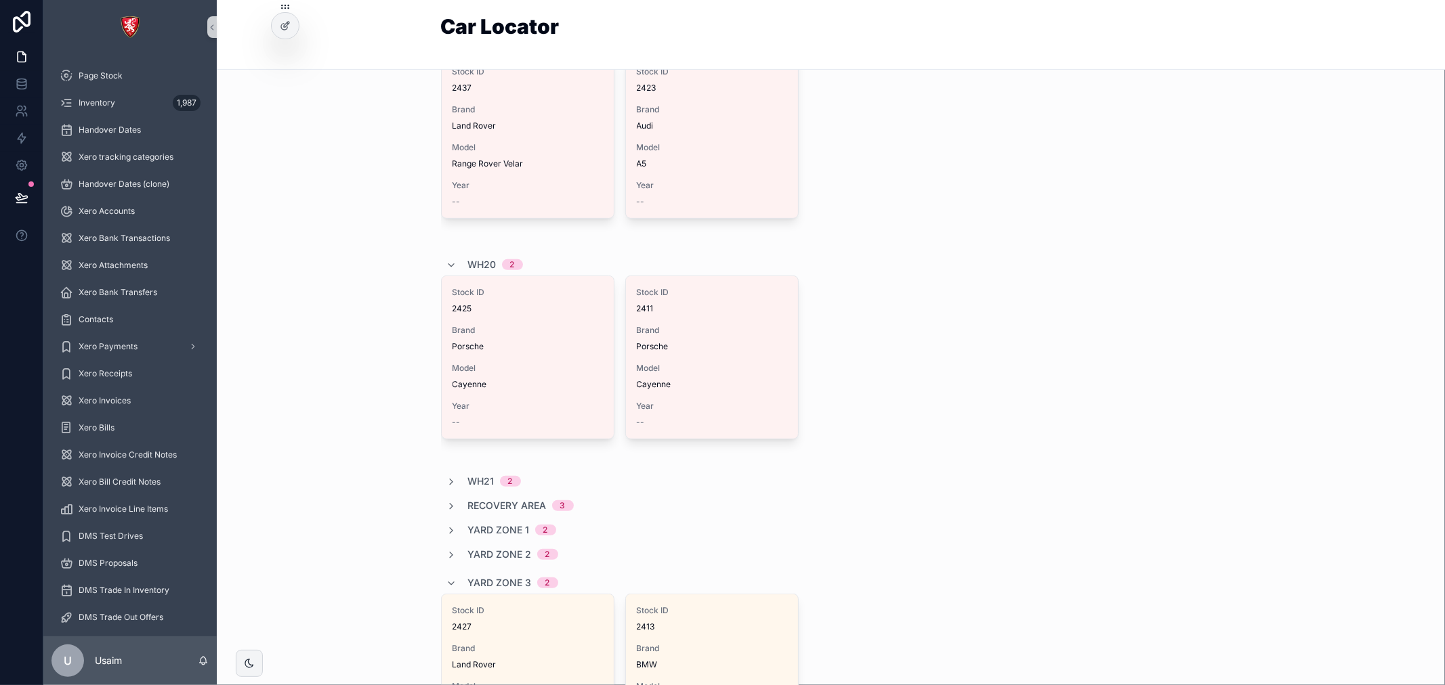
drag, startPoint x: 289, startPoint y: 30, endPoint x: 276, endPoint y: 96, distance: 66.4
click at [276, 96] on div "Page Stock Inventory 1,987 Handover Dates Xero tracking categories Handover Dat…" at bounding box center [743, 342] width 1401 height 685
click at [282, 28] on icon at bounding box center [285, 25] width 11 height 11
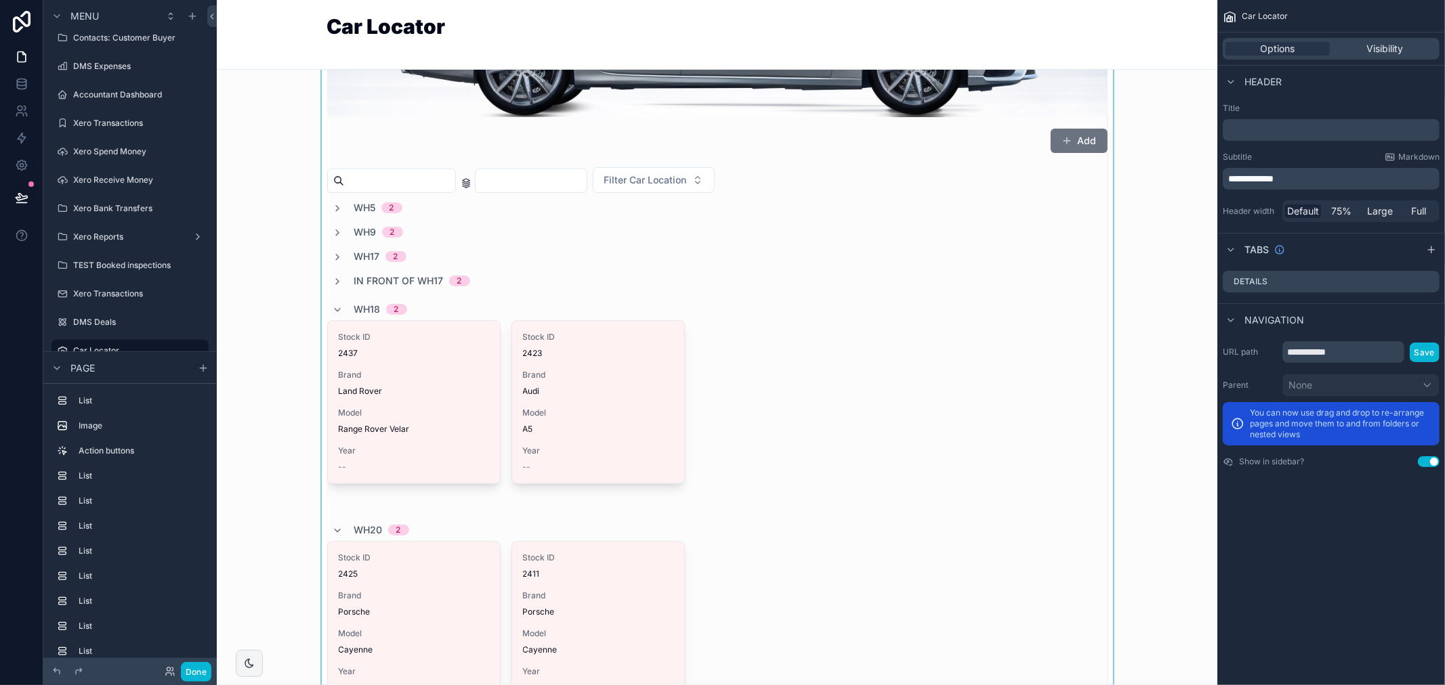
scroll to position [150, 0]
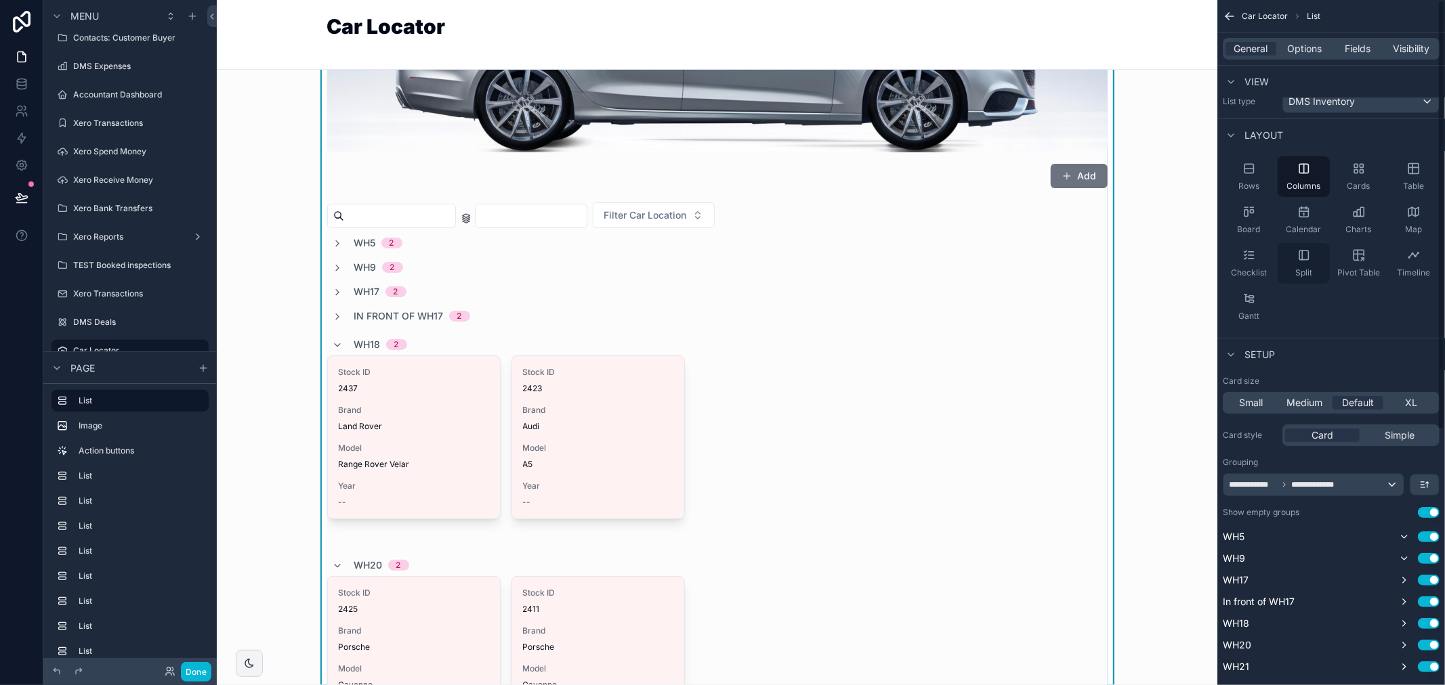
scroll to position [0, 0]
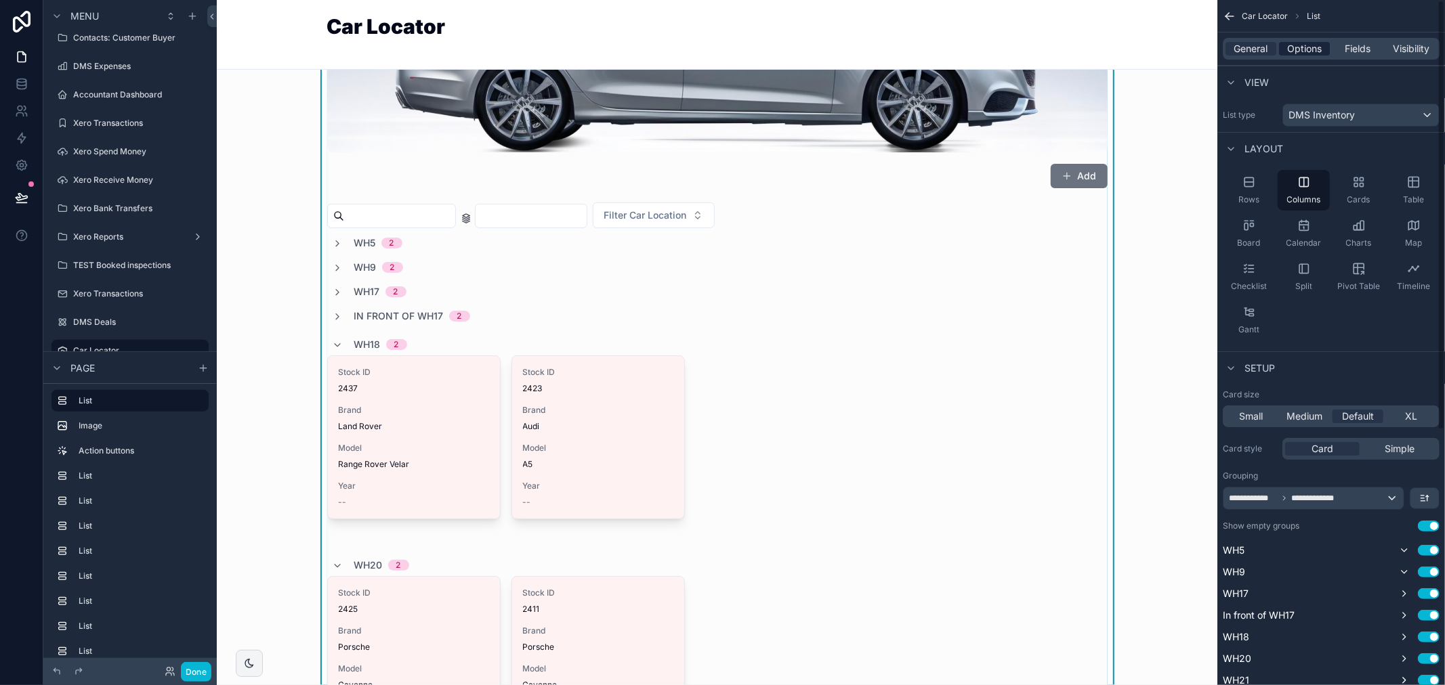
click at [1316, 45] on span "Options" at bounding box center [1304, 49] width 35 height 14
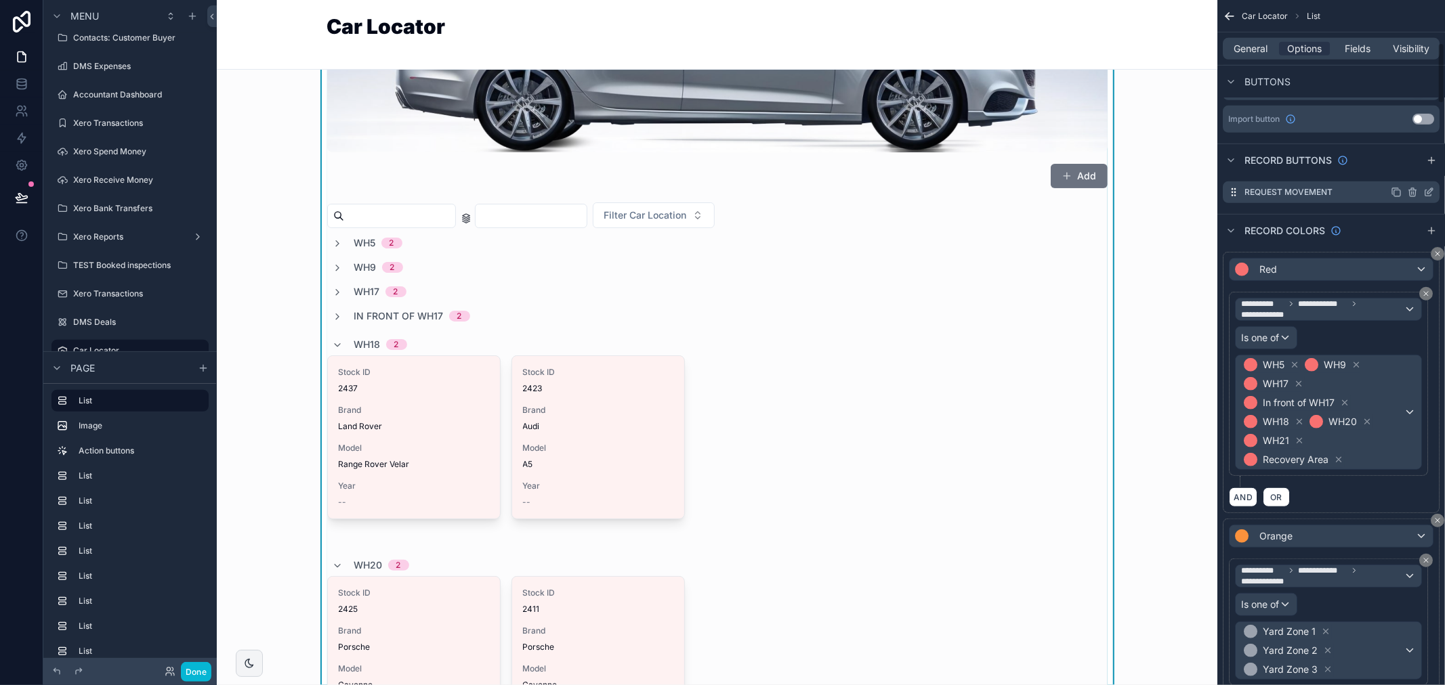
scroll to position [301, 0]
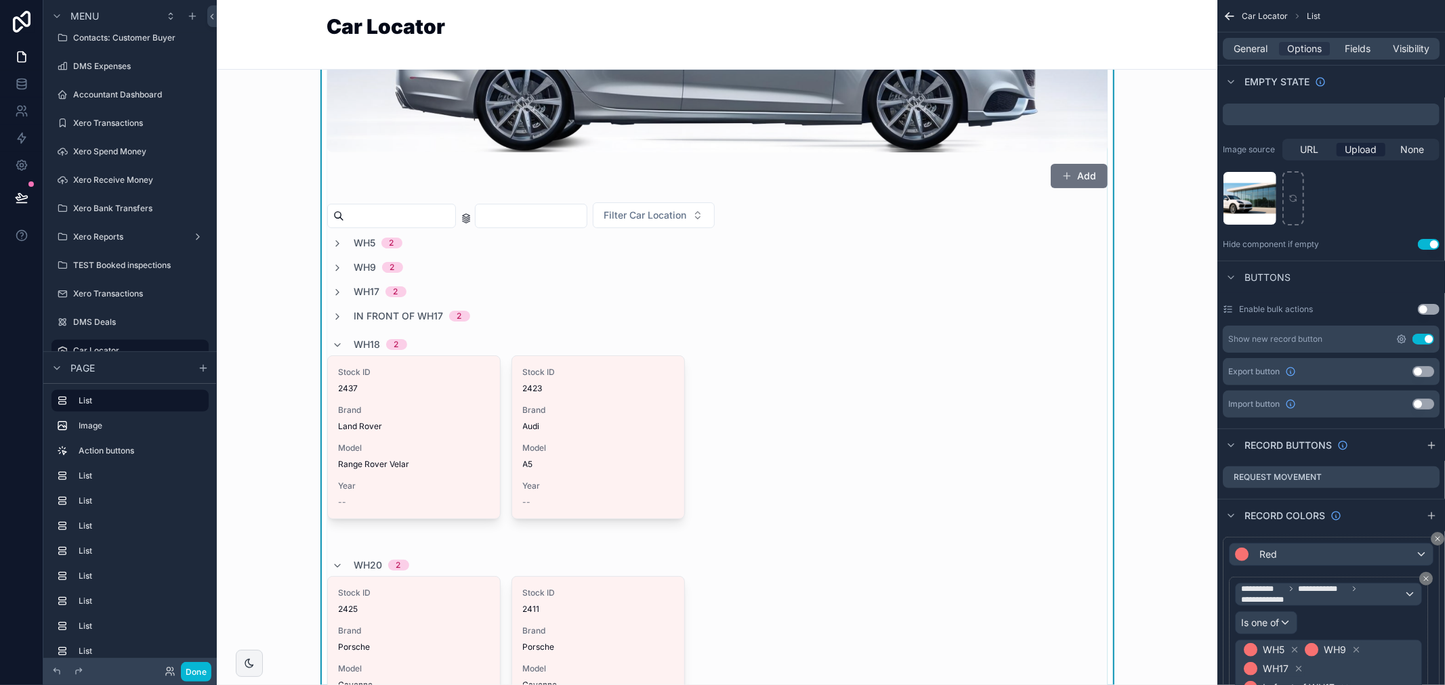
click at [1404, 339] on icon "scrollable content" at bounding box center [1401, 339] width 11 height 11
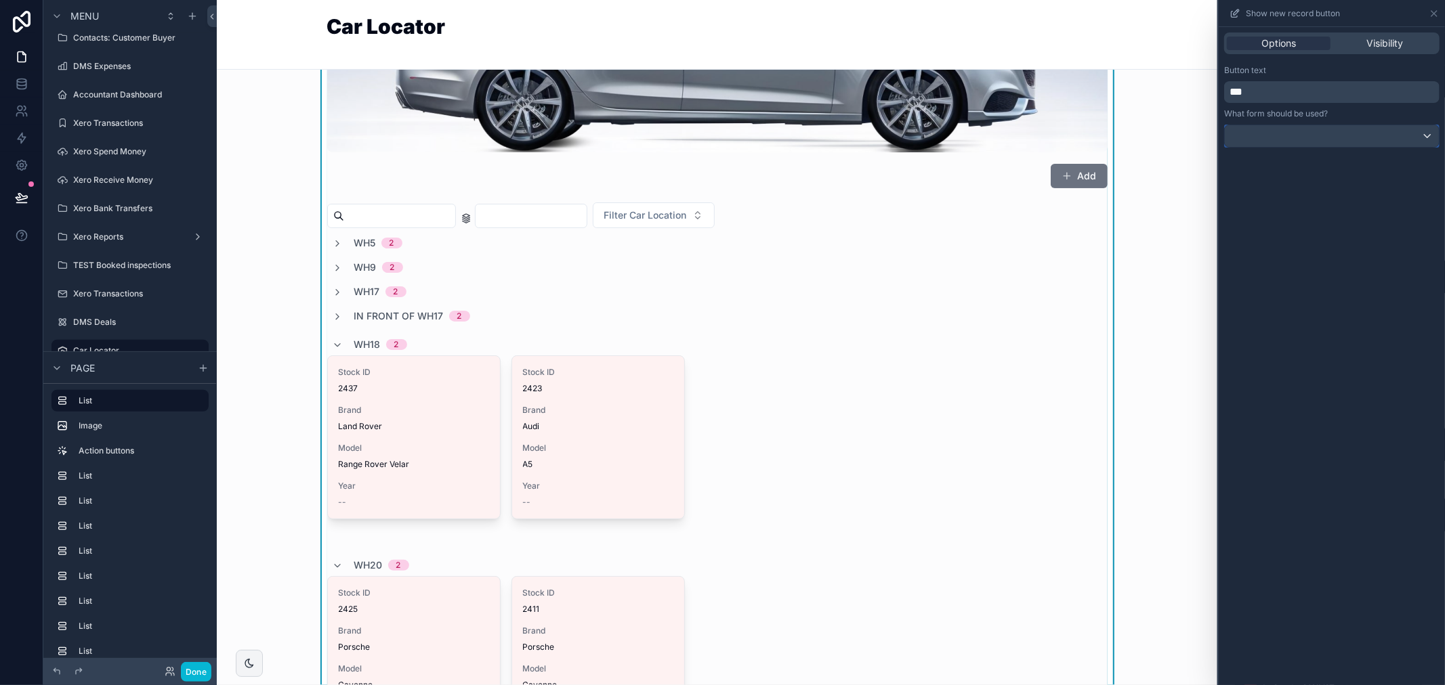
click at [1306, 131] on div at bounding box center [1332, 136] width 214 height 22
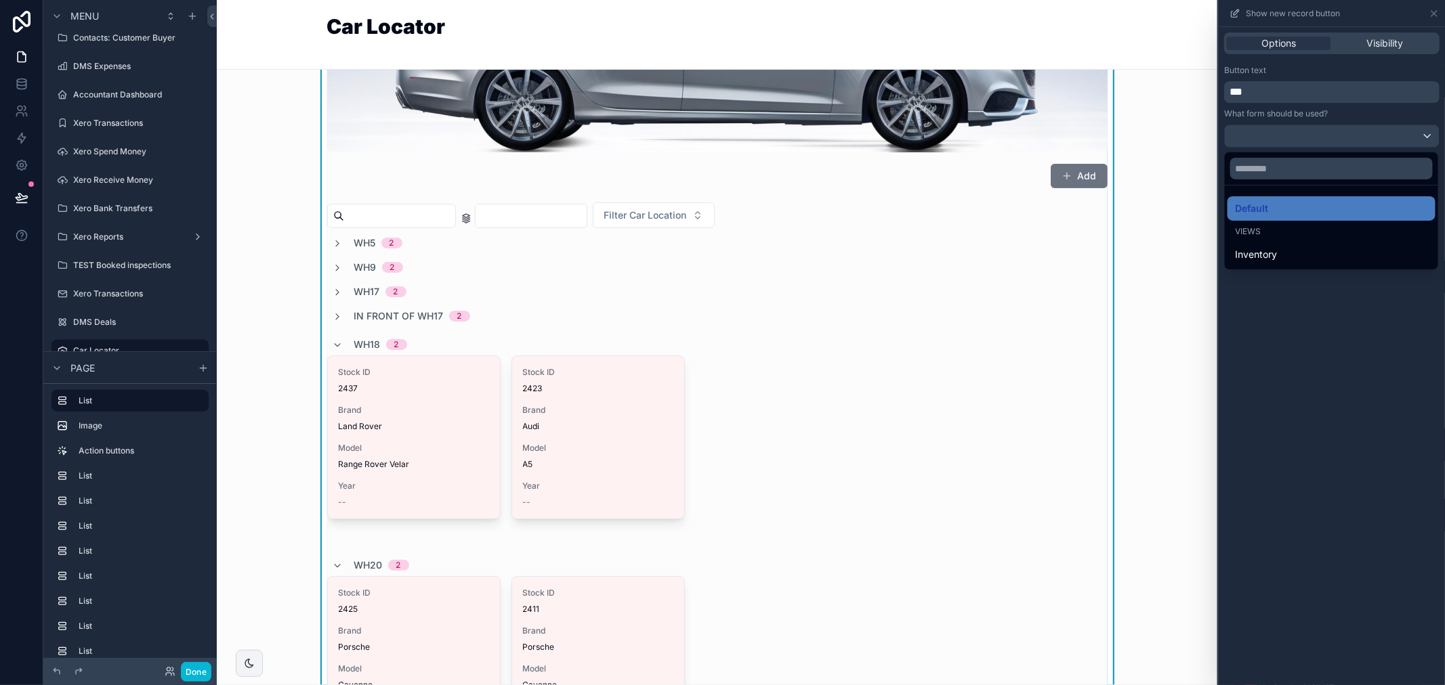
click at [1298, 315] on div at bounding box center [1331, 342] width 226 height 685
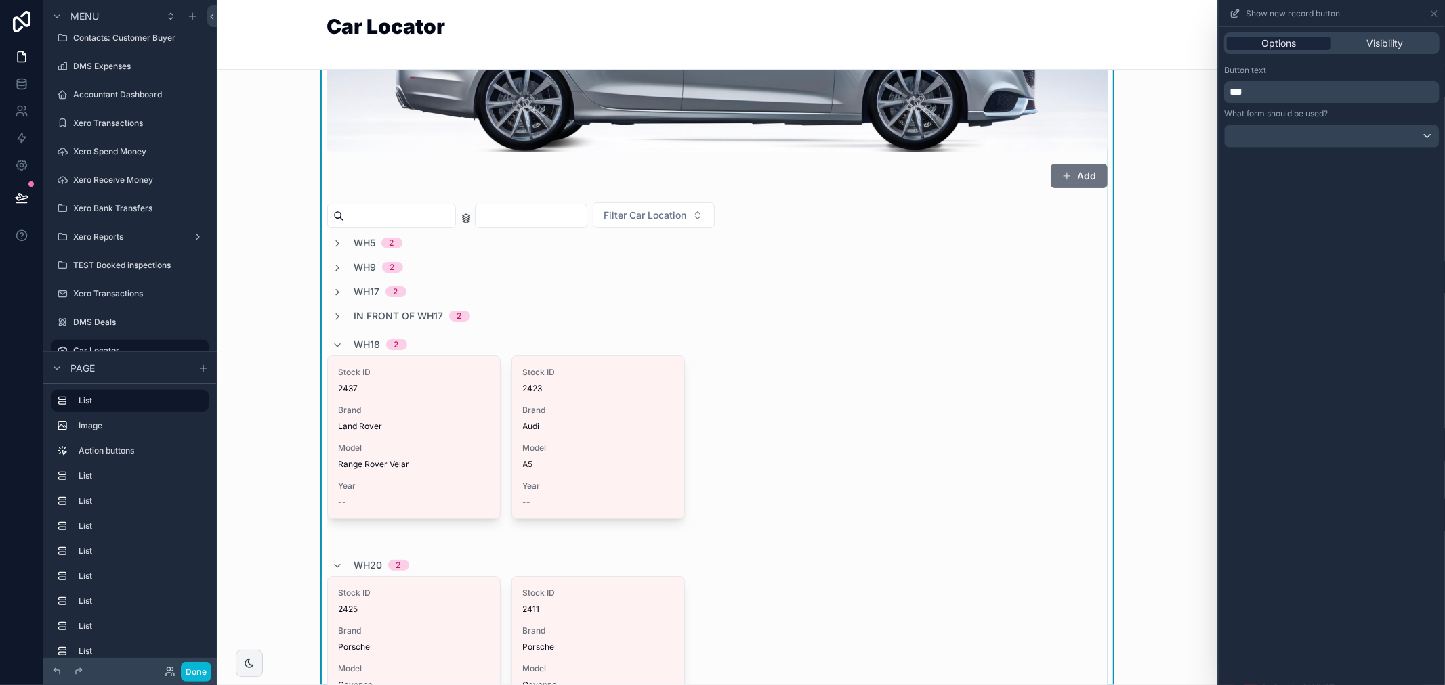
click at [1294, 45] on span "Options" at bounding box center [1278, 44] width 35 height 14
click at [1429, 14] on icon at bounding box center [1433, 13] width 11 height 11
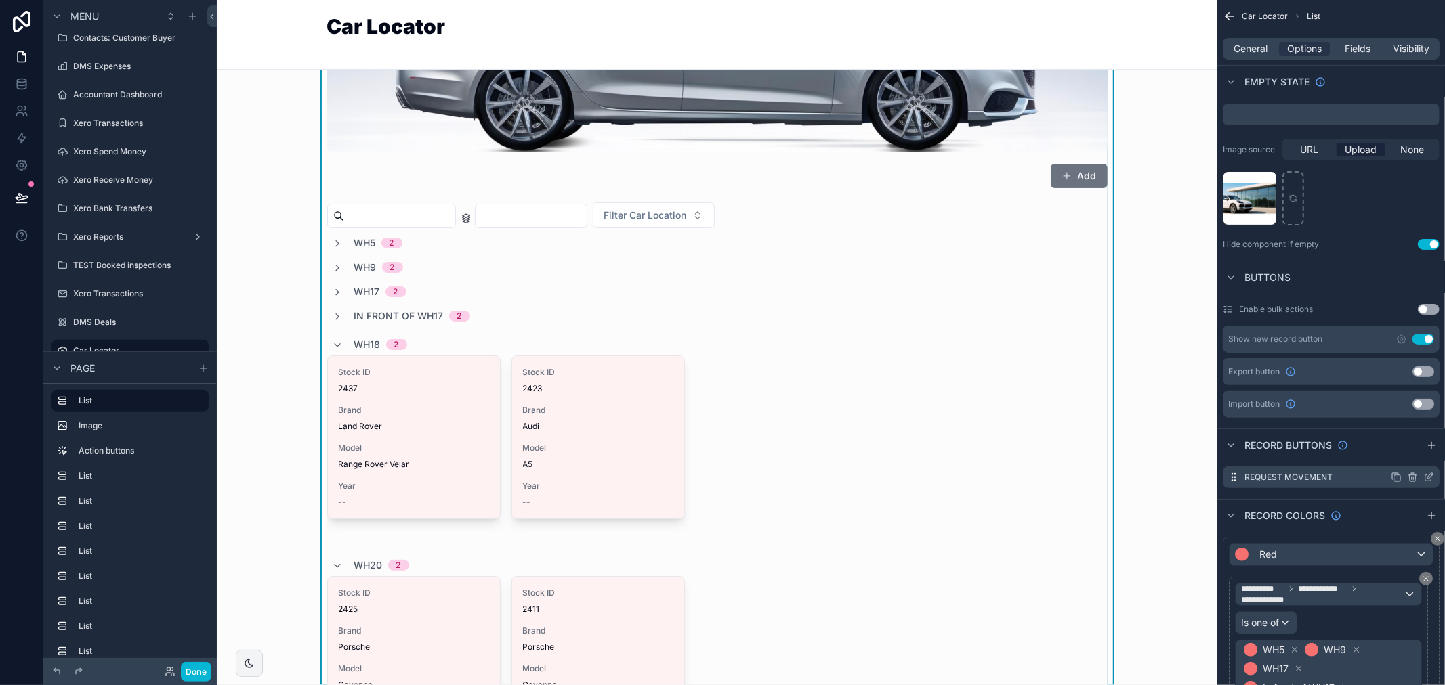
click at [1426, 479] on icon "scrollable content" at bounding box center [1428, 477] width 11 height 11
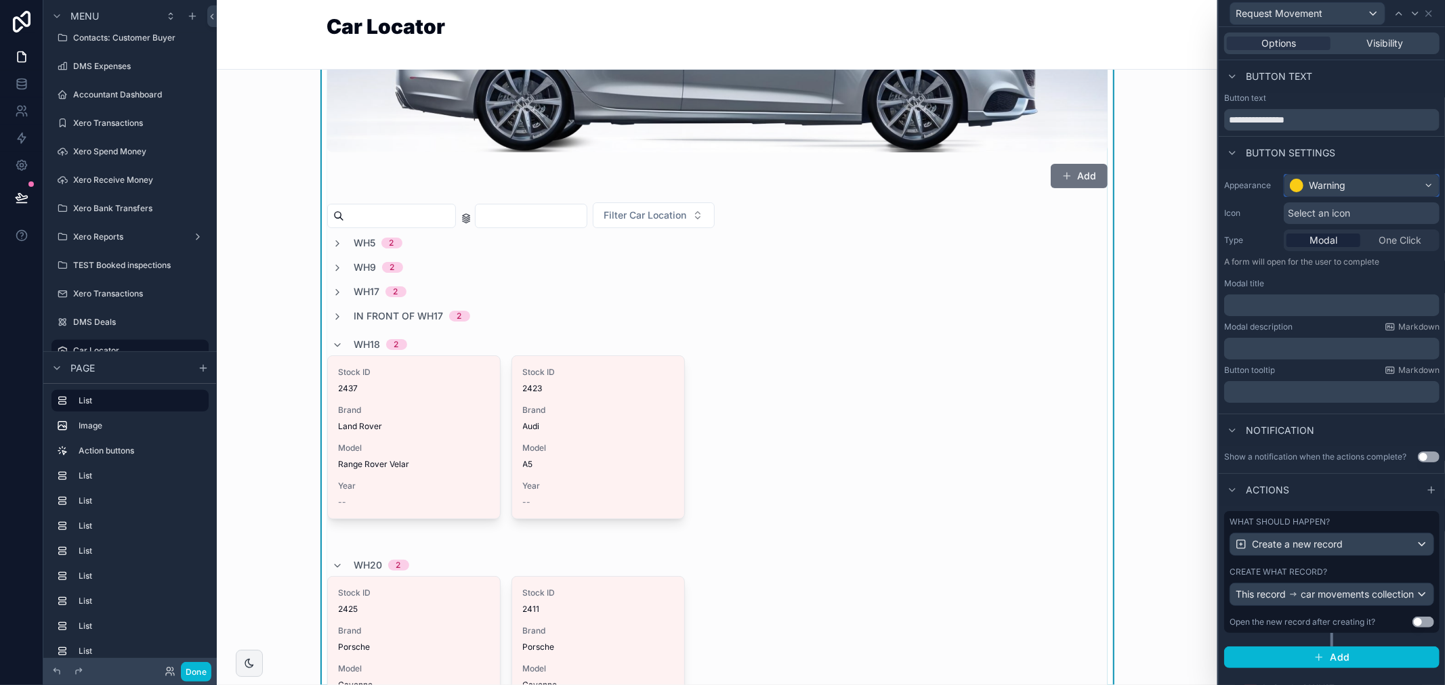
click at [1345, 188] on div "Warning" at bounding box center [1361, 186] width 154 height 22
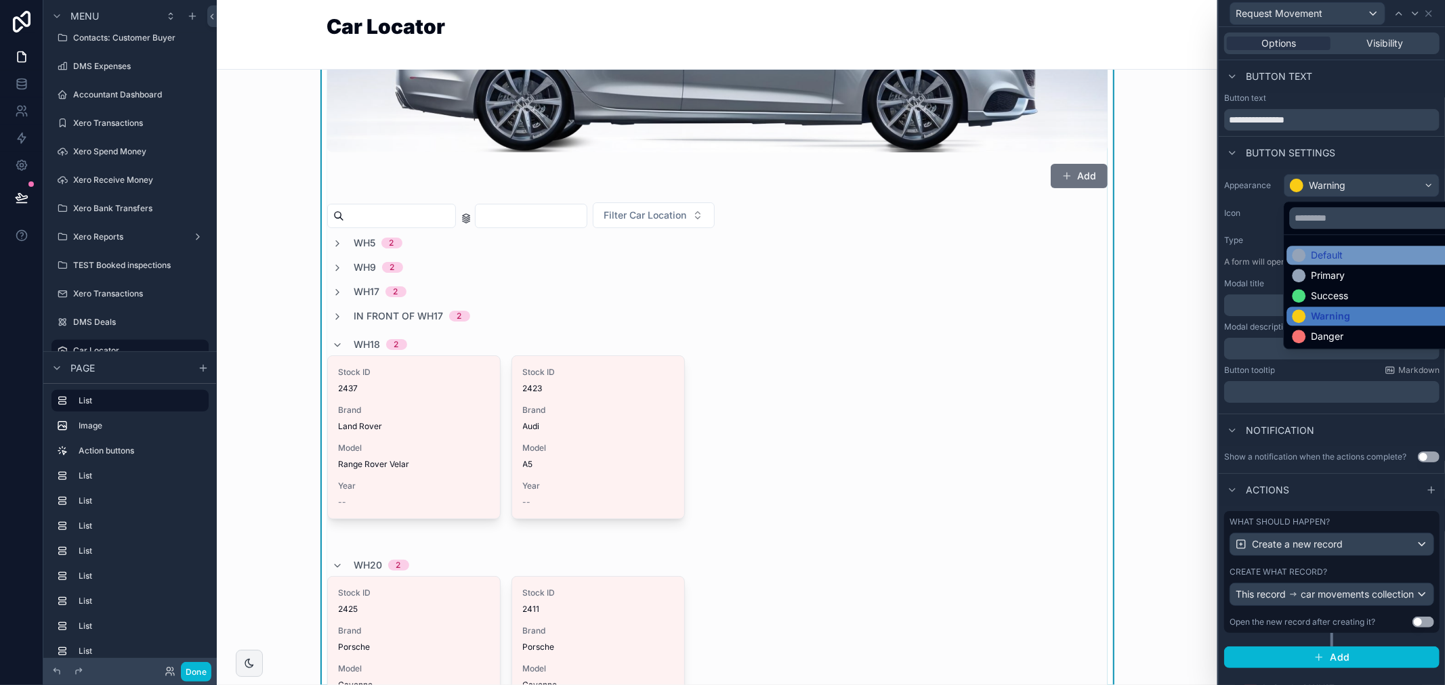
click at [1309, 256] on div "Default" at bounding box center [1317, 256] width 51 height 14
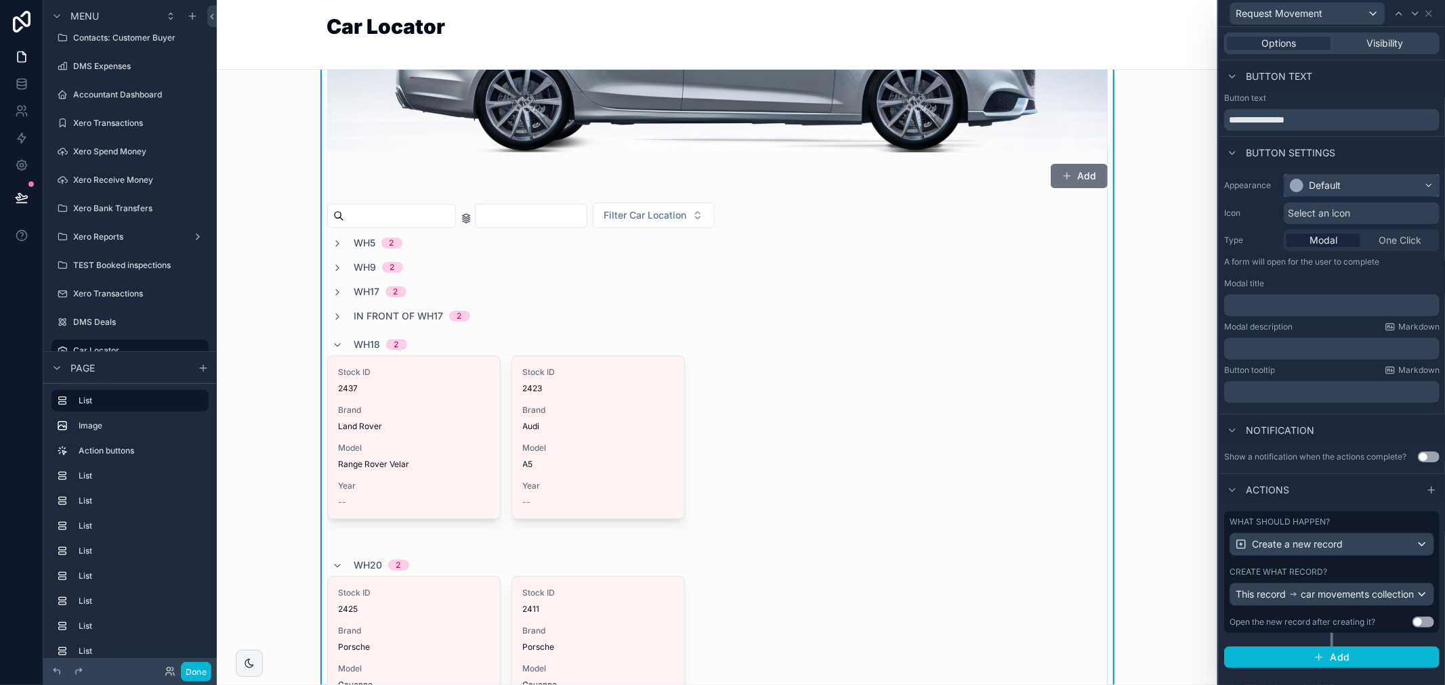
click at [1337, 186] on div "Default" at bounding box center [1325, 186] width 32 height 14
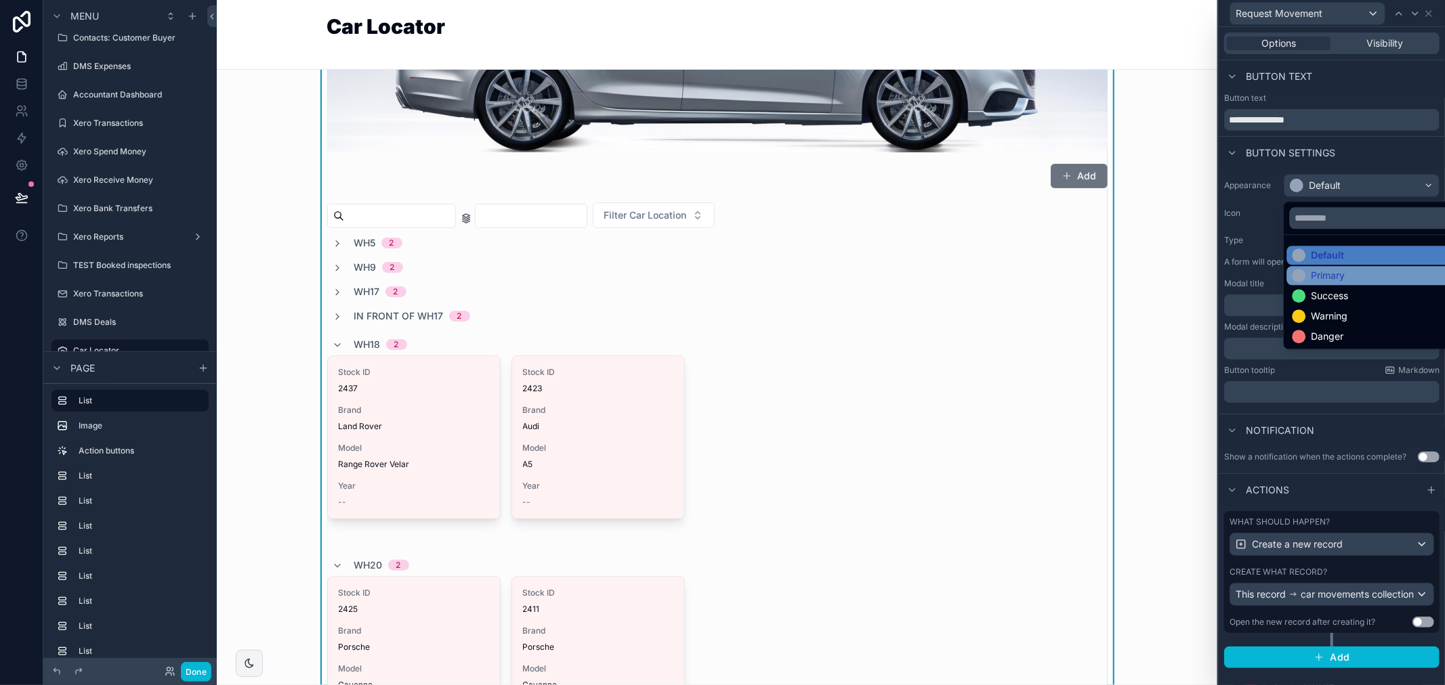
click at [1322, 273] on div "Primary" at bounding box center [1328, 276] width 34 height 14
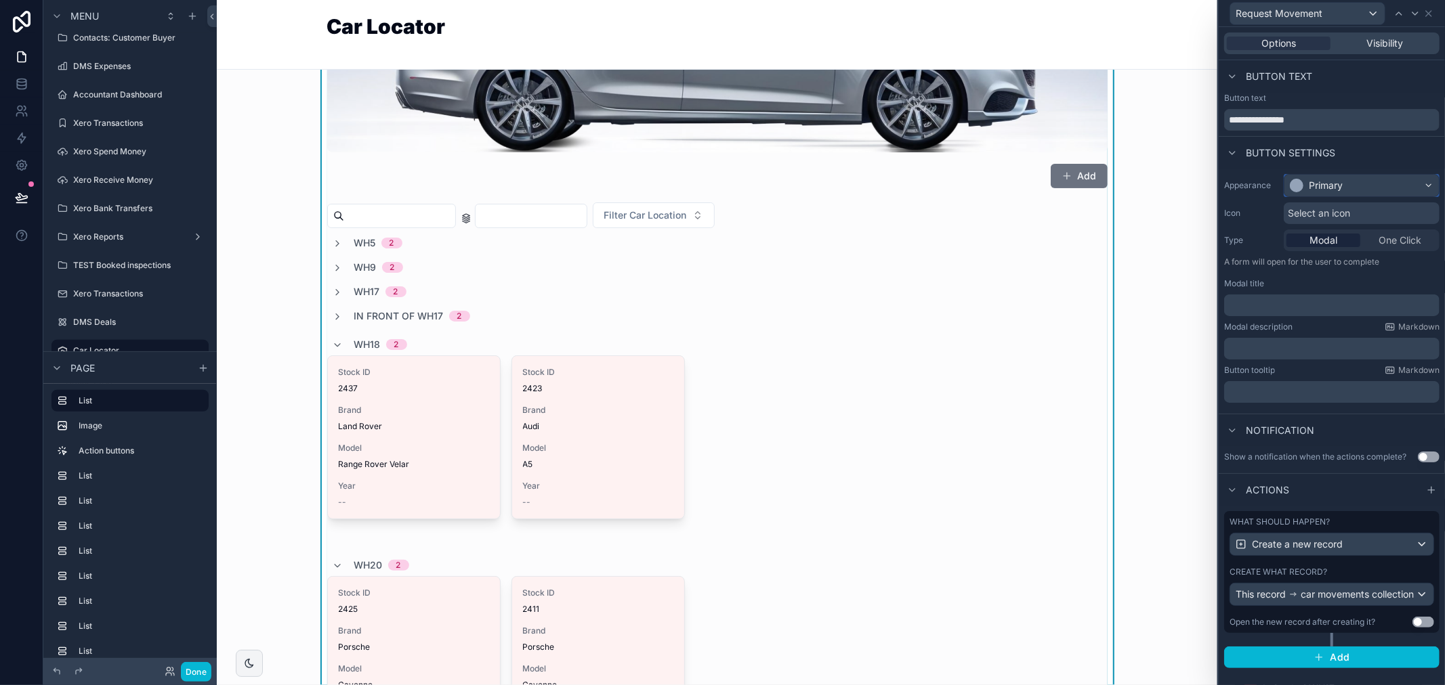
click at [1396, 192] on div "Primary" at bounding box center [1361, 186] width 154 height 22
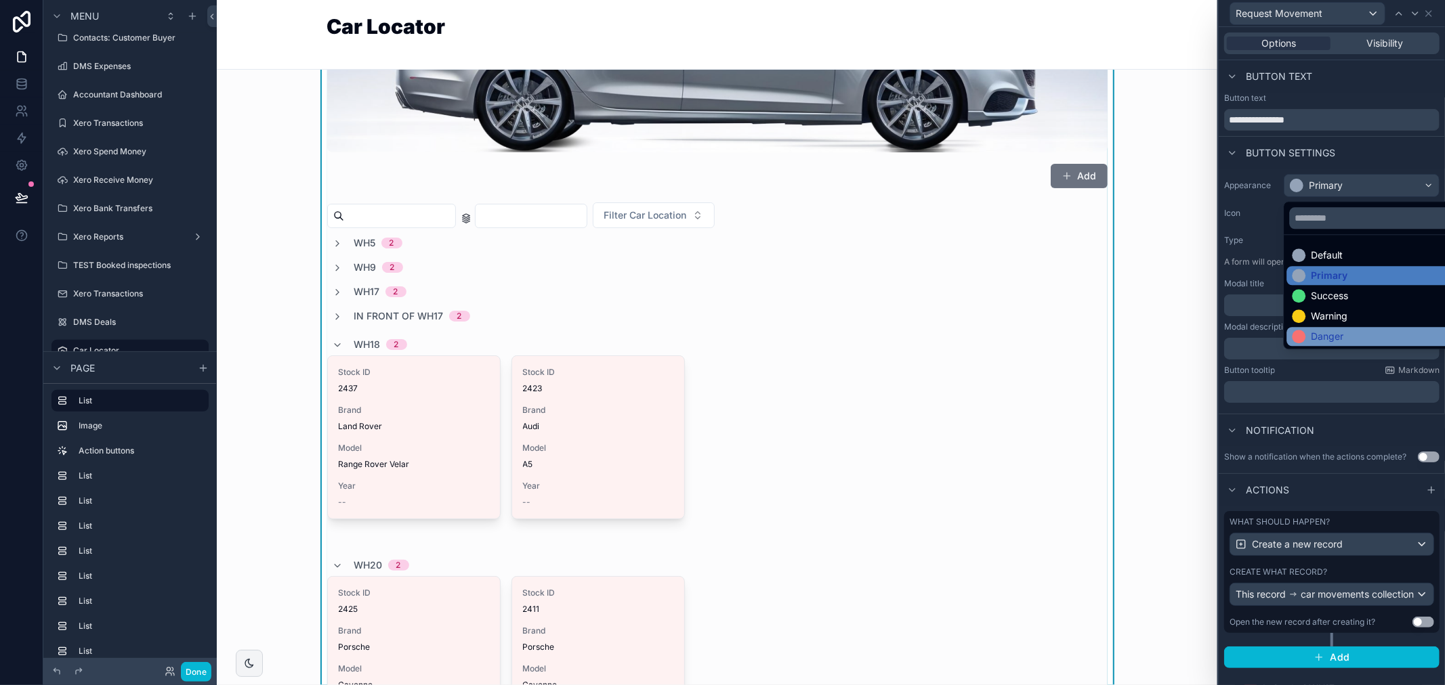
click at [1343, 332] on div "Danger" at bounding box center [1327, 337] width 33 height 14
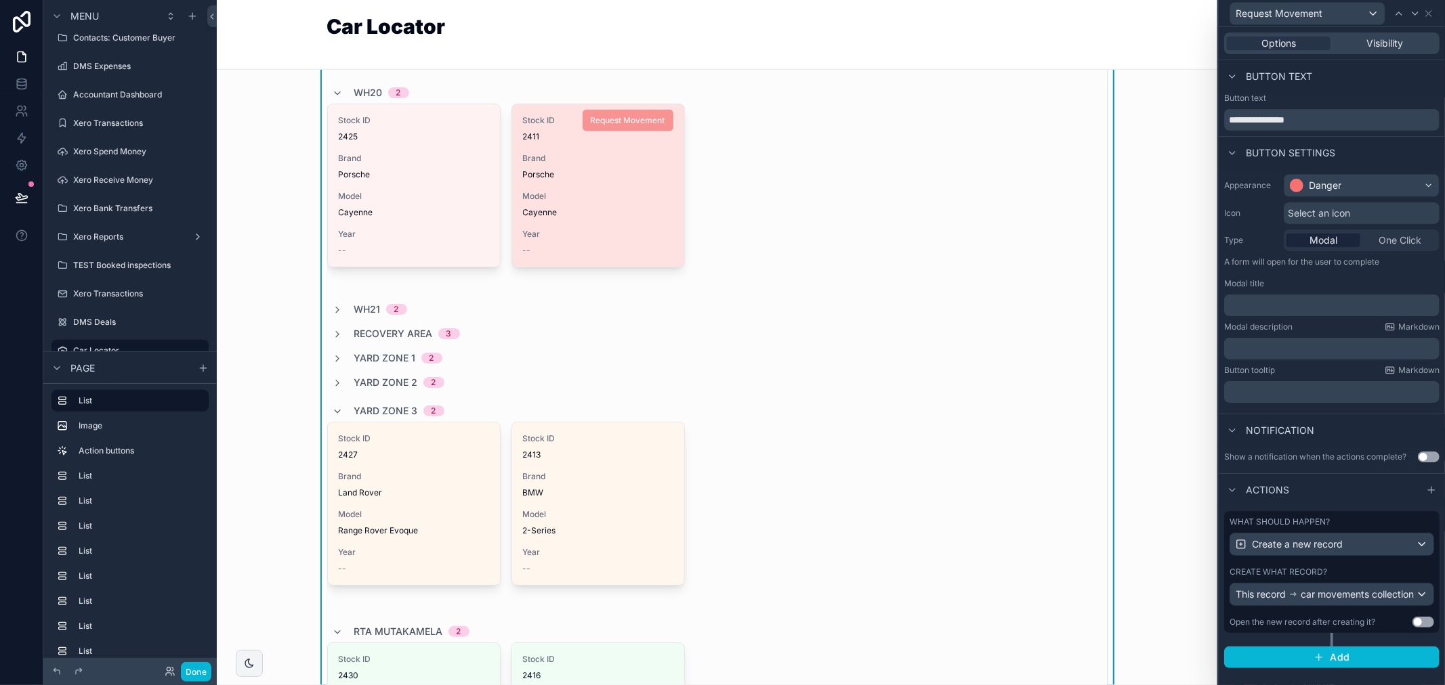
scroll to position [828, 0]
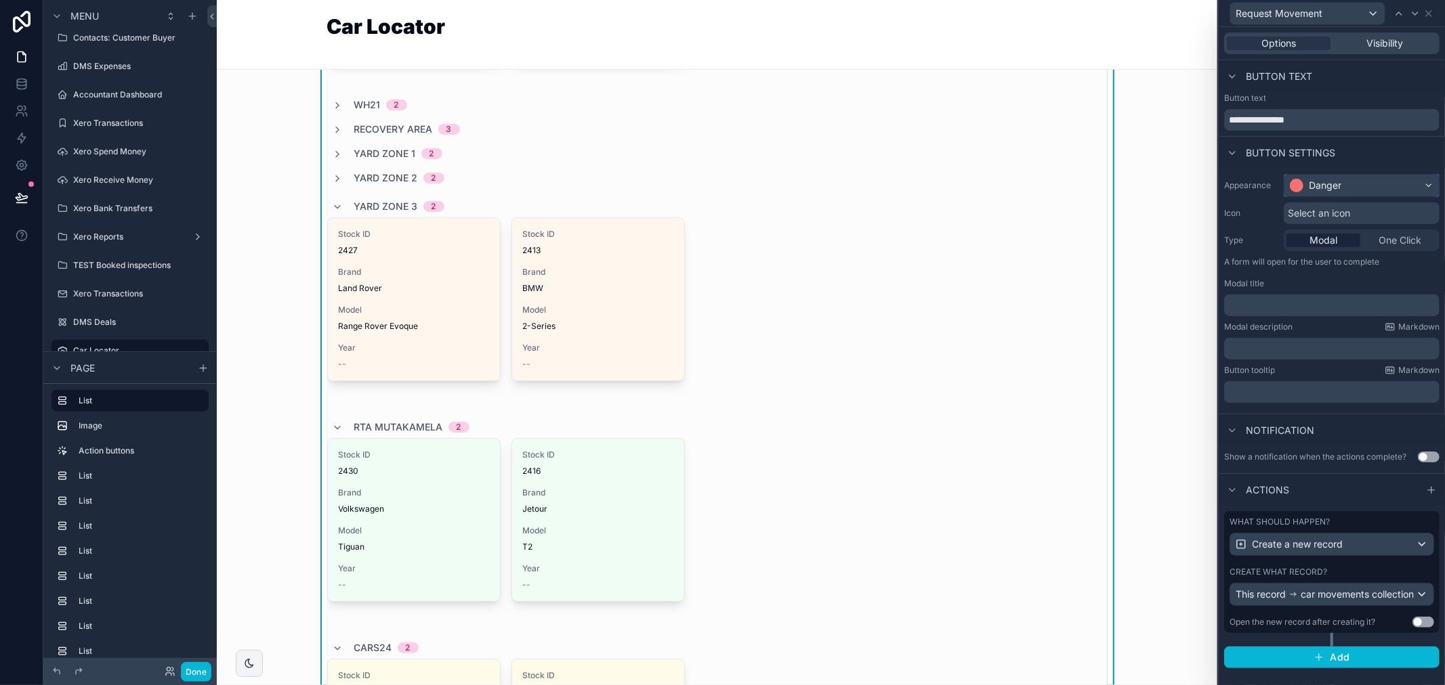
click at [1364, 184] on div "Danger" at bounding box center [1361, 186] width 154 height 22
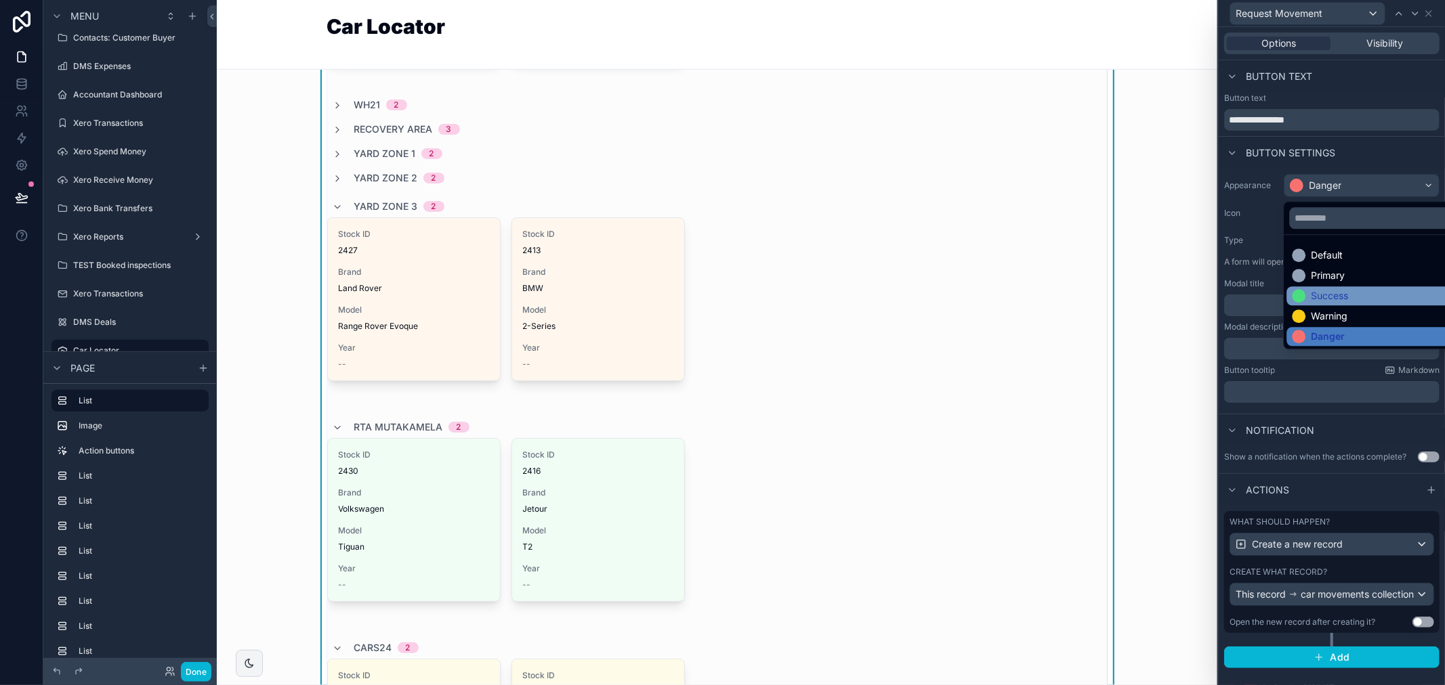
click at [1340, 296] on div "Success" at bounding box center [1329, 296] width 37 height 14
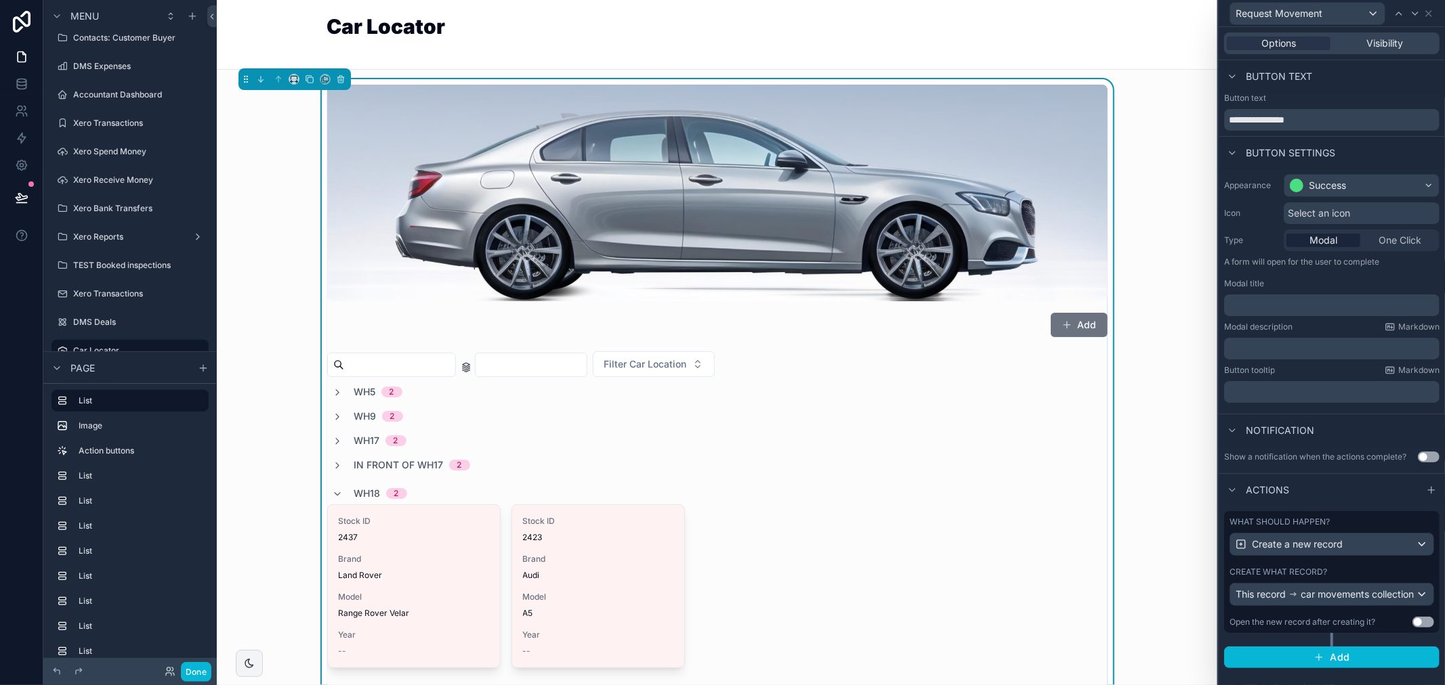
scroll to position [0, 0]
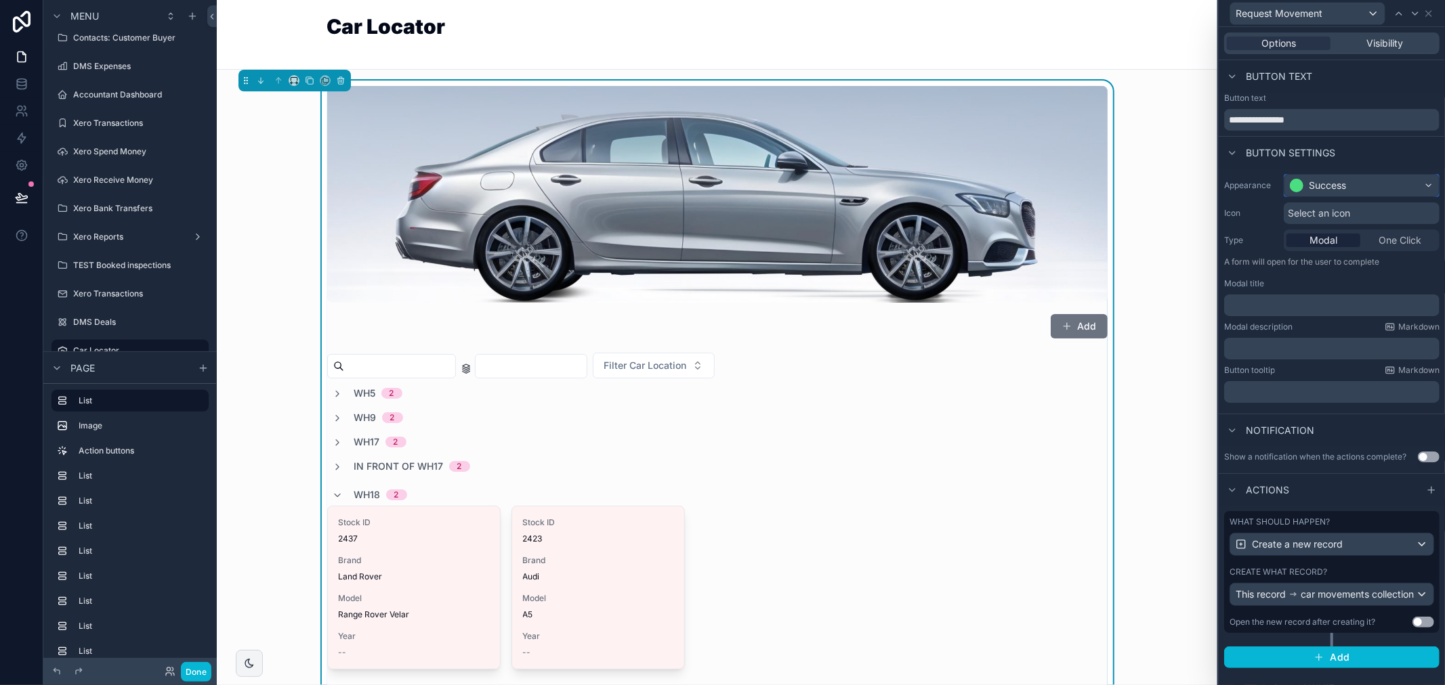
click at [1363, 181] on div "Success" at bounding box center [1361, 186] width 154 height 22
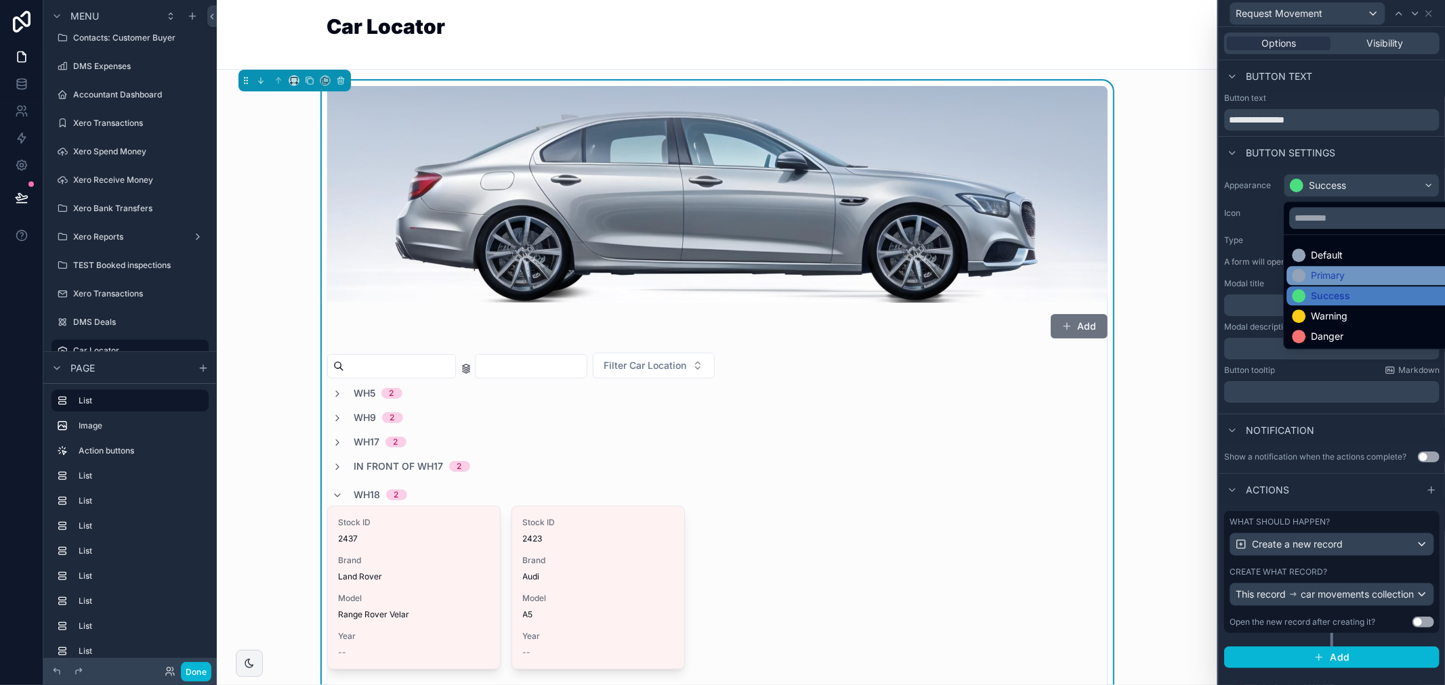
click at [1348, 274] on div "Primary" at bounding box center [1377, 276] width 170 height 14
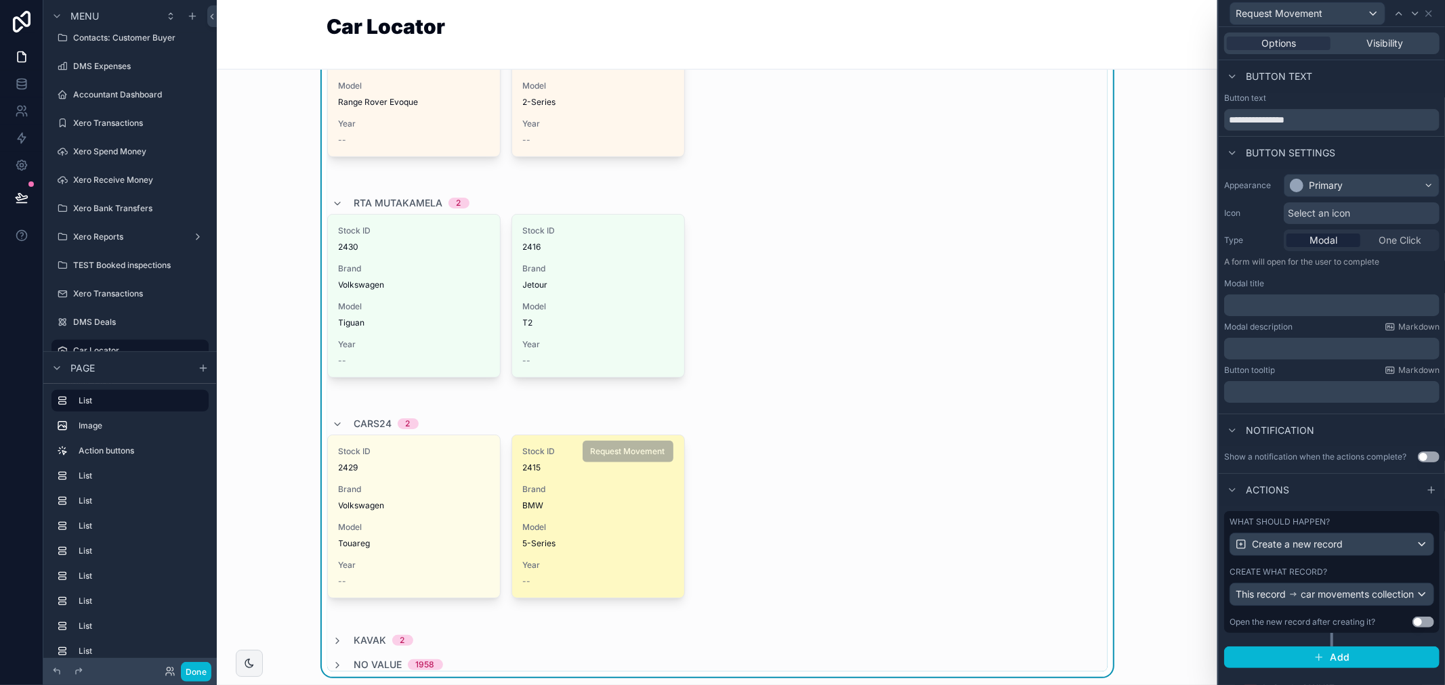
scroll to position [1053, 0]
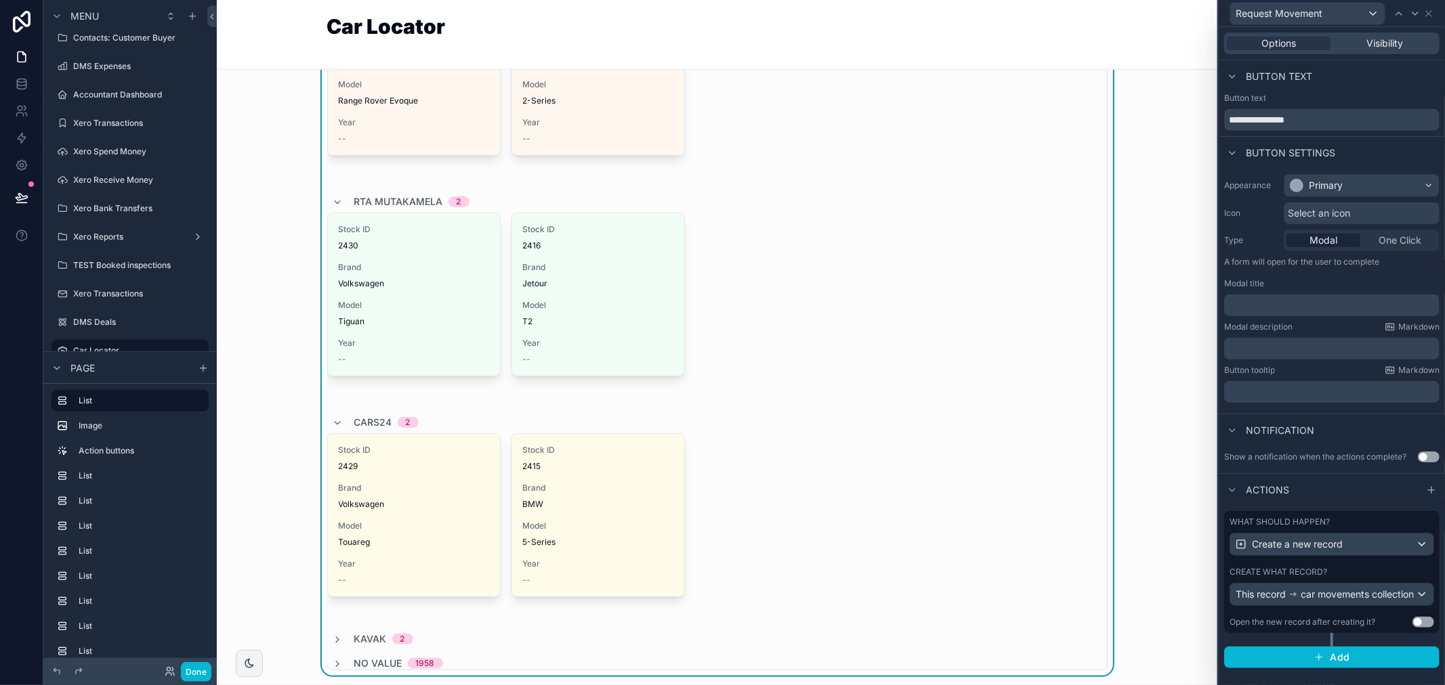
click at [837, 450] on div "Stock ID 2429 Brand Volkswagen Model Touareg Year -- Request Movement Stock ID …" at bounding box center [717, 527] width 780 height 188
click at [1051, 316] on div "Stock ID 2430 Brand Volkswagen Model Tiguan Year -- Request Movement Stock ID 2…" at bounding box center [717, 307] width 780 height 188
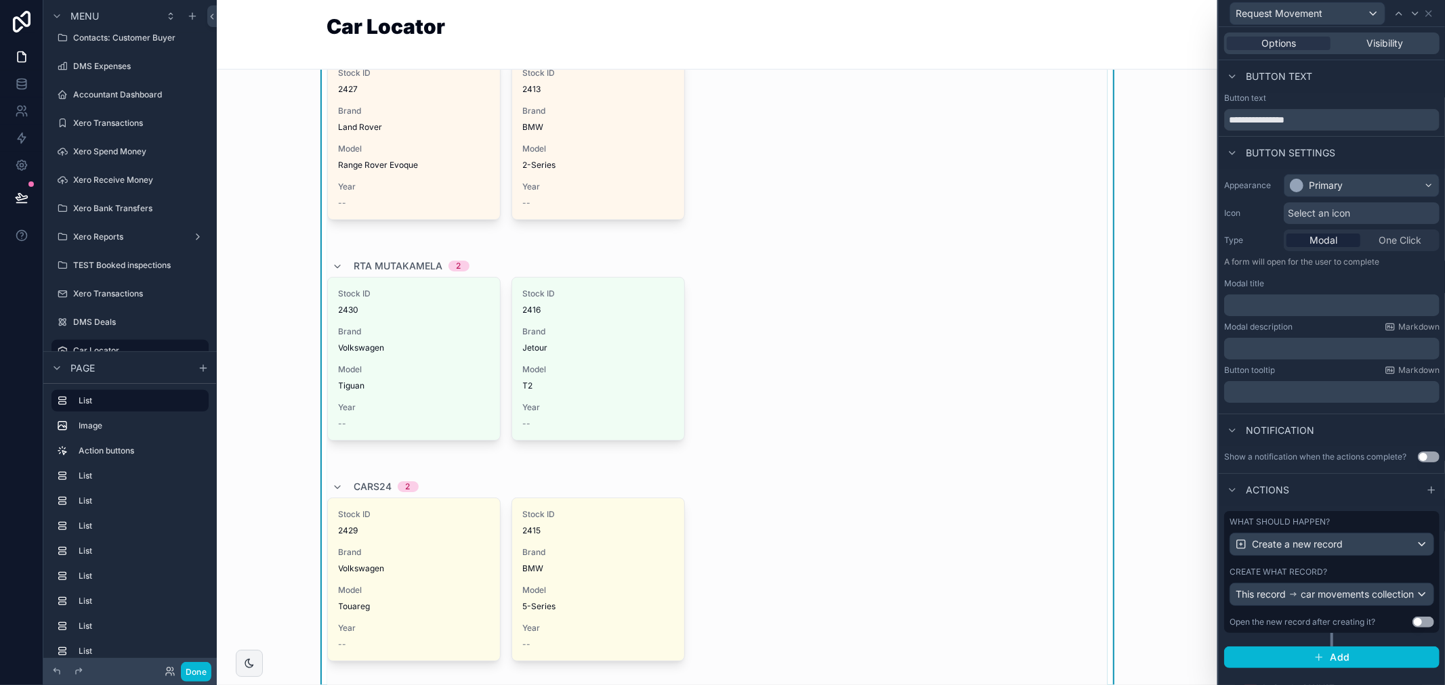
scroll to position [903, 0]
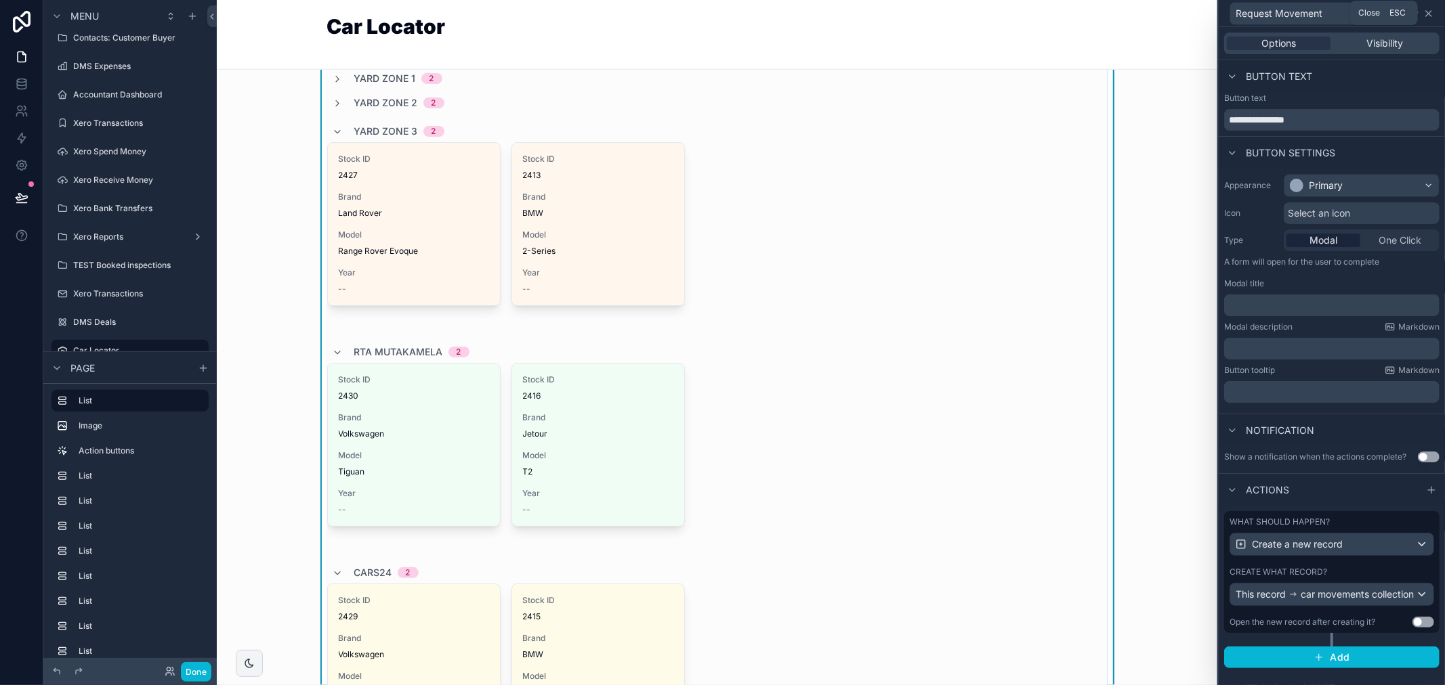
click at [1427, 18] on icon at bounding box center [1428, 13] width 11 height 11
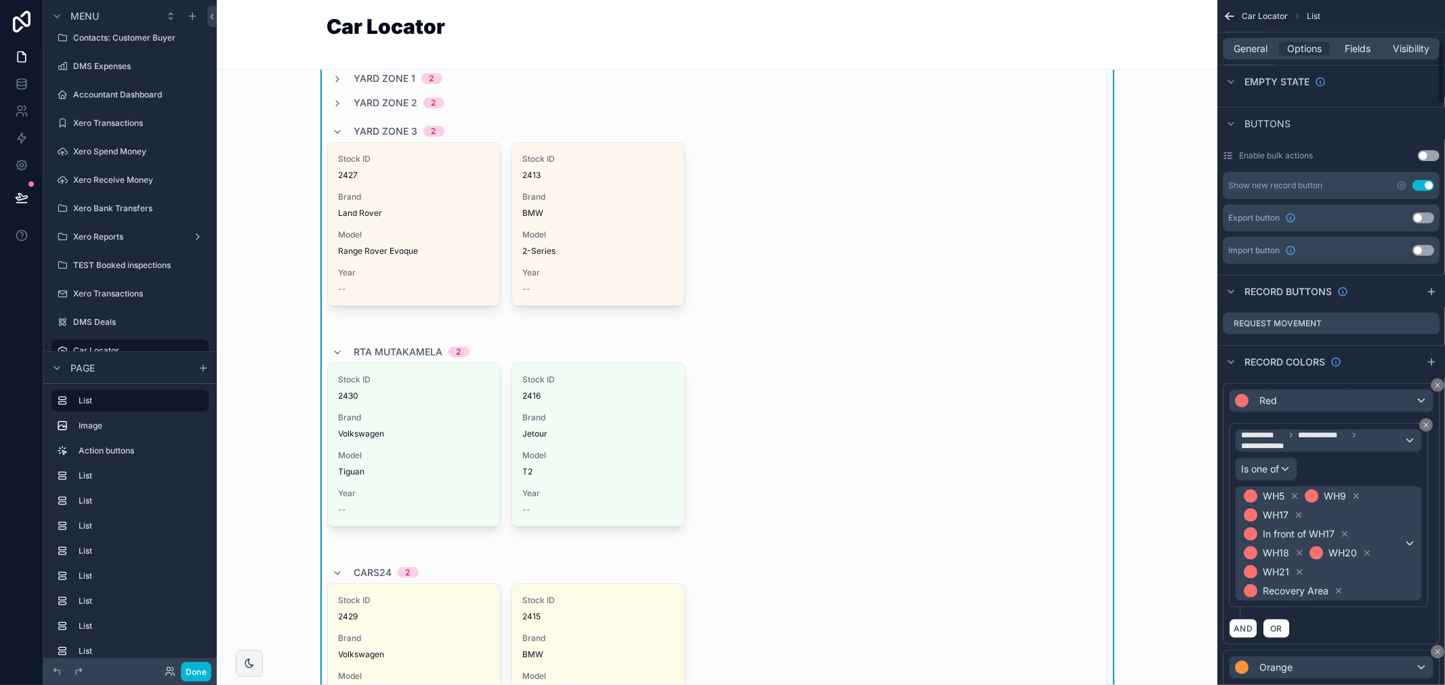
scroll to position [451, 0]
click at [1428, 290] on icon "scrollable content" at bounding box center [1431, 295] width 11 height 11
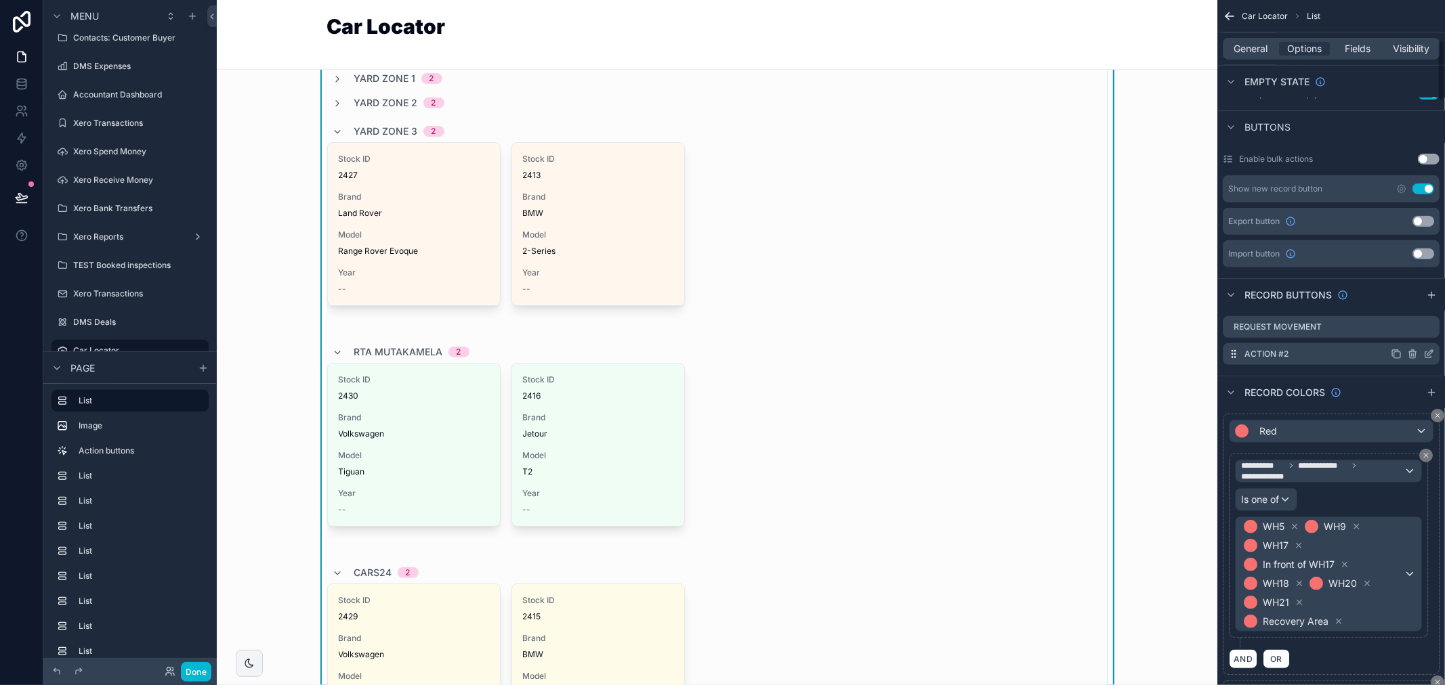
click at [1412, 354] on icon "scrollable content" at bounding box center [1412, 355] width 0 height 3
click at [1404, 329] on icon at bounding box center [1406, 329] width 7 height 0
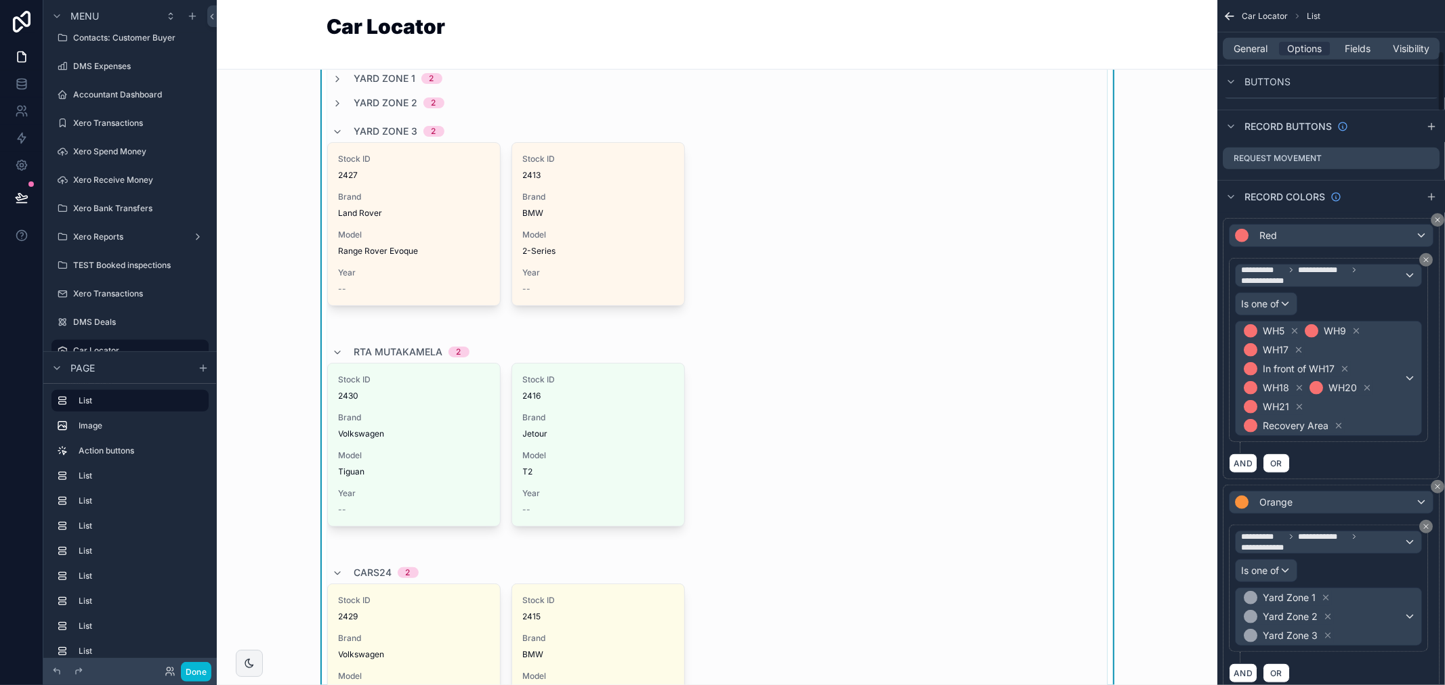
scroll to position [526, 0]
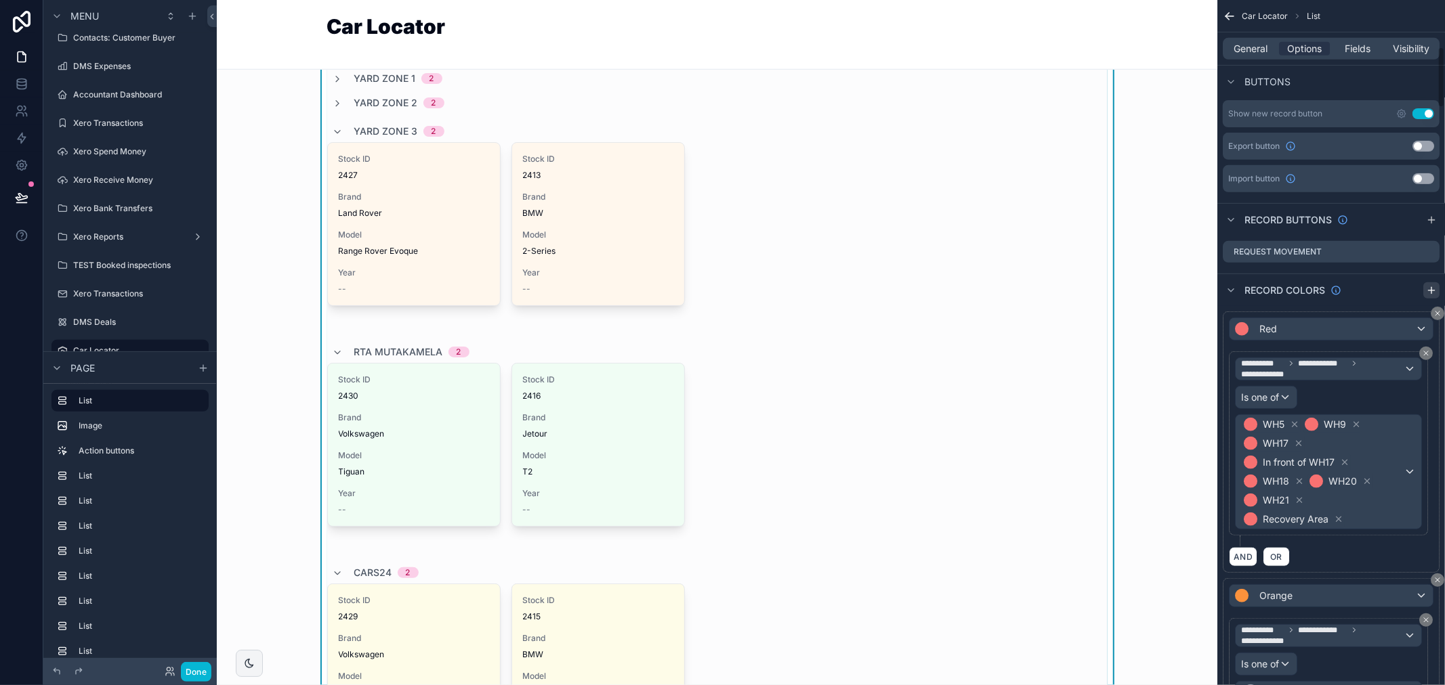
click at [1433, 285] on icon "scrollable content" at bounding box center [1431, 290] width 11 height 11
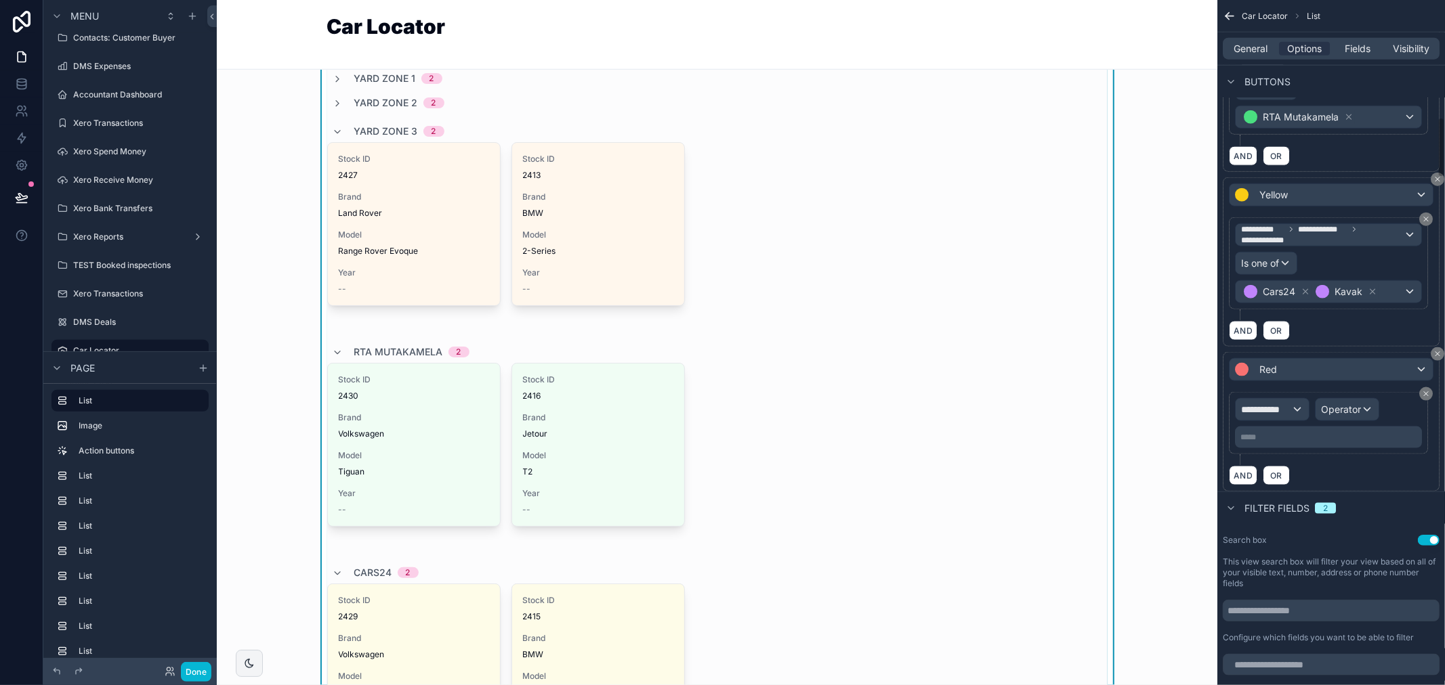
scroll to position [1279, 0]
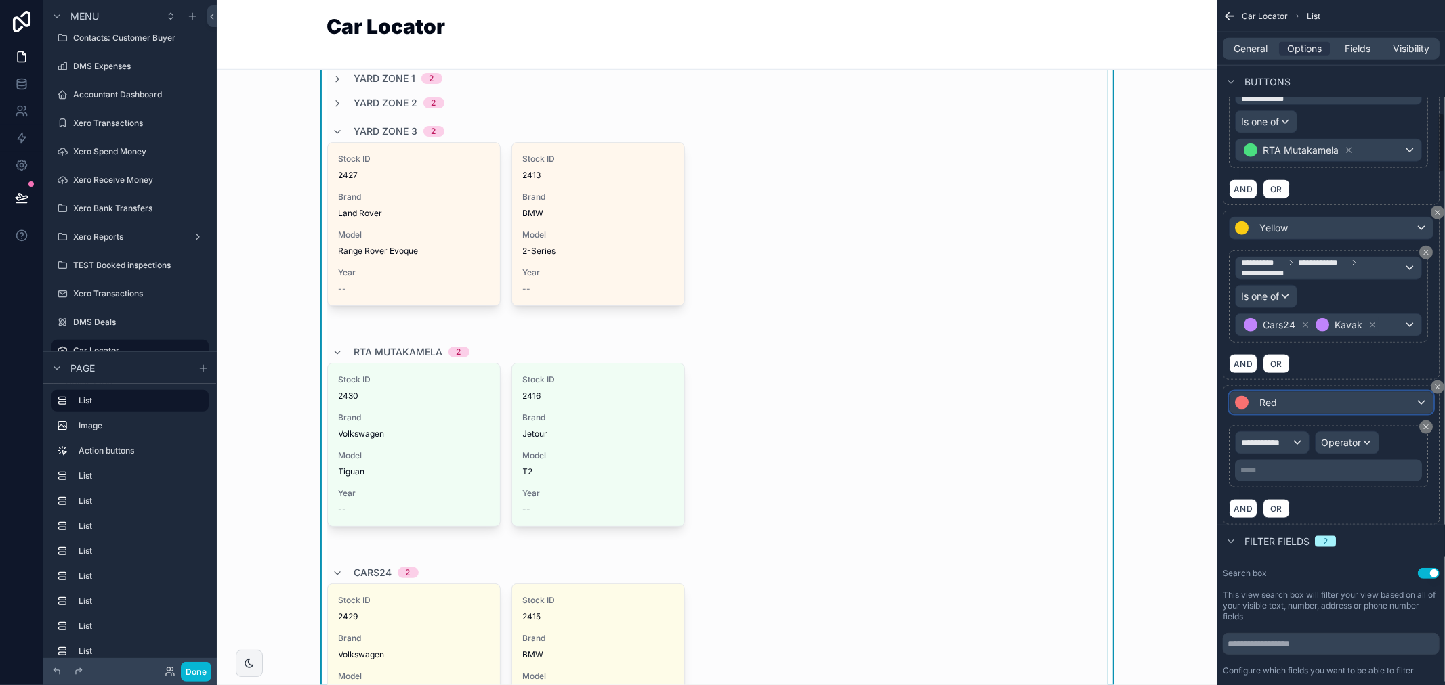
click at [1384, 414] on div "Red" at bounding box center [1330, 403] width 203 height 22
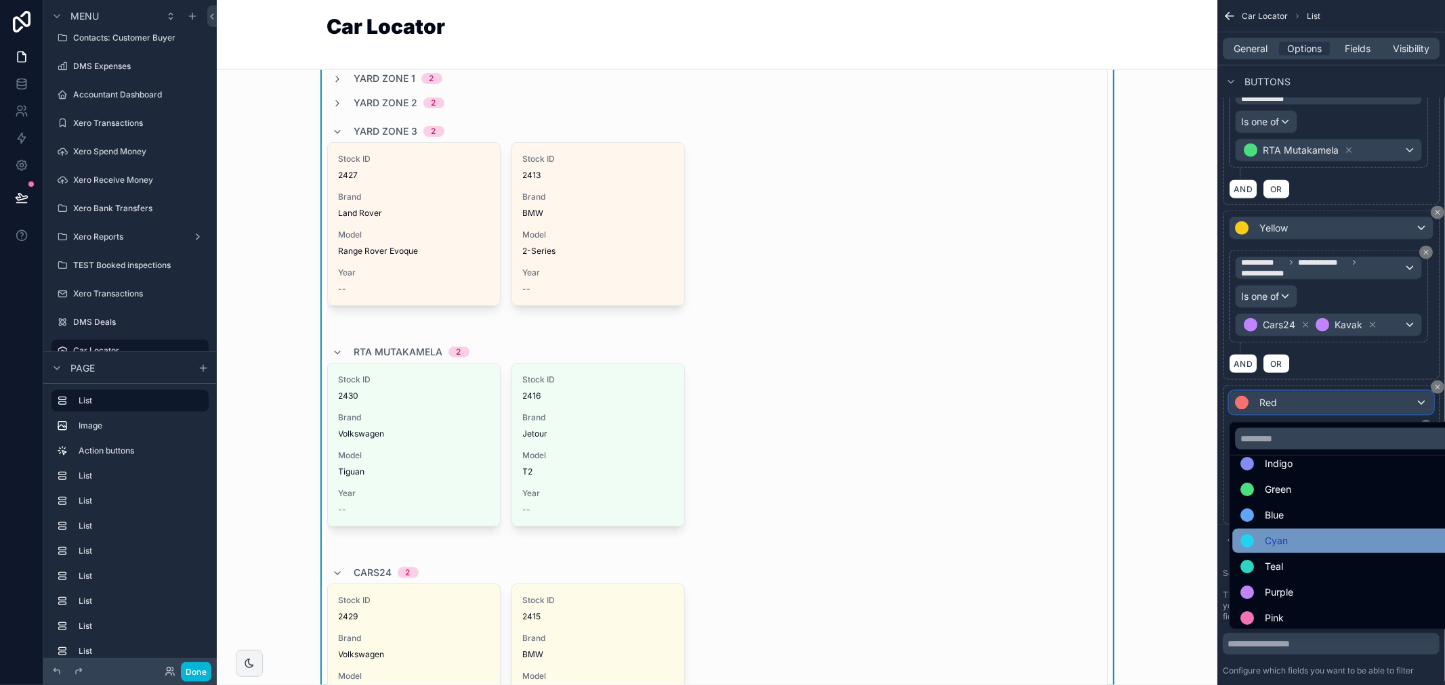
scroll to position [96, 0]
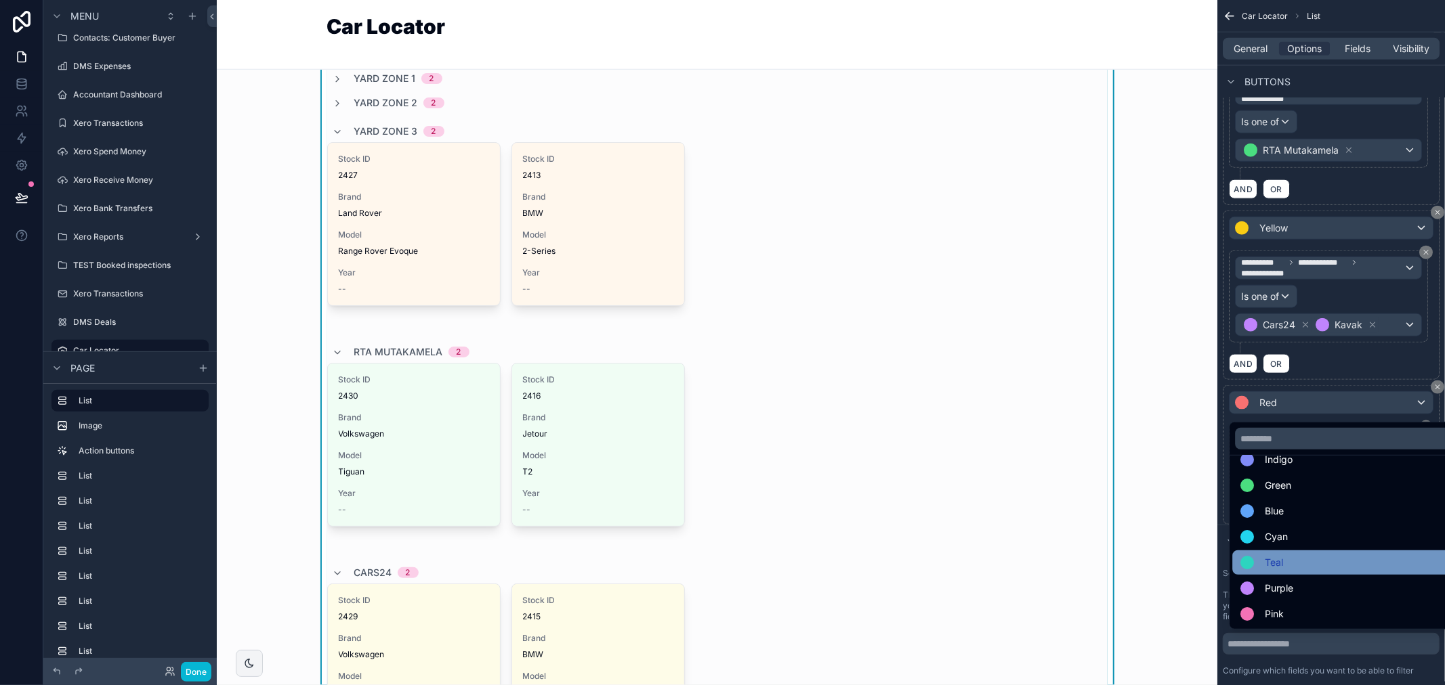
click at [1338, 557] on div "Teal" at bounding box center [1346, 563] width 213 height 16
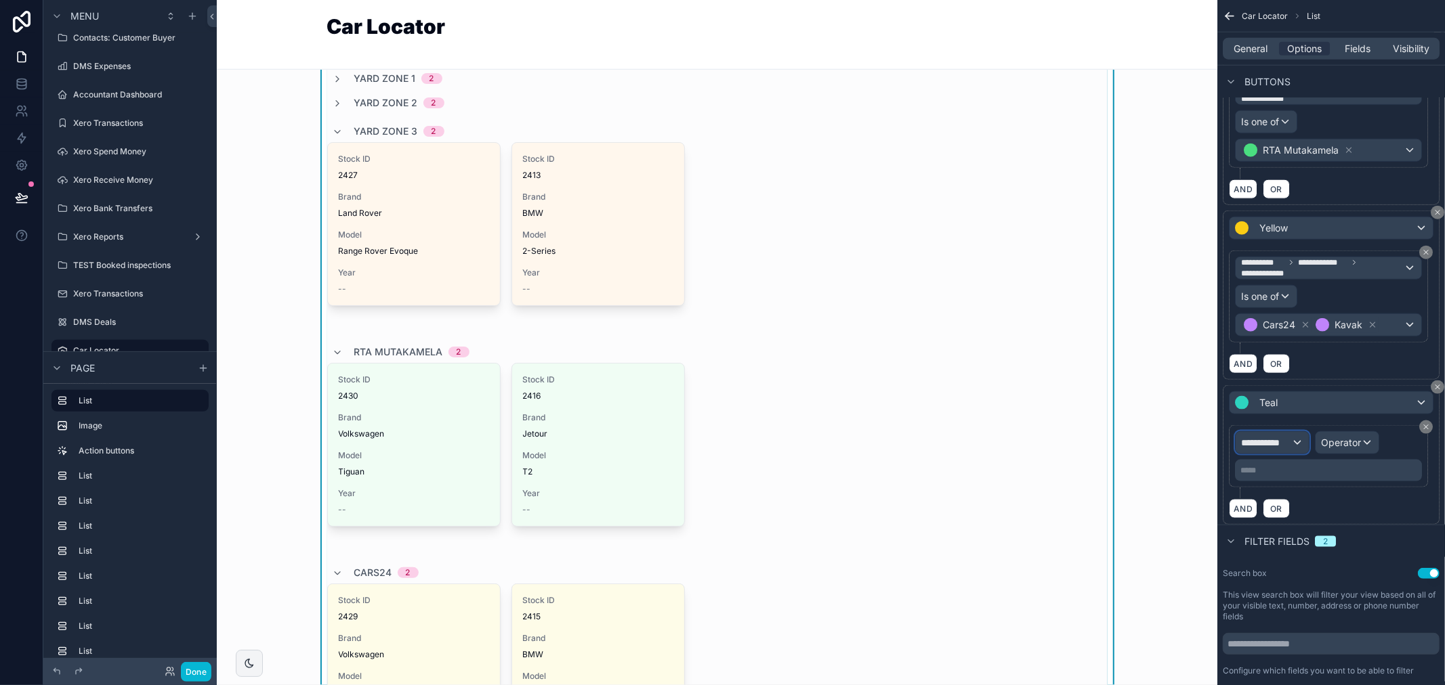
click at [1265, 454] on div "**********" at bounding box center [1271, 443] width 73 height 22
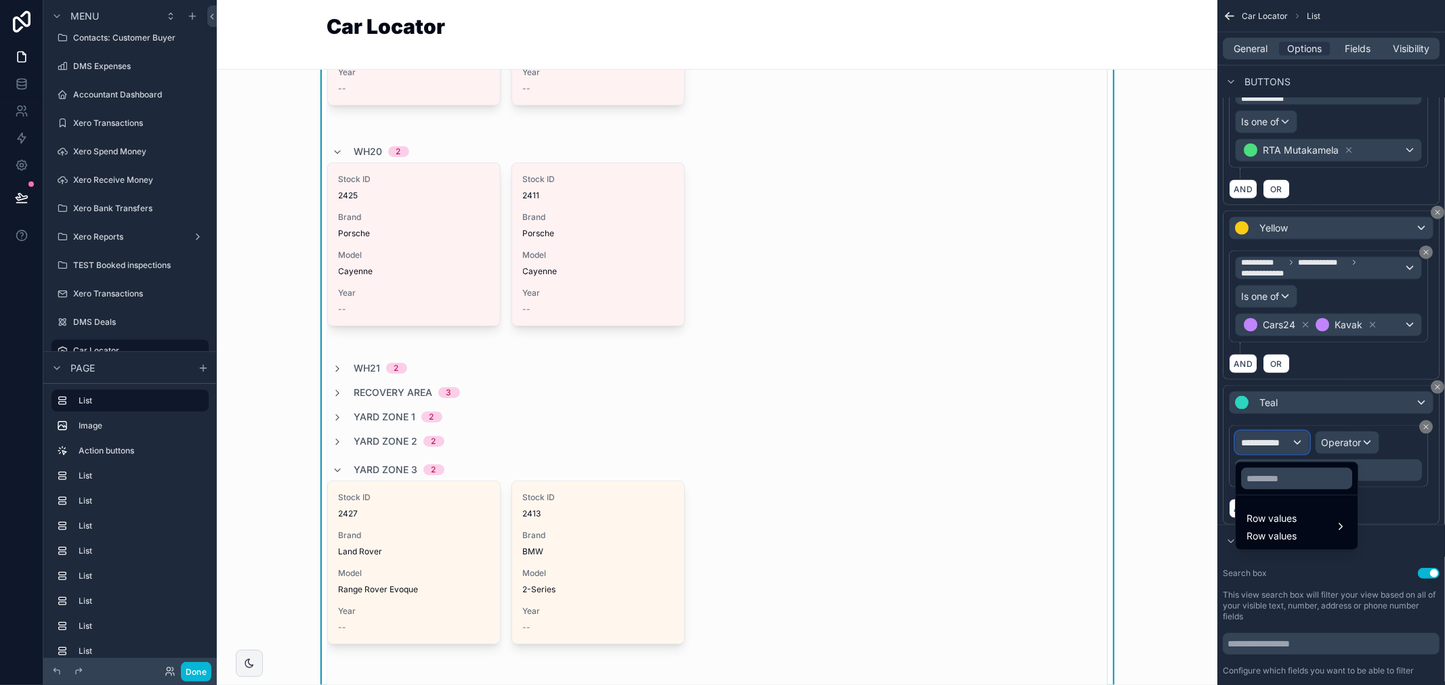
scroll to position [526, 0]
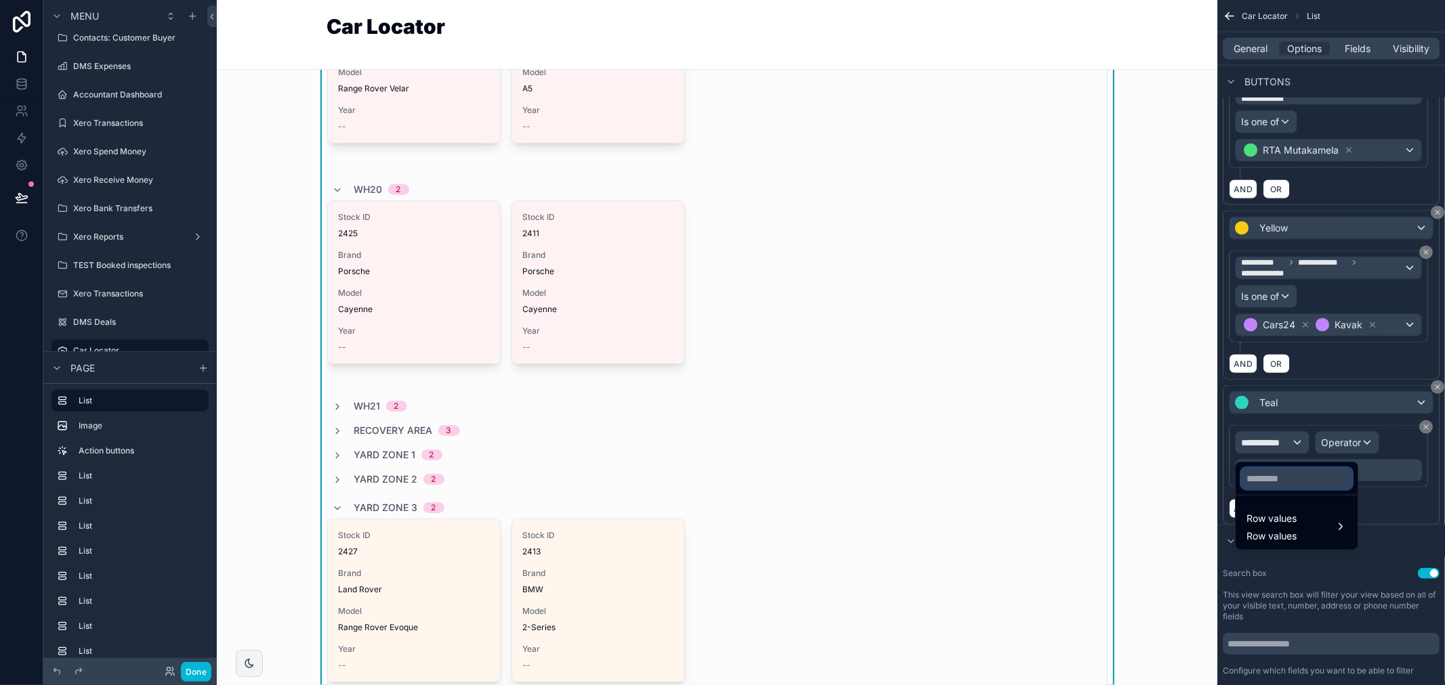
click at [1305, 485] on input "text" at bounding box center [1296, 479] width 111 height 22
click at [1312, 533] on div "Row values Row values" at bounding box center [1296, 527] width 100 height 33
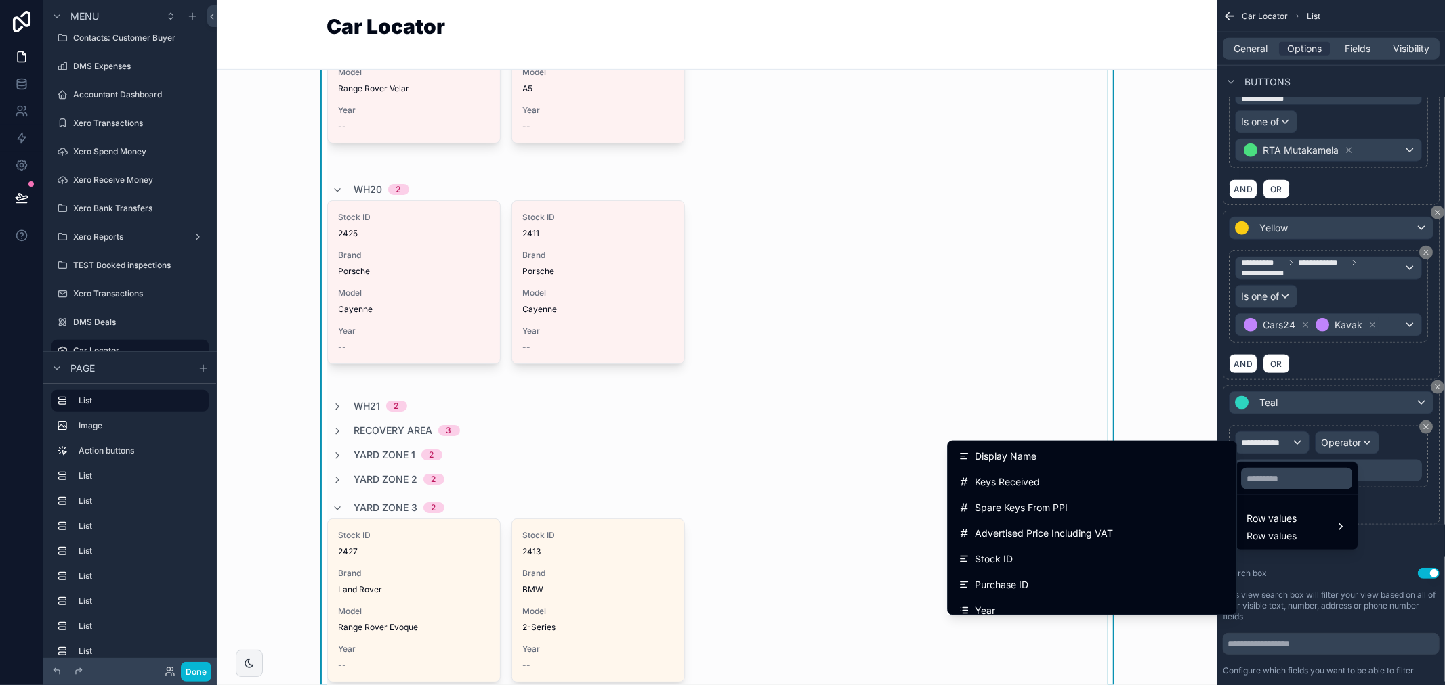
scroll to position [0, 0]
click at [1318, 475] on input "text" at bounding box center [1296, 479] width 111 height 22
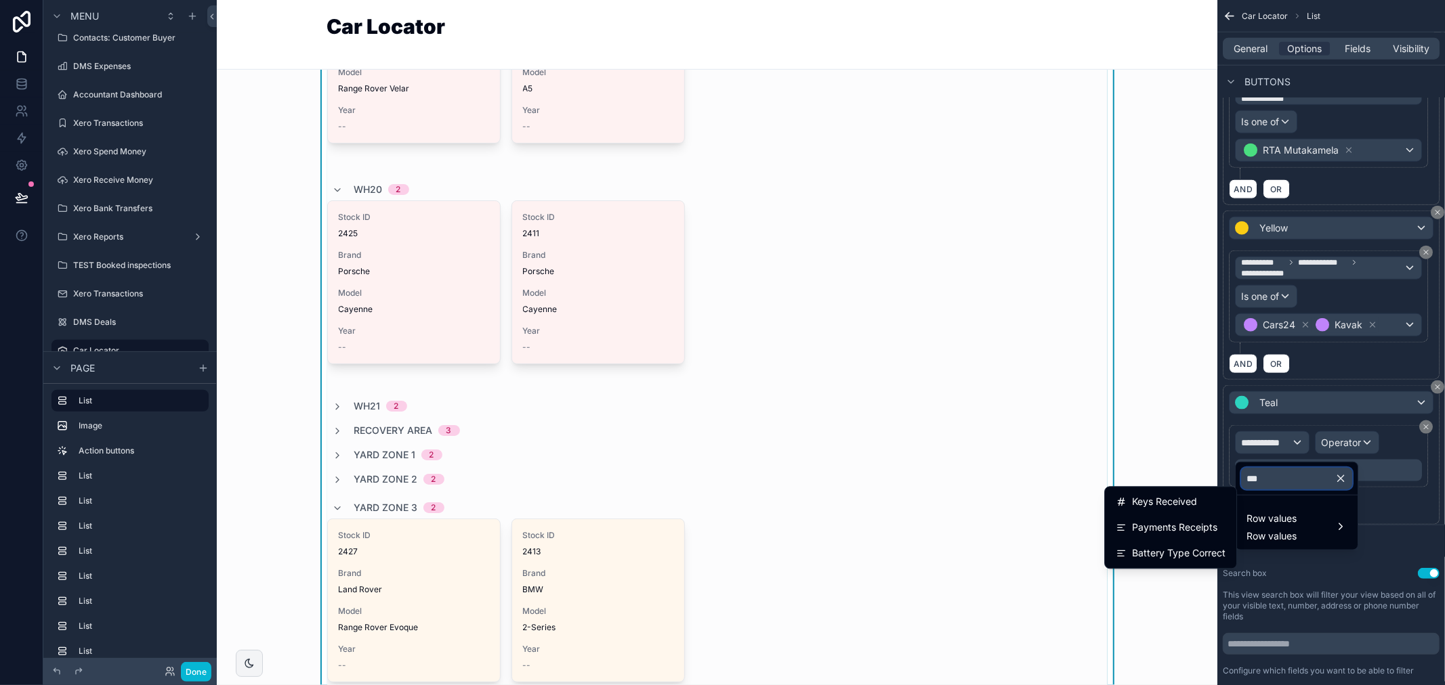
type input "***"
click at [1347, 478] on icon "button" at bounding box center [1340, 479] width 12 height 12
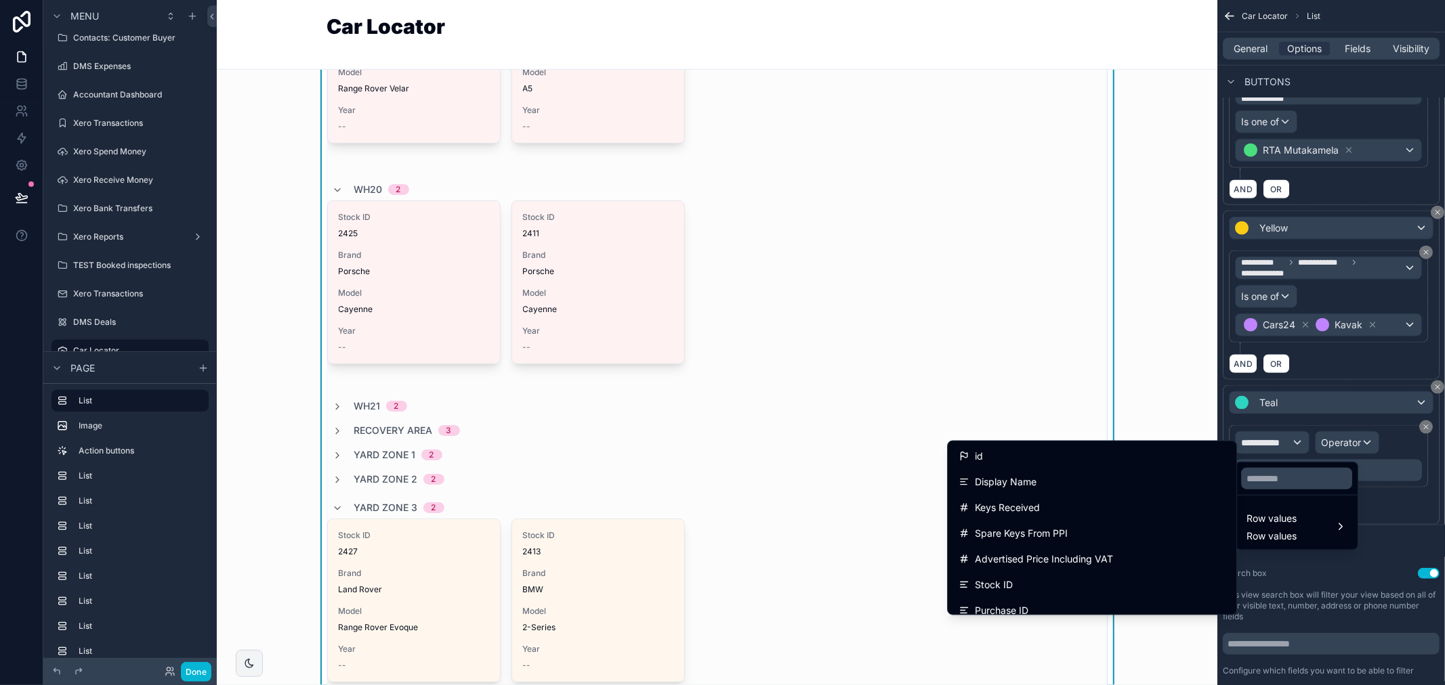
click at [1420, 427] on div "scrollable content" at bounding box center [722, 342] width 1445 height 685
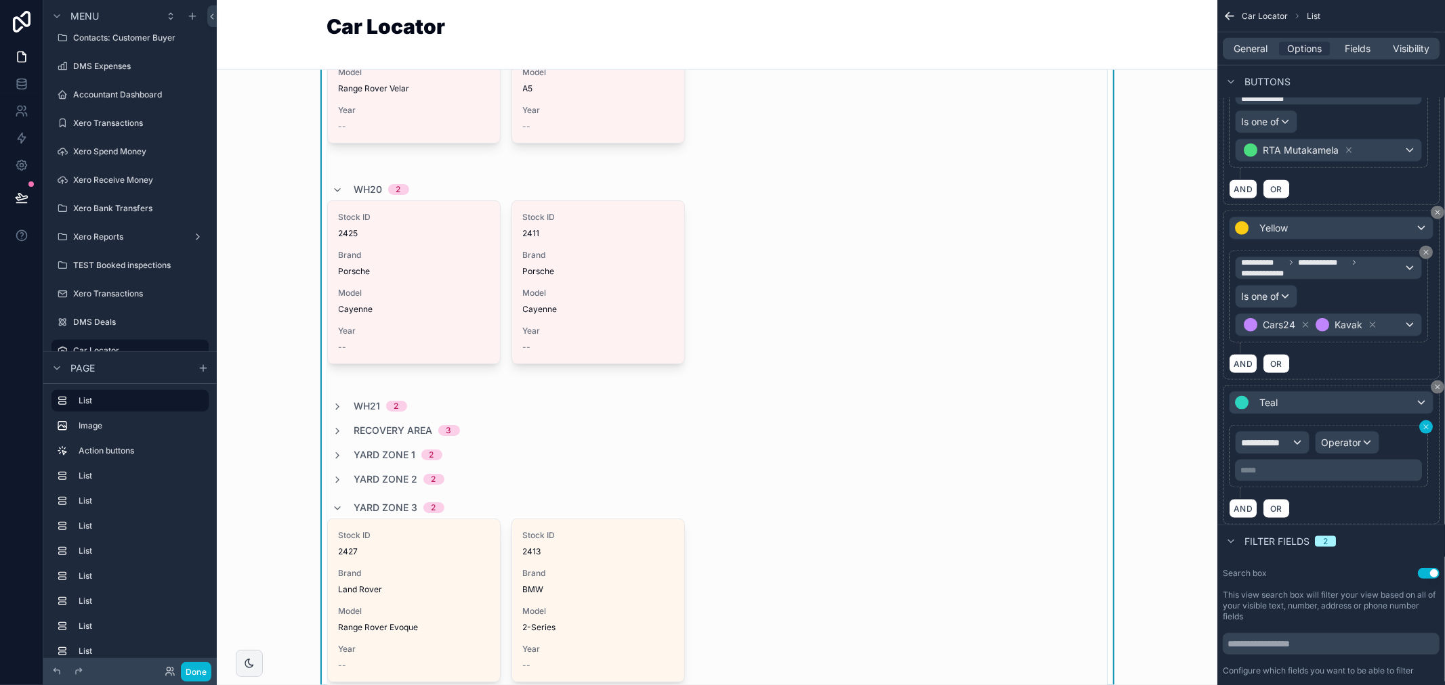
click at [1423, 430] on icon "scrollable content" at bounding box center [1426, 427] width 8 height 8
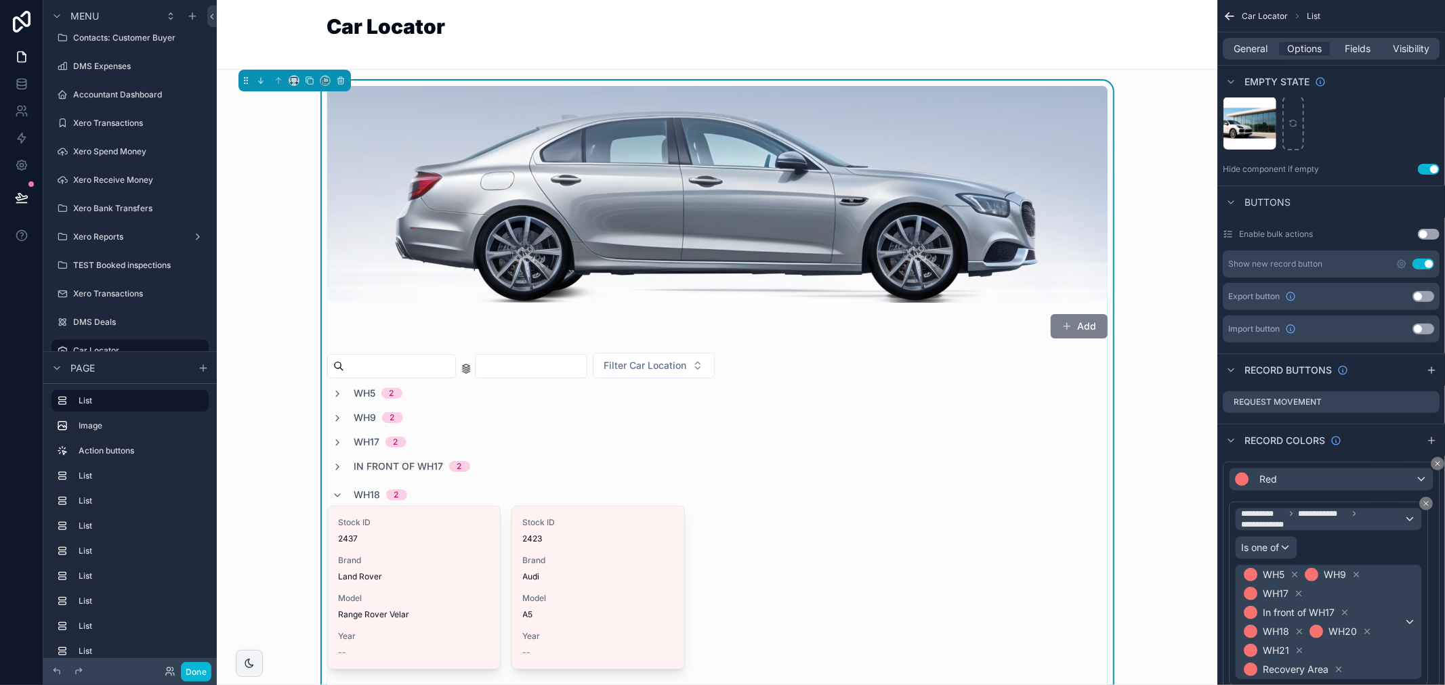
click at [1084, 334] on button "Add" at bounding box center [1079, 326] width 57 height 24
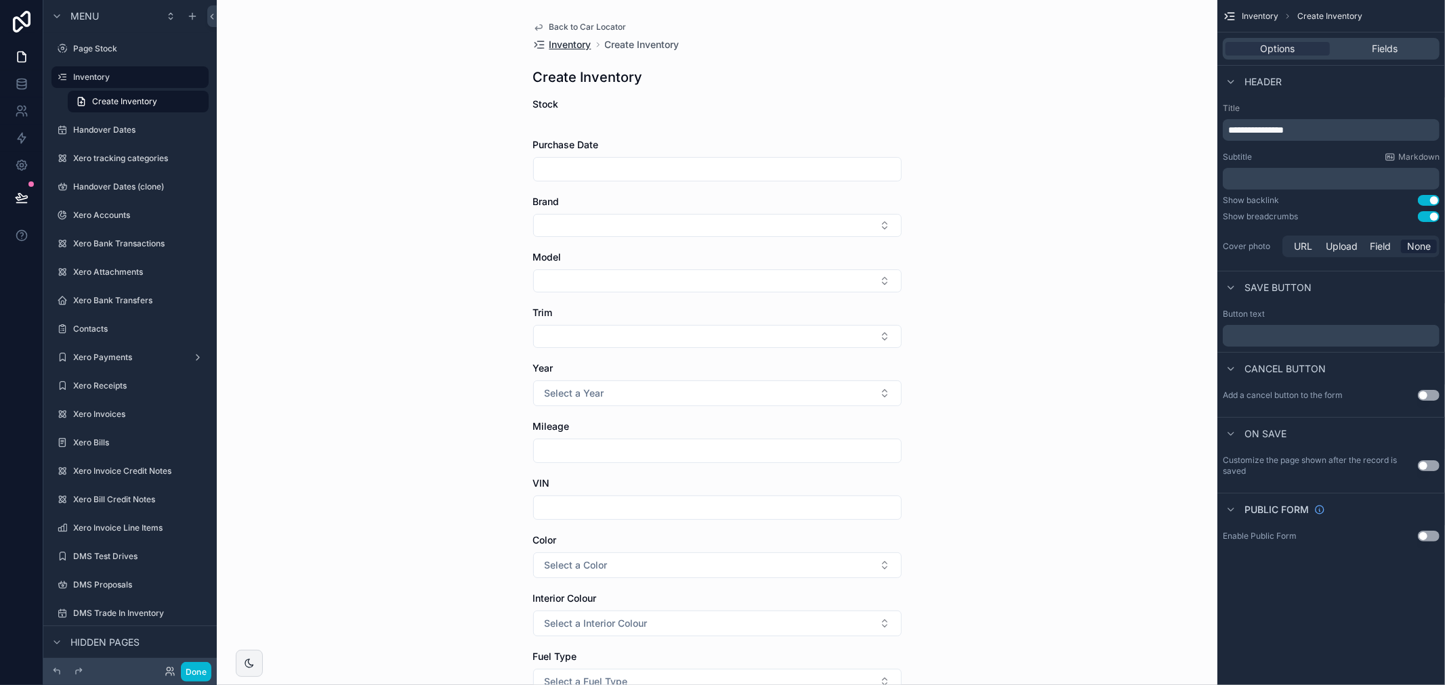
click at [555, 45] on span "Inventory" at bounding box center [570, 45] width 42 height 14
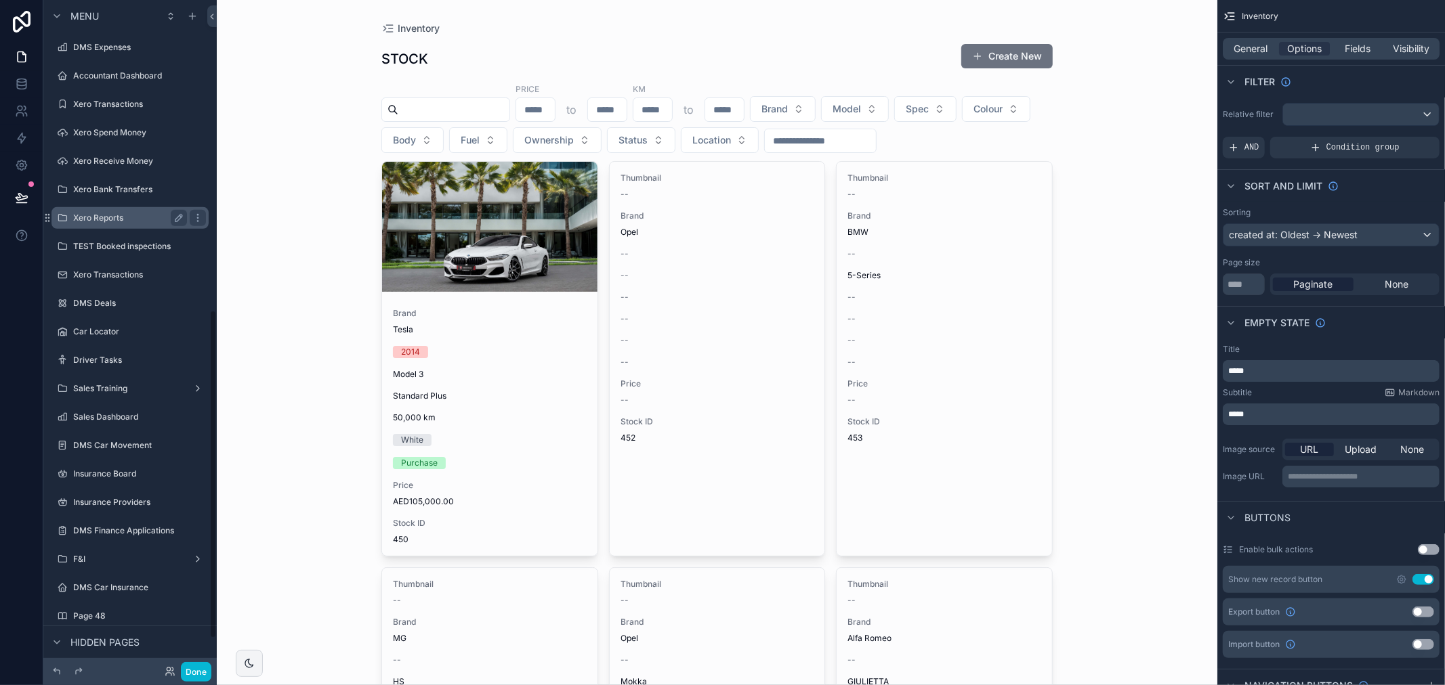
scroll to position [677, 0]
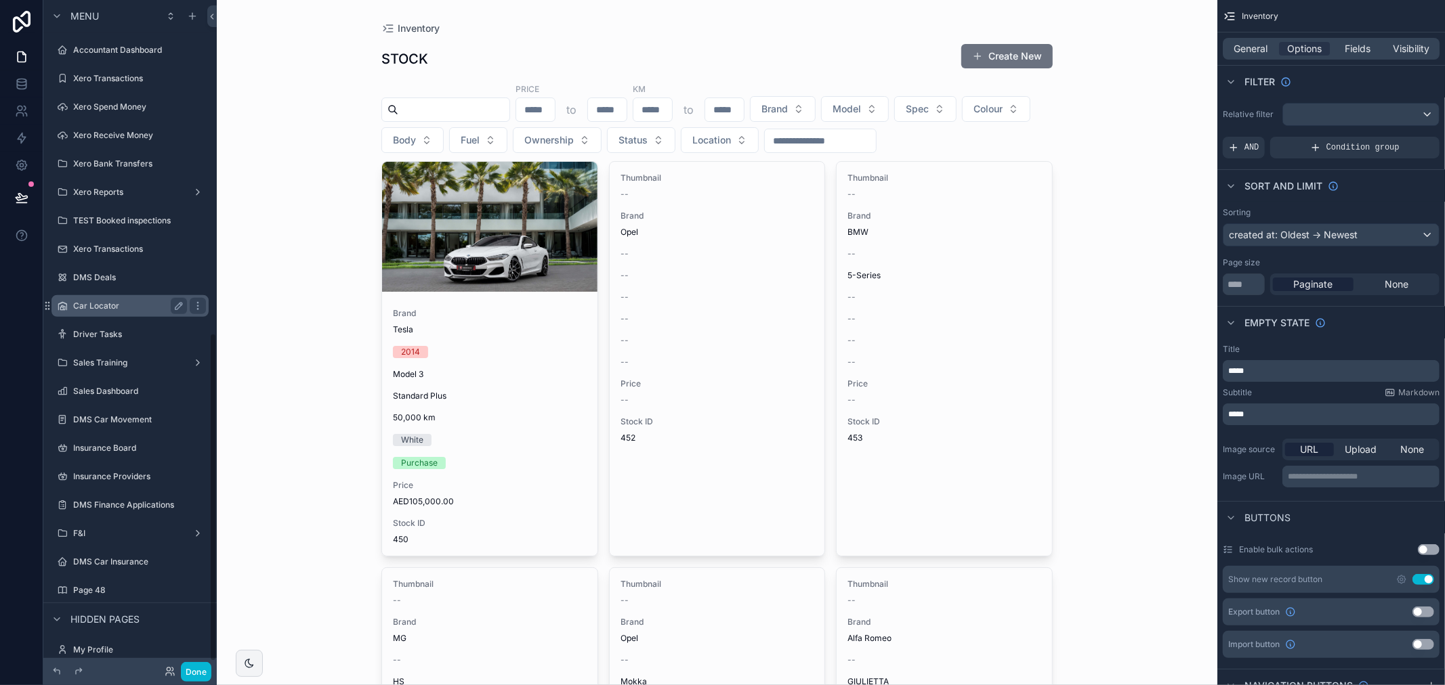
click at [134, 309] on label "Car Locator" at bounding box center [127, 306] width 108 height 11
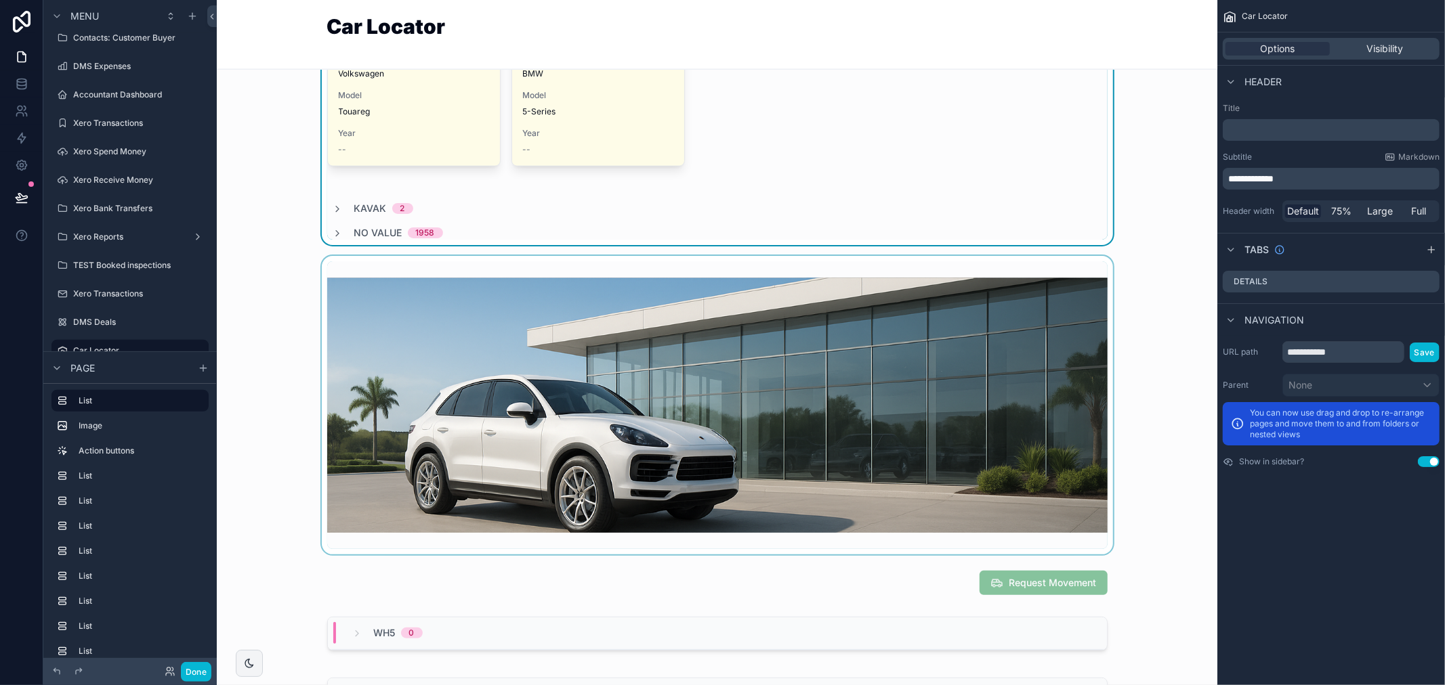
scroll to position [1430, 0]
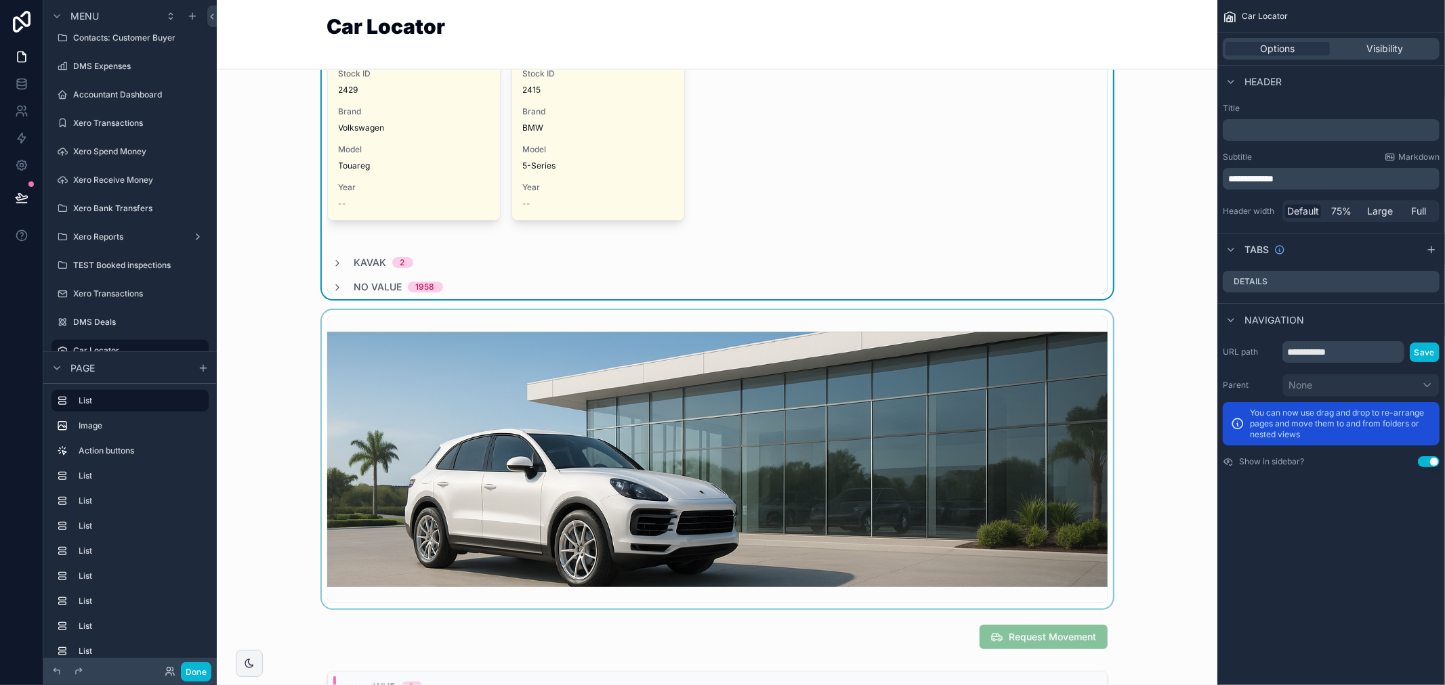
click at [722, 383] on div "scrollable content" at bounding box center [717, 459] width 979 height 299
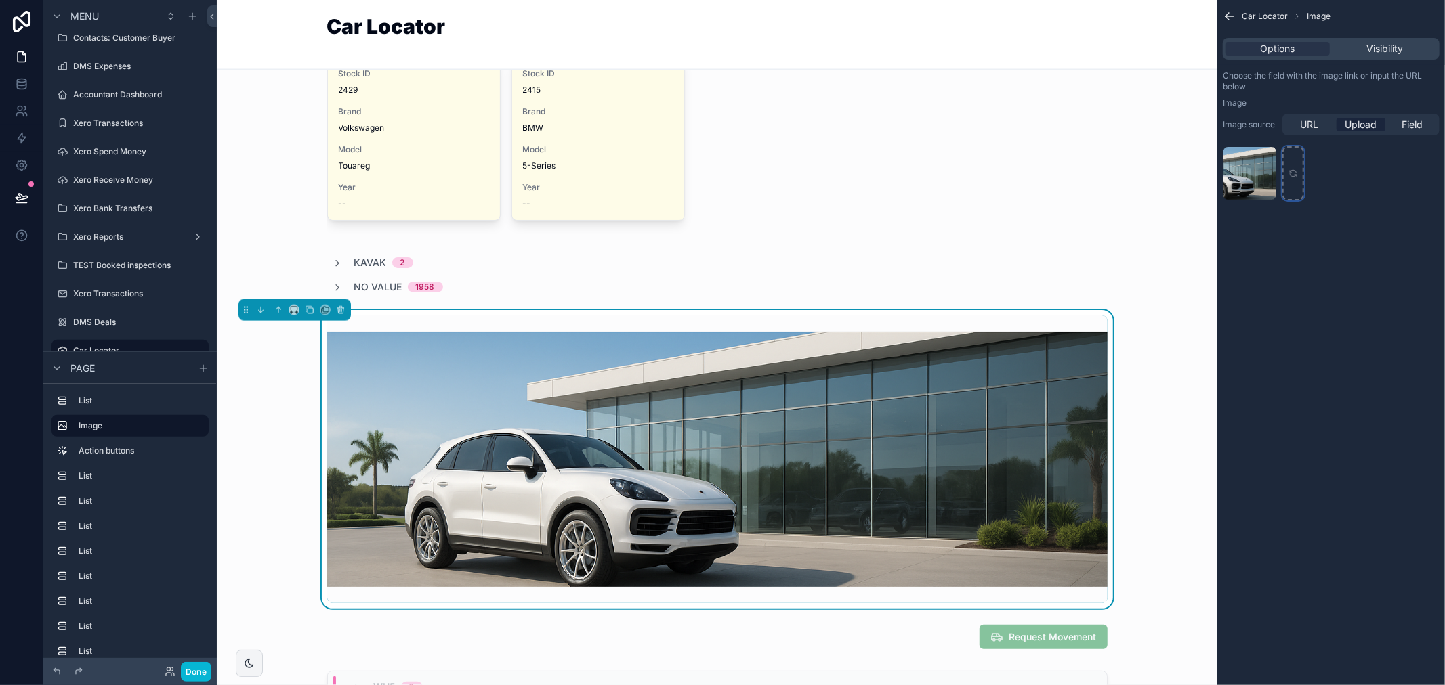
click at [1291, 171] on icon "scrollable content" at bounding box center [1292, 173] width 9 height 9
type input "**********"
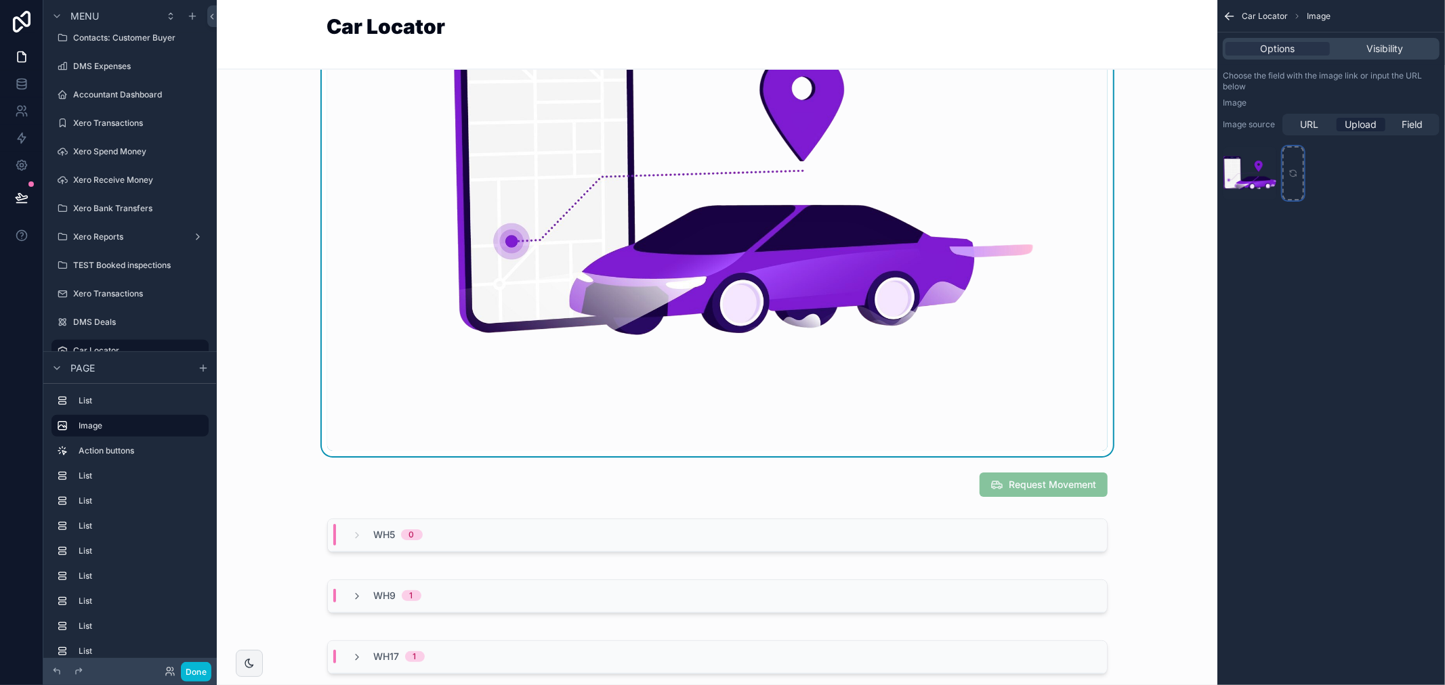
scroll to position [1881, 0]
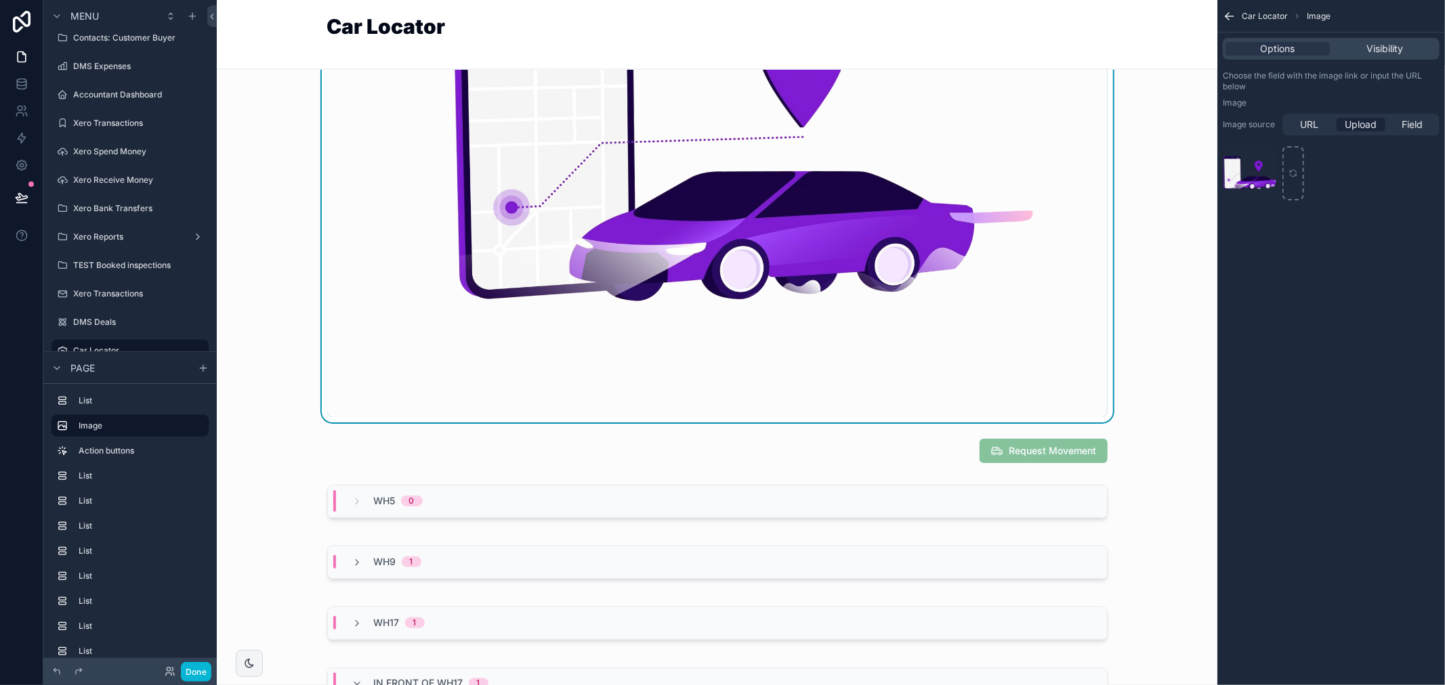
click at [1242, 473] on div "Car Locator Image Options Visibility Choose the field with the image link or in…" at bounding box center [1331, 342] width 228 height 685
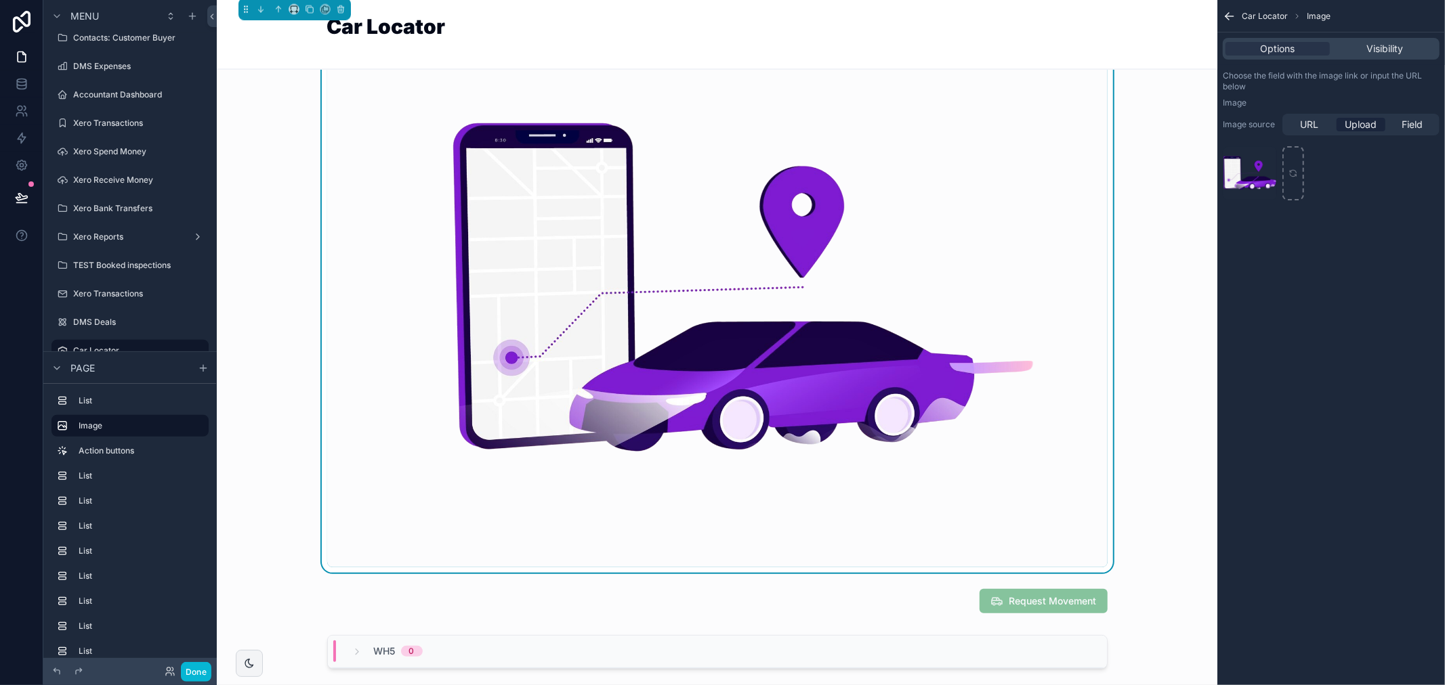
scroll to position [1806, 0]
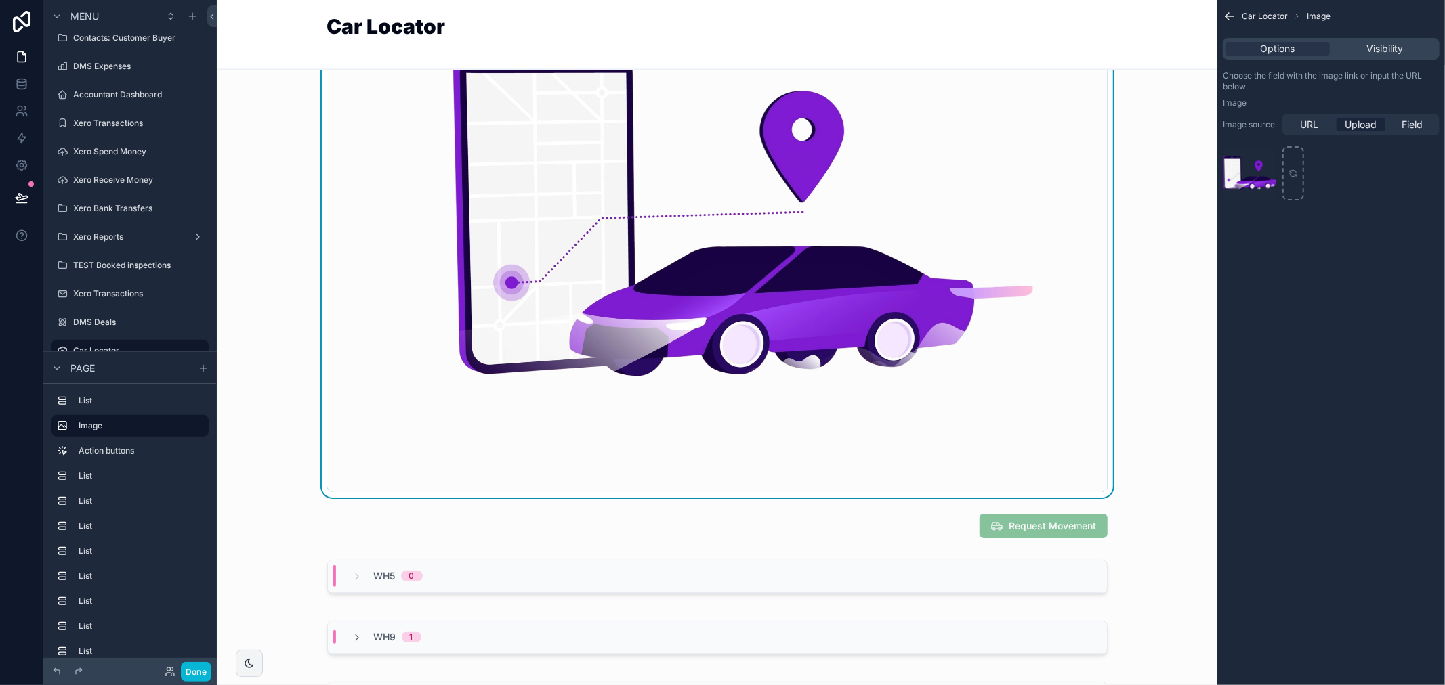
click at [845, 496] on div "scrollable content" at bounding box center [717, 216] width 979 height 564
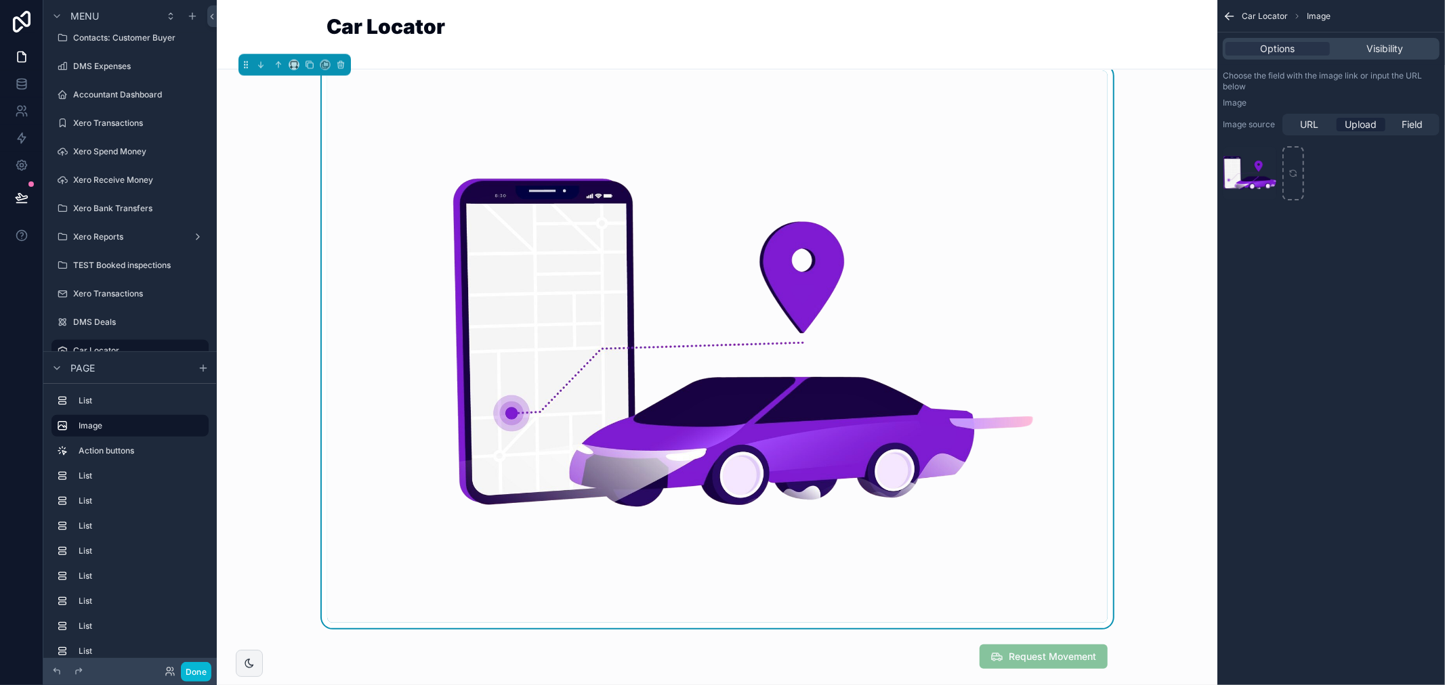
scroll to position [1655, 0]
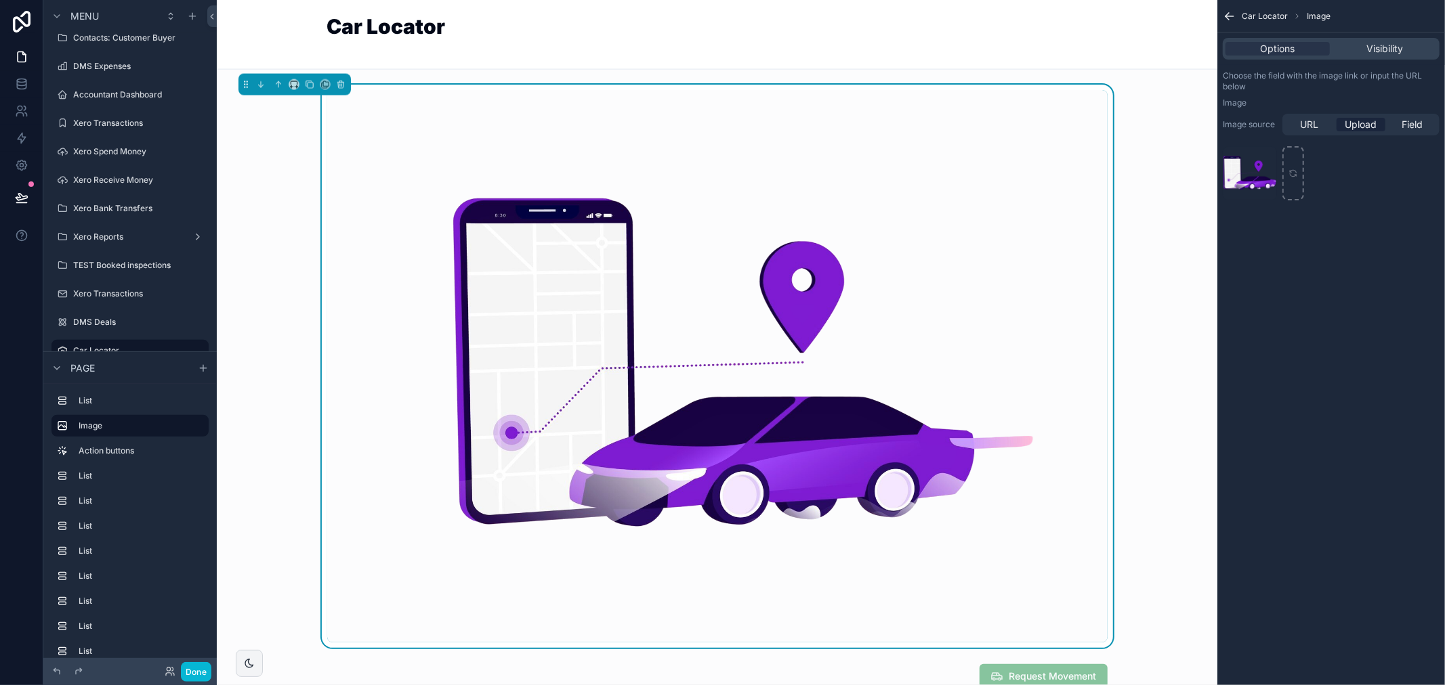
click at [1281, 187] on div "taxi-app-interface-concept .png" at bounding box center [1331, 173] width 217 height 54
click at [1289, 187] on div "scrollable content" at bounding box center [1293, 173] width 22 height 54
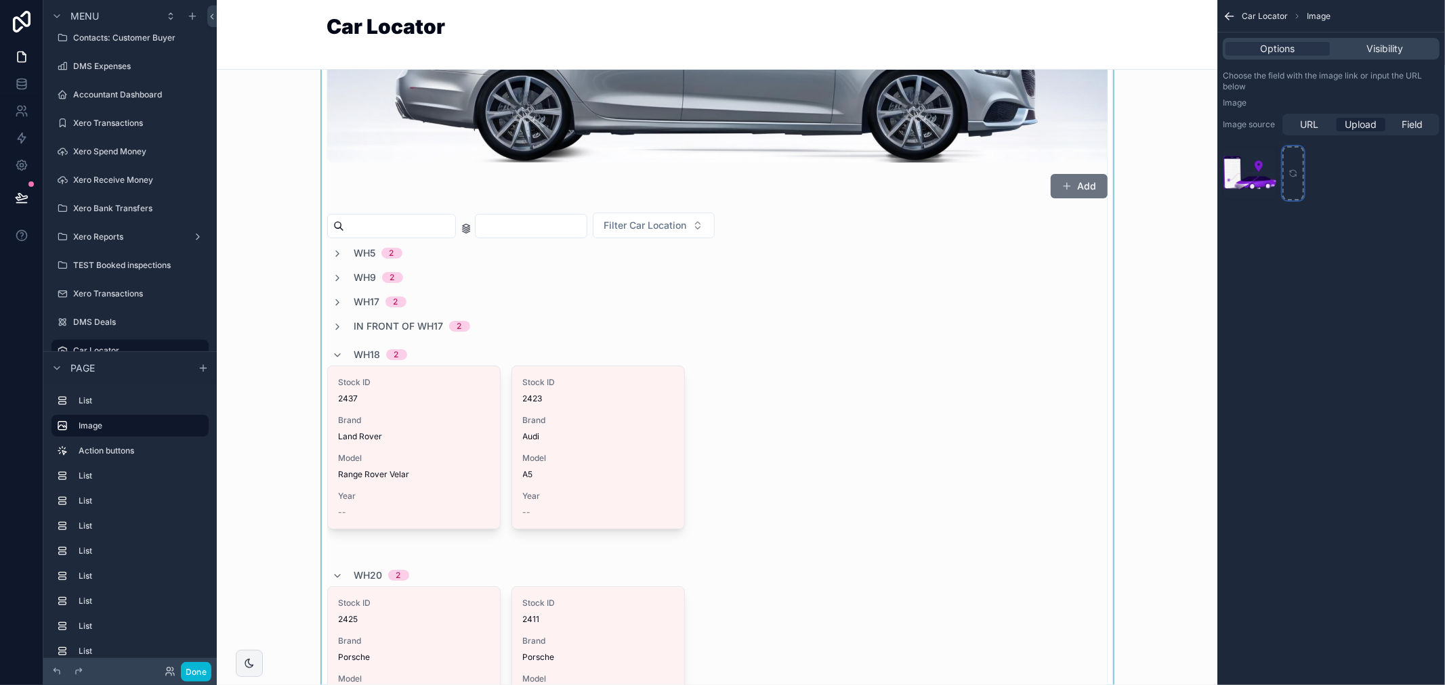
scroll to position [0, 0]
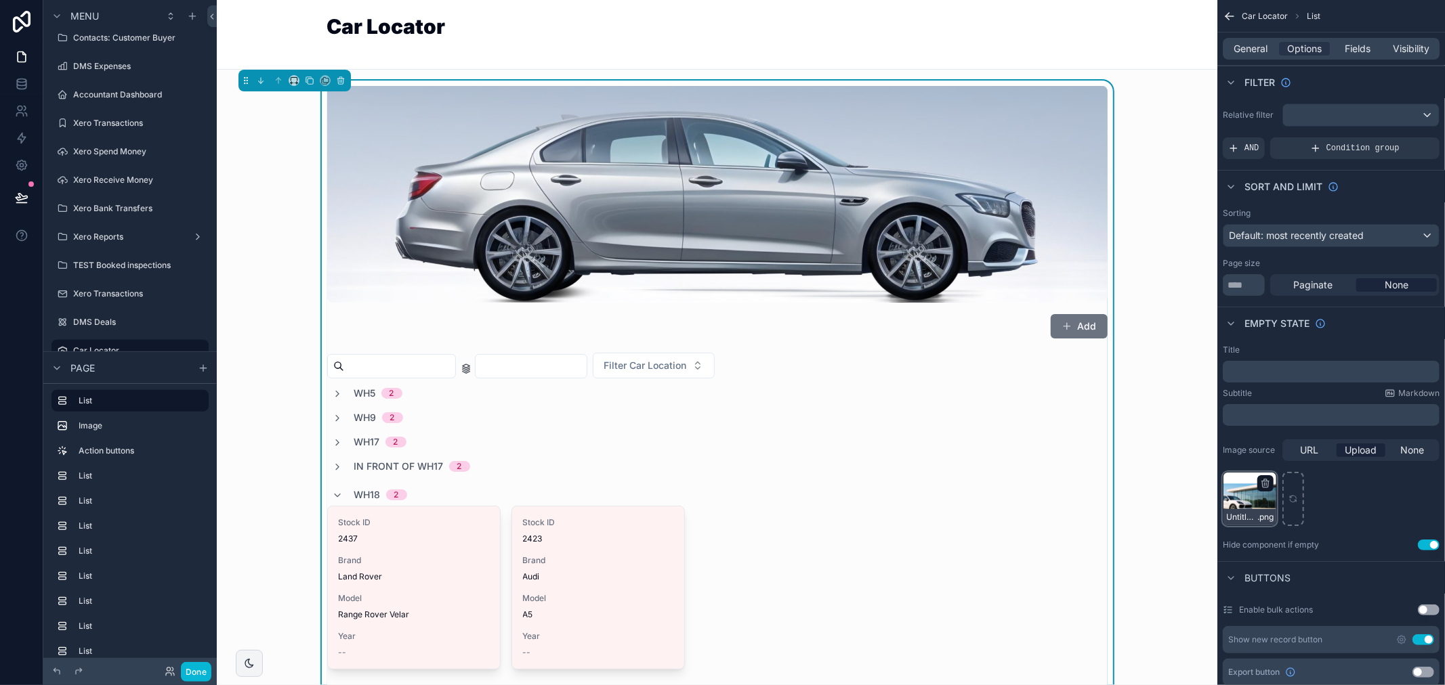
click at [1247, 503] on div "Untitled-design-(2) .png" at bounding box center [1250, 499] width 54 height 54
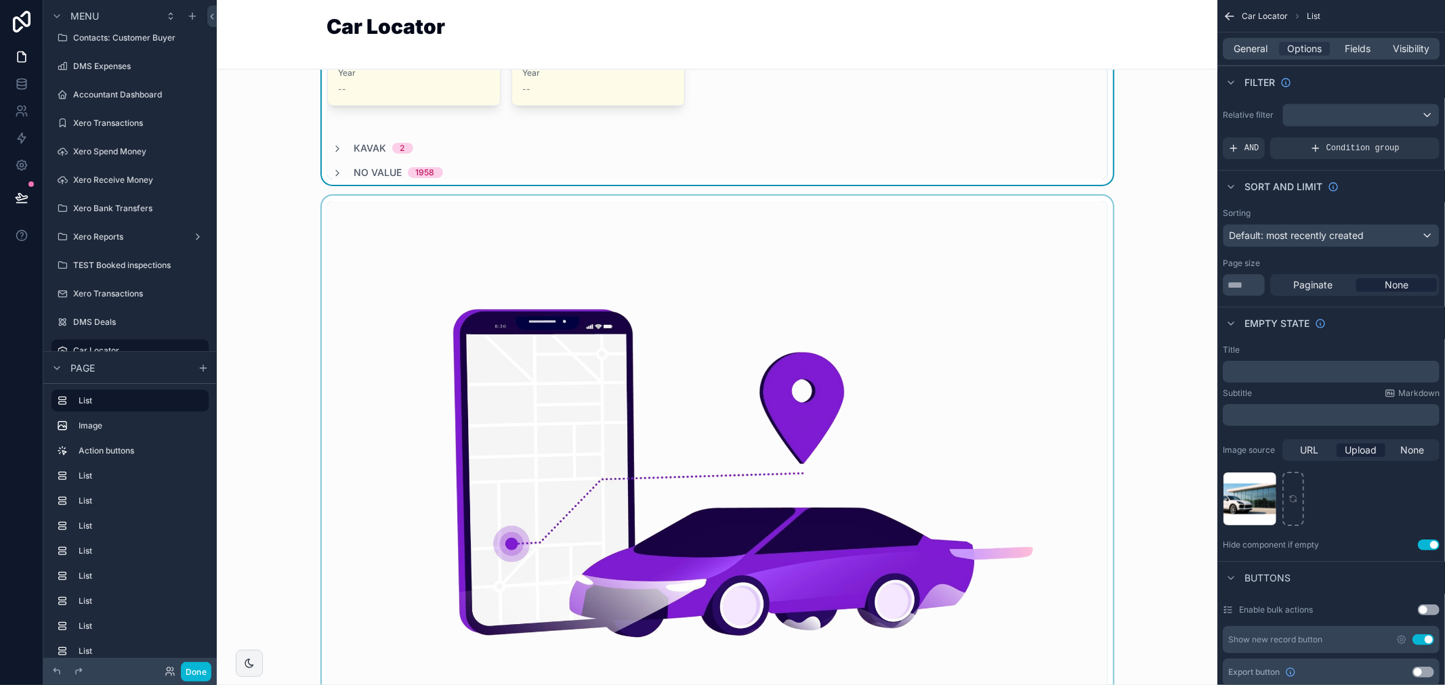
scroll to position [1655, 0]
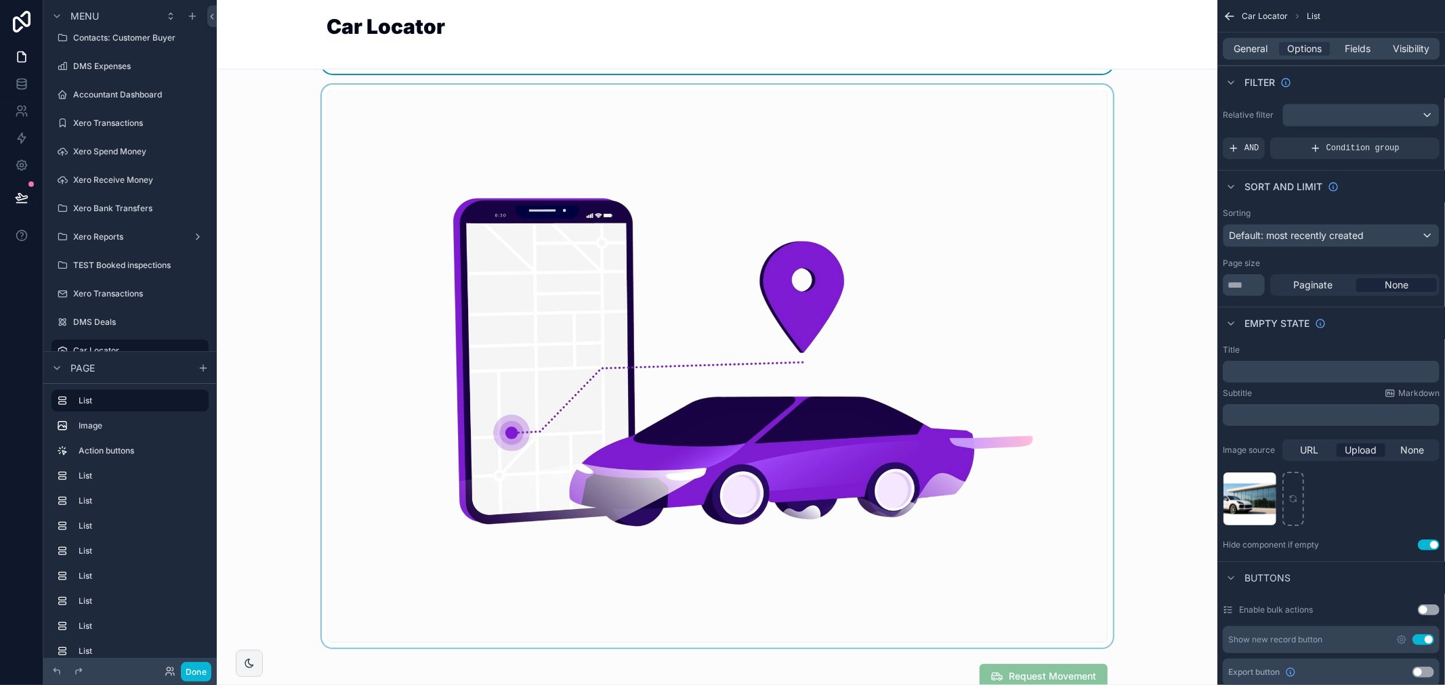
click at [882, 415] on div "scrollable content" at bounding box center [717, 367] width 979 height 564
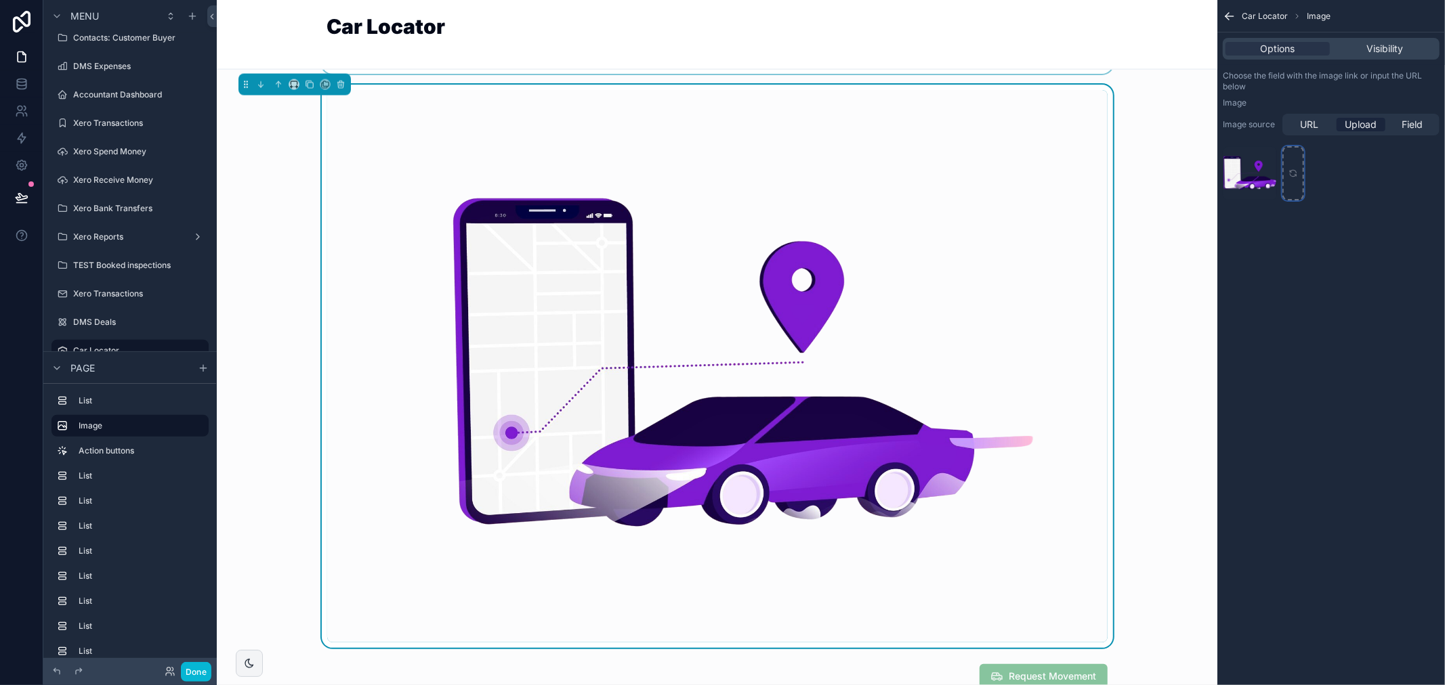
click at [1296, 184] on div "scrollable content" at bounding box center [1293, 173] width 22 height 54
type input "**********"
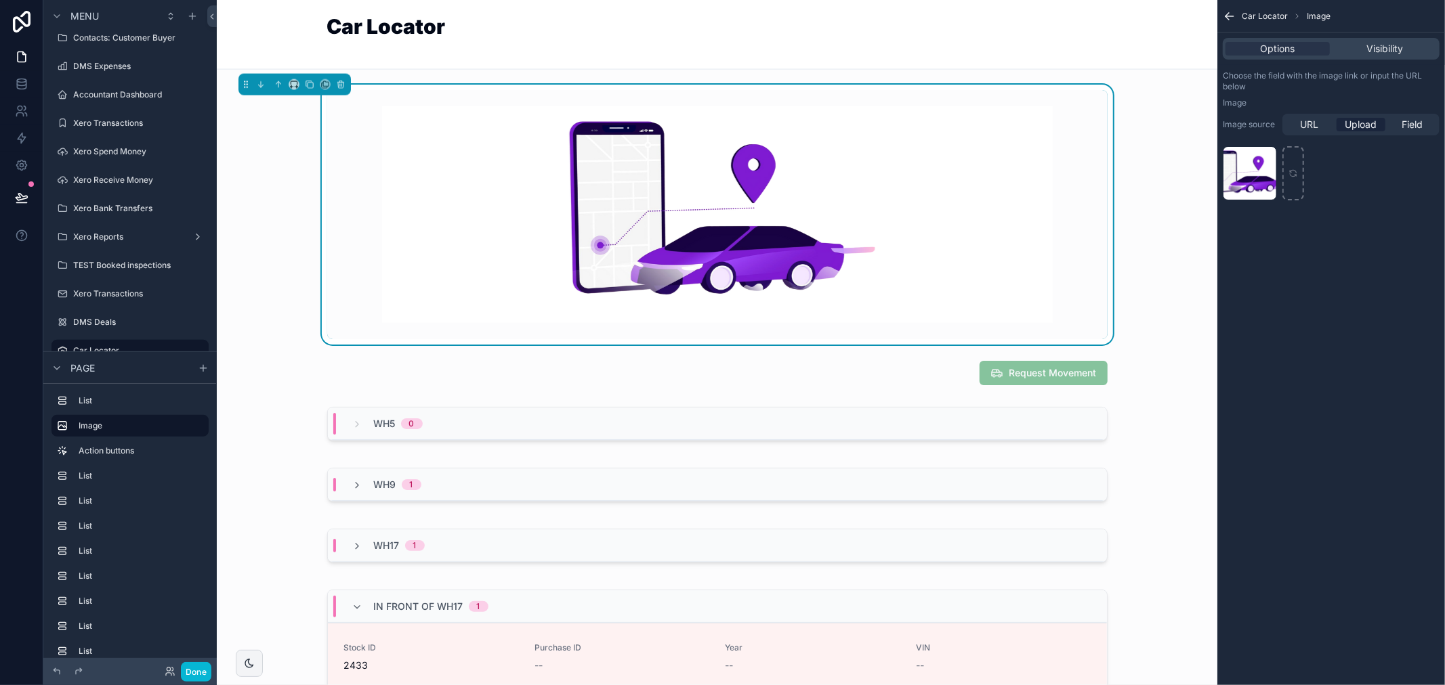
click at [1263, 444] on div "Car Locator Image Options Visibility Choose the field with the image link or in…" at bounding box center [1331, 342] width 228 height 685
click at [1113, 489] on div "scrollable content" at bounding box center [717, 488] width 979 height 50
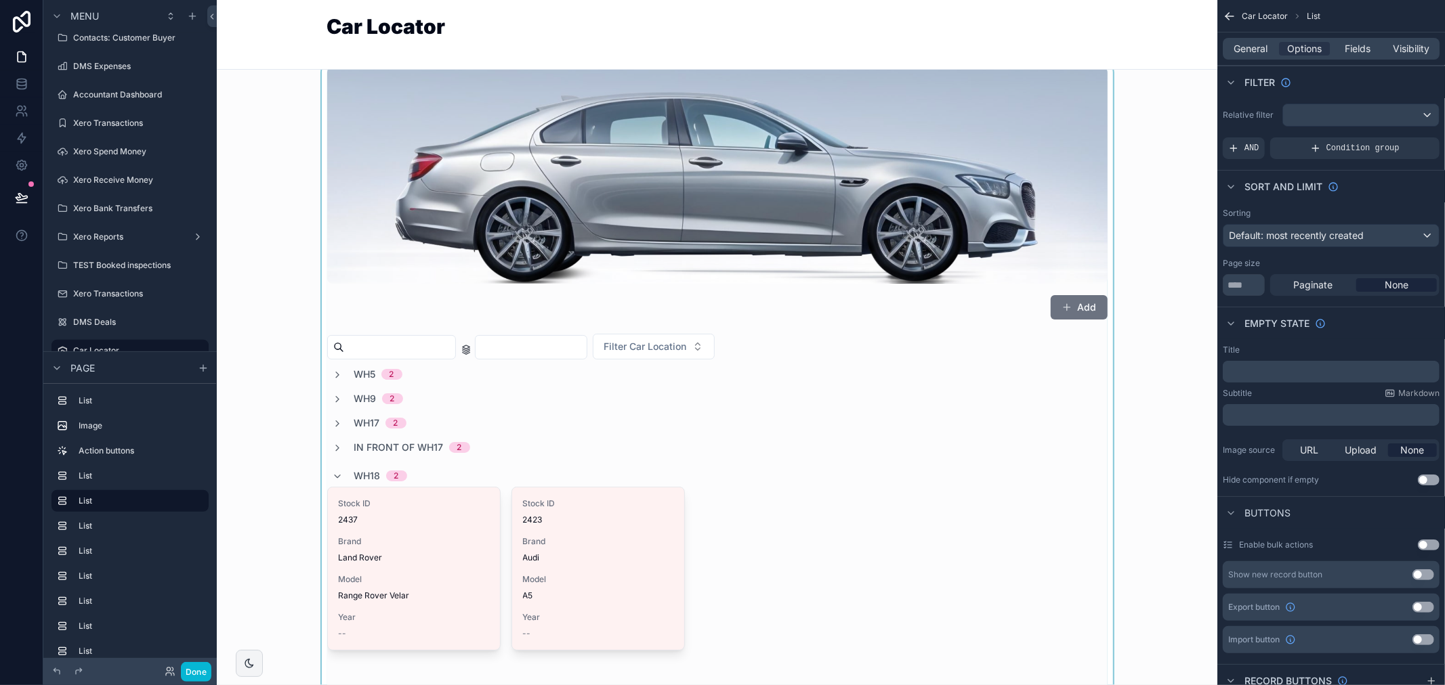
scroll to position [0, 0]
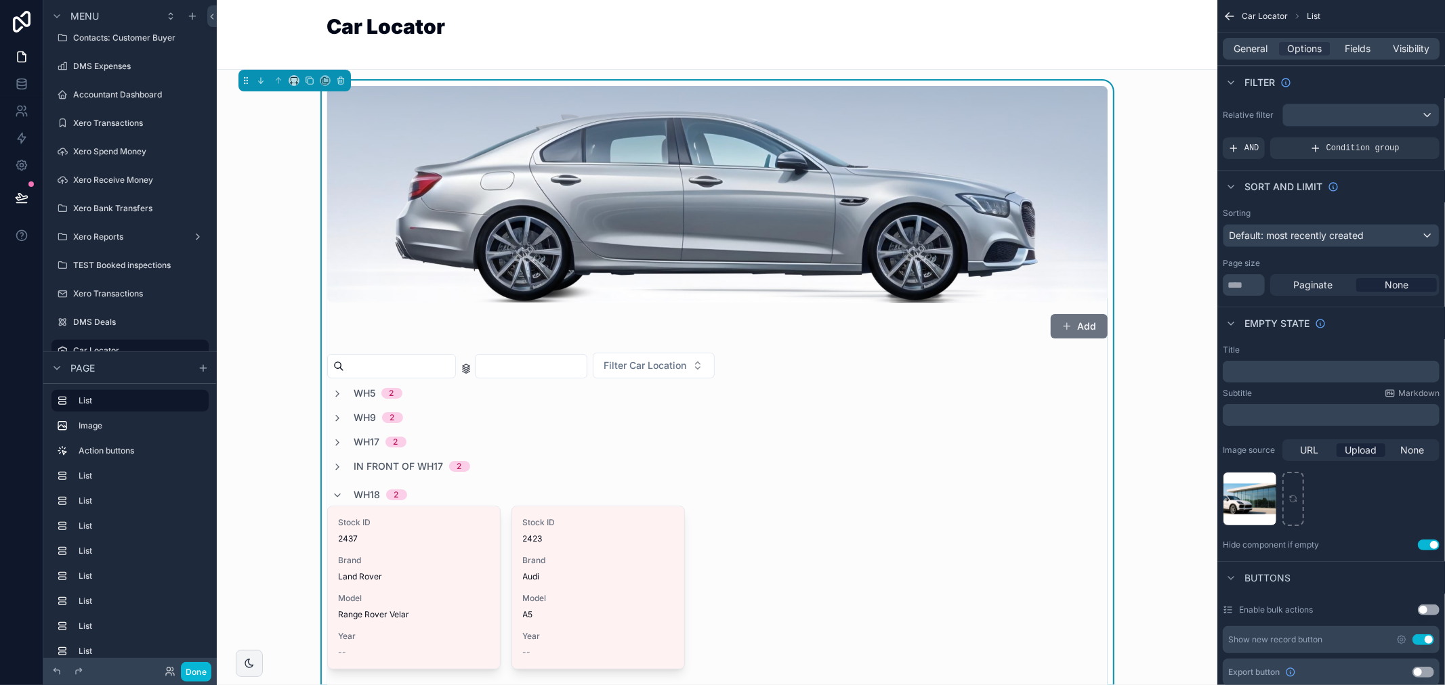
click at [822, 353] on div "Filter Car Location" at bounding box center [717, 366] width 780 height 26
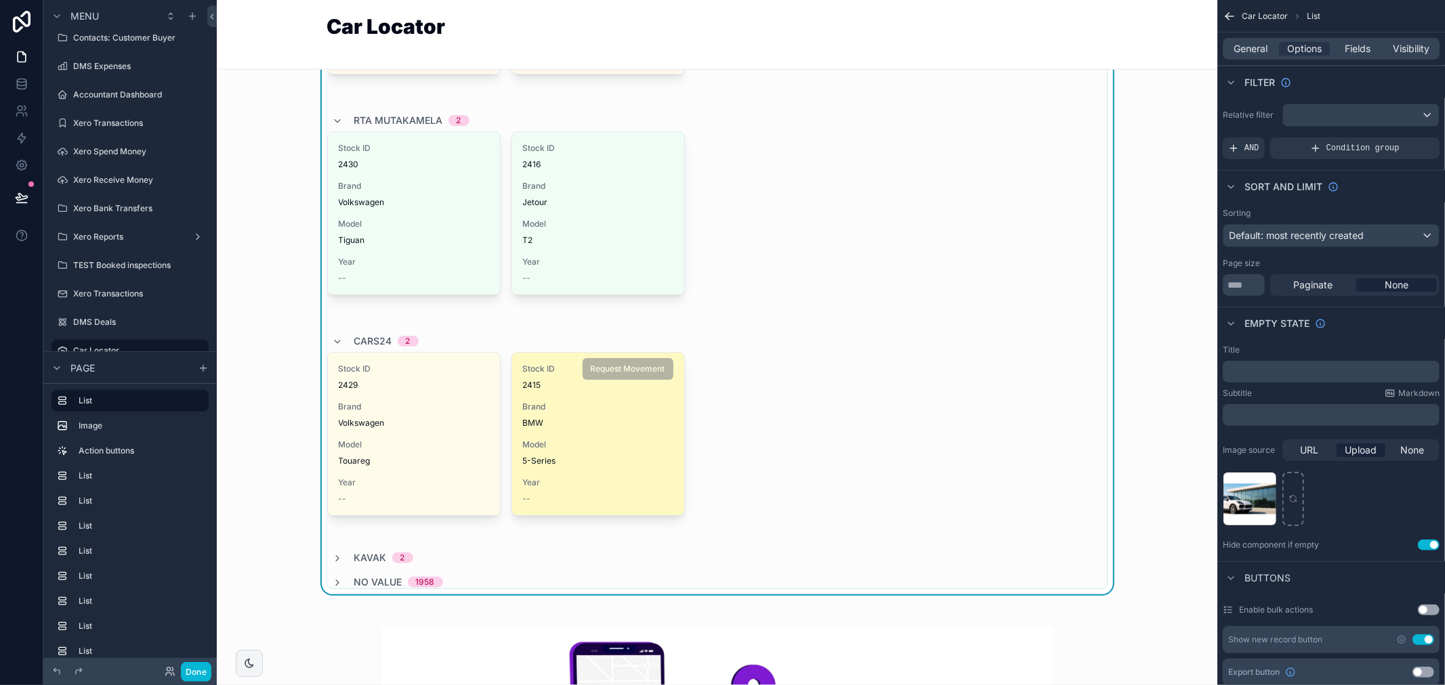
scroll to position [1279, 0]
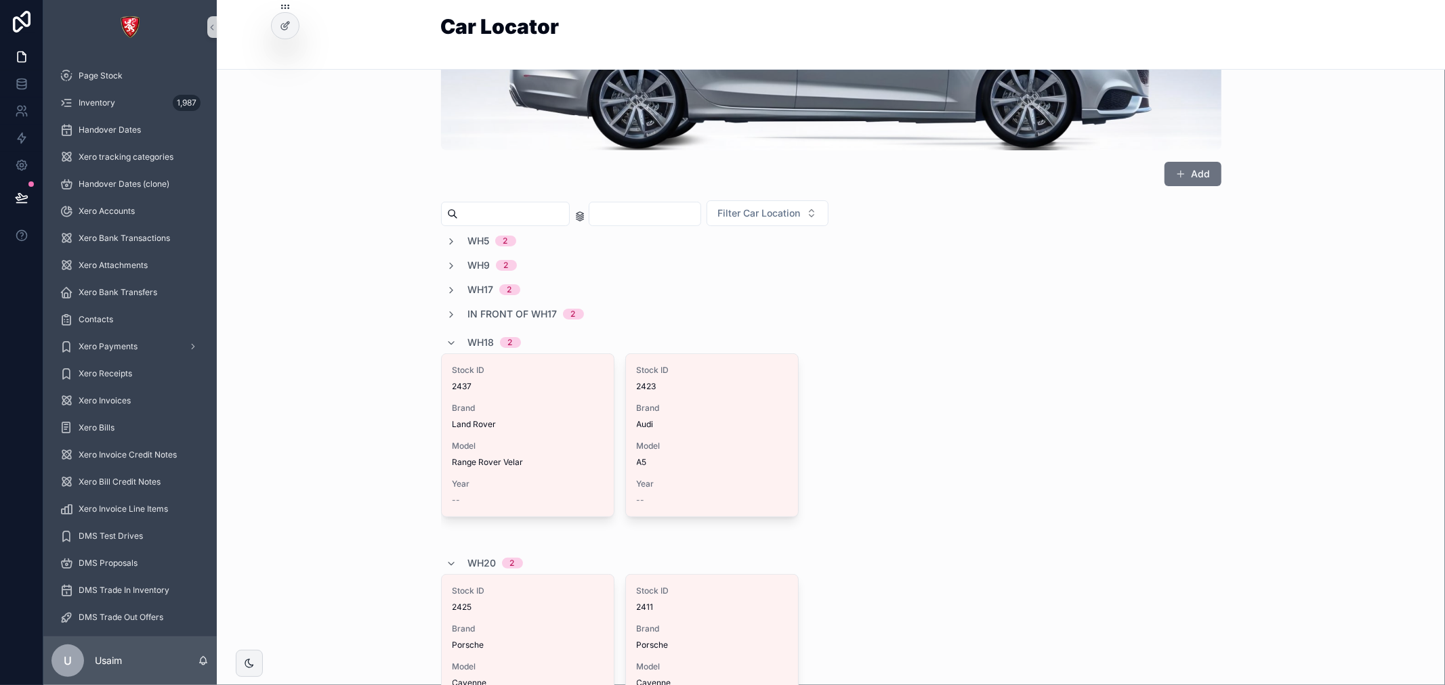
scroll to position [150, 0]
click at [446, 245] on icon "scrollable content" at bounding box center [451, 243] width 11 height 11
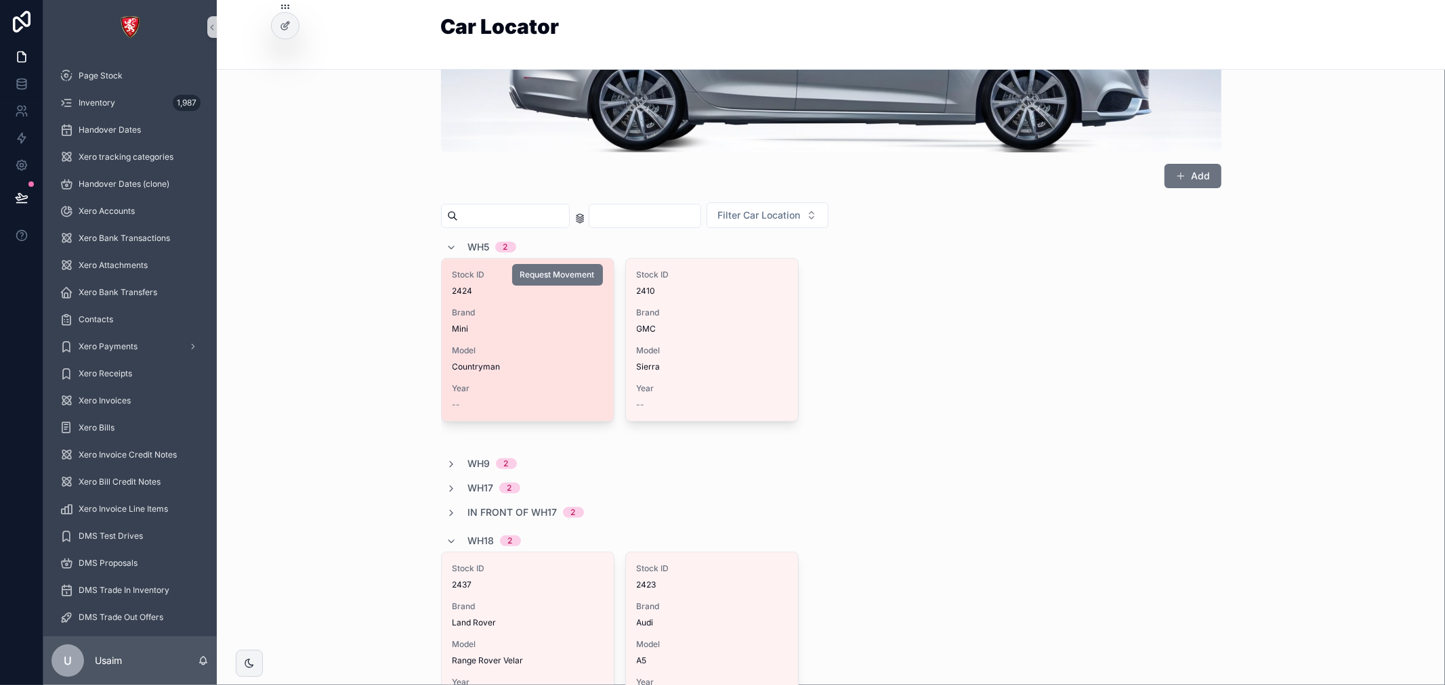
scroll to position [0, 0]
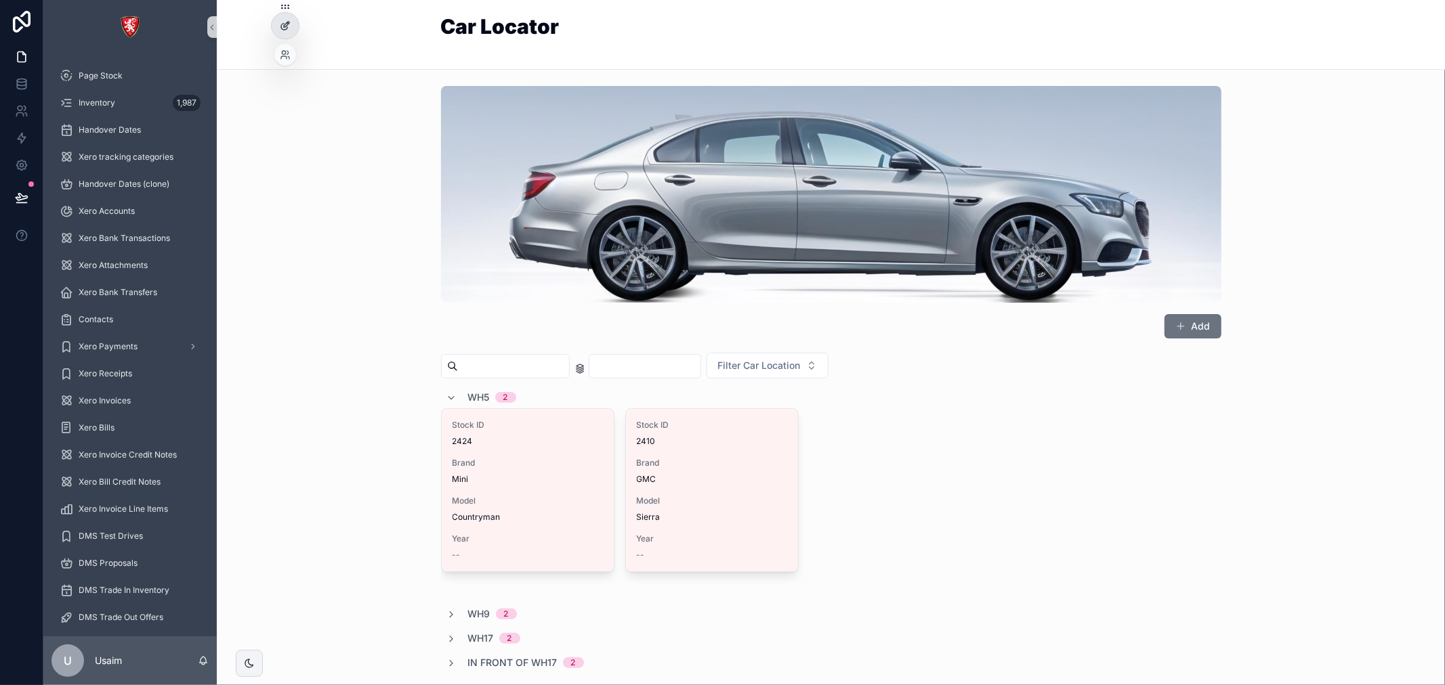
click at [287, 30] on icon at bounding box center [285, 25] width 11 height 11
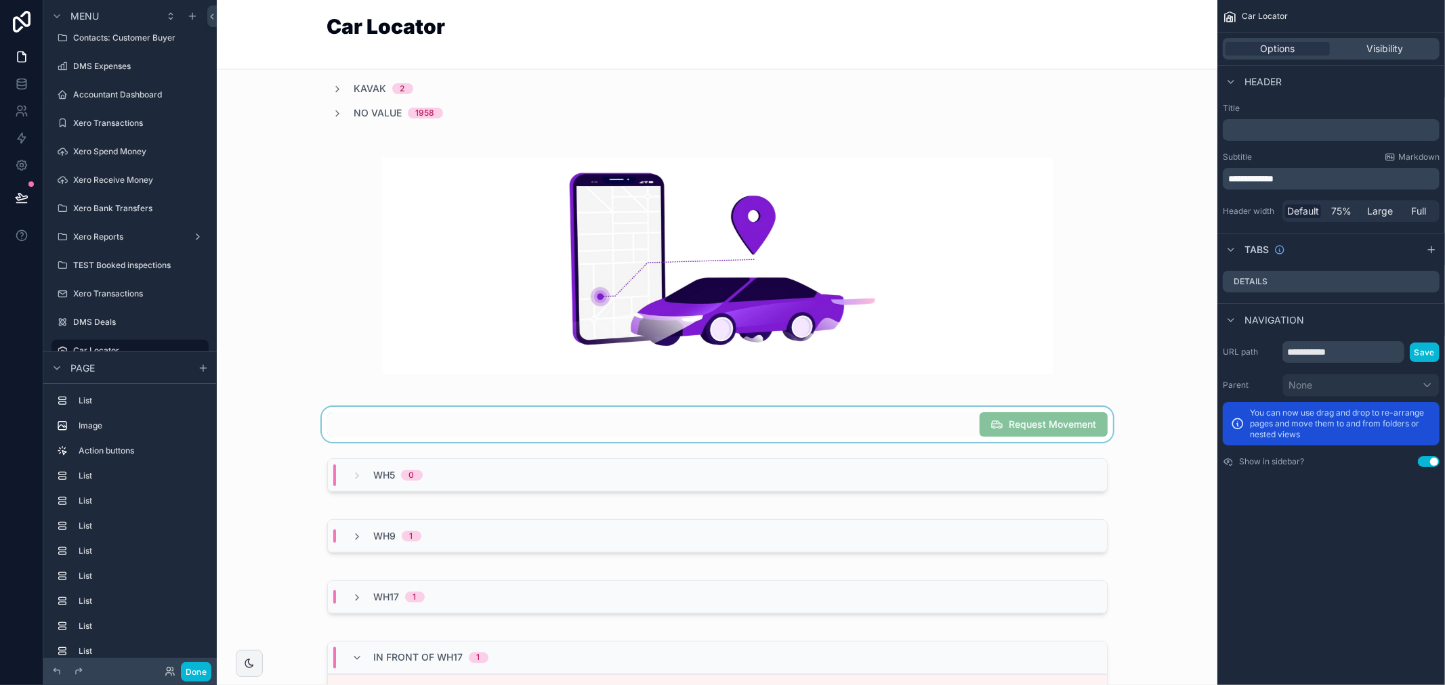
scroll to position [1806, 0]
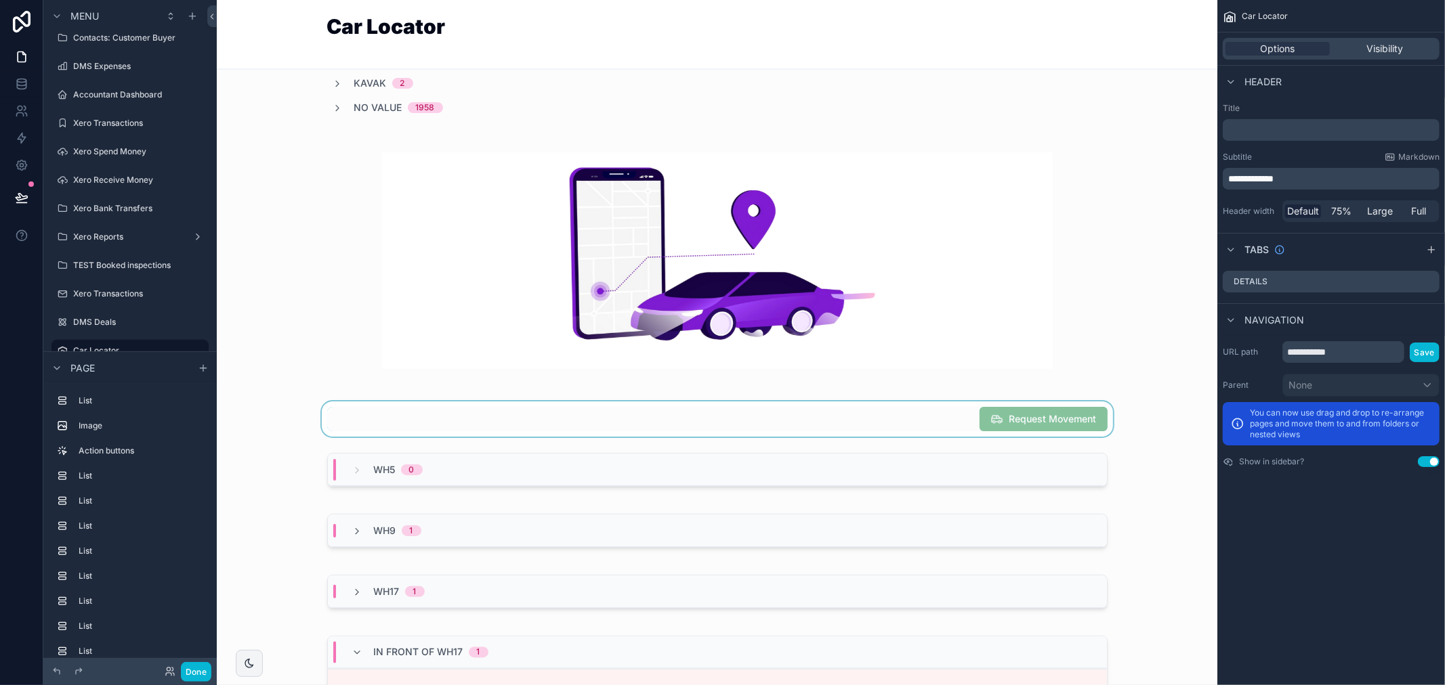
click at [902, 417] on div "scrollable content" at bounding box center [717, 419] width 979 height 35
